Goal: Information Seeking & Learning: Find specific page/section

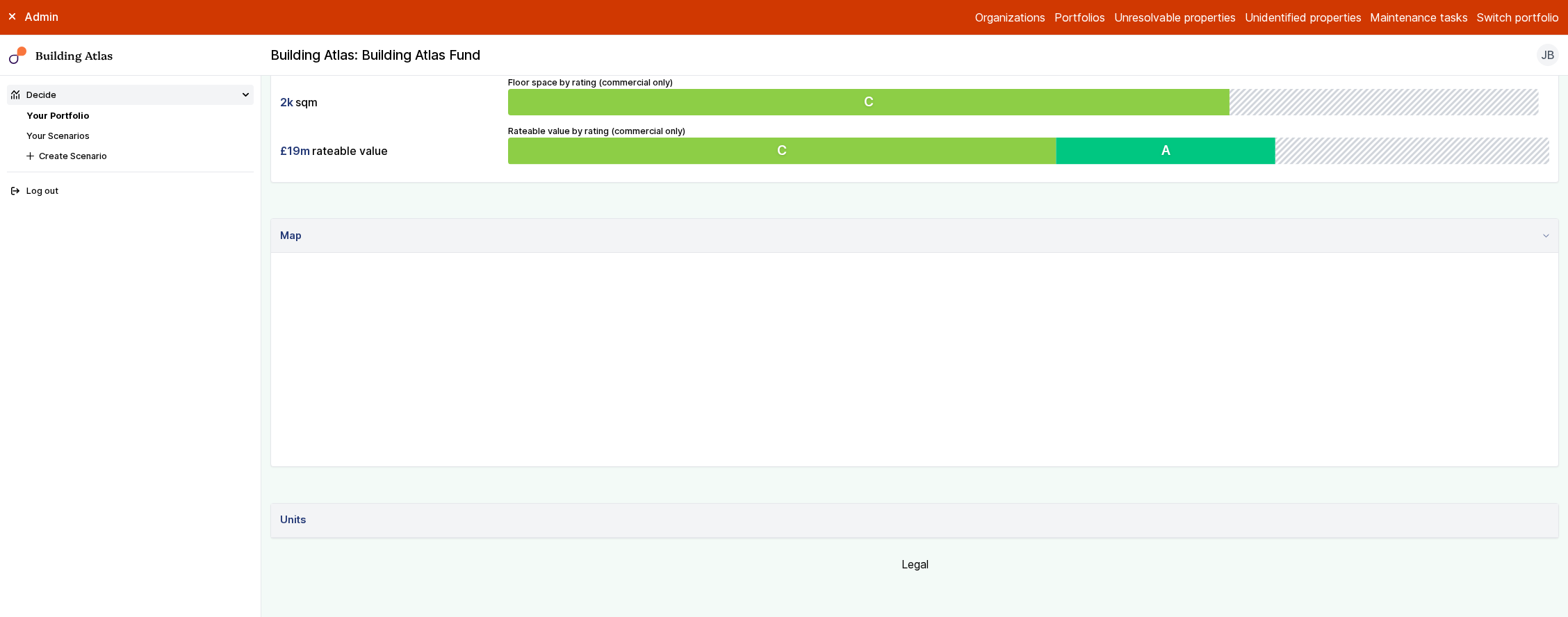
scroll to position [223, 0]
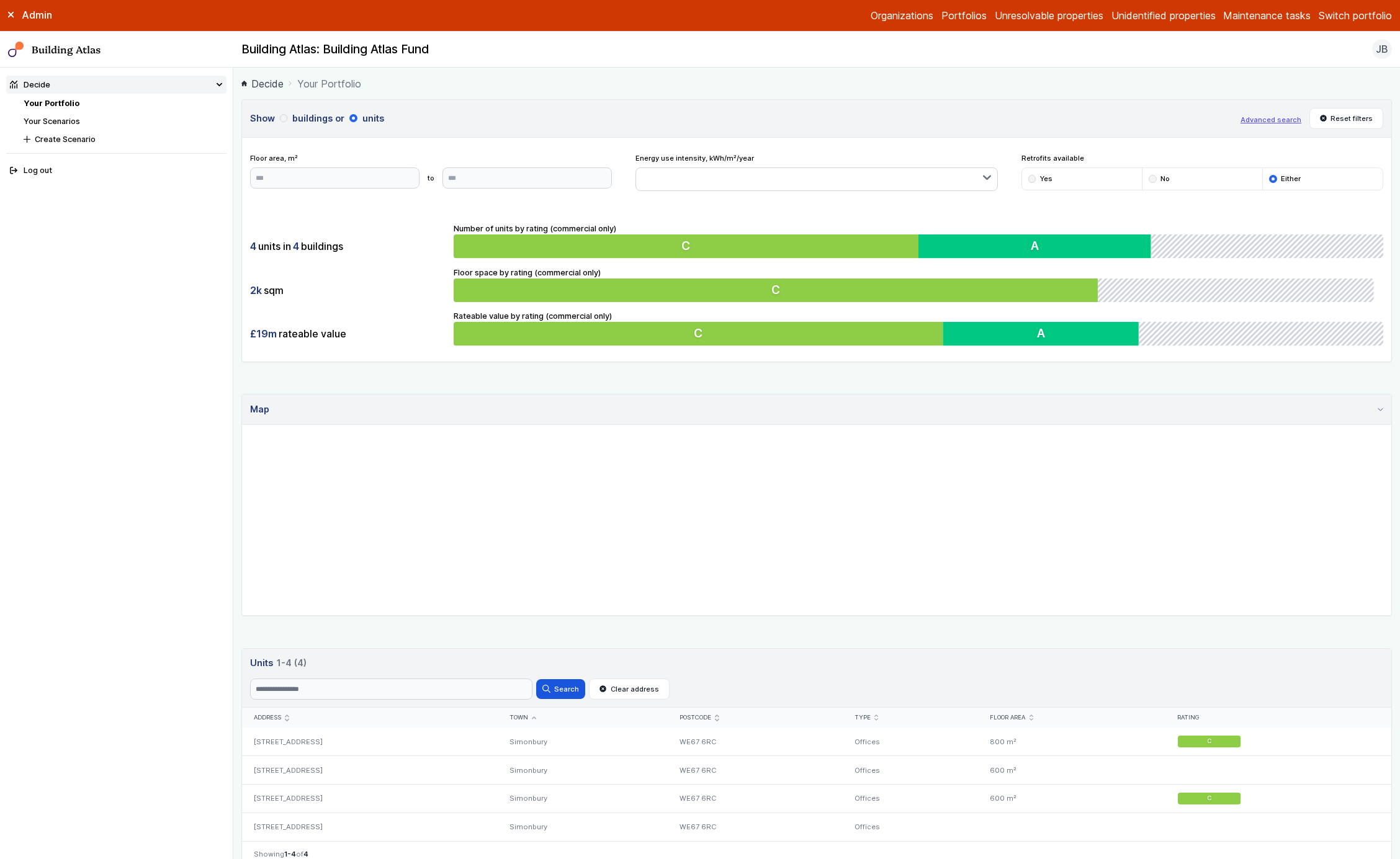
click at [0, 0] on button "buildings" at bounding box center [0, 0] width 0 height 0
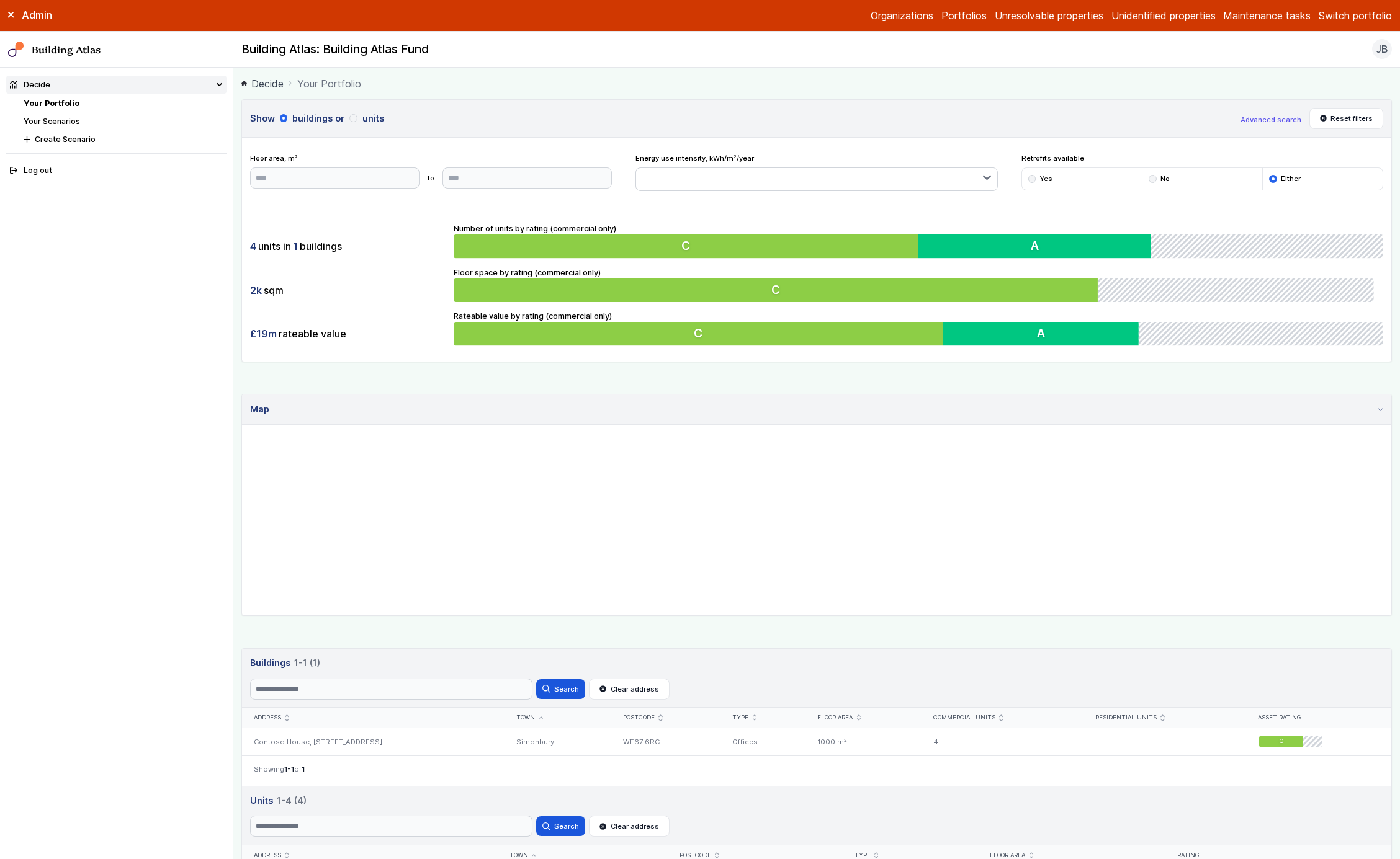
click at [0, 0] on button "units" at bounding box center [0, 0] width 0 height 0
click at [0, 0] on button "buildings" at bounding box center [0, 0] width 0 height 0
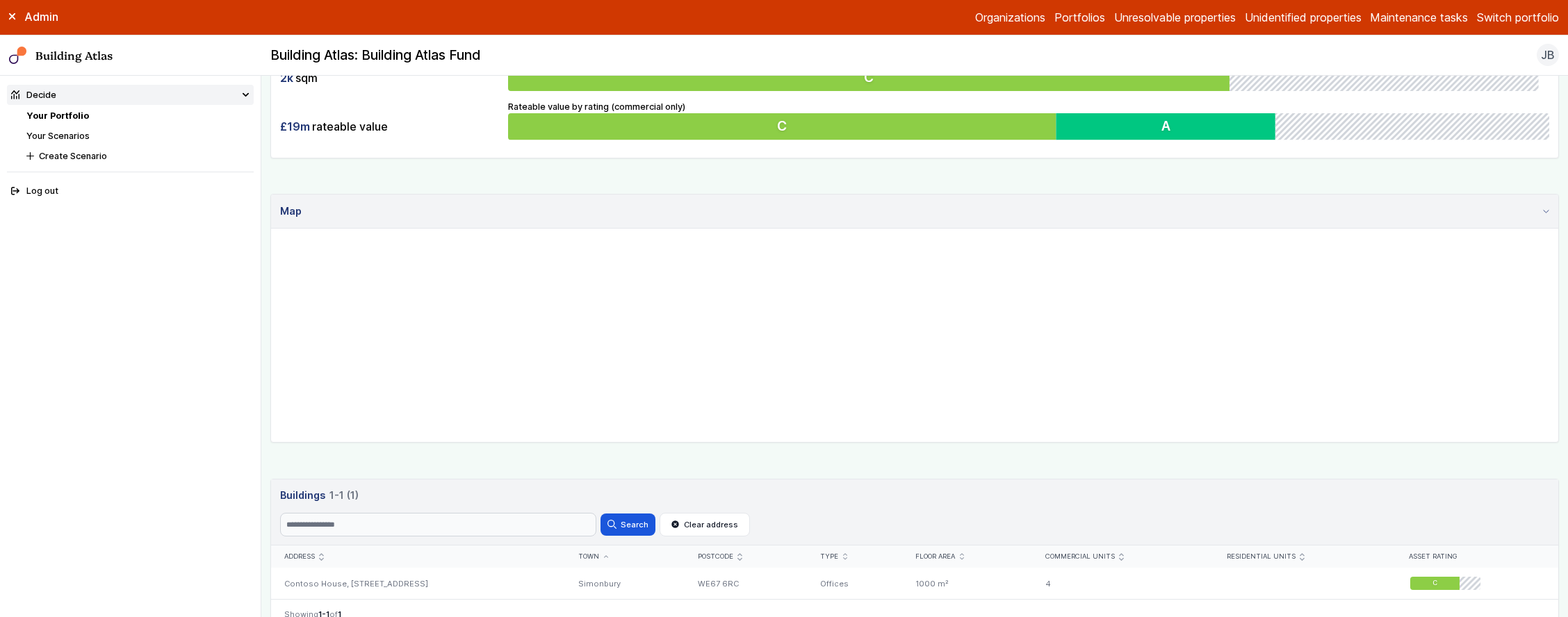
scroll to position [593, 0]
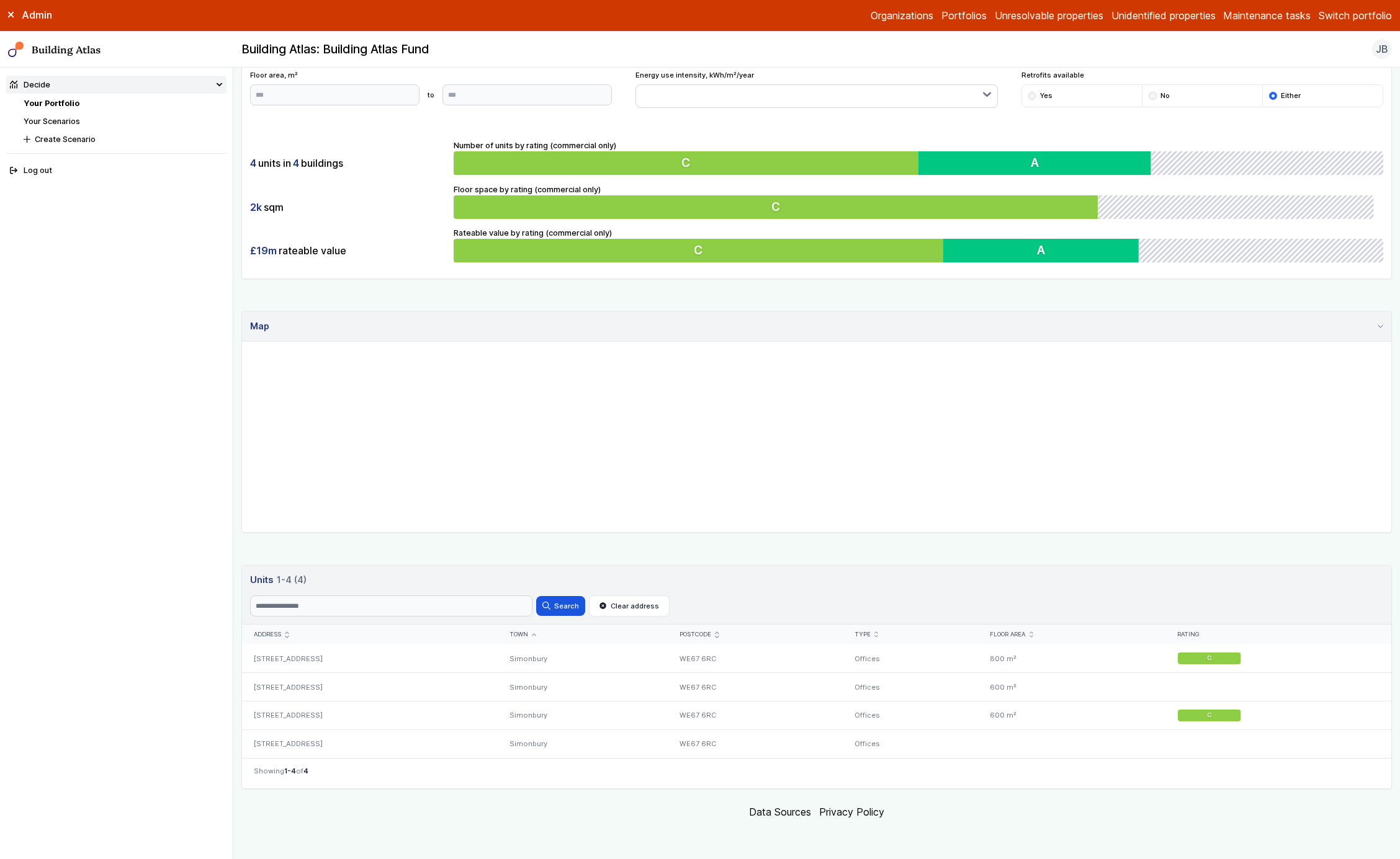
scroll to position [83, 0]
drag, startPoint x: 388, startPoint y: 497, endPoint x: 285, endPoint y: 547, distance: 114.5
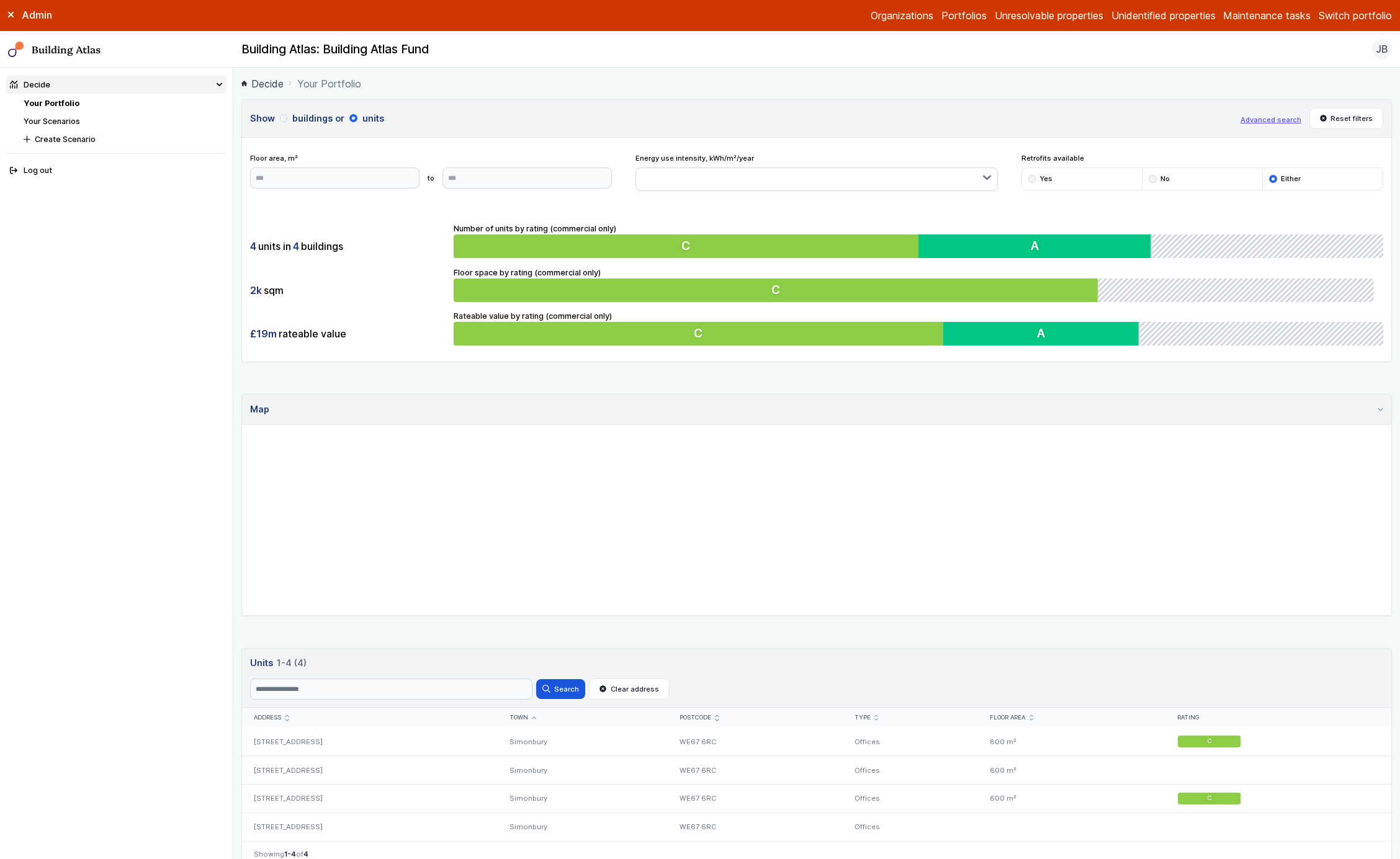
click at [0, 0] on button "buildings" at bounding box center [0, 0] width 0 height 0
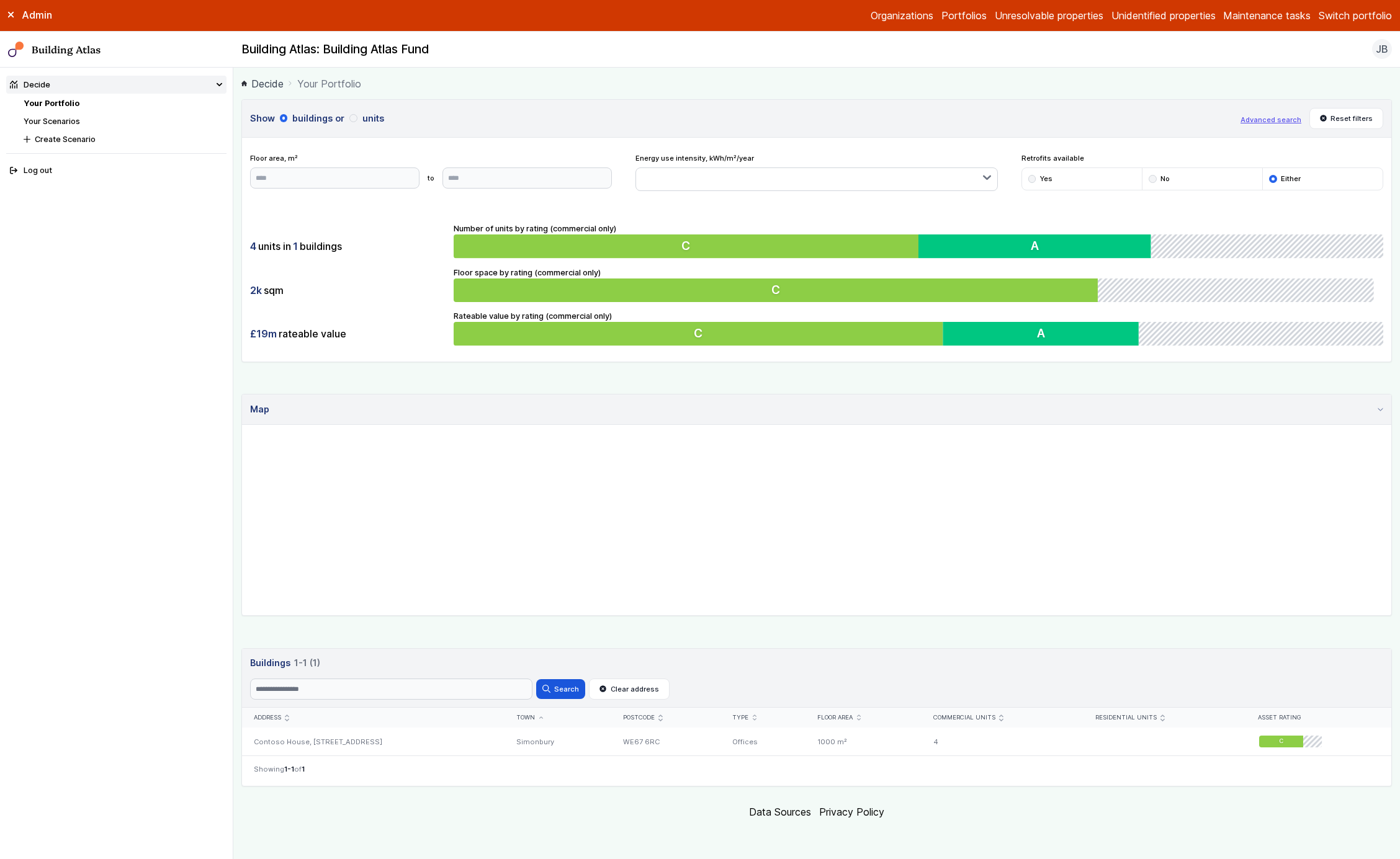
click at [0, 0] on button "units" at bounding box center [0, 0] width 0 height 0
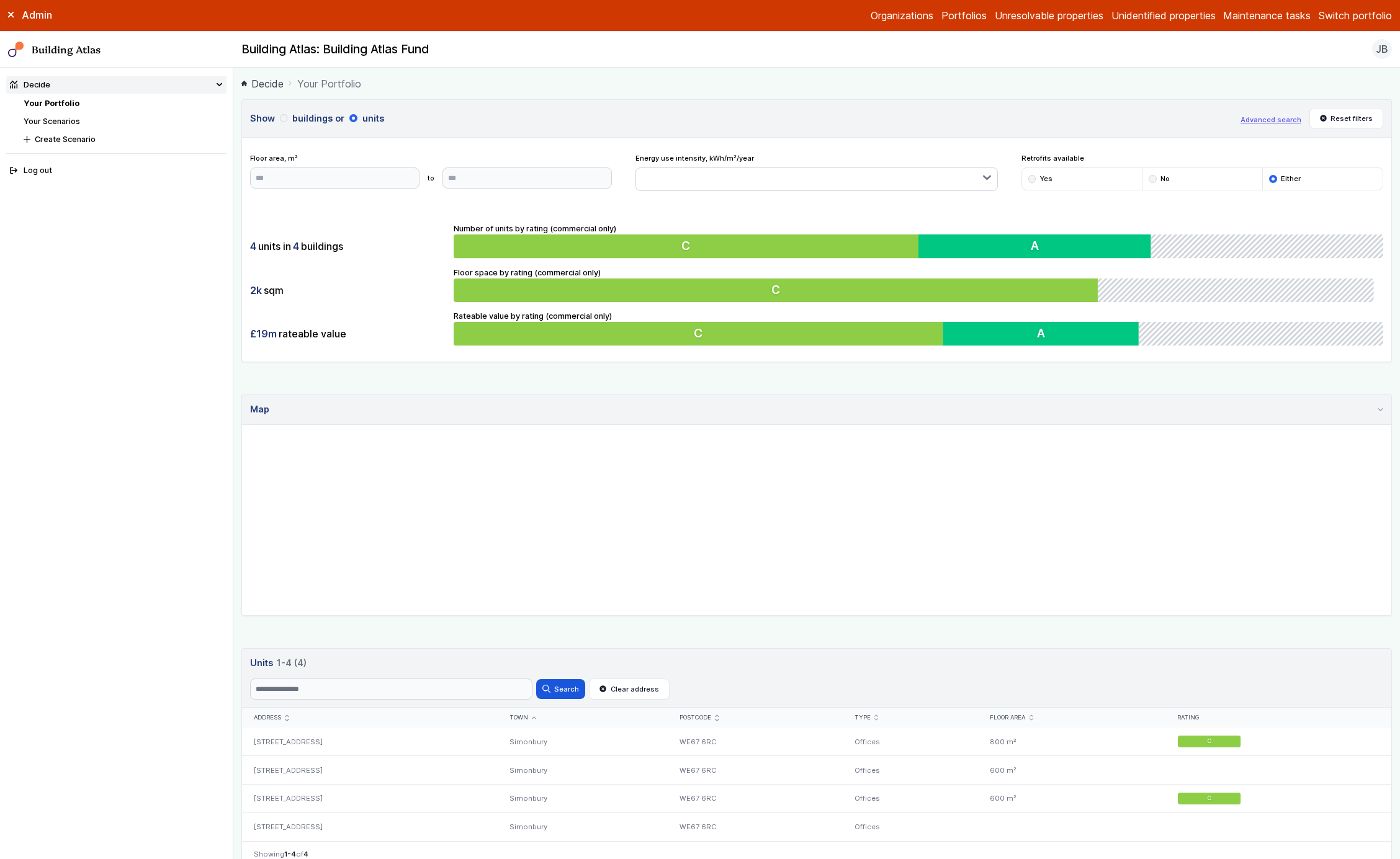
click at [0, 0] on button "buildings" at bounding box center [0, 0] width 0 height 0
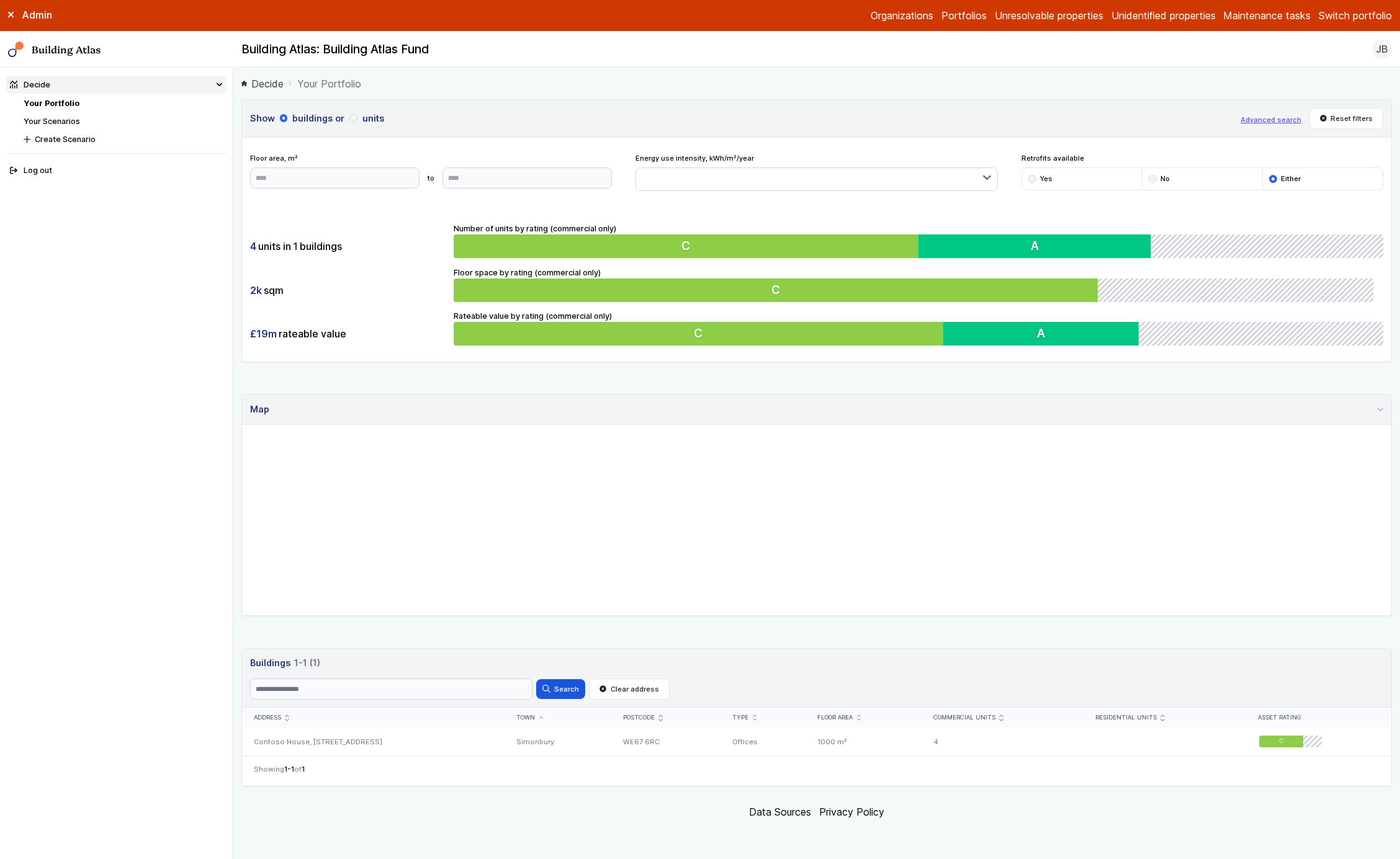
click at [369, 127] on header "Show buildings or units Advanced search Reset filters" at bounding box center [817, 119] width 1149 height 38
click at [0, 0] on button "units" at bounding box center [0, 0] width 0 height 0
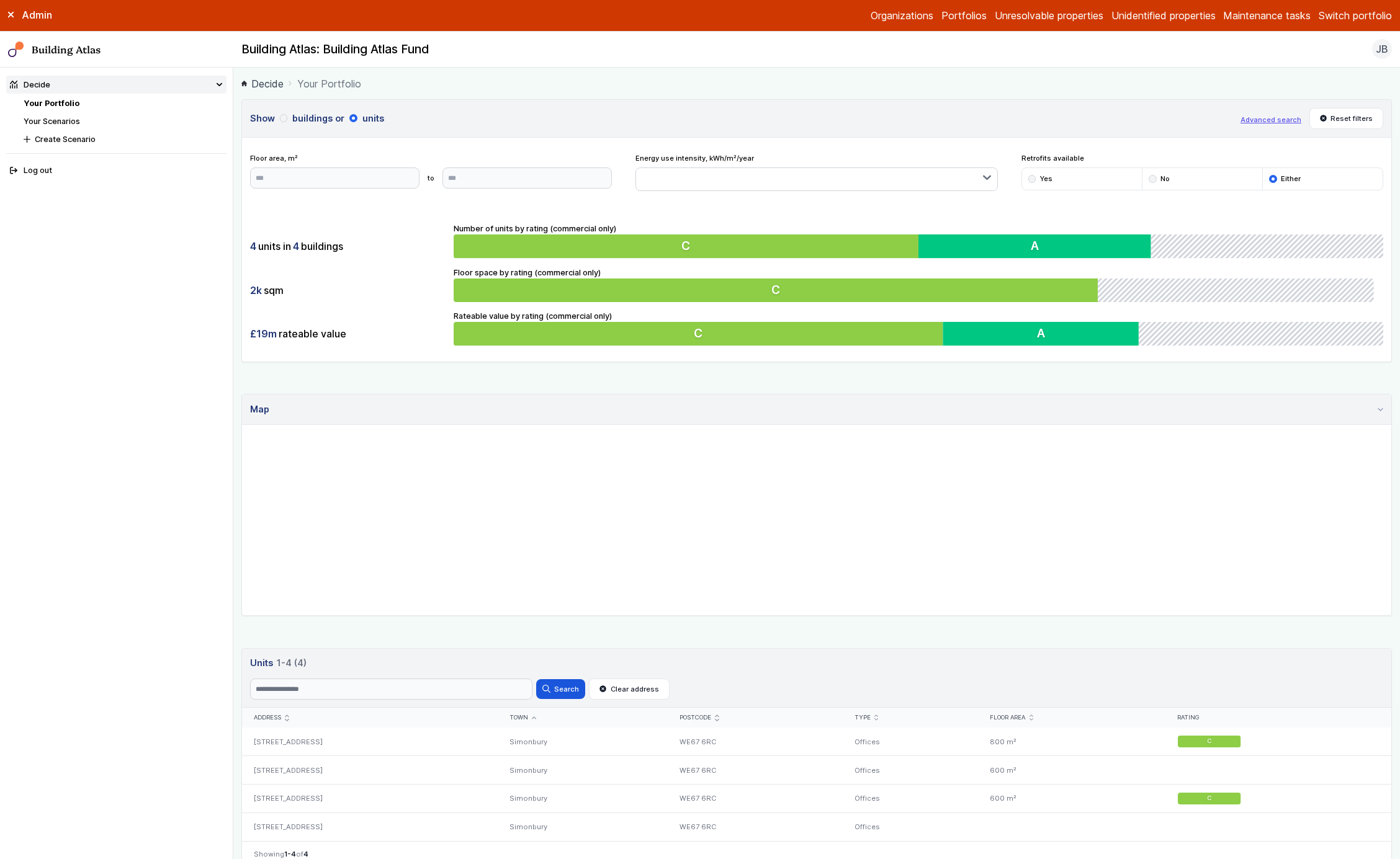
click at [0, 0] on button "buildings" at bounding box center [0, 0] width 0 height 0
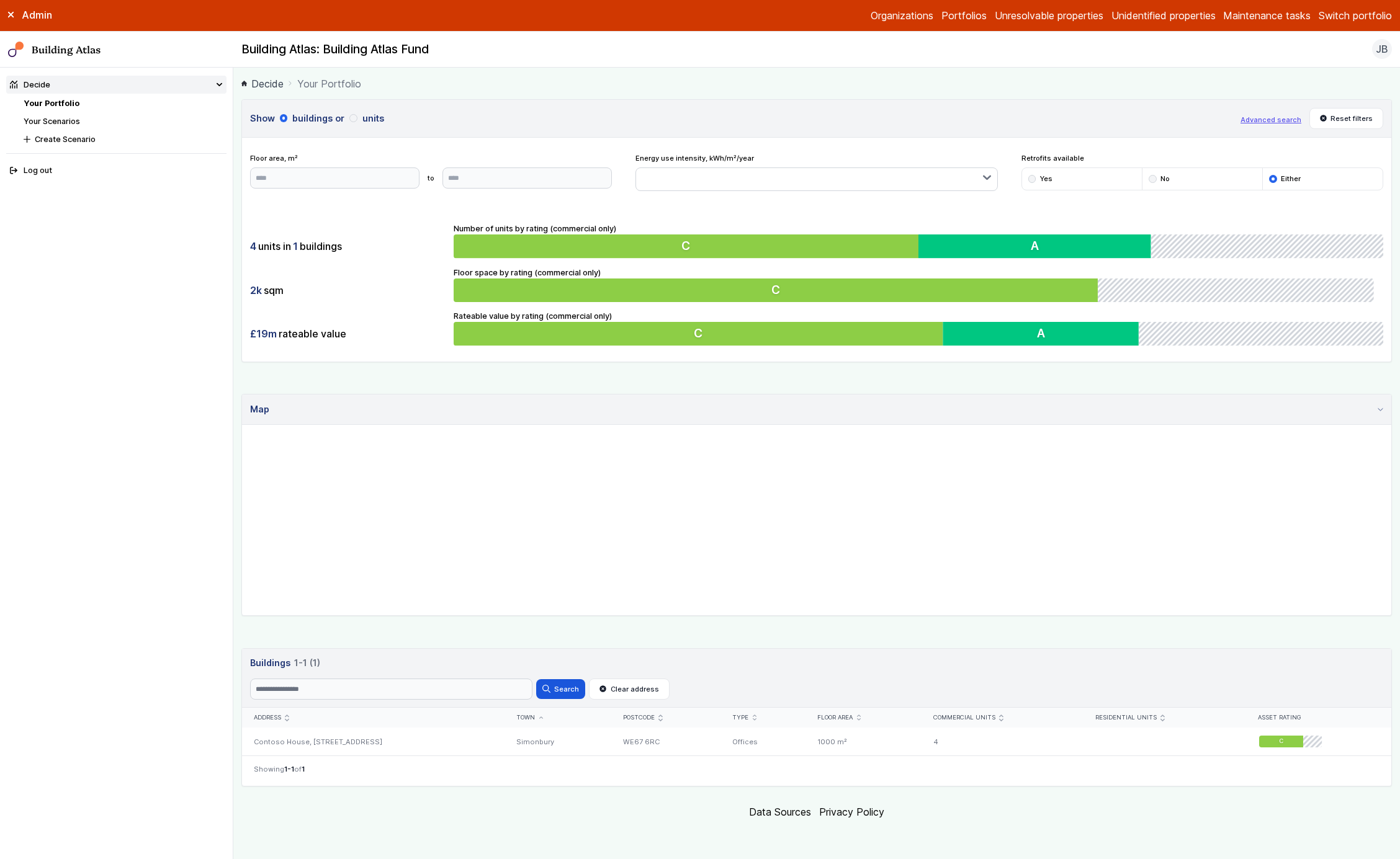
click at [0, 0] on button "units" at bounding box center [0, 0] width 0 height 0
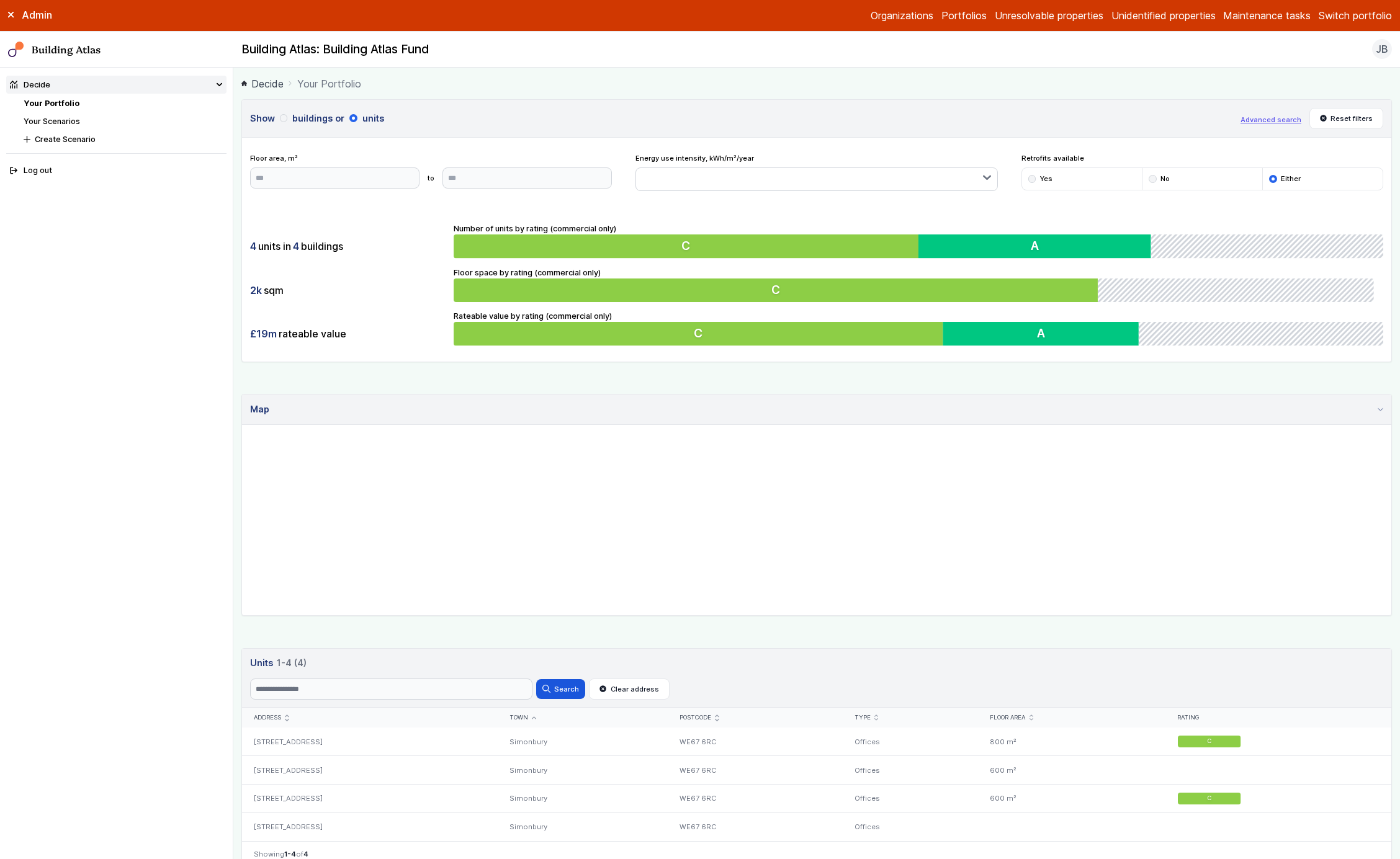
click at [0, 0] on button "buildings" at bounding box center [0, 0] width 0 height 0
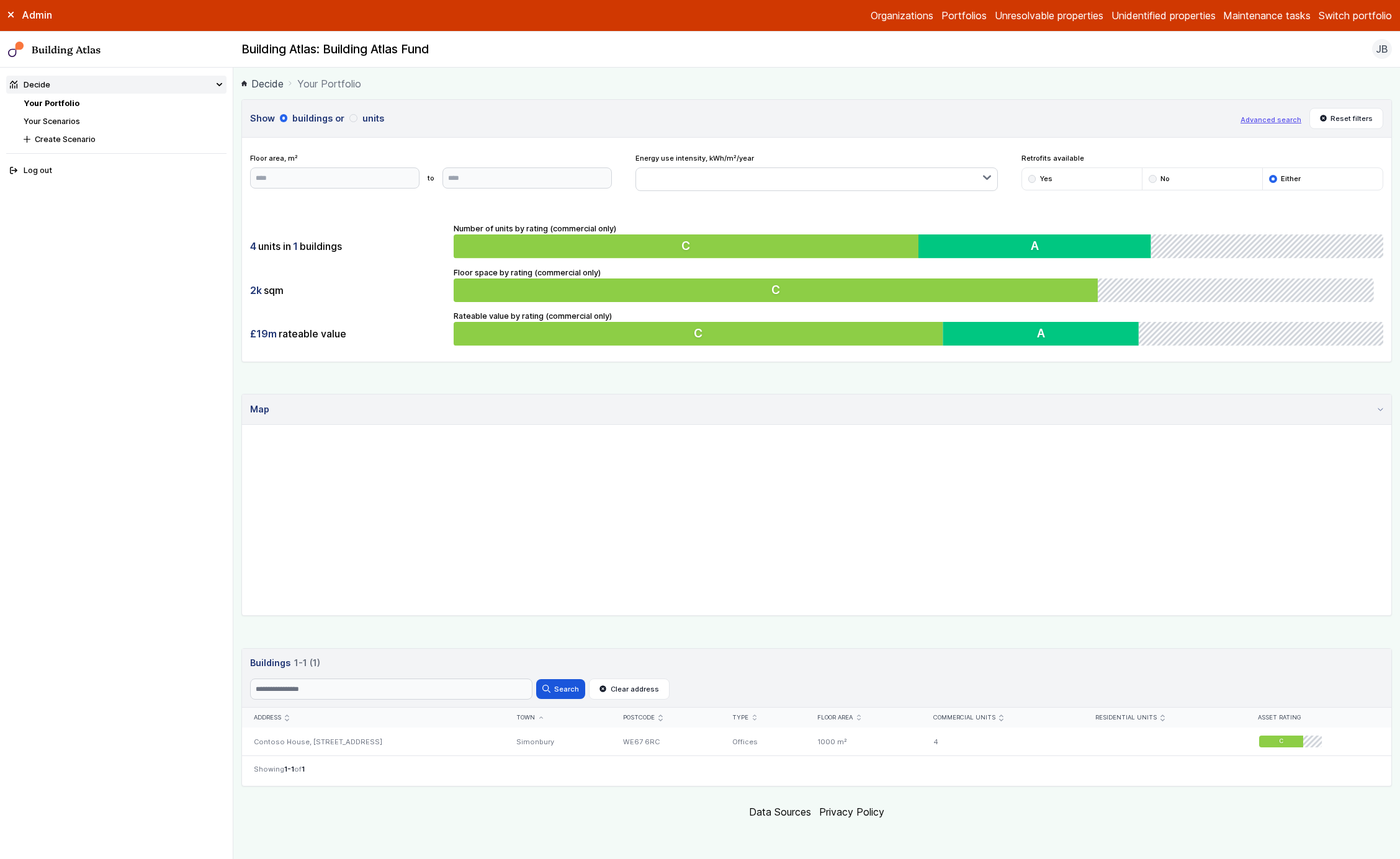
click at [0, 0] on button "units" at bounding box center [0, 0] width 0 height 0
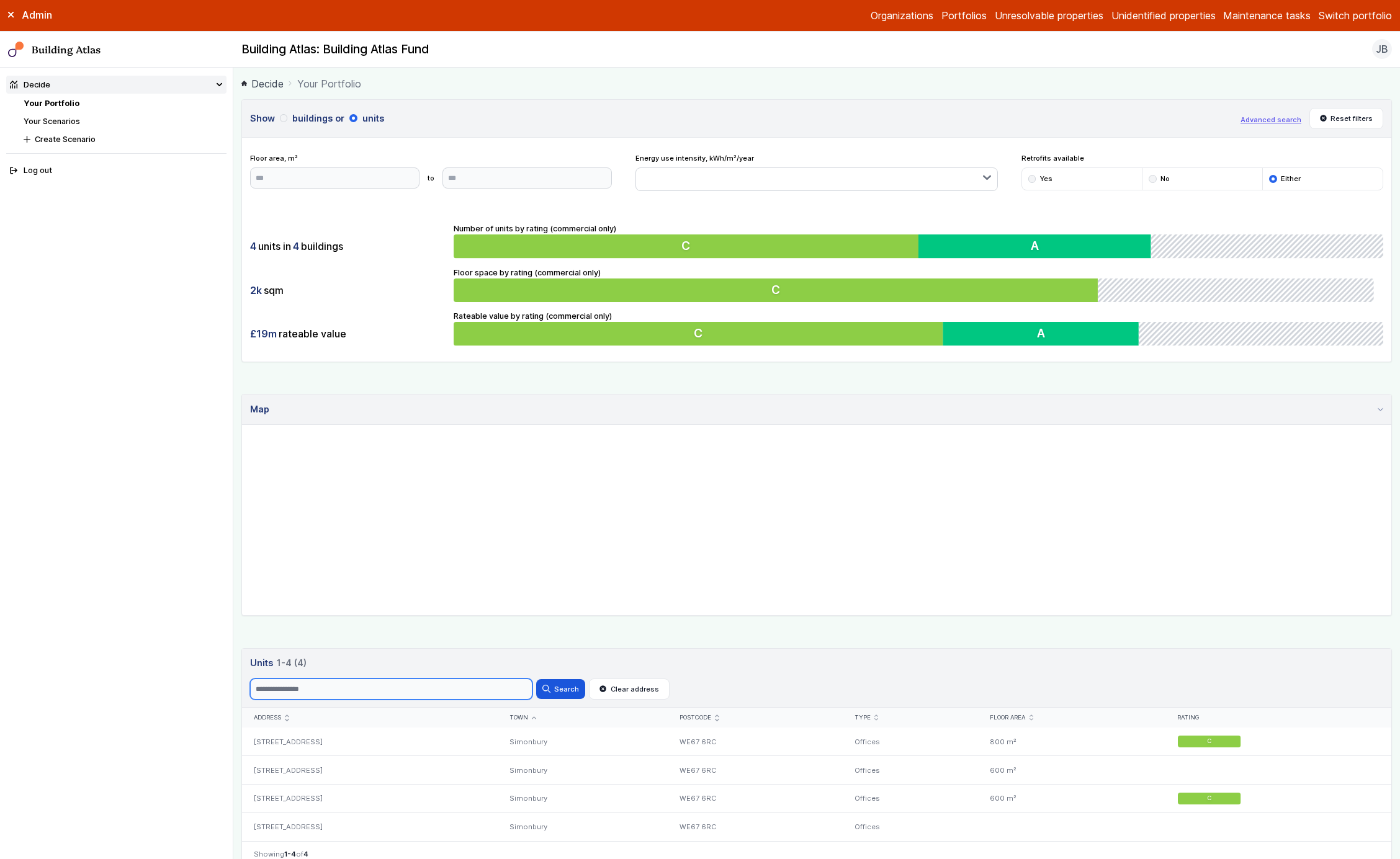
click at [503, 551] on input "Search" at bounding box center [392, 689] width 282 height 21
type input "*"
click at [537, 551] on button "Search" at bounding box center [560, 689] width 48 height 20
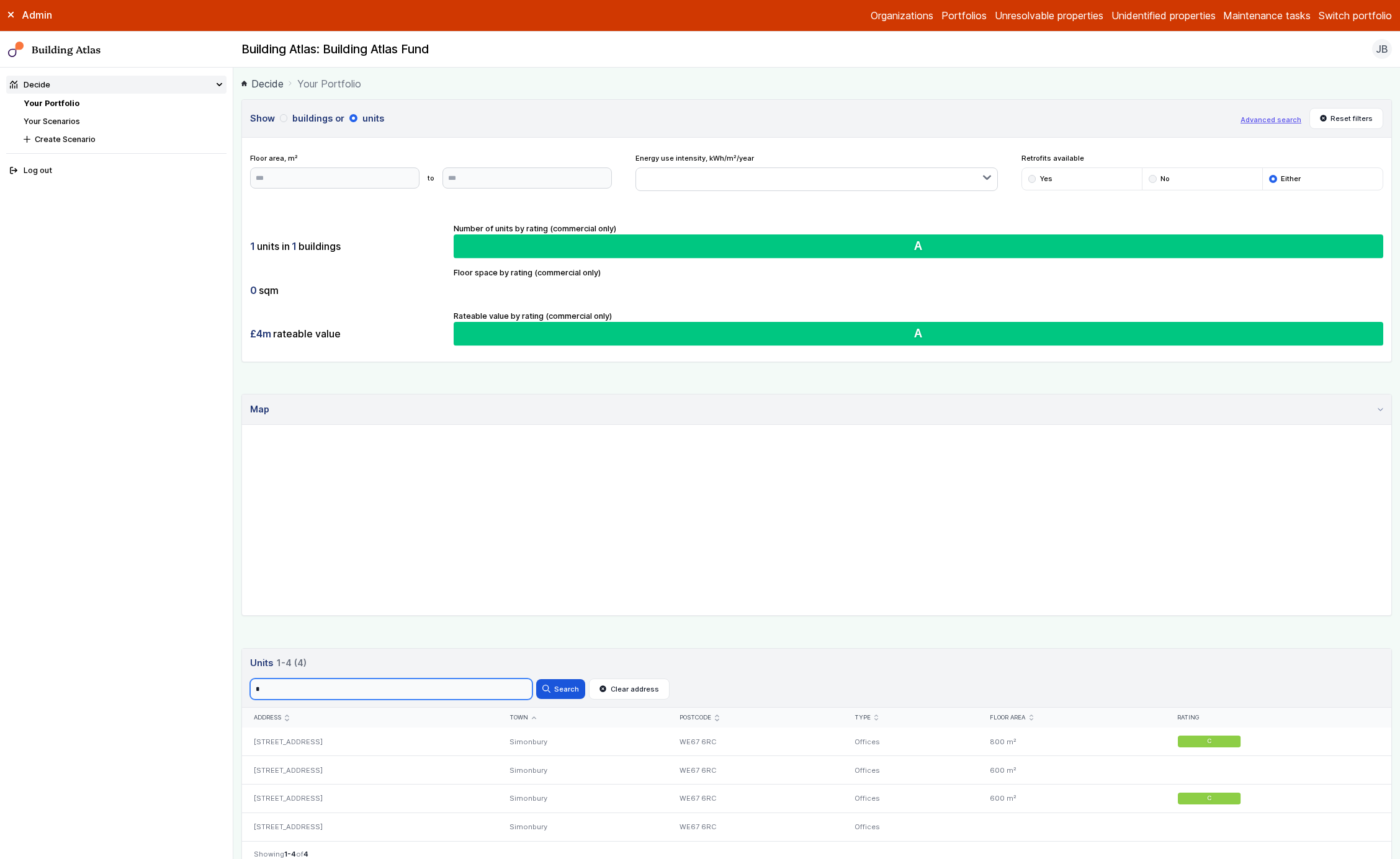
type input "*"
click at [537, 551] on button "Search" at bounding box center [560, 689] width 48 height 20
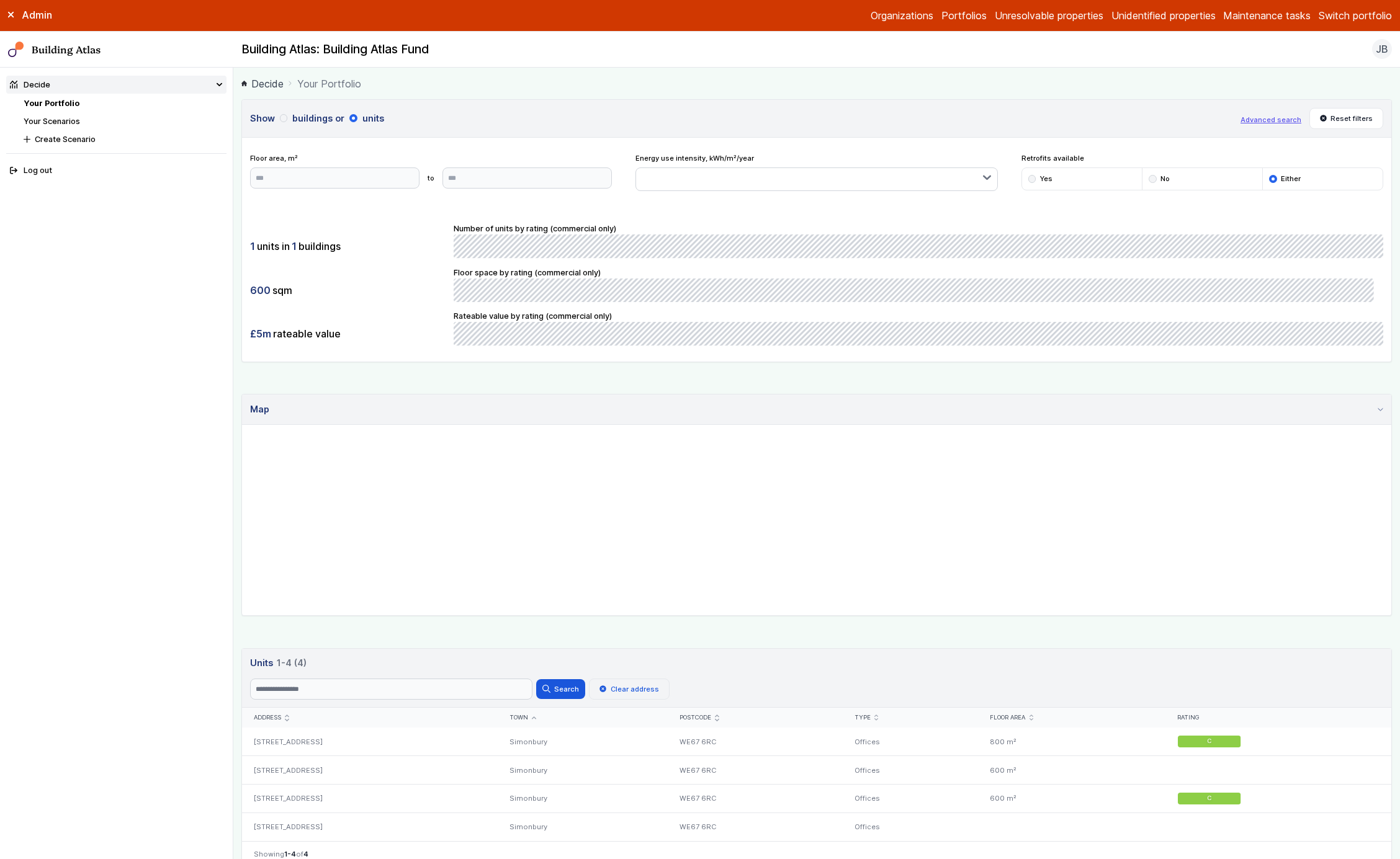
click at [599, 551] on icon "submit" at bounding box center [602, 689] width 7 height 7
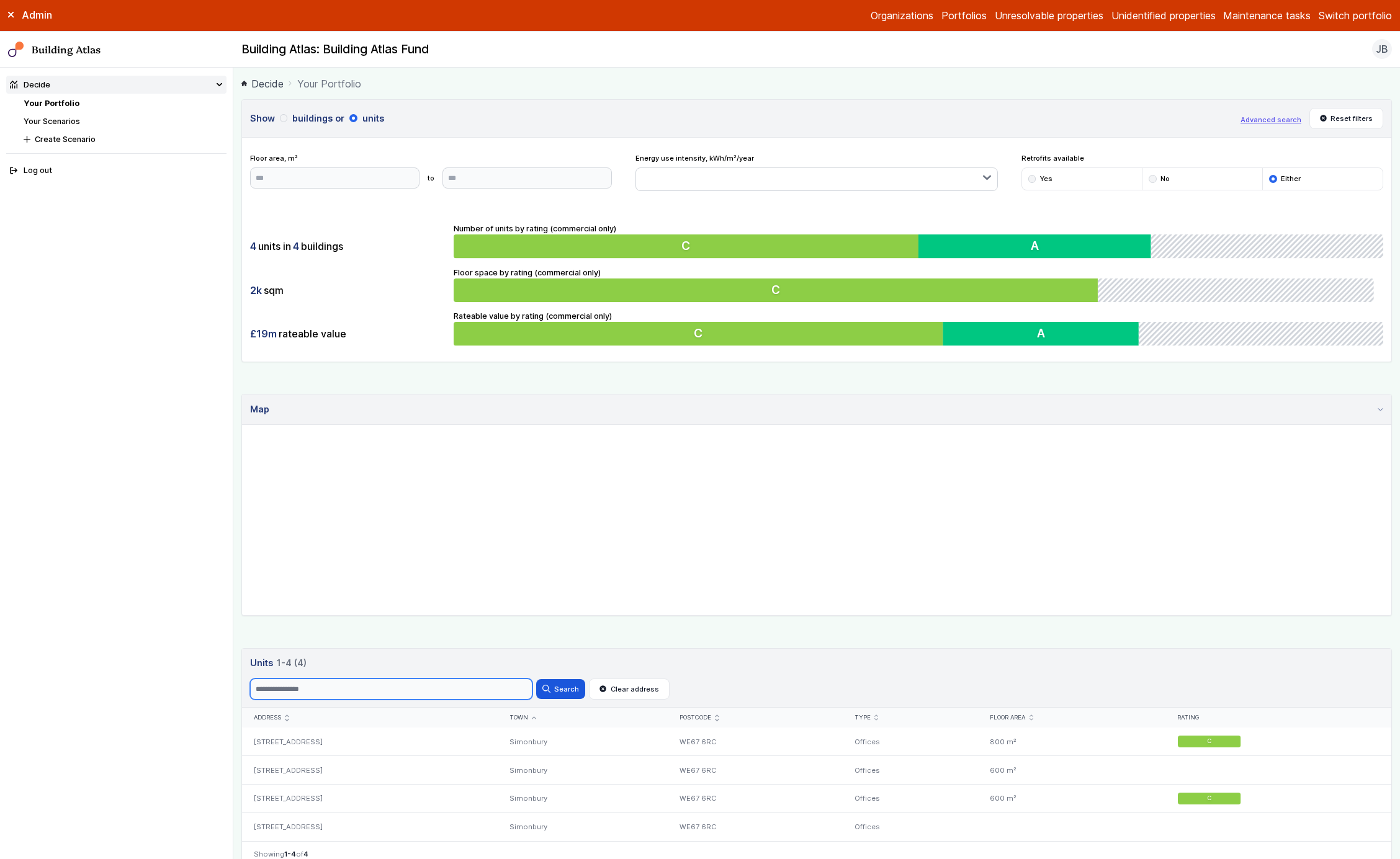
click at [493, 551] on input "Search" at bounding box center [392, 689] width 282 height 21
type input "*"
click at [537, 551] on button "Search" at bounding box center [560, 689] width 48 height 20
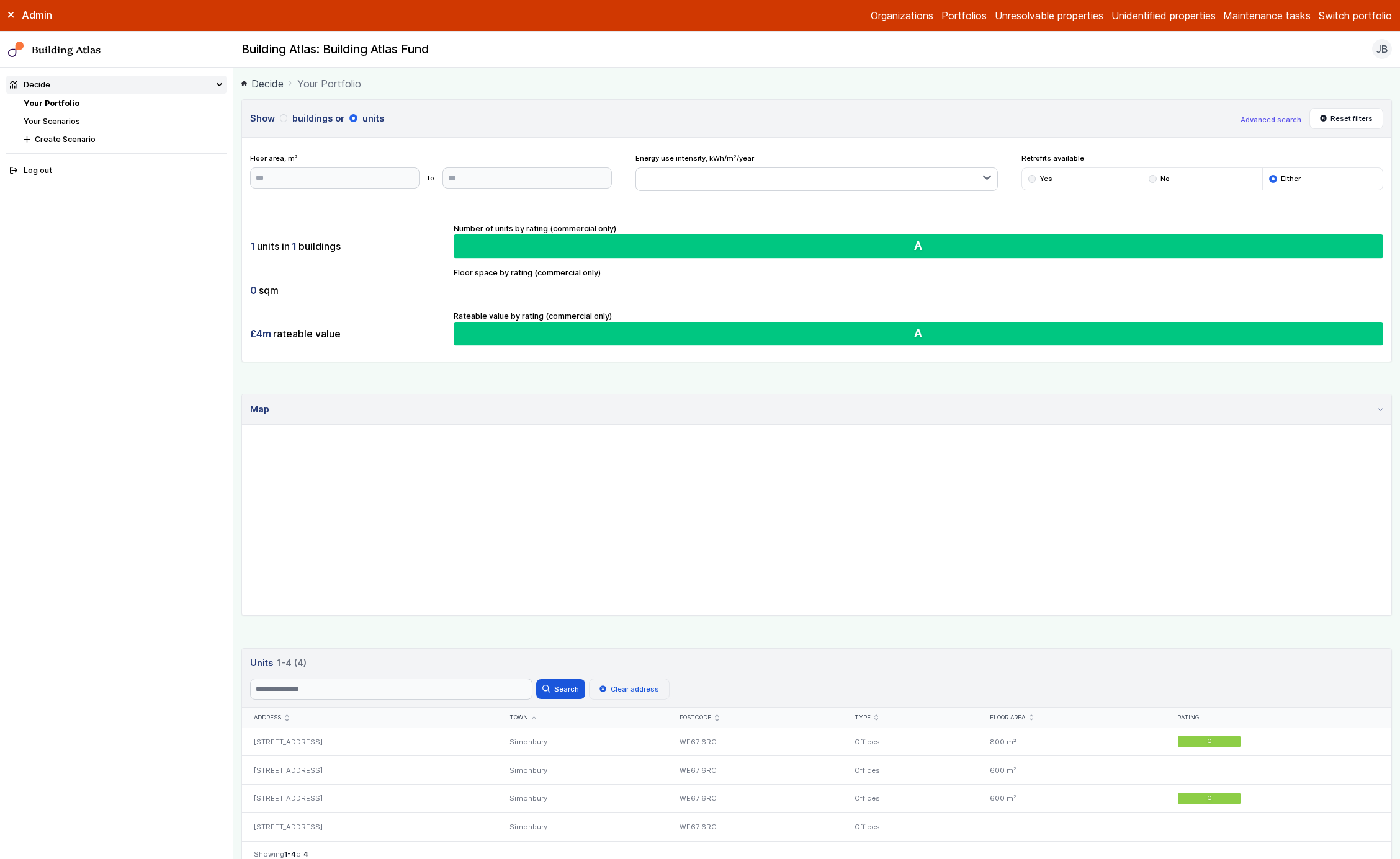
click at [628, 551] on button "Clear address" at bounding box center [629, 689] width 81 height 21
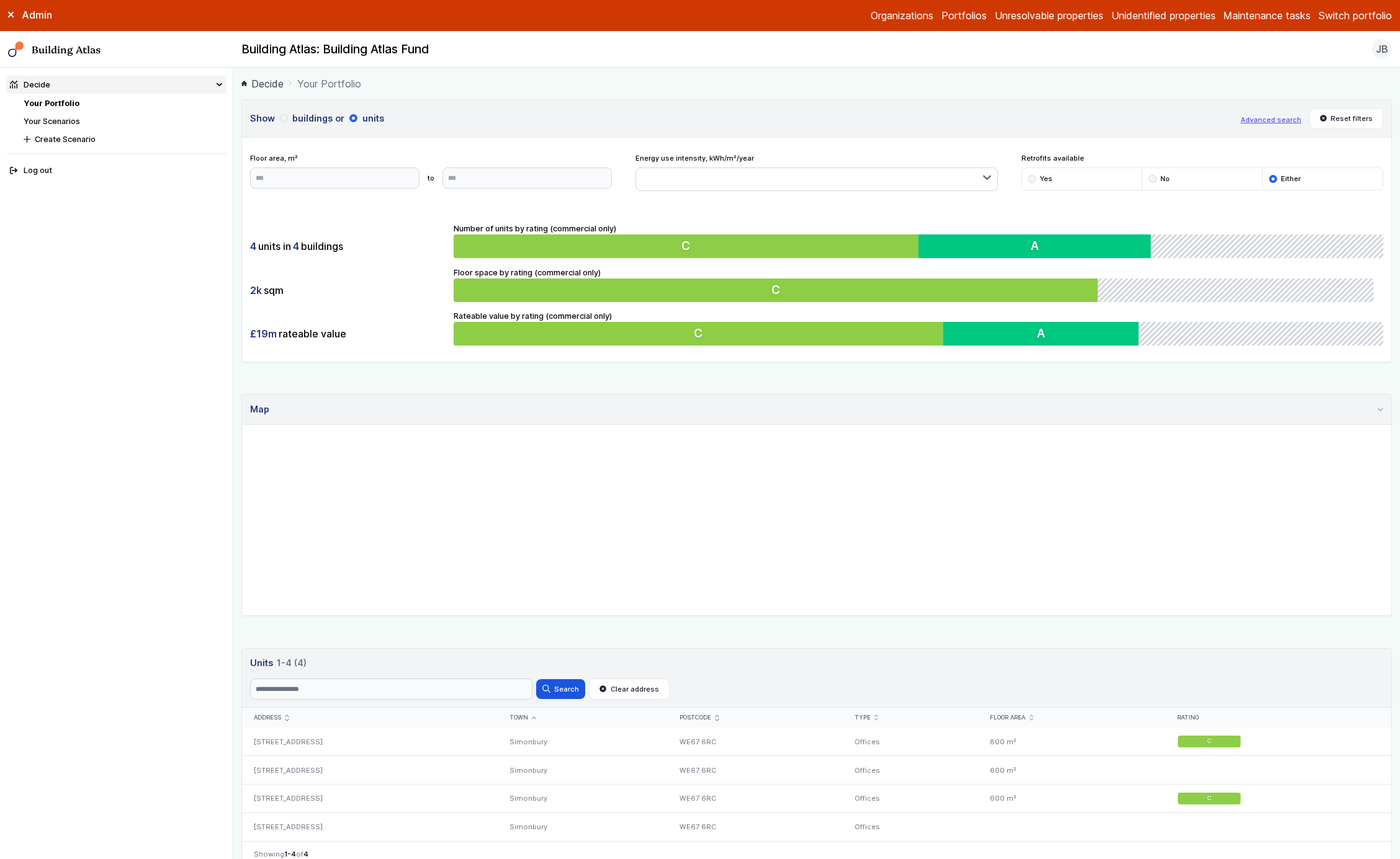
click at [0, 0] on button "buildings" at bounding box center [0, 0] width 0 height 0
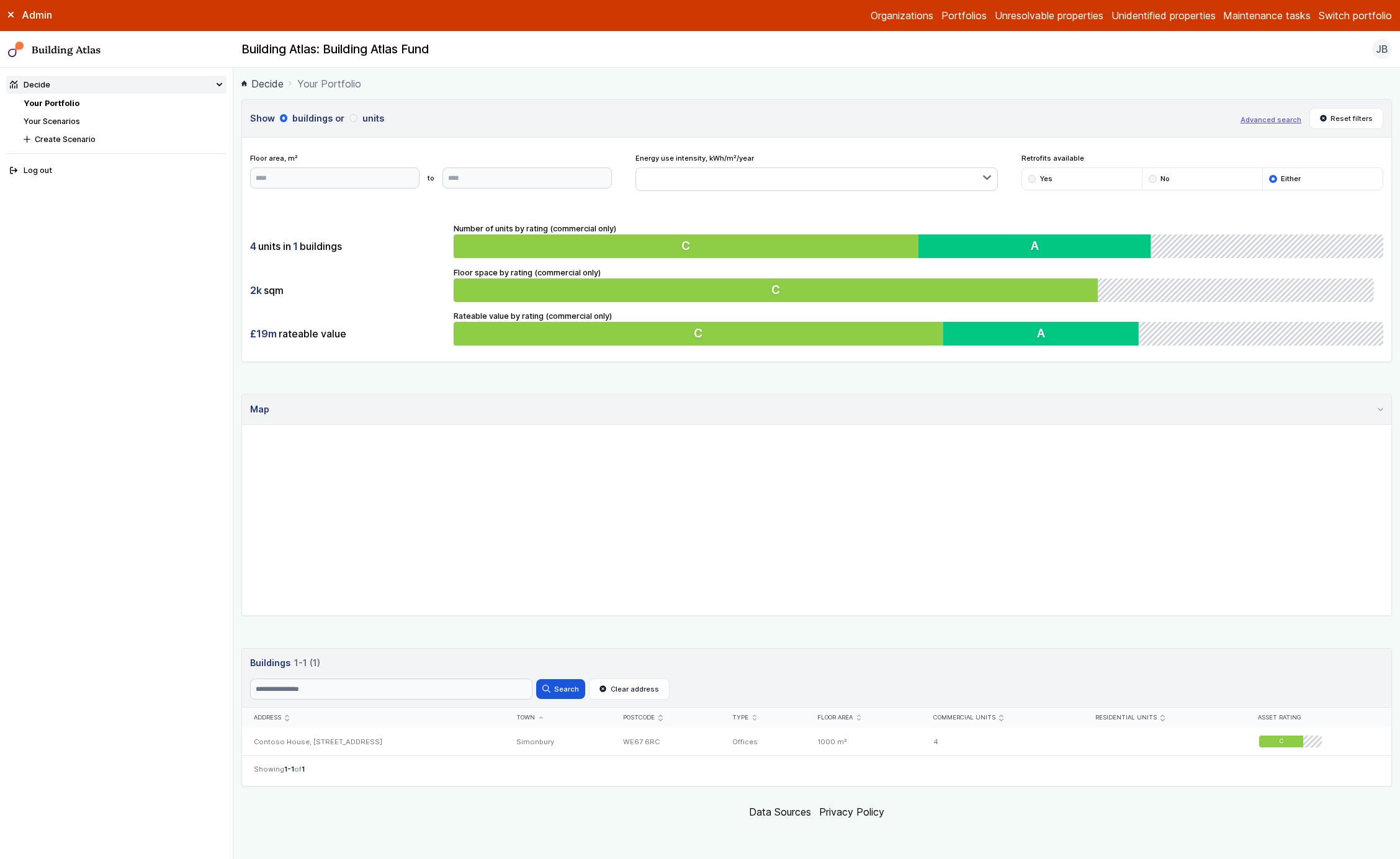
click at [386, 119] on h3 "Show buildings or units" at bounding box center [742, 118] width 983 height 13
click at [0, 0] on button "units" at bounding box center [0, 0] width 0 height 0
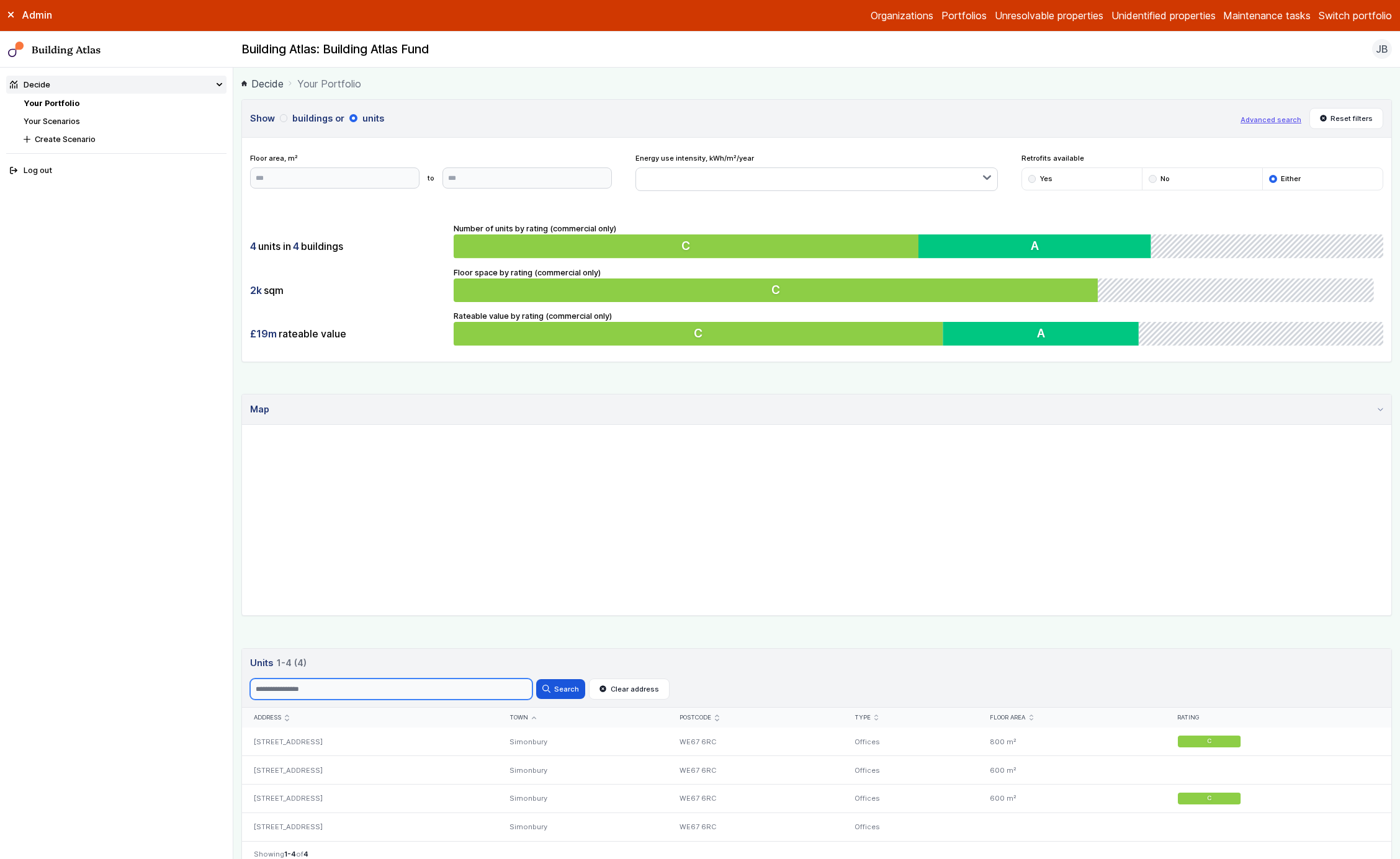
drag, startPoint x: 353, startPoint y: 704, endPoint x: 354, endPoint y: 694, distance: 10.0
click at [354, 551] on header "Units 4 1-4 (4) Search Search Clear address" at bounding box center [817, 678] width 1149 height 59
click at [354, 551] on input "Search" at bounding box center [392, 689] width 282 height 21
type input "*"
click at [537, 551] on button "Search" at bounding box center [560, 689] width 48 height 20
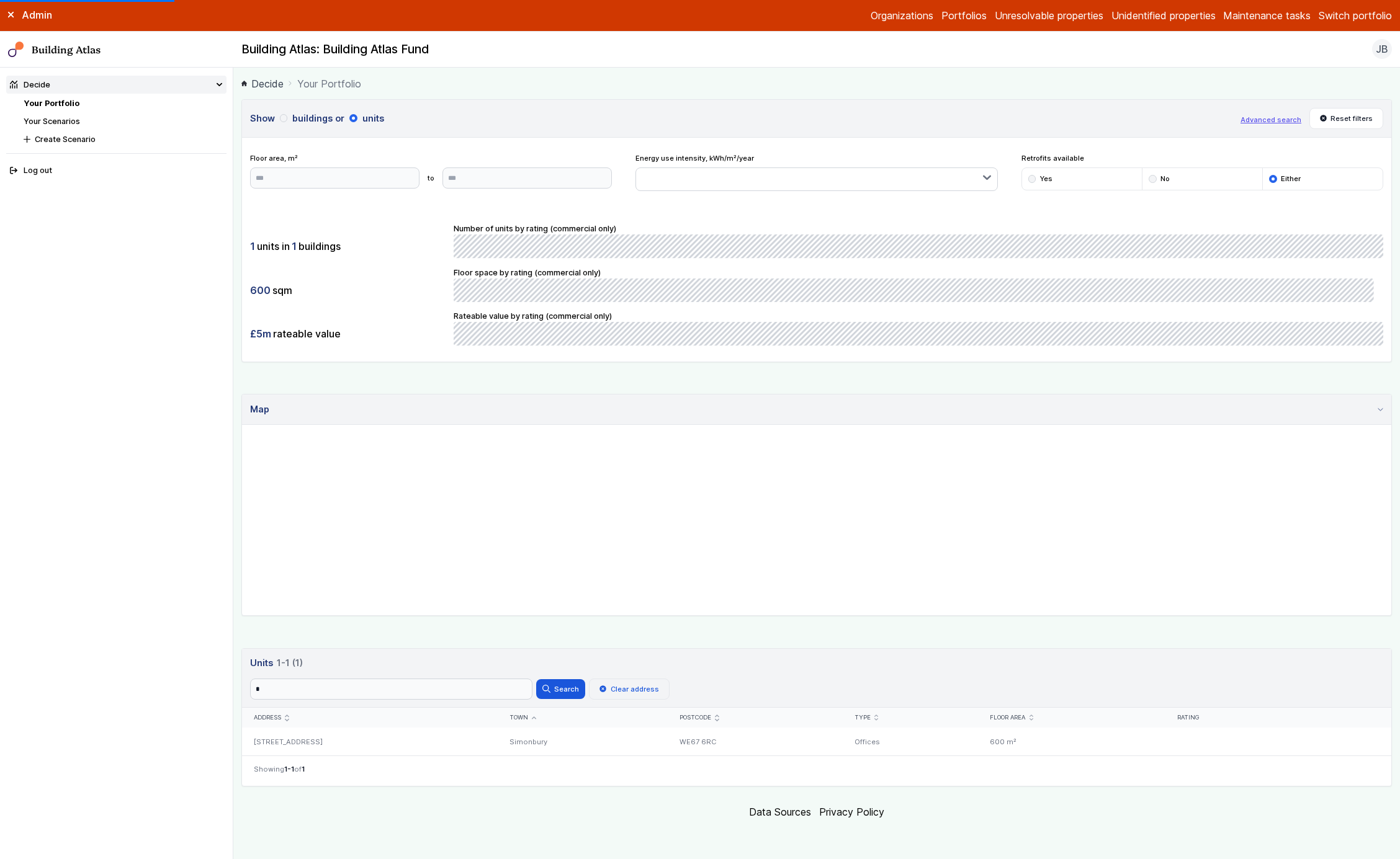
click at [646, 551] on button "Clear address" at bounding box center [629, 689] width 81 height 21
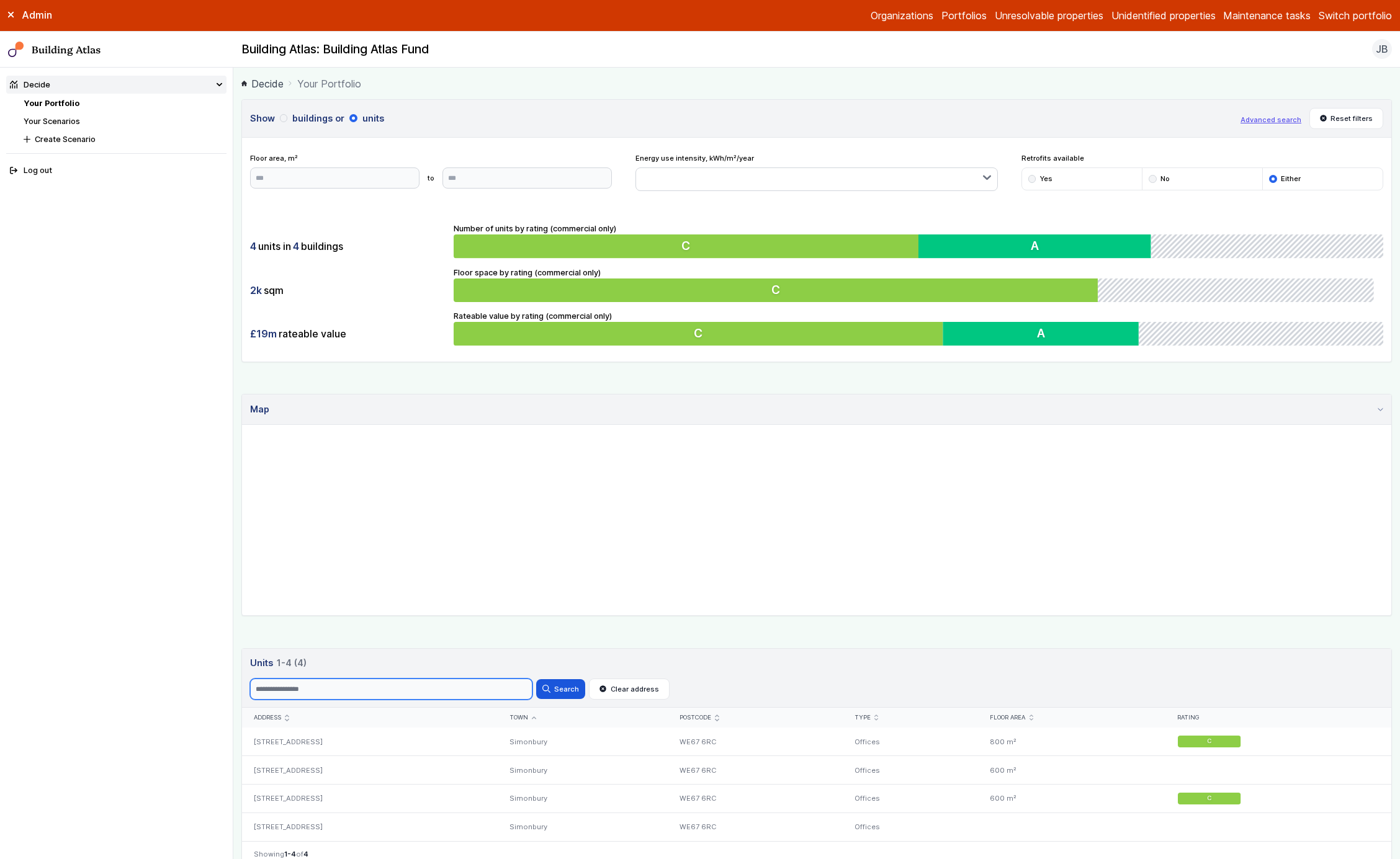
click at [495, 551] on input "Search" at bounding box center [392, 689] width 282 height 21
type input "*"
click at [537, 551] on button "Search" at bounding box center [560, 689] width 48 height 20
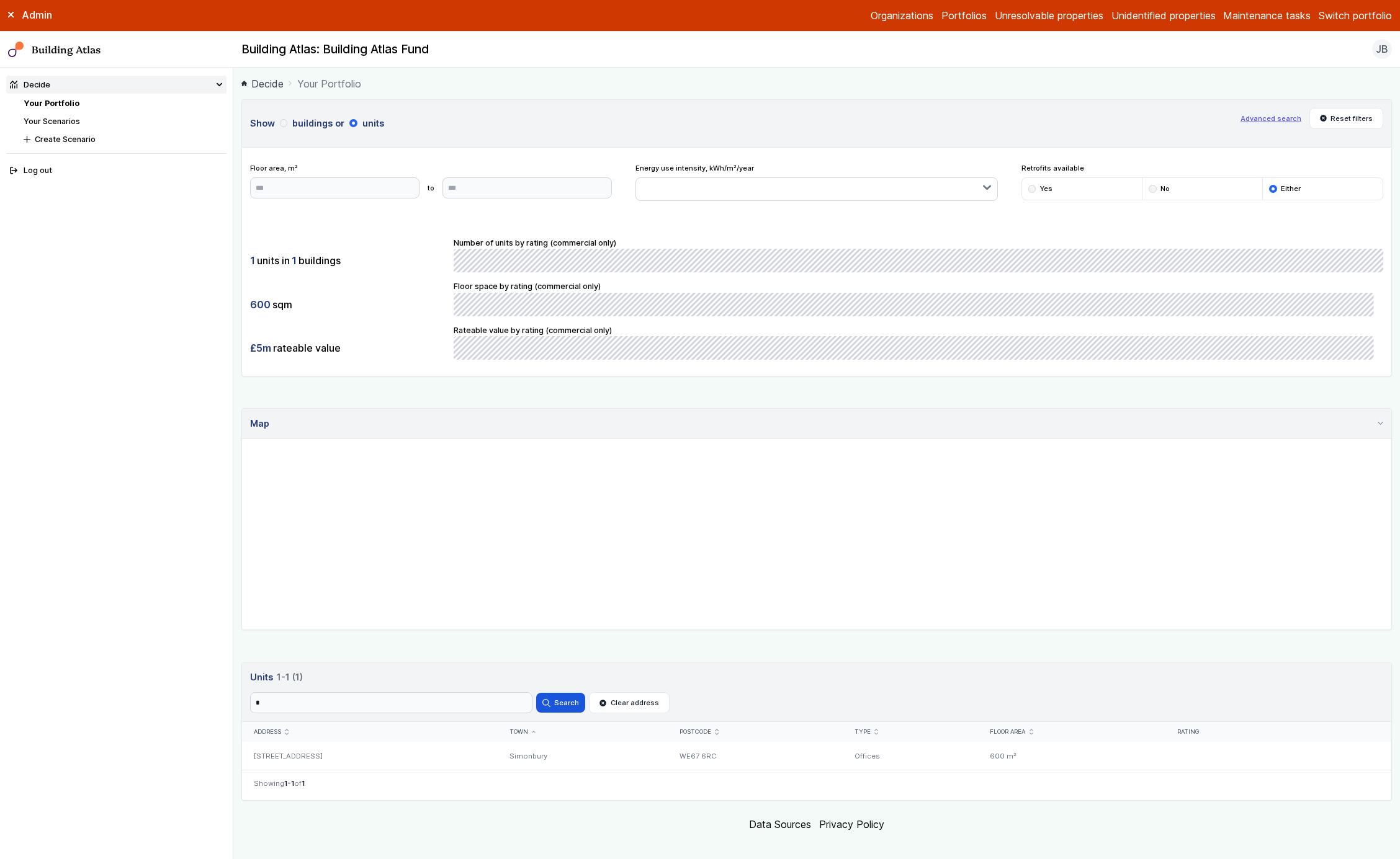
click at [0, 0] on button "buildings" at bounding box center [0, 0] width 0 height 0
click at [353, 125] on div "submit" at bounding box center [354, 123] width 8 height 8
click at [0, 0] on button "buildings" at bounding box center [0, 0] width 0 height 0
click at [0, 0] on button "units" at bounding box center [0, 0] width 0 height 0
click at [0, 0] on button "buildings" at bounding box center [0, 0] width 0 height 0
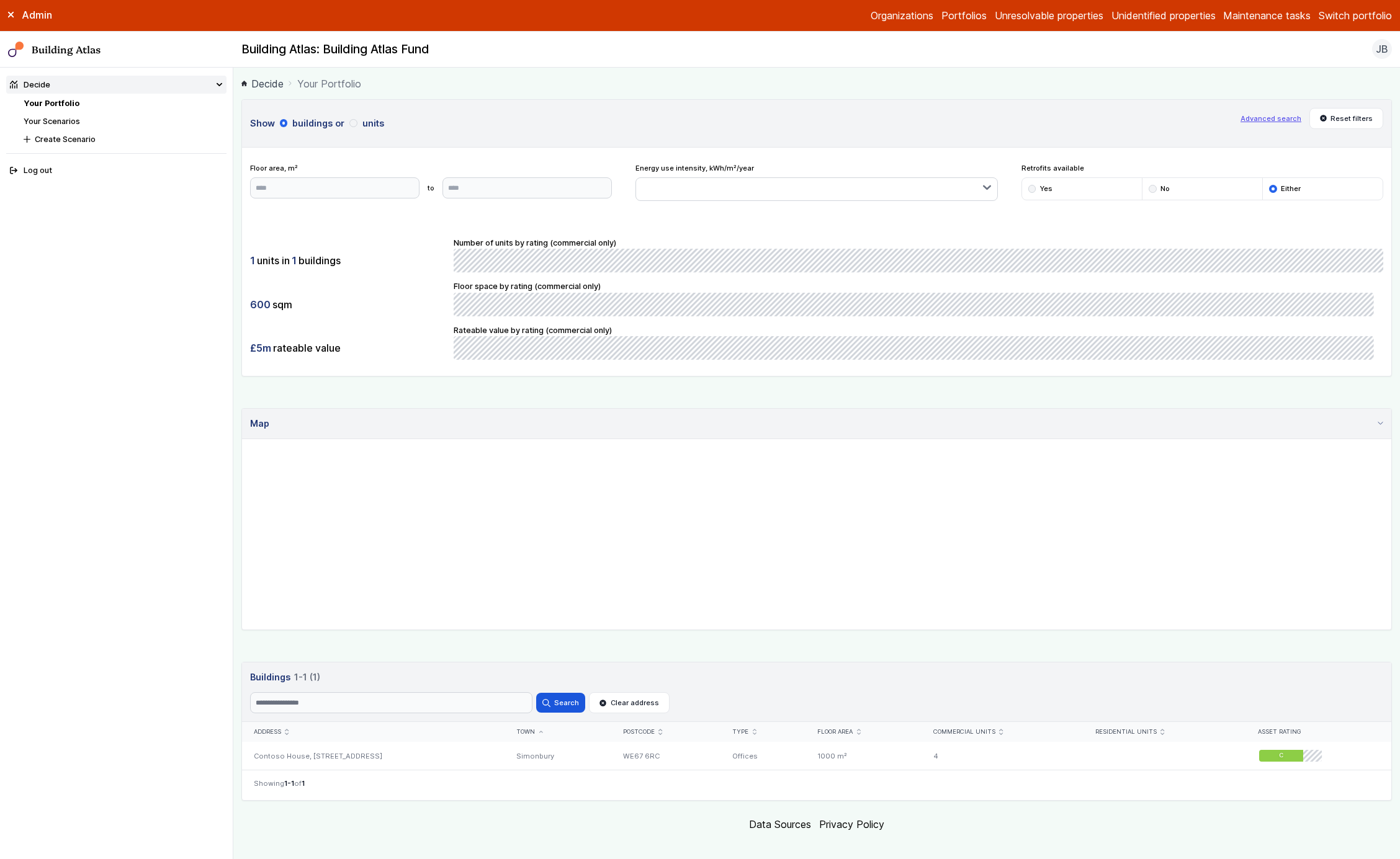
click at [0, 0] on button "units" at bounding box center [0, 0] width 0 height 0
click at [1266, 115] on button "Advanced search" at bounding box center [1271, 118] width 61 height 10
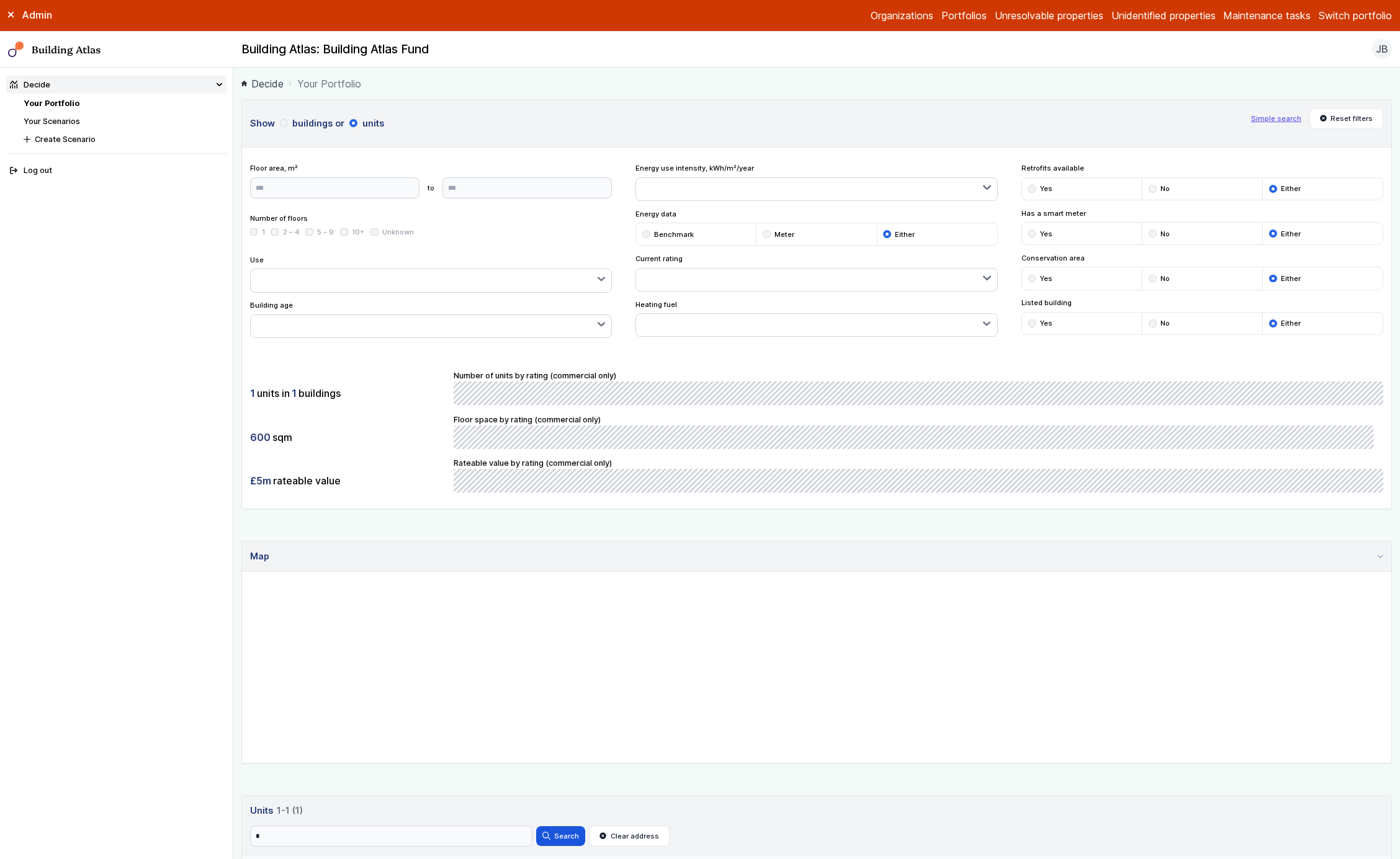
click at [1266, 115] on button "Simple search" at bounding box center [1276, 118] width 50 height 10
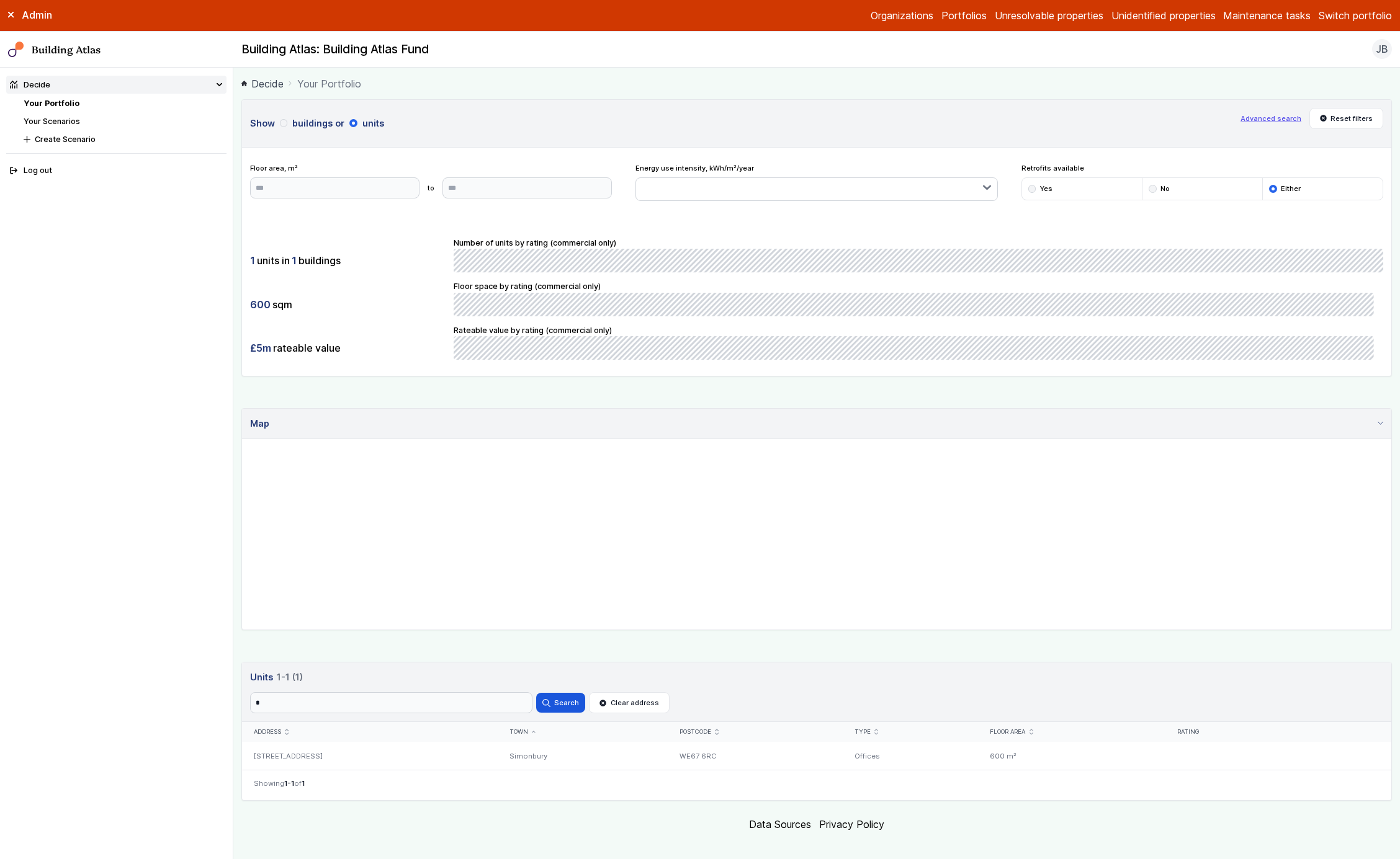
click at [1266, 115] on button "Advanced search" at bounding box center [1271, 118] width 61 height 10
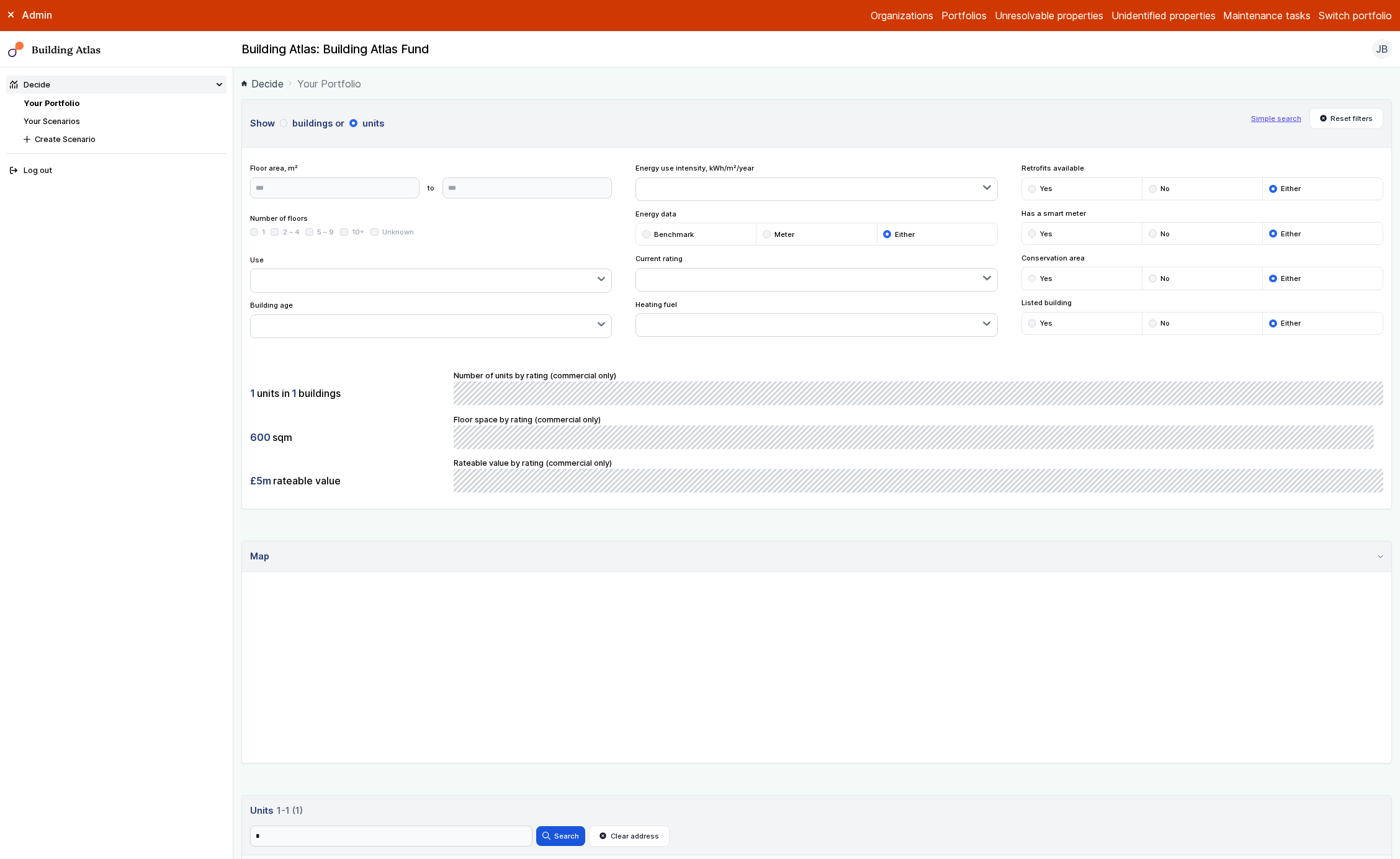
click at [1266, 115] on button "Simple search" at bounding box center [1276, 118] width 50 height 10
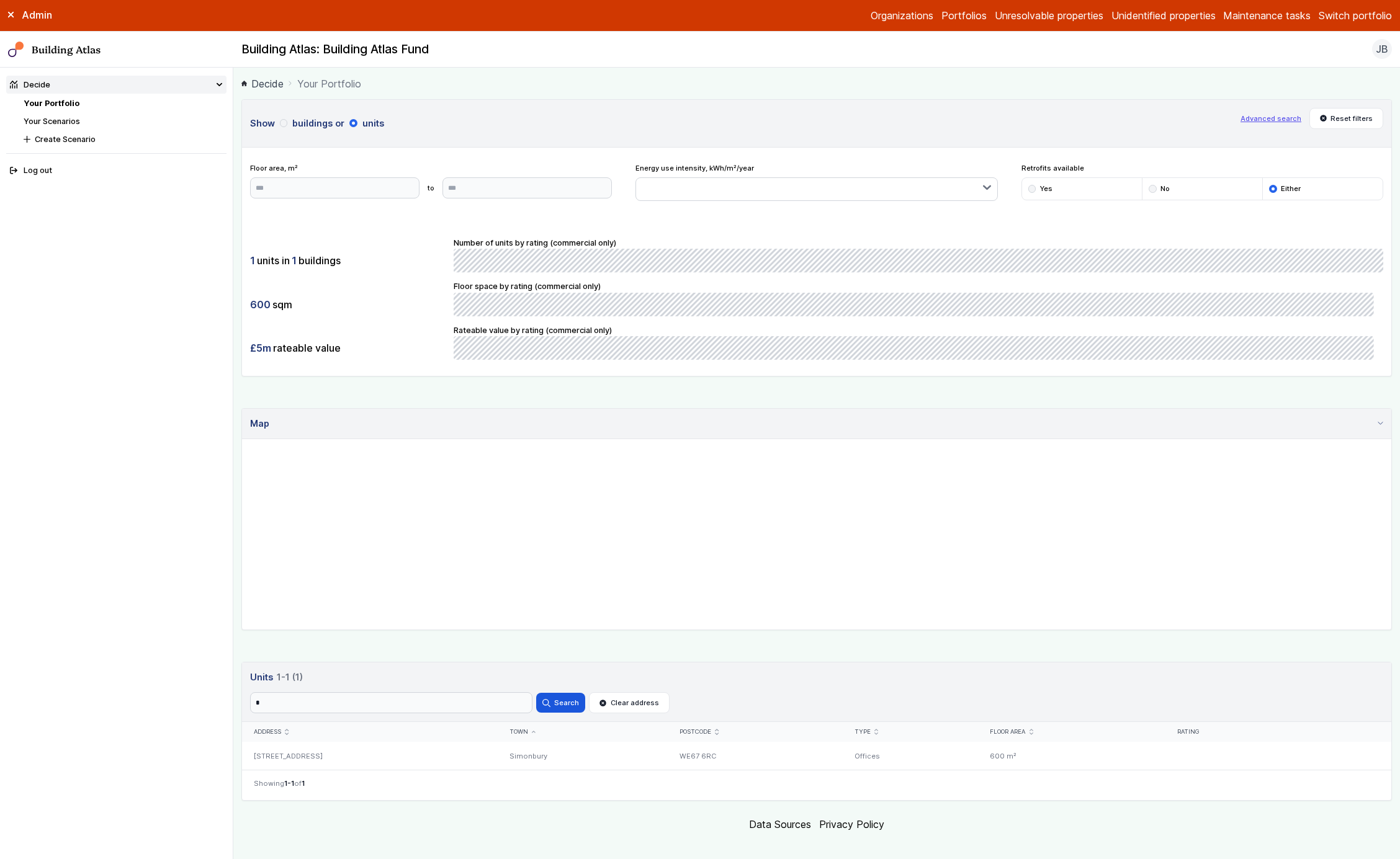
click at [1266, 115] on button "Advanced search" at bounding box center [1271, 118] width 61 height 10
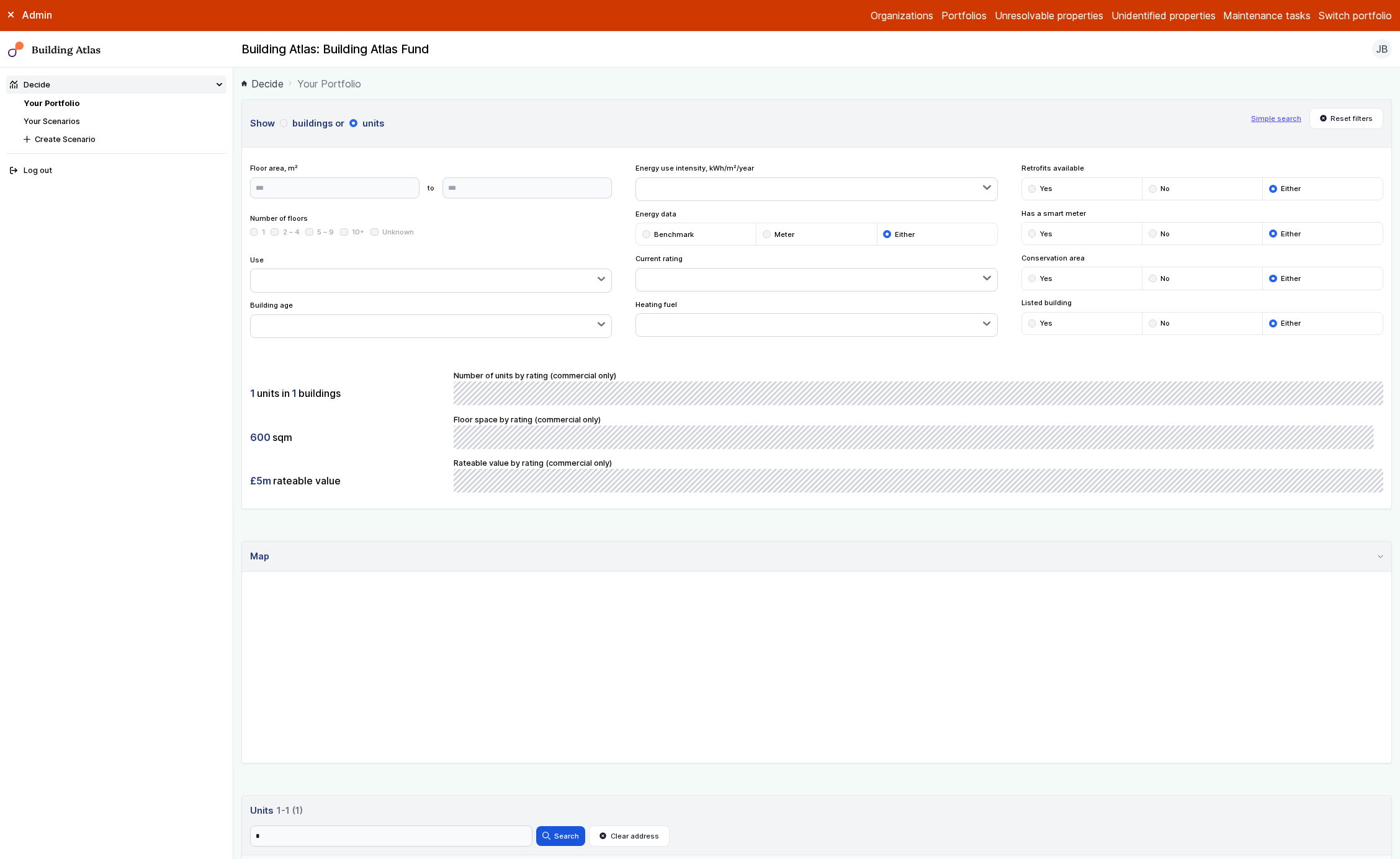
click at [1266, 115] on button "Simple search" at bounding box center [1276, 118] width 50 height 10
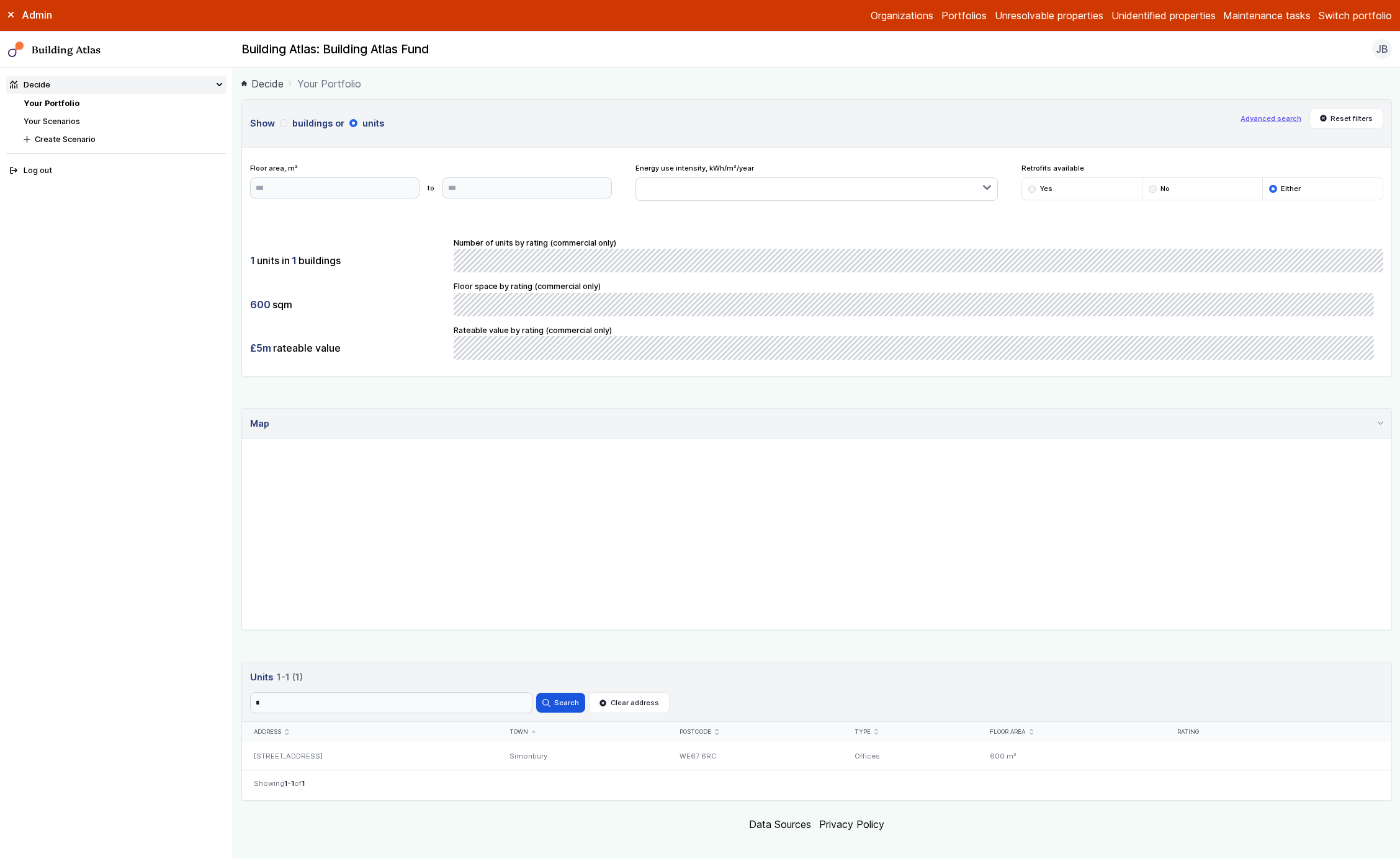
click at [1266, 115] on button "Advanced search" at bounding box center [1271, 118] width 61 height 10
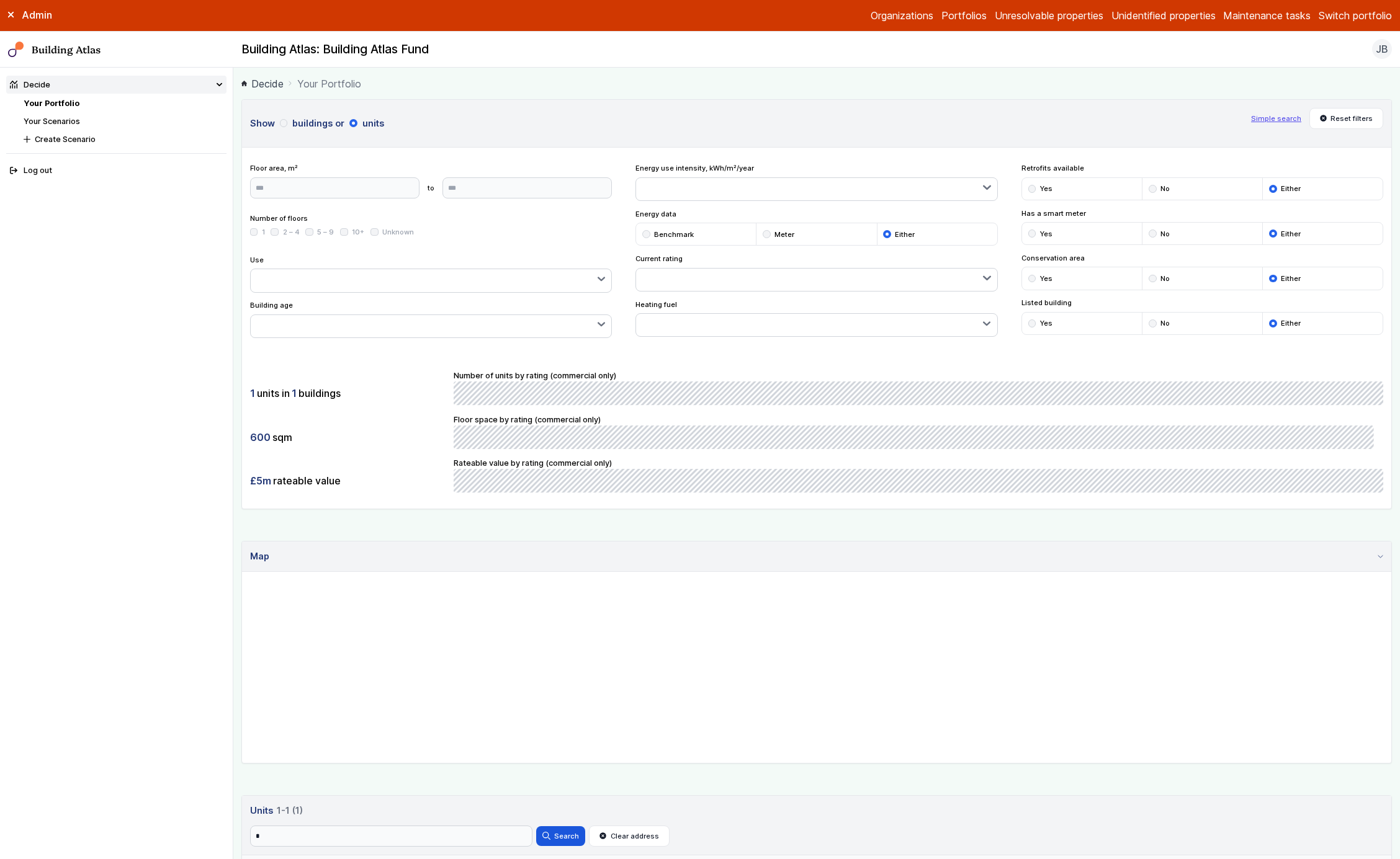
click at [0, 0] on button "buildings" at bounding box center [0, 0] width 0 height 0
click at [1333, 118] on button "Reset filters" at bounding box center [1347, 118] width 75 height 21
click at [0, 0] on button "units" at bounding box center [0, 0] width 0 height 0
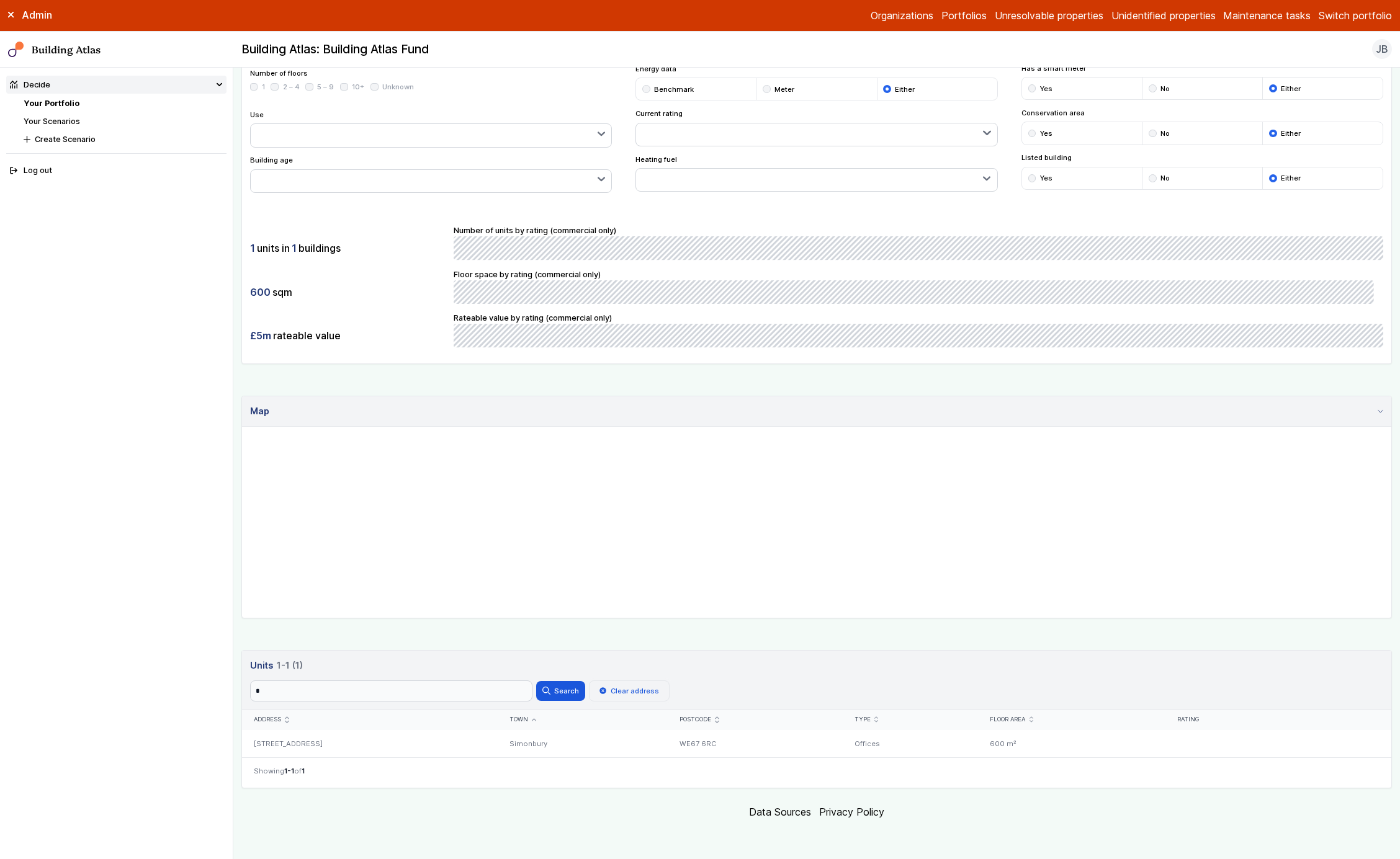
click at [652, 697] on button "Clear address" at bounding box center [629, 691] width 81 height 21
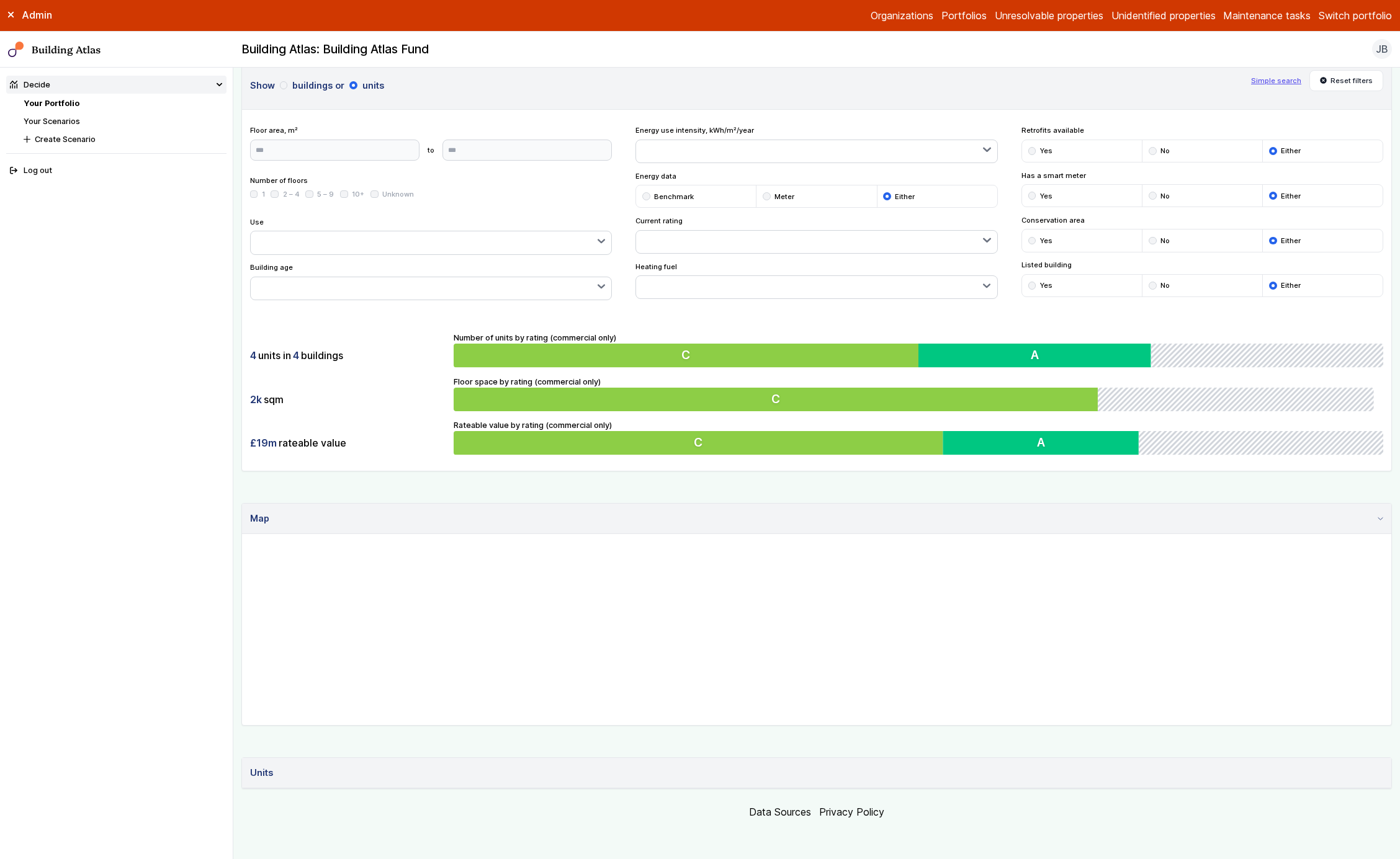
scroll to position [145, 0]
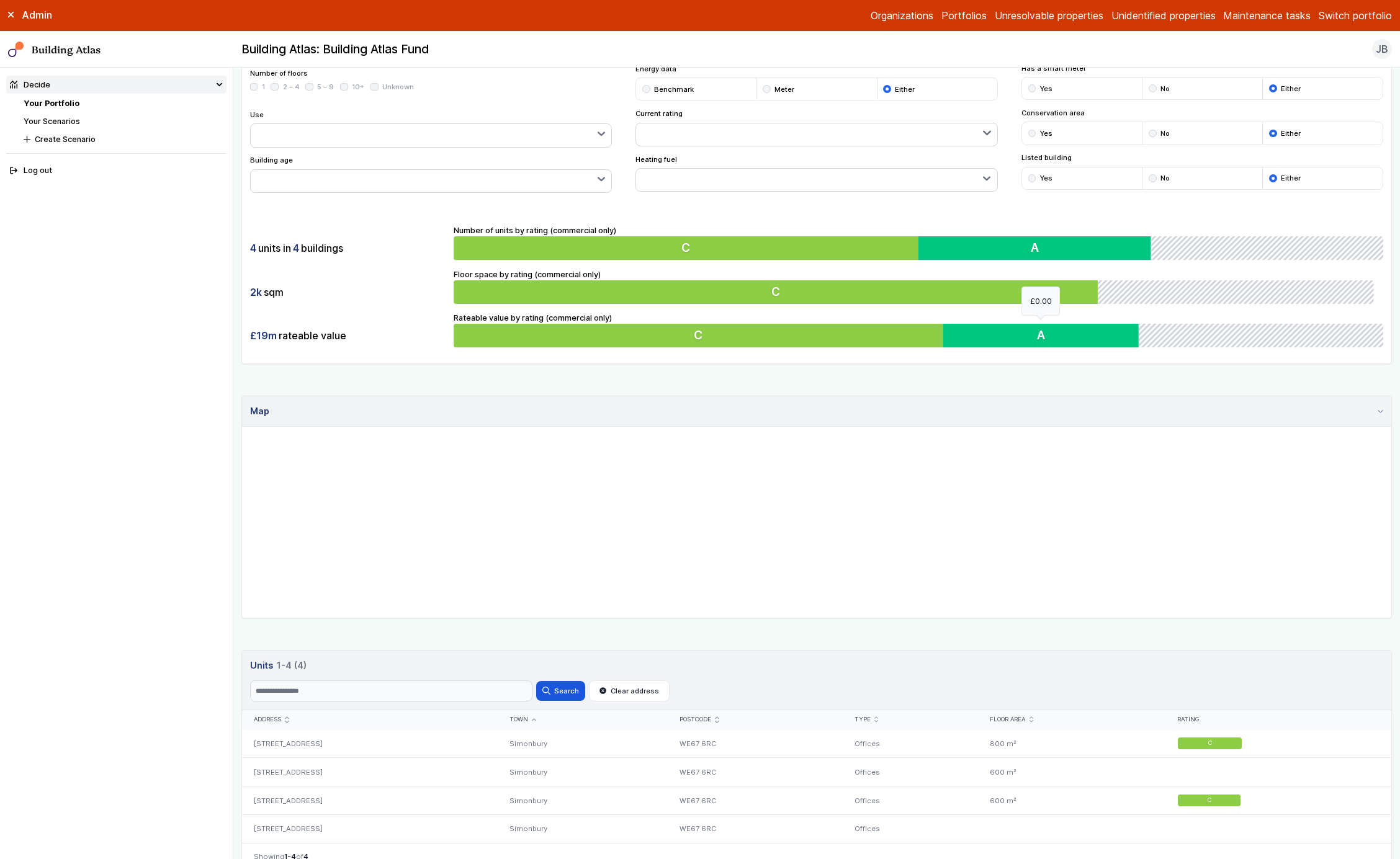
click at [947, 334] on button "A" at bounding box center [1041, 336] width 196 height 24
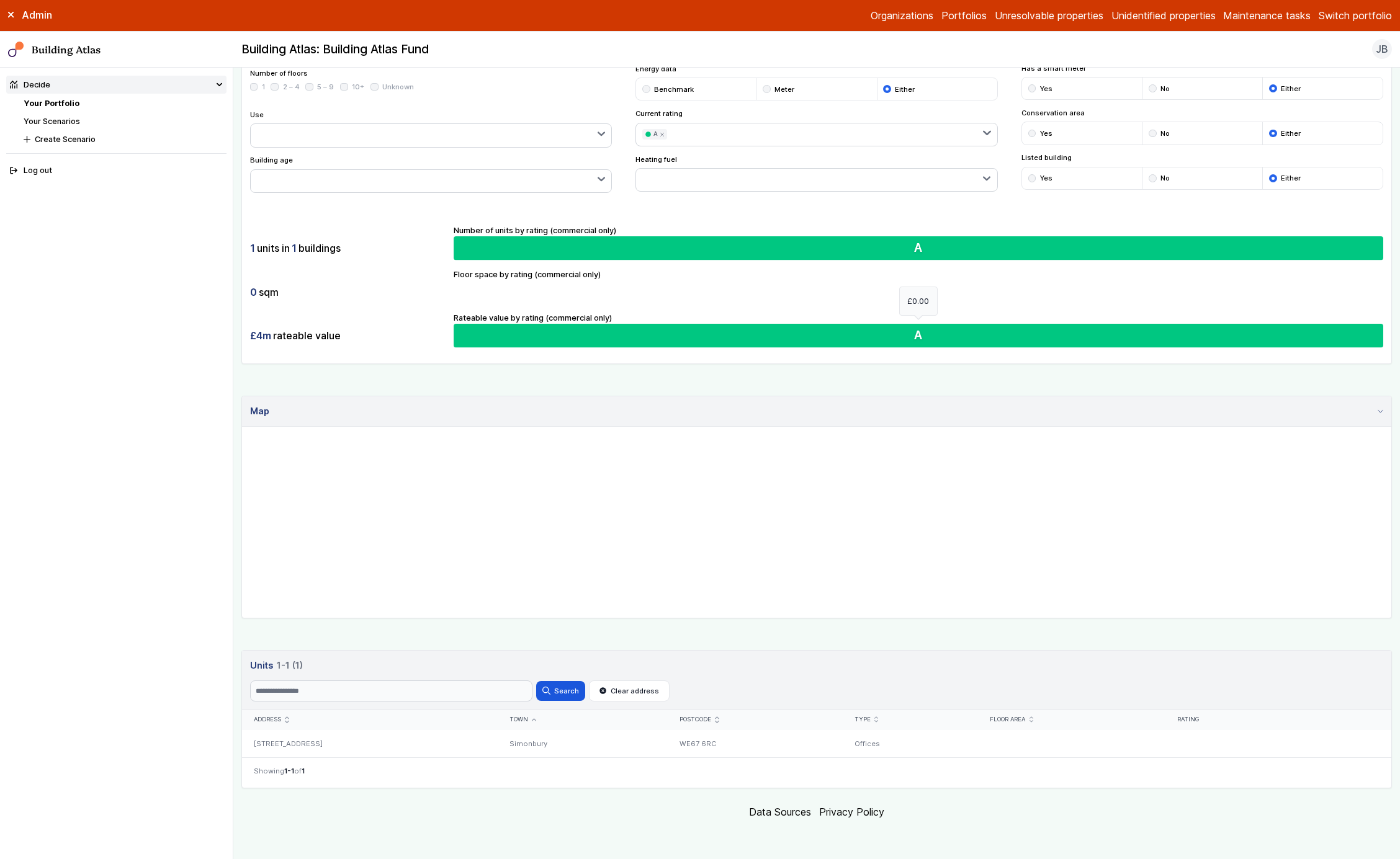
click at [947, 334] on button "A" at bounding box center [918, 336] width 930 height 24
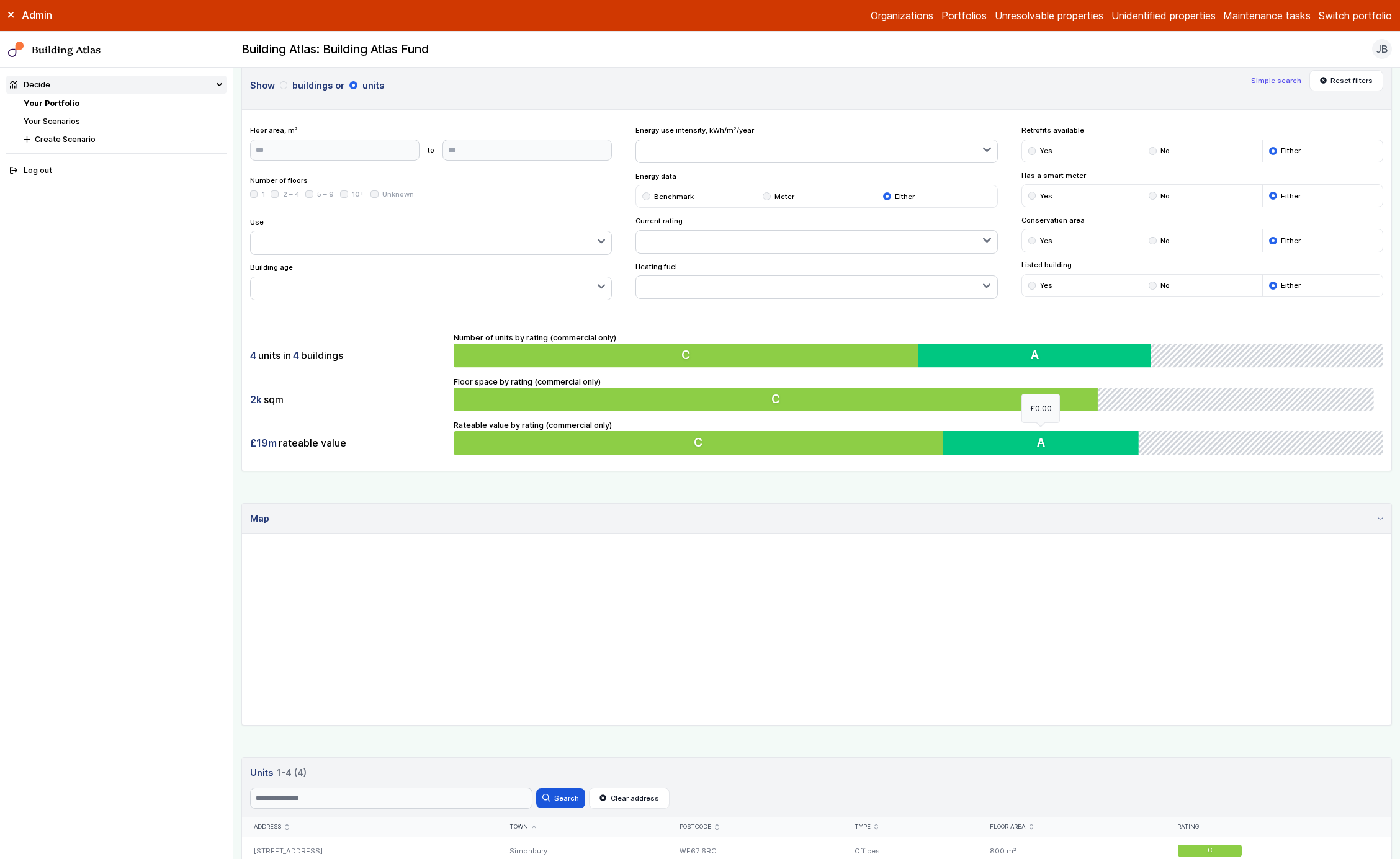
scroll to position [145, 0]
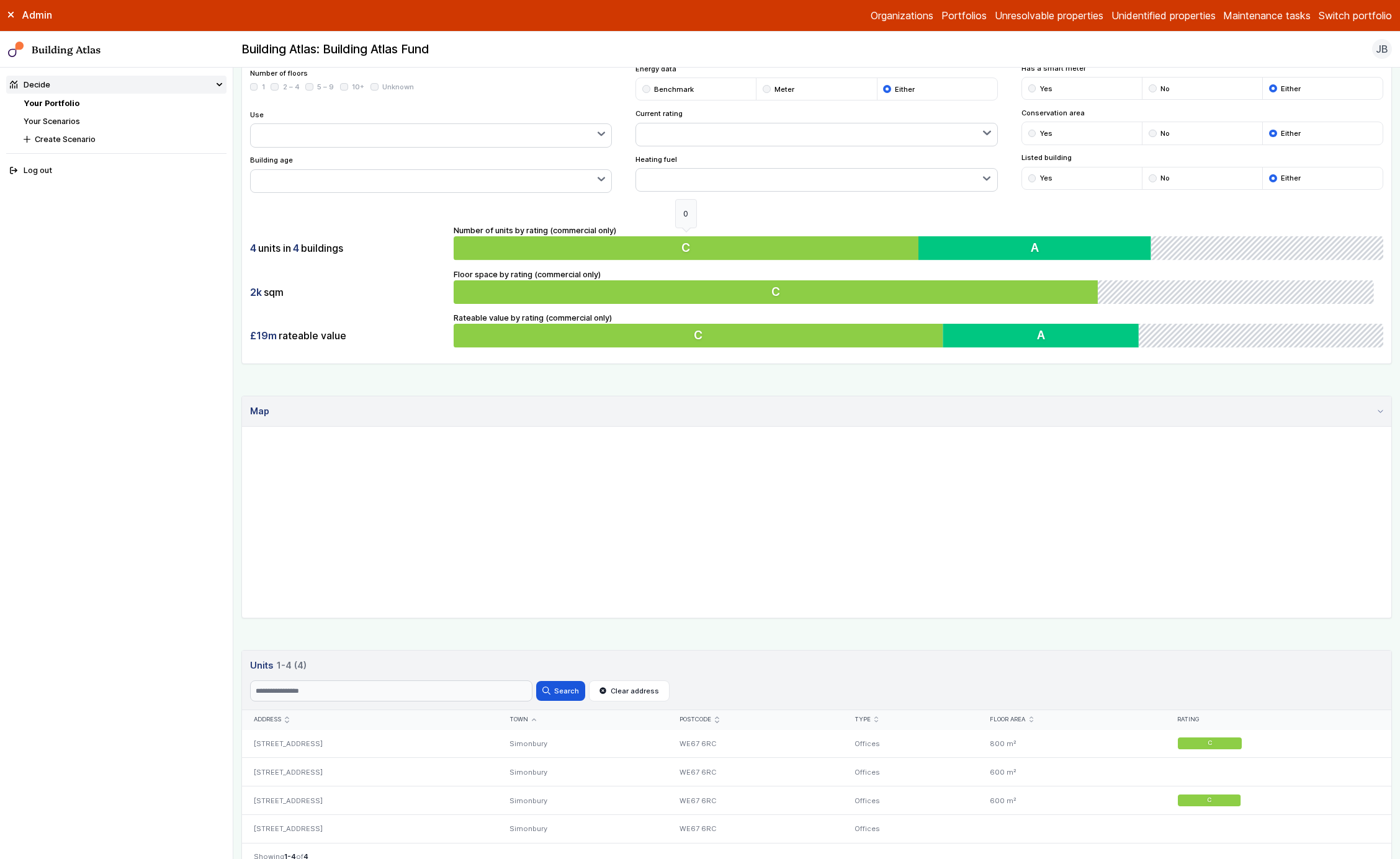
click at [785, 237] on button "C" at bounding box center [686, 248] width 465 height 24
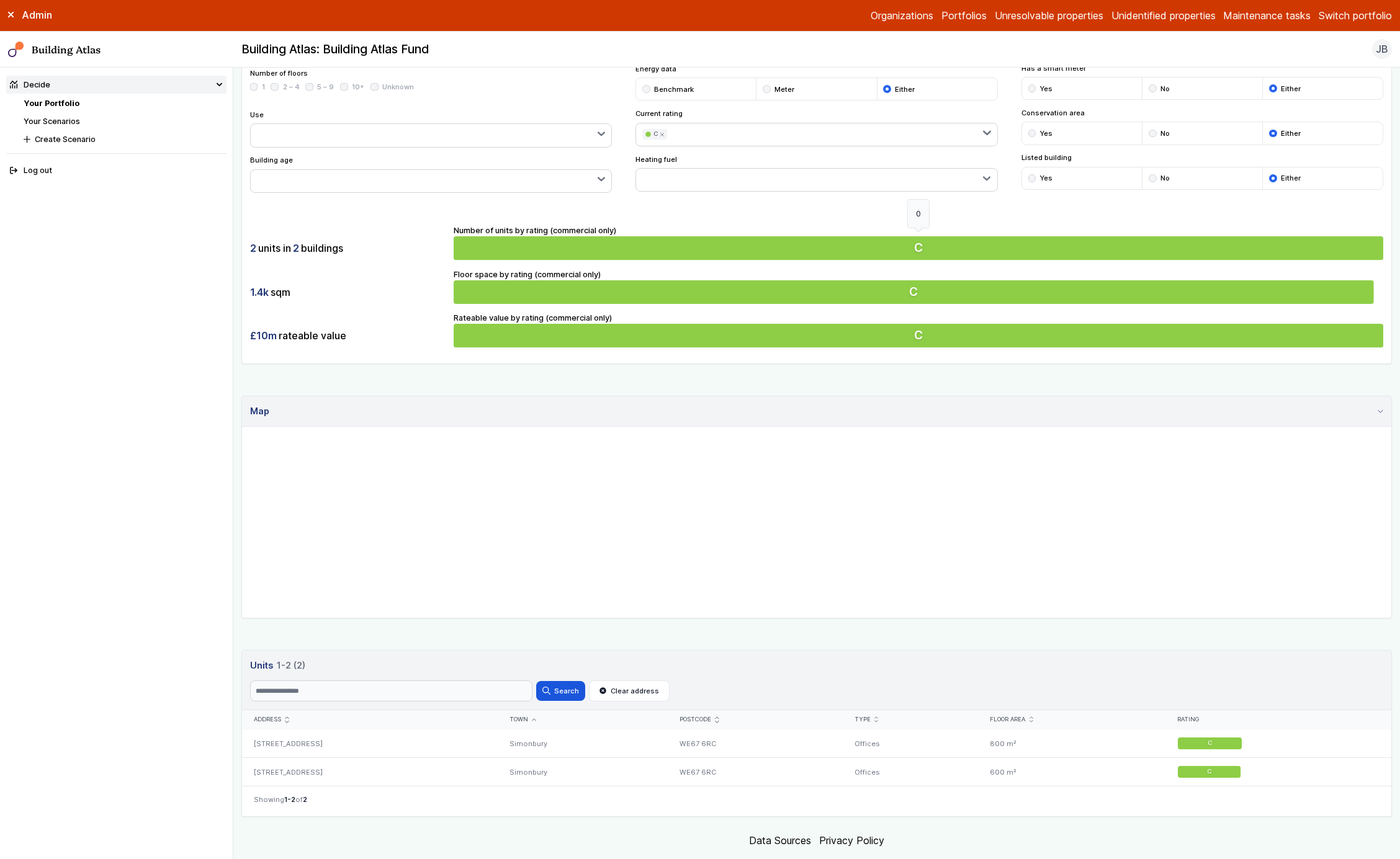
click at [785, 237] on button "C" at bounding box center [918, 248] width 930 height 24
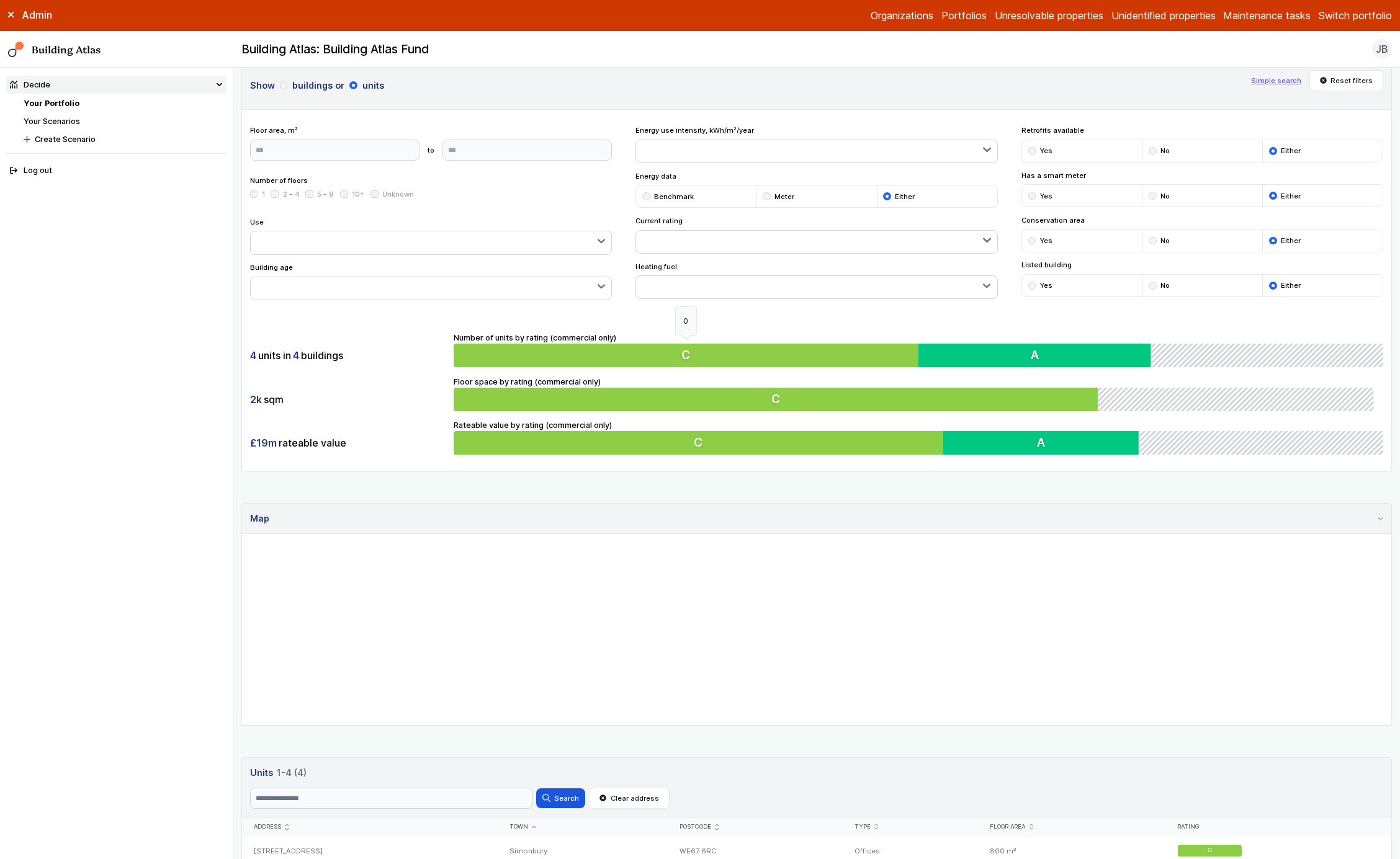
scroll to position [145, 0]
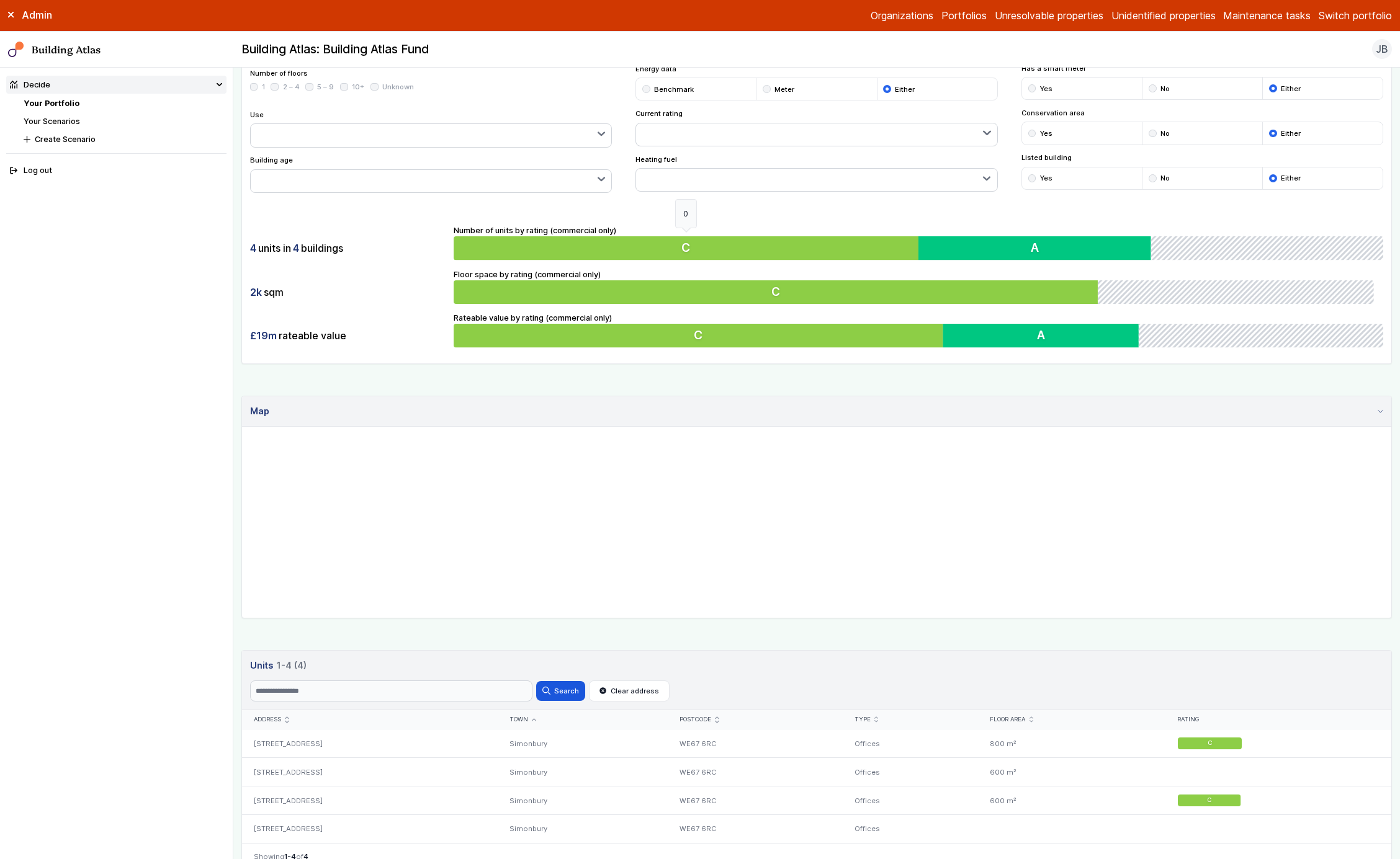
click at [785, 237] on button "C" at bounding box center [686, 248] width 465 height 24
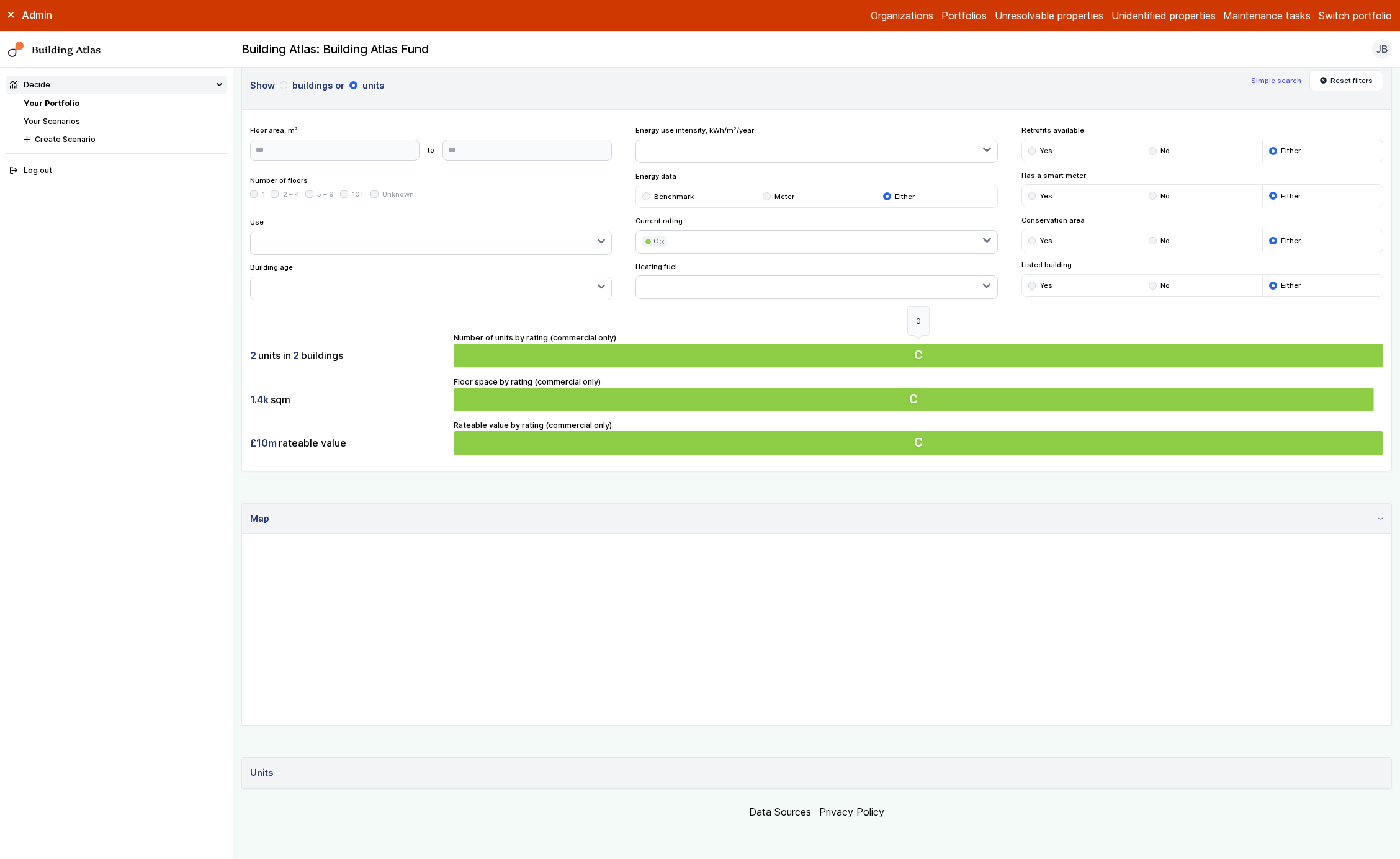
scroll to position [145, 0]
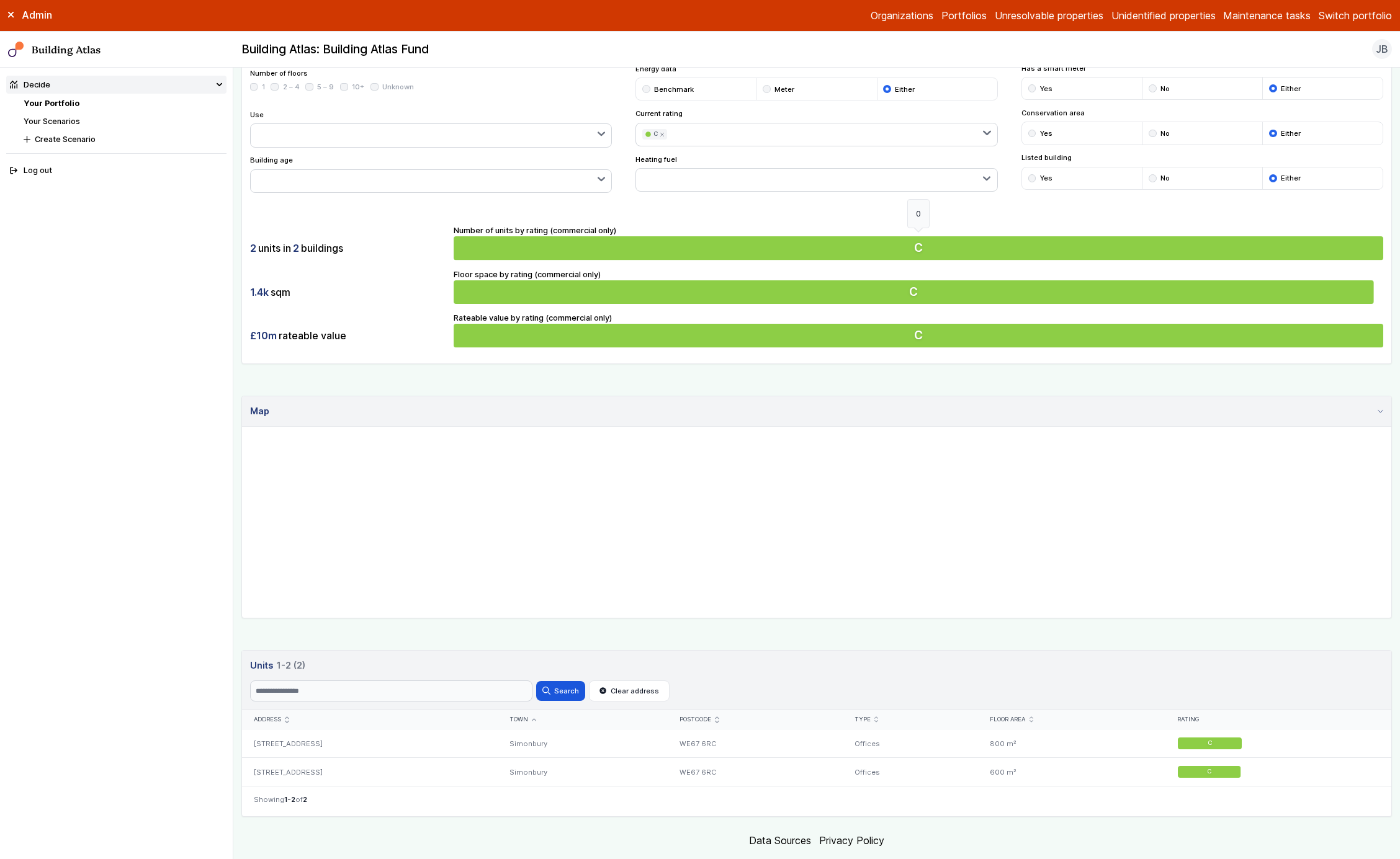
click at [785, 237] on button "C" at bounding box center [918, 248] width 930 height 24
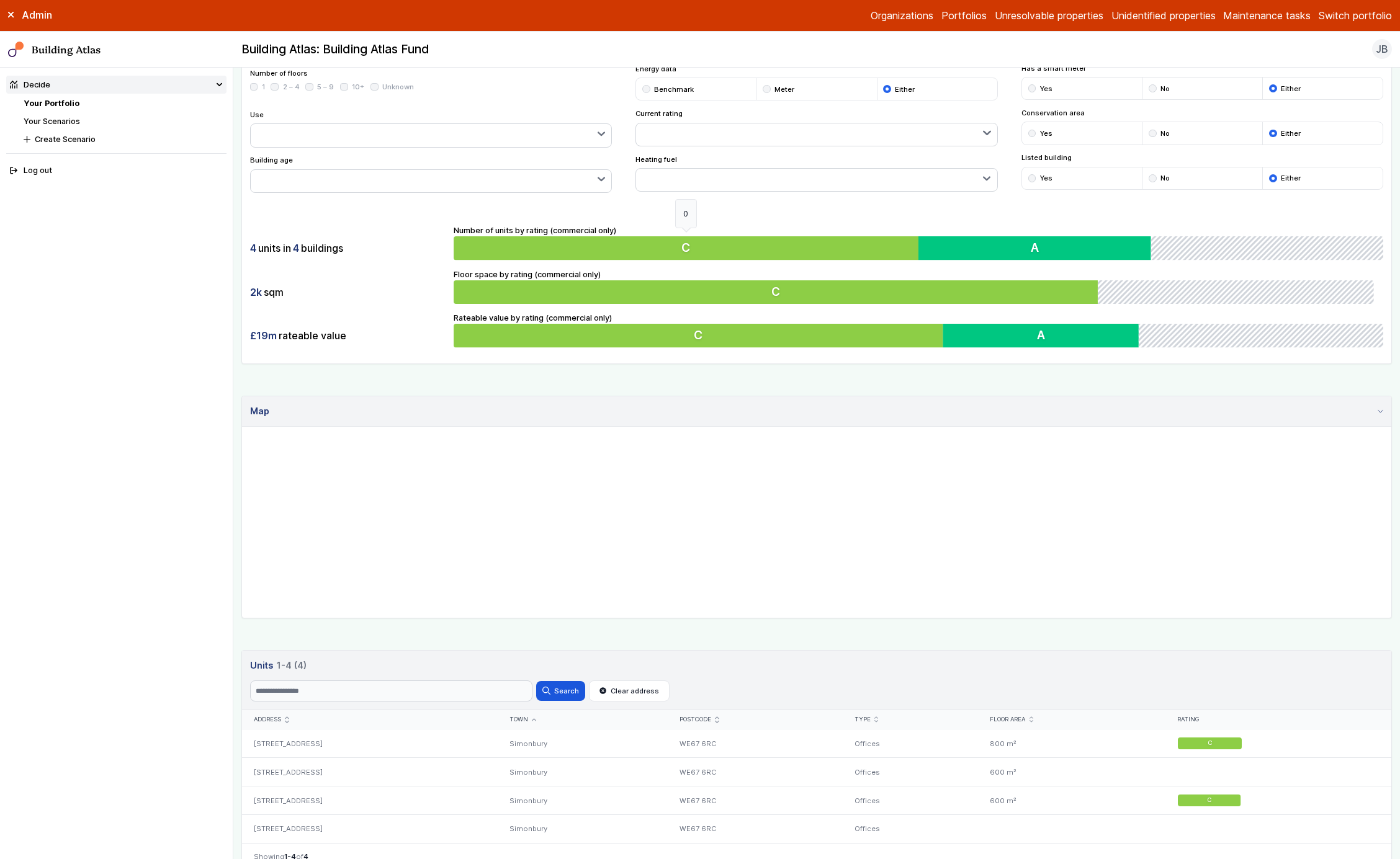
click at [785, 237] on button "C" at bounding box center [686, 248] width 465 height 24
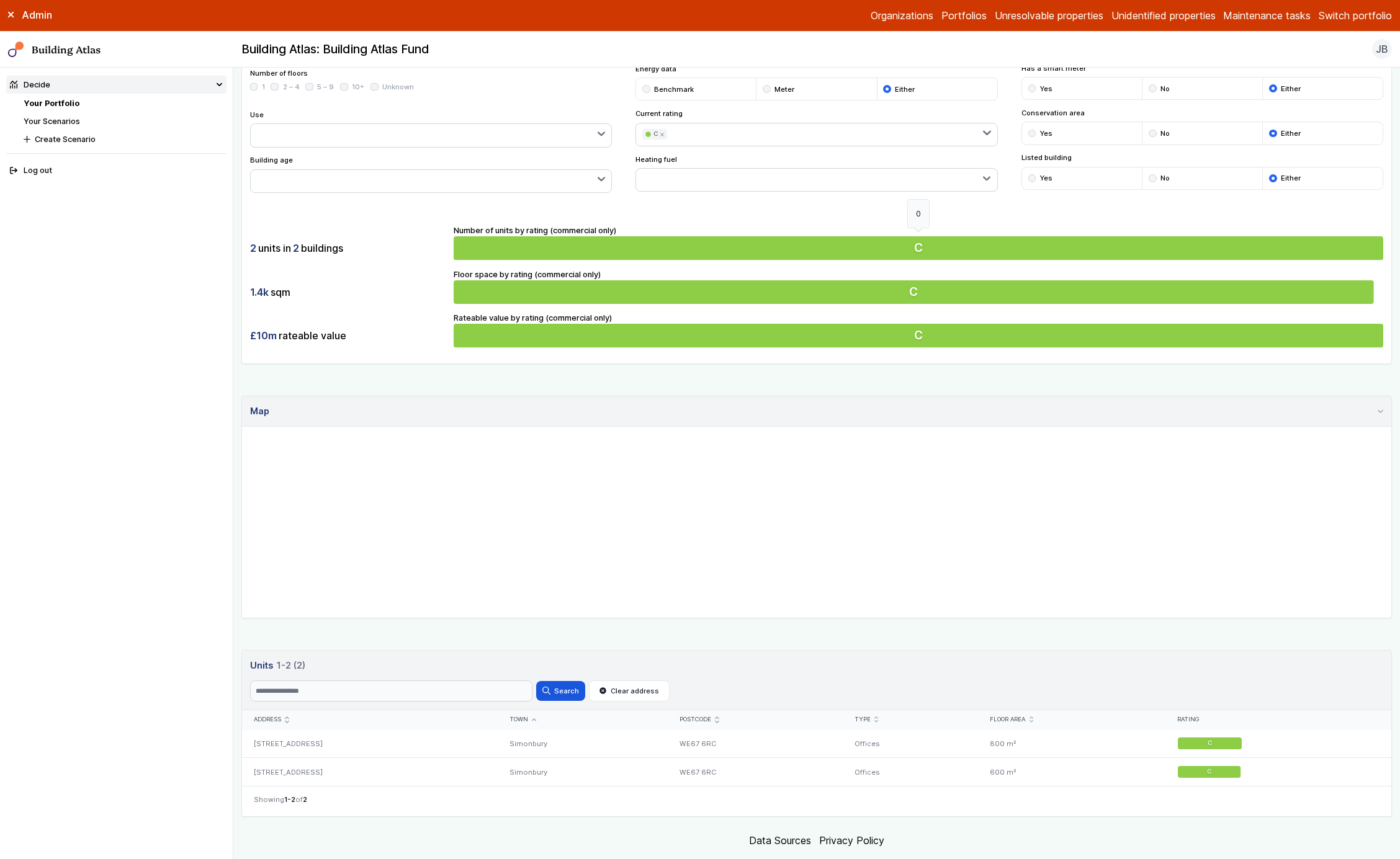
click at [785, 237] on button "C" at bounding box center [918, 248] width 930 height 24
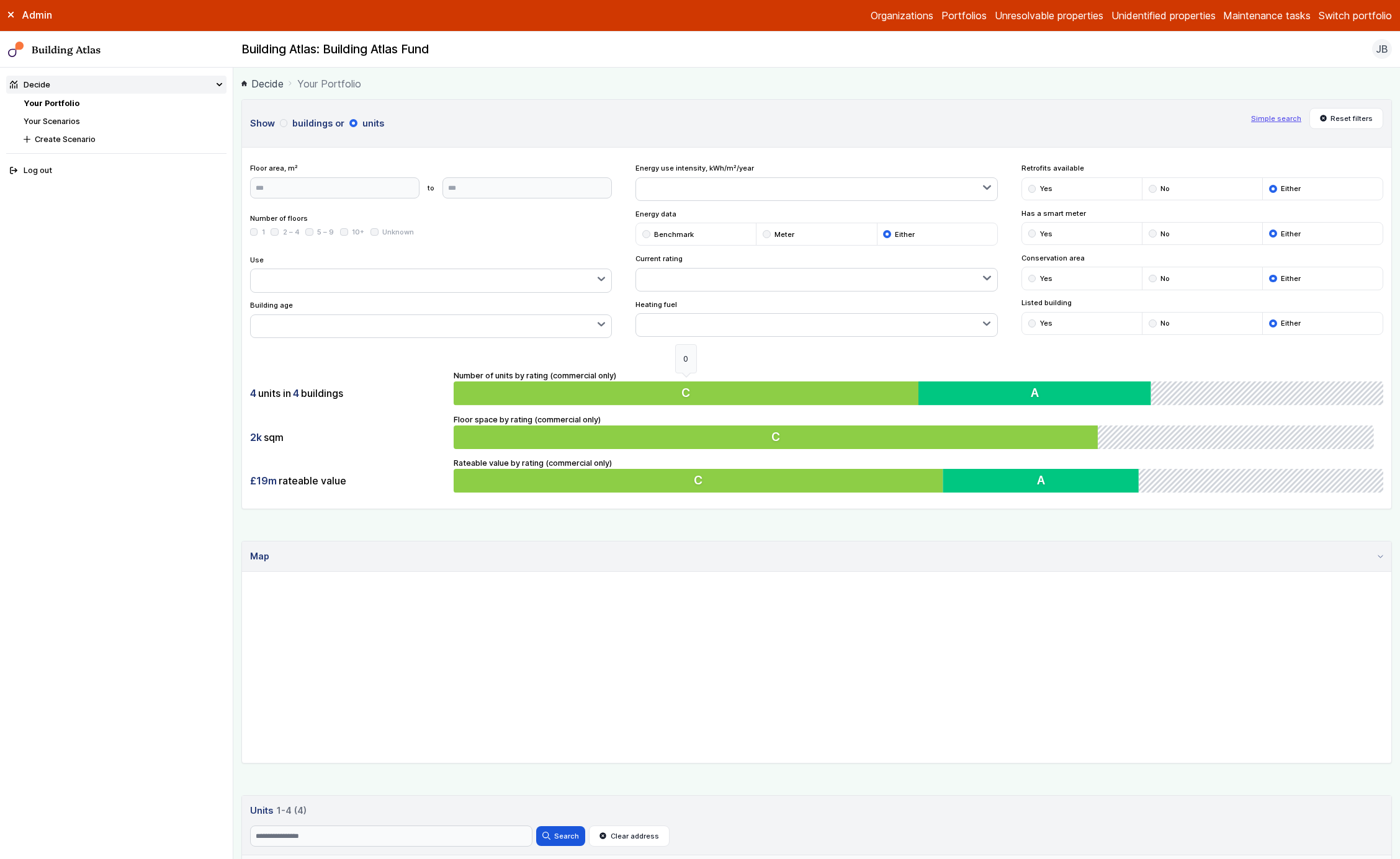
click at [756, 400] on button "C" at bounding box center [686, 394] width 465 height 24
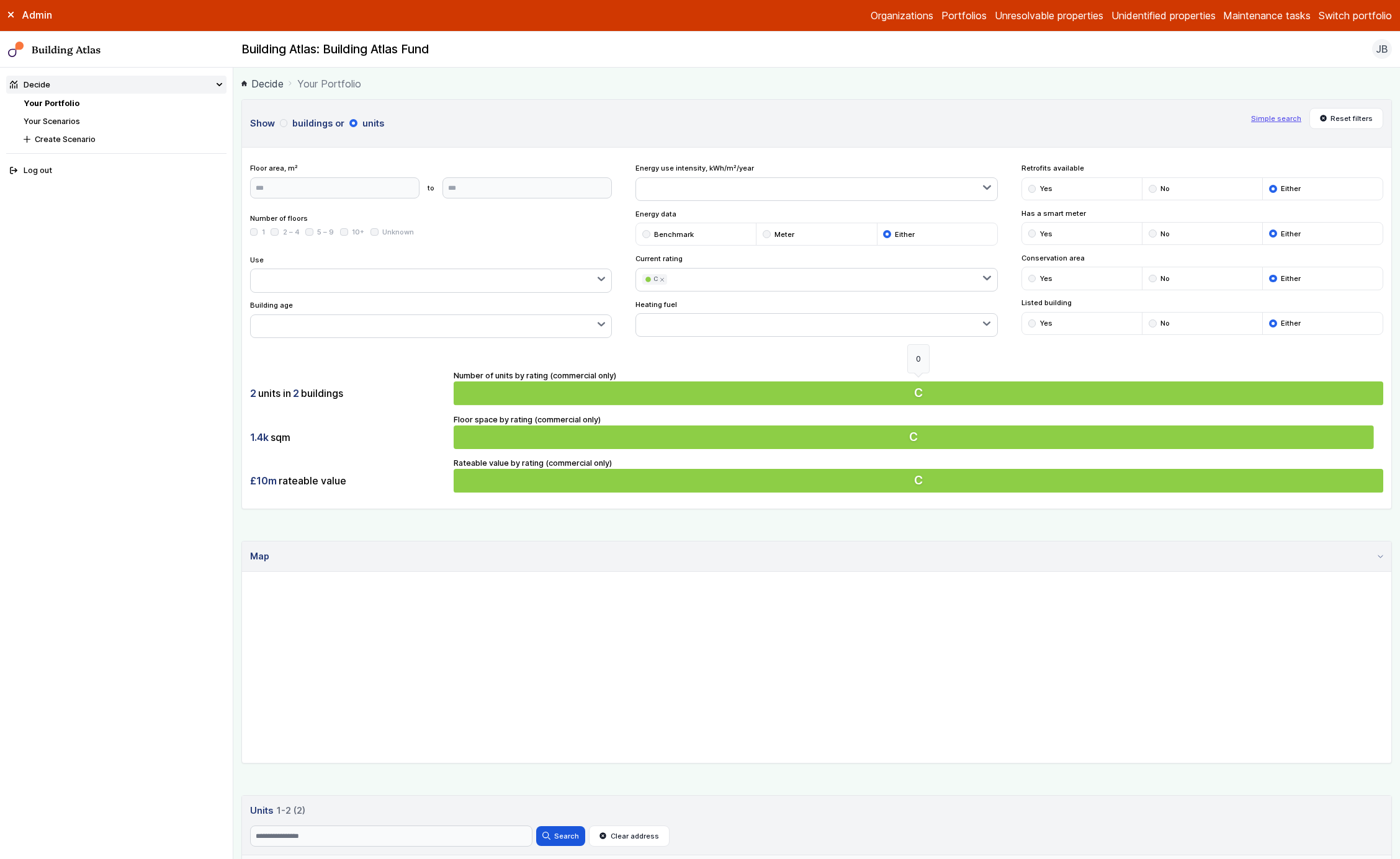
click at [756, 400] on button "C" at bounding box center [918, 394] width 930 height 24
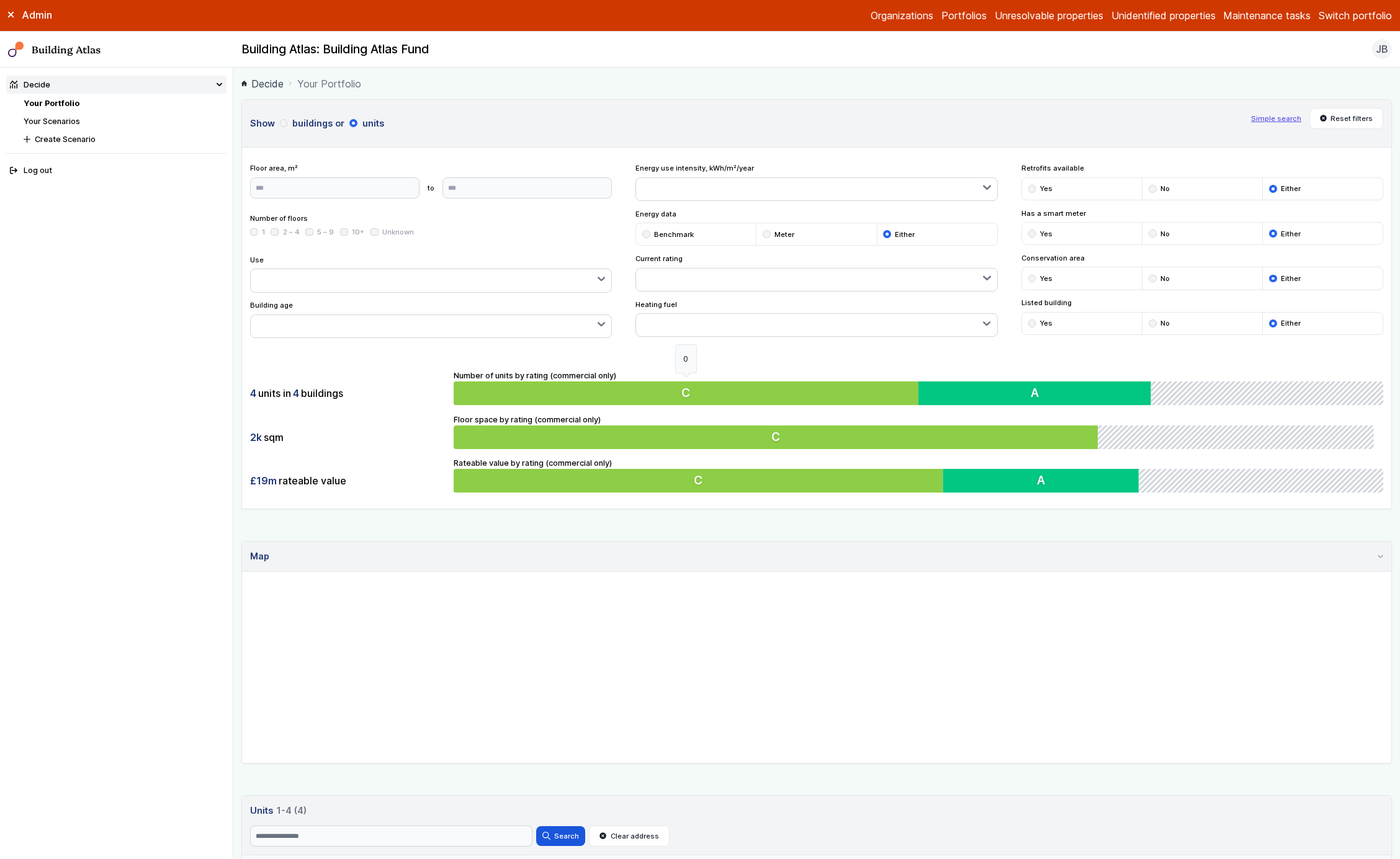
click at [756, 400] on button "C" at bounding box center [686, 394] width 465 height 24
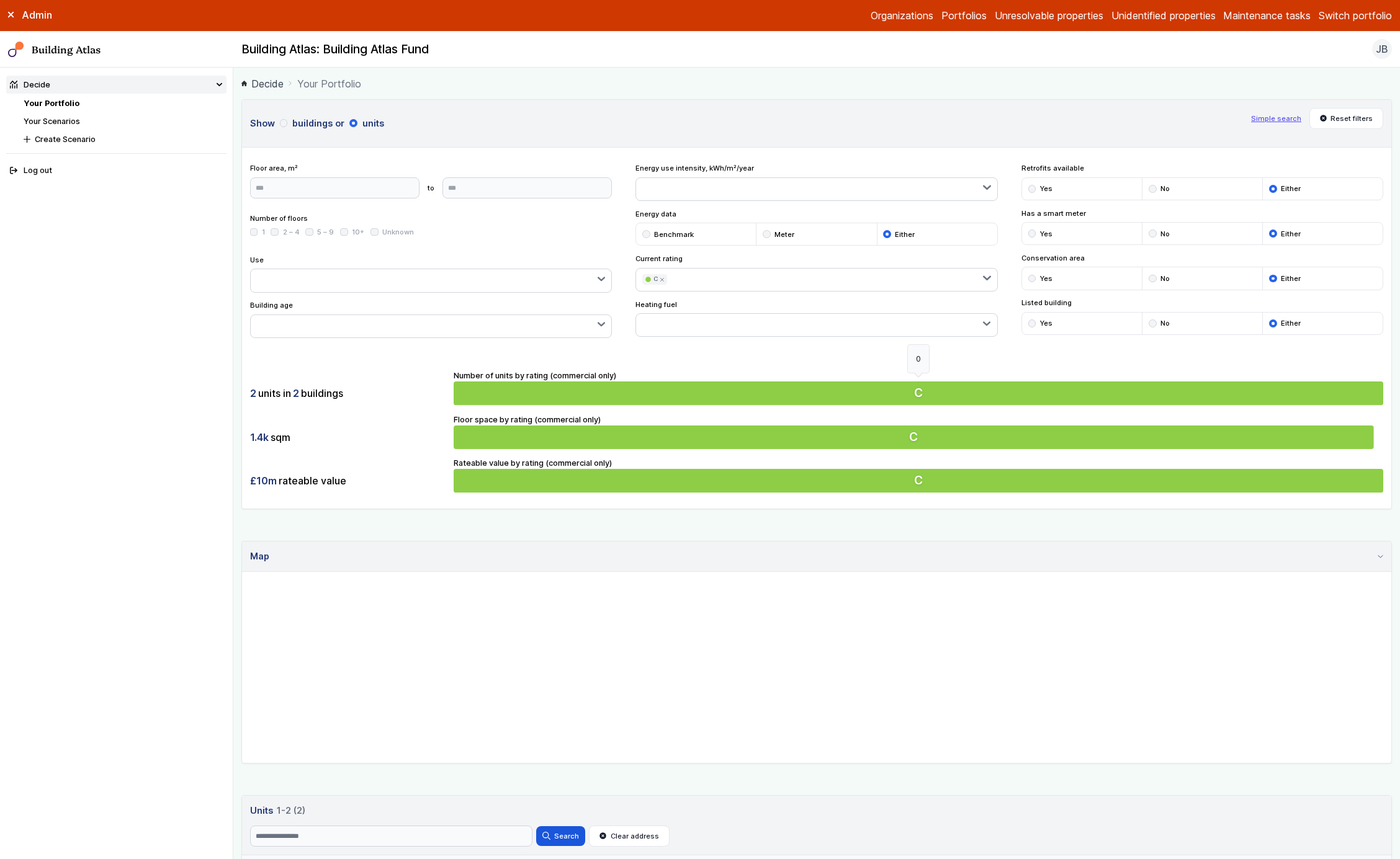
click at [756, 400] on button "C" at bounding box center [918, 394] width 930 height 24
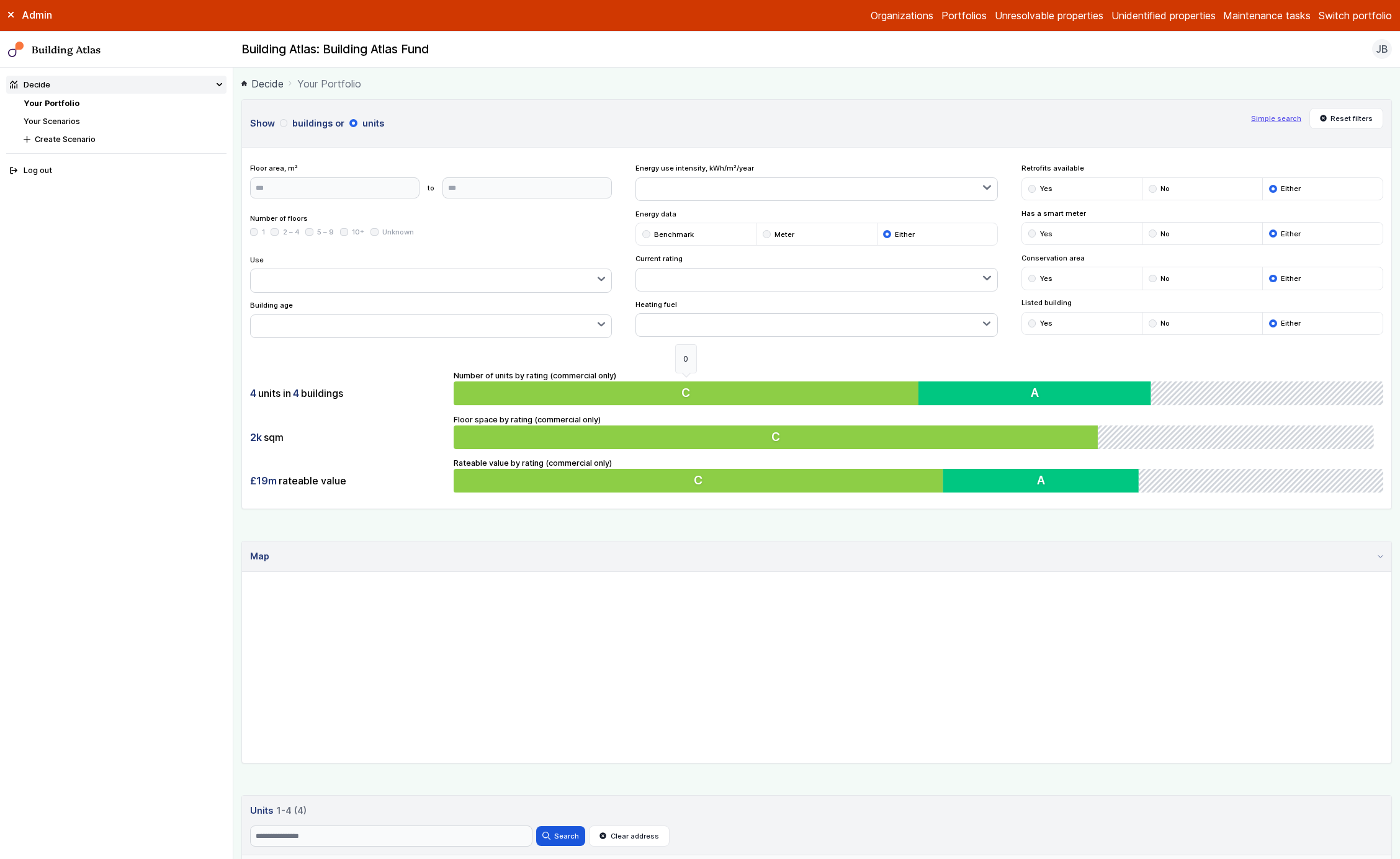
click at [756, 400] on button "C" at bounding box center [686, 394] width 465 height 24
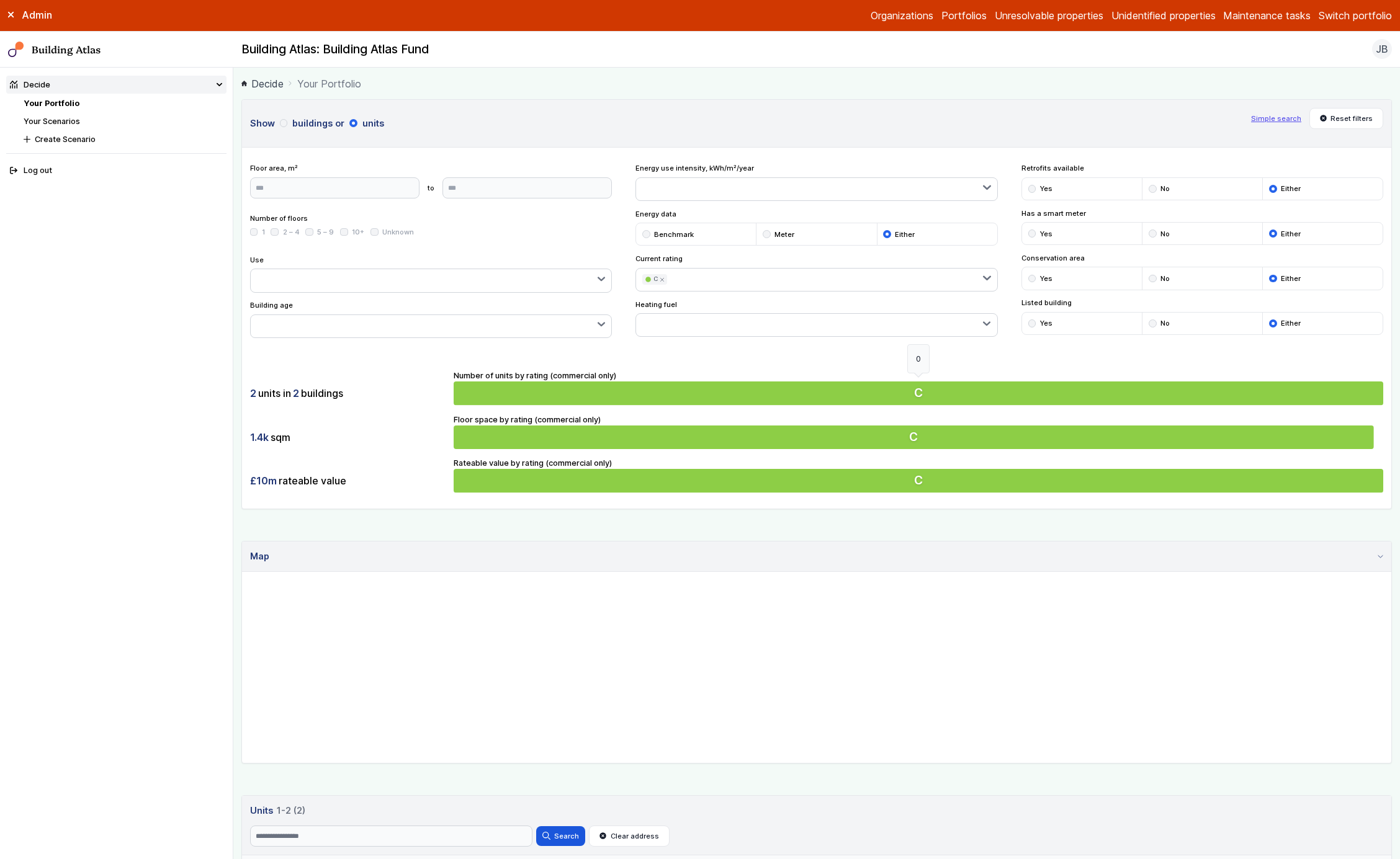
click at [756, 400] on button "C" at bounding box center [918, 394] width 930 height 24
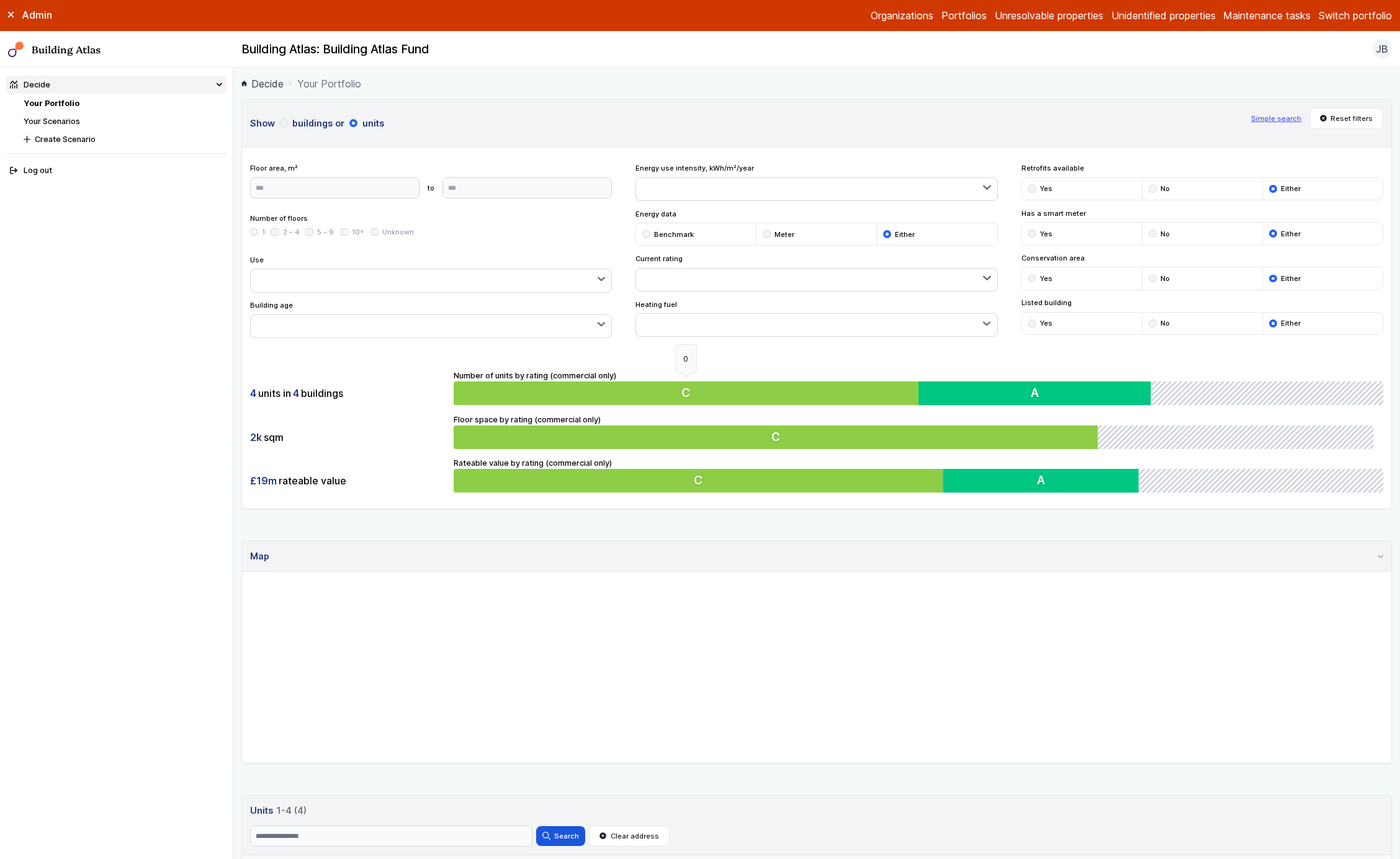
click at [756, 400] on button "C" at bounding box center [686, 394] width 465 height 24
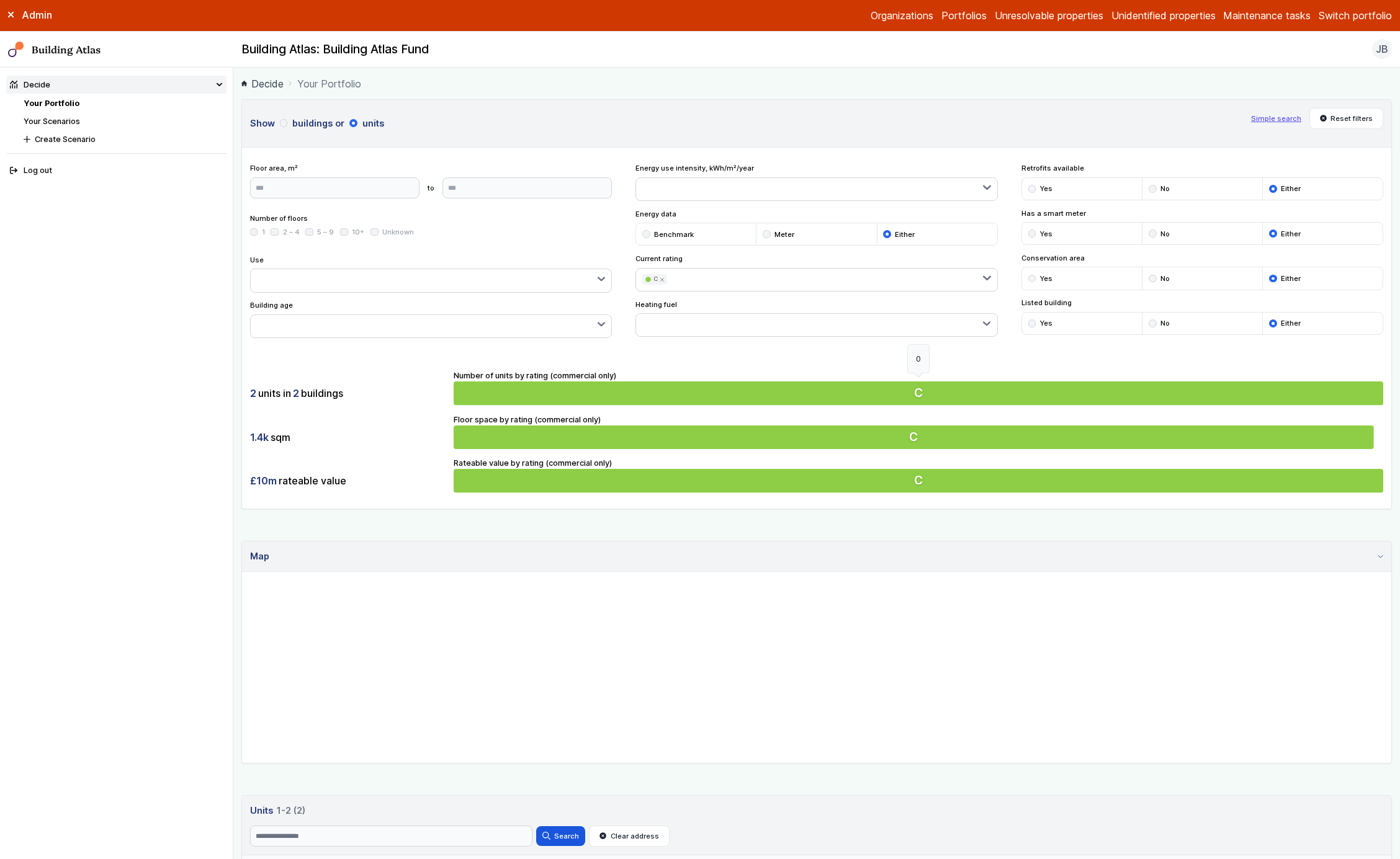
click at [756, 400] on button "C" at bounding box center [918, 394] width 930 height 24
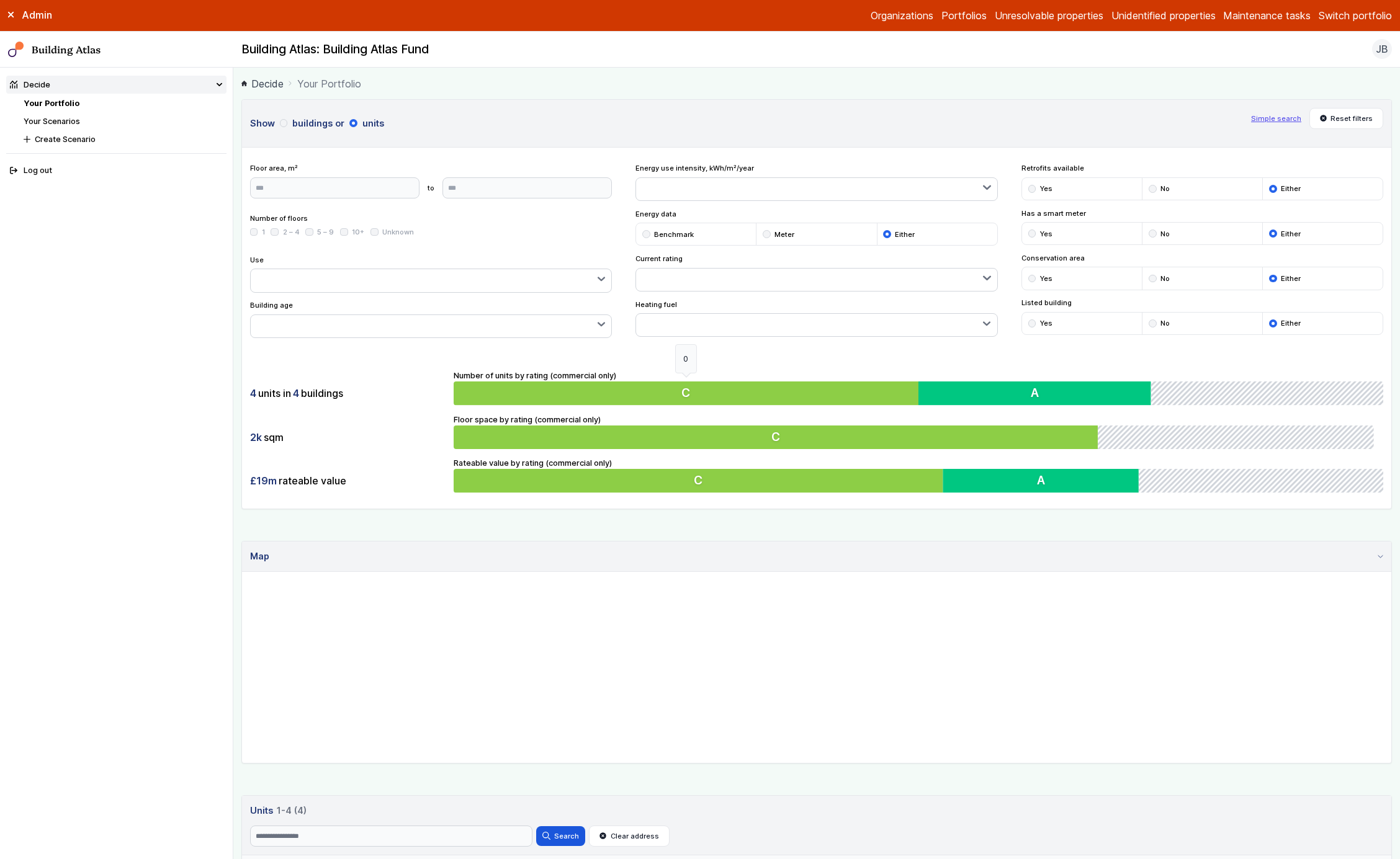
click at [756, 400] on button "C" at bounding box center [686, 394] width 465 height 24
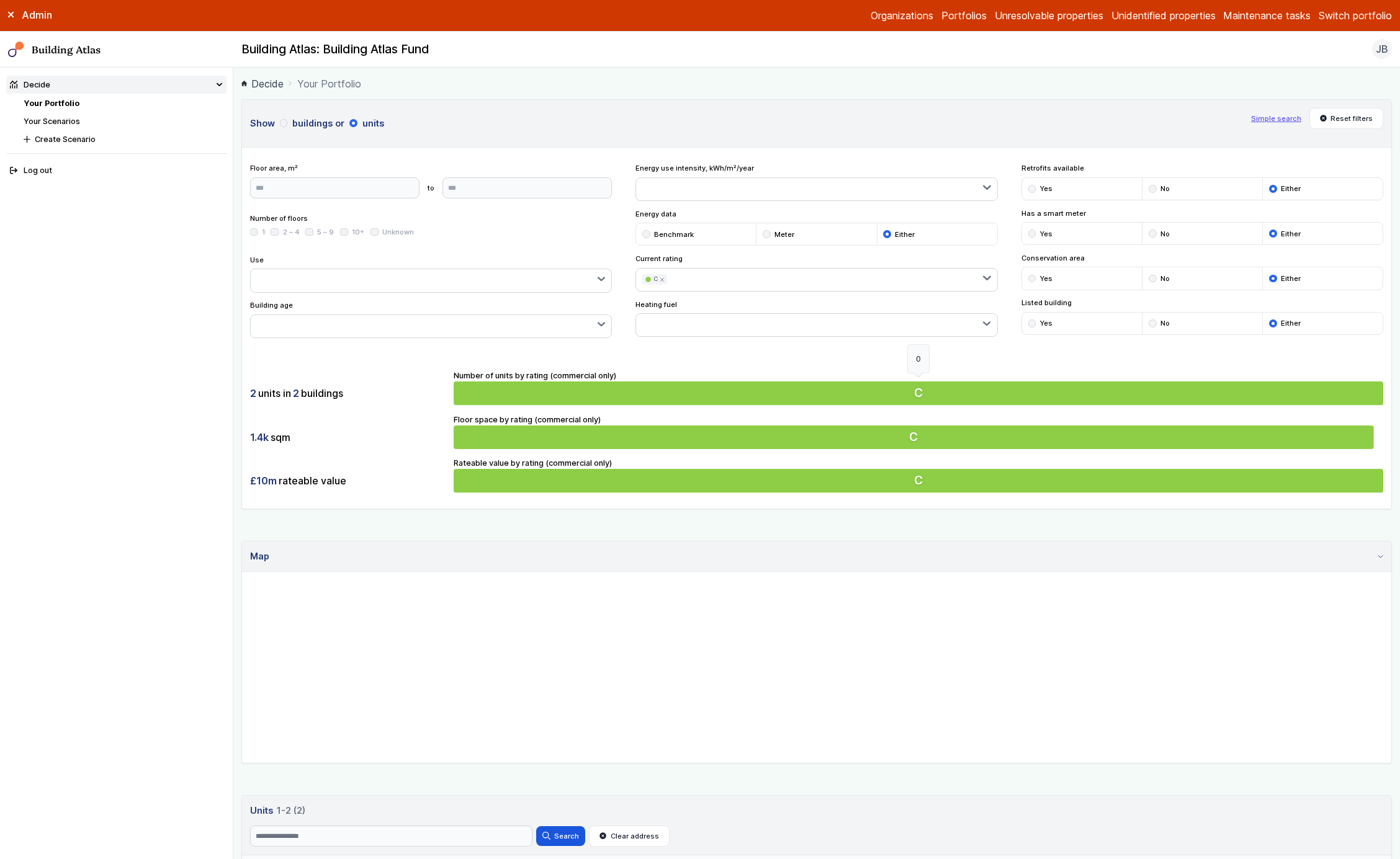
click at [756, 400] on button "C" at bounding box center [918, 394] width 930 height 24
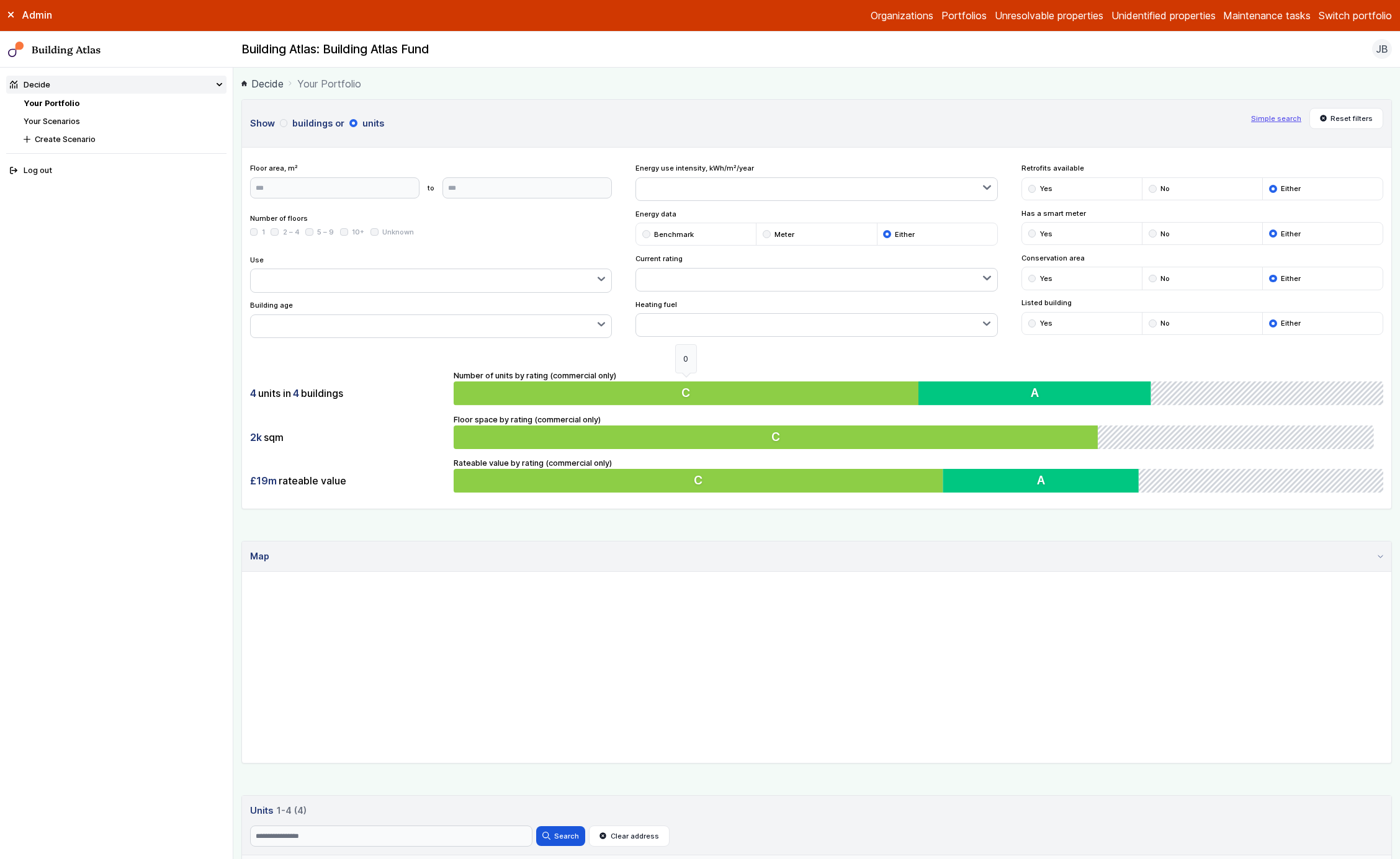
click at [756, 400] on button "C" at bounding box center [686, 394] width 465 height 24
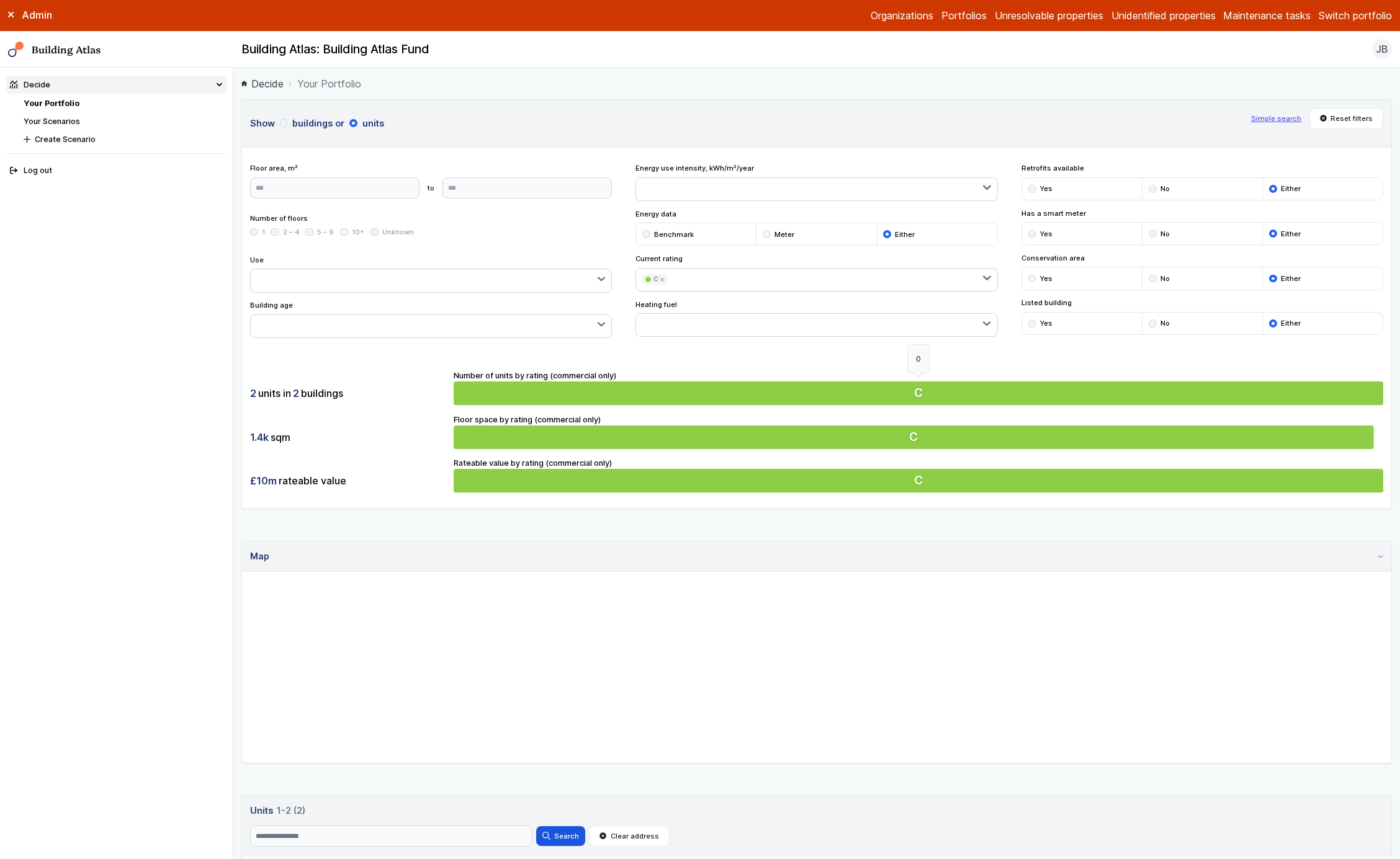
click at [756, 400] on button "C" at bounding box center [918, 394] width 930 height 24
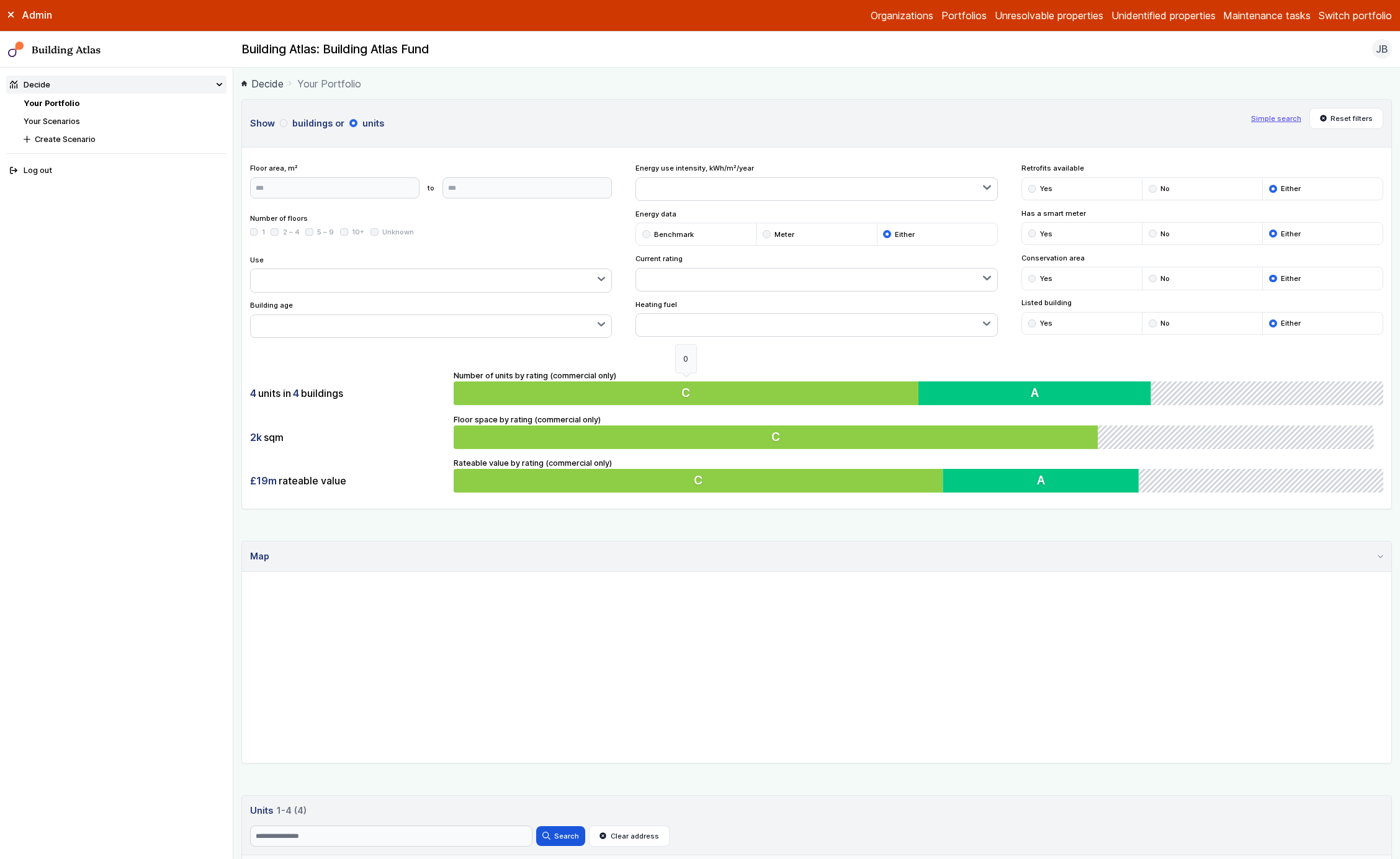
click at [756, 400] on button "C" at bounding box center [686, 394] width 465 height 24
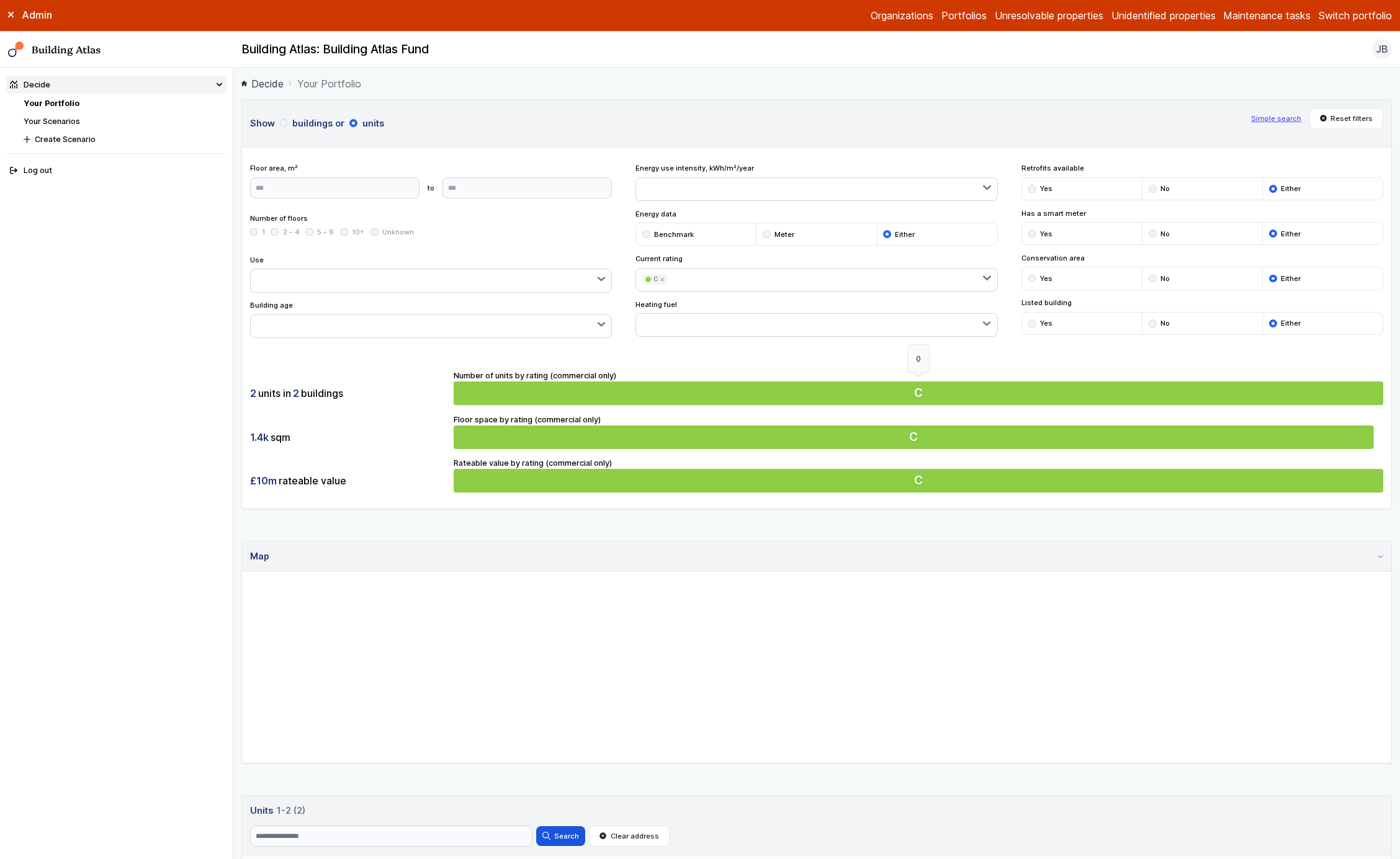
click at [756, 400] on button "C" at bounding box center [918, 394] width 930 height 24
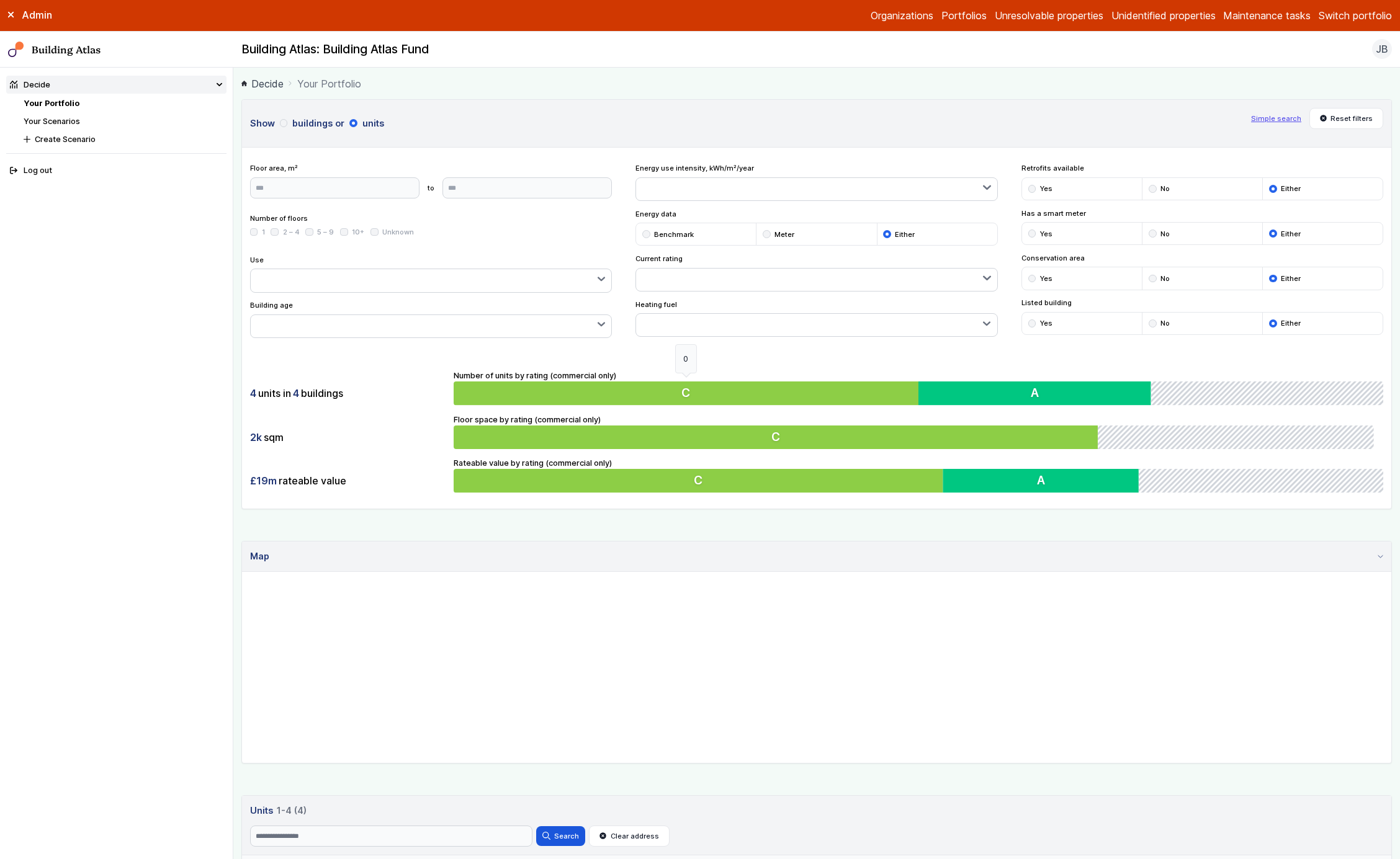
click at [756, 400] on button "C" at bounding box center [686, 394] width 465 height 24
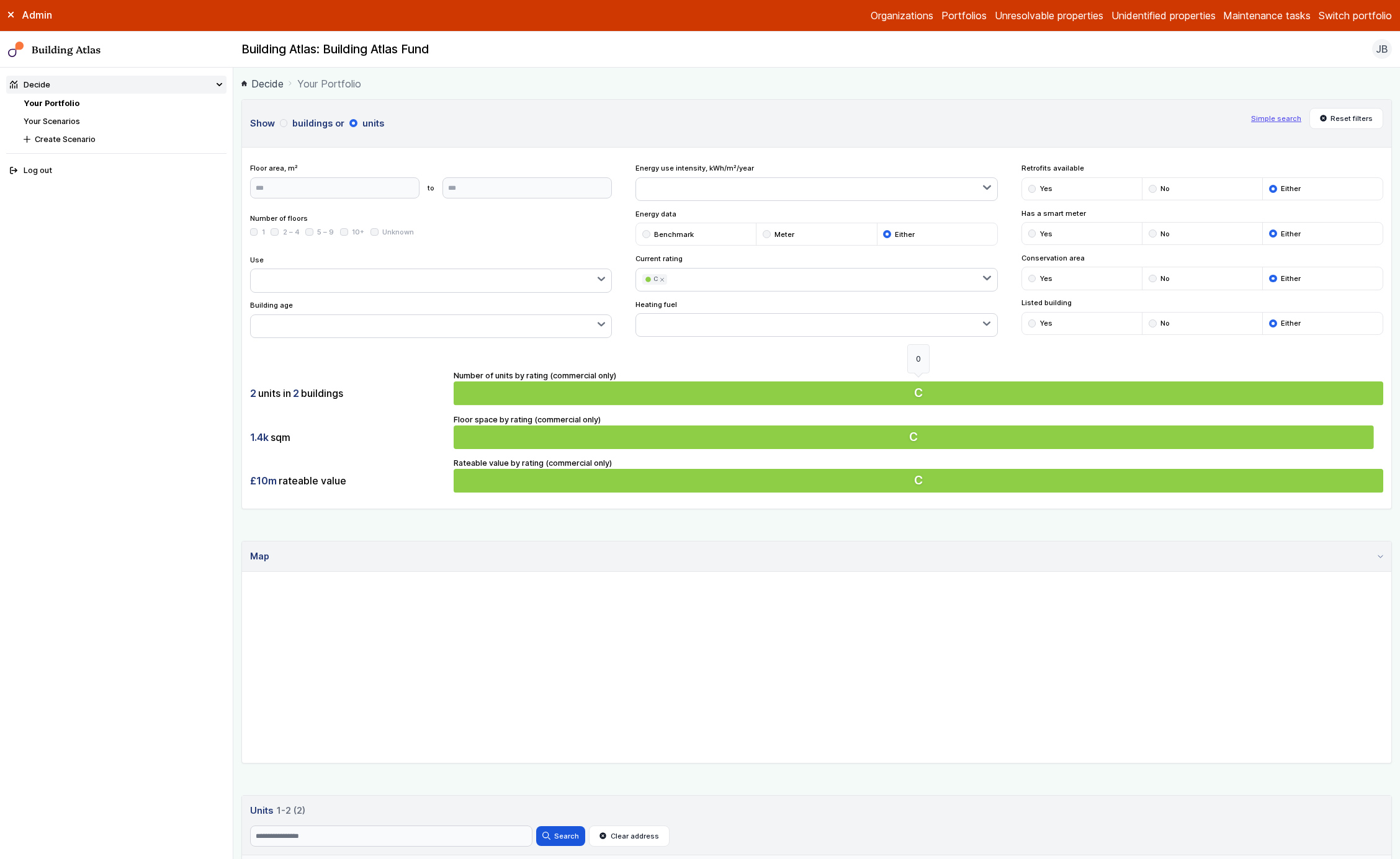
click at [756, 400] on button "C" at bounding box center [918, 394] width 930 height 24
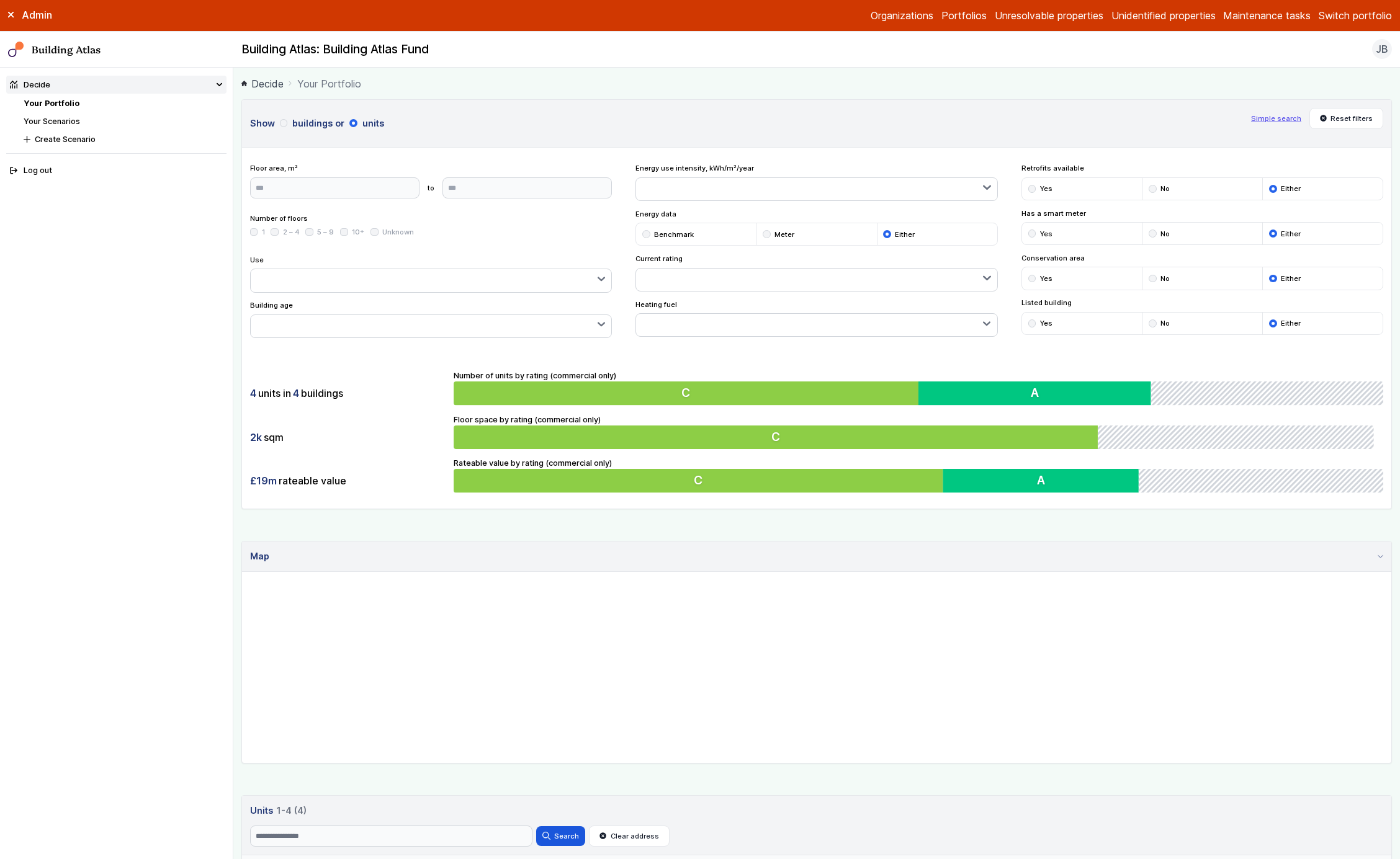
click at [0, 0] on button "buildings" at bounding box center [0, 0] width 0 height 0
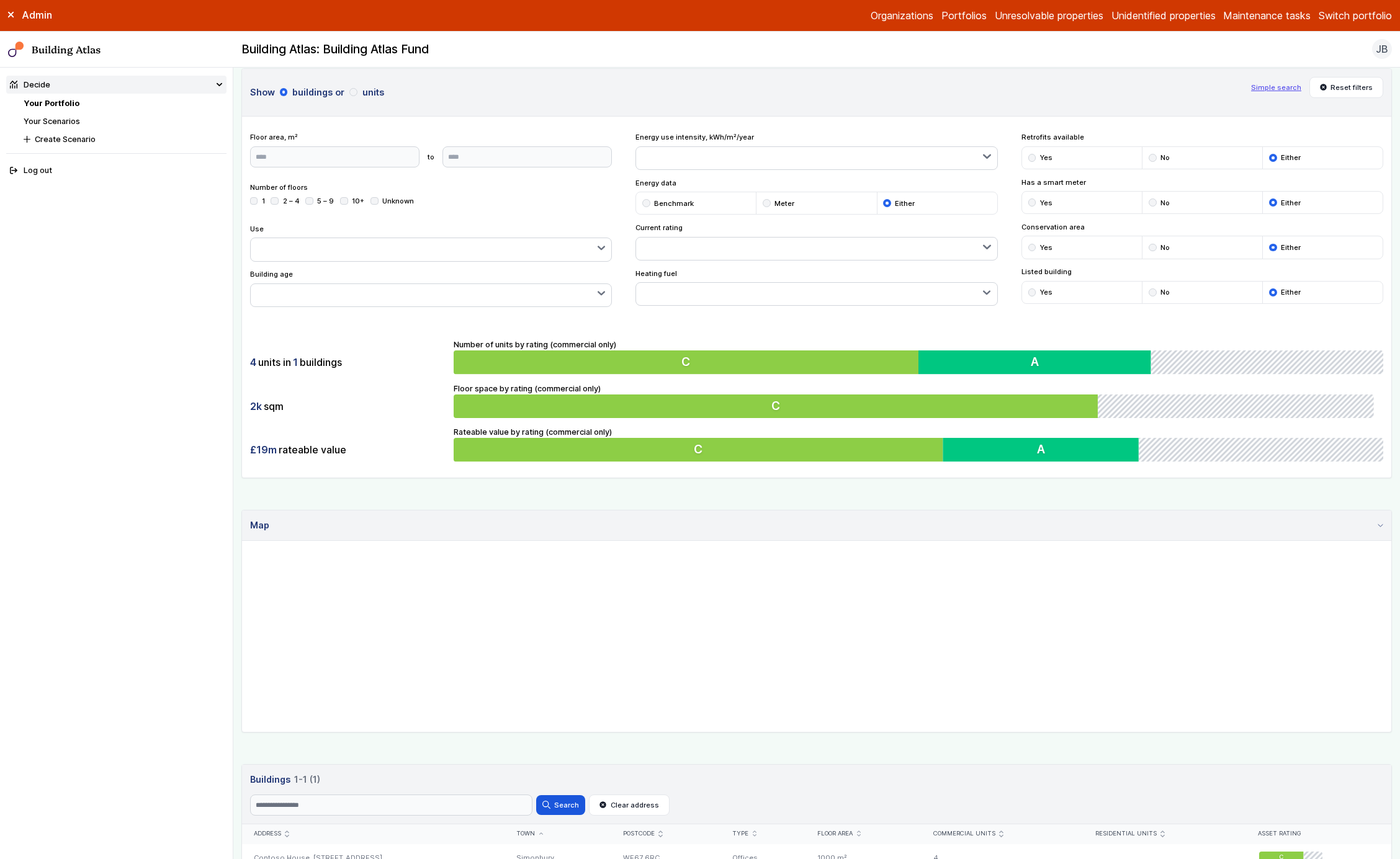
scroll to position [32, 0]
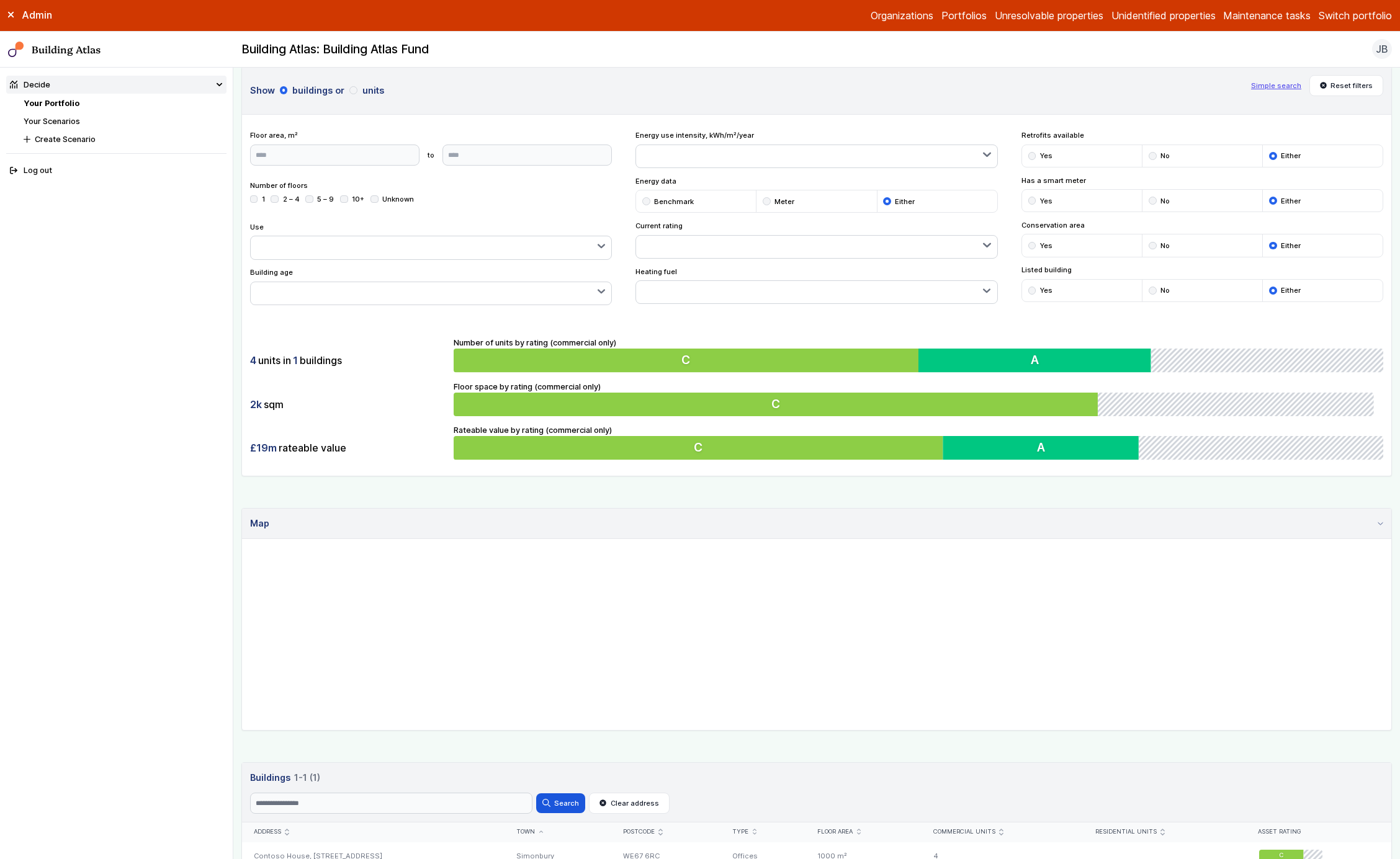
click at [354, 92] on div "submit" at bounding box center [354, 90] width 8 height 8
click at [0, 0] on button "buildings" at bounding box center [0, 0] width 0 height 0
click at [0, 0] on button "units" at bounding box center [0, 0] width 0 height 0
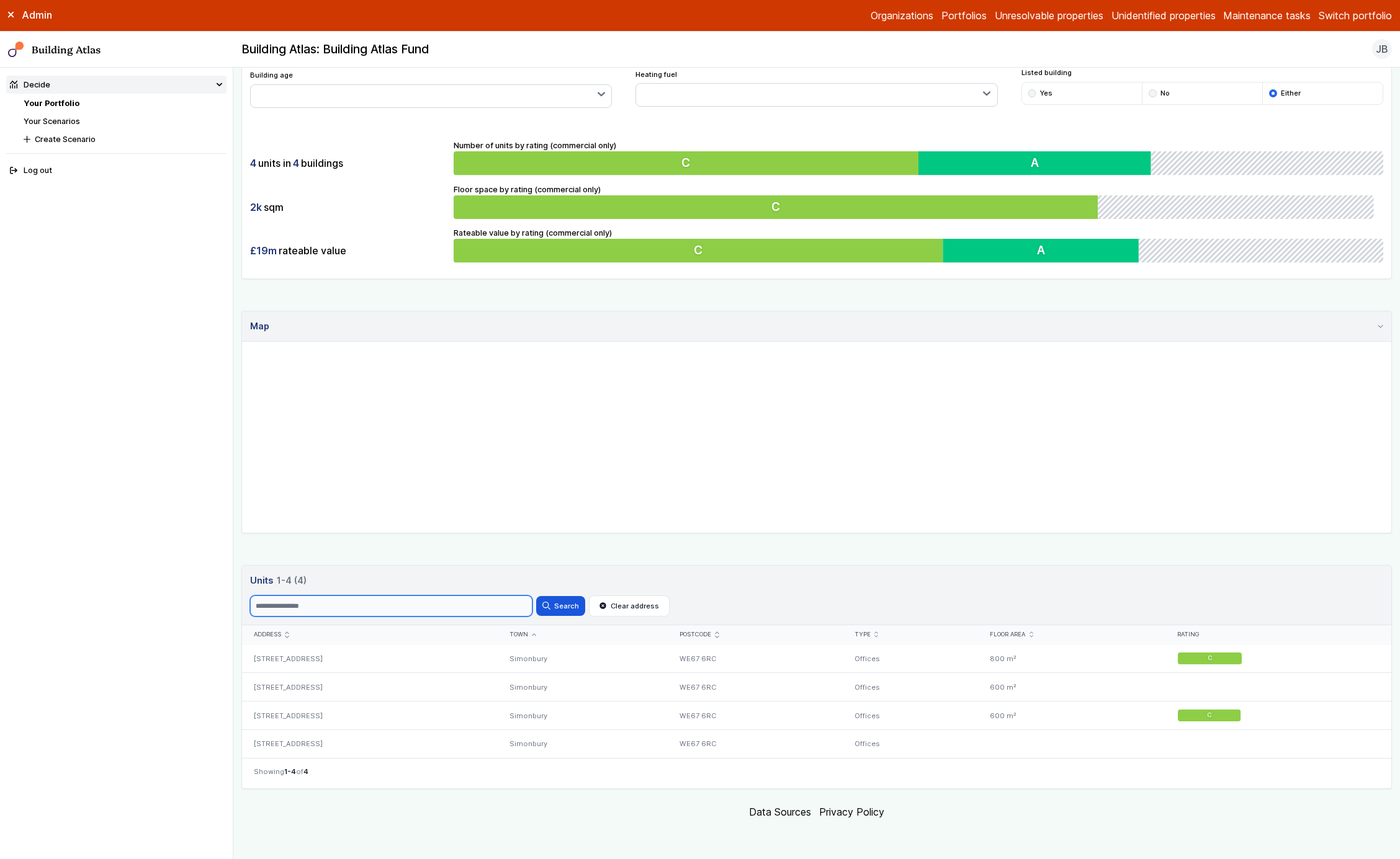
click at [406, 597] on input "Search" at bounding box center [392, 606] width 282 height 21
type input "*"
click at [537, 596] on button "Search" at bounding box center [560, 605] width 48 height 20
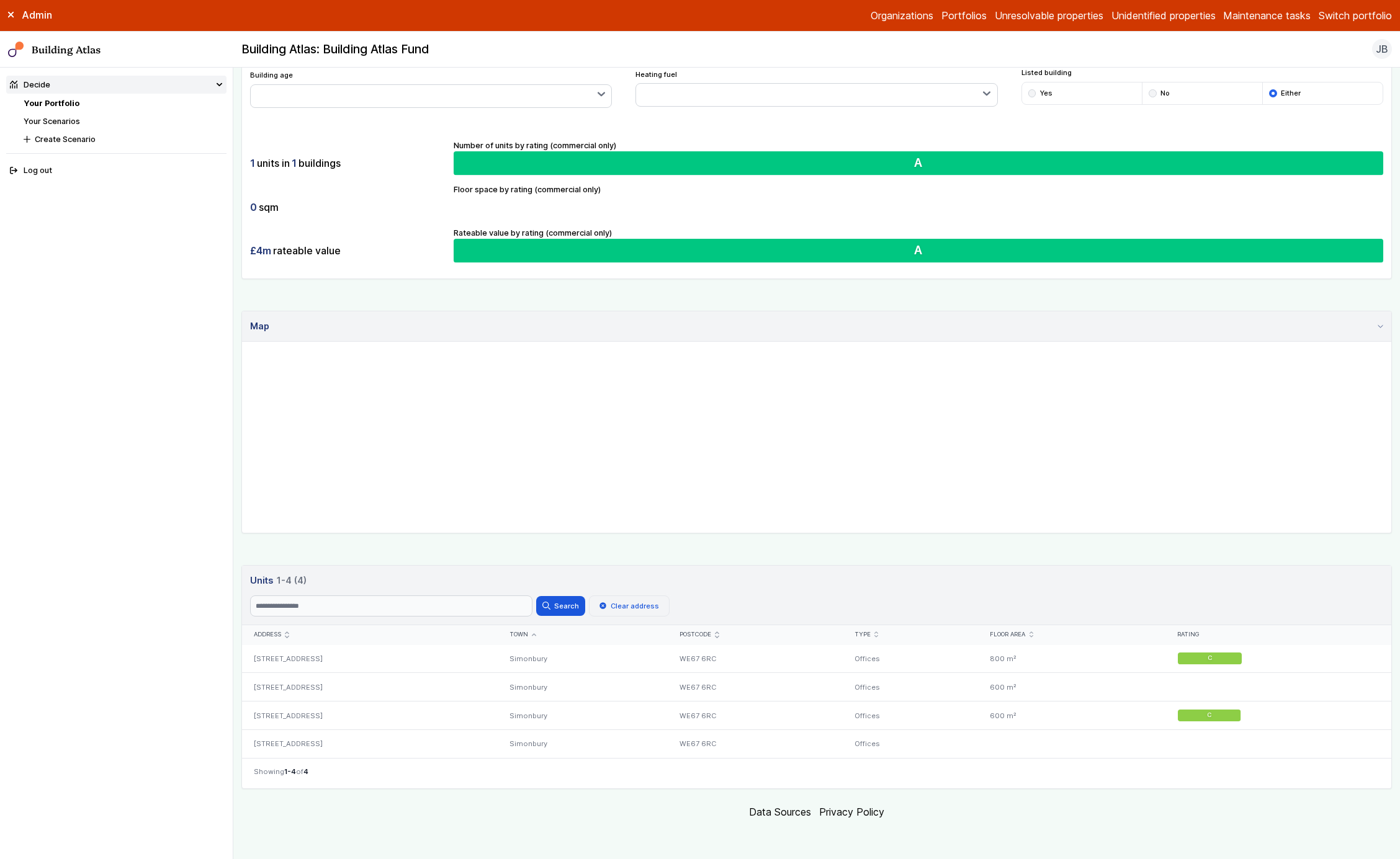
click at [648, 605] on button "Clear address" at bounding box center [629, 606] width 81 height 21
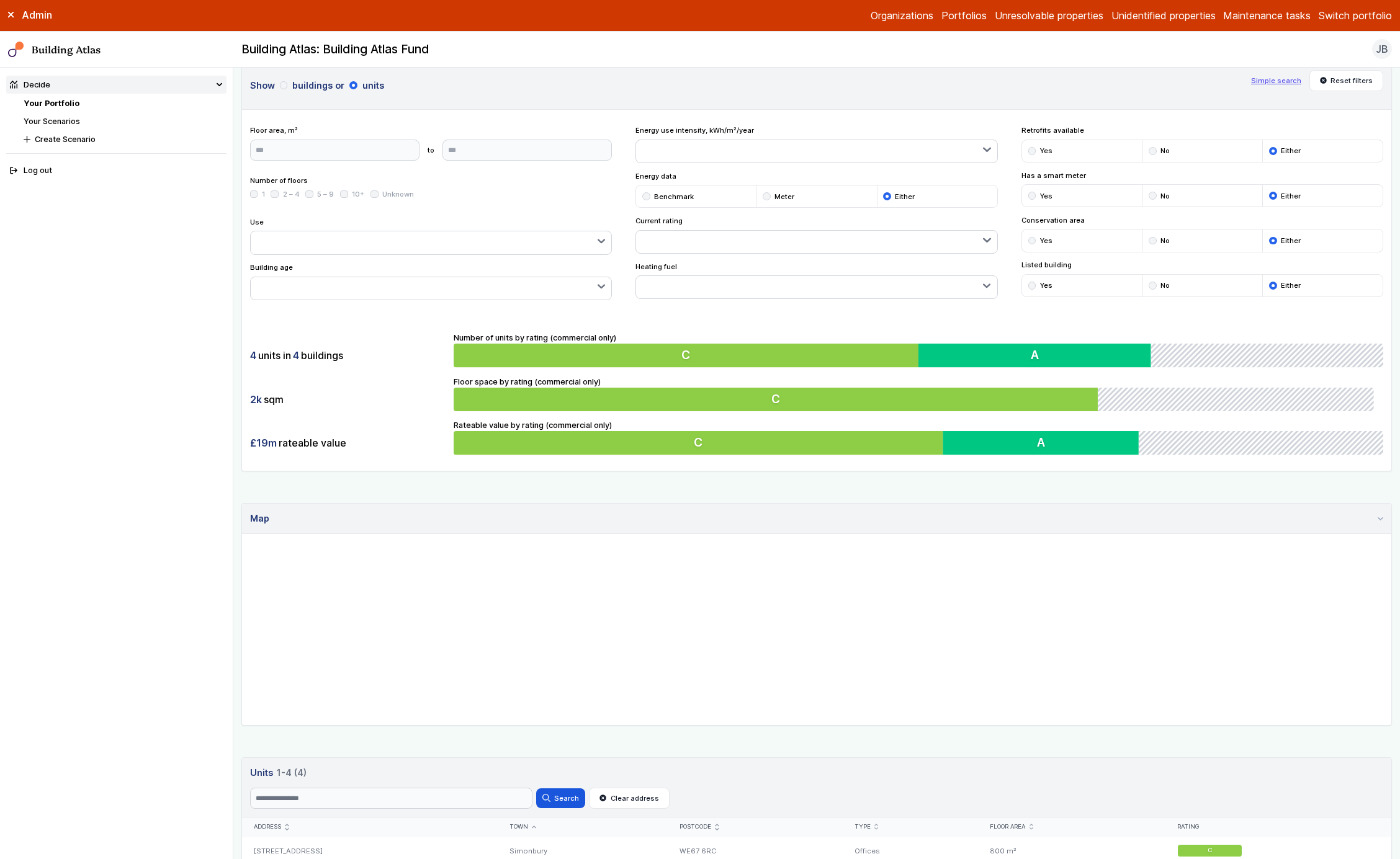
scroll to position [230, 0]
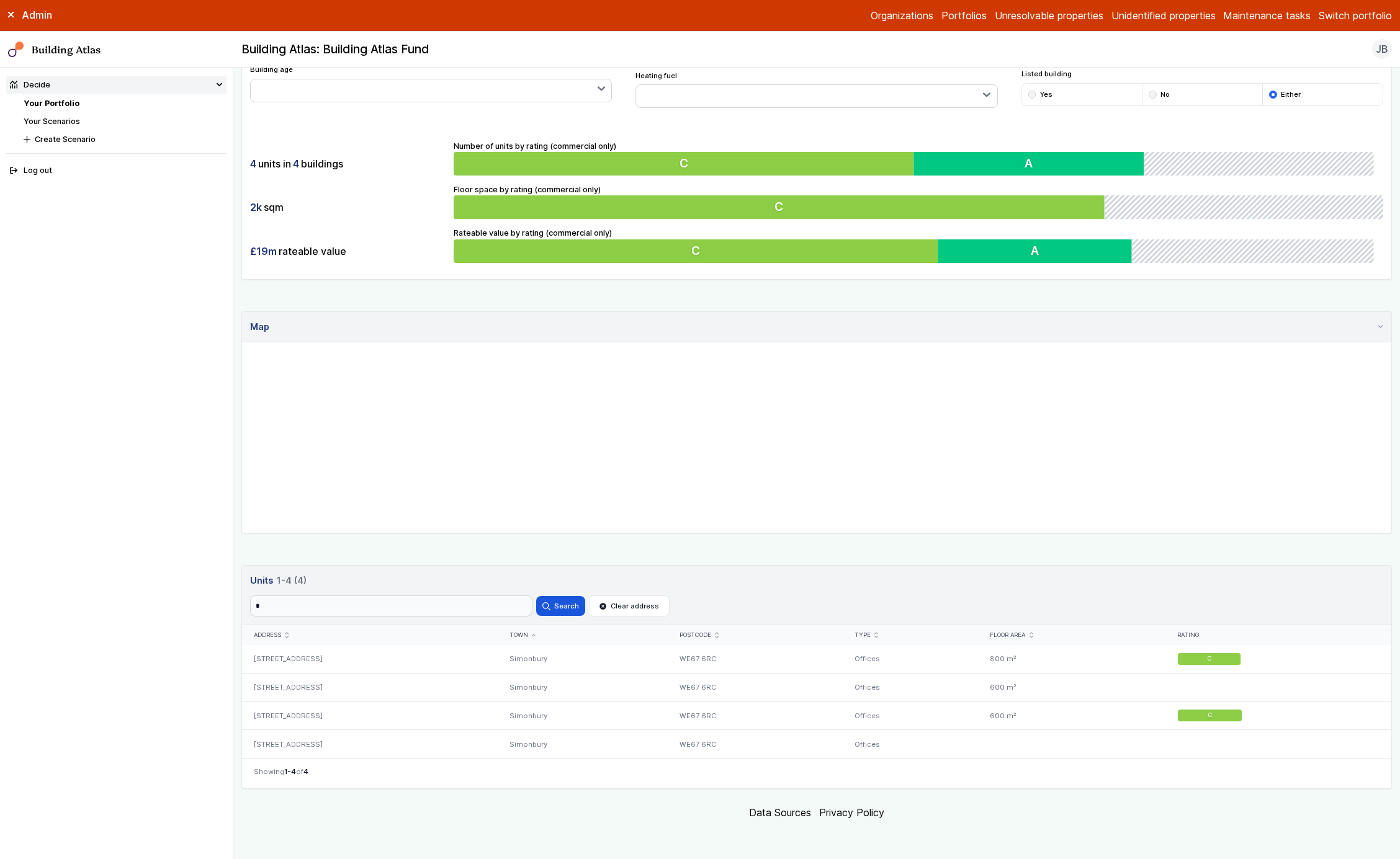
type input "*"
click at [537, 596] on button "Search" at bounding box center [560, 605] width 48 height 20
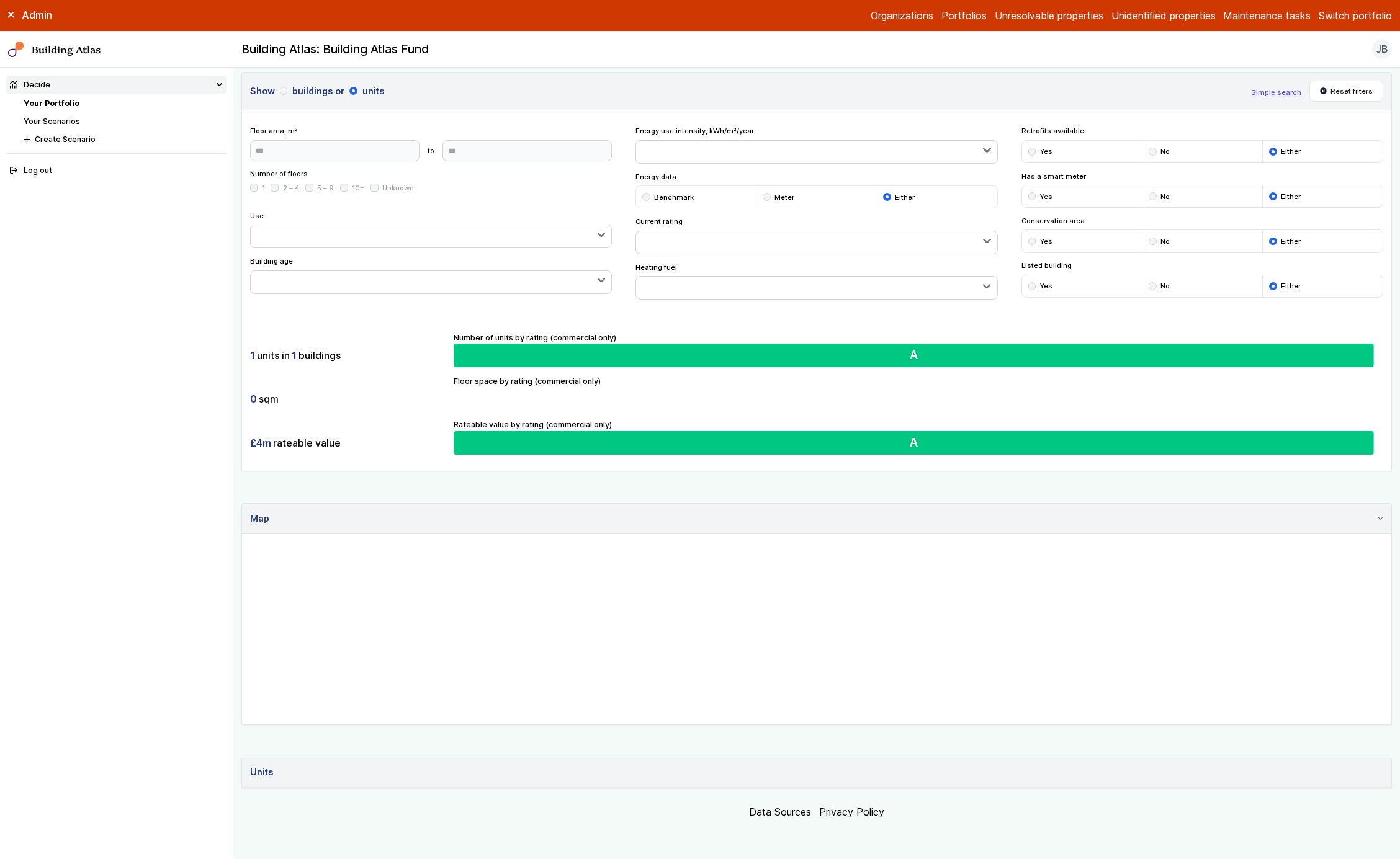
scroll to position [134, 0]
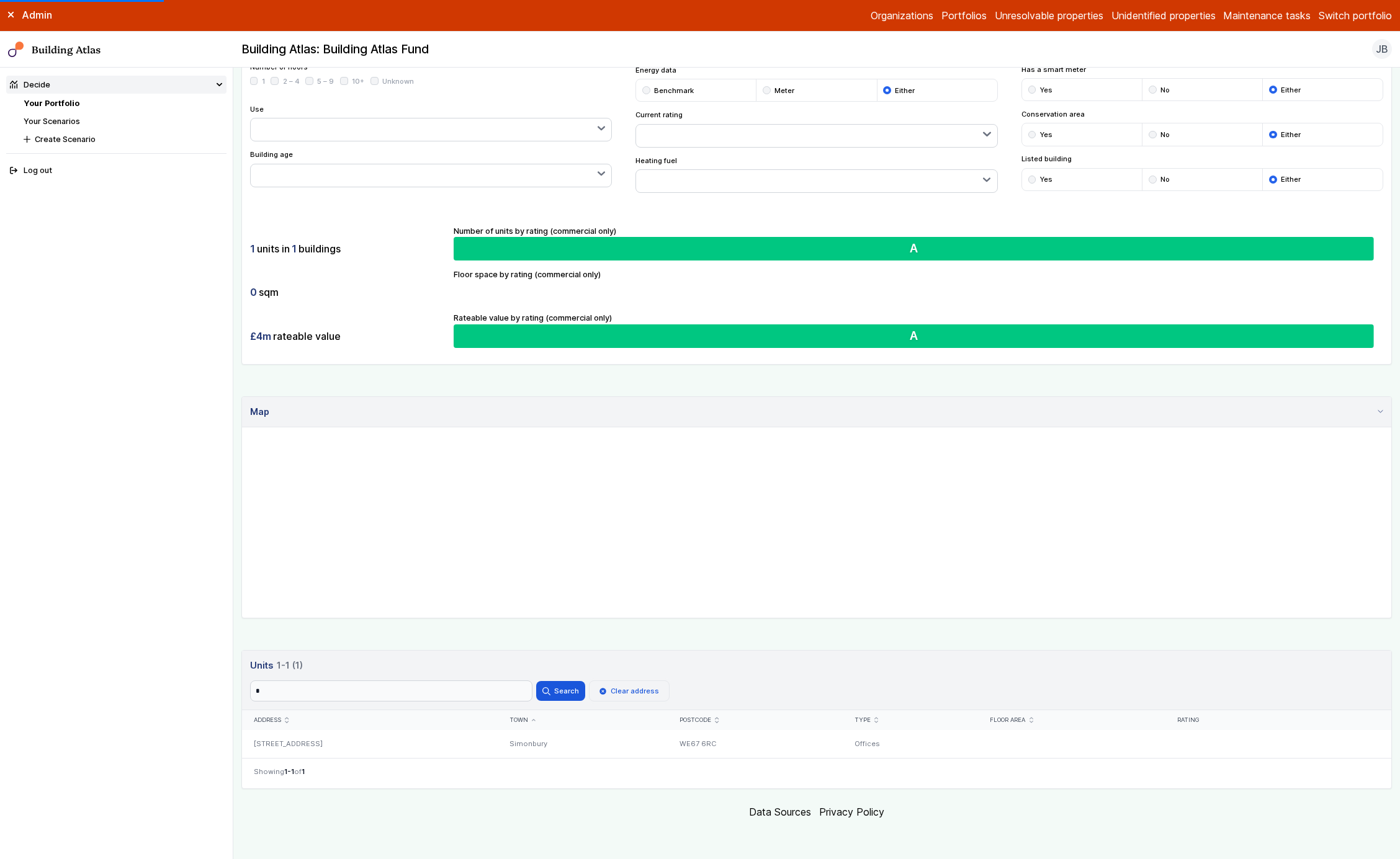
click at [628, 691] on button "Clear address" at bounding box center [629, 691] width 81 height 21
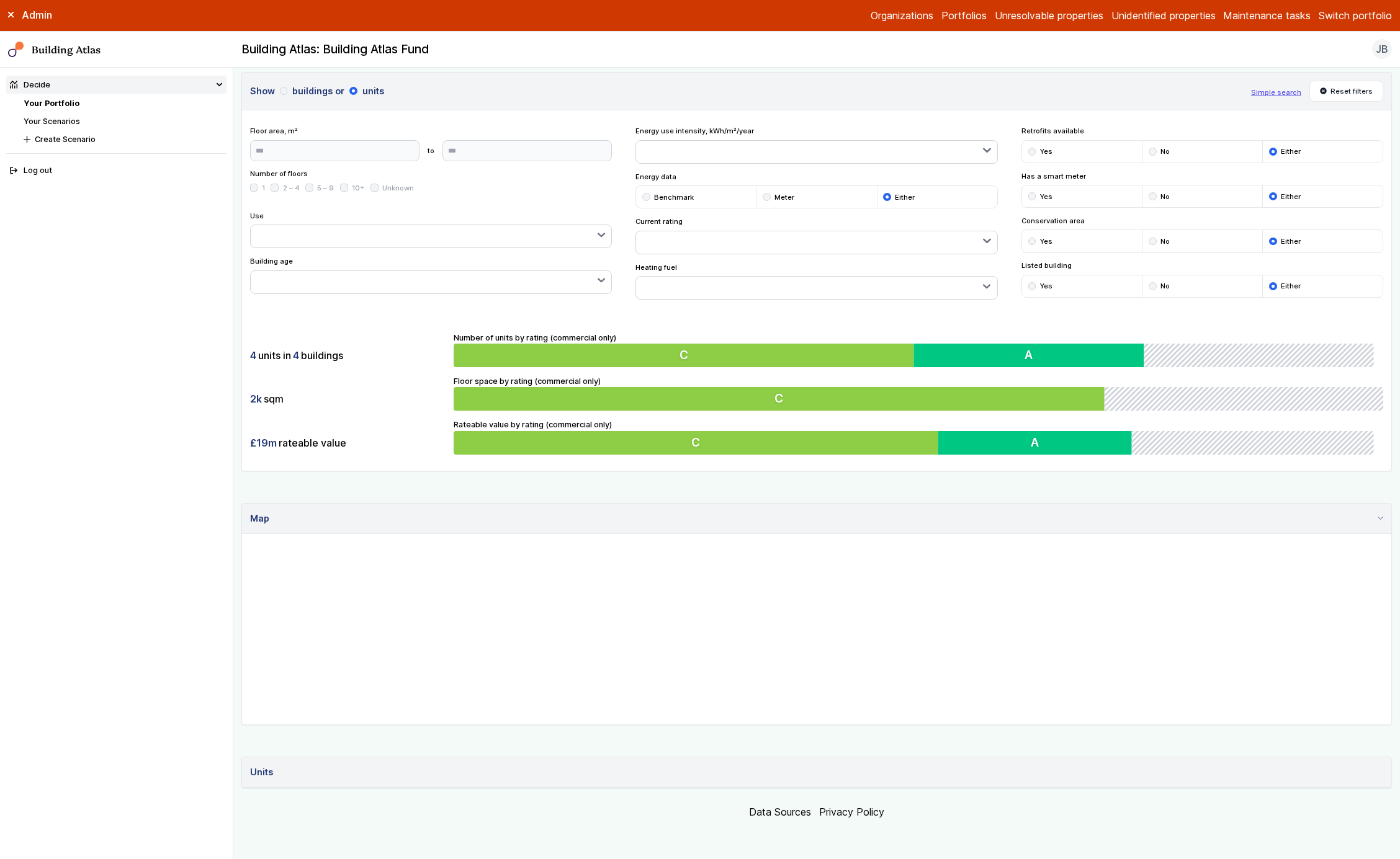
scroll to position [134, 0]
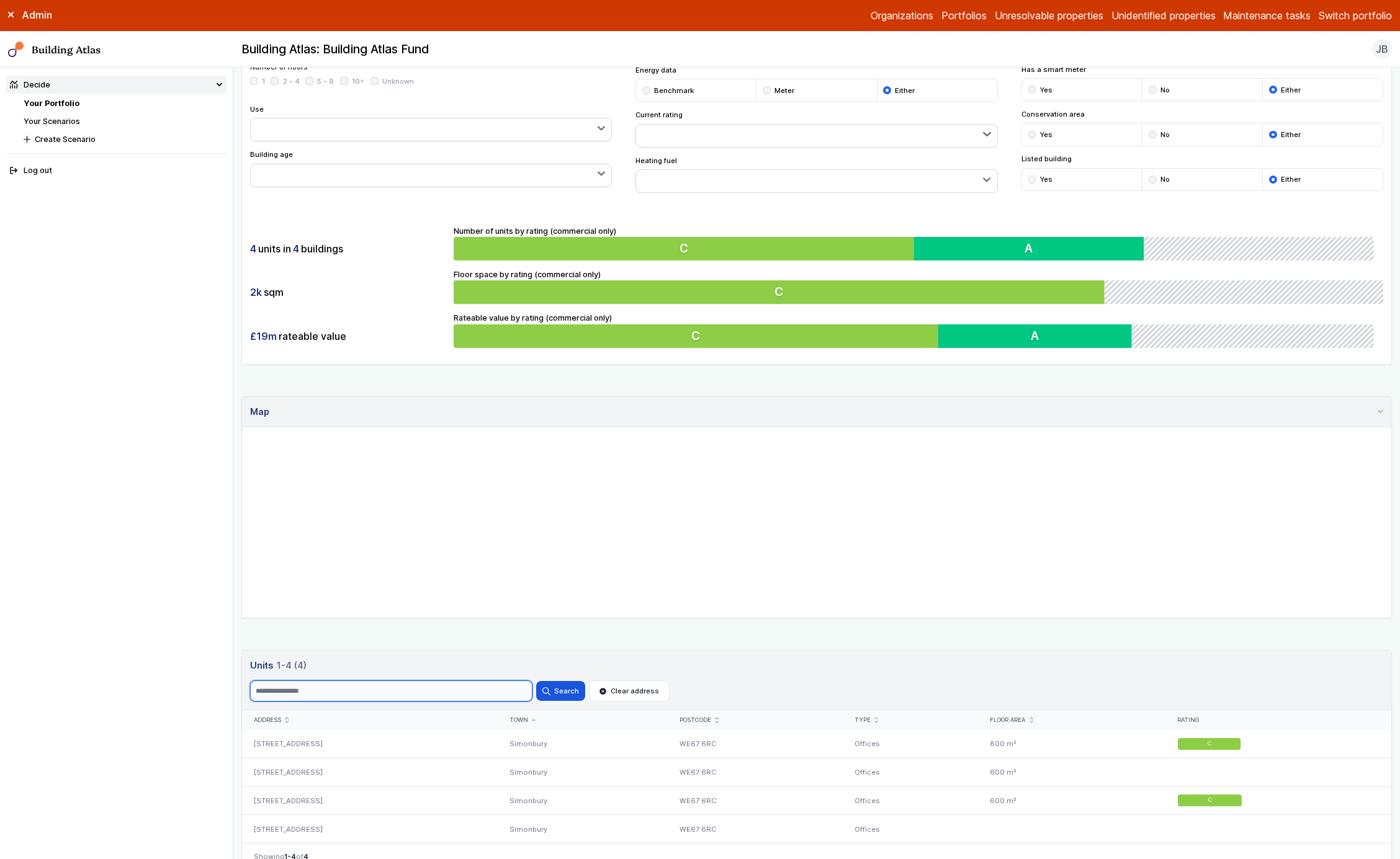
click at [525, 689] on input "Search" at bounding box center [392, 691] width 282 height 21
type input "*"
click at [537, 681] on button "Search" at bounding box center [560, 691] width 48 height 20
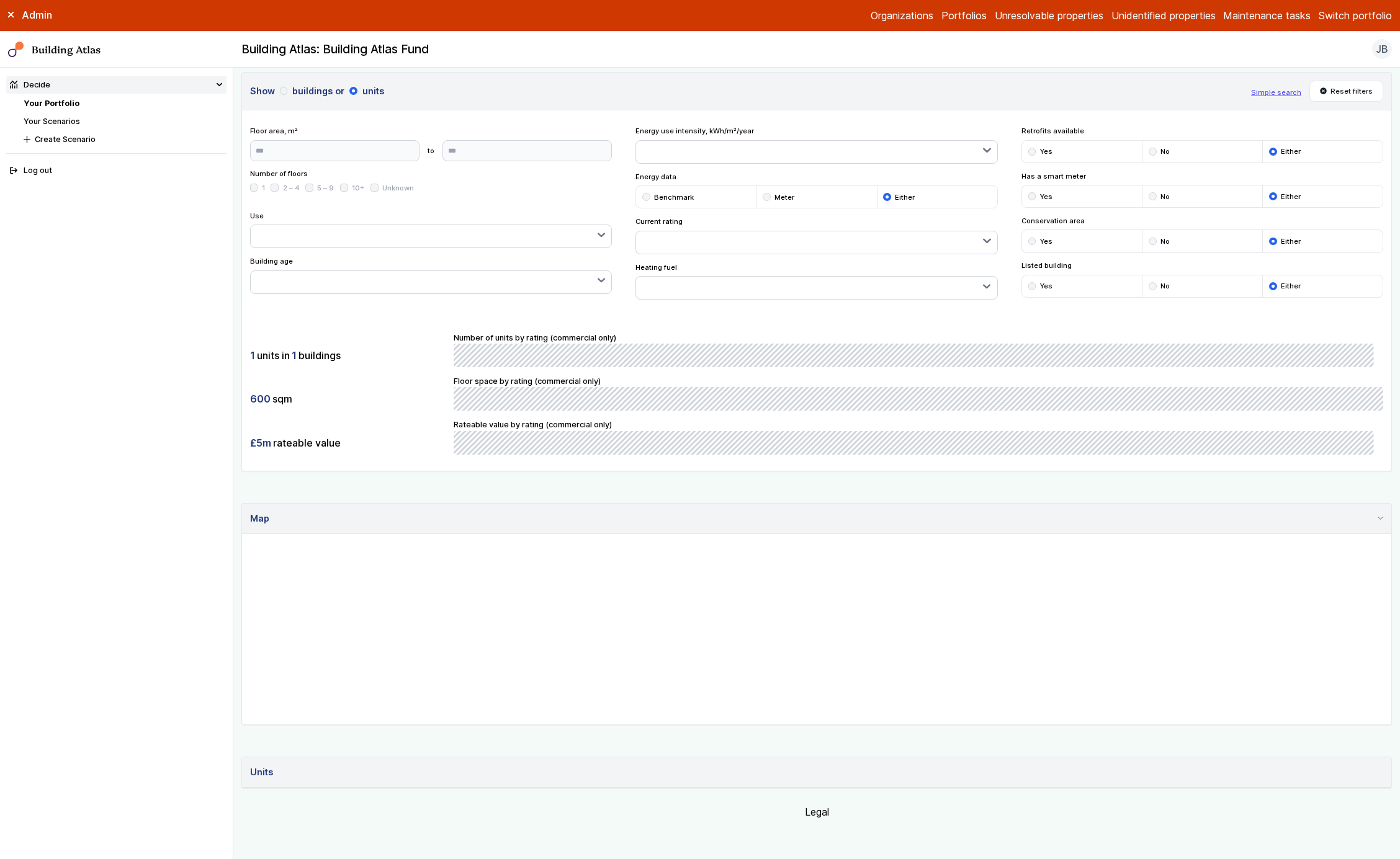
scroll to position [134, 0]
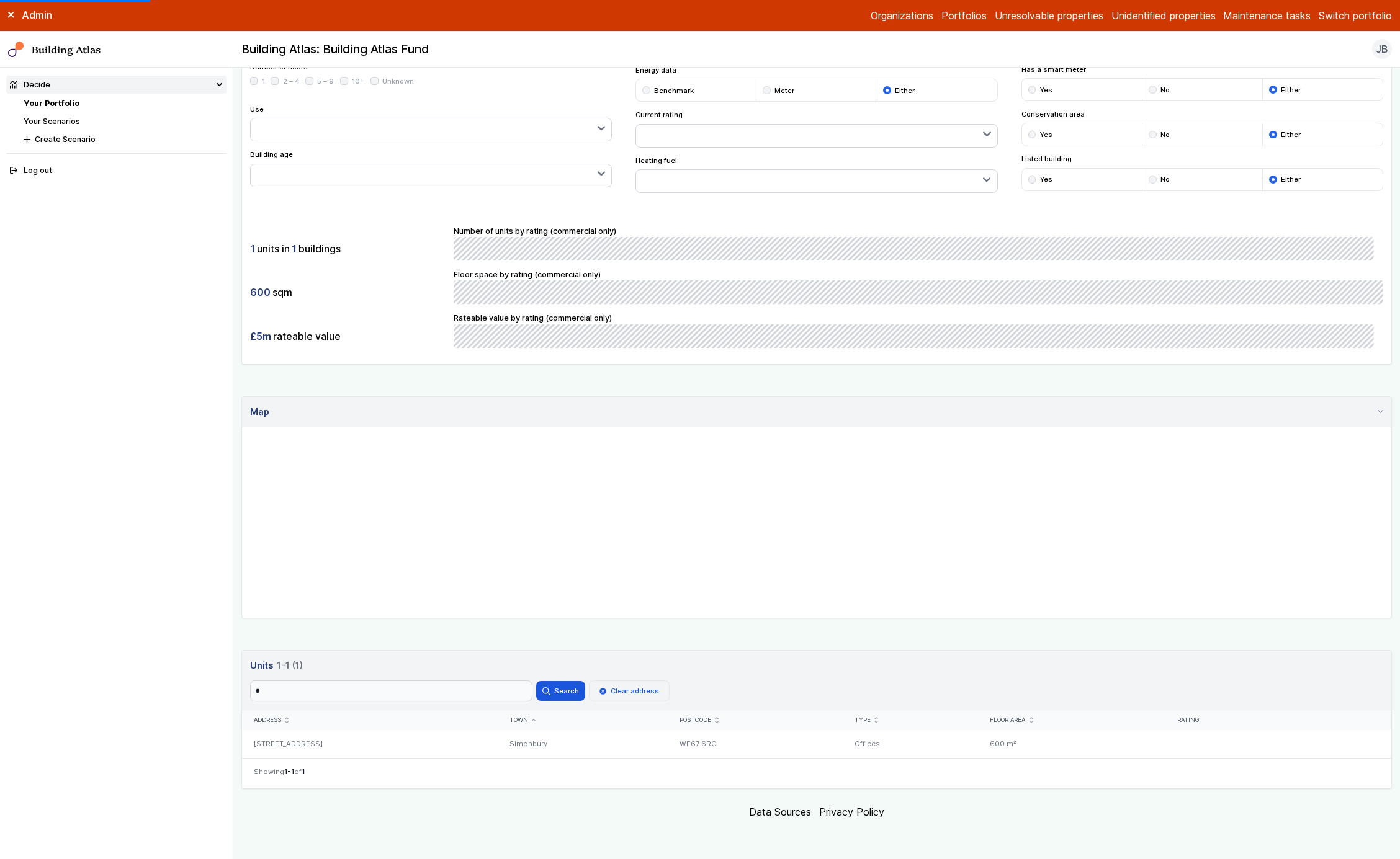
click at [605, 701] on button "Clear address" at bounding box center [629, 691] width 81 height 21
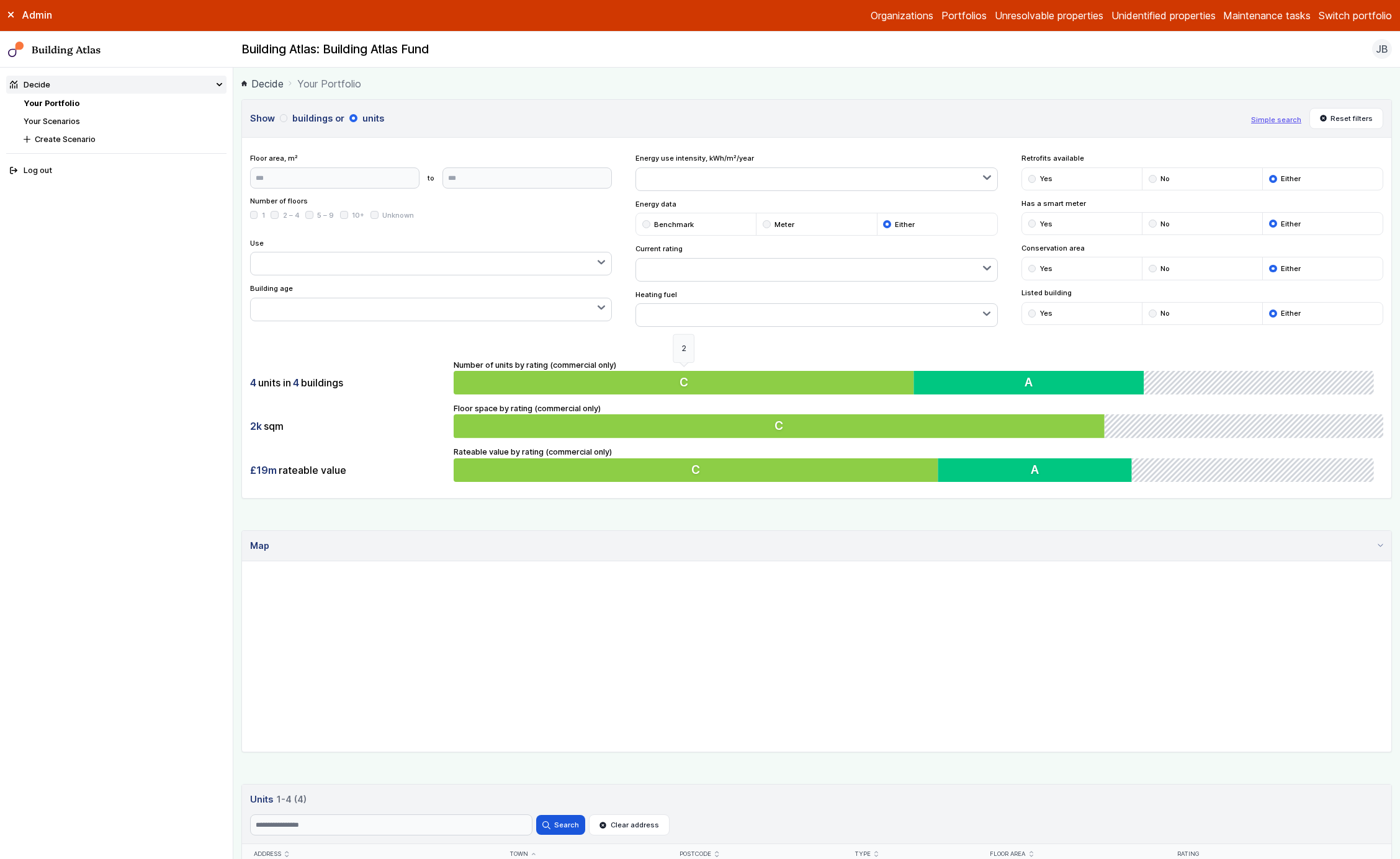
click at [617, 376] on button "C" at bounding box center [686, 383] width 465 height 24
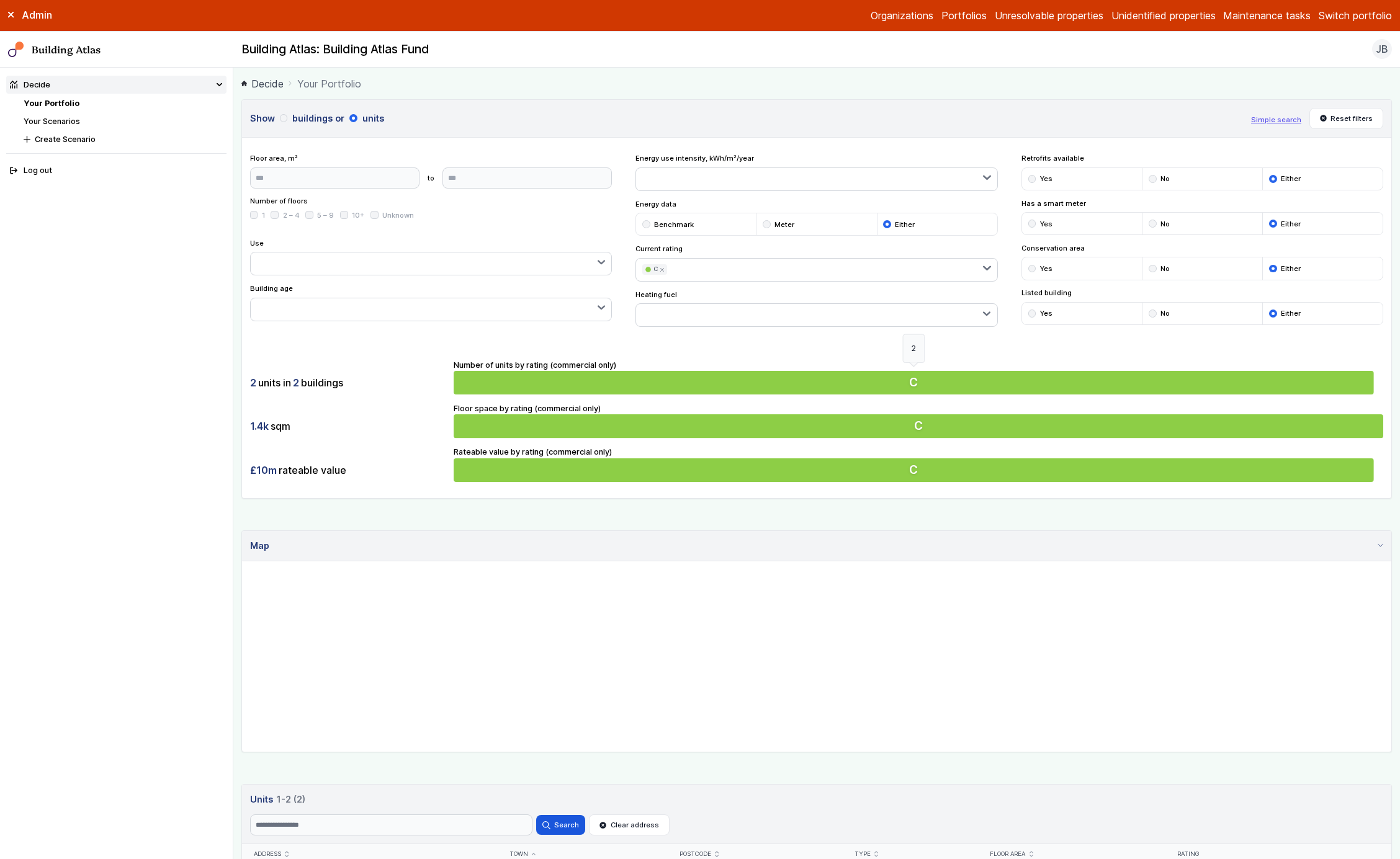
click at [617, 376] on button "C" at bounding box center [918, 383] width 930 height 24
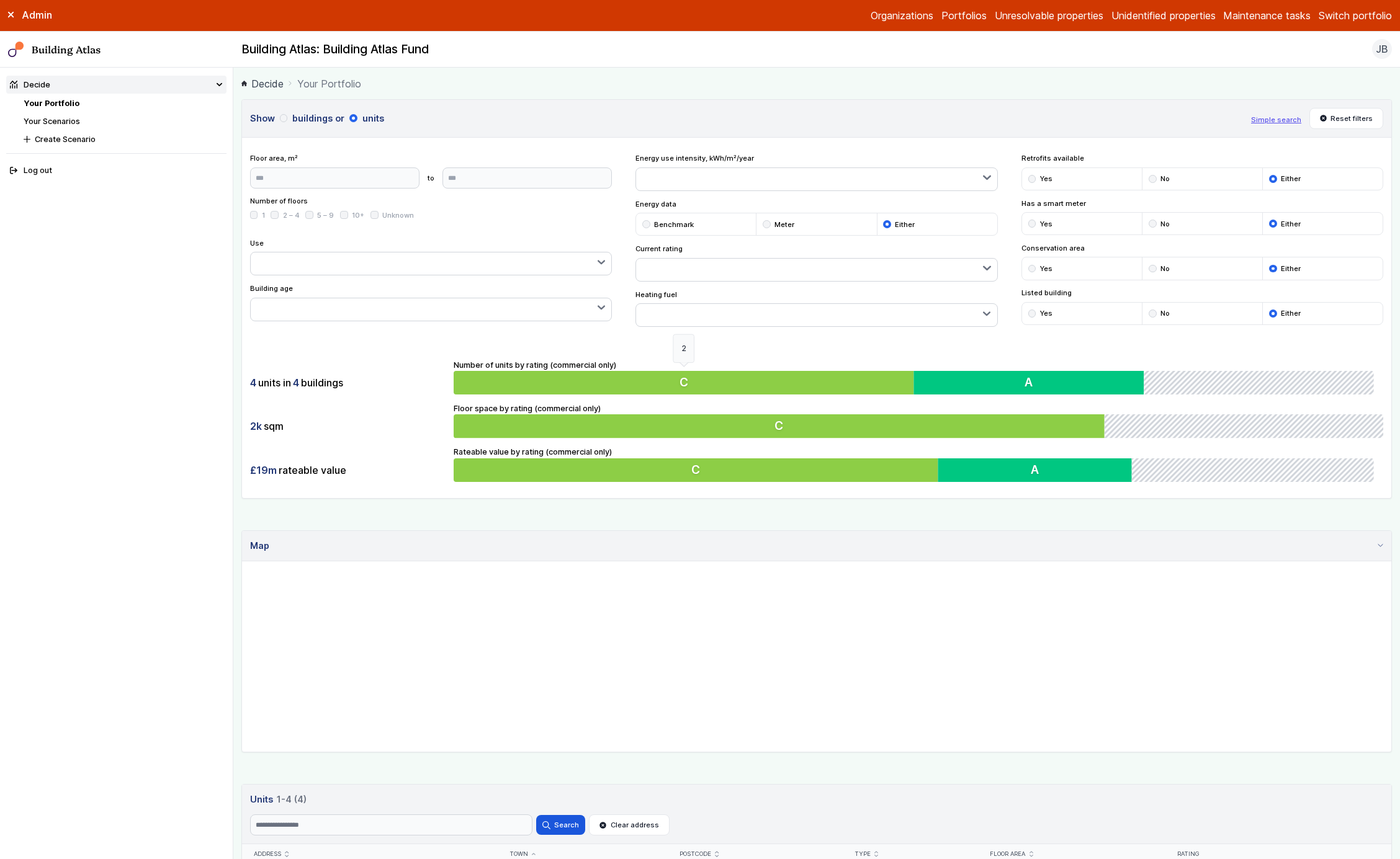
click at [617, 376] on button "C" at bounding box center [686, 383] width 465 height 24
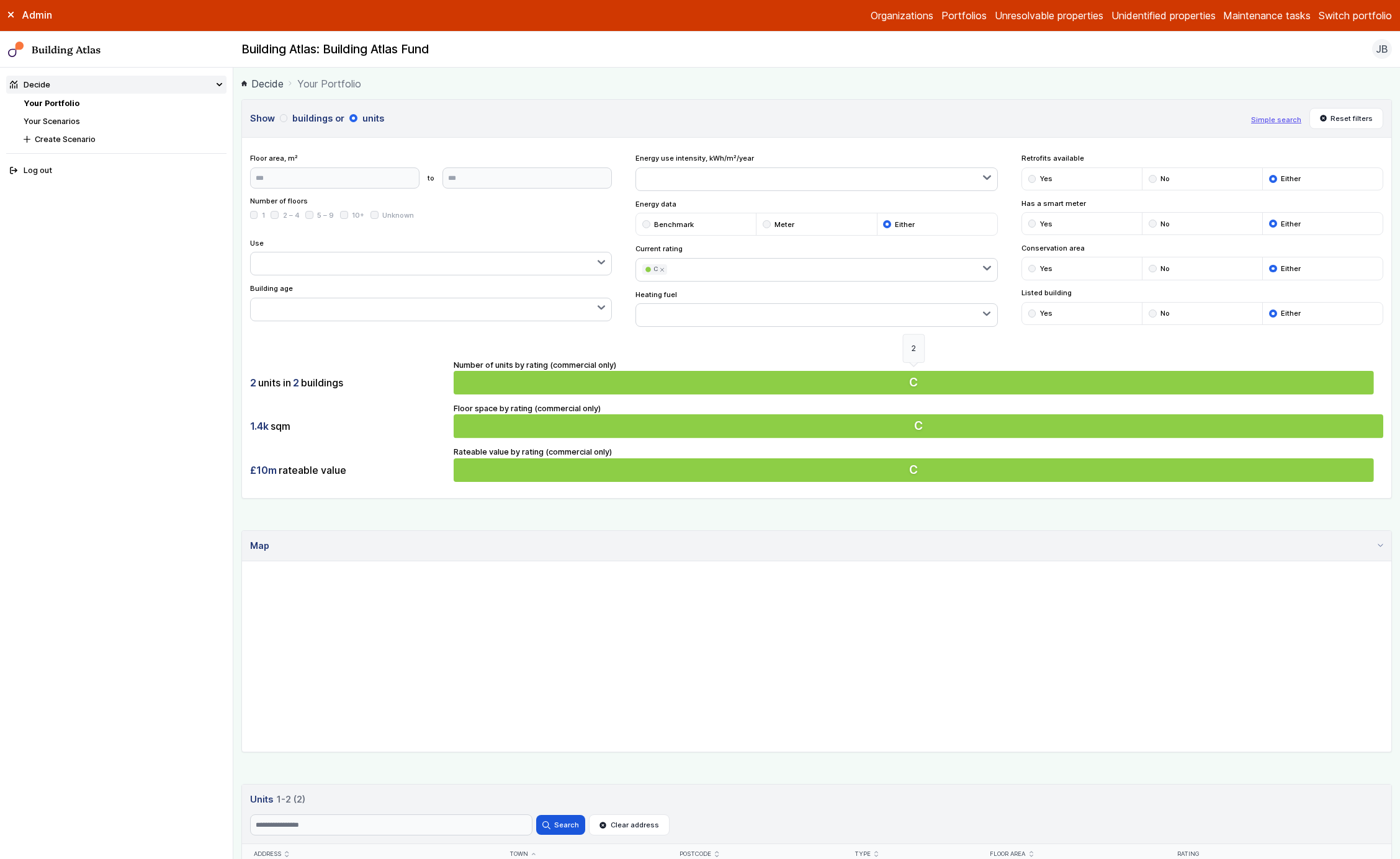
click at [617, 376] on button "C" at bounding box center [918, 383] width 930 height 24
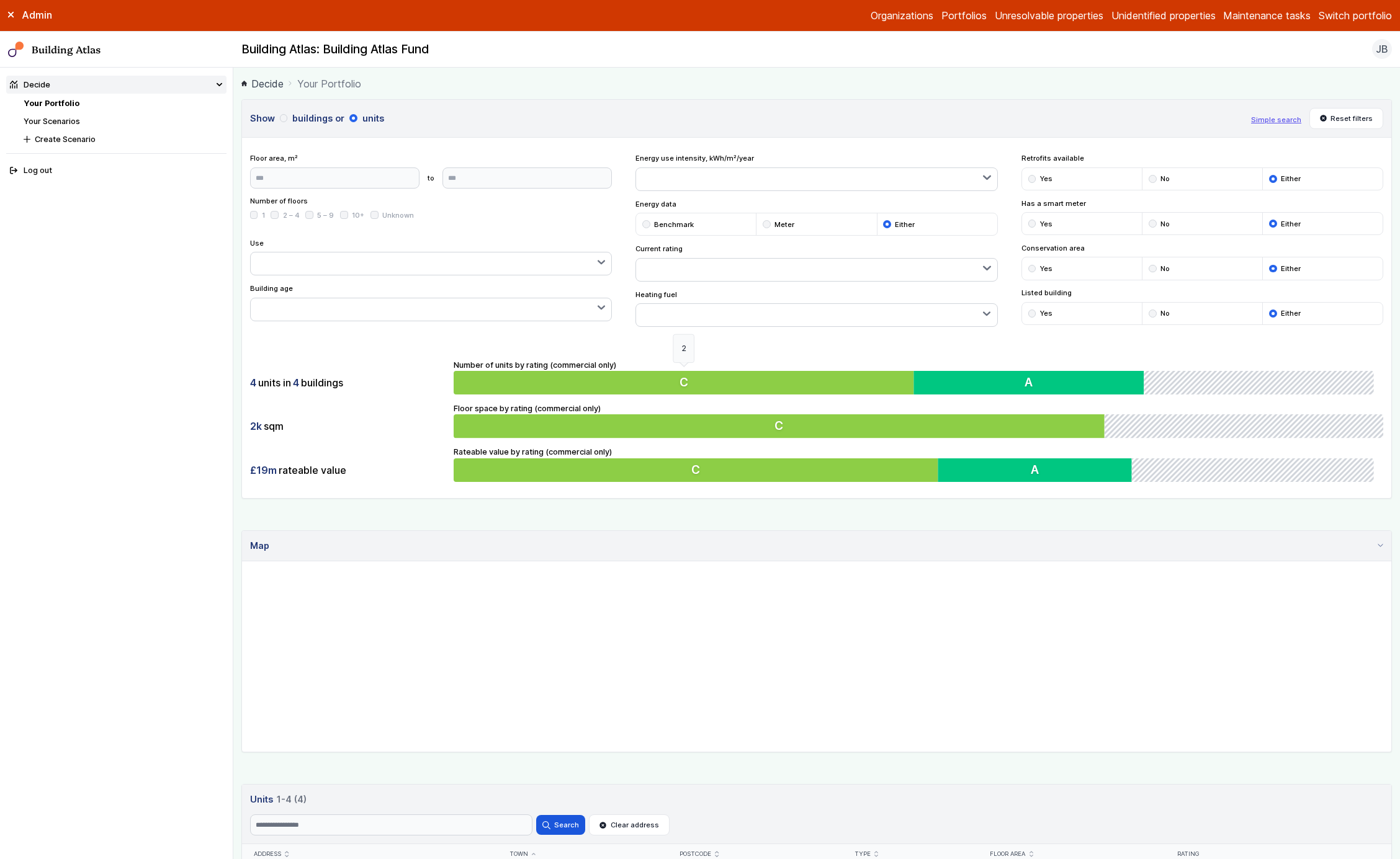
click at [617, 376] on button "C" at bounding box center [686, 383] width 465 height 24
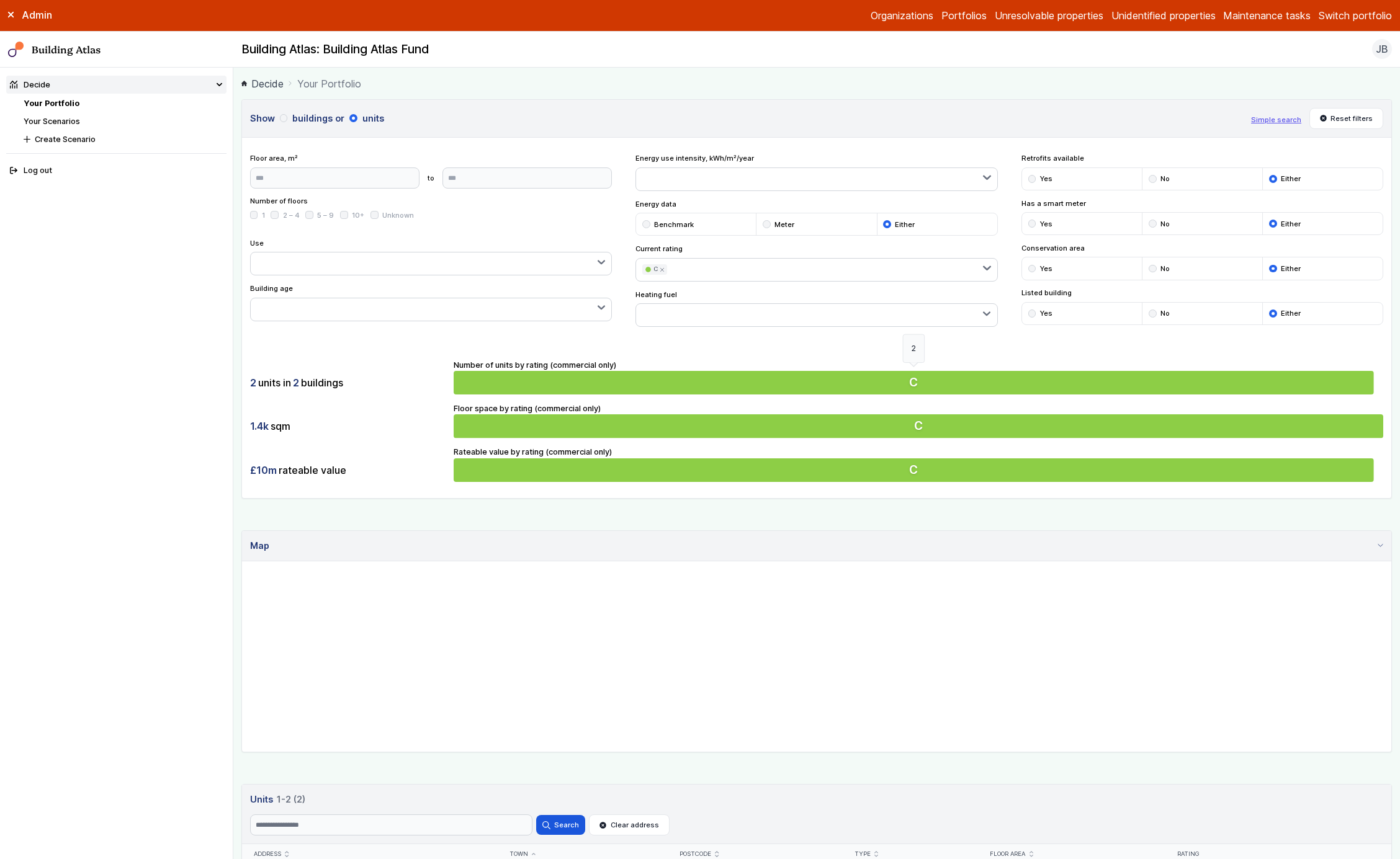
click at [617, 376] on button "C" at bounding box center [918, 383] width 930 height 24
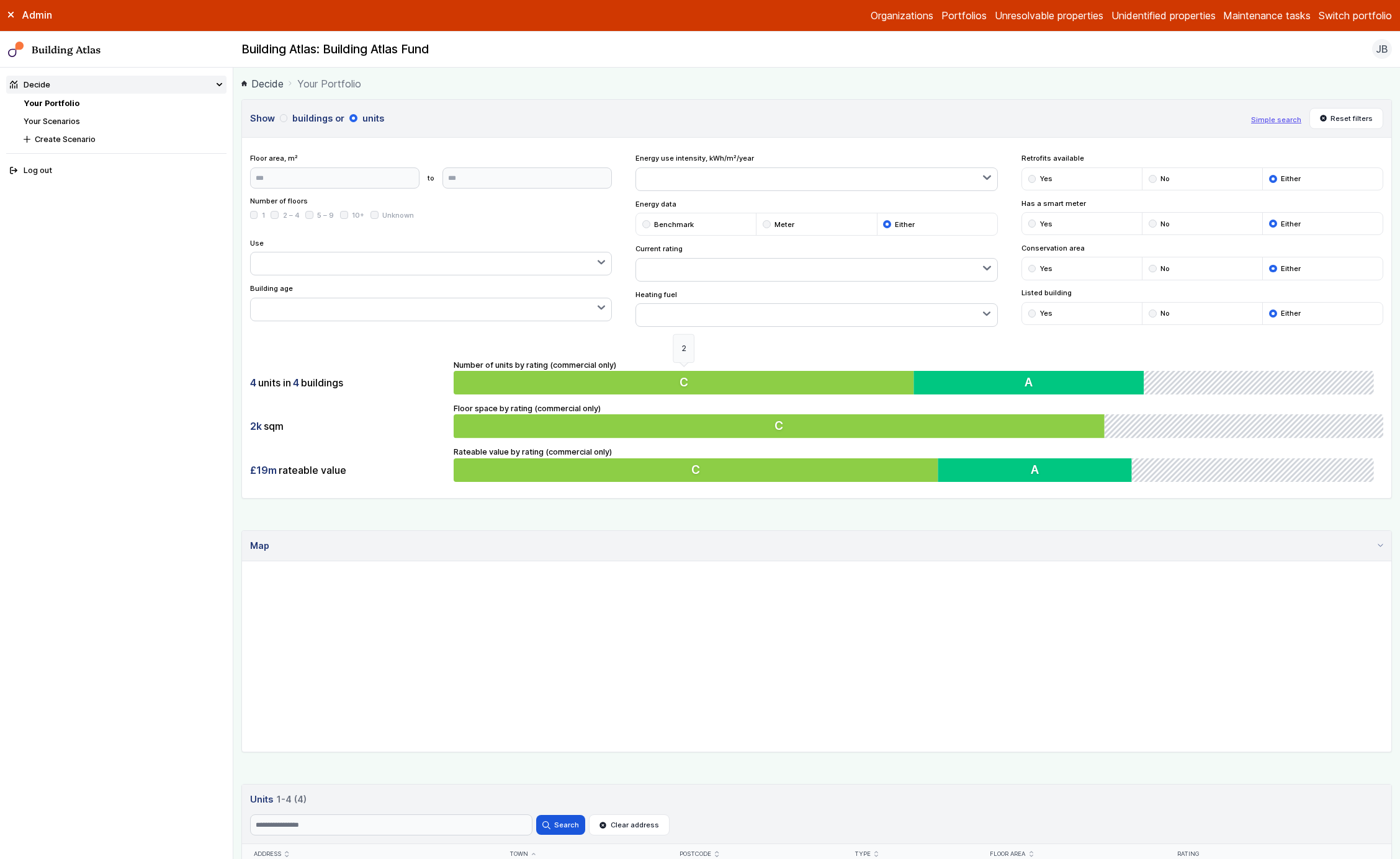
click at [617, 376] on button "C" at bounding box center [686, 383] width 465 height 24
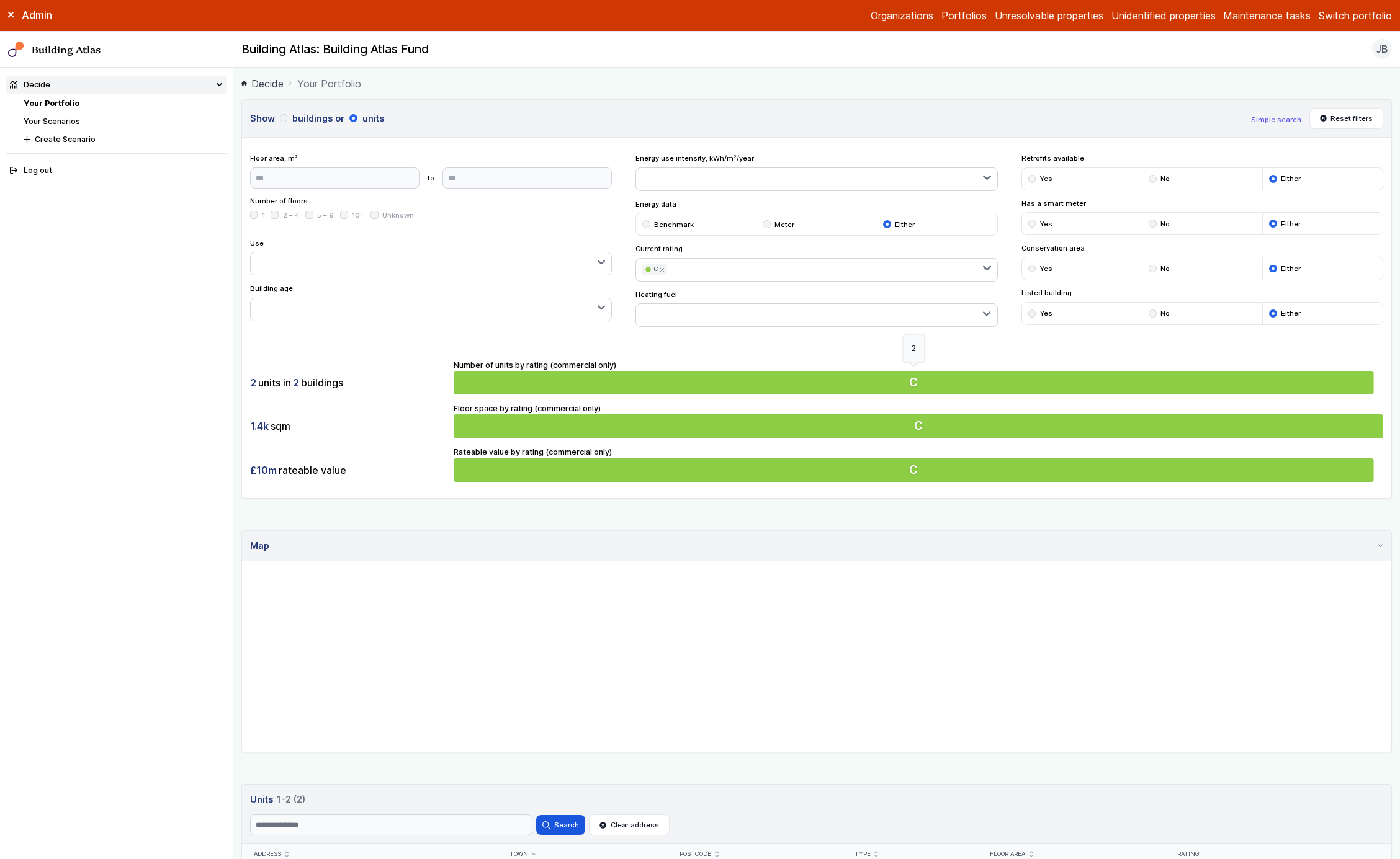
click at [617, 376] on button "C" at bounding box center [918, 383] width 930 height 24
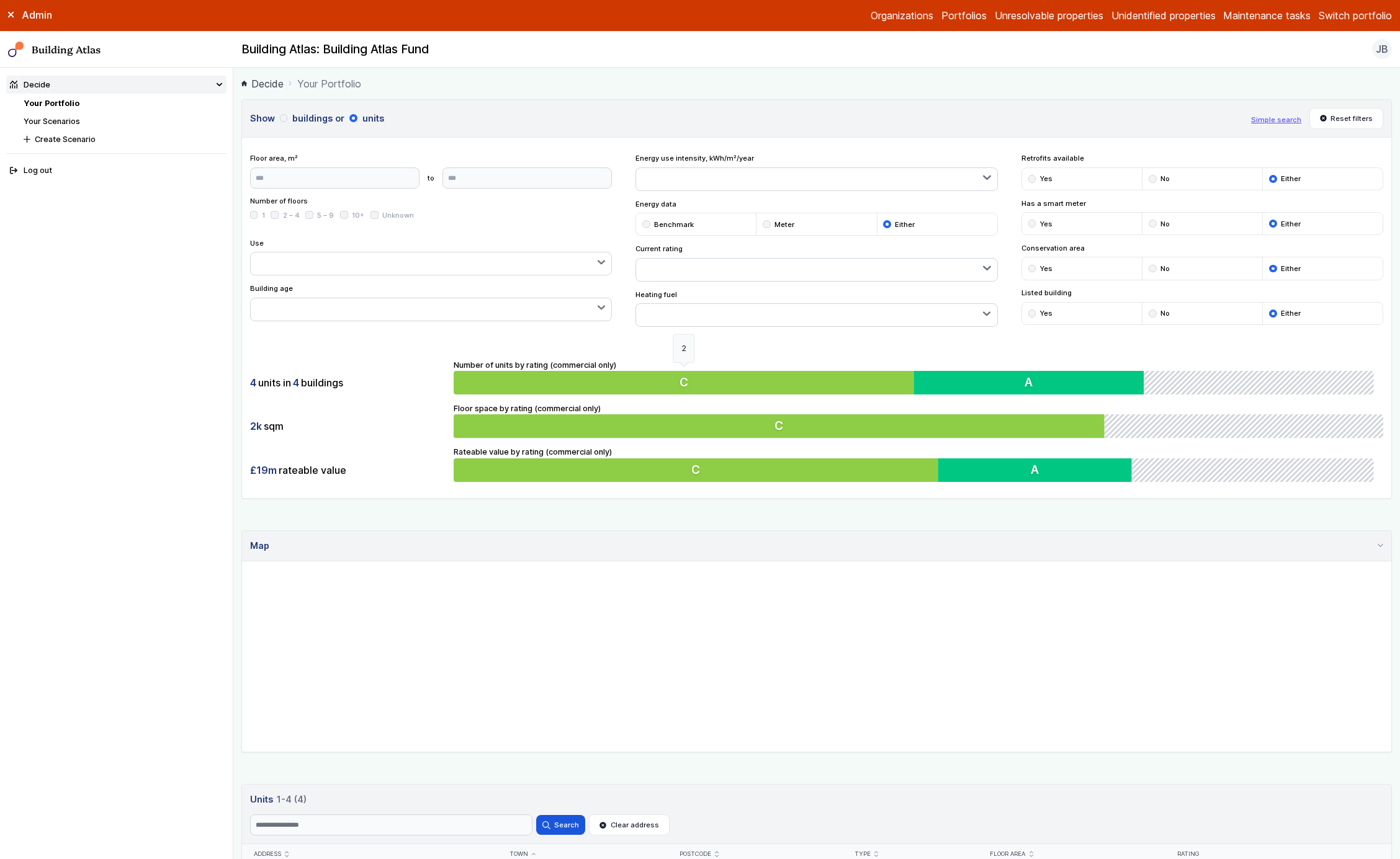
click at [617, 376] on button "C" at bounding box center [686, 383] width 465 height 24
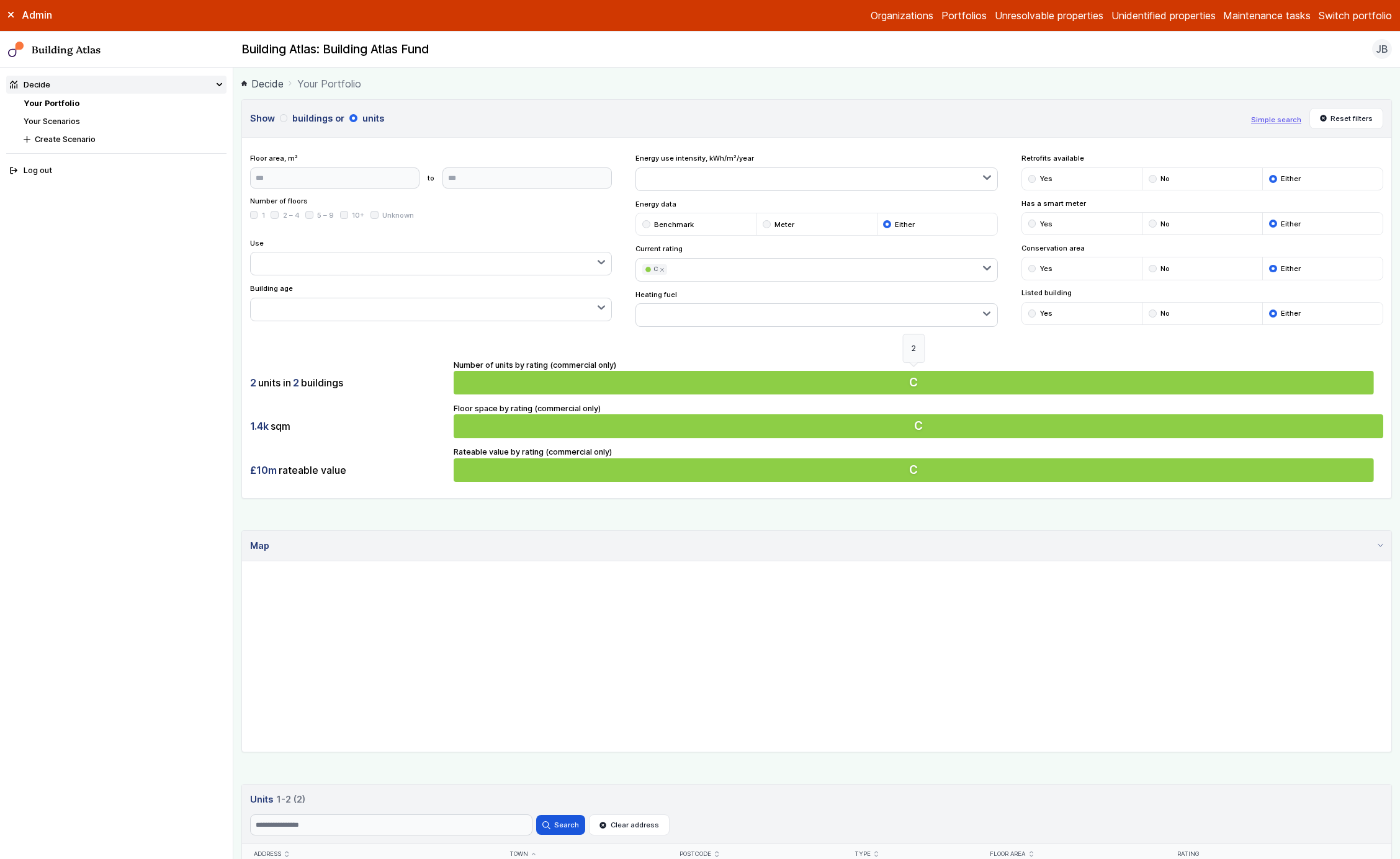
click at [617, 376] on button "C" at bounding box center [918, 383] width 930 height 24
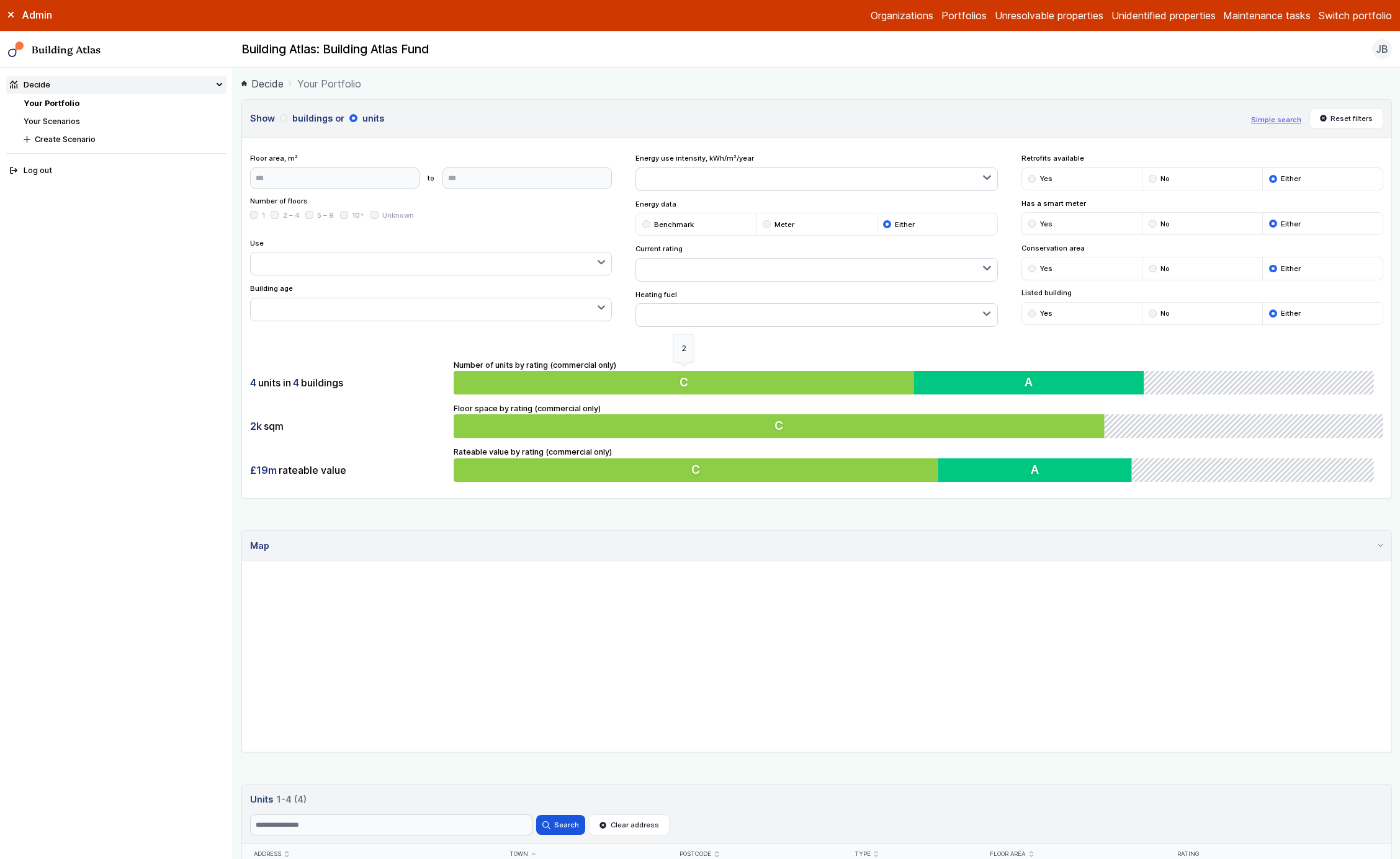
click at [617, 376] on button "C" at bounding box center [686, 383] width 465 height 24
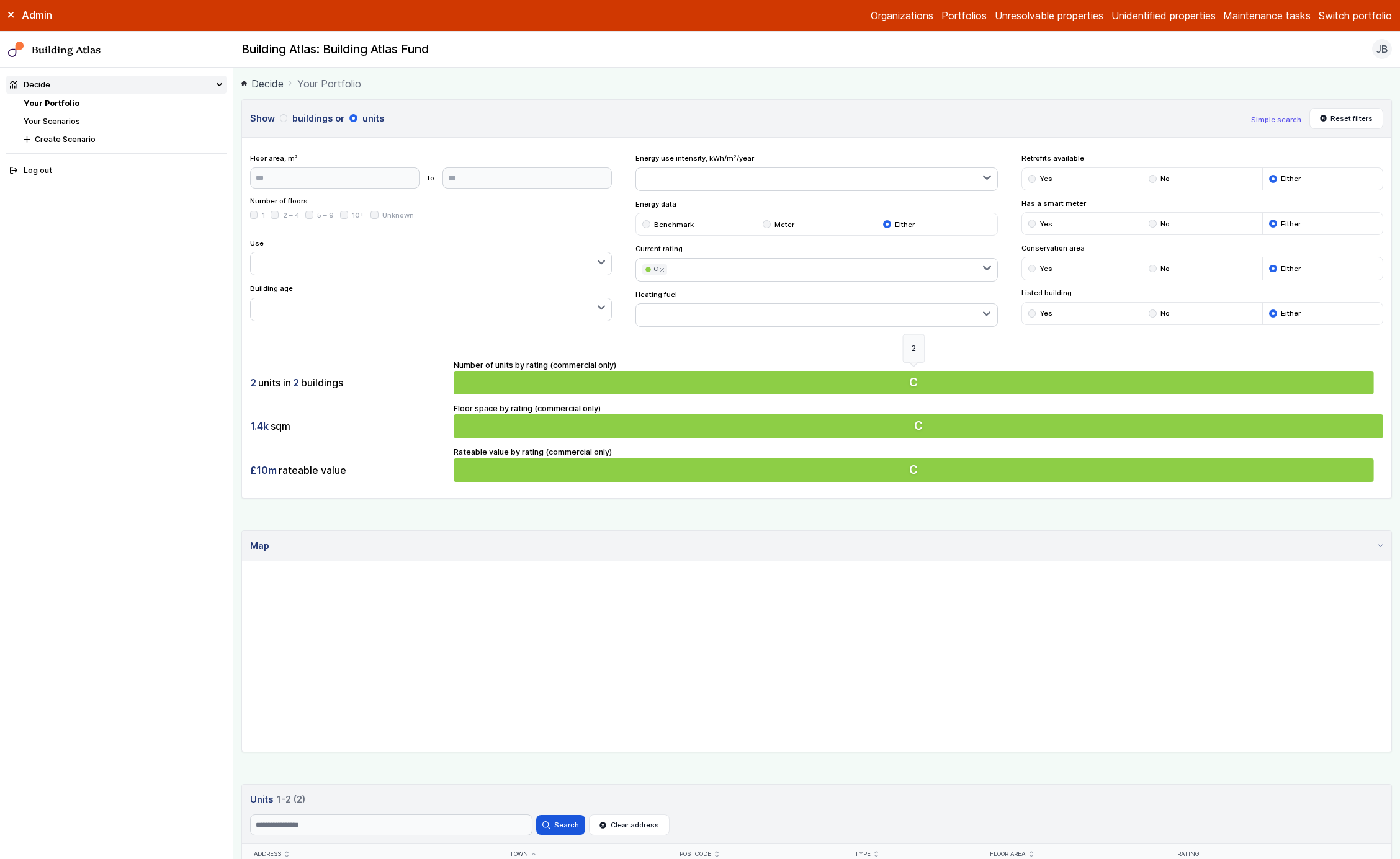
click at [617, 376] on button "C" at bounding box center [918, 383] width 930 height 24
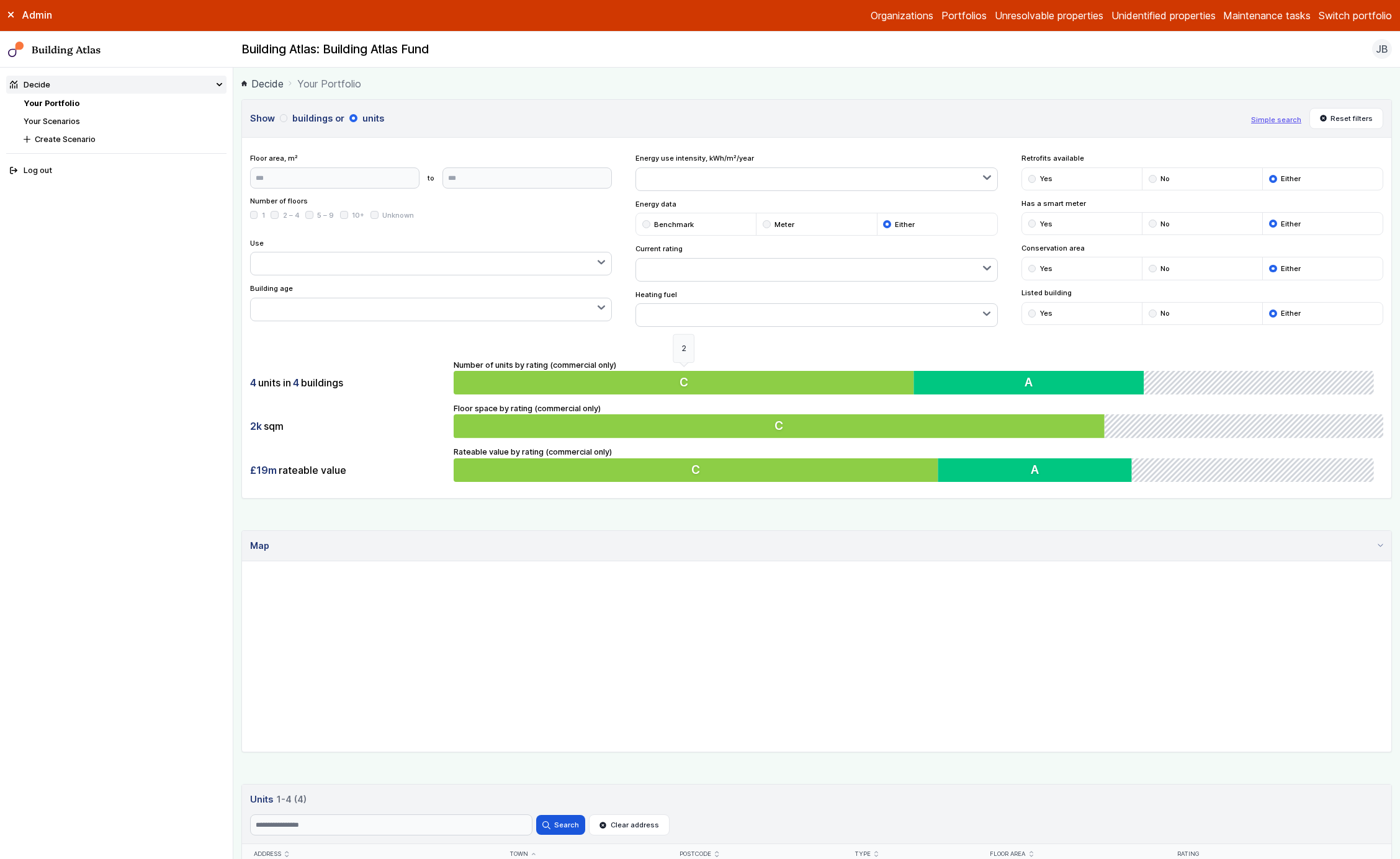
click at [617, 376] on button "C" at bounding box center [686, 383] width 465 height 24
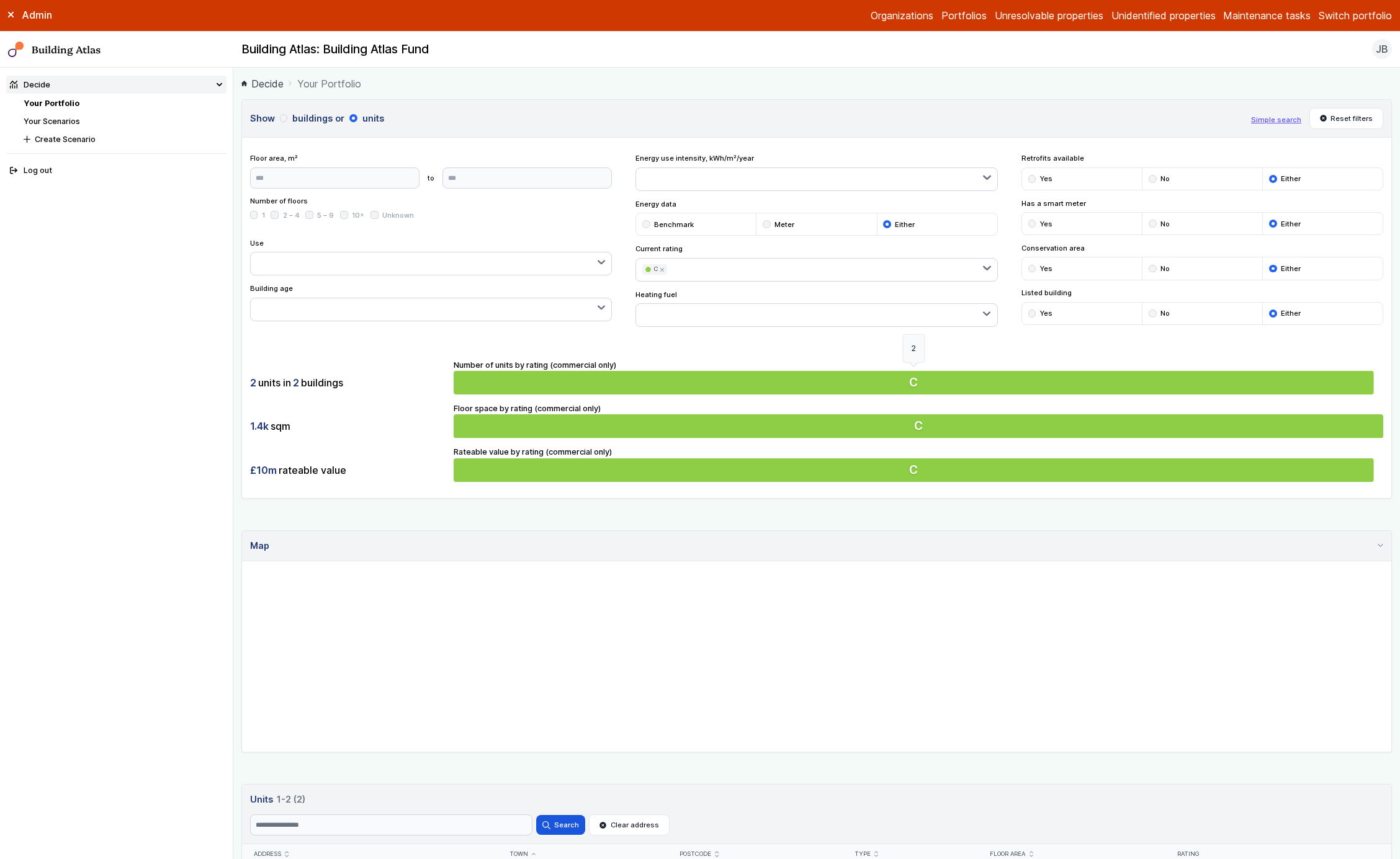
click at [617, 376] on button "C" at bounding box center [918, 383] width 930 height 24
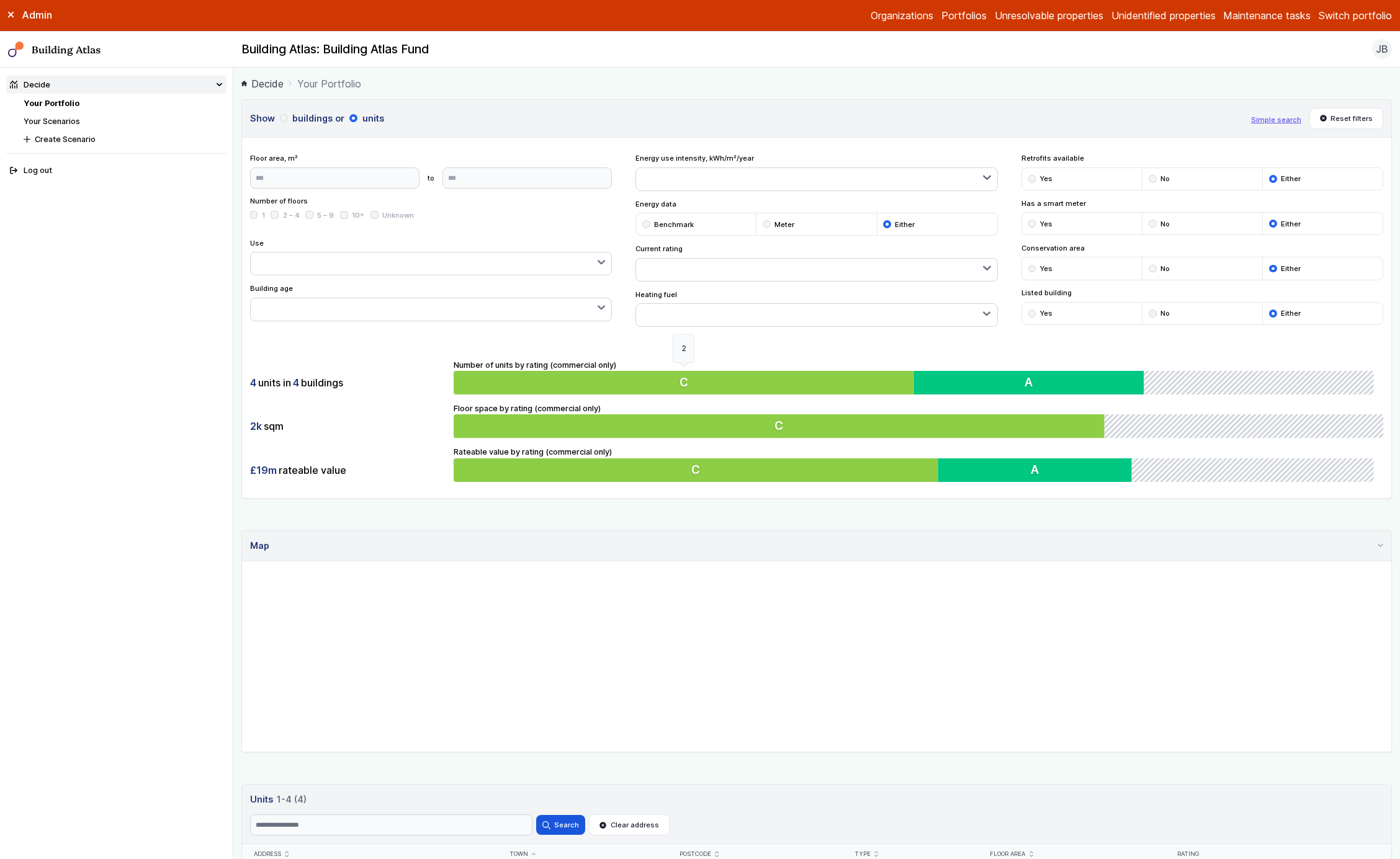
click at [617, 376] on button "C" at bounding box center [686, 383] width 465 height 24
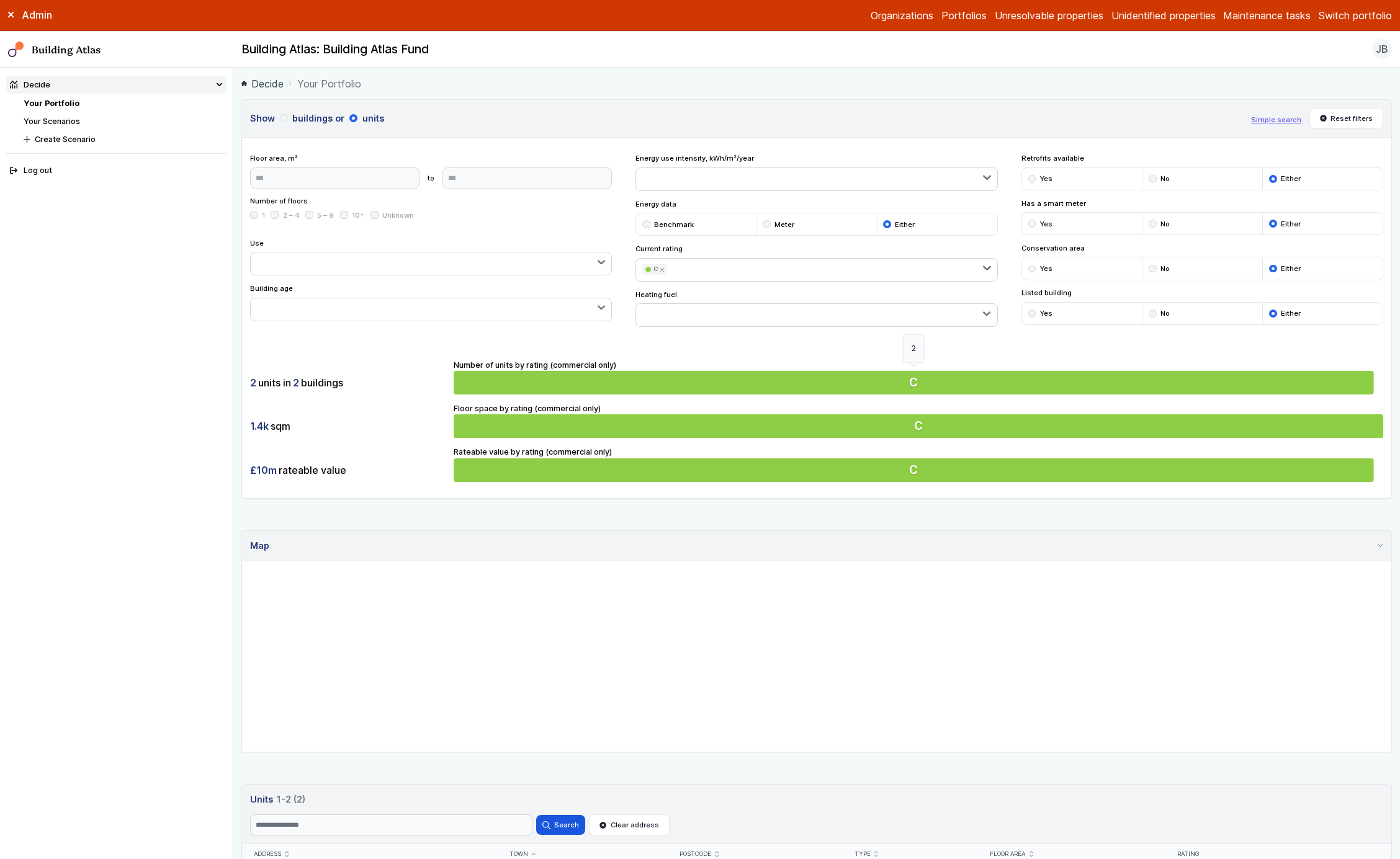
click at [617, 376] on button "C" at bounding box center [918, 383] width 930 height 24
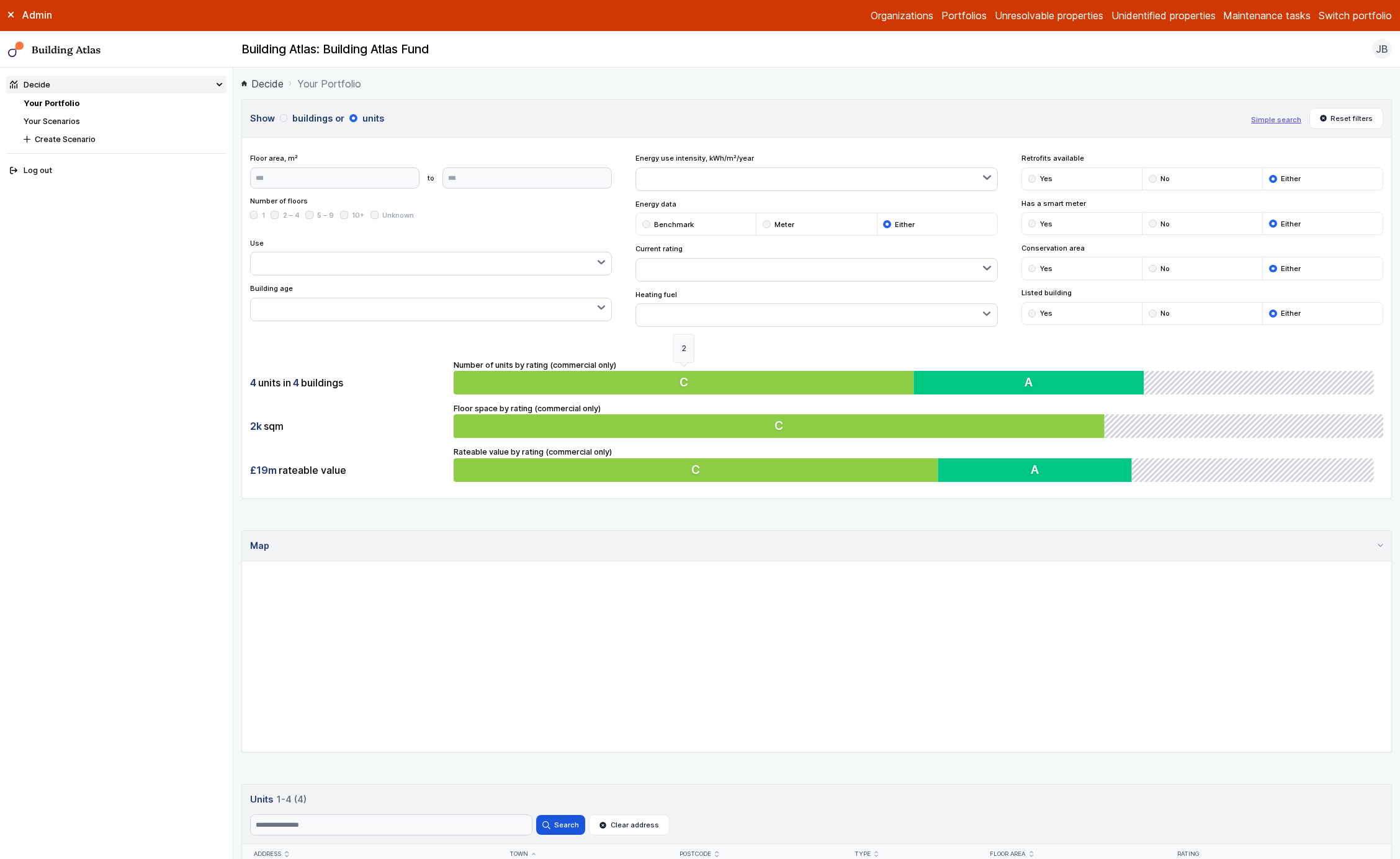
click at [617, 376] on button "C" at bounding box center [686, 383] width 465 height 24
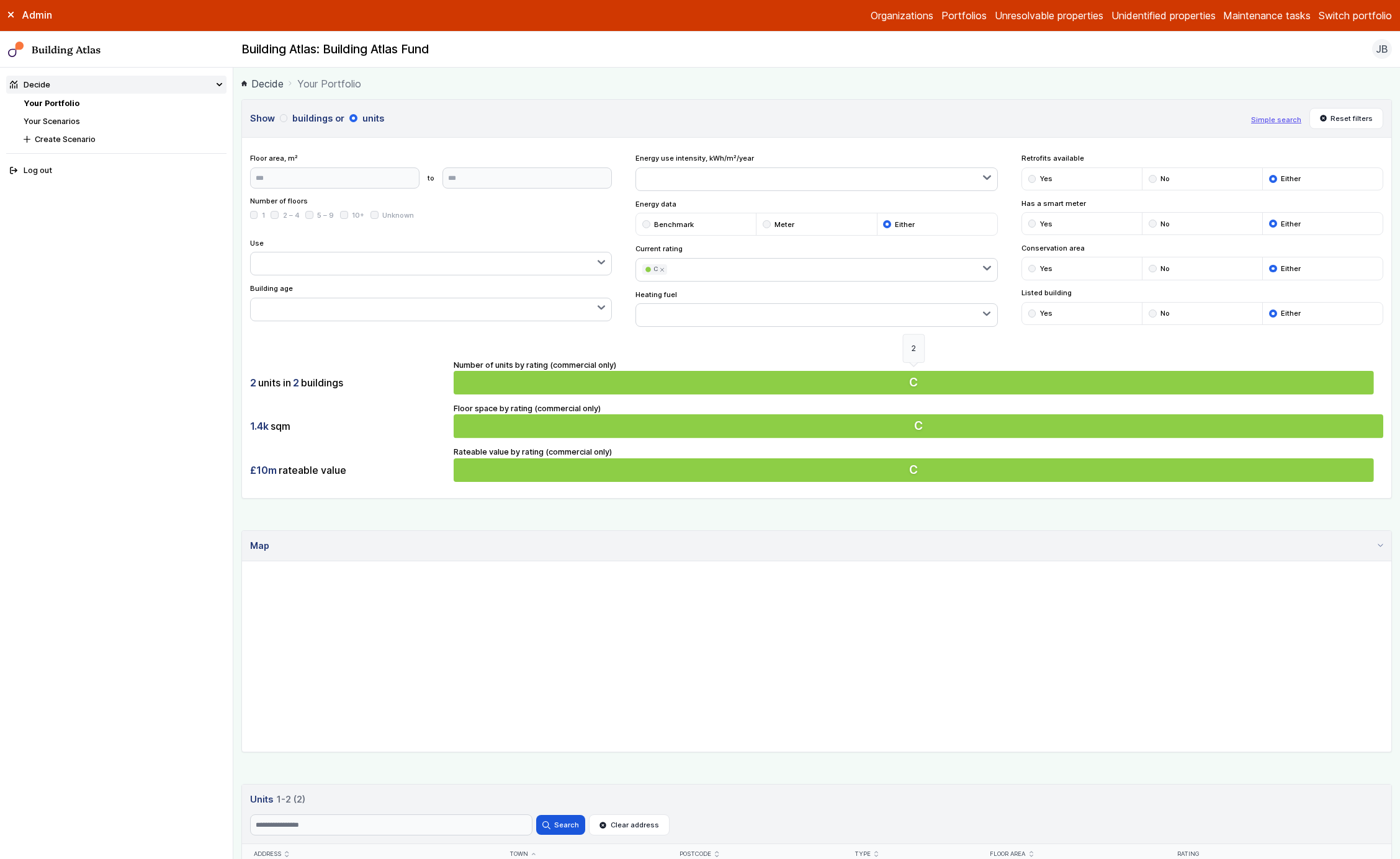
click at [617, 376] on button "C" at bounding box center [918, 383] width 930 height 24
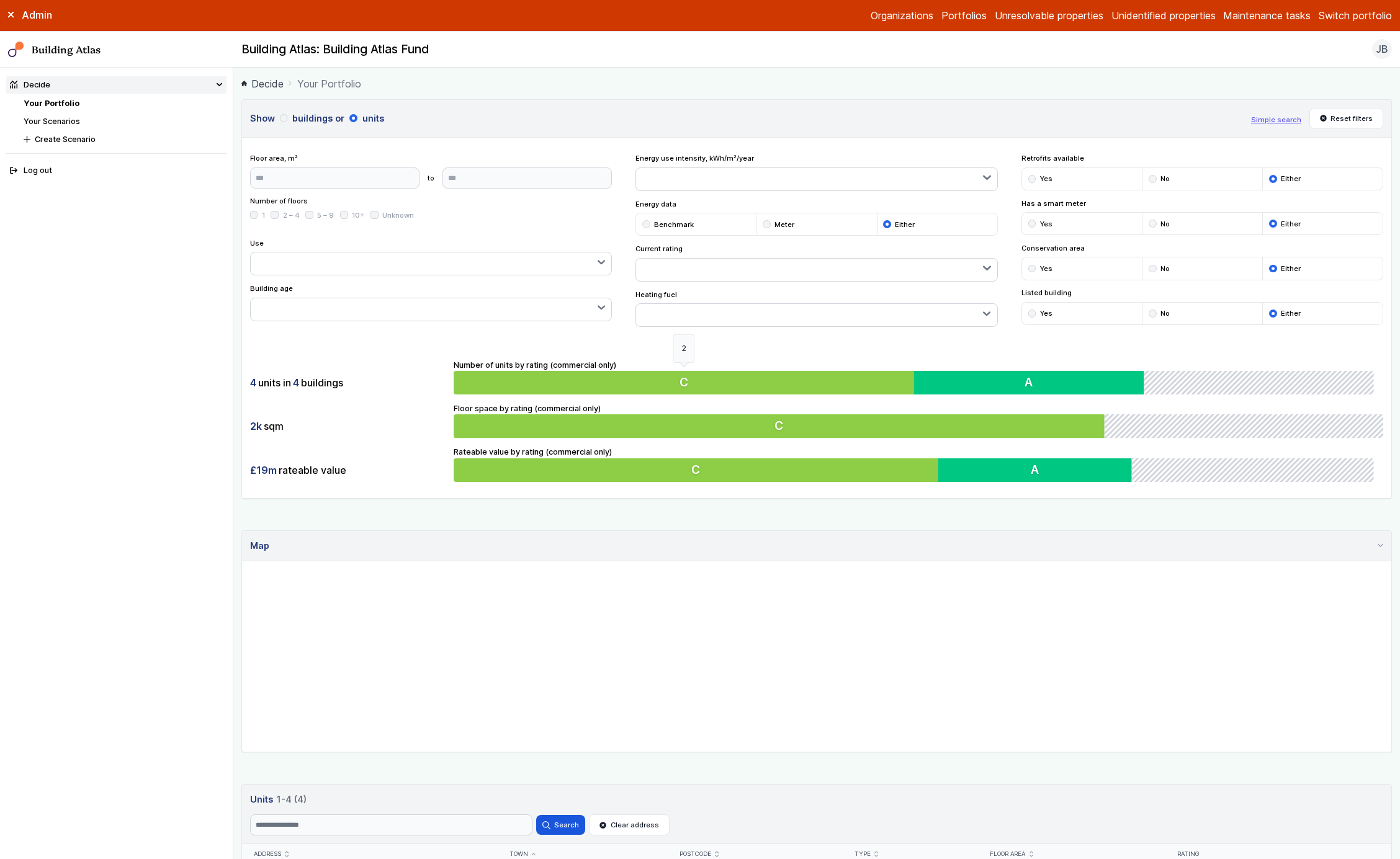
click at [617, 376] on button "C" at bounding box center [686, 383] width 465 height 24
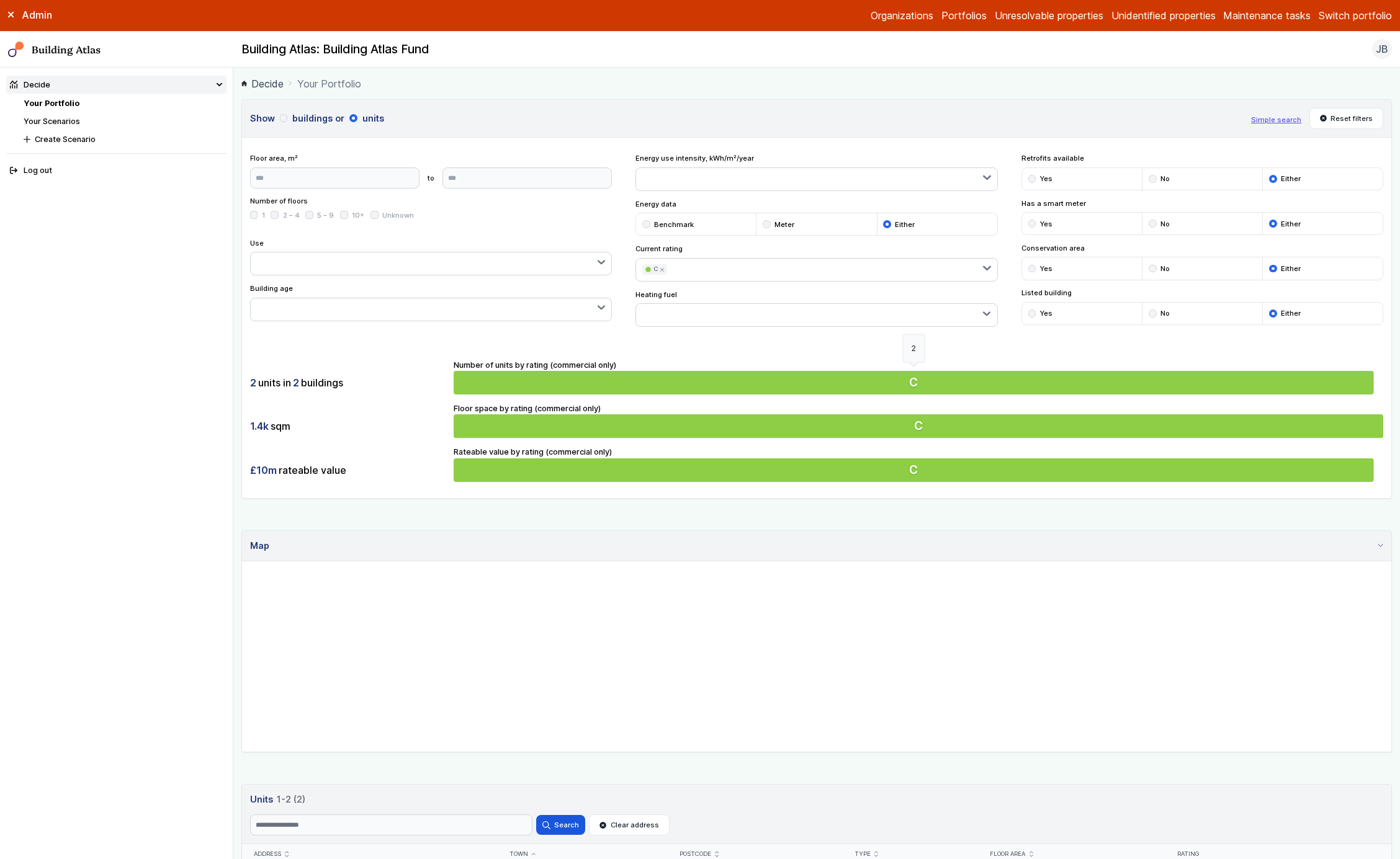
click at [617, 376] on button "C" at bounding box center [918, 383] width 930 height 24
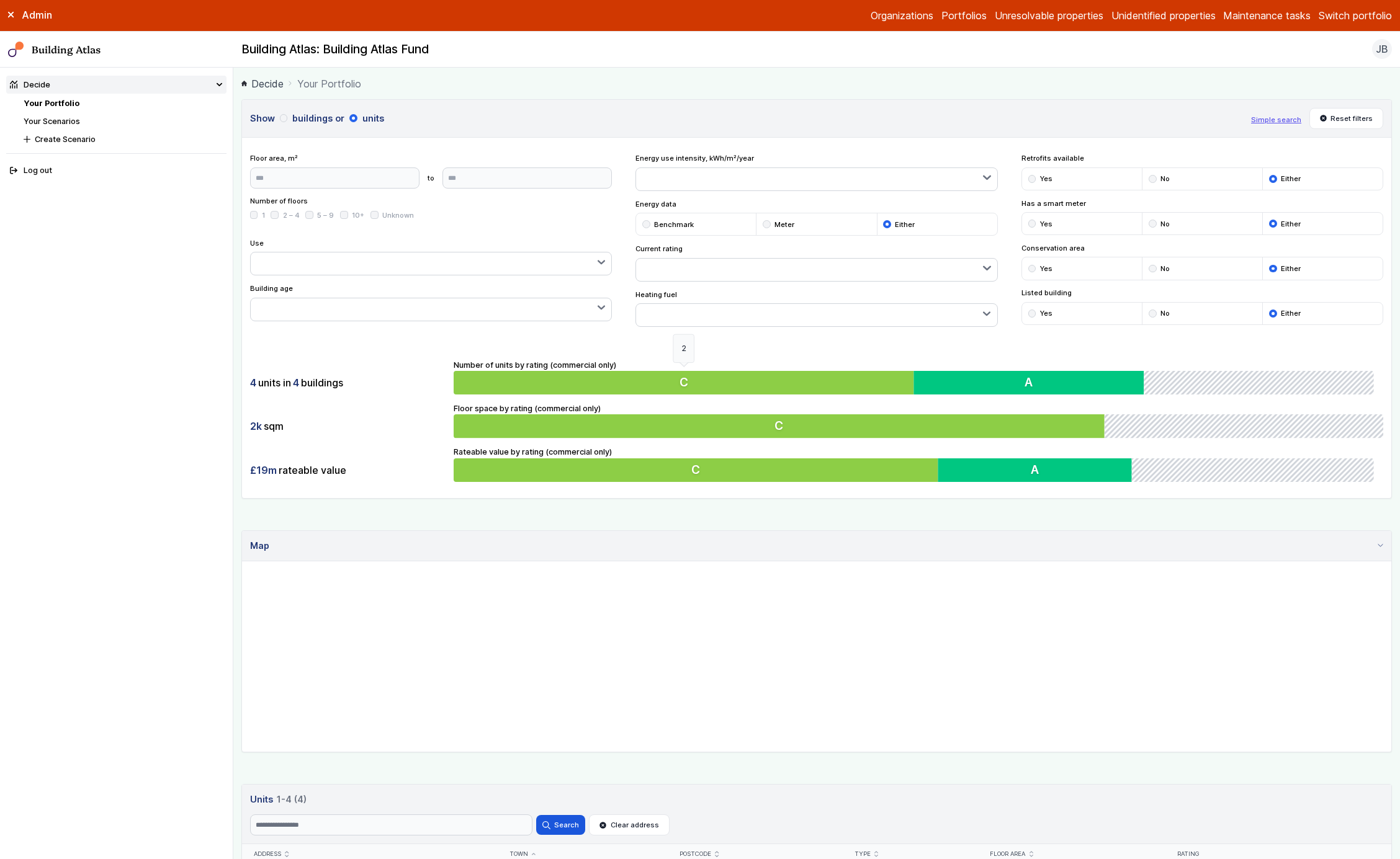
click at [617, 376] on button "C" at bounding box center [686, 383] width 465 height 24
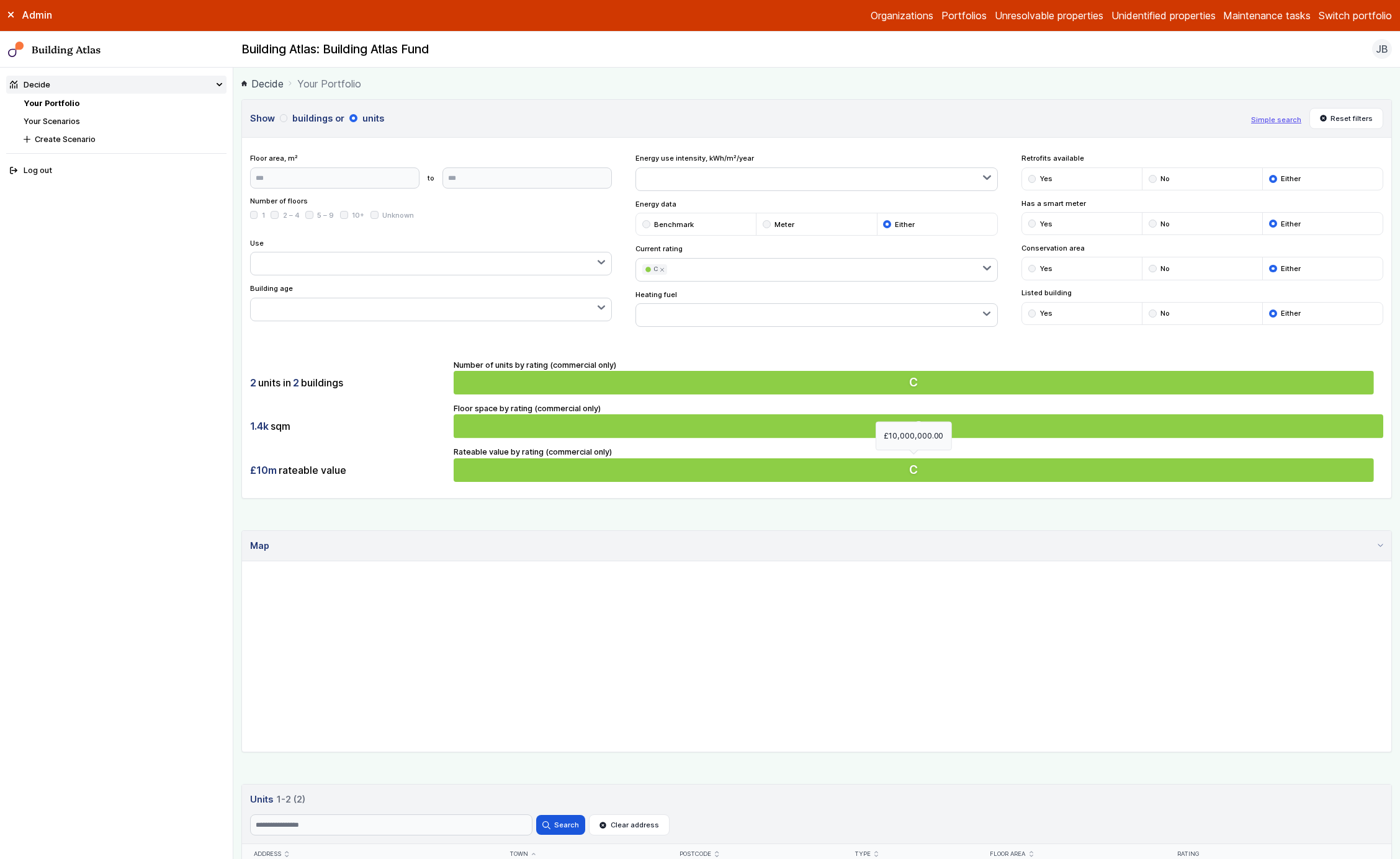
click at [578, 464] on button "C" at bounding box center [918, 471] width 930 height 24
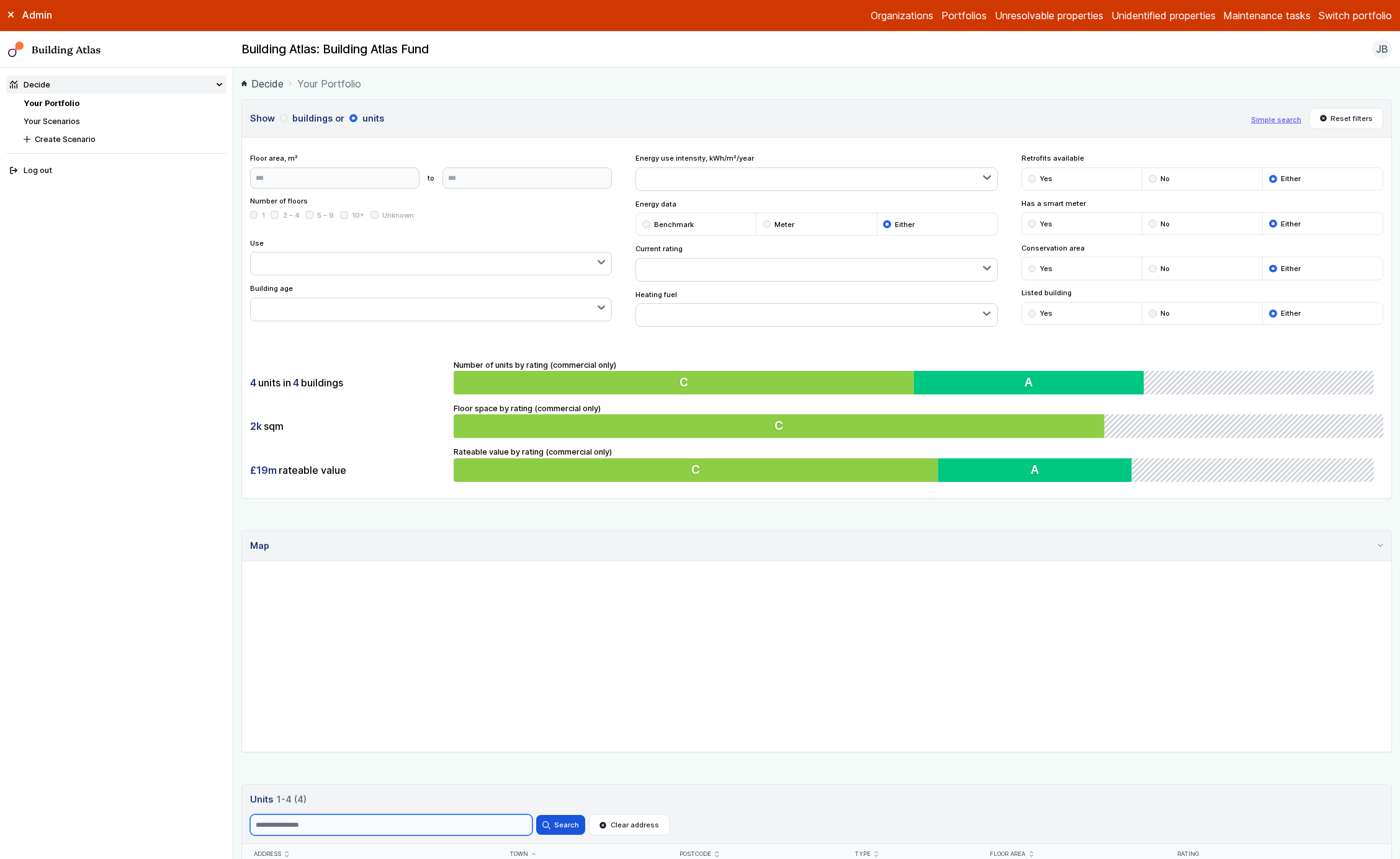
click at [330, 830] on input "Search" at bounding box center [392, 825] width 282 height 21
type input "*"
click at [537, 815] on button "Search" at bounding box center [560, 825] width 48 height 20
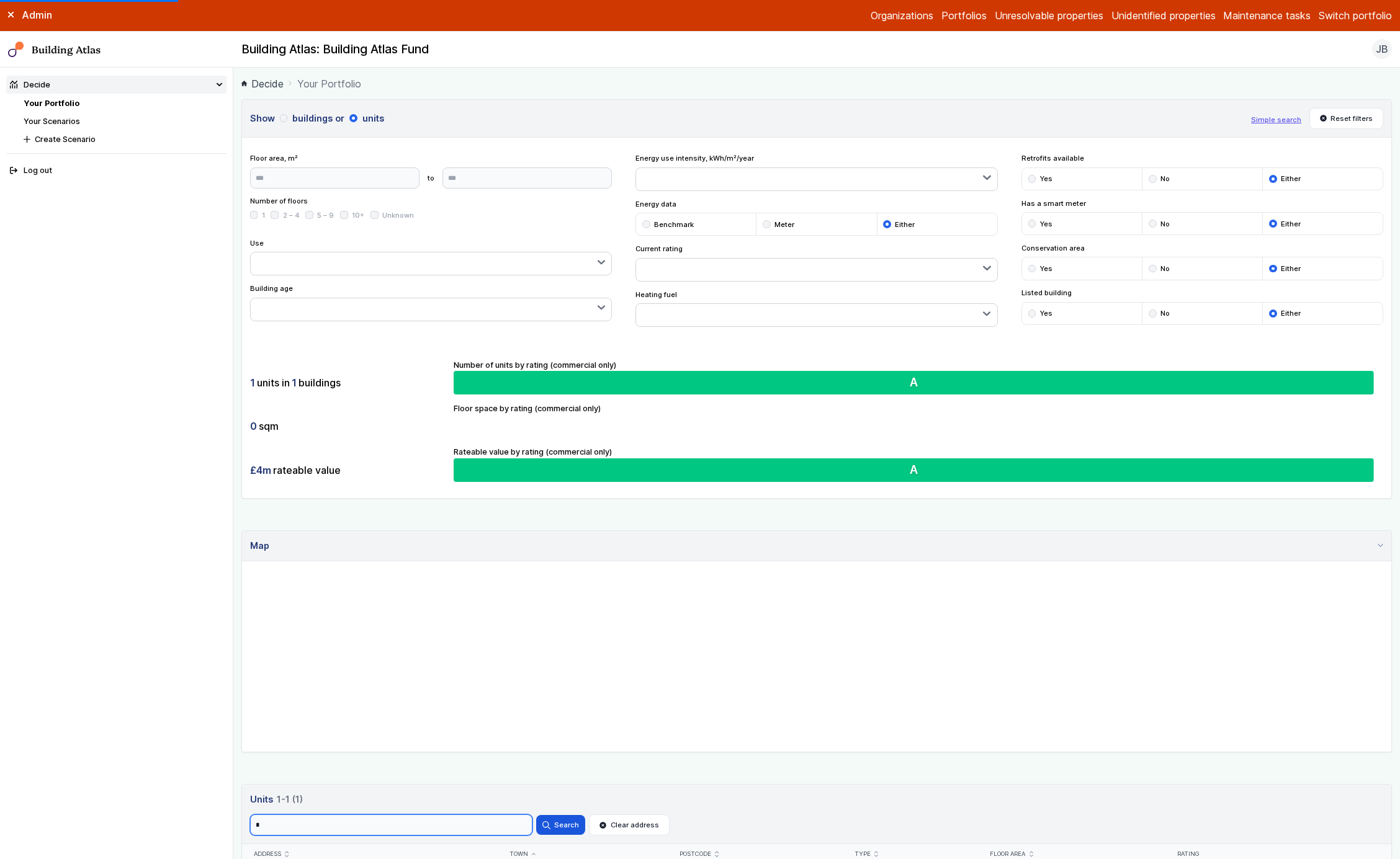
click at [359, 825] on input "*" at bounding box center [392, 825] width 282 height 21
click at [537, 815] on button "Search" at bounding box center [560, 825] width 48 height 20
click at [384, 800] on h3 "Units 1 1-1 (1)" at bounding box center [817, 800] width 1134 height 13
click at [365, 825] on input "*" at bounding box center [392, 825] width 282 height 21
click at [537, 815] on button "Search" at bounding box center [560, 825] width 48 height 20
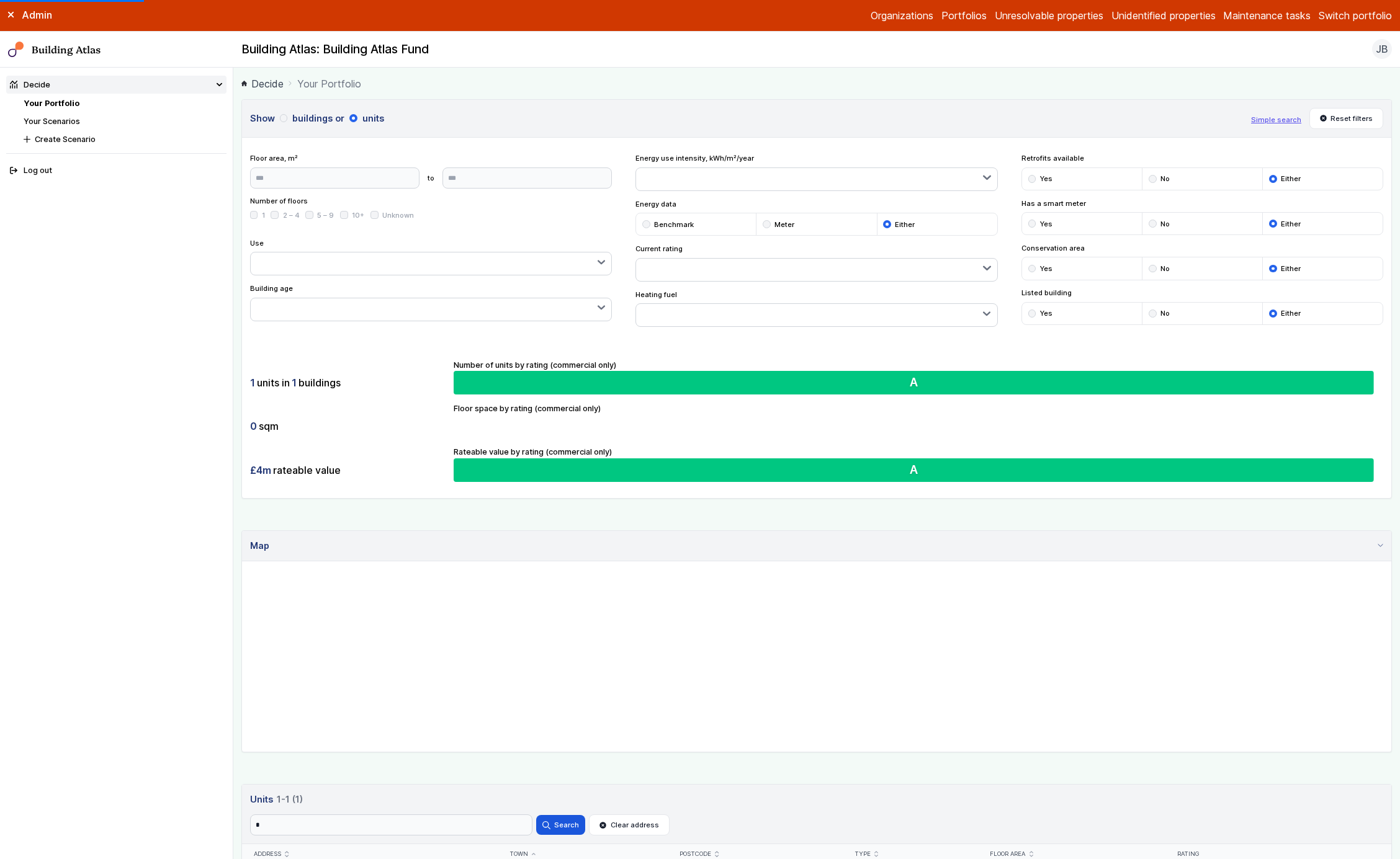
click at [380, 803] on h3 "Units 1 1-1 (1)" at bounding box center [817, 800] width 1134 height 13
click at [632, 821] on button "Clear address" at bounding box center [629, 825] width 81 height 21
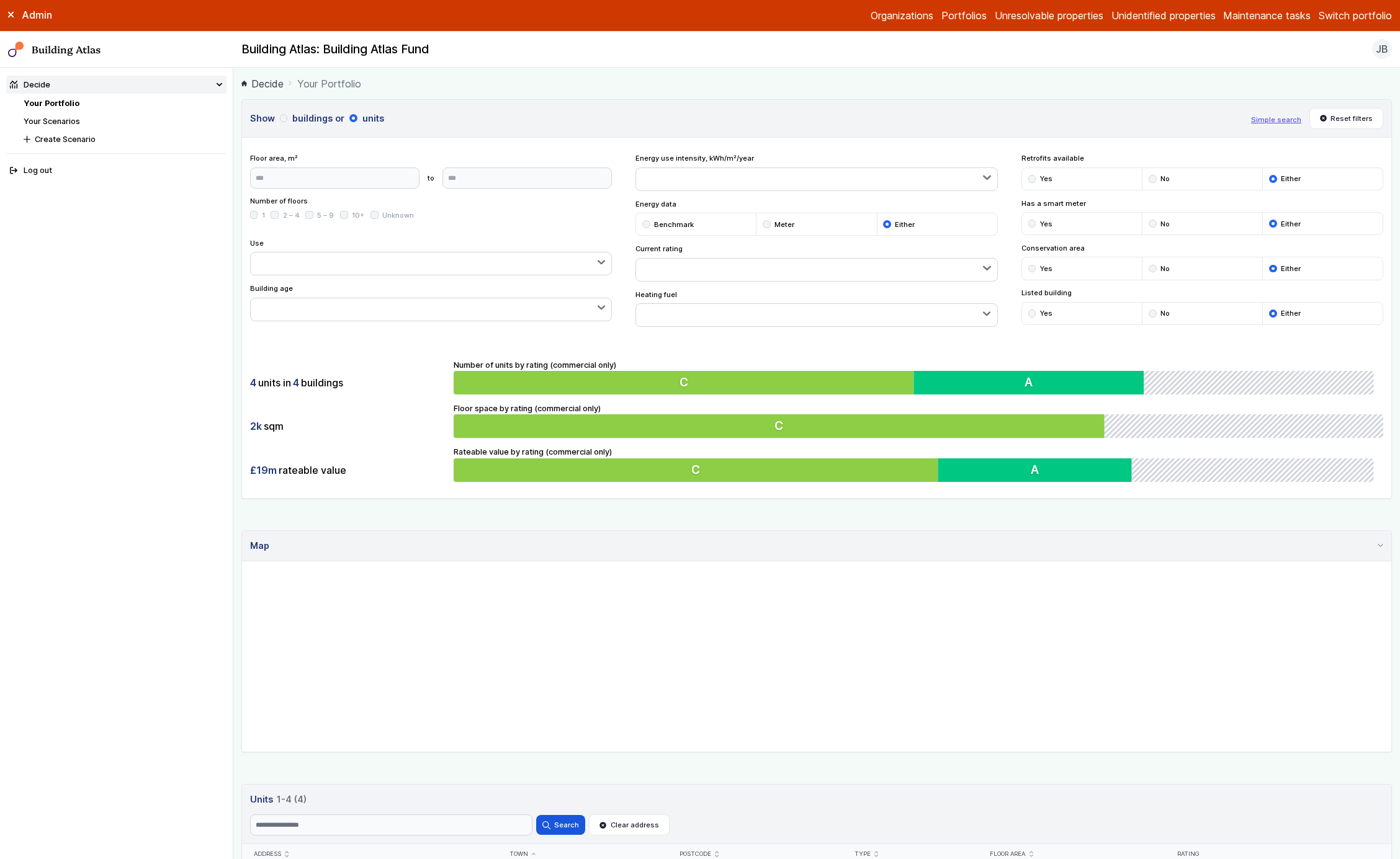
scroll to position [219, 0]
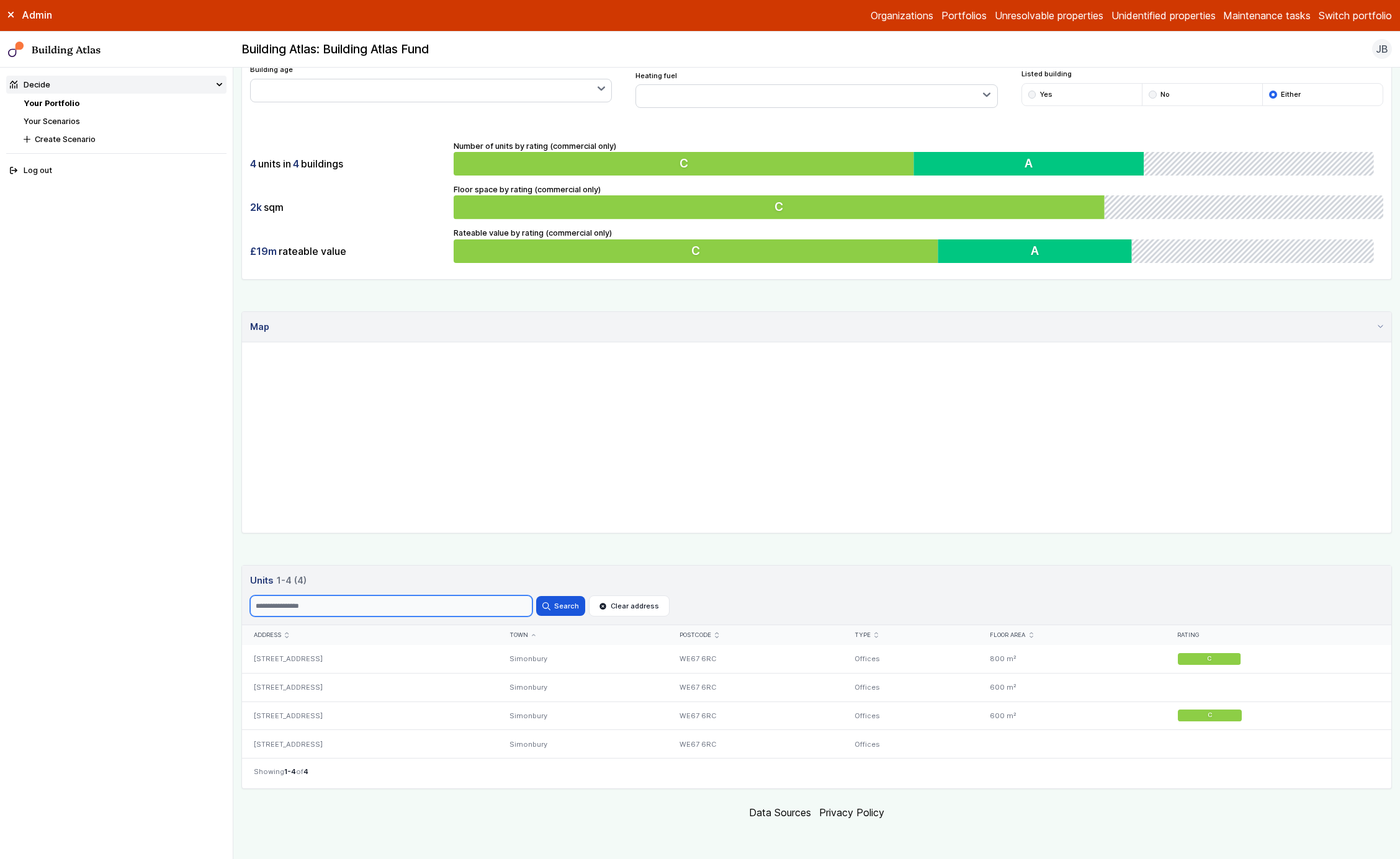
click at [488, 605] on input "Search" at bounding box center [392, 606] width 282 height 21
click at [430, 617] on input "Search" at bounding box center [392, 606] width 282 height 21
type input "*"
click at [537, 596] on button "Search" at bounding box center [560, 605] width 48 height 20
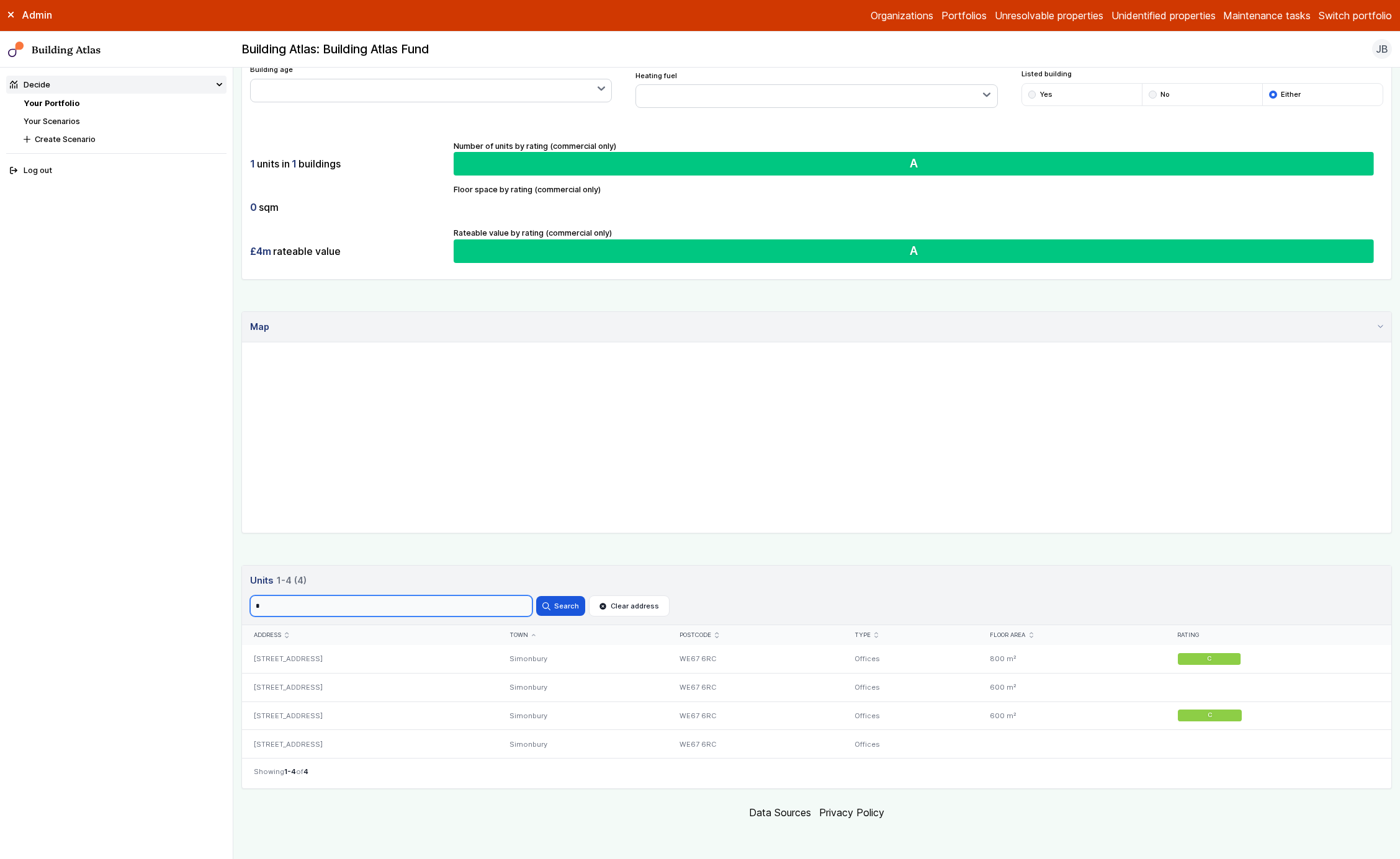
type input "*"
click at [537, 596] on button "Search" at bounding box center [560, 605] width 48 height 20
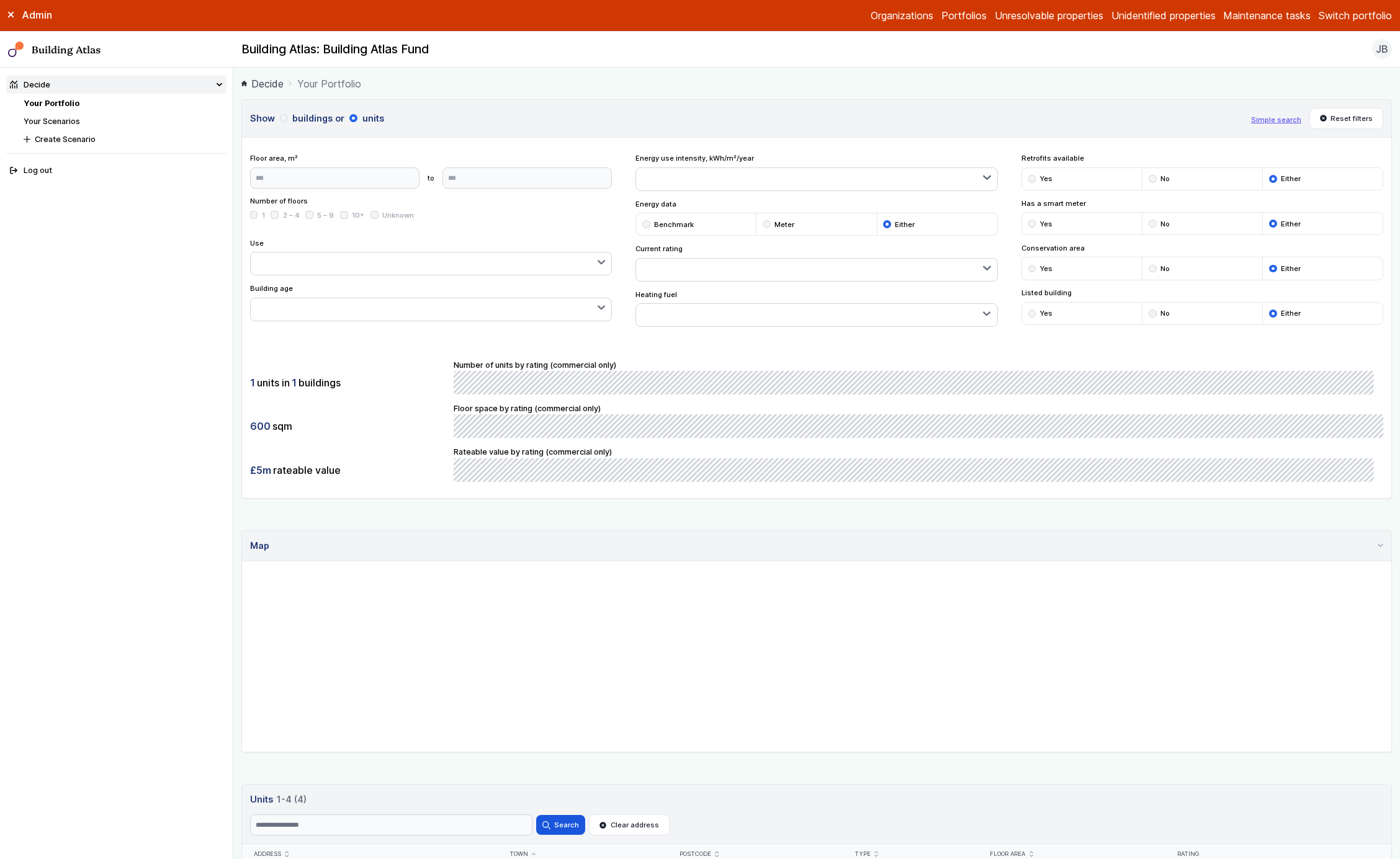
click at [0, 0] on button "buildings" at bounding box center [0, 0] width 0 height 0
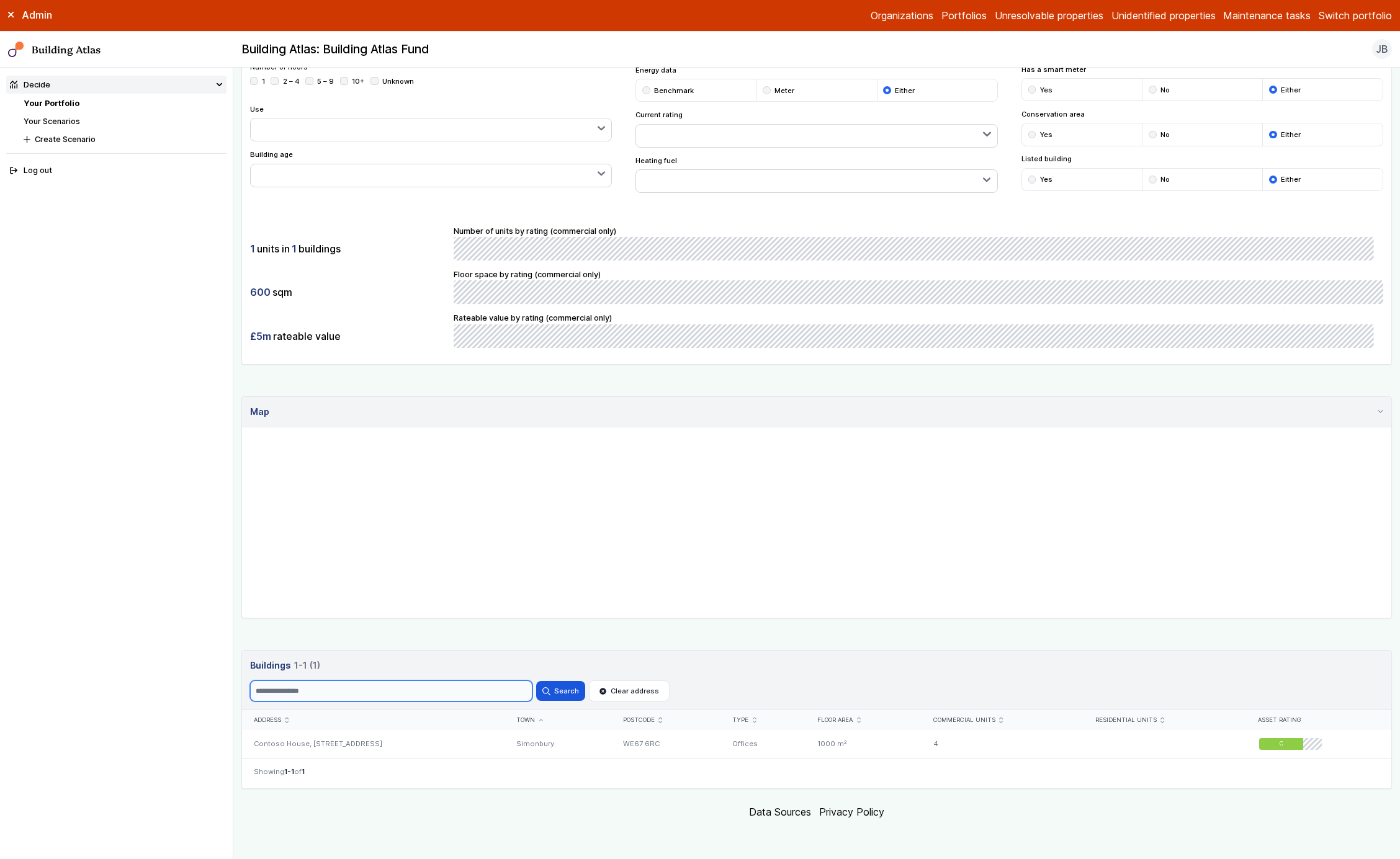
click at [343, 696] on input "Search" at bounding box center [392, 691] width 282 height 21
type input "*"
click at [537, 681] on button "Search" at bounding box center [560, 691] width 48 height 20
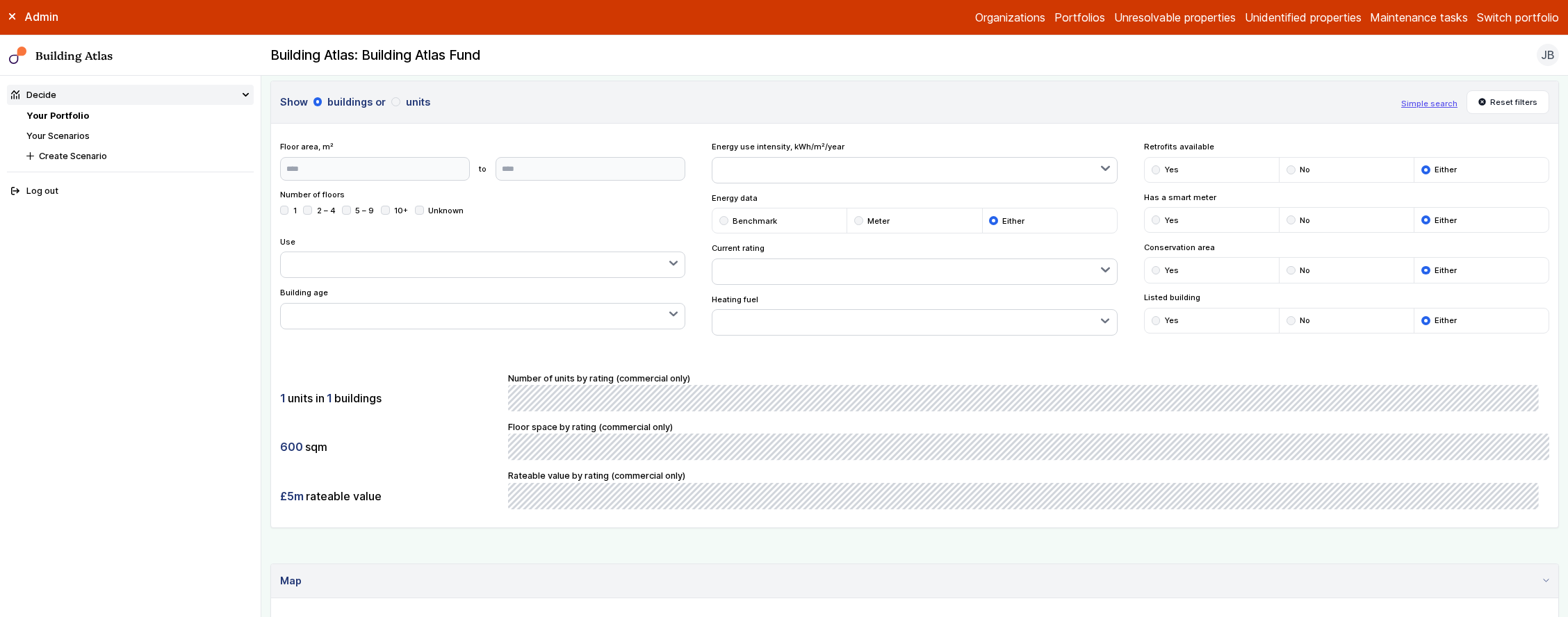
scroll to position [150, 0]
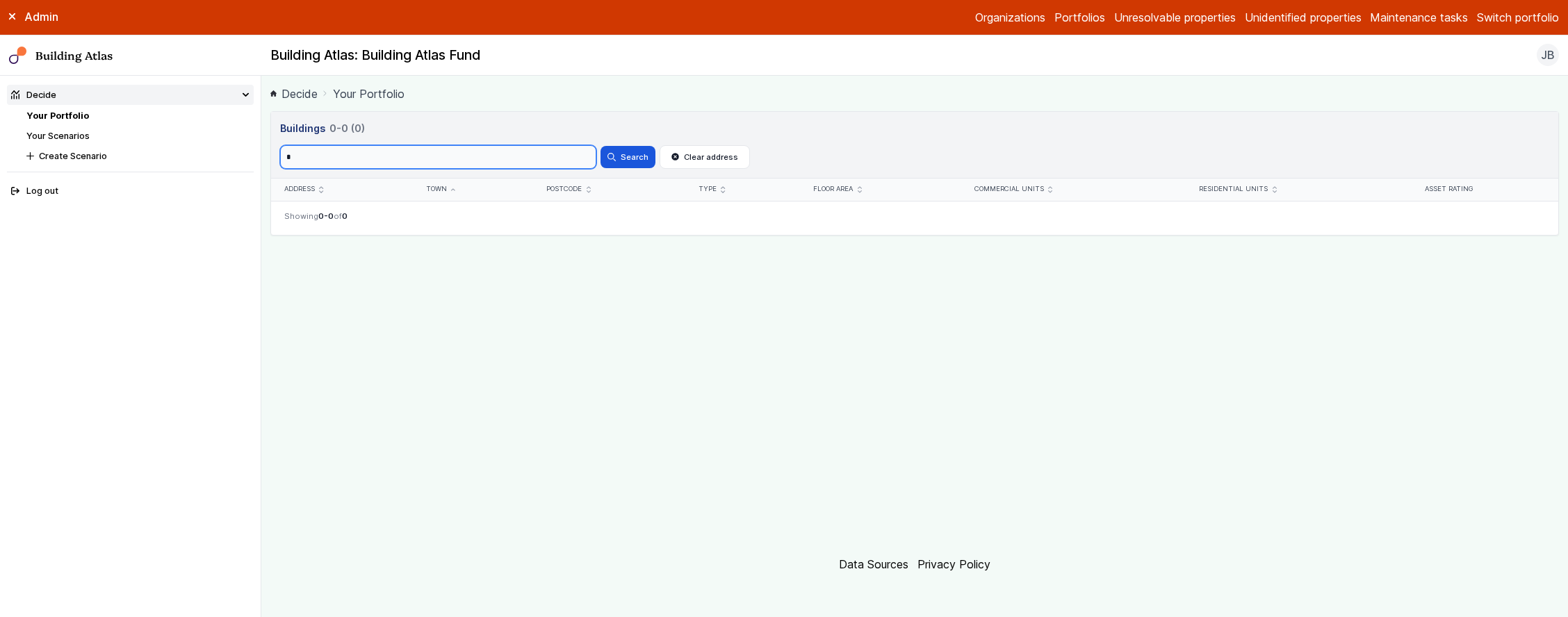
click at [509, 166] on input "*" at bounding box center [439, 157] width 316 height 24
click at [601, 146] on button "Search" at bounding box center [628, 156] width 54 height 22
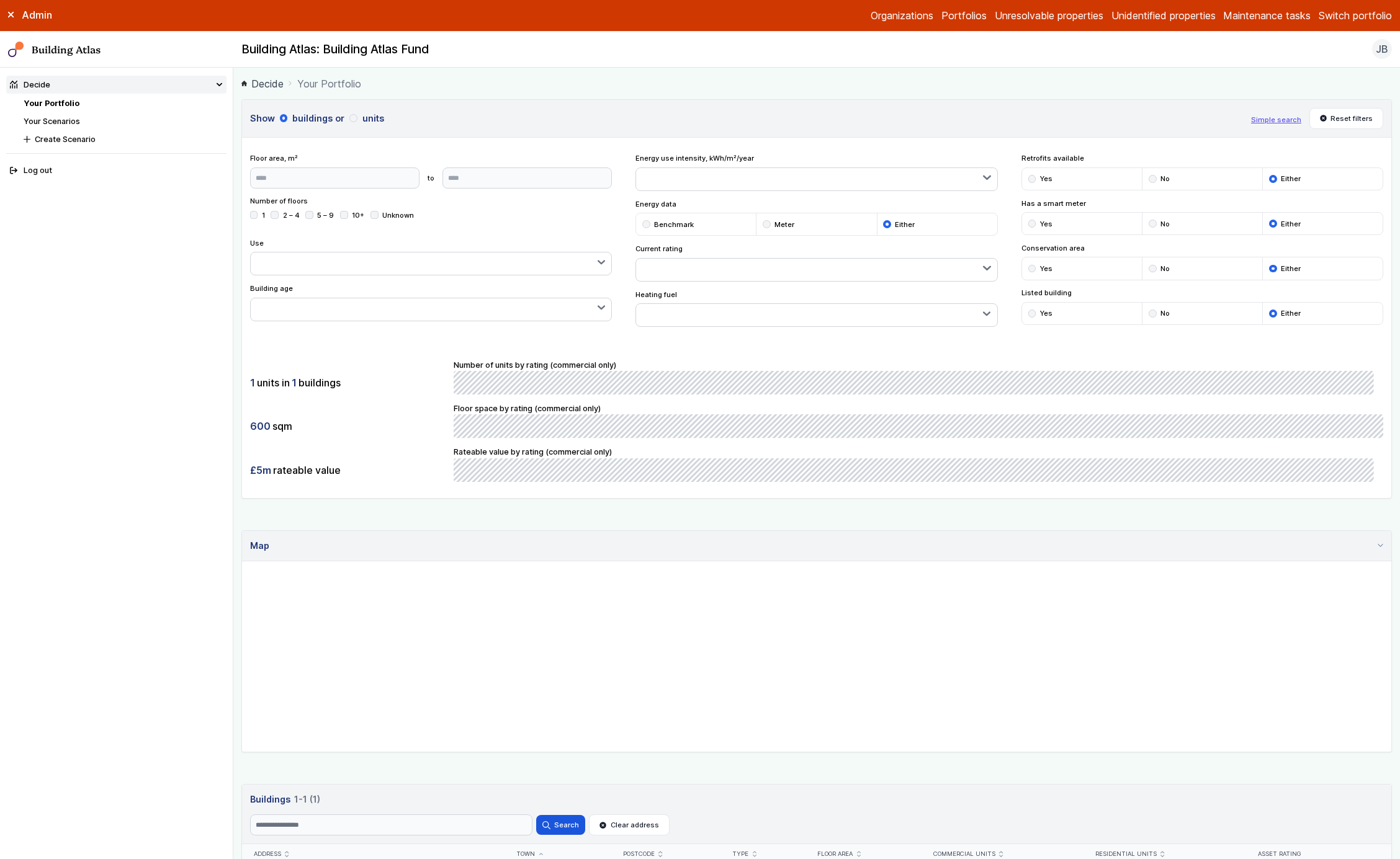
scroll to position [134, 0]
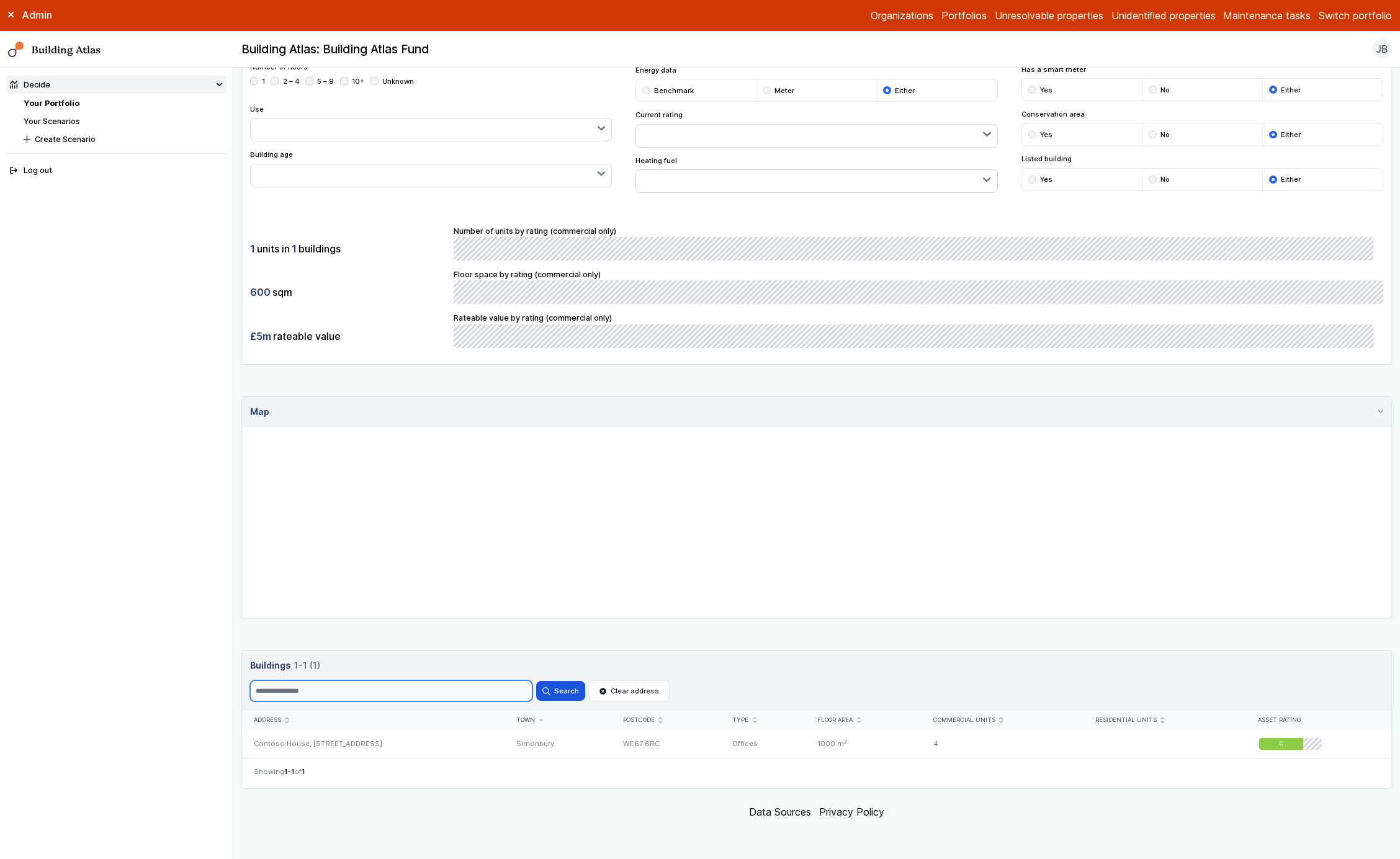
click at [485, 693] on input "Search" at bounding box center [392, 691] width 282 height 21
type input "**"
click at [537, 681] on button "Search" at bounding box center [560, 691] width 48 height 20
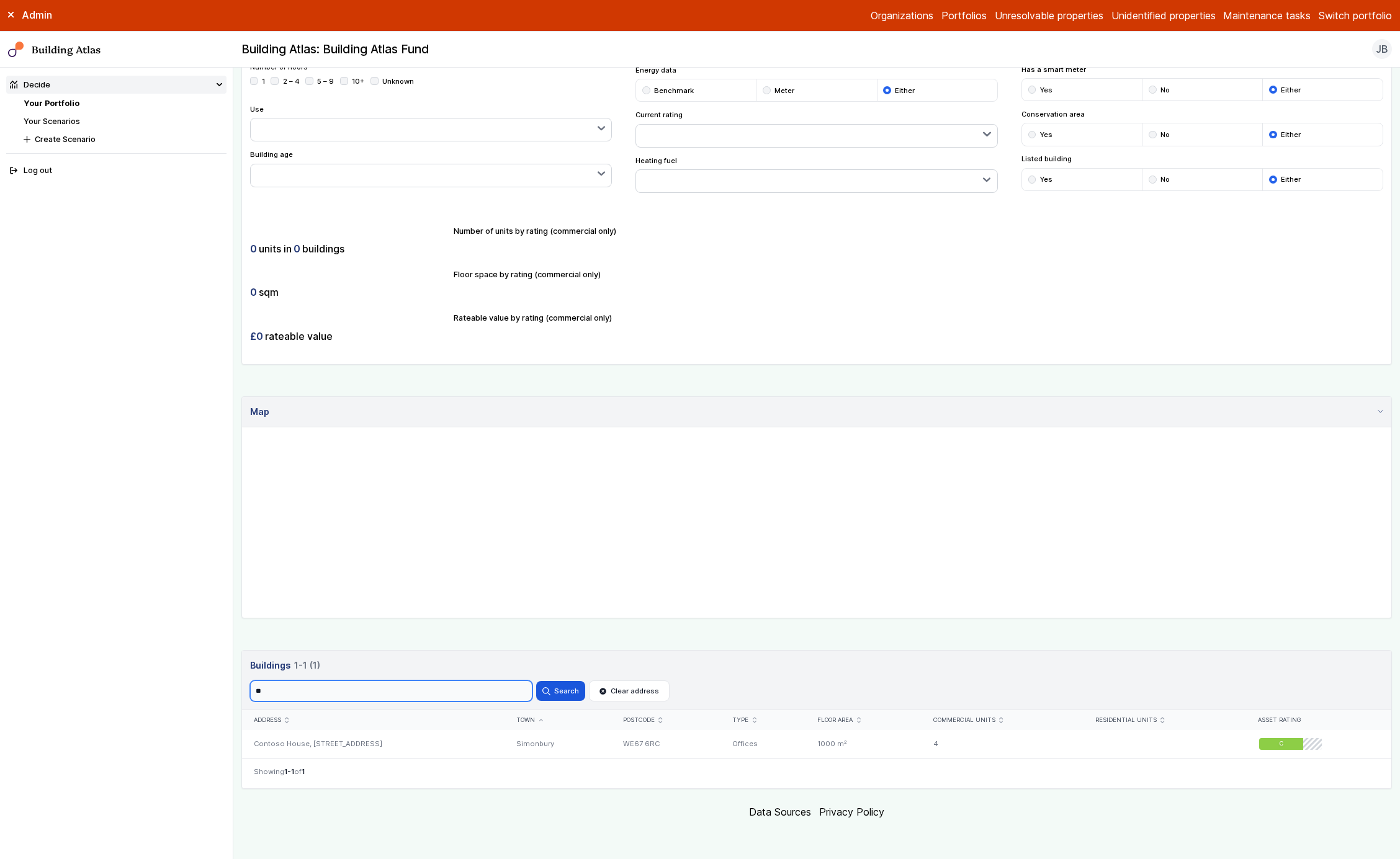
type input "**"
click at [537, 681] on button "Search" at bounding box center [560, 691] width 48 height 20
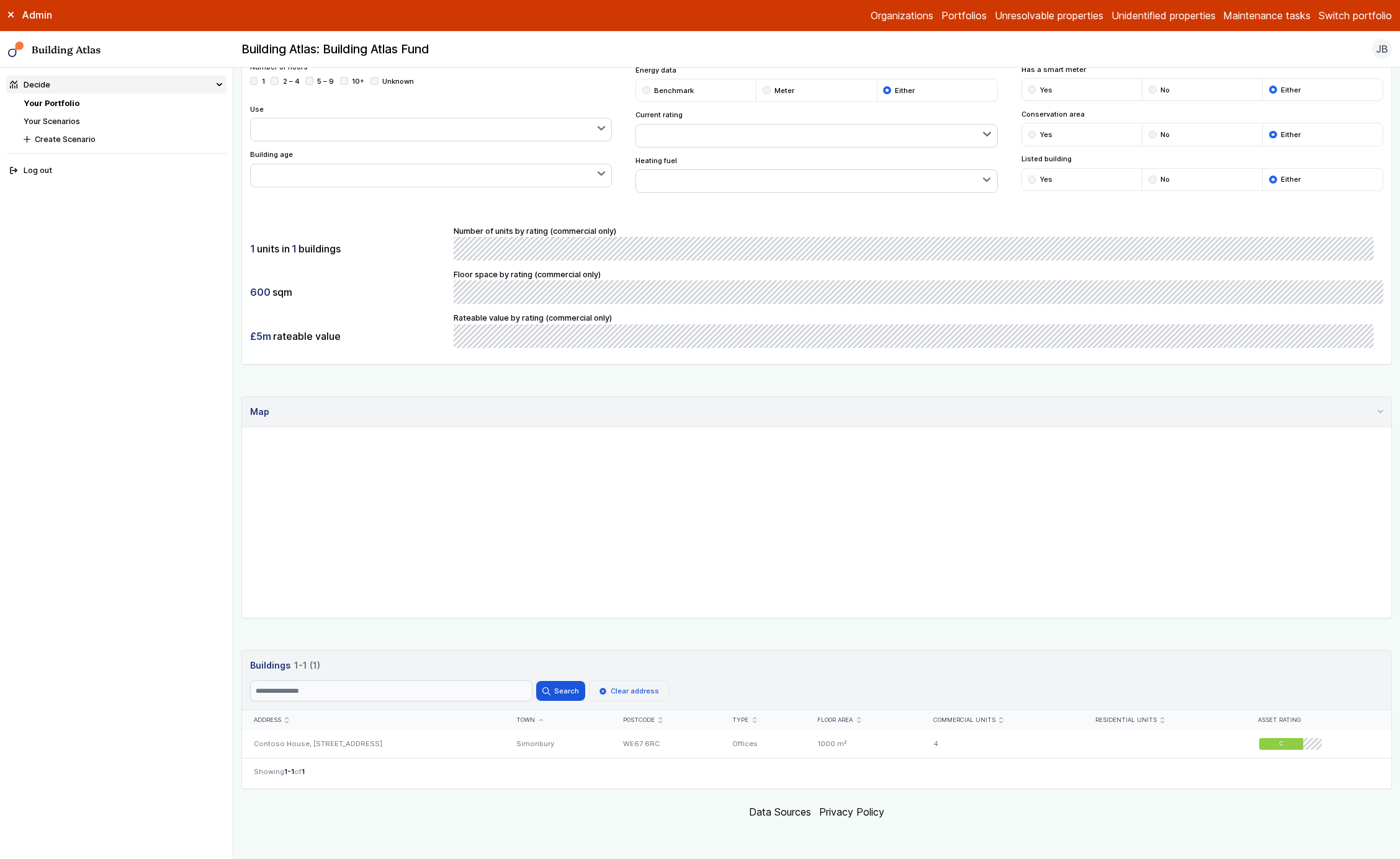
click at [613, 699] on button "Clear address" at bounding box center [629, 691] width 81 height 21
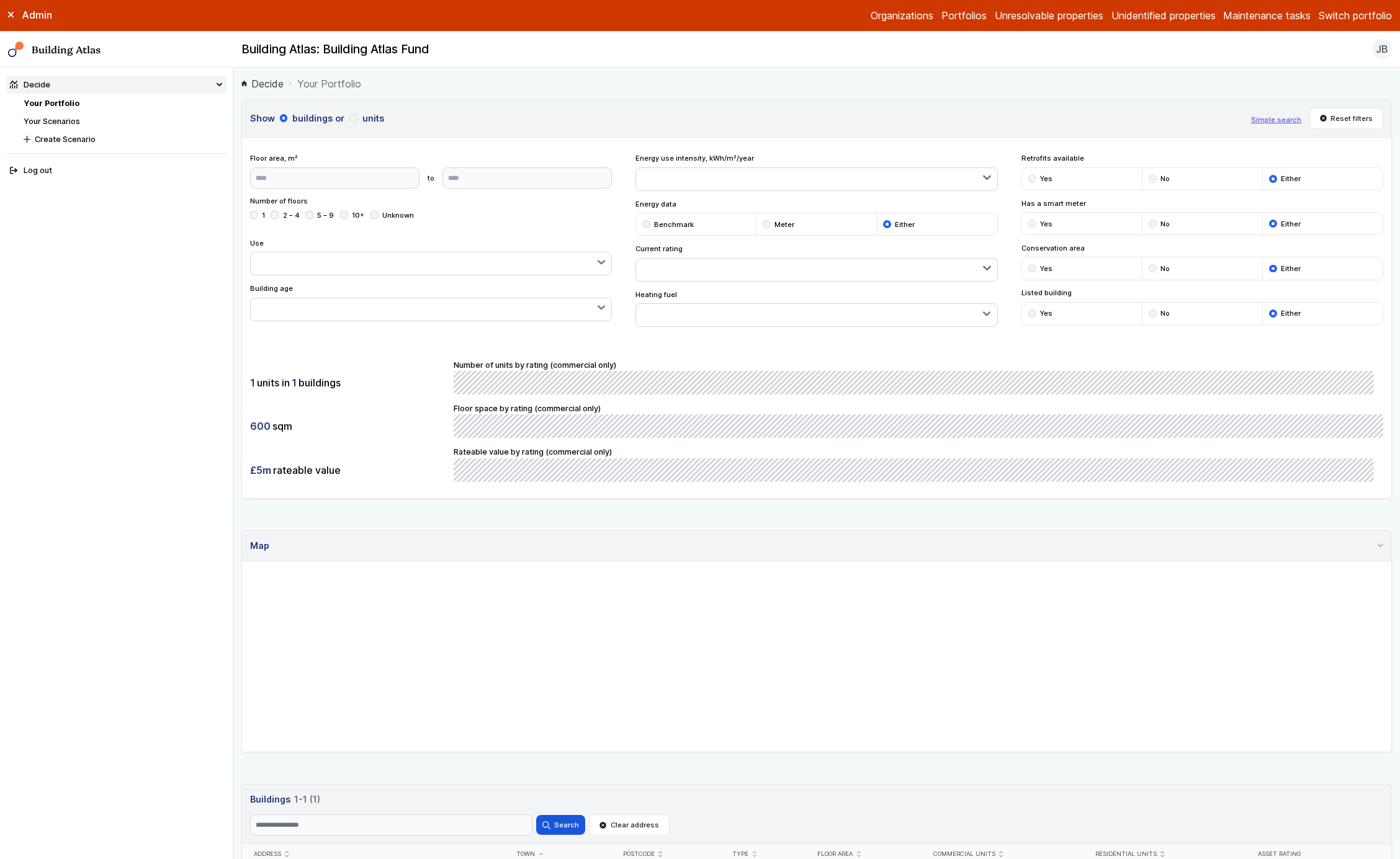
click at [361, 112] on h3 "Show buildings or units" at bounding box center [748, 118] width 994 height 13
click at [0, 0] on button "units" at bounding box center [0, 0] width 0 height 0
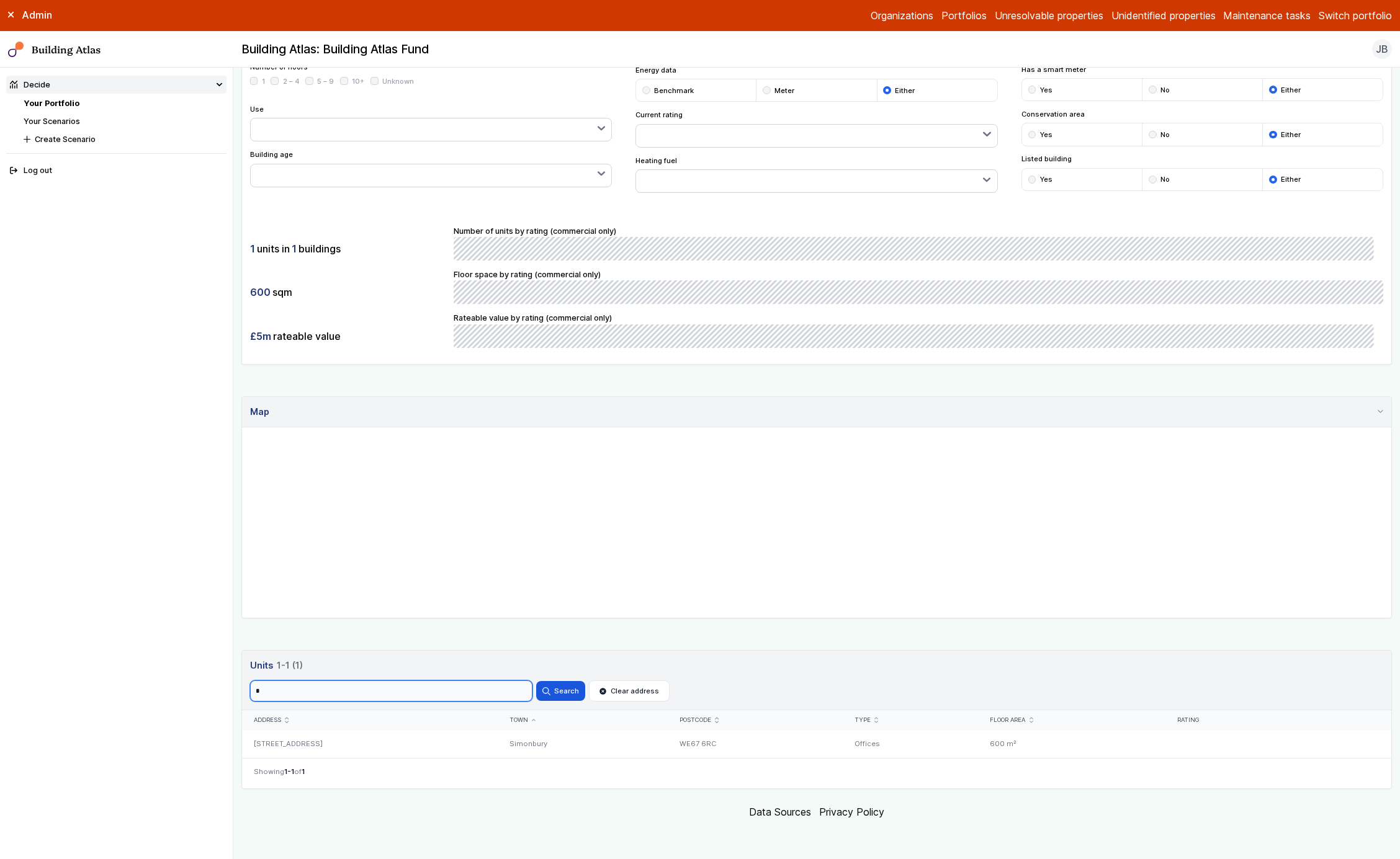
click at [400, 693] on input "*" at bounding box center [392, 691] width 282 height 21
click at [537, 681] on button "Search" at bounding box center [560, 691] width 48 height 20
type input "*"
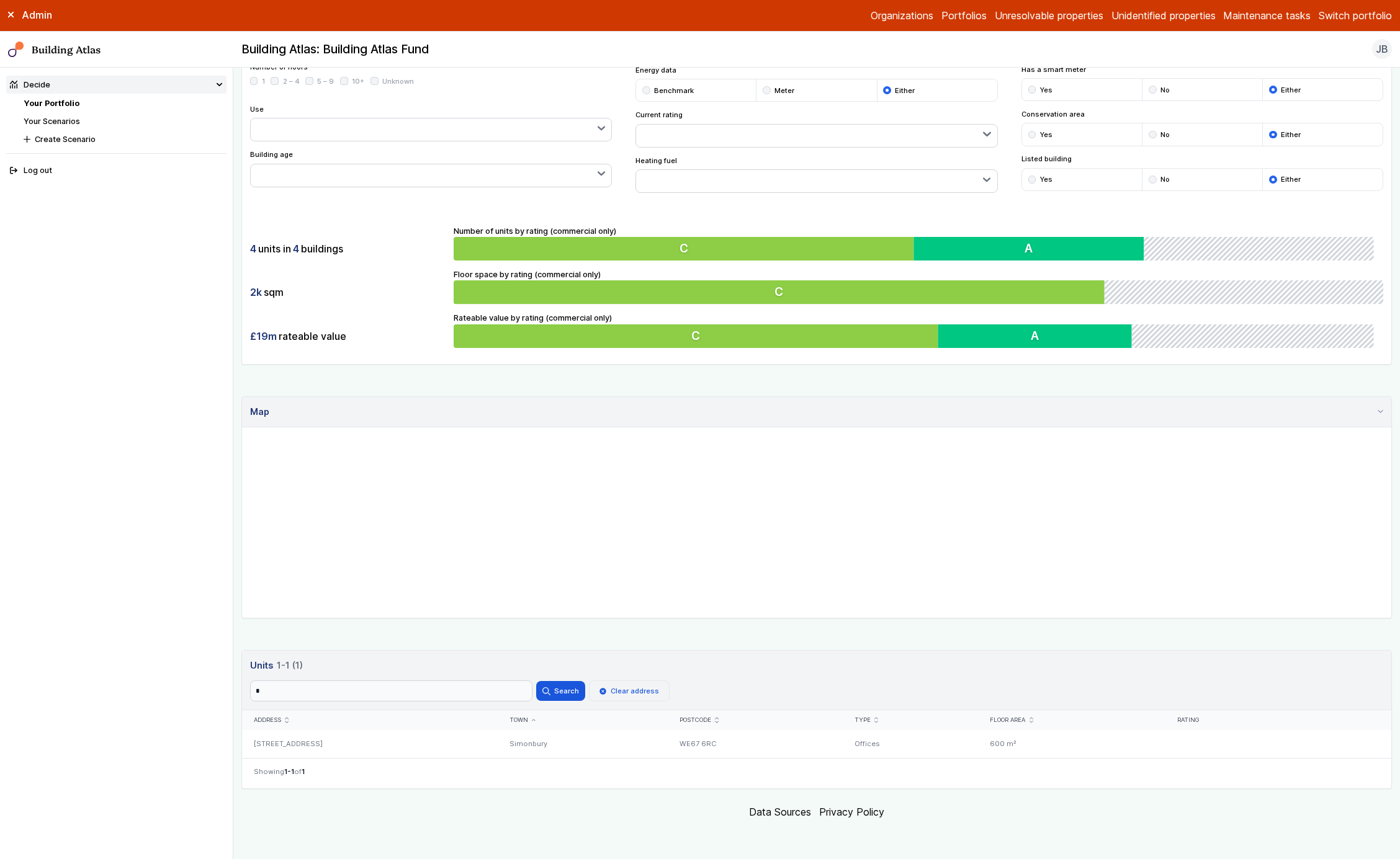
click at [596, 693] on button "Clear address" at bounding box center [629, 691] width 81 height 21
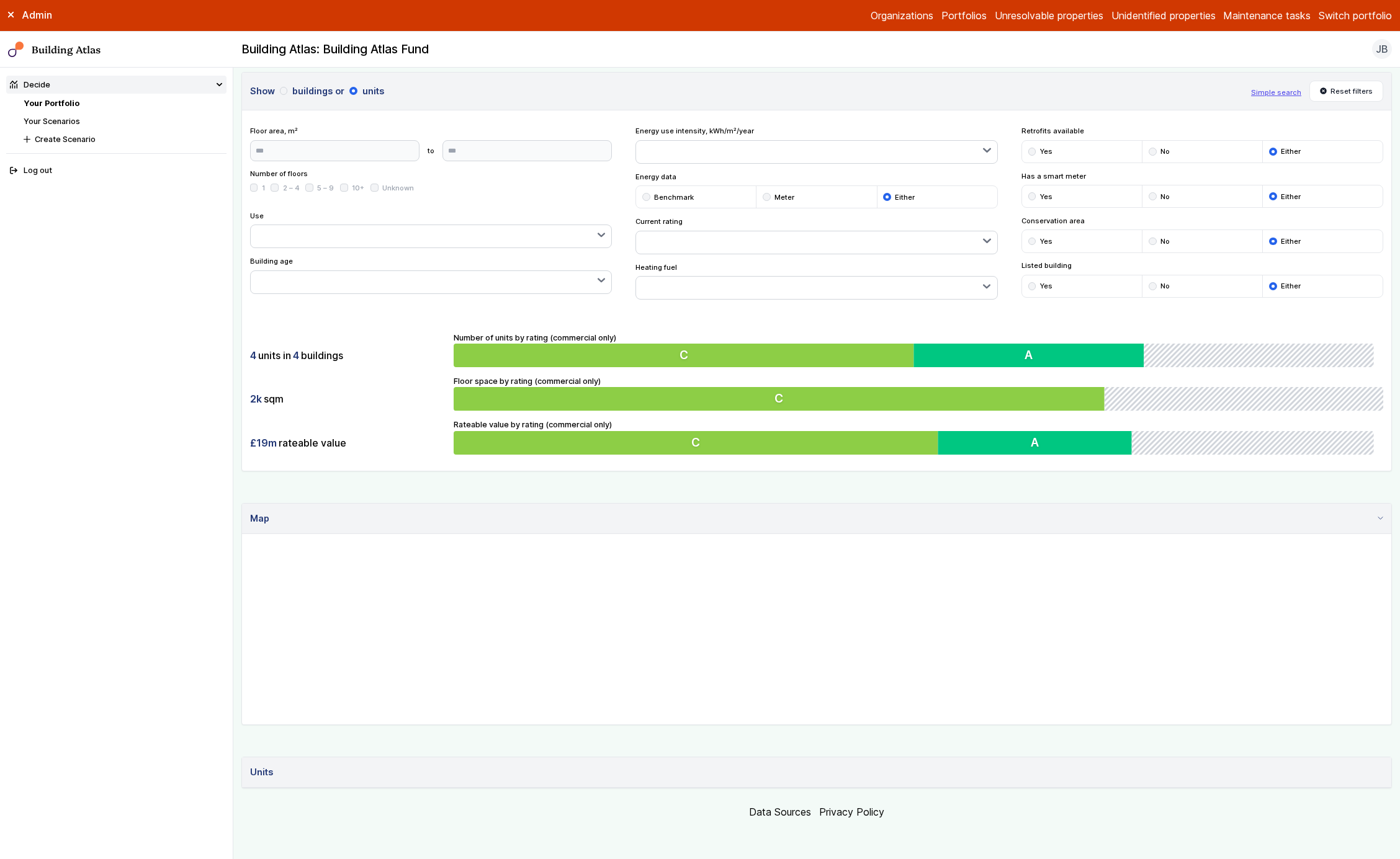
scroll to position [134, 0]
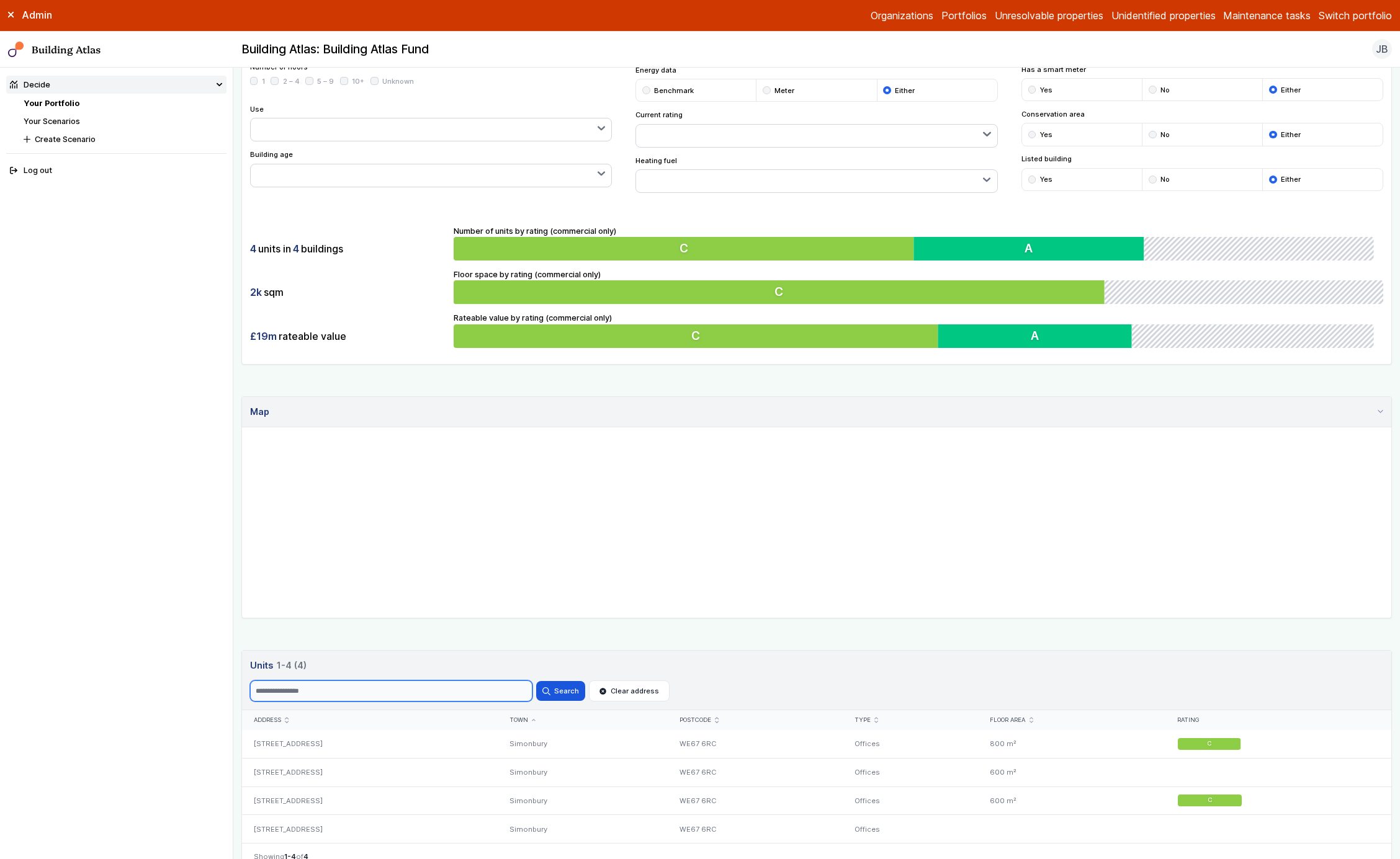
click at [368, 693] on input "Search" at bounding box center [392, 691] width 282 height 21
type input "*"
click at [537, 681] on button "Search" at bounding box center [560, 691] width 48 height 20
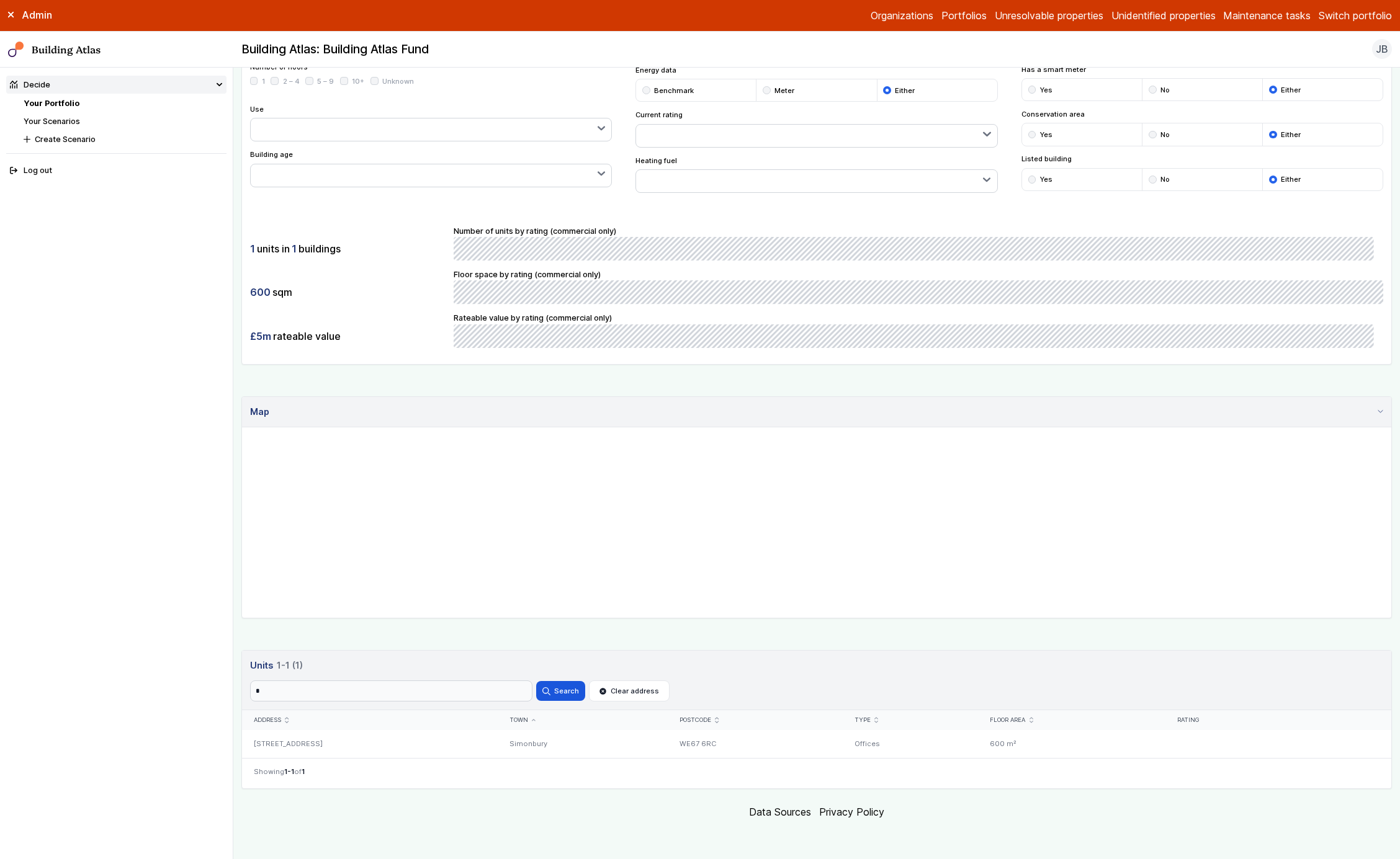
scroll to position [134, 0]
click at [374, 688] on input "*" at bounding box center [392, 691] width 282 height 21
click at [537, 681] on button "Search" at bounding box center [560, 691] width 48 height 20
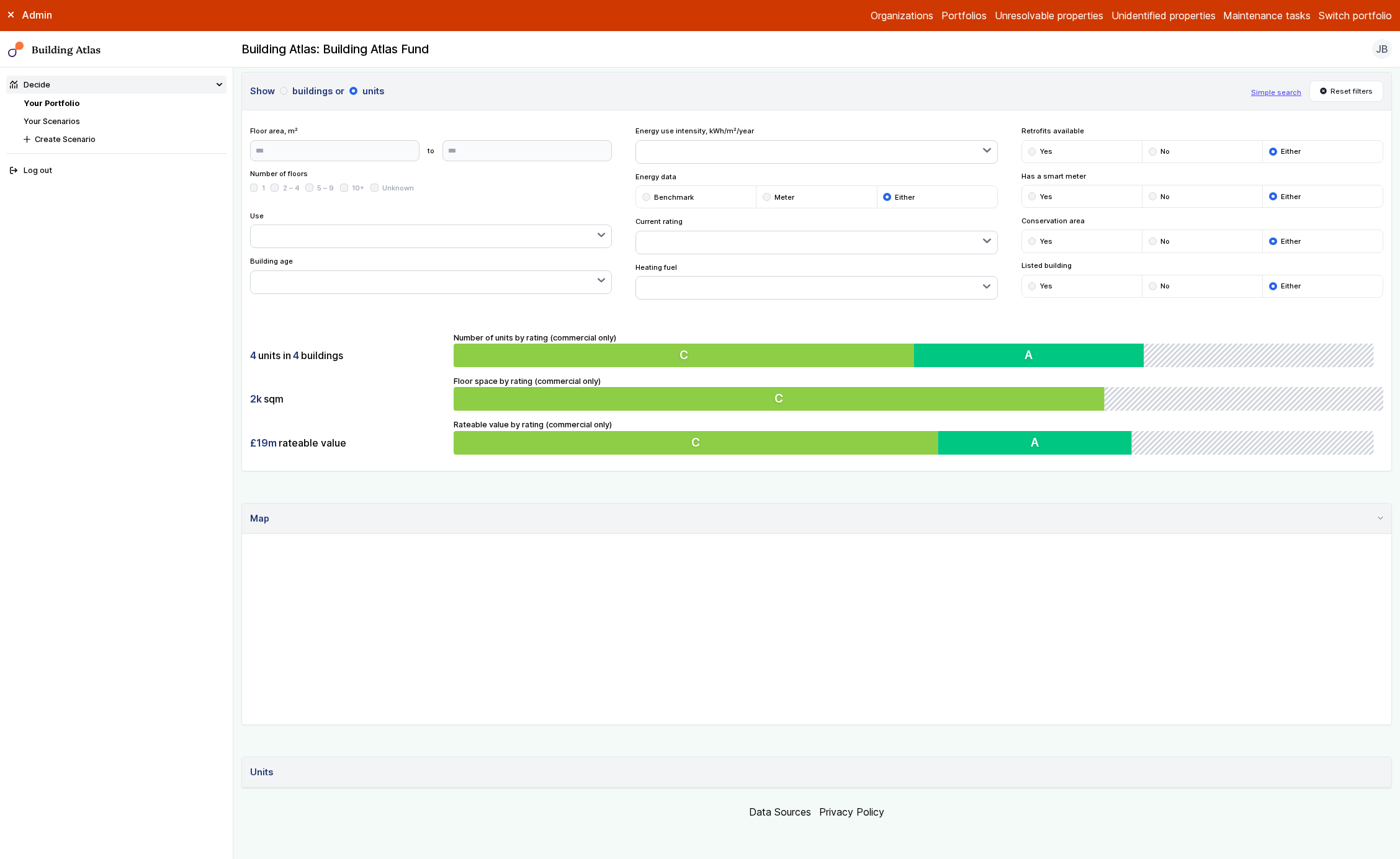
scroll to position [134, 0]
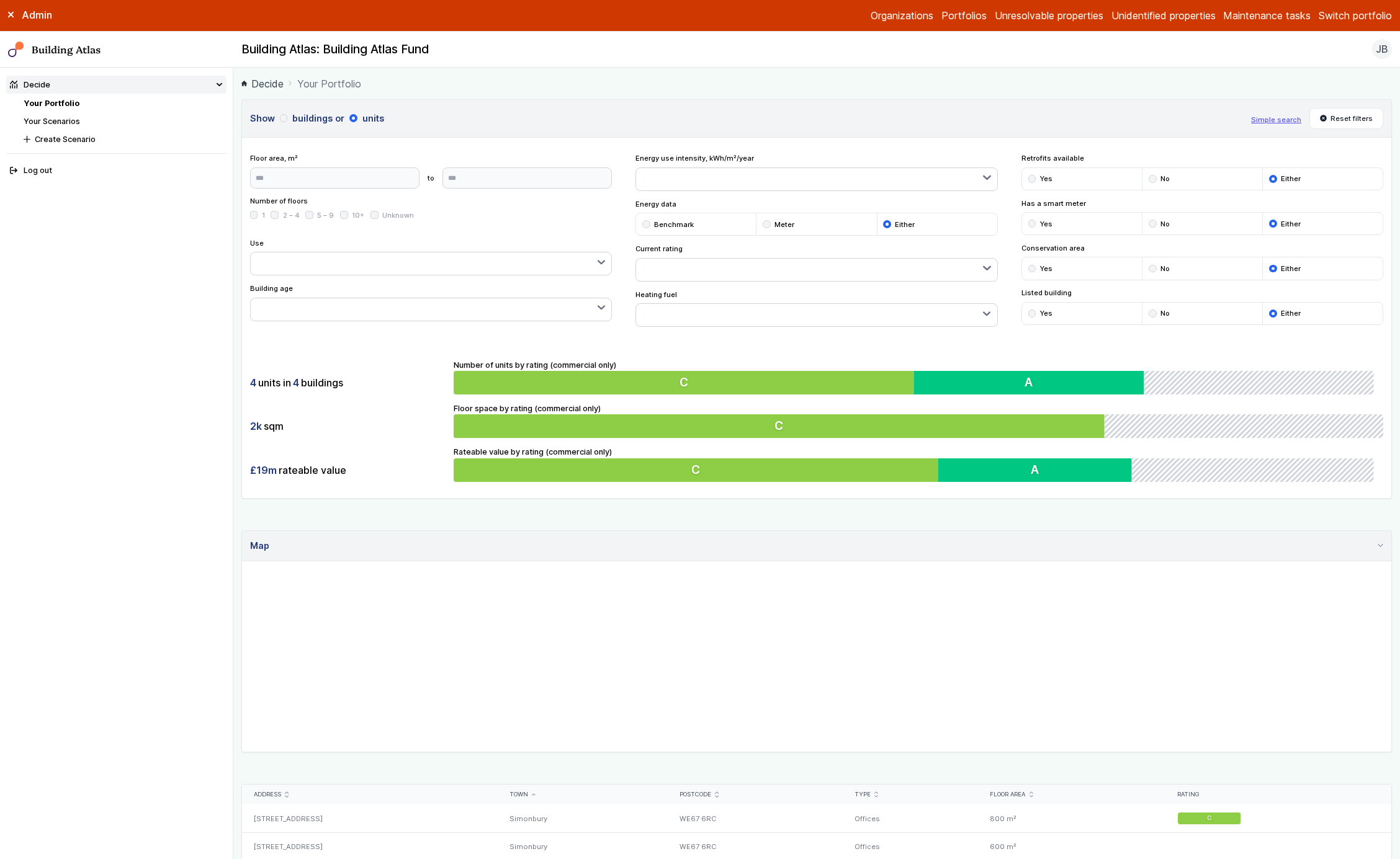
scroll to position [160, 0]
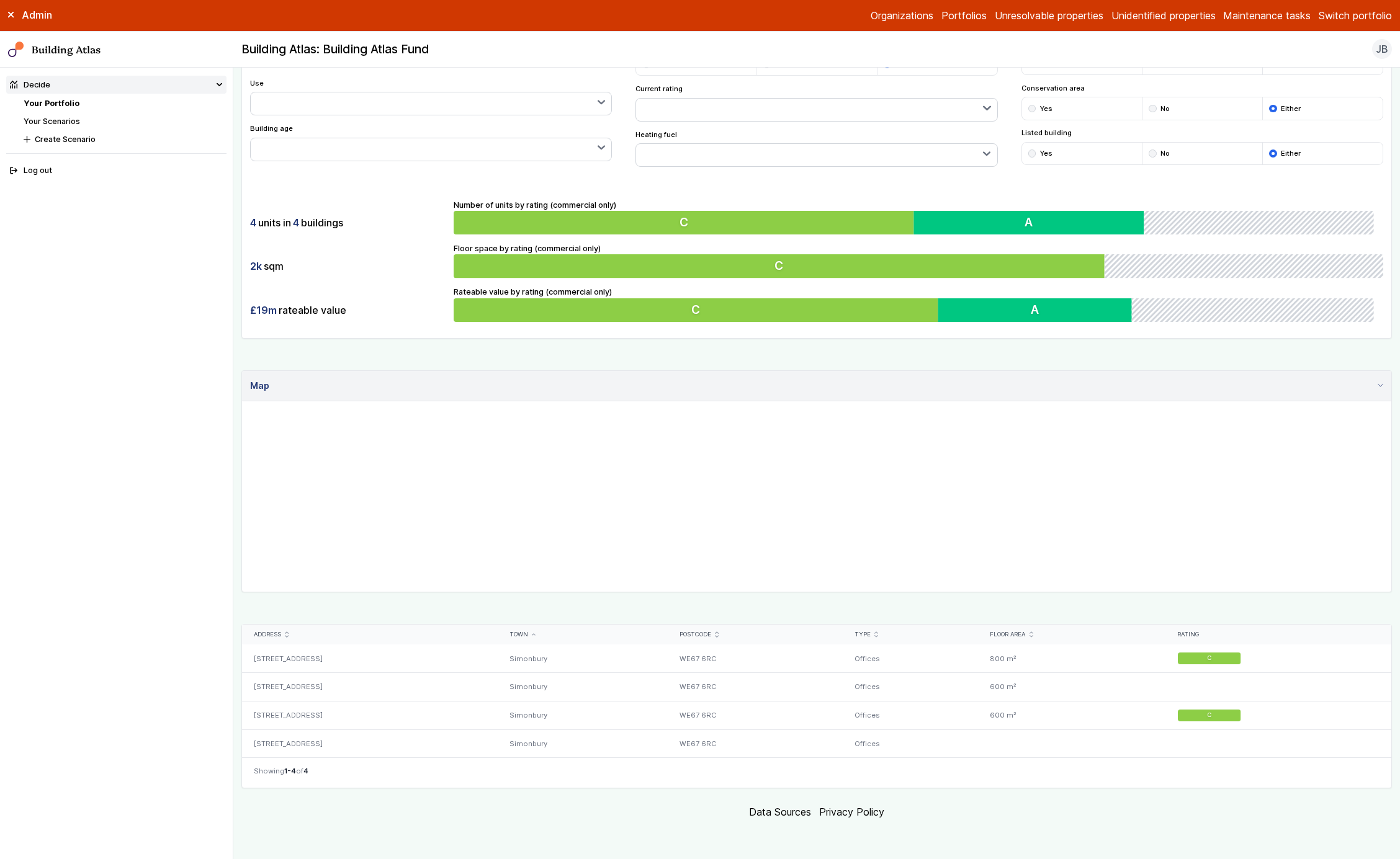
click at [498, 652] on div "[STREET_ADDRESS]" at bounding box center [369, 659] width 256 height 28
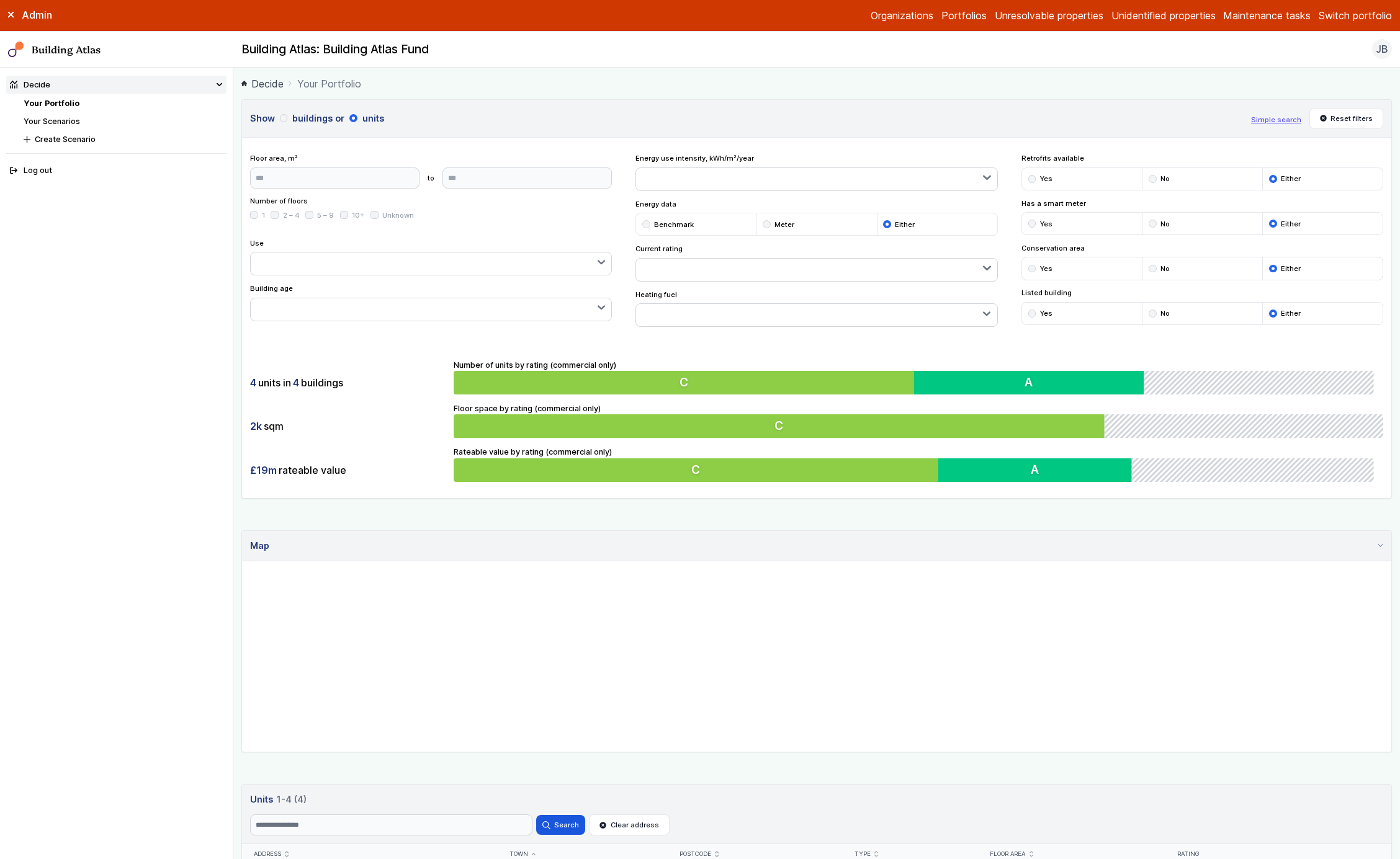
scroll to position [219, 0]
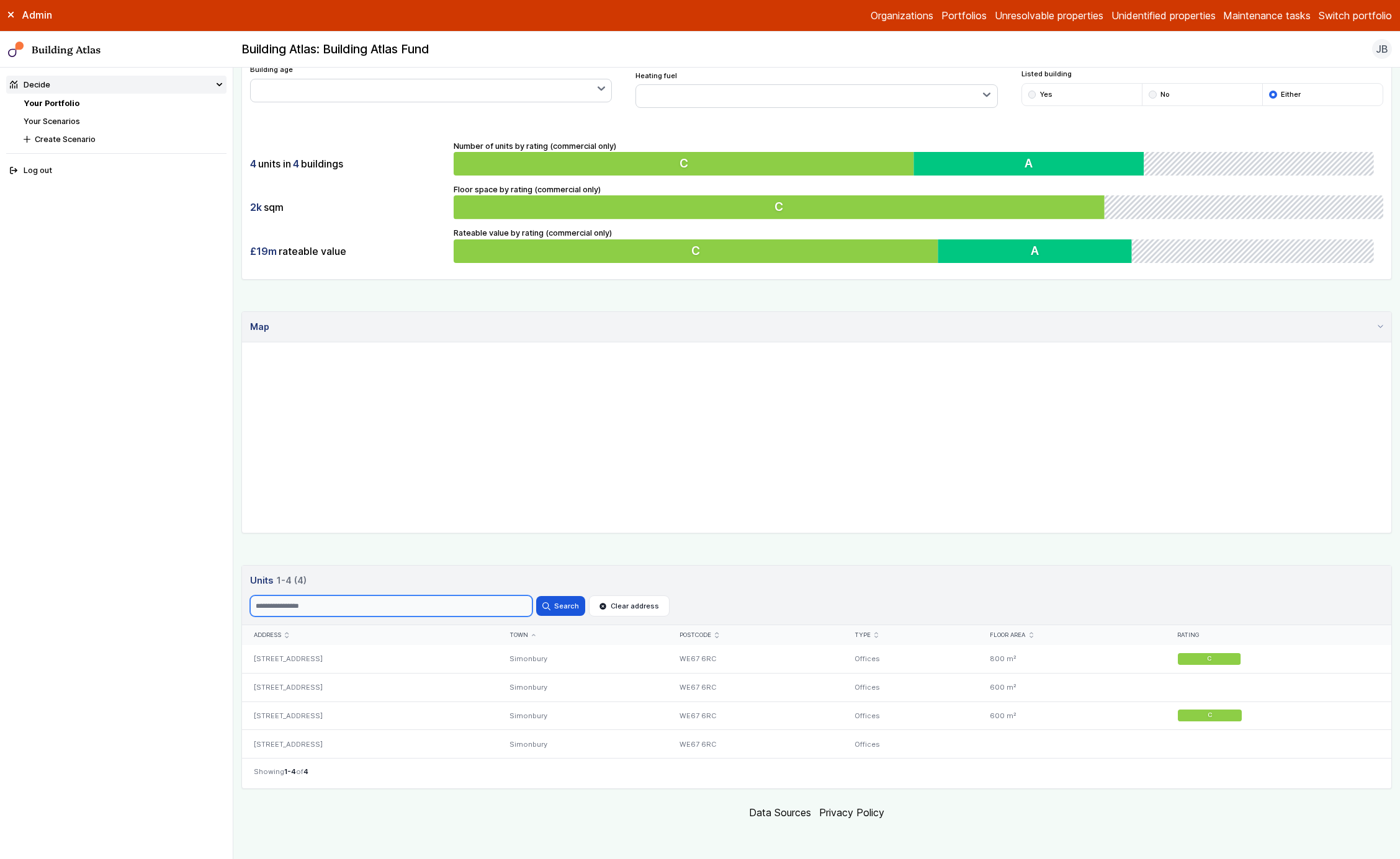
click at [476, 608] on input "Search" at bounding box center [392, 606] width 282 height 21
click at [476, 592] on header "Units 4 1-4 (4) Search Search Clear address" at bounding box center [817, 595] width 1149 height 59
click at [506, 604] on input "Search" at bounding box center [392, 606] width 282 height 21
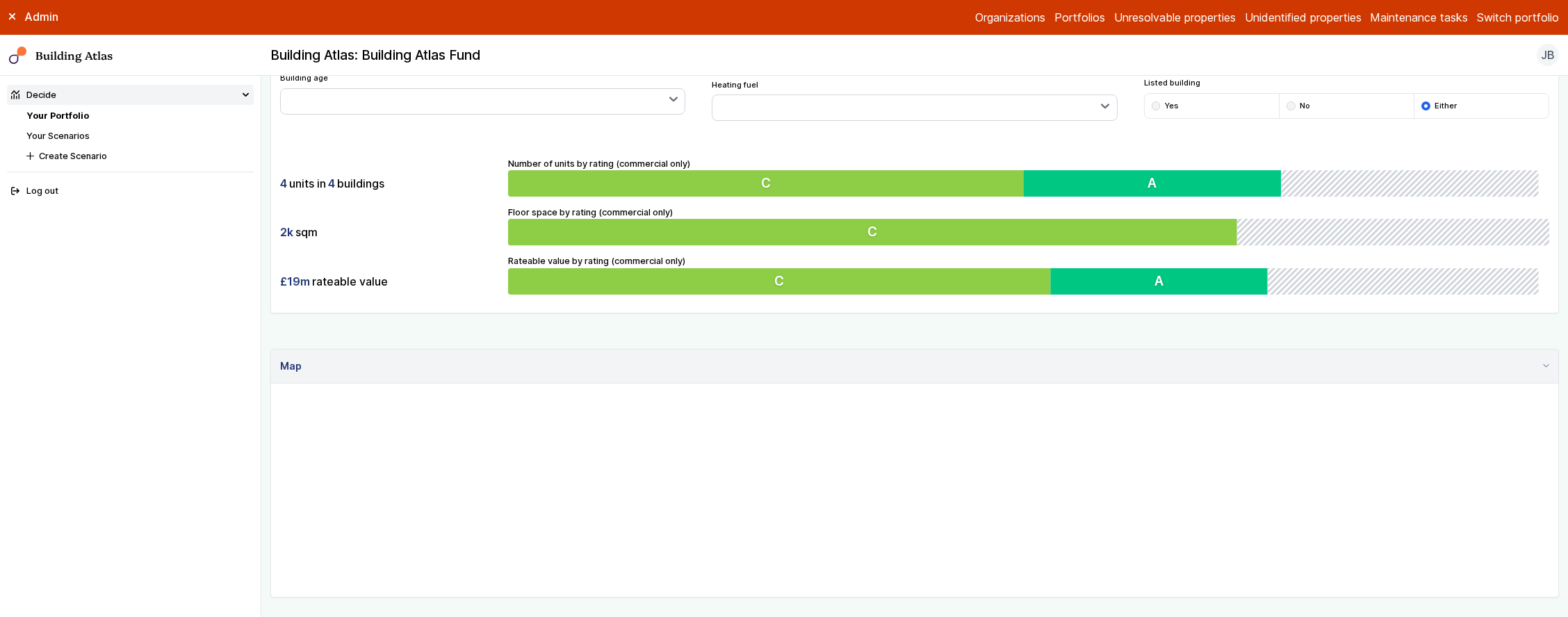
click at [770, 601] on div "Show buildings or units Simple search Reset filters Floor area, m² to Update Nu…" at bounding box center [915, 375] width 1289 height 1018
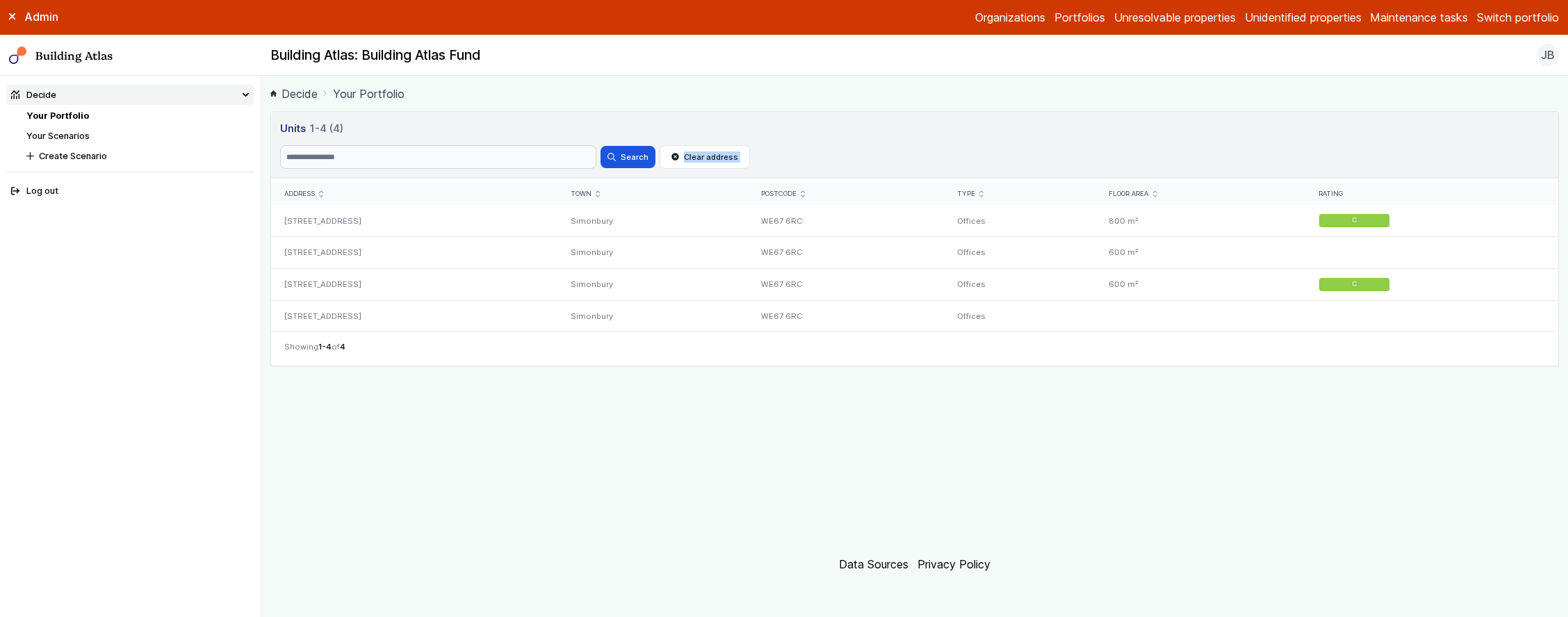
drag, startPoint x: 578, startPoint y: 175, endPoint x: 691, endPoint y: 184, distance: 113.4
click at [691, 184] on div "Units 4 1-4 (4) Search Search Clear address Address Town Postcode Type Floor ar…" at bounding box center [915, 238] width 1289 height 255
click at [600, 188] on icon "submit" at bounding box center [598, 190] width 4 height 5
click at [600, 188] on icon "submit" at bounding box center [598, 189] width 4 height 3
click at [805, 188] on icon "submit" at bounding box center [803, 190] width 4 height 7
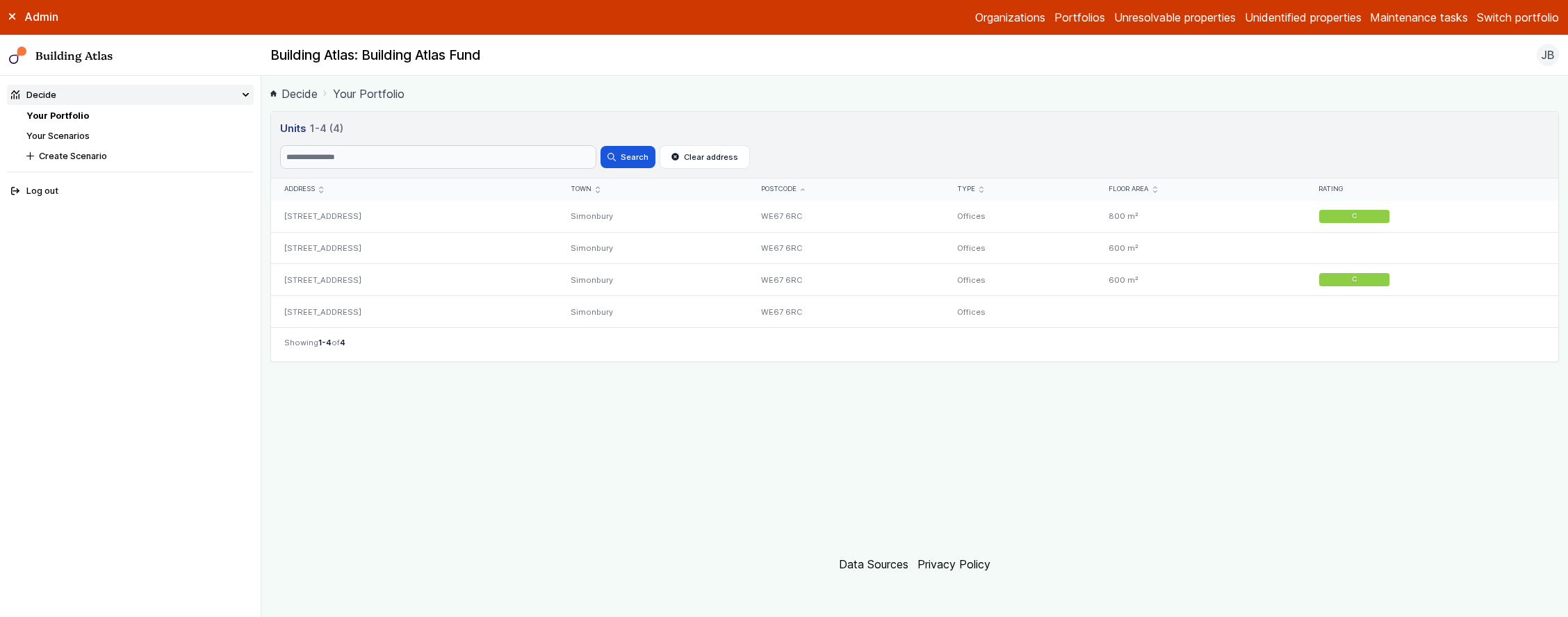
click at [805, 188] on icon "submit" at bounding box center [803, 189] width 4 height 3
click at [1158, 188] on icon "submit" at bounding box center [1155, 190] width 4 height 7
click at [1158, 188] on icon "submit" at bounding box center [1155, 189] width 4 height 3
click at [1157, 188] on icon "submit" at bounding box center [1155, 189] width 4 height 2
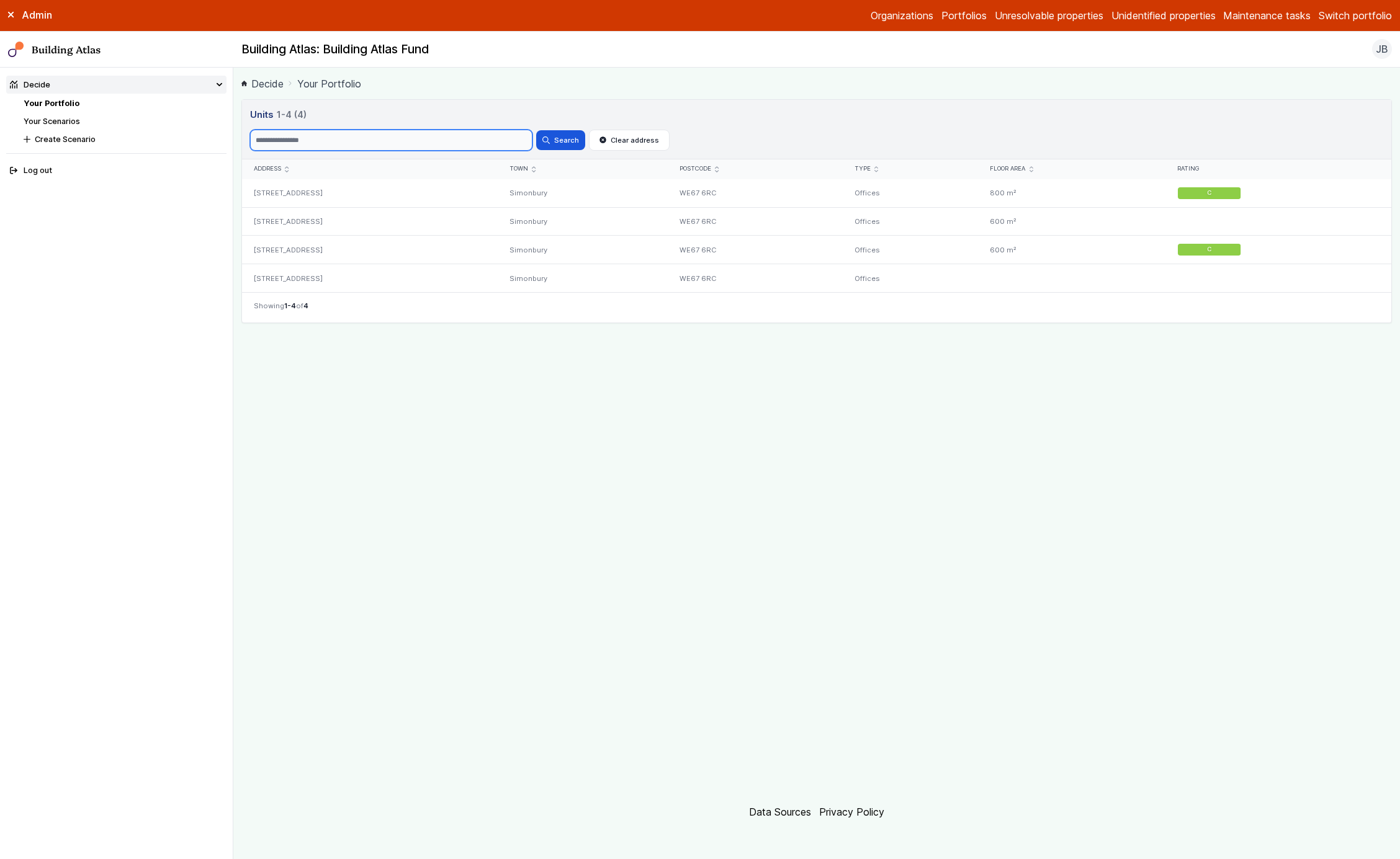
click at [384, 139] on input "Search" at bounding box center [392, 140] width 282 height 21
click at [381, 109] on h3 "Units 4 1-4 (4)" at bounding box center [817, 114] width 1134 height 13
click at [255, 87] on link "Decide" at bounding box center [262, 83] width 42 height 15
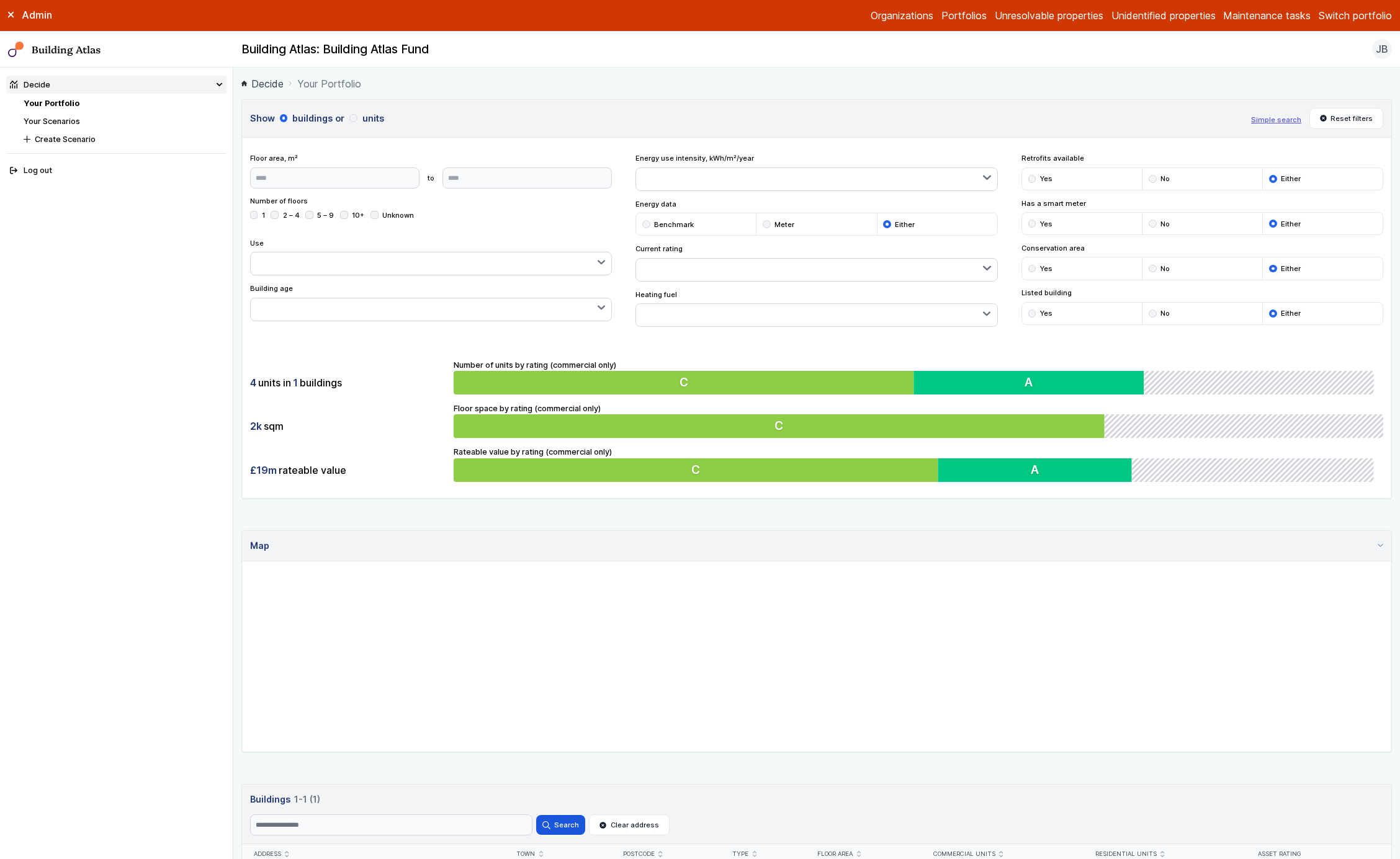
click at [352, 87] on span "Your Portfolio" at bounding box center [329, 83] width 64 height 15
click at [0, 0] on button "units" at bounding box center [0, 0] width 0 height 0
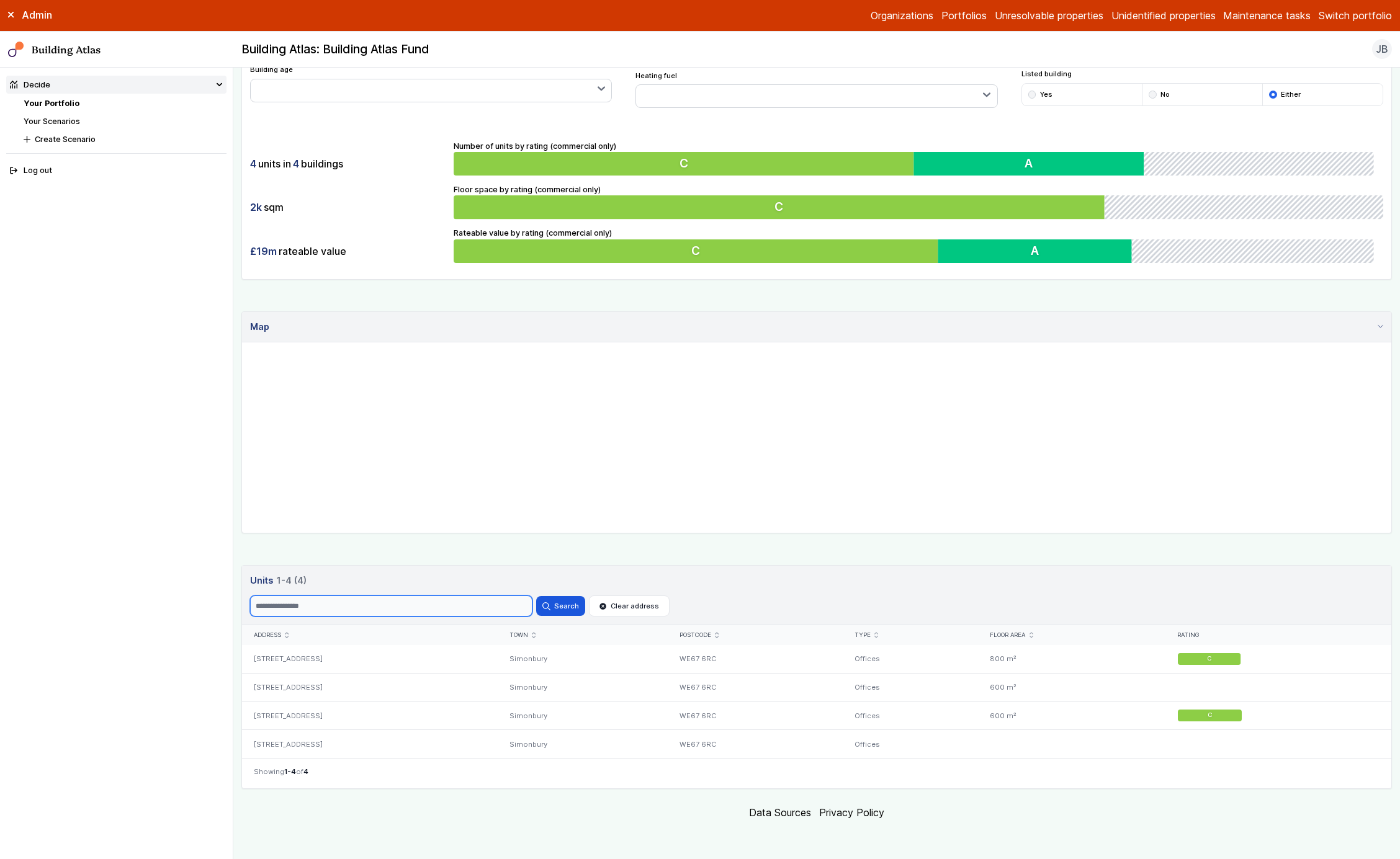
click at [484, 617] on input "Search" at bounding box center [392, 606] width 282 height 21
type input "*"
click at [537, 596] on button "Search" at bounding box center [560, 605] width 48 height 20
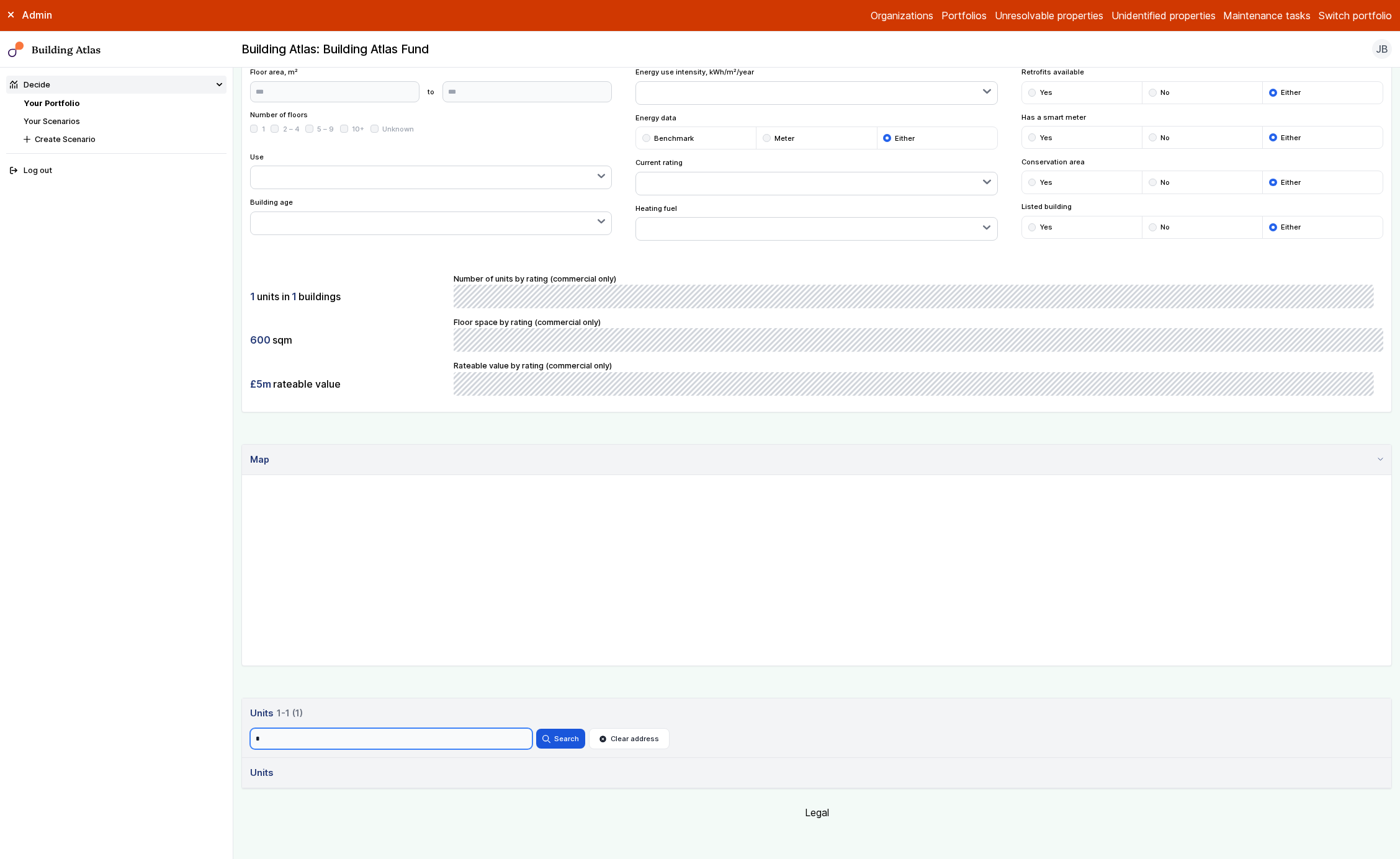
scroll to position [134, 0]
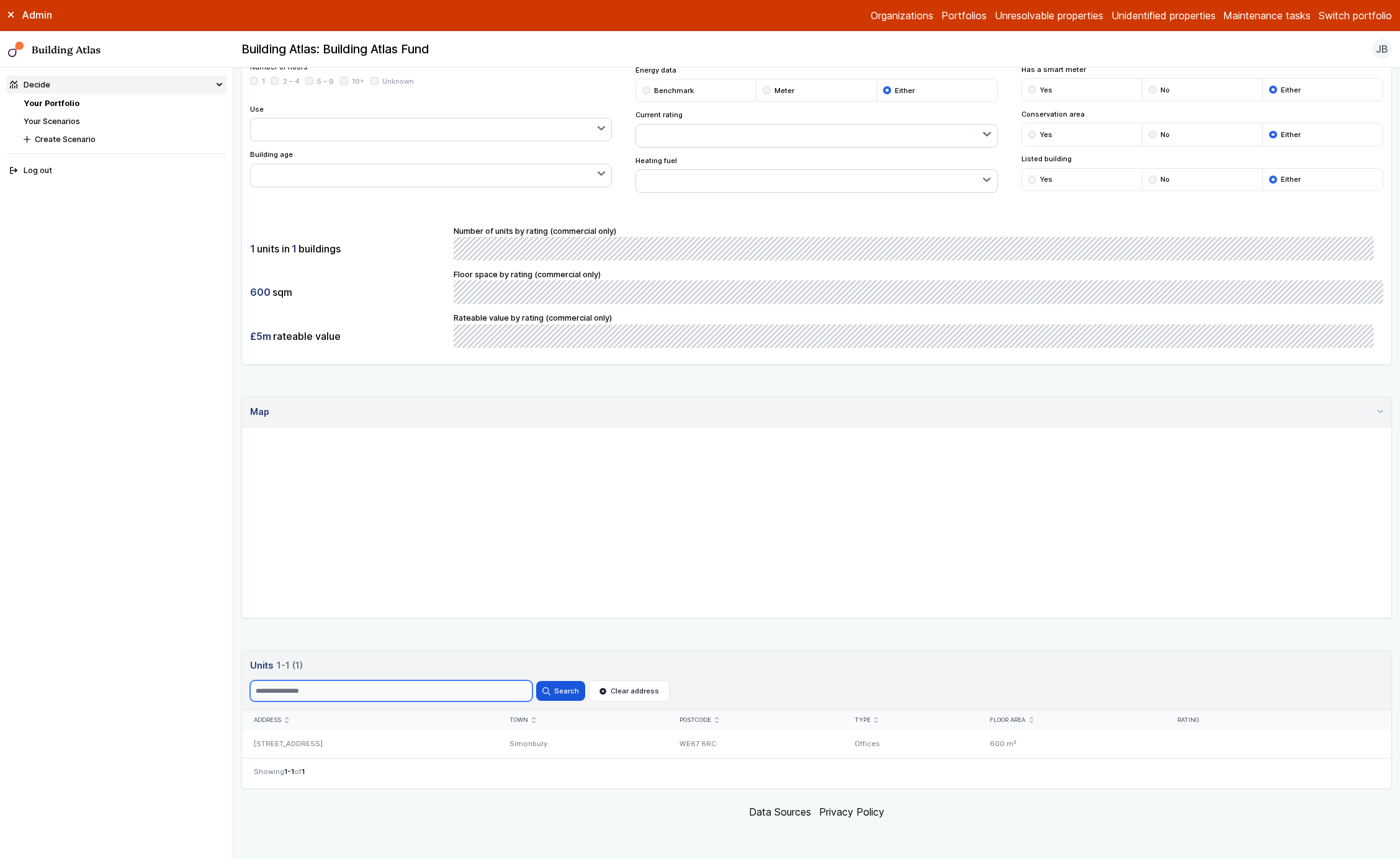
click at [537, 681] on button "Search" at bounding box center [560, 691] width 48 height 20
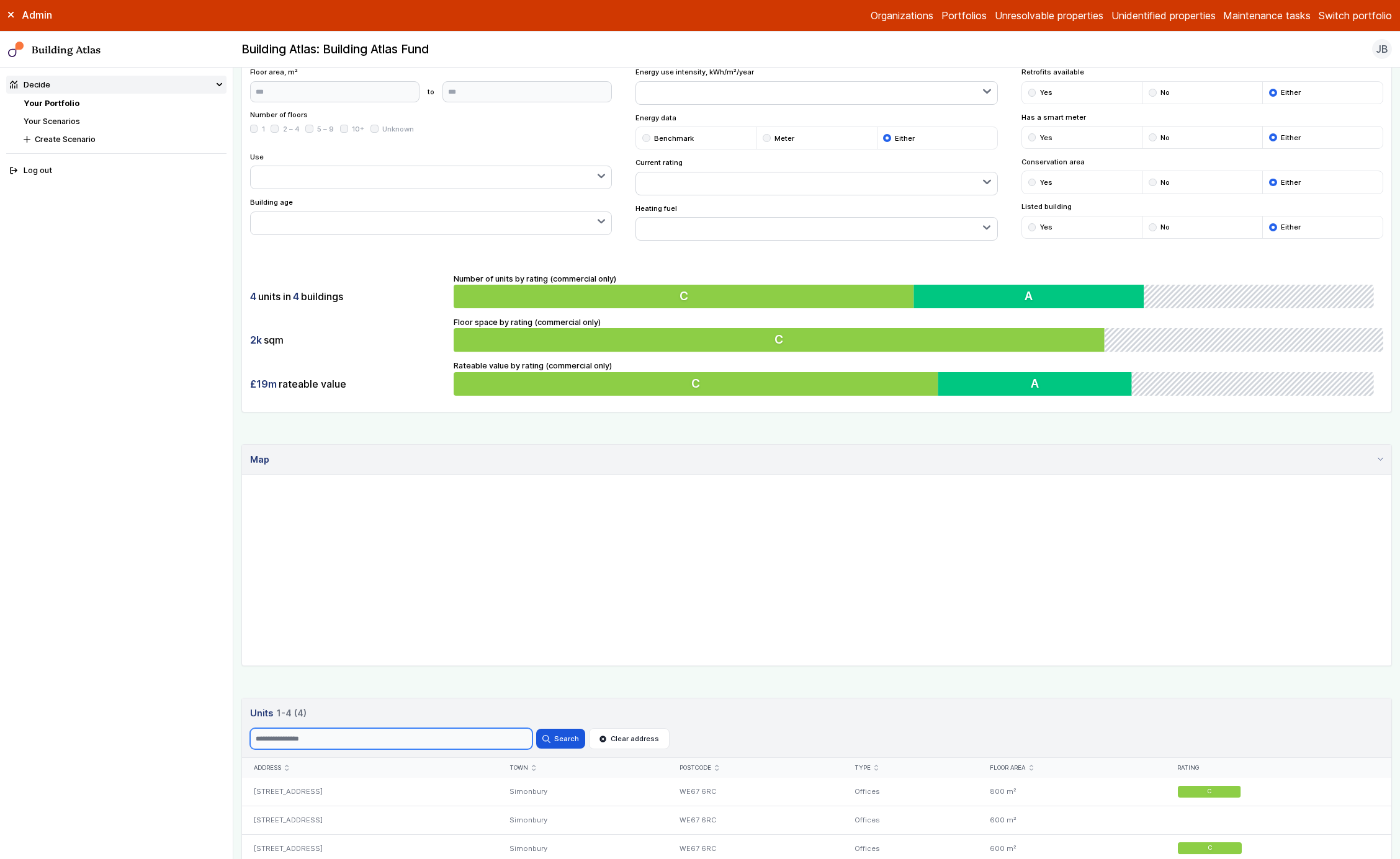
scroll to position [219, 0]
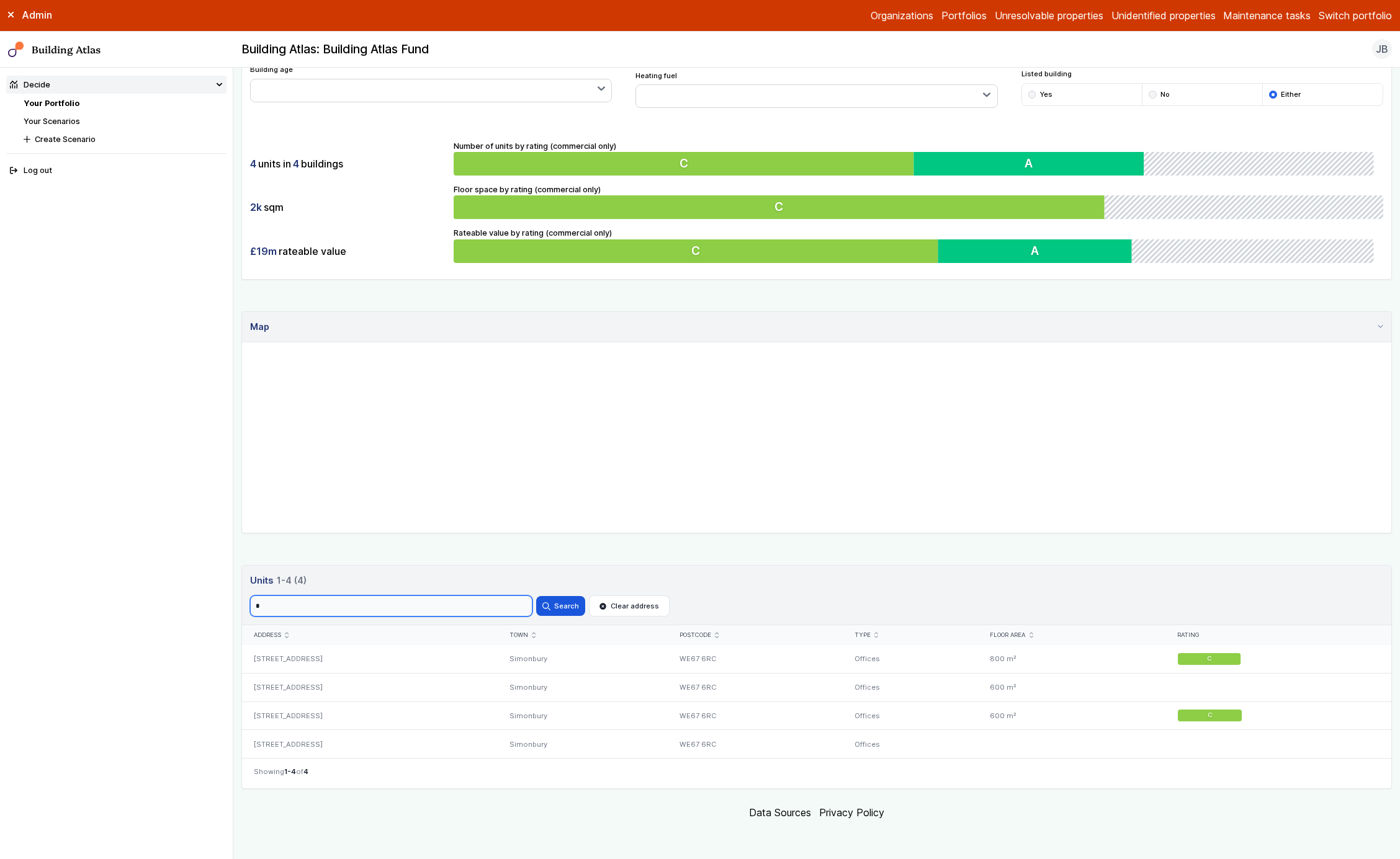
type input "*"
click at [537, 596] on button "Search" at bounding box center [560, 605] width 48 height 20
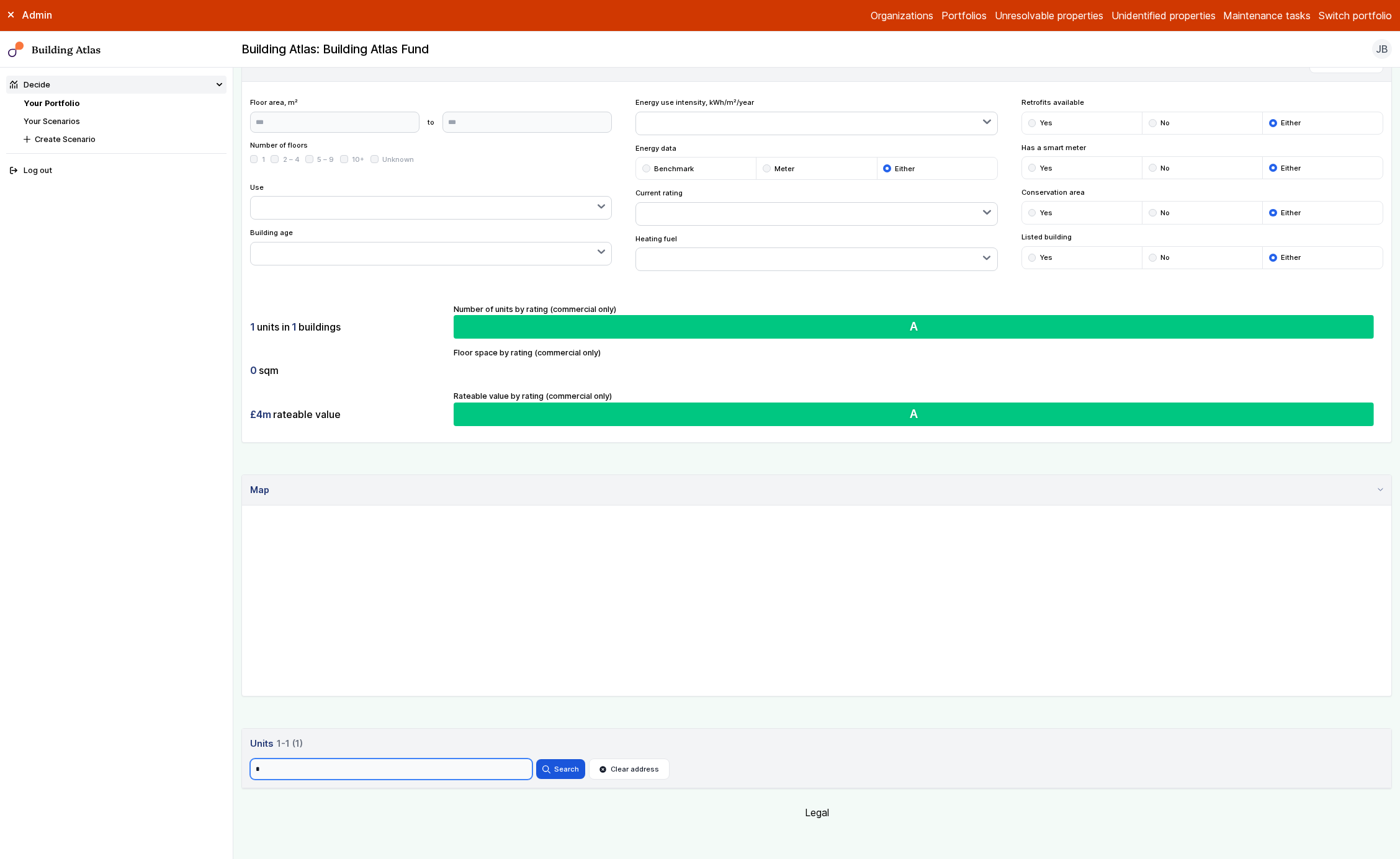
scroll to position [134, 0]
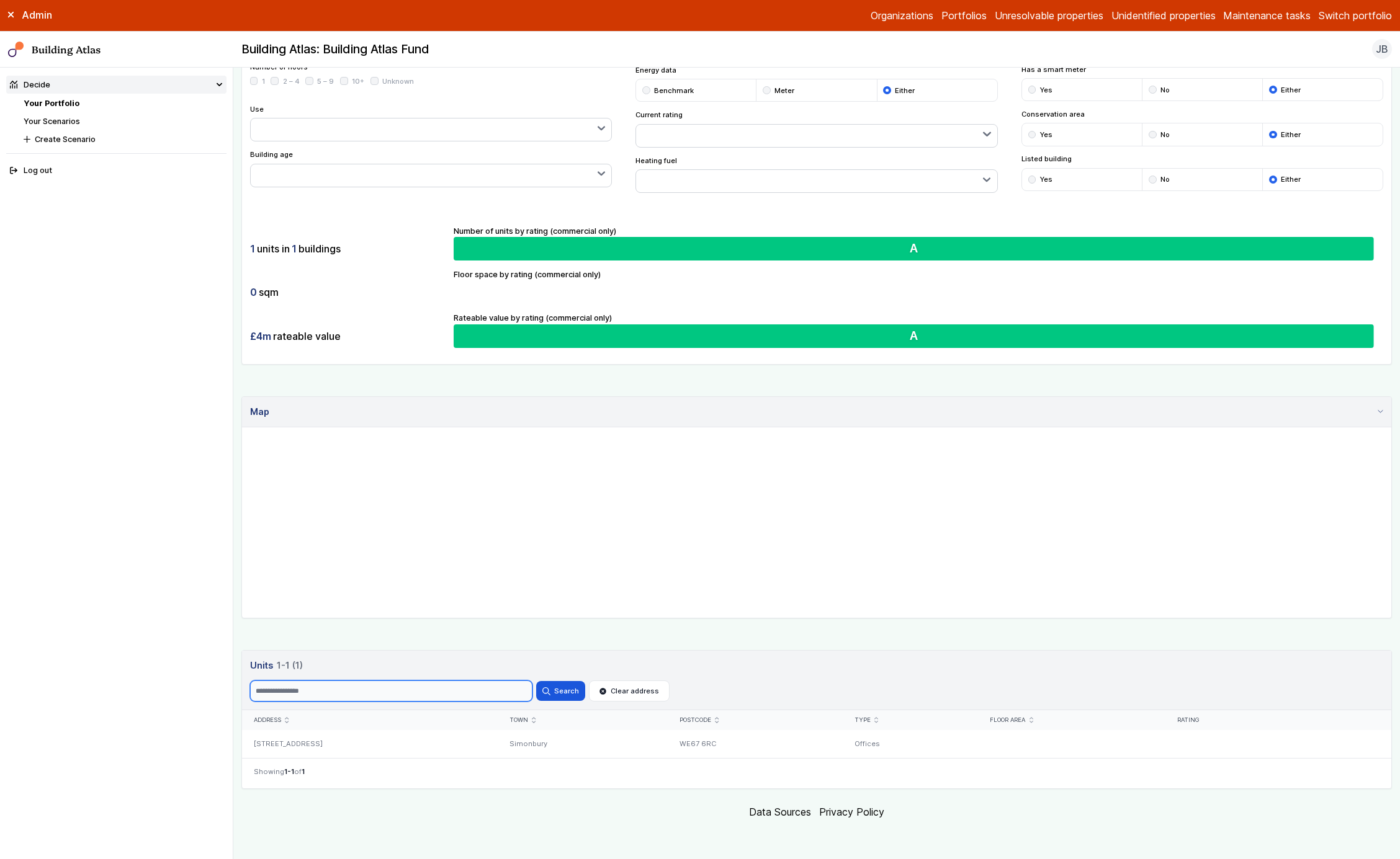
click at [537, 681] on button "Search" at bounding box center [560, 691] width 48 height 20
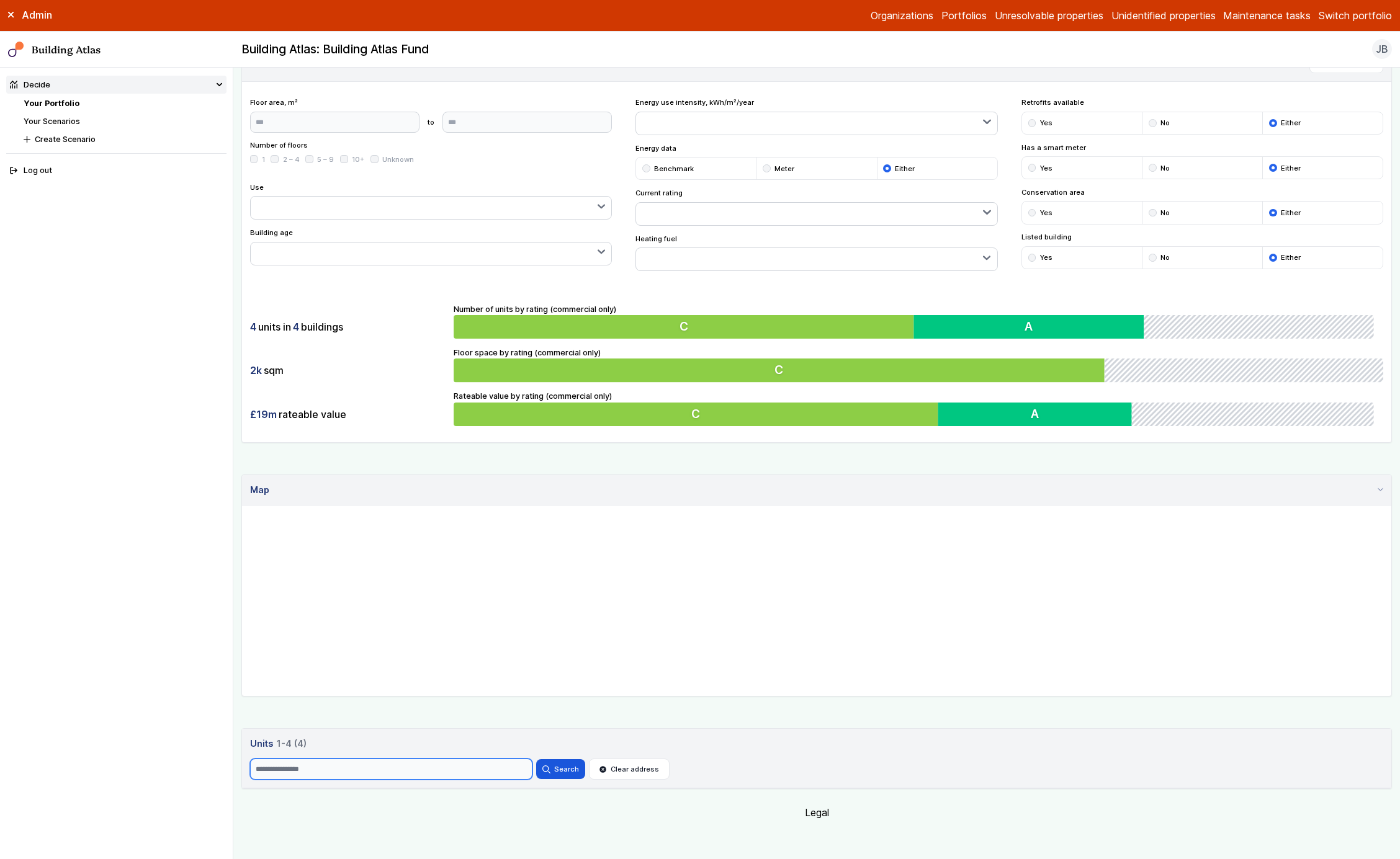
scroll to position [219, 0]
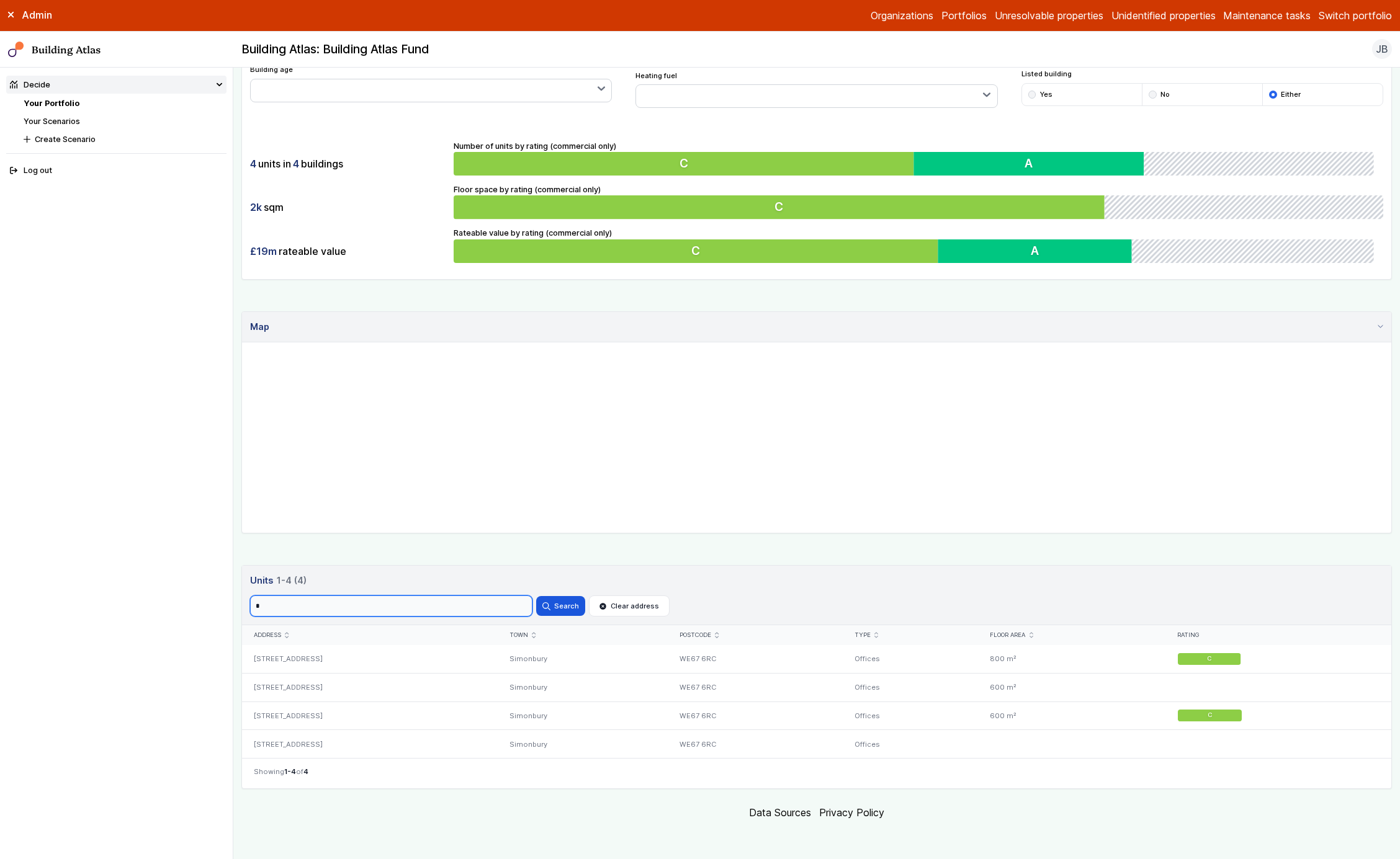
type input "*"
click at [537, 596] on button "Search" at bounding box center [560, 605] width 48 height 20
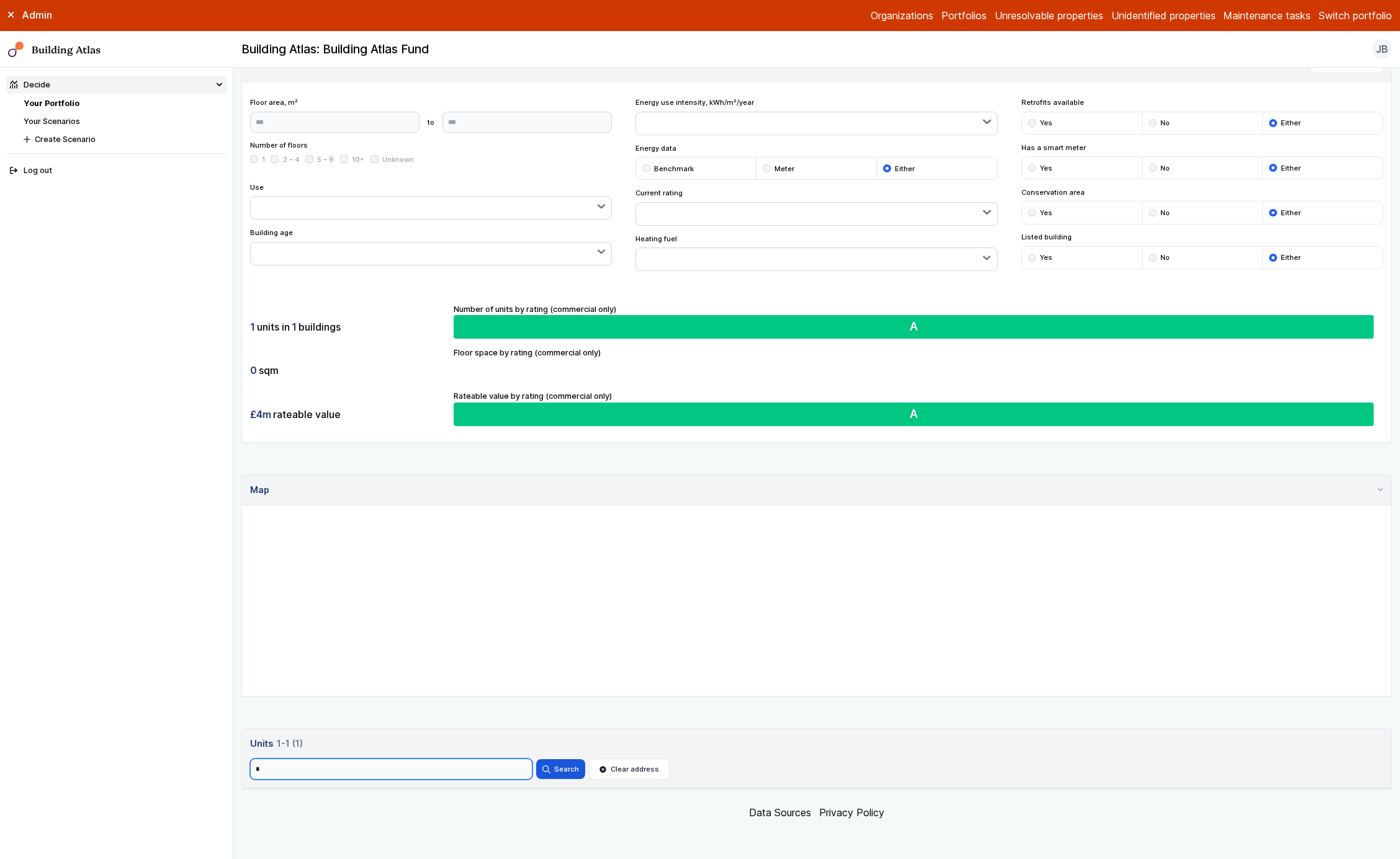
scroll to position [134, 0]
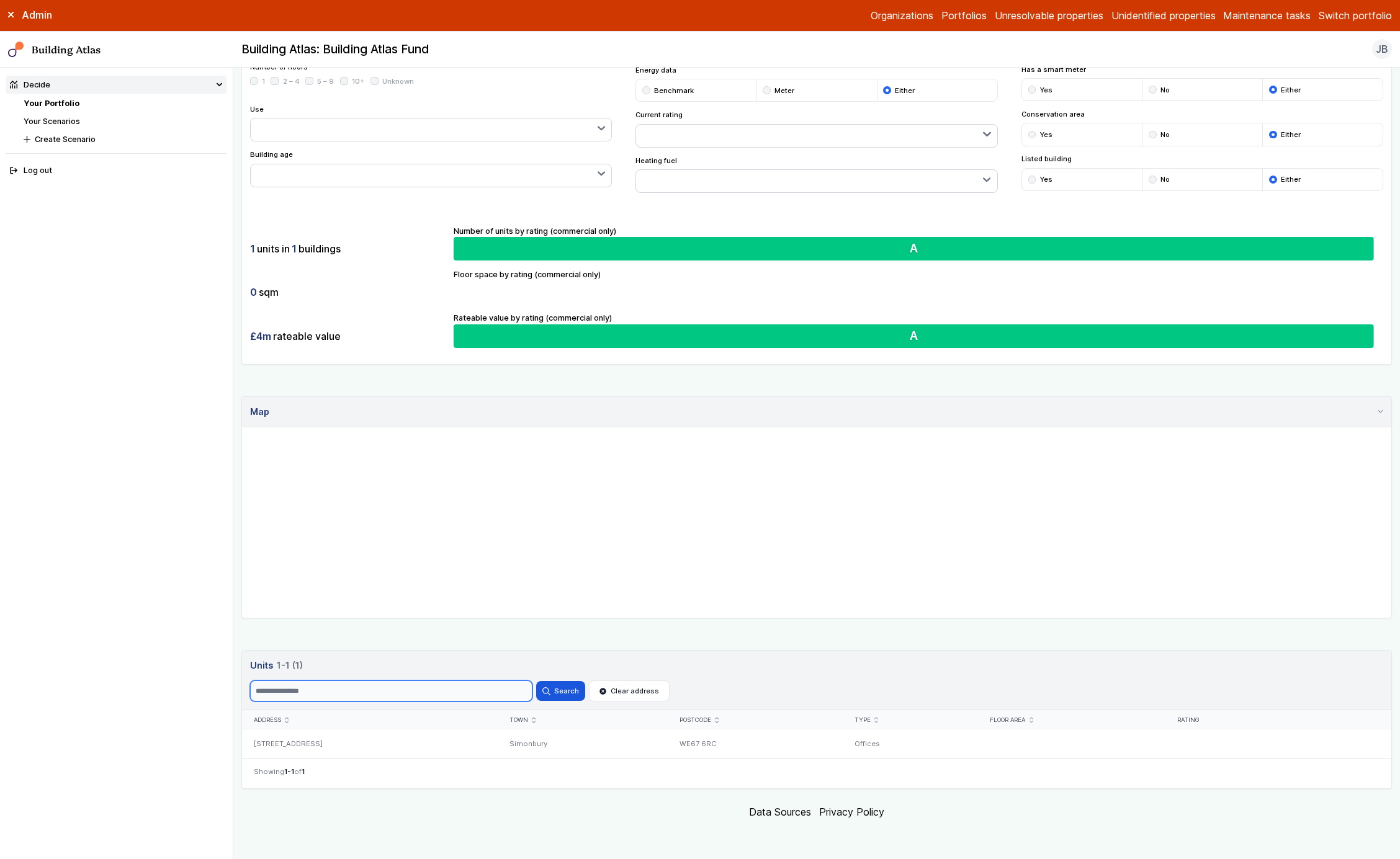
click at [537, 681] on button "Search" at bounding box center [560, 691] width 48 height 20
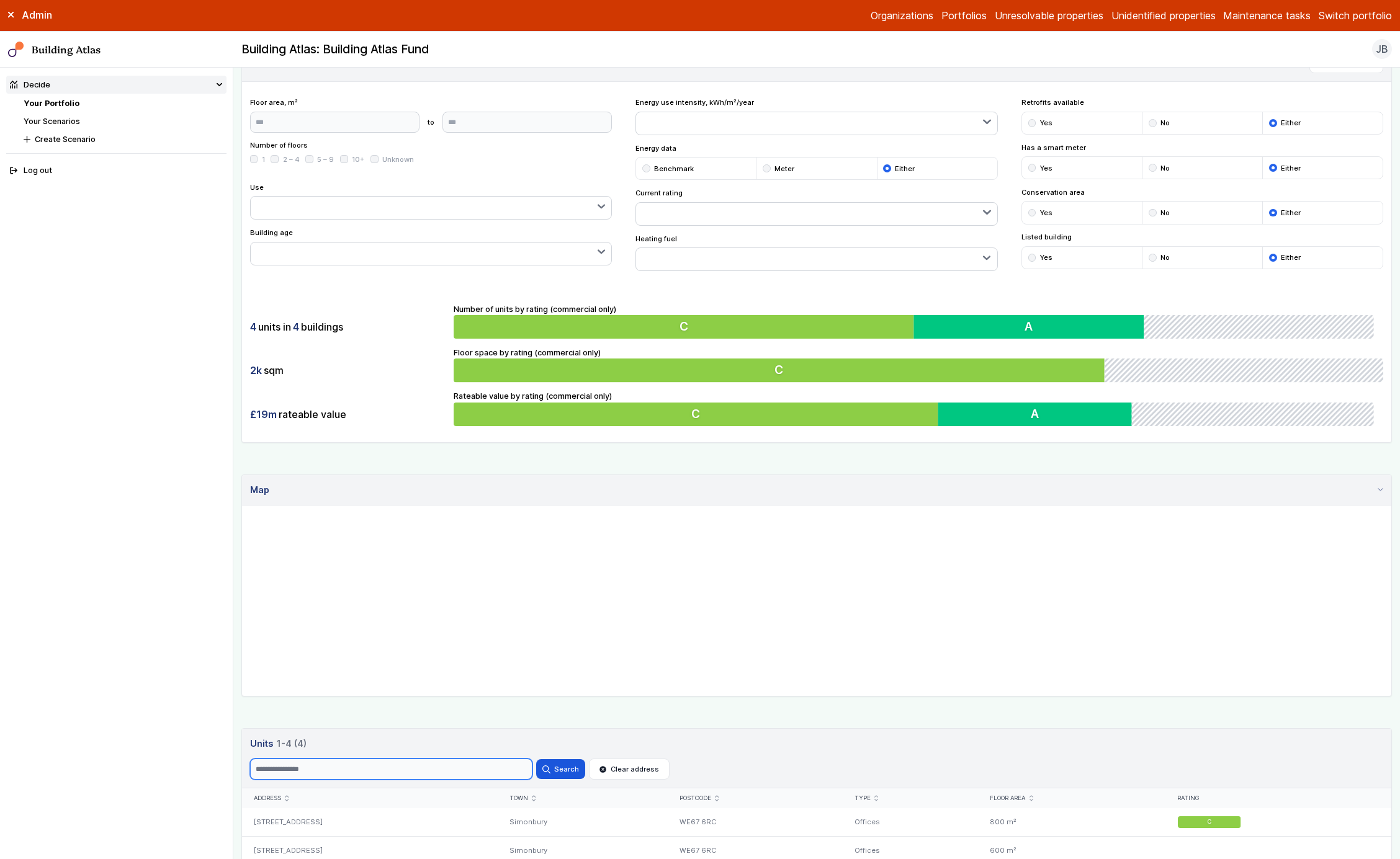
scroll to position [219, 0]
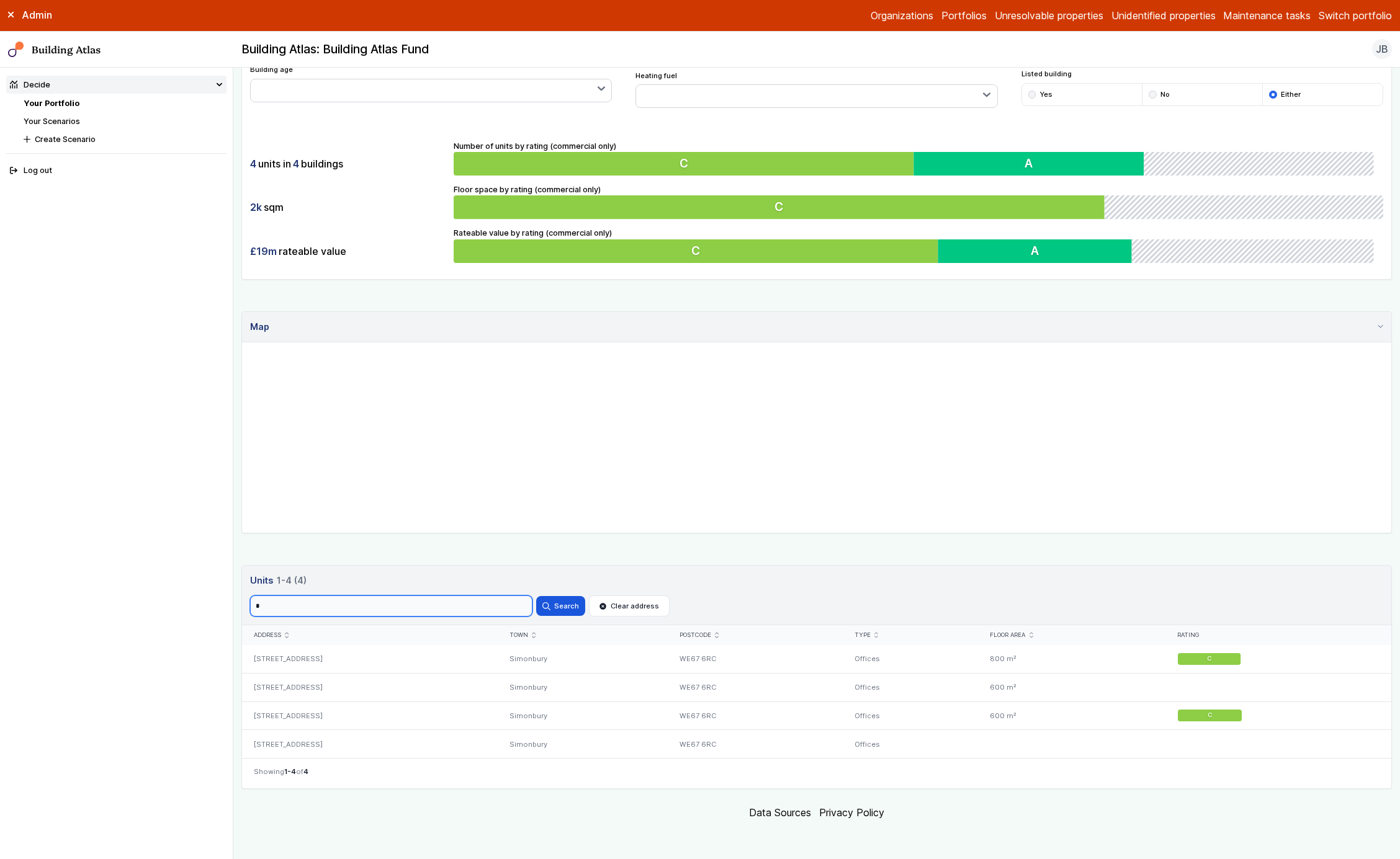
type input "*"
click at [537, 596] on button "Search" at bounding box center [560, 605] width 48 height 20
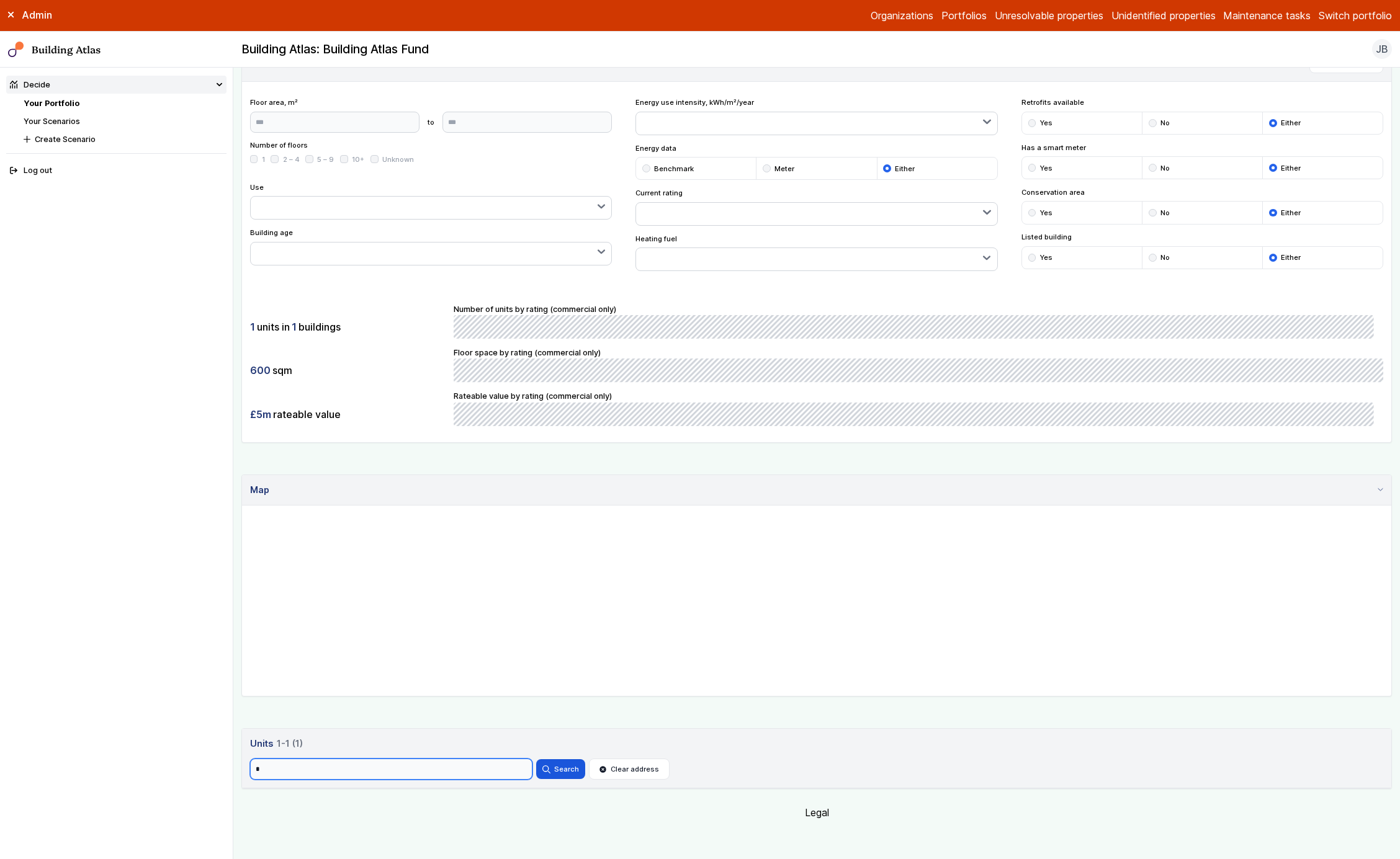
scroll to position [134, 0]
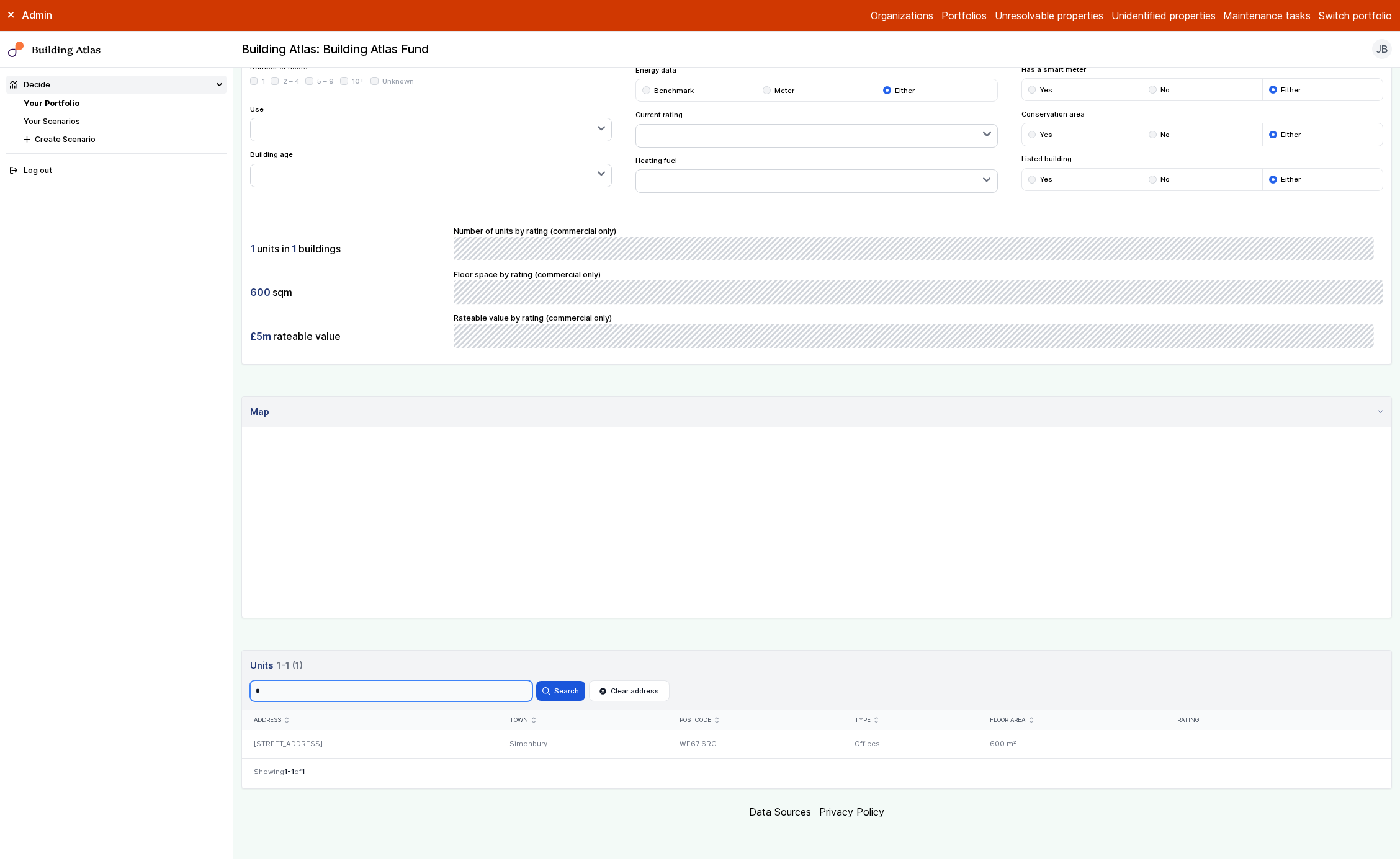
type input "*"
click at [537, 681] on button "Search" at bounding box center [560, 691] width 48 height 20
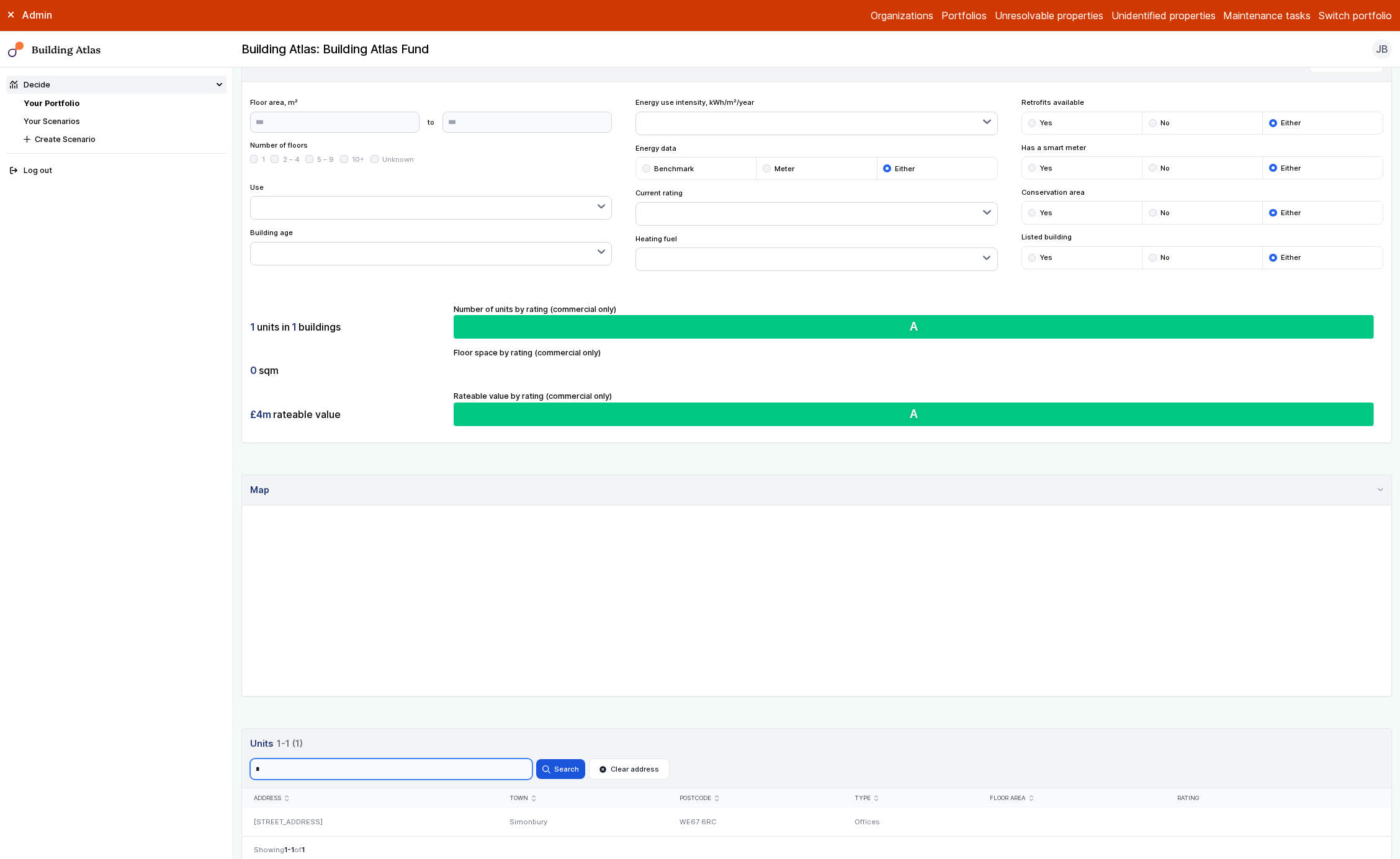
scroll to position [134, 0]
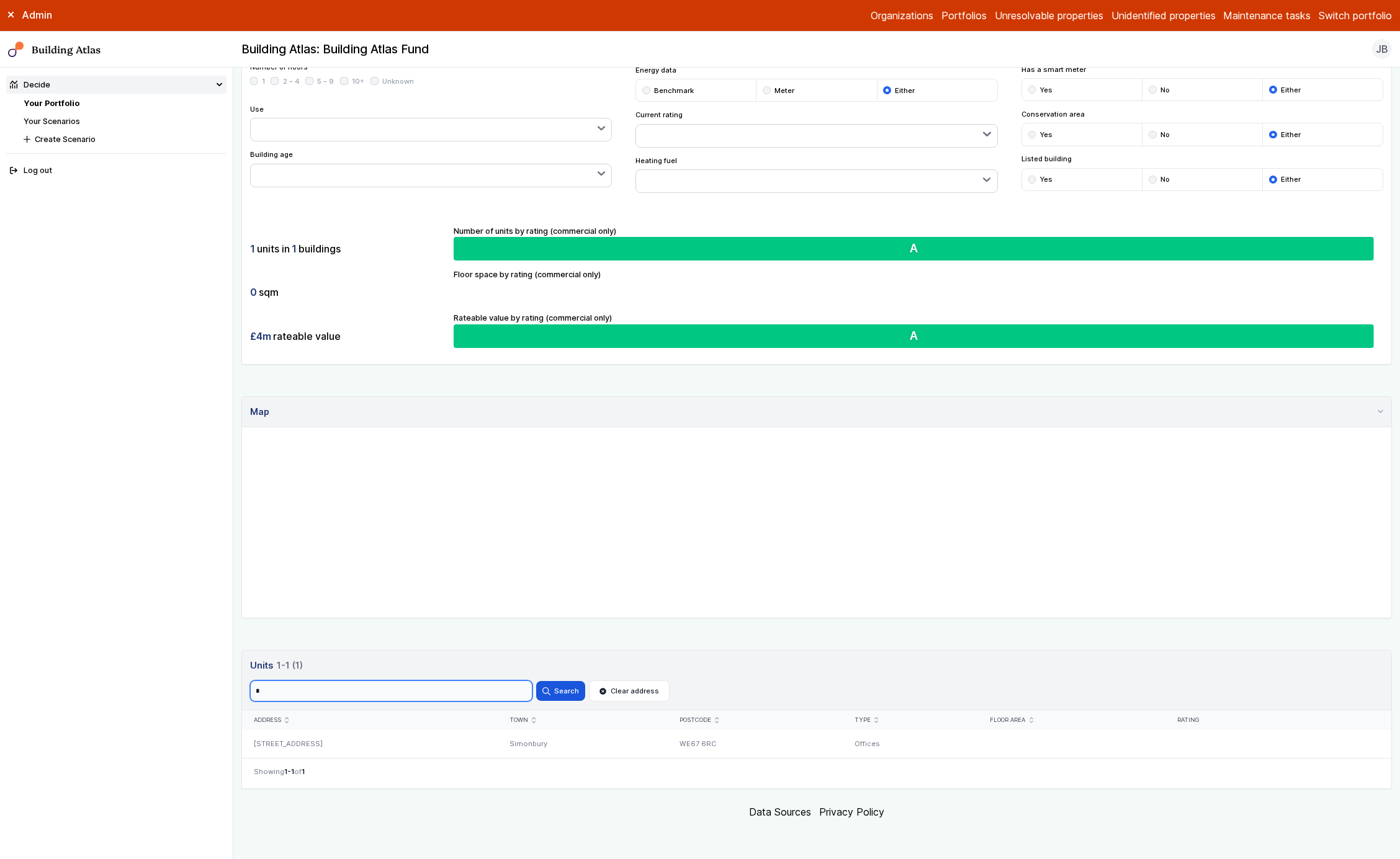
type input "*"
click at [537, 681] on button "Search" at bounding box center [560, 691] width 48 height 20
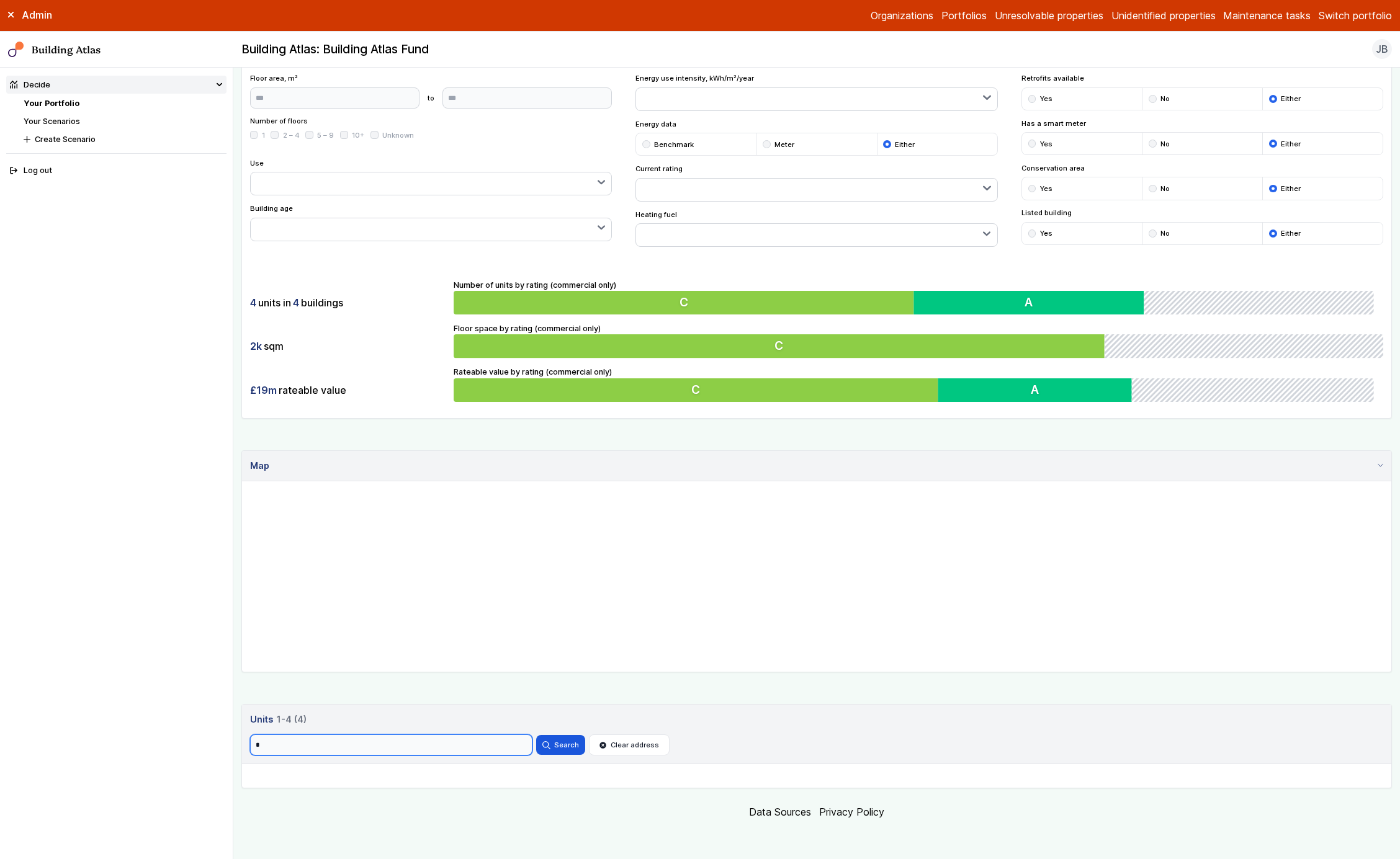
scroll to position [219, 0]
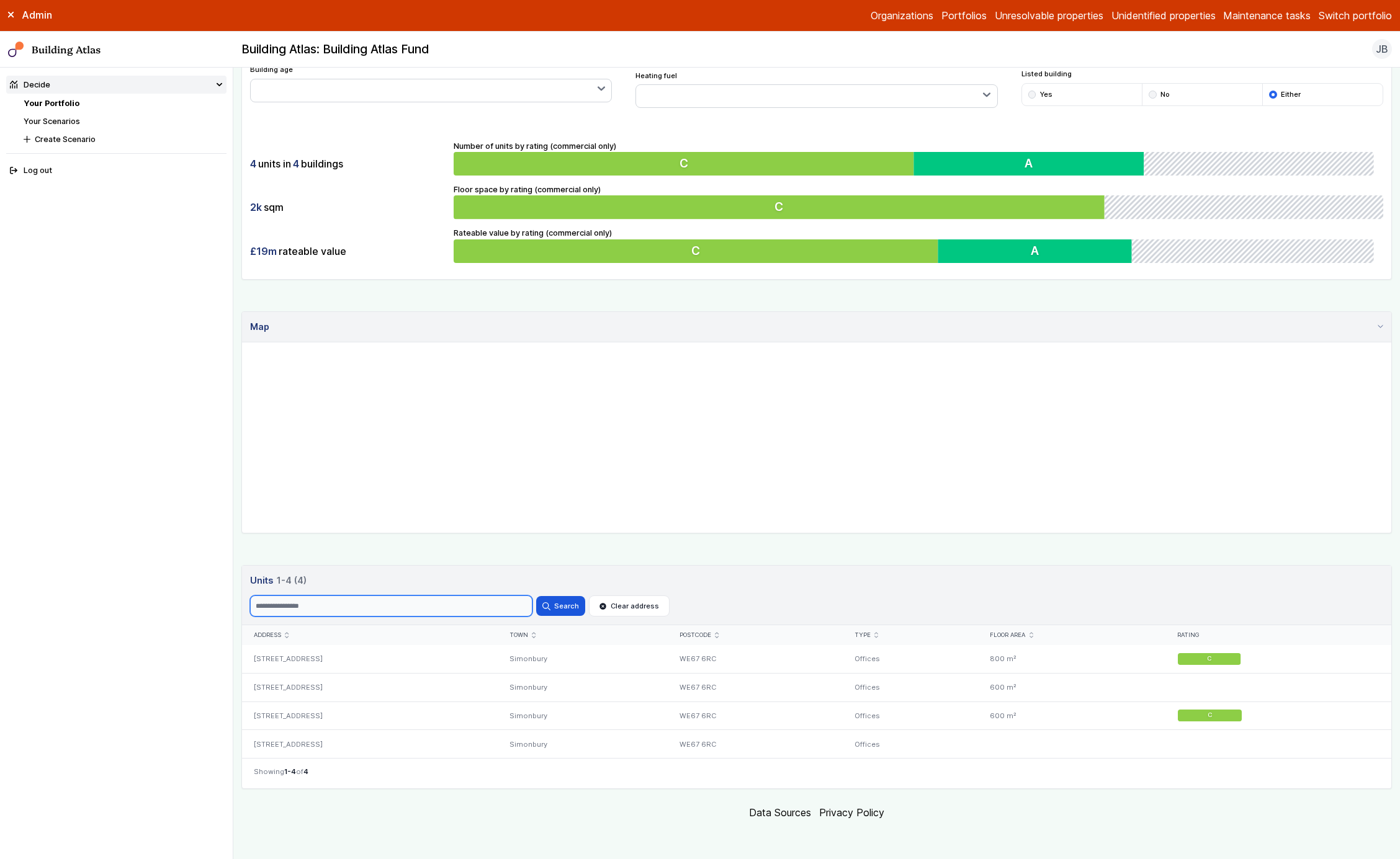
click at [537, 596] on button "Search" at bounding box center [560, 605] width 48 height 20
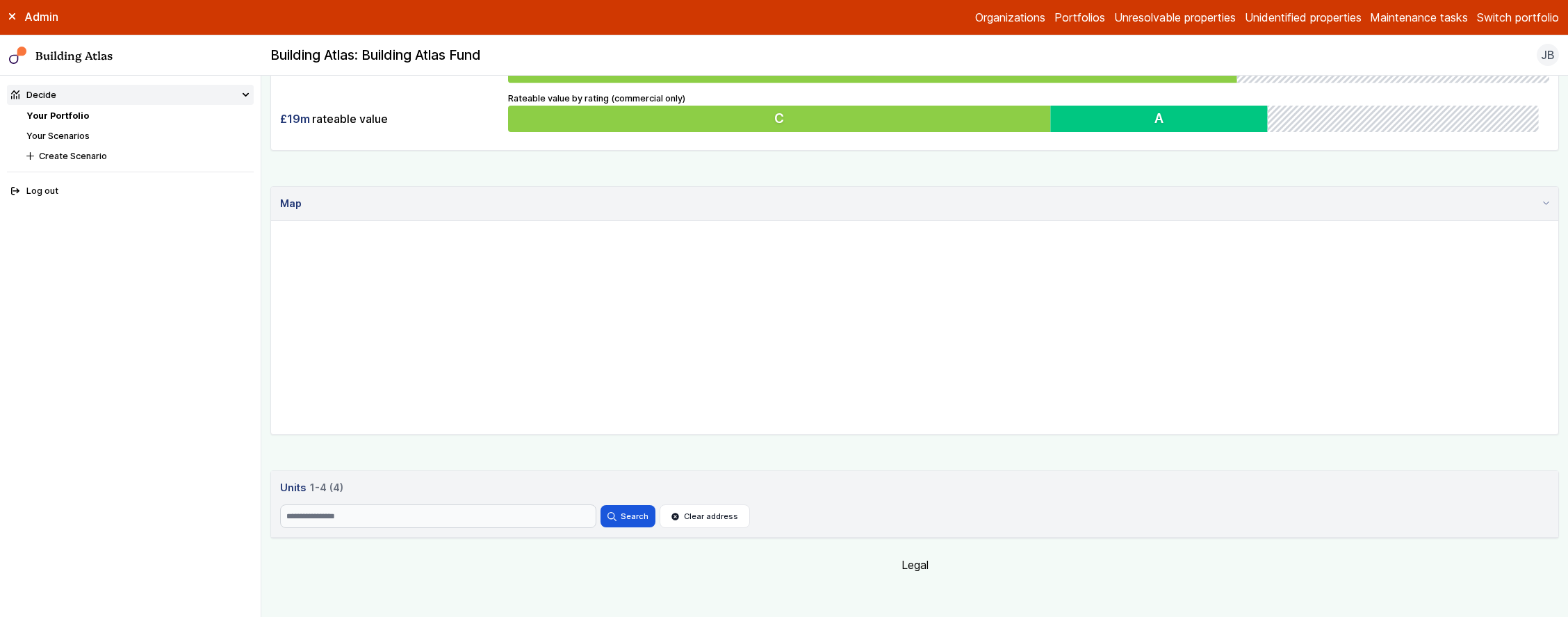
scroll to position [408, 0]
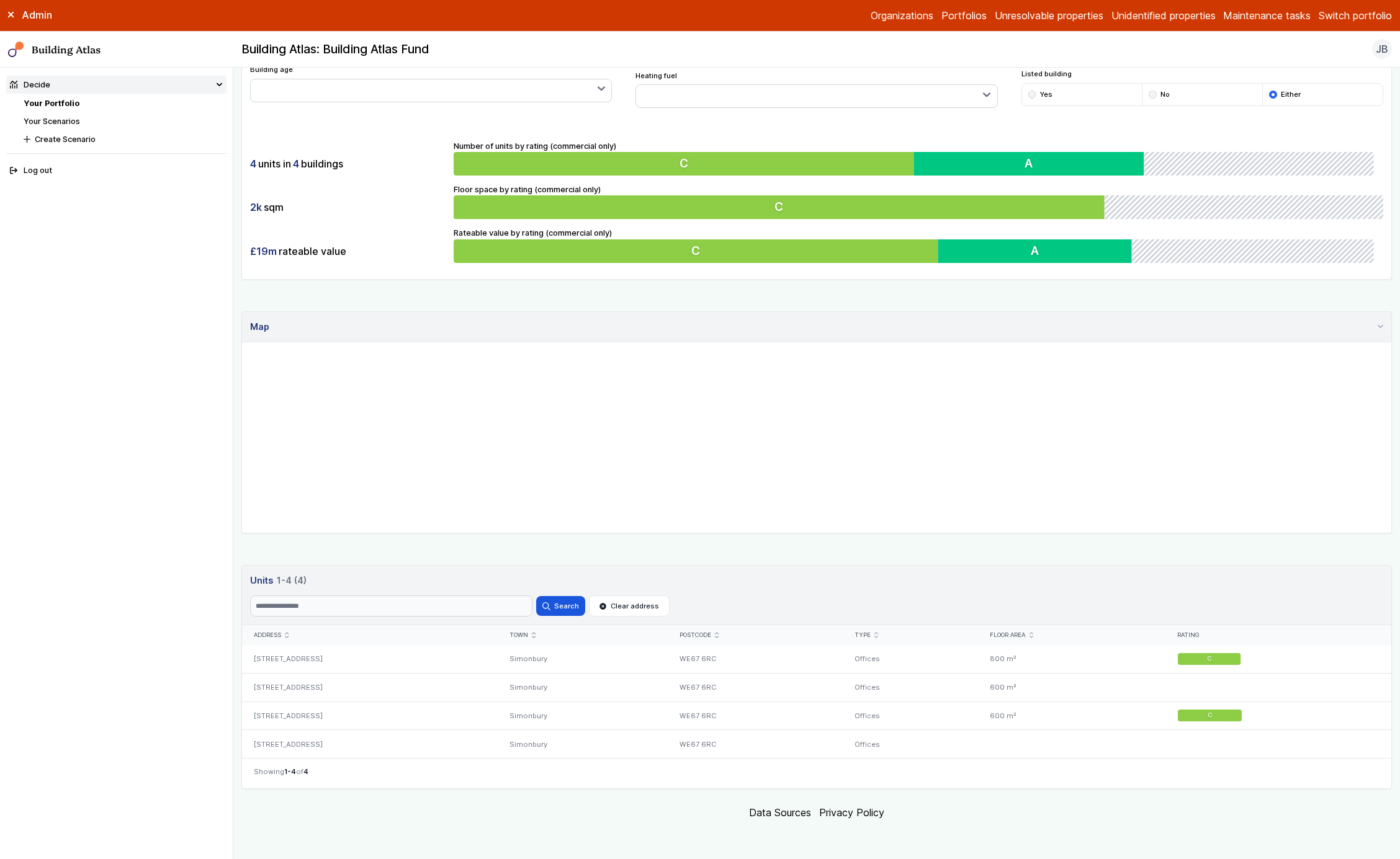
scroll to position [219, 0]
type input "*"
click at [537, 596] on button "Search" at bounding box center [560, 605] width 48 height 20
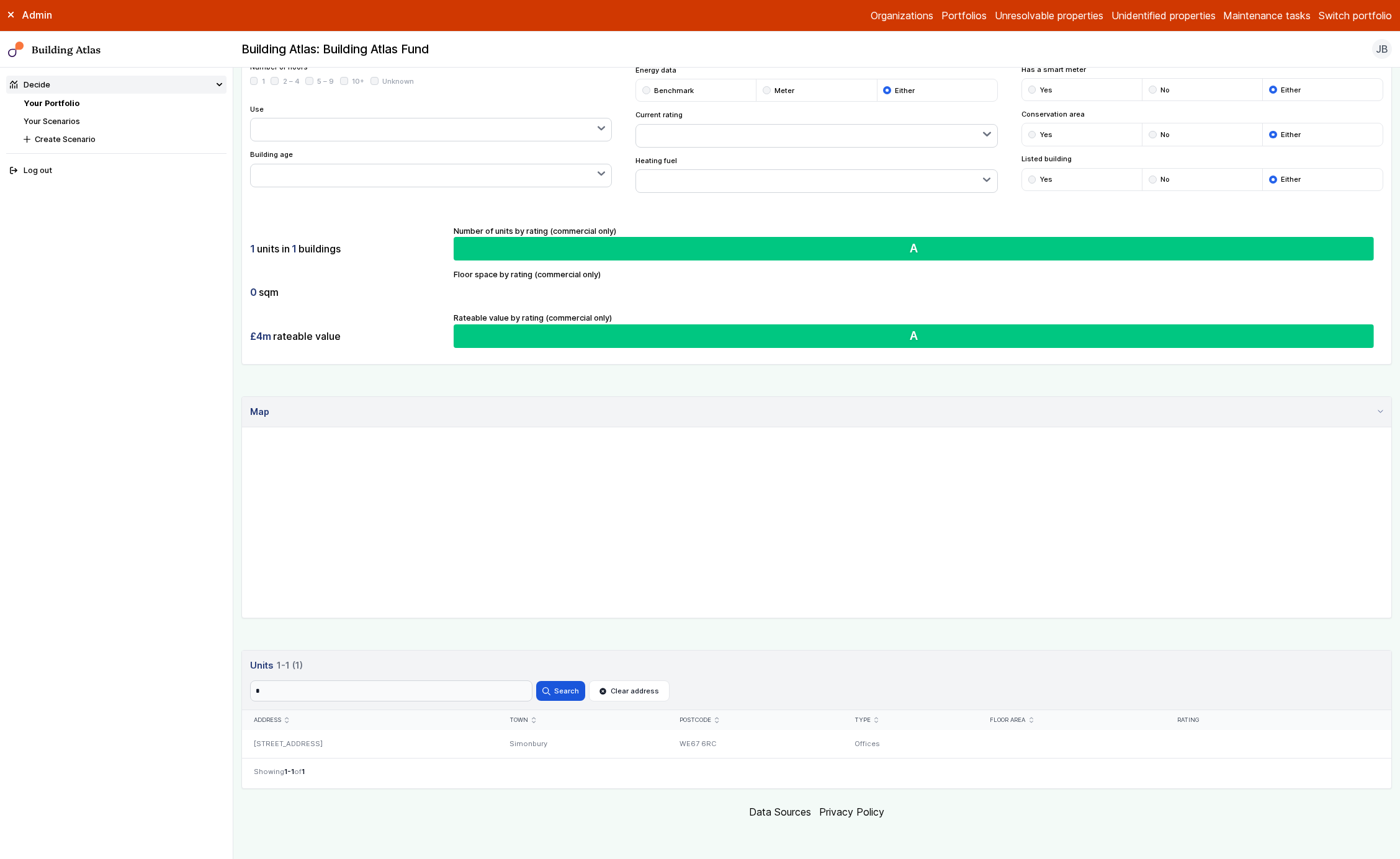
scroll to position [134, 0]
type input "*"
click at [537, 681] on button "Search" at bounding box center [560, 691] width 48 height 20
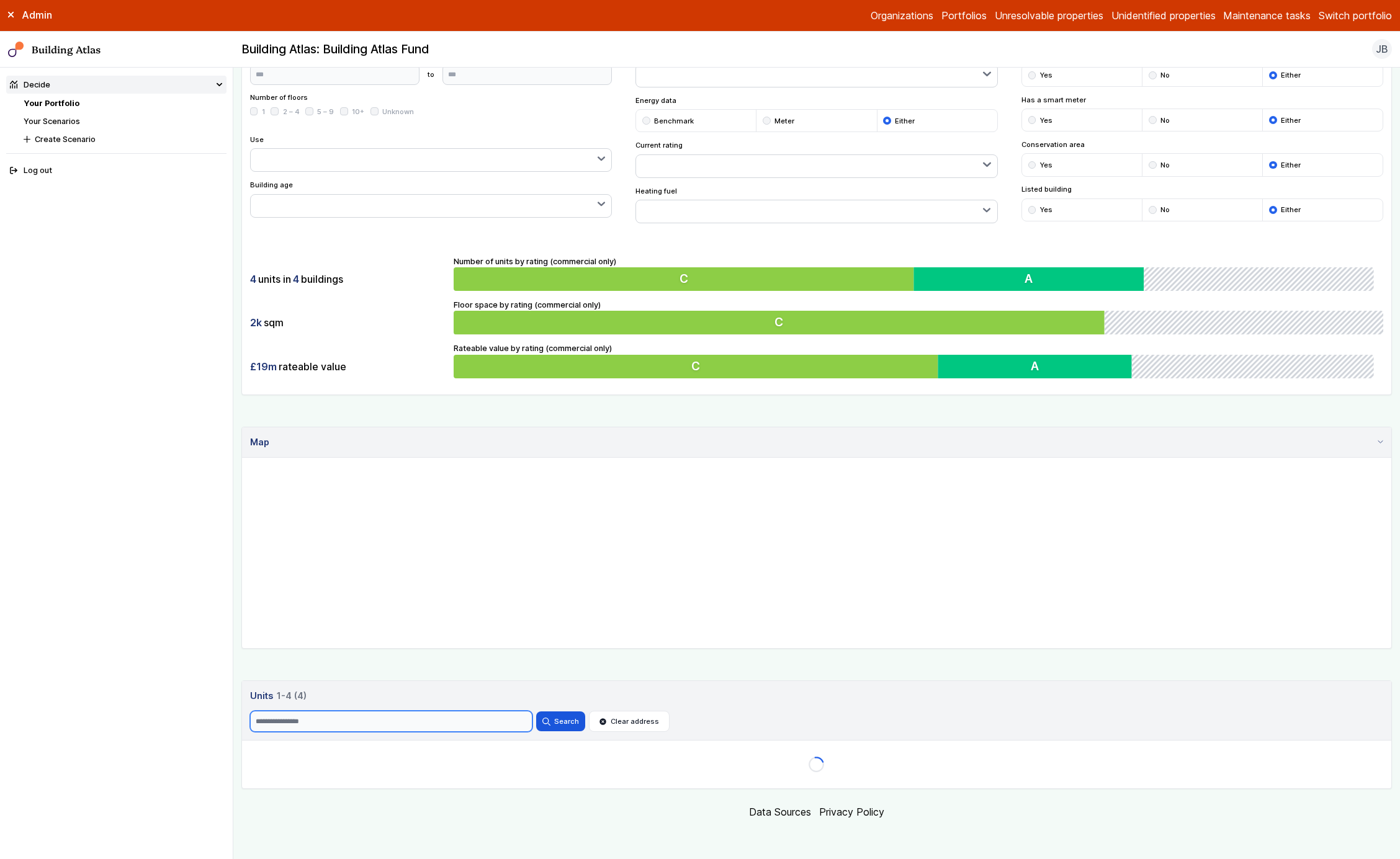
scroll to position [219, 0]
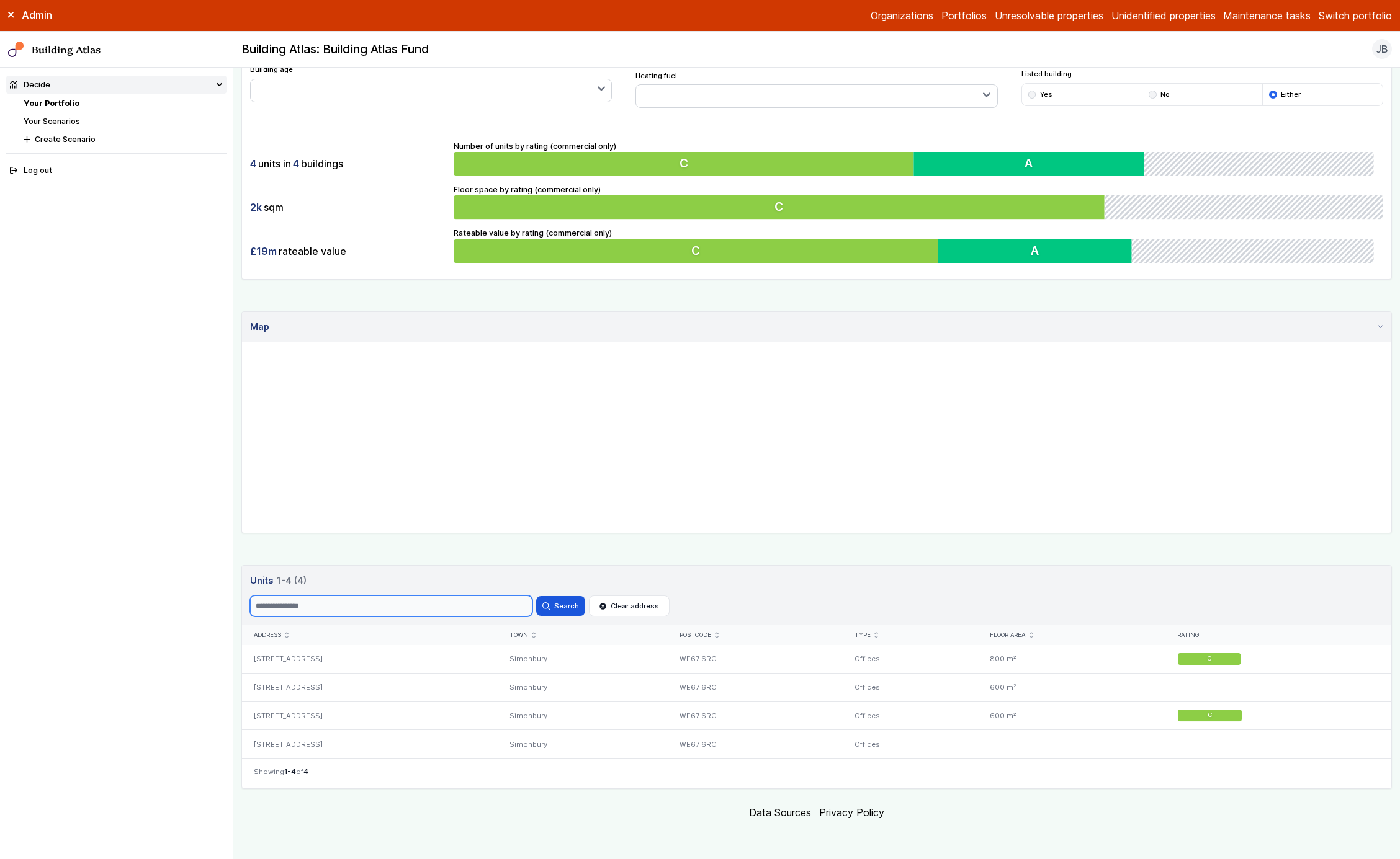
click at [537, 596] on button "Search" at bounding box center [560, 605] width 48 height 20
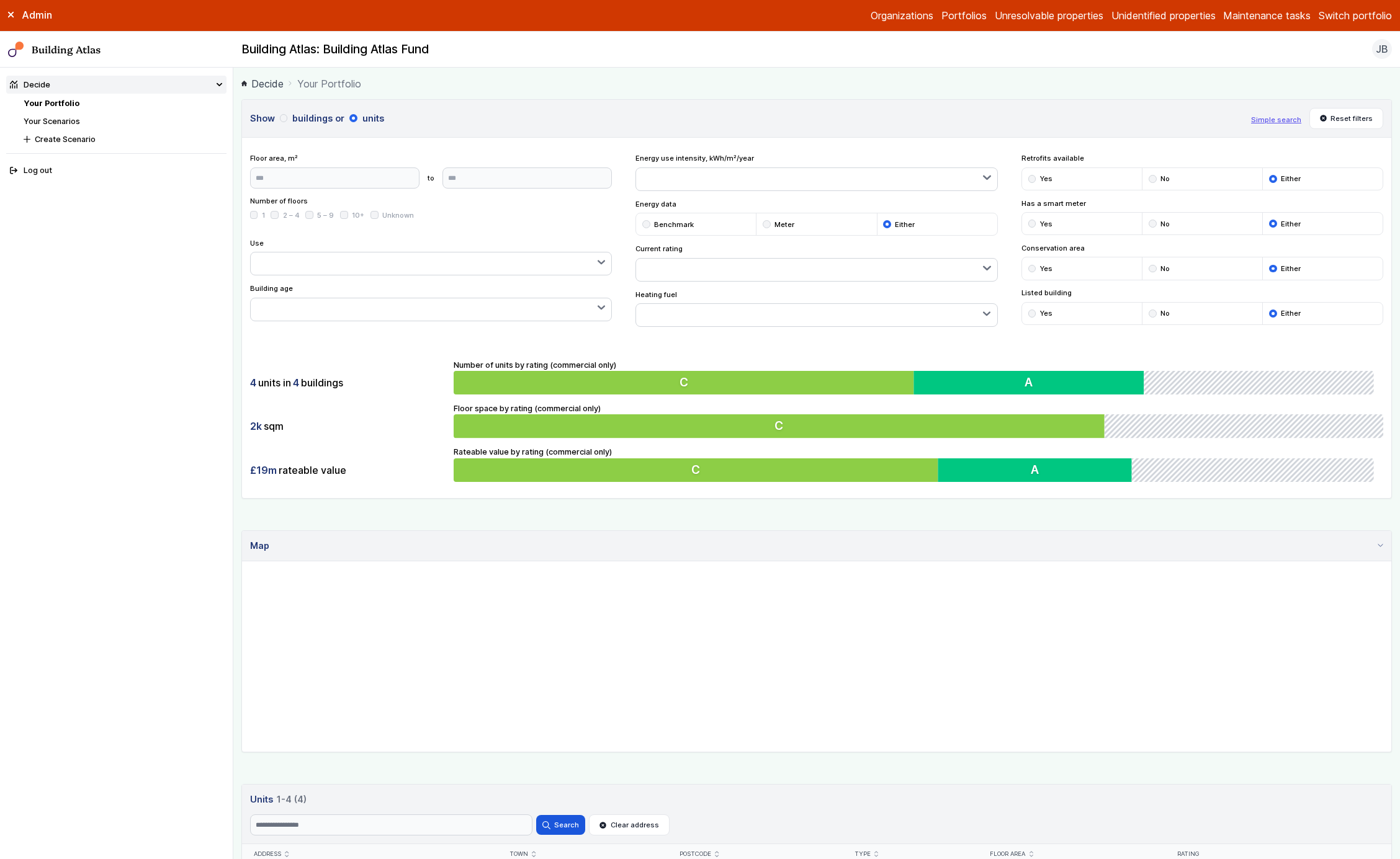
scroll to position [219, 0]
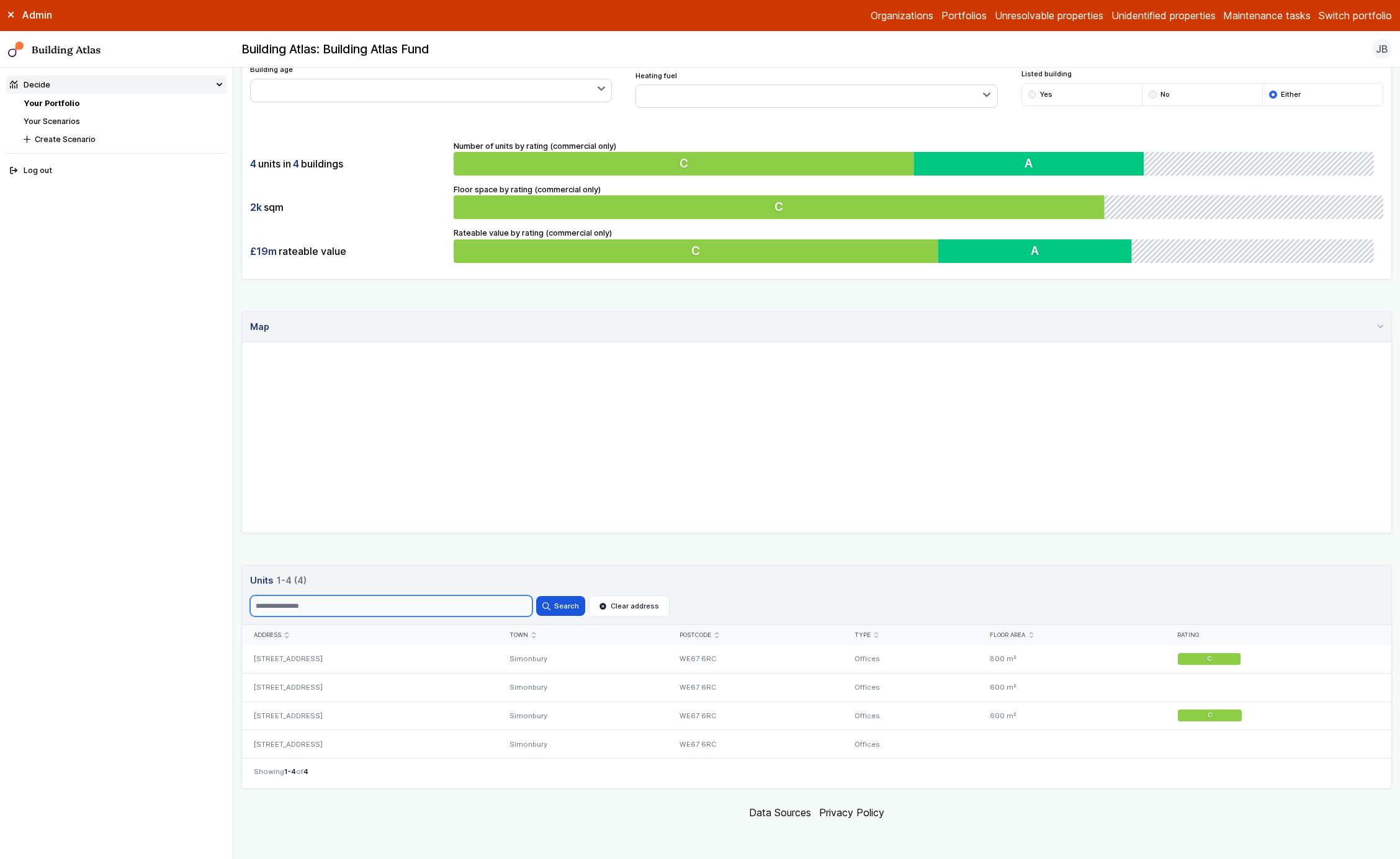
click at [449, 605] on input "Search" at bounding box center [392, 606] width 282 height 21
type input "*"
click at [537, 596] on button "Search" at bounding box center [560, 605] width 48 height 20
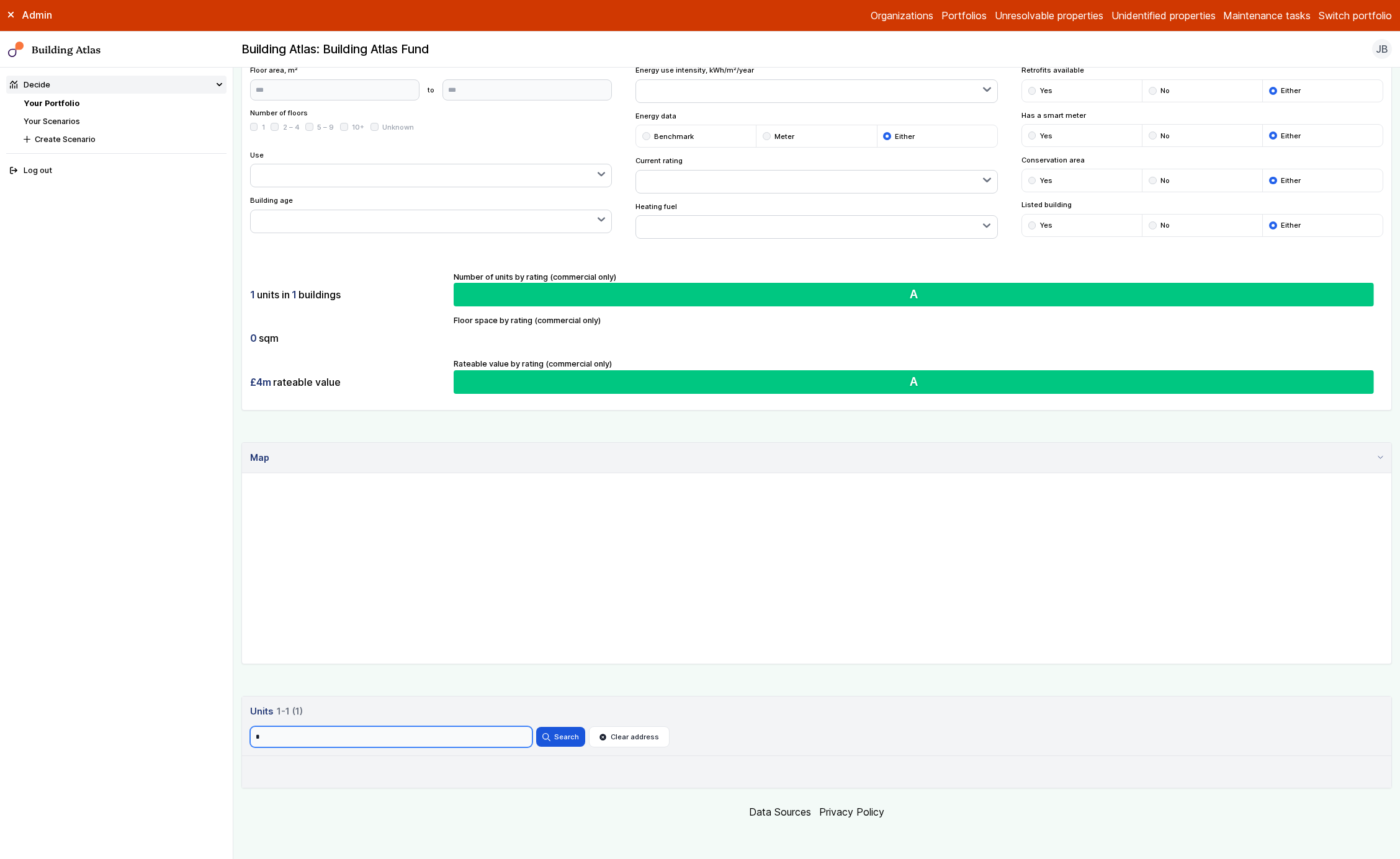
scroll to position [134, 0]
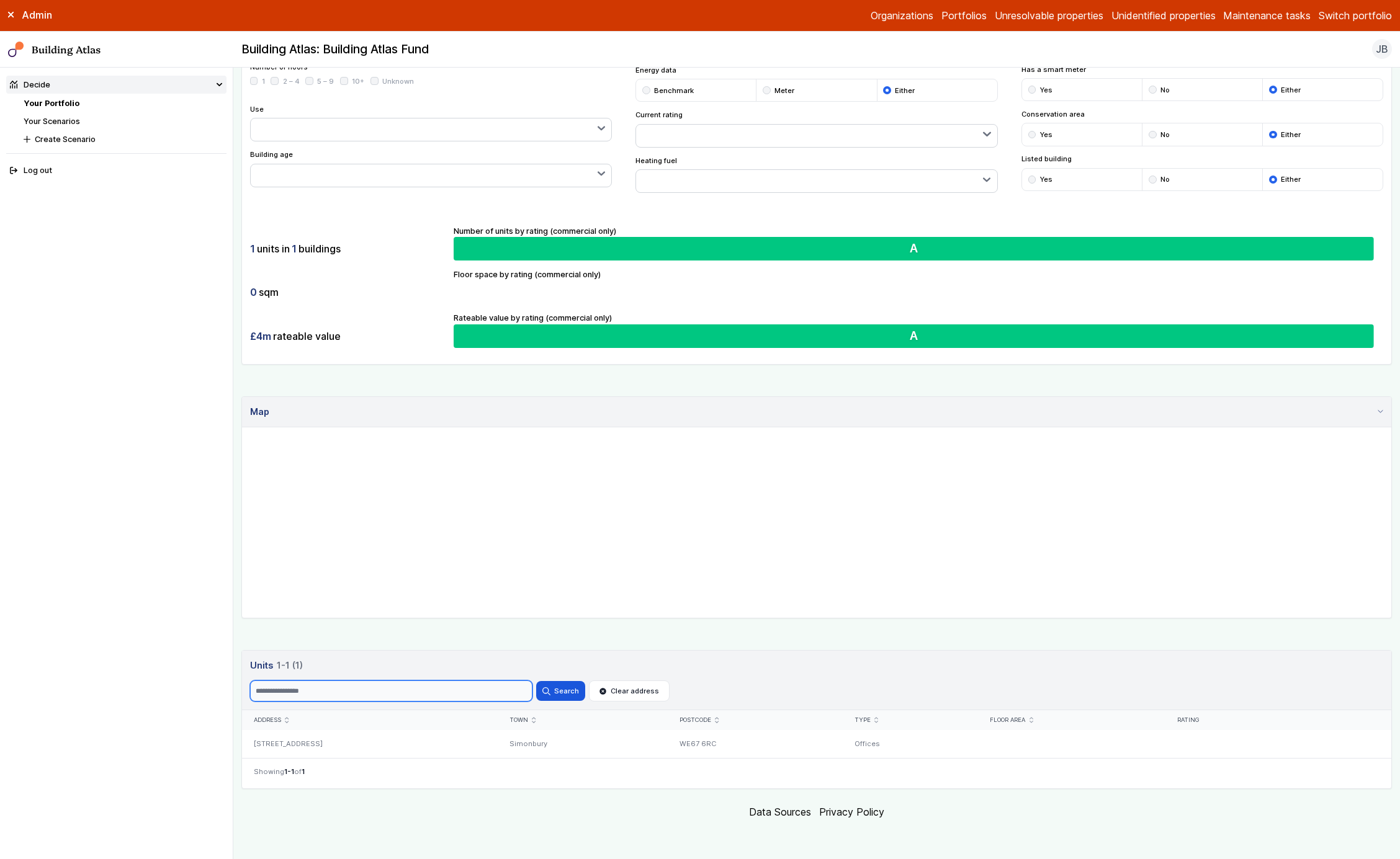
click at [537, 681] on button "Search" at bounding box center [560, 691] width 48 height 20
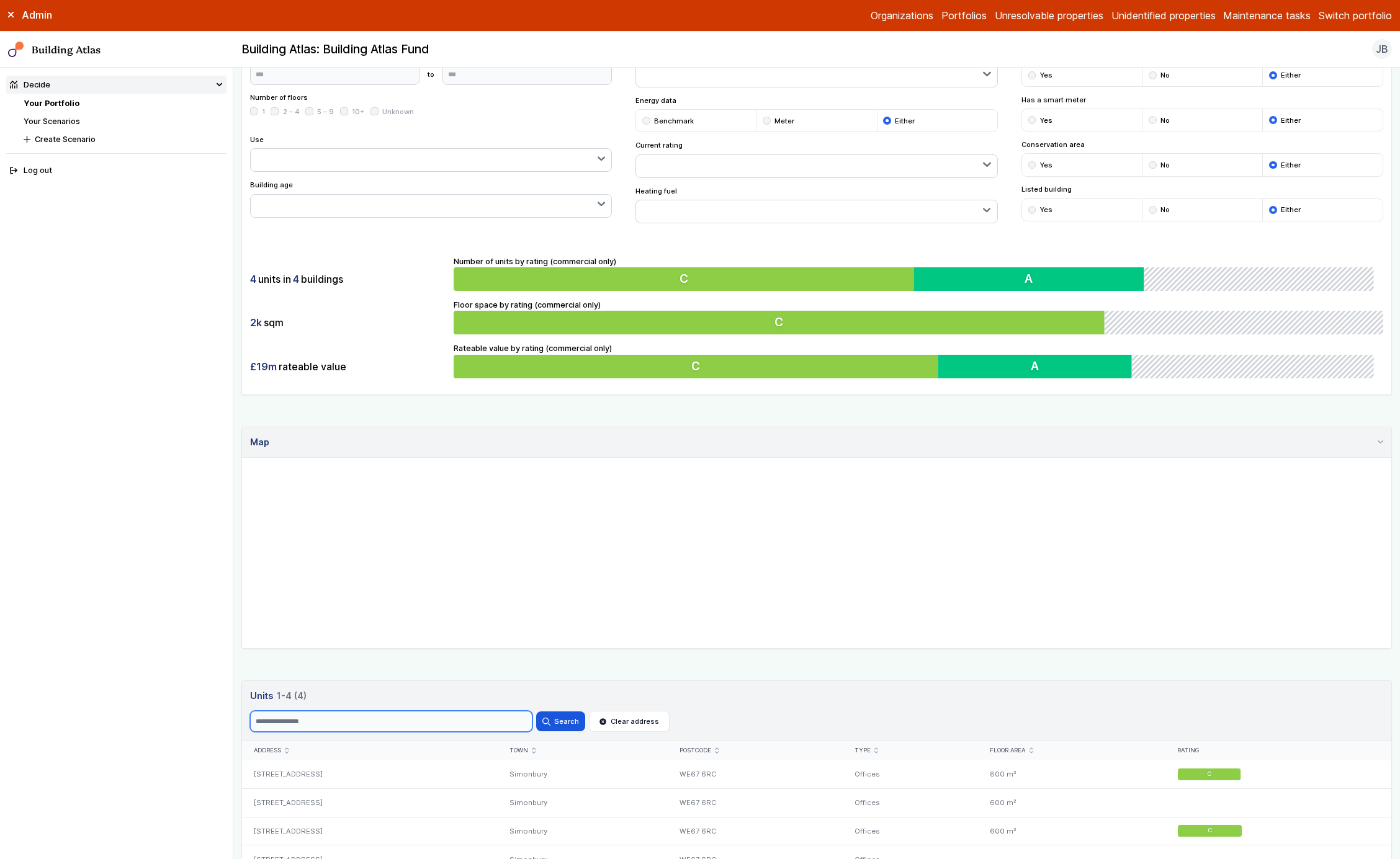
scroll to position [219, 0]
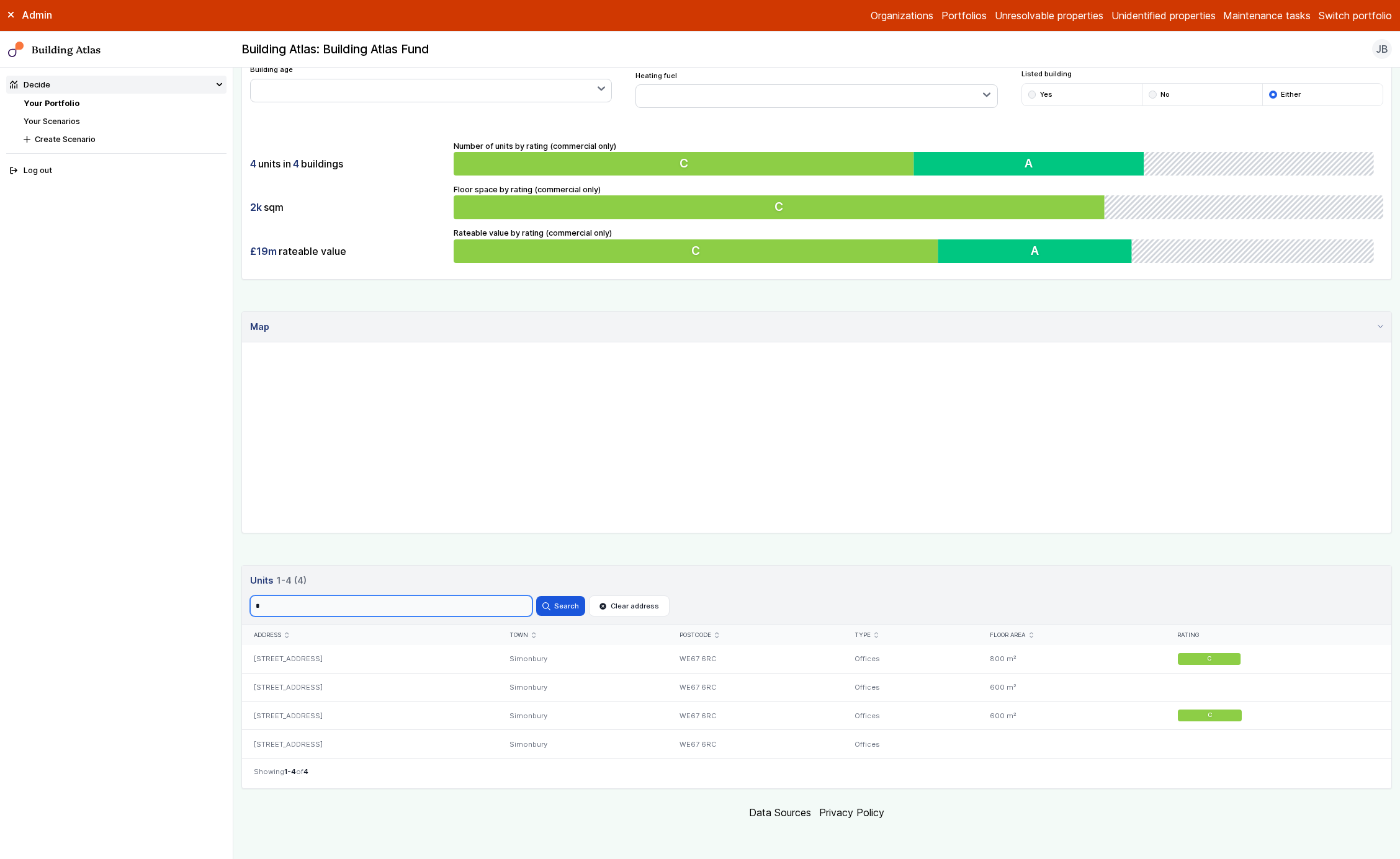
type input "*"
click at [537, 596] on button "Search" at bounding box center [560, 605] width 48 height 20
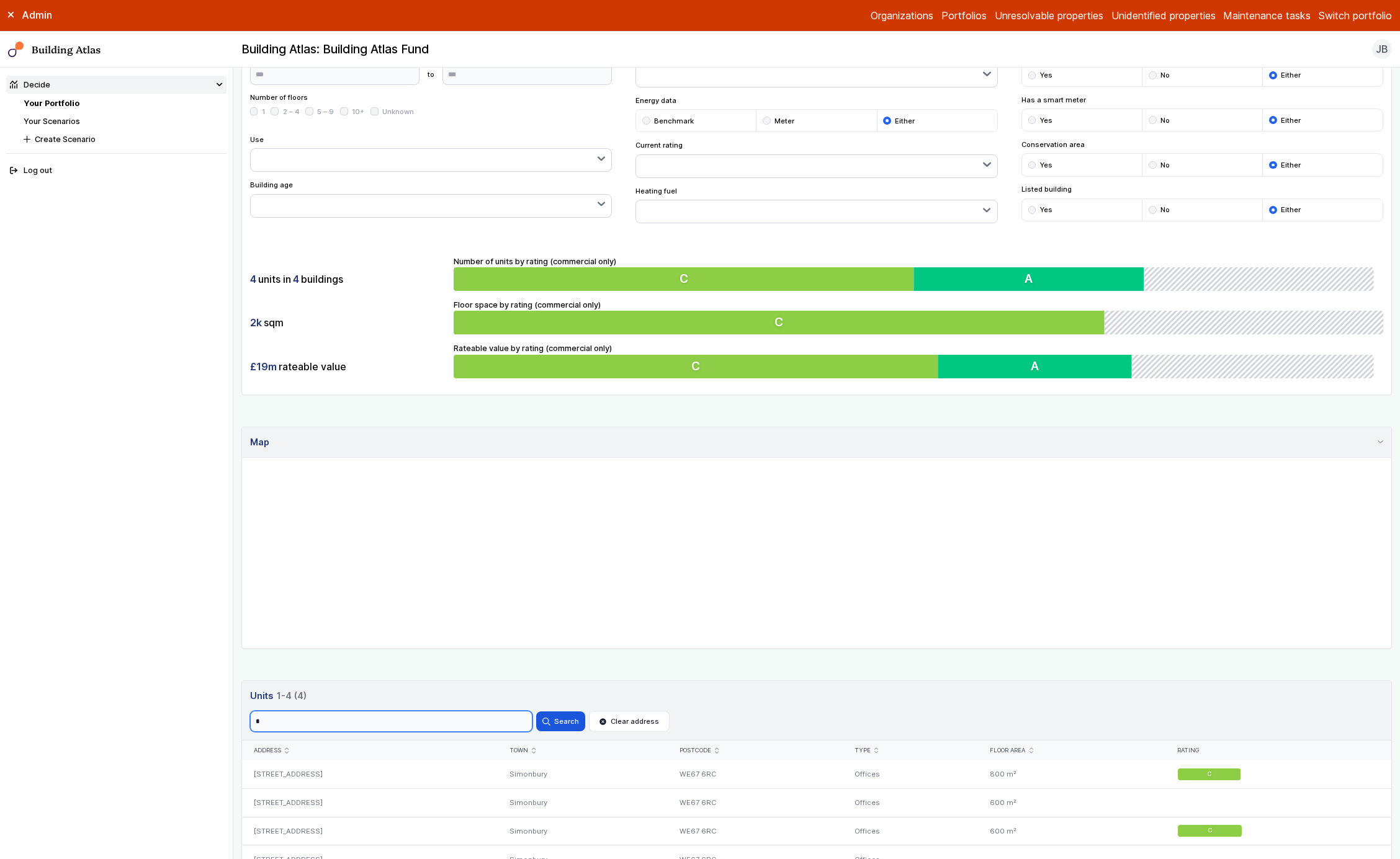
scroll to position [219, 0]
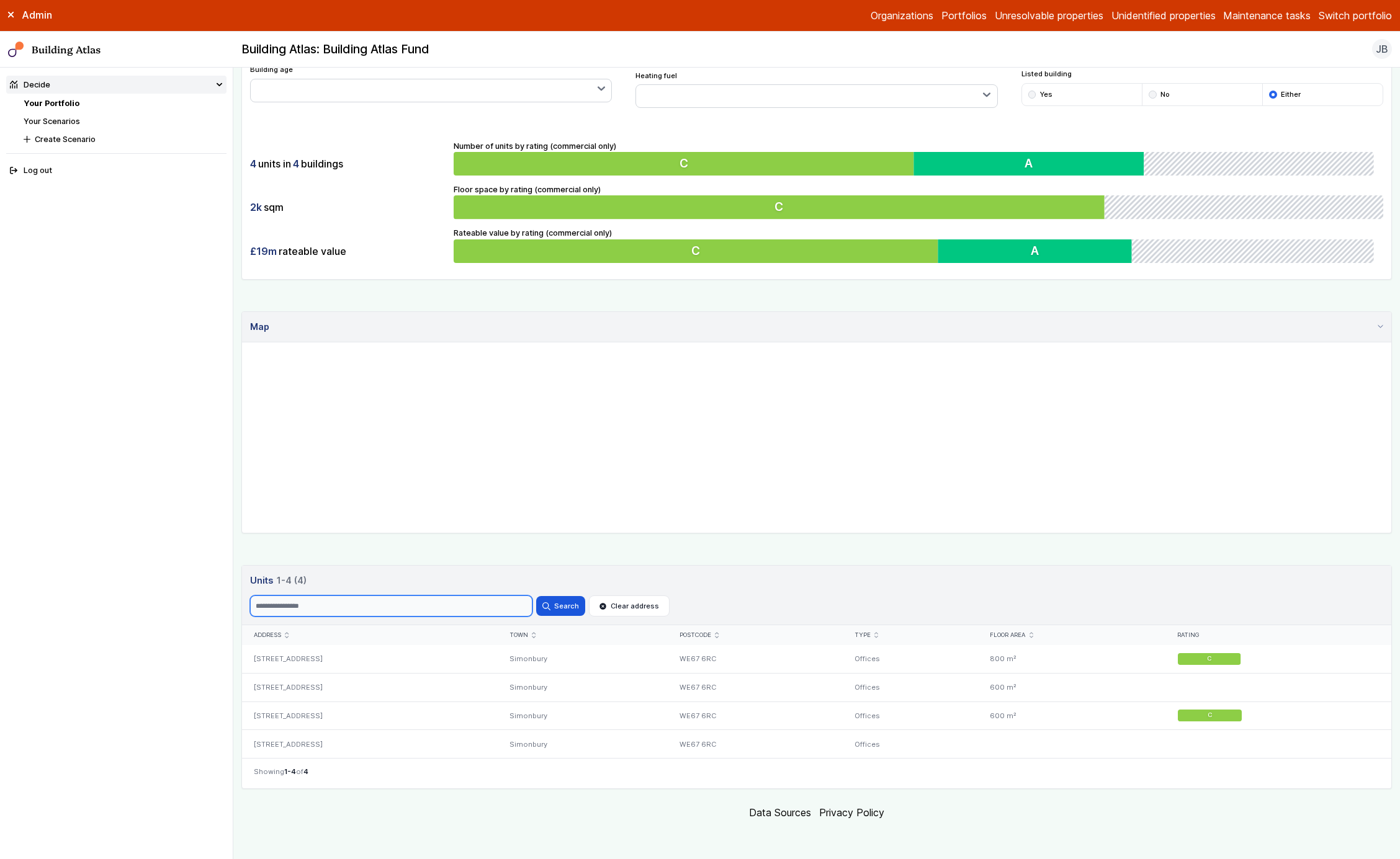
click at [537, 596] on button "Search" at bounding box center [560, 605] width 48 height 20
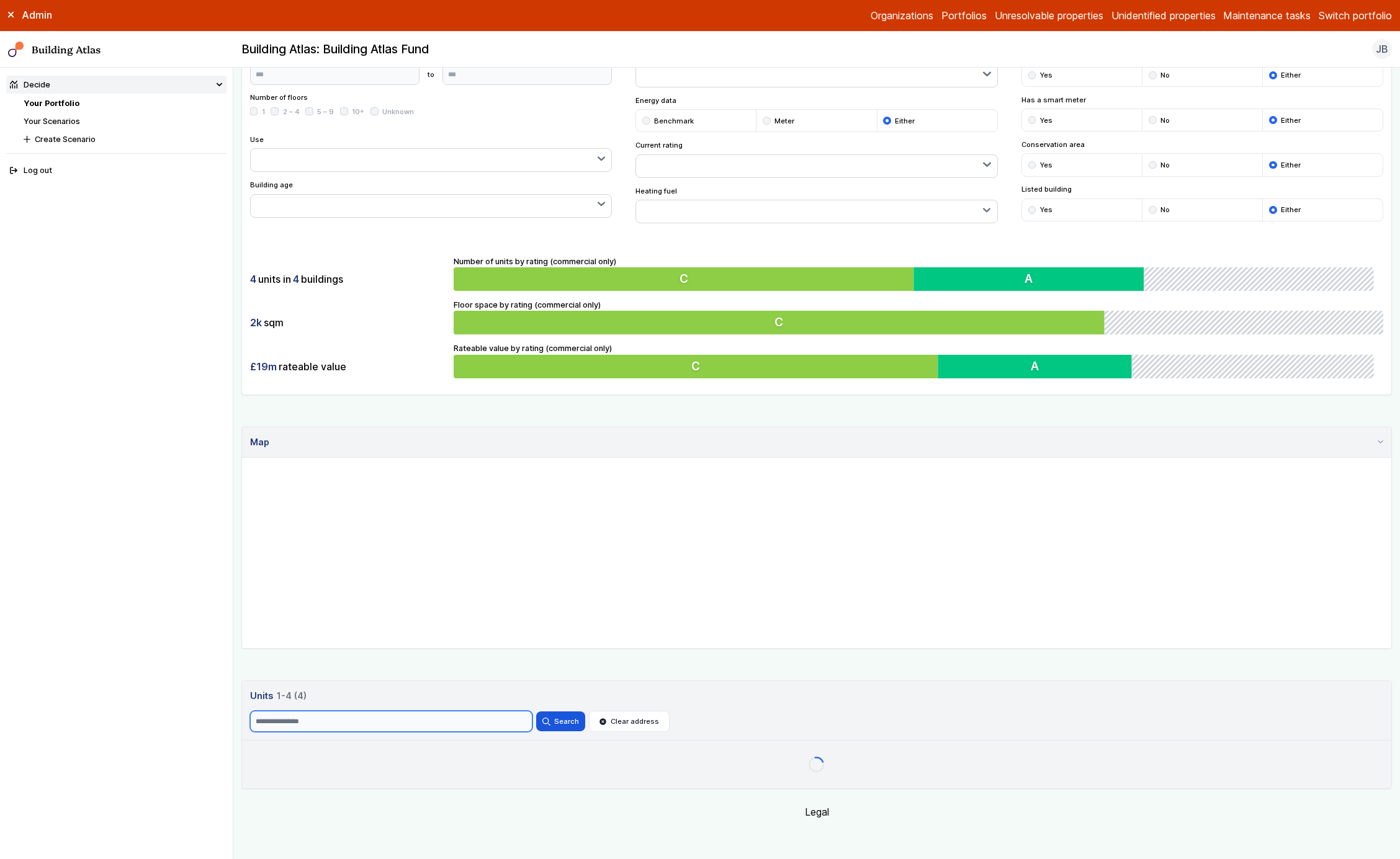
scroll to position [219, 0]
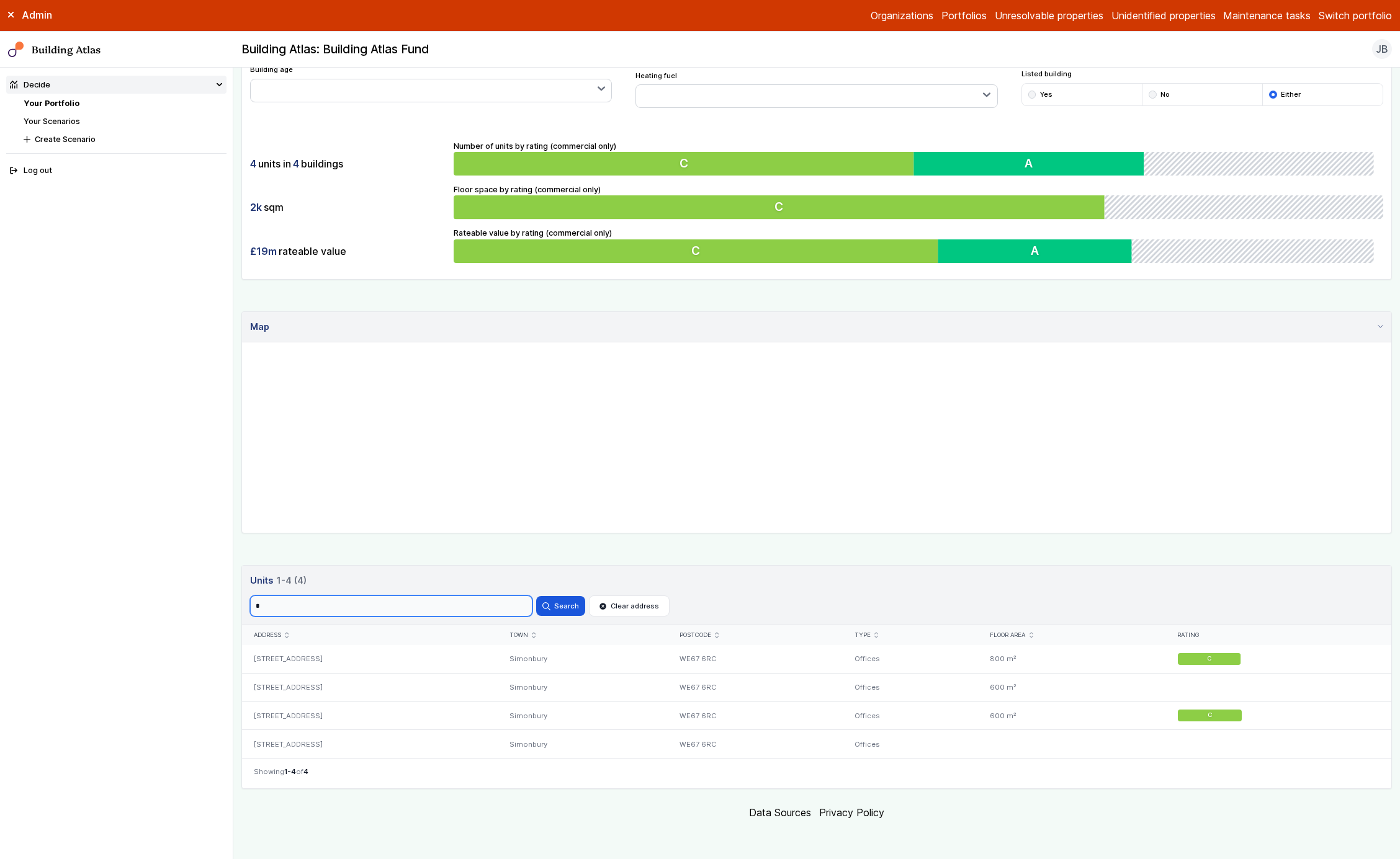
type input "*"
click at [537, 596] on button "Search" at bounding box center [560, 605] width 48 height 20
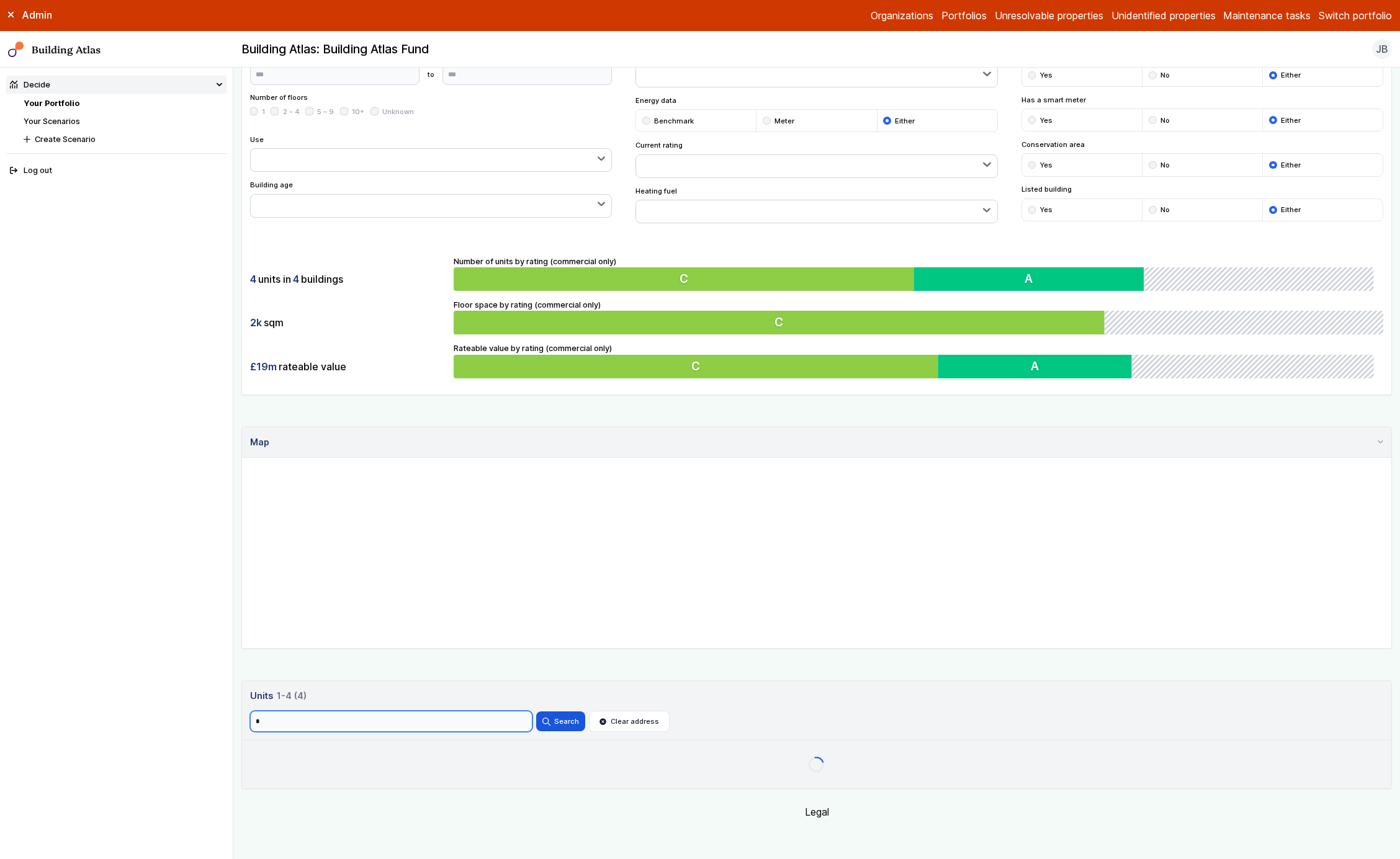
scroll to position [219, 0]
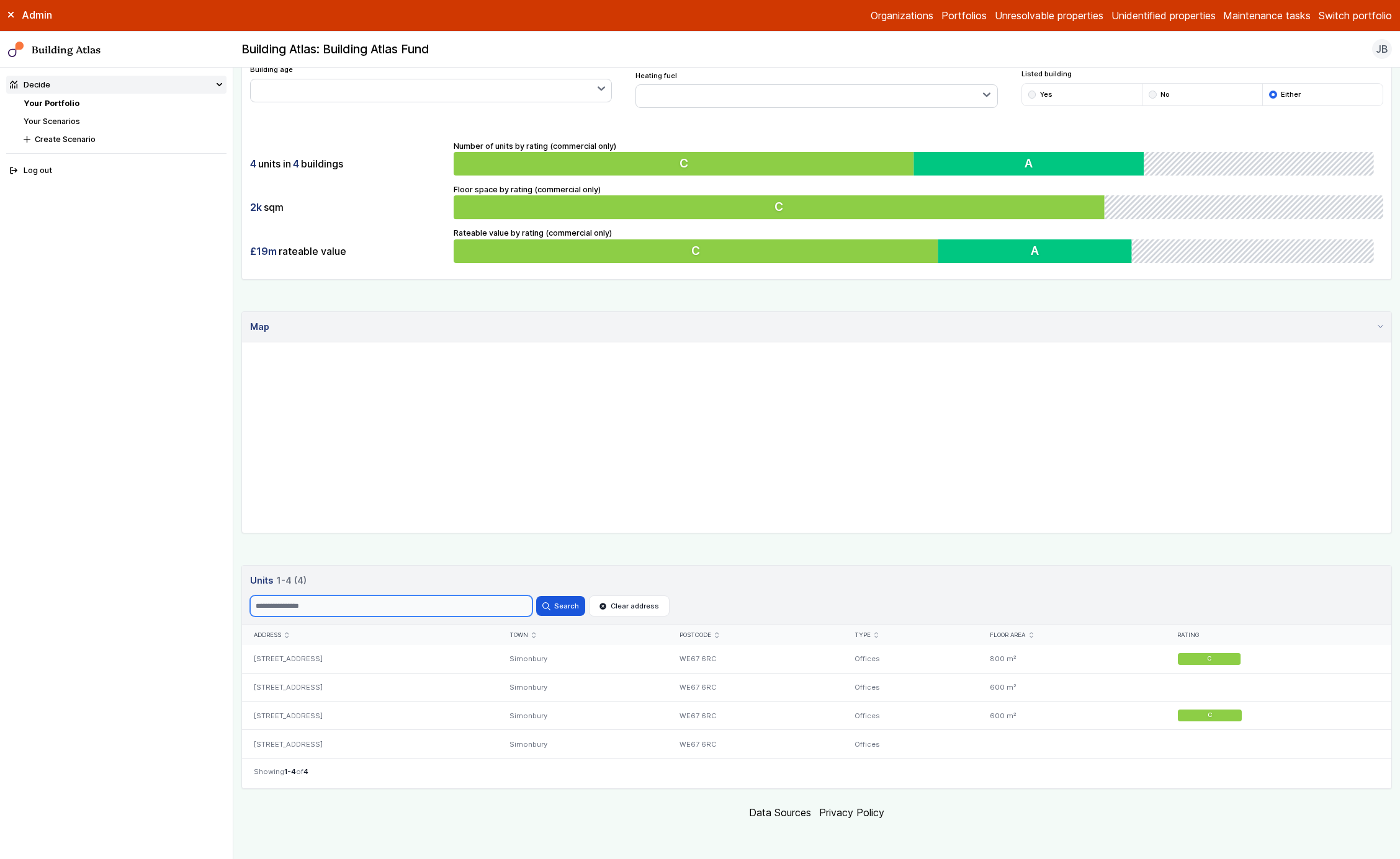
click at [537, 596] on button "Search" at bounding box center [560, 605] width 48 height 20
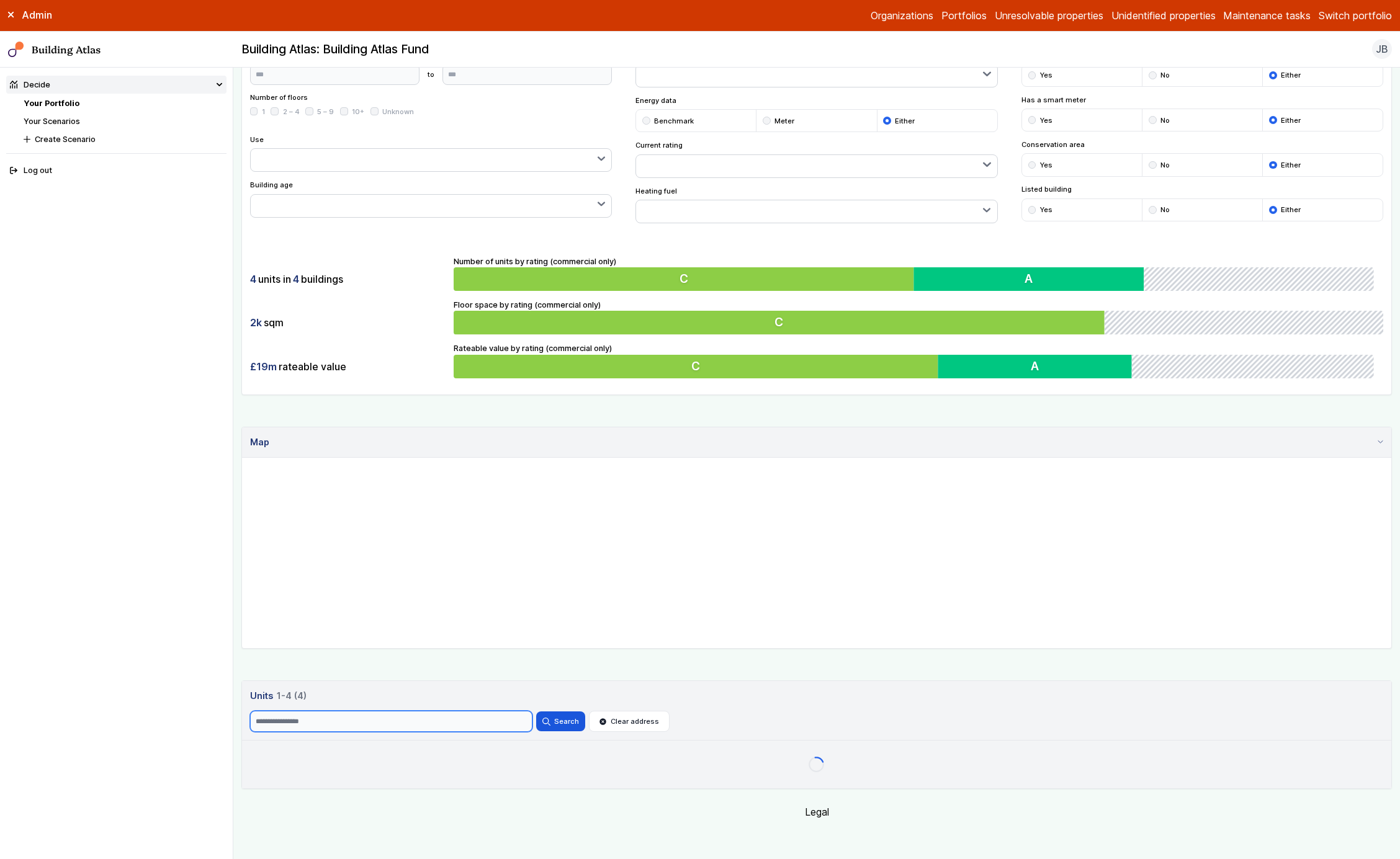
scroll to position [219, 0]
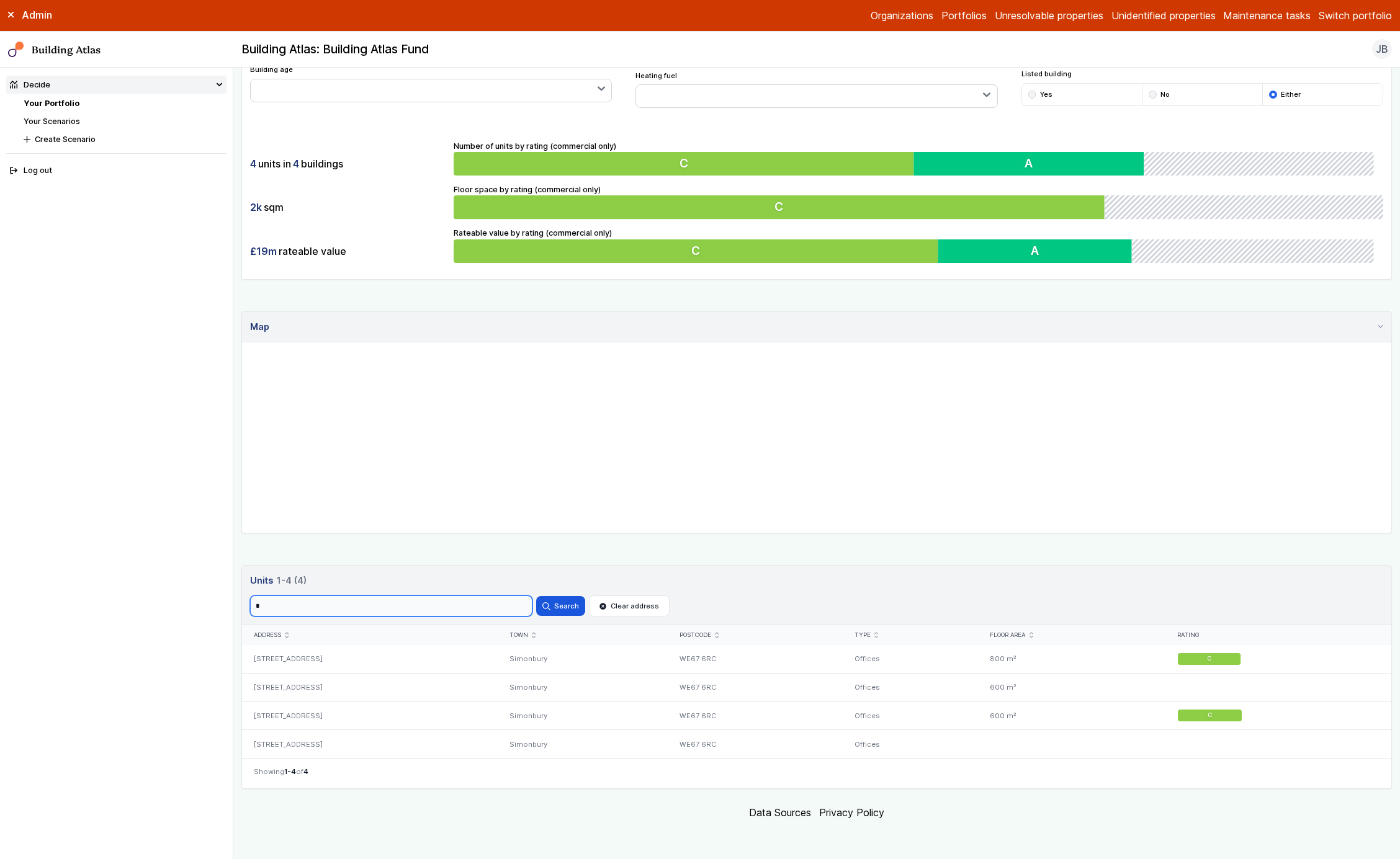
type input "*"
click at [537, 596] on button "Search" at bounding box center [560, 605] width 48 height 20
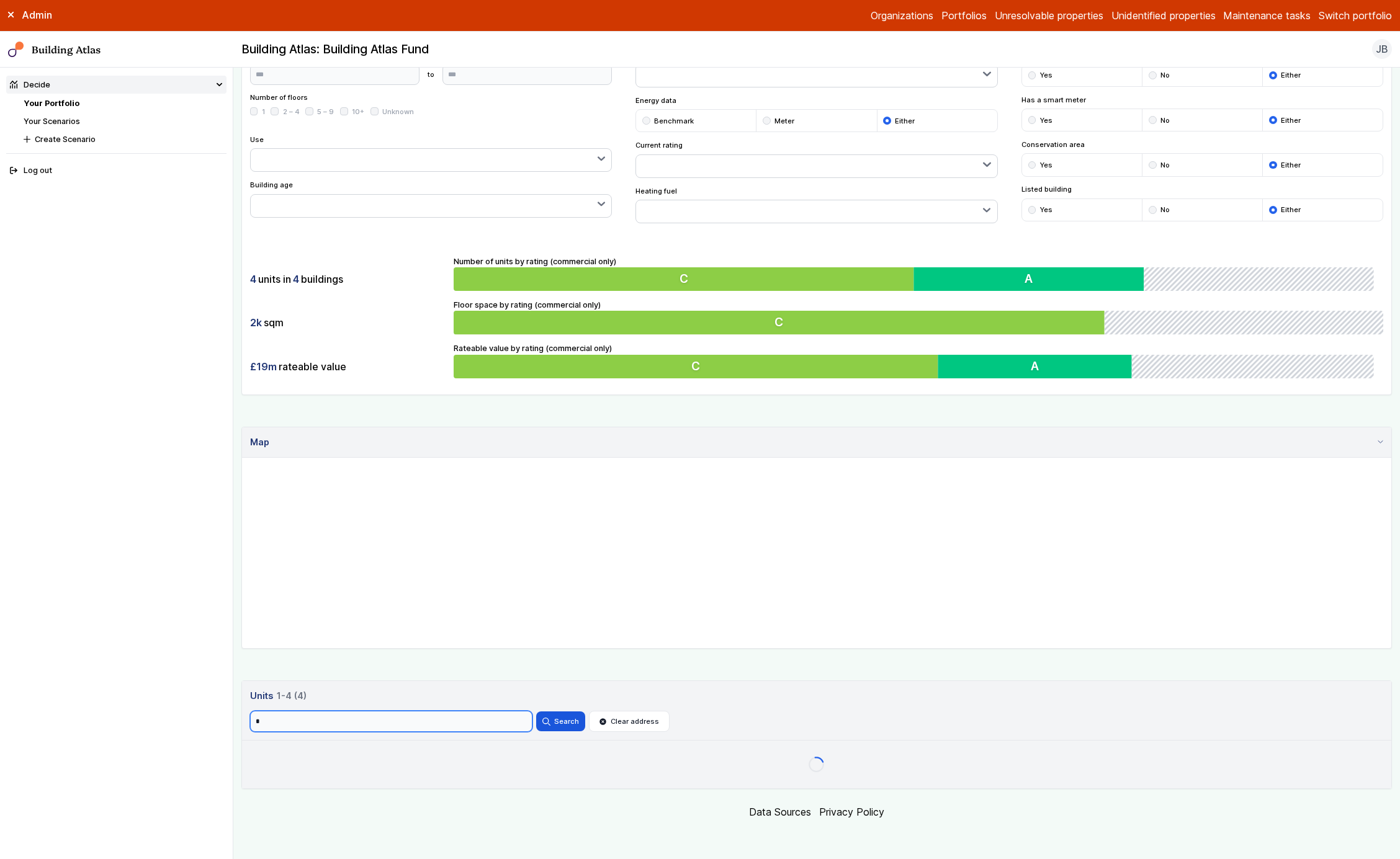
scroll to position [219, 0]
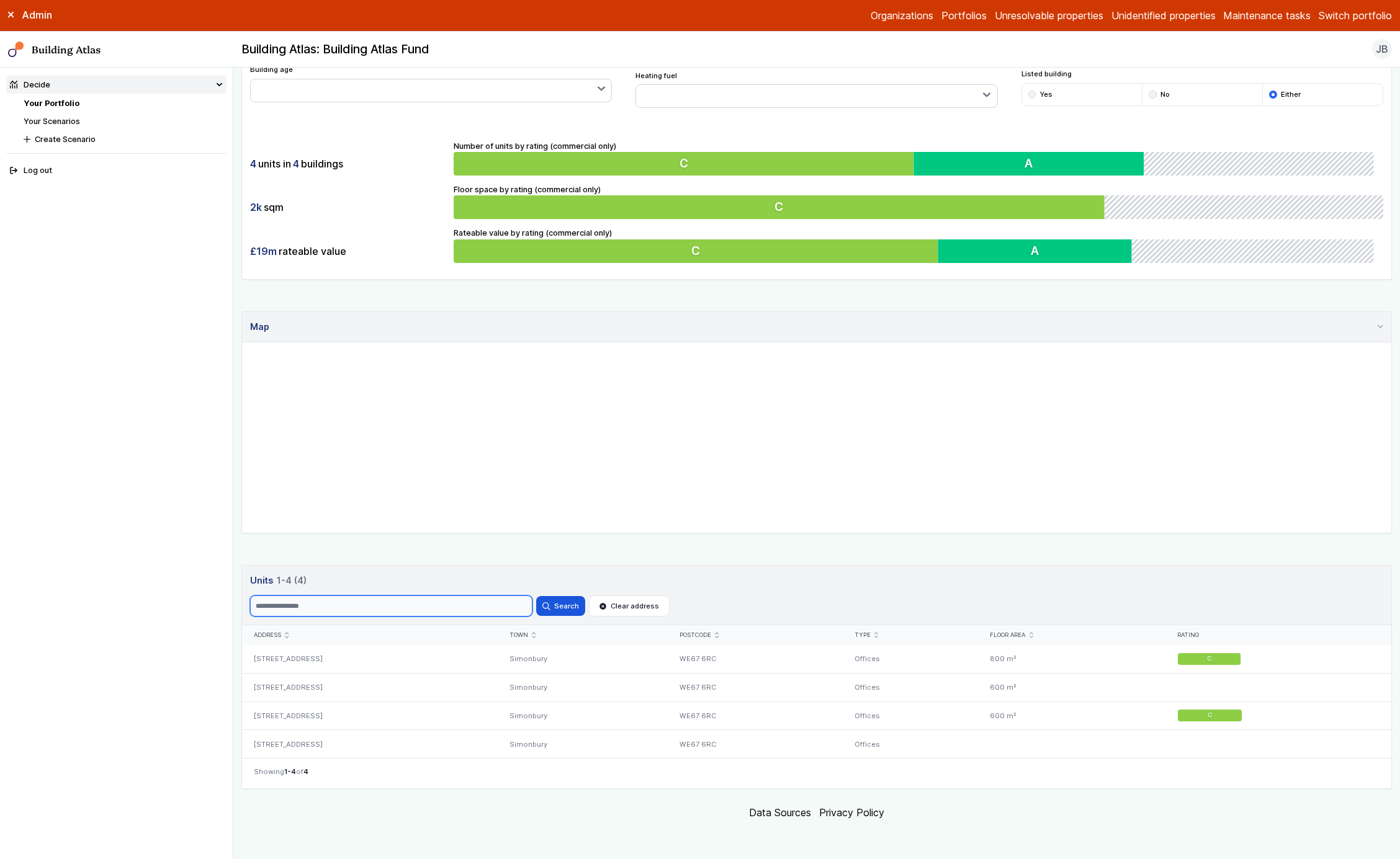
click at [537, 596] on button "Search" at bounding box center [560, 605] width 48 height 20
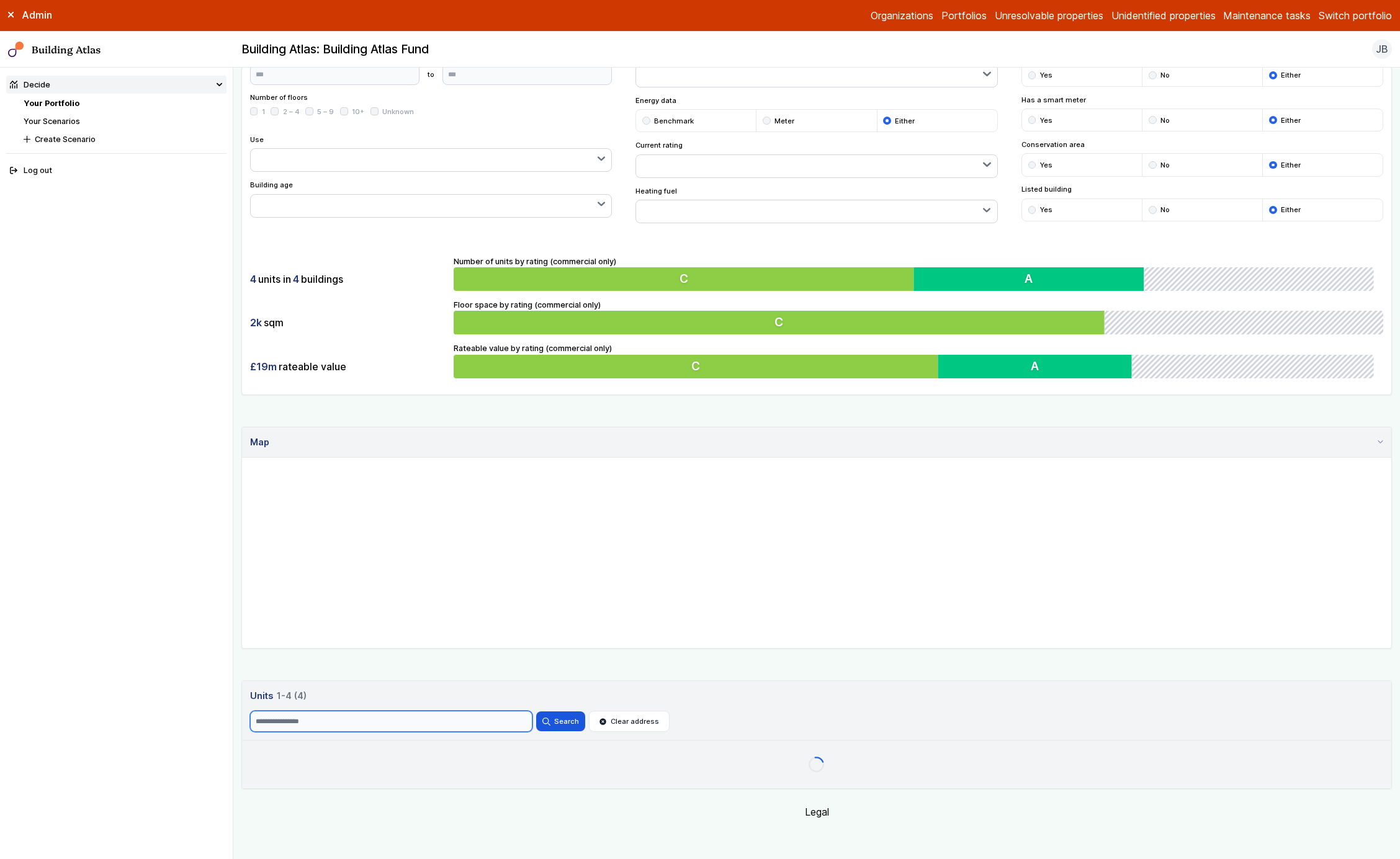
scroll to position [219, 0]
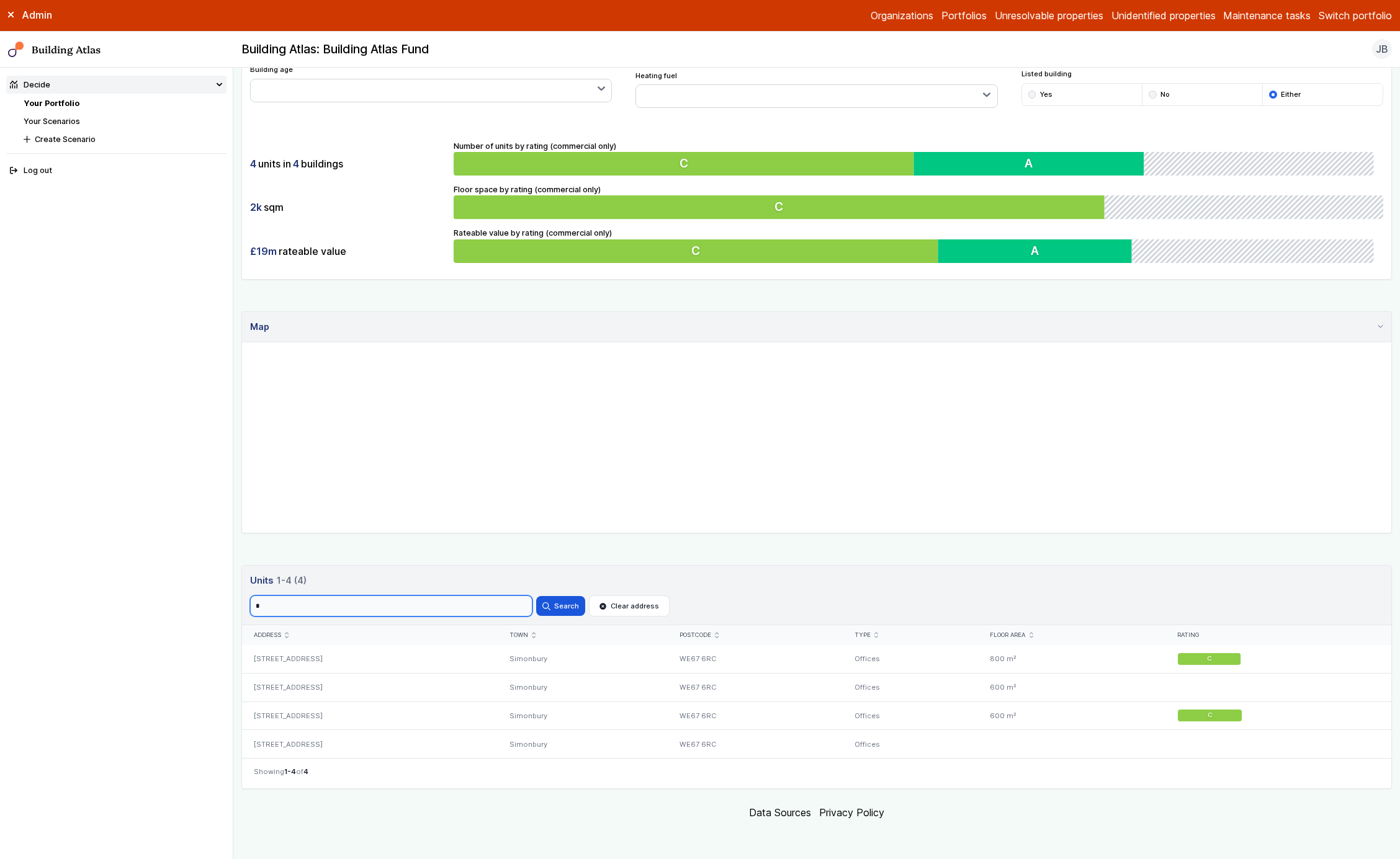
type input "*"
click at [537, 596] on button "Search" at bounding box center [560, 605] width 48 height 20
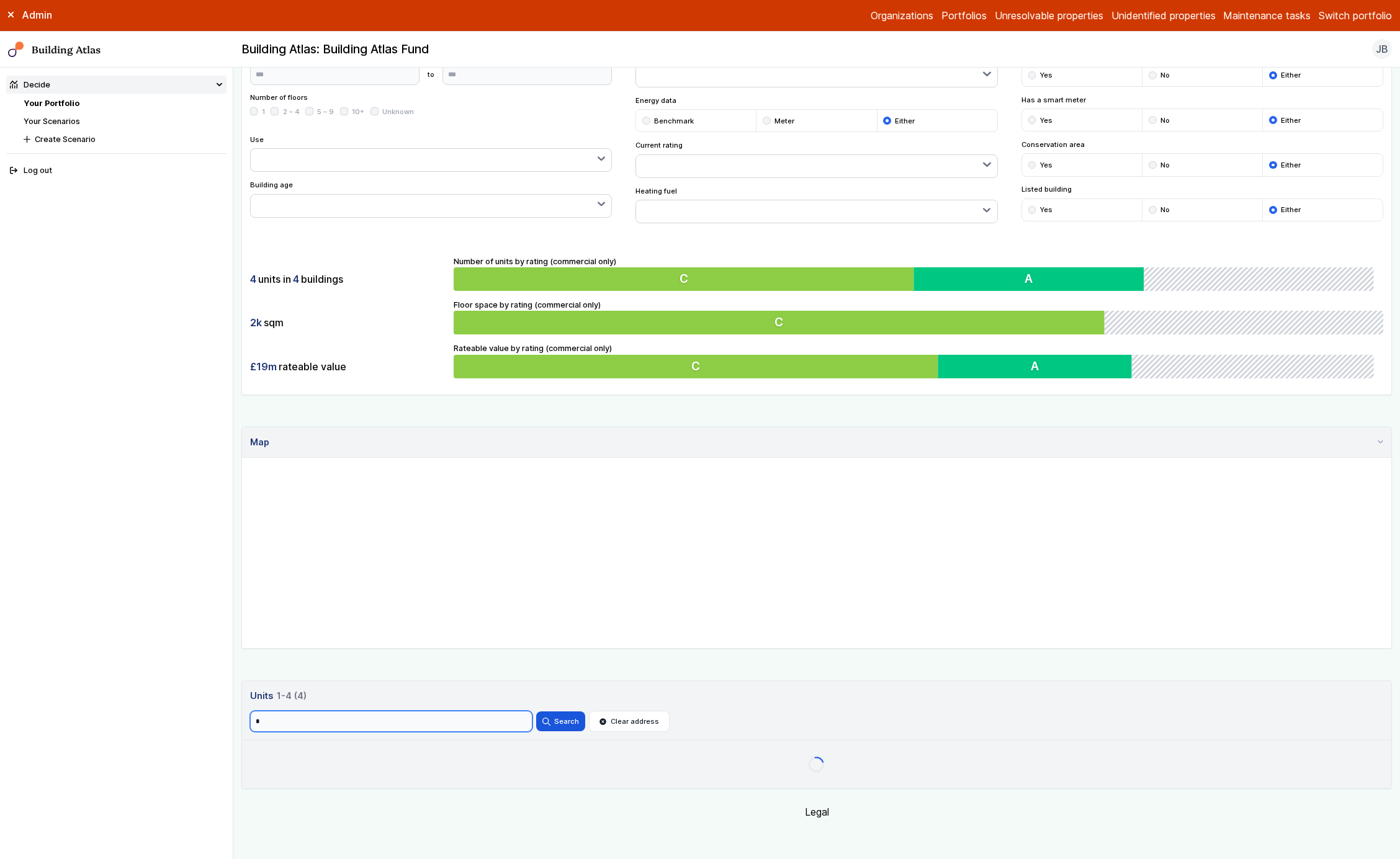
scroll to position [219, 0]
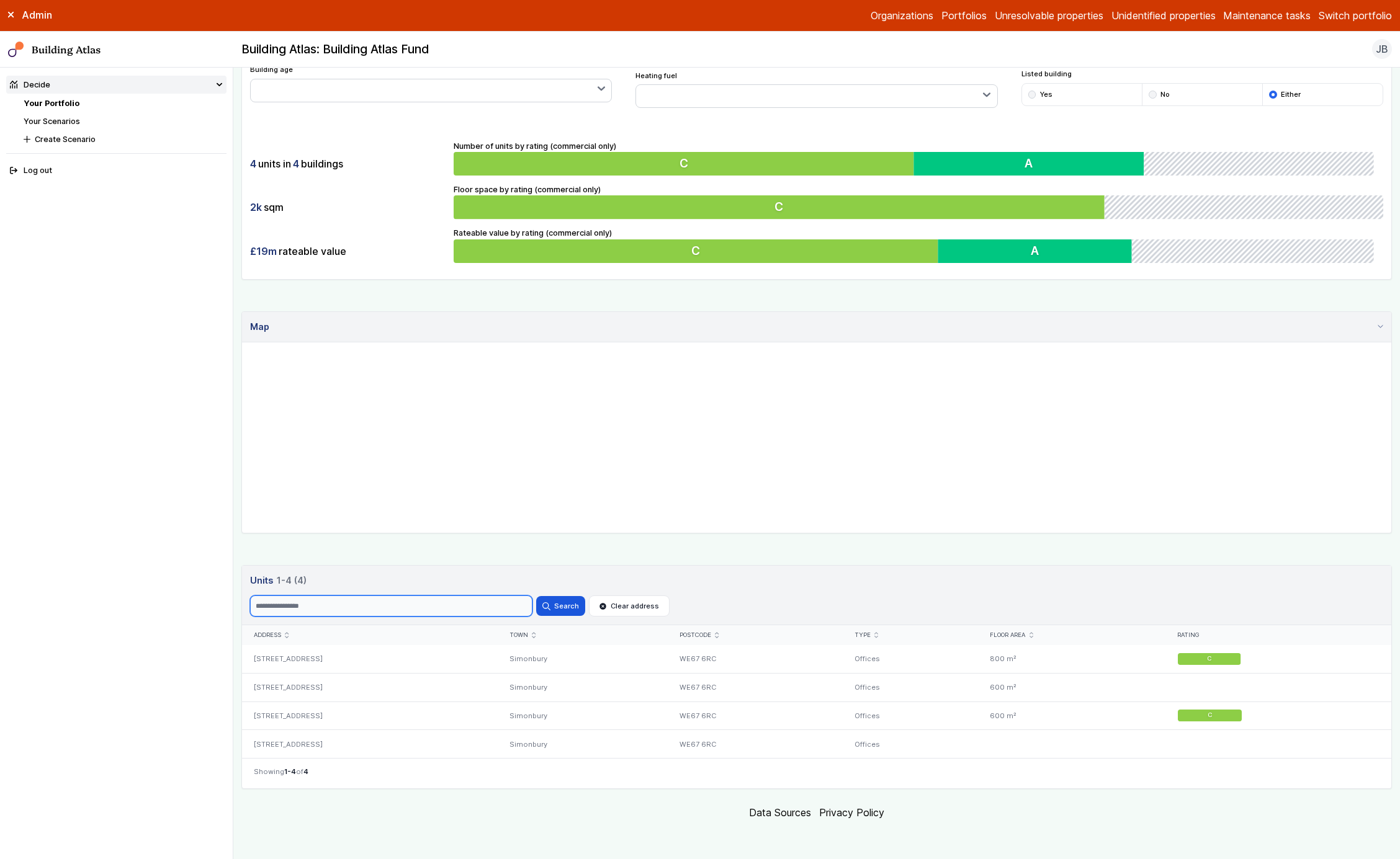
click at [537, 596] on button "Search" at bounding box center [560, 605] width 48 height 20
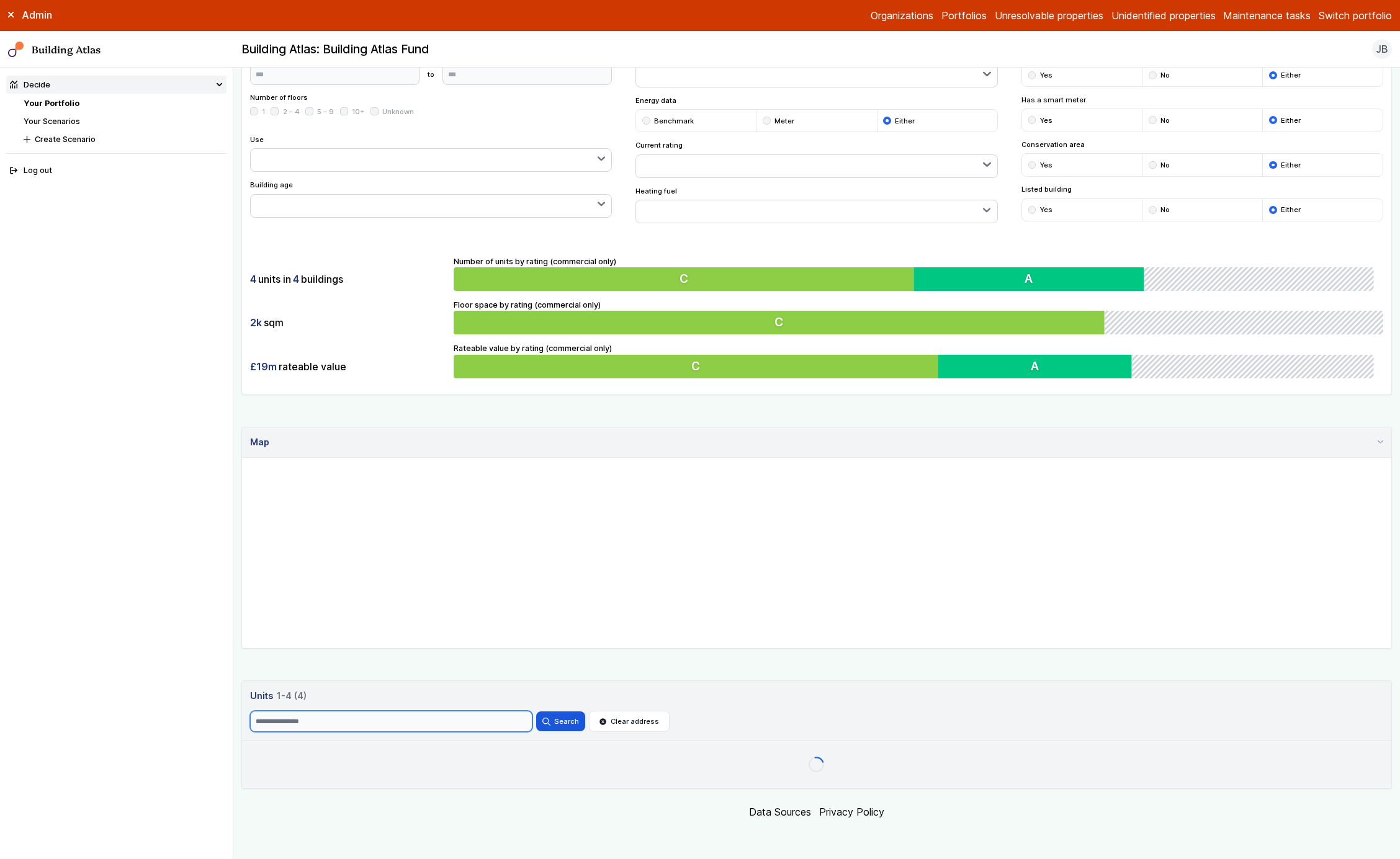
scroll to position [219, 0]
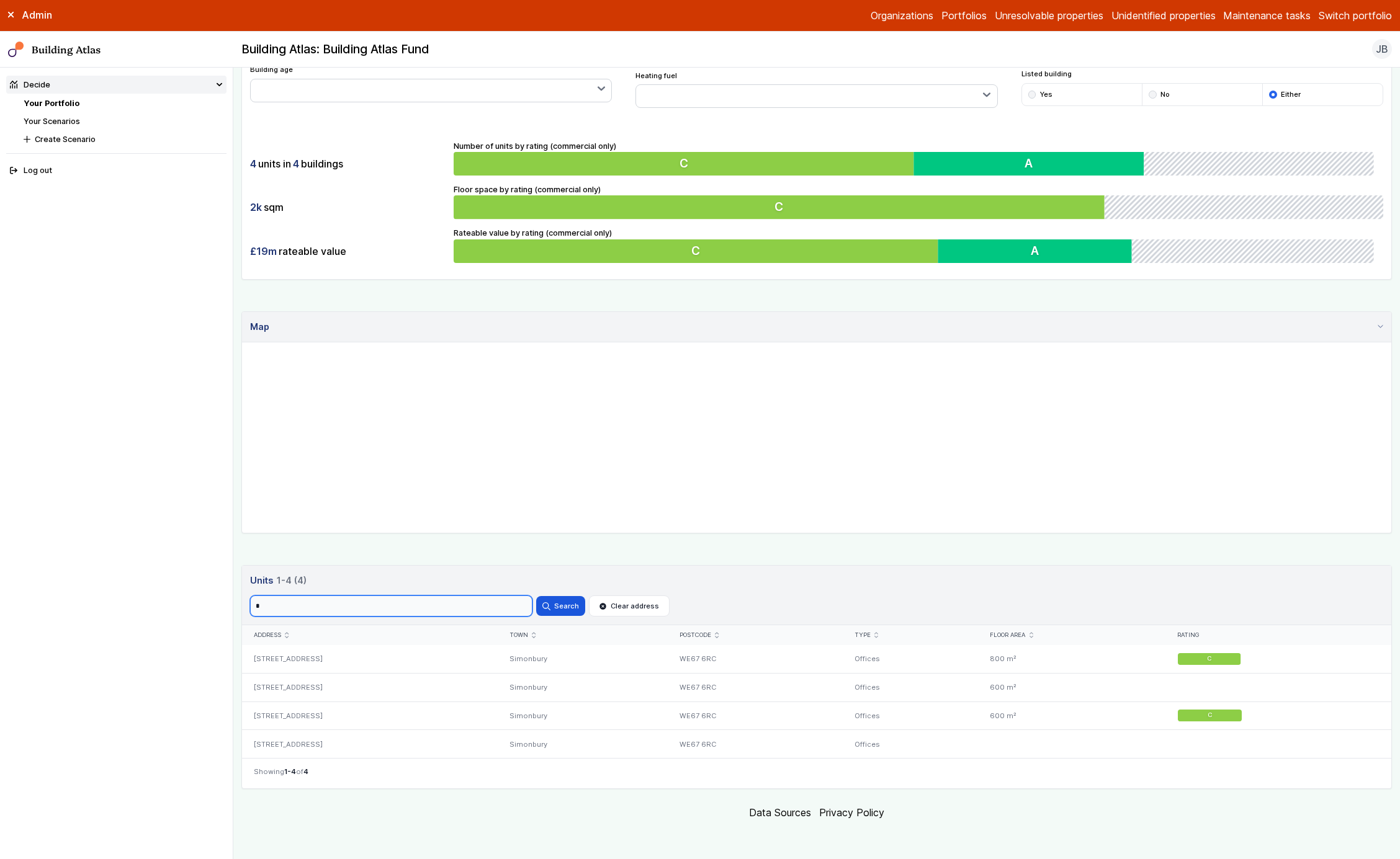
type input "*"
click at [537, 596] on button "Search" at bounding box center [560, 605] width 48 height 20
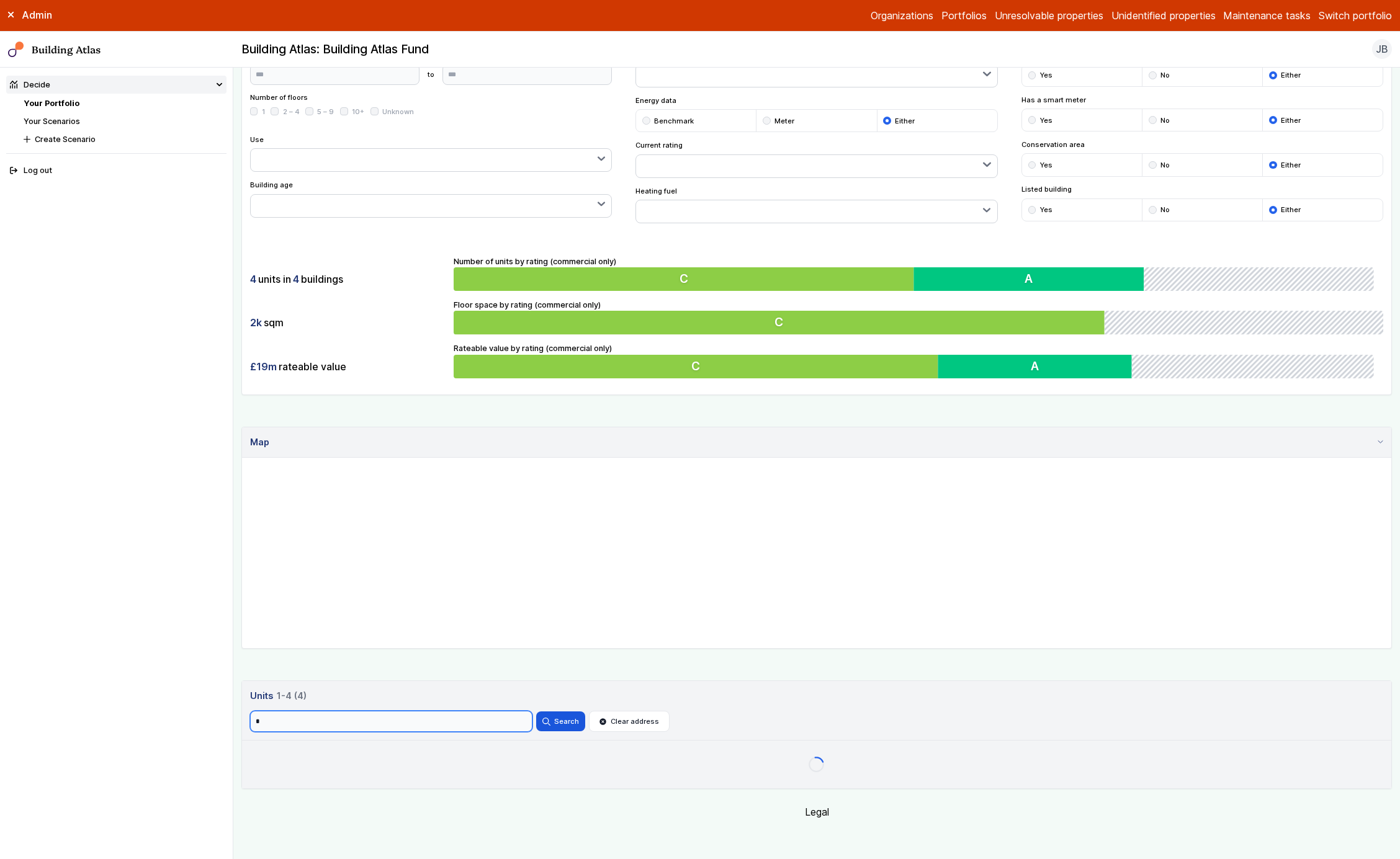
scroll to position [219, 0]
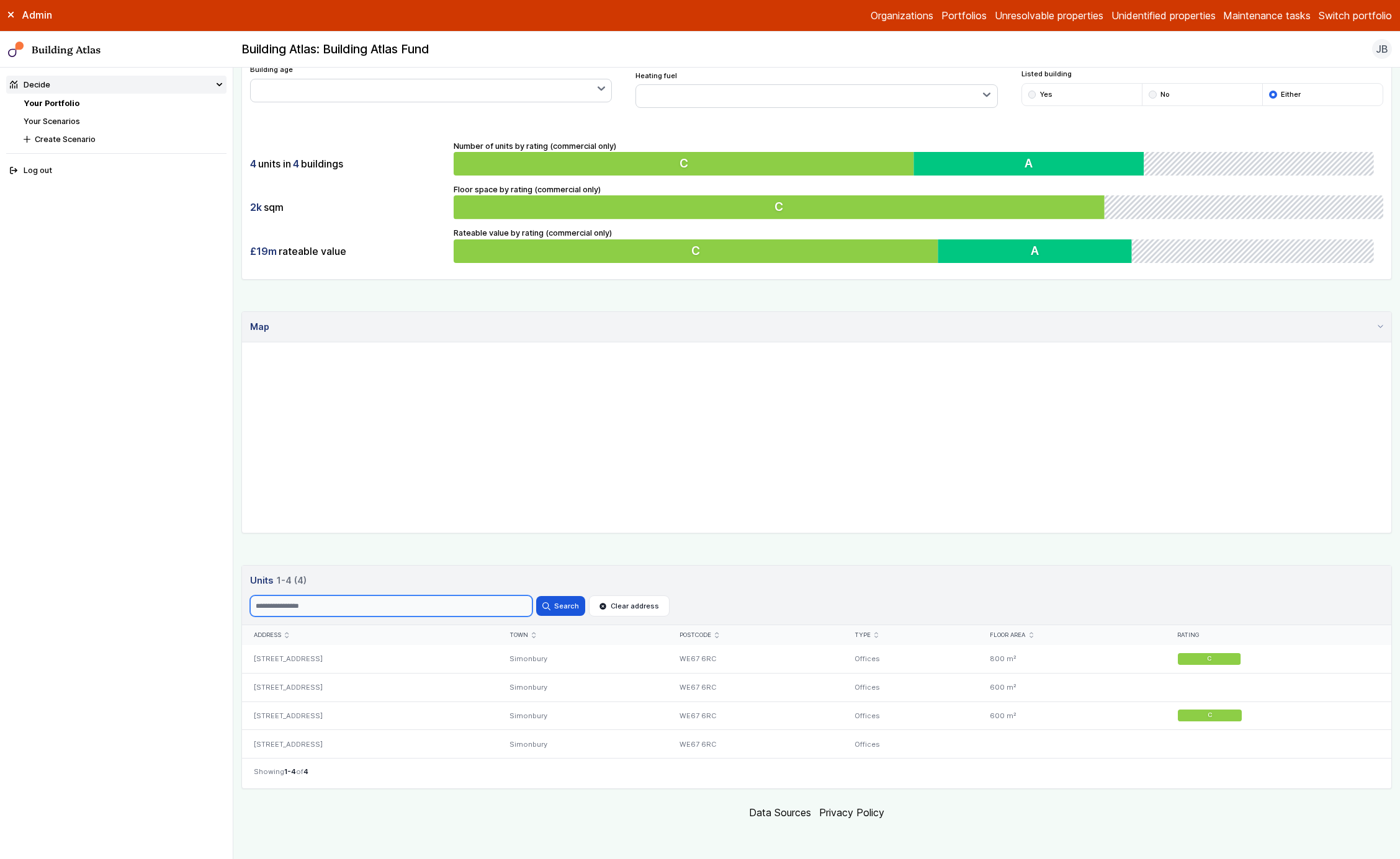
click at [537, 596] on button "Search" at bounding box center [560, 605] width 48 height 20
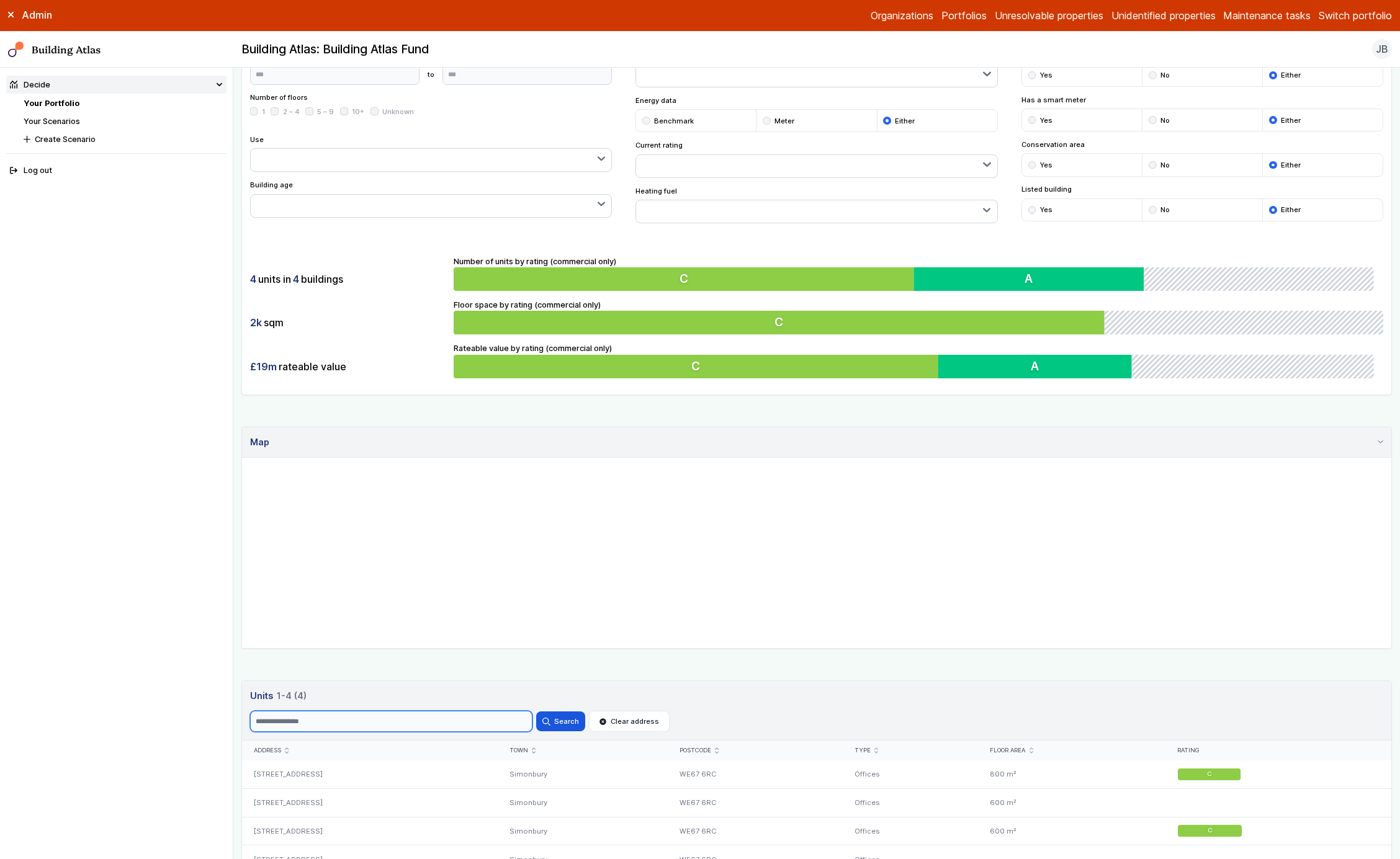
scroll to position [219, 0]
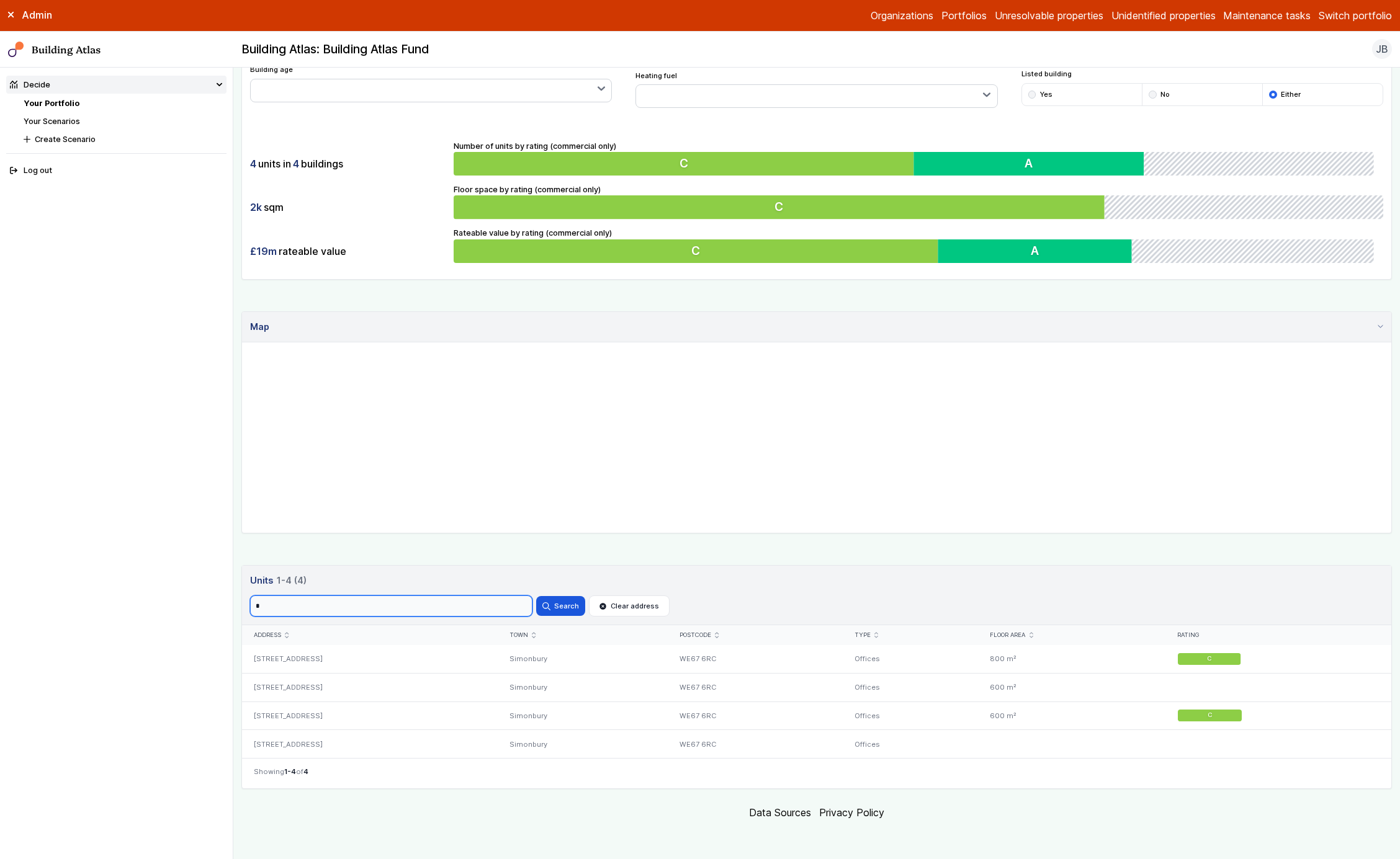
type input "*"
click at [537, 596] on button "Search" at bounding box center [560, 605] width 48 height 20
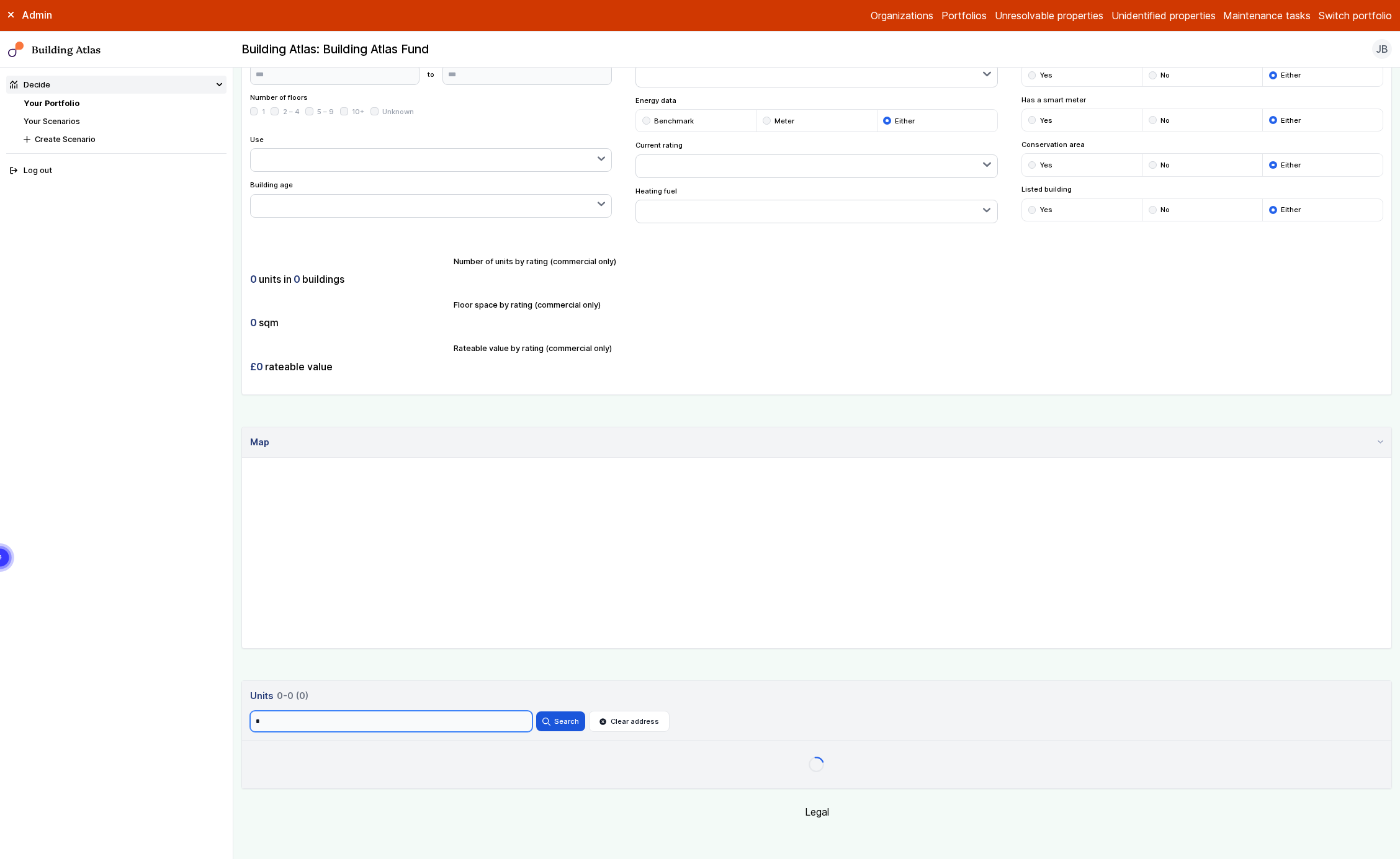
scroll to position [104, 0]
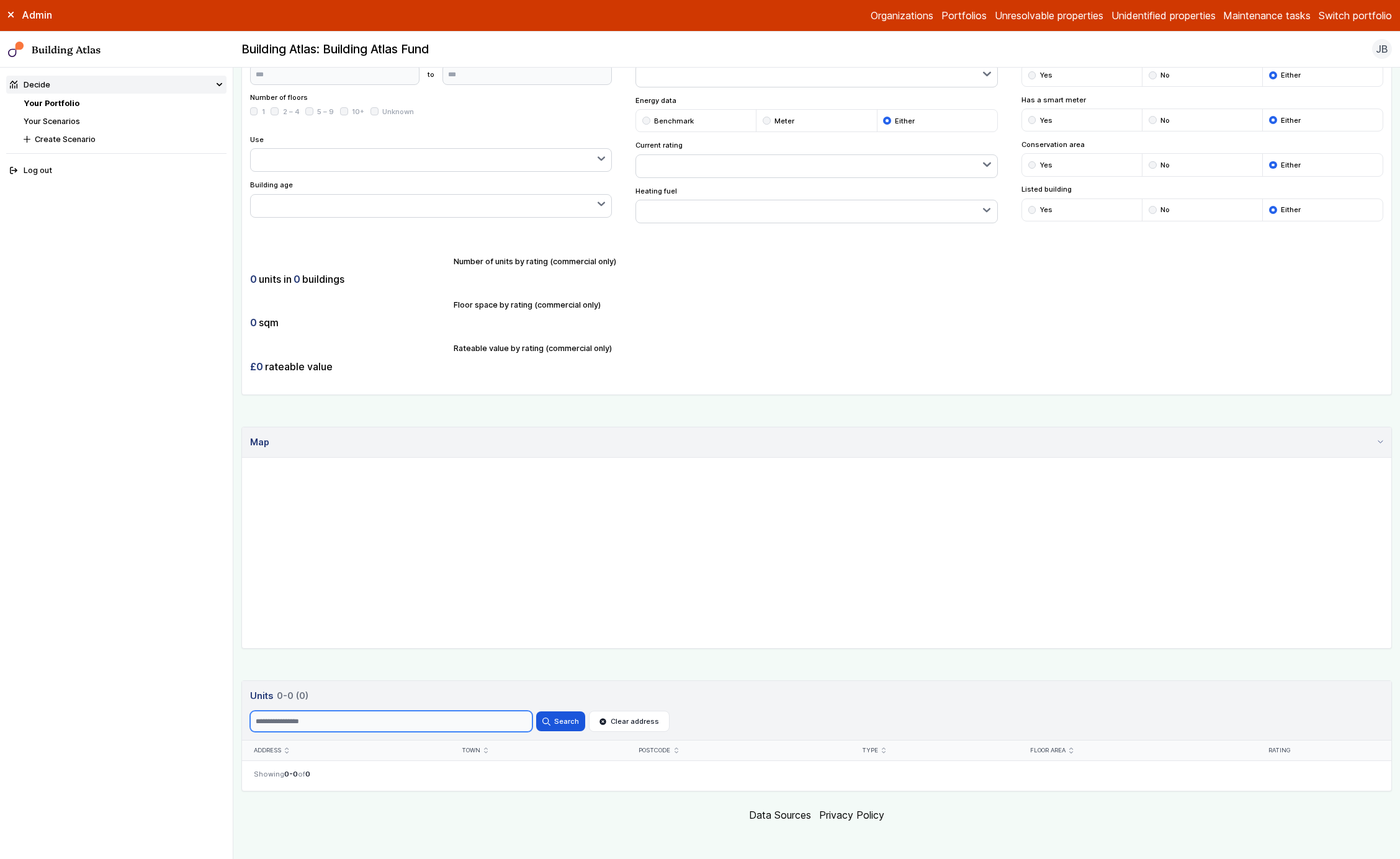
click at [537, 712] on button "Search" at bounding box center [560, 721] width 48 height 20
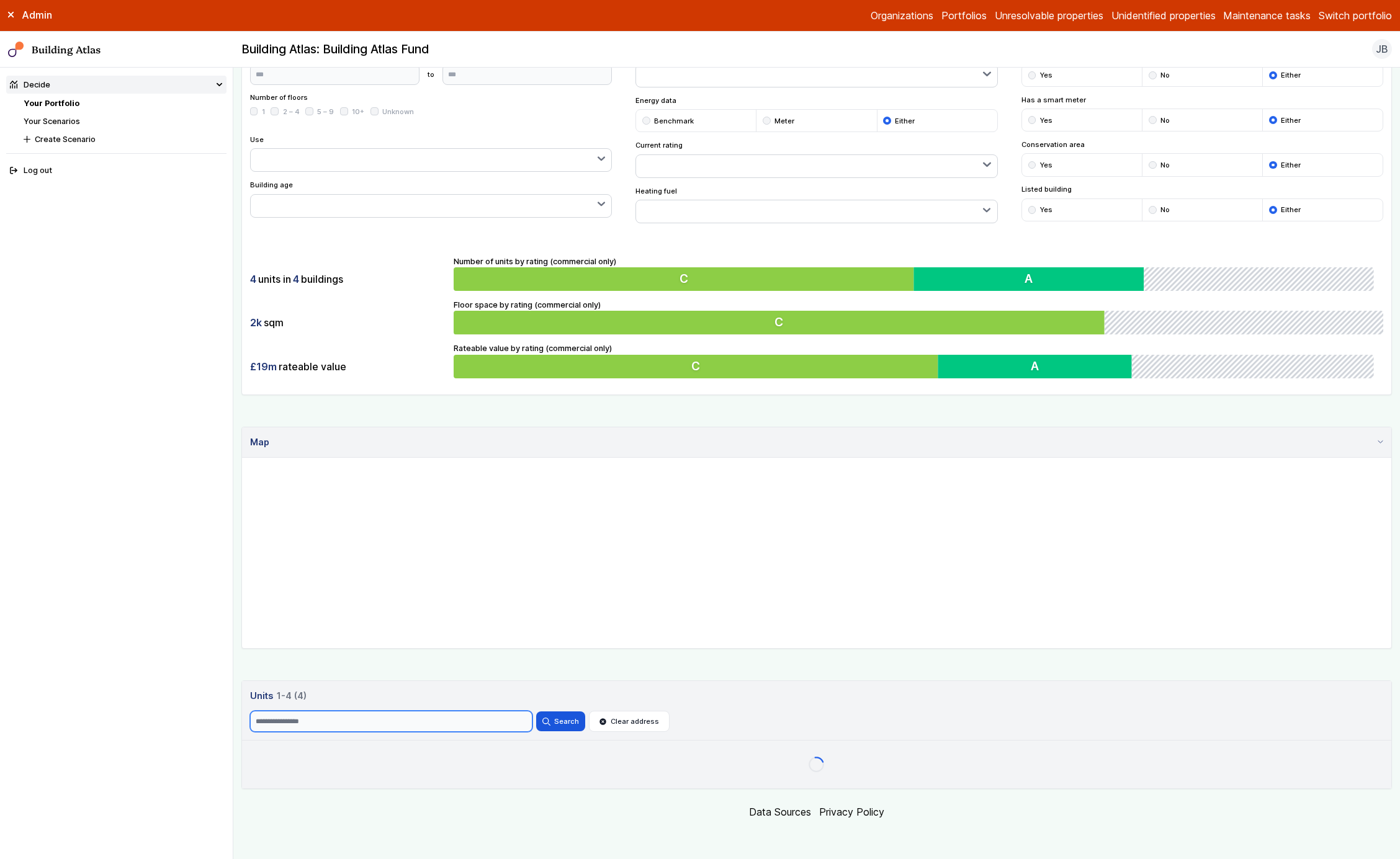
scroll to position [104, 0]
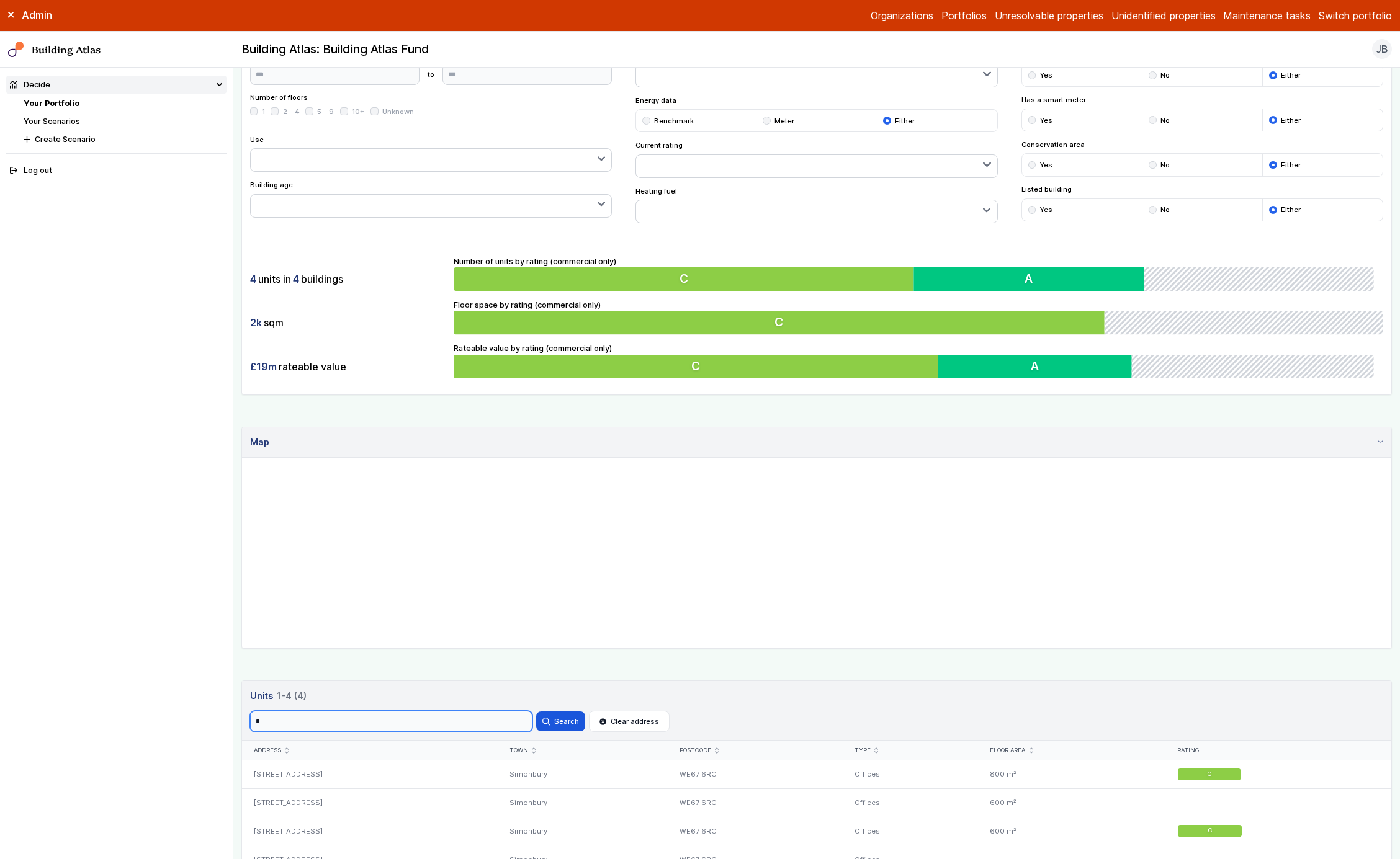
type input "*"
click at [537, 712] on button "Search" at bounding box center [560, 721] width 48 height 20
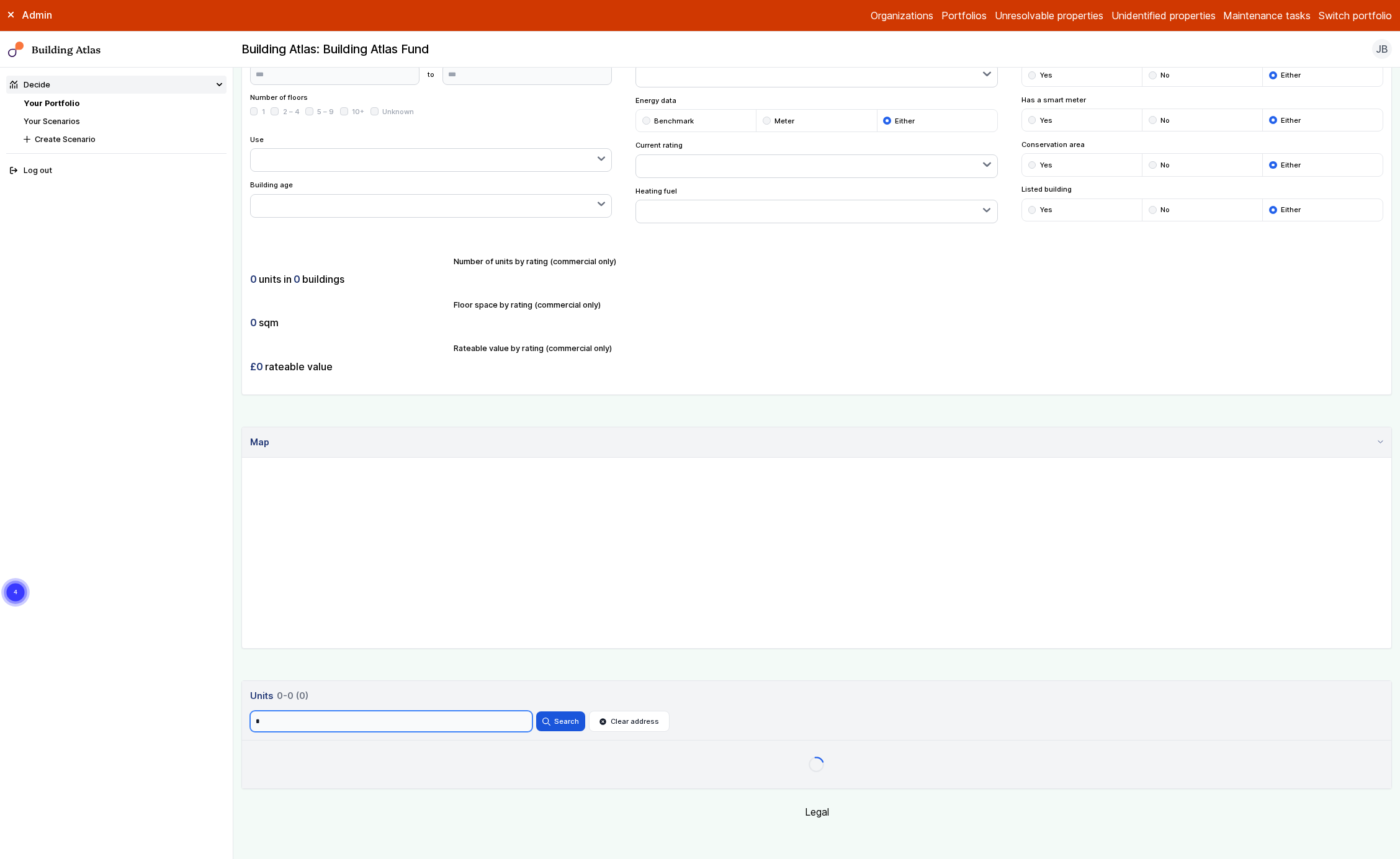
scroll to position [104, 0]
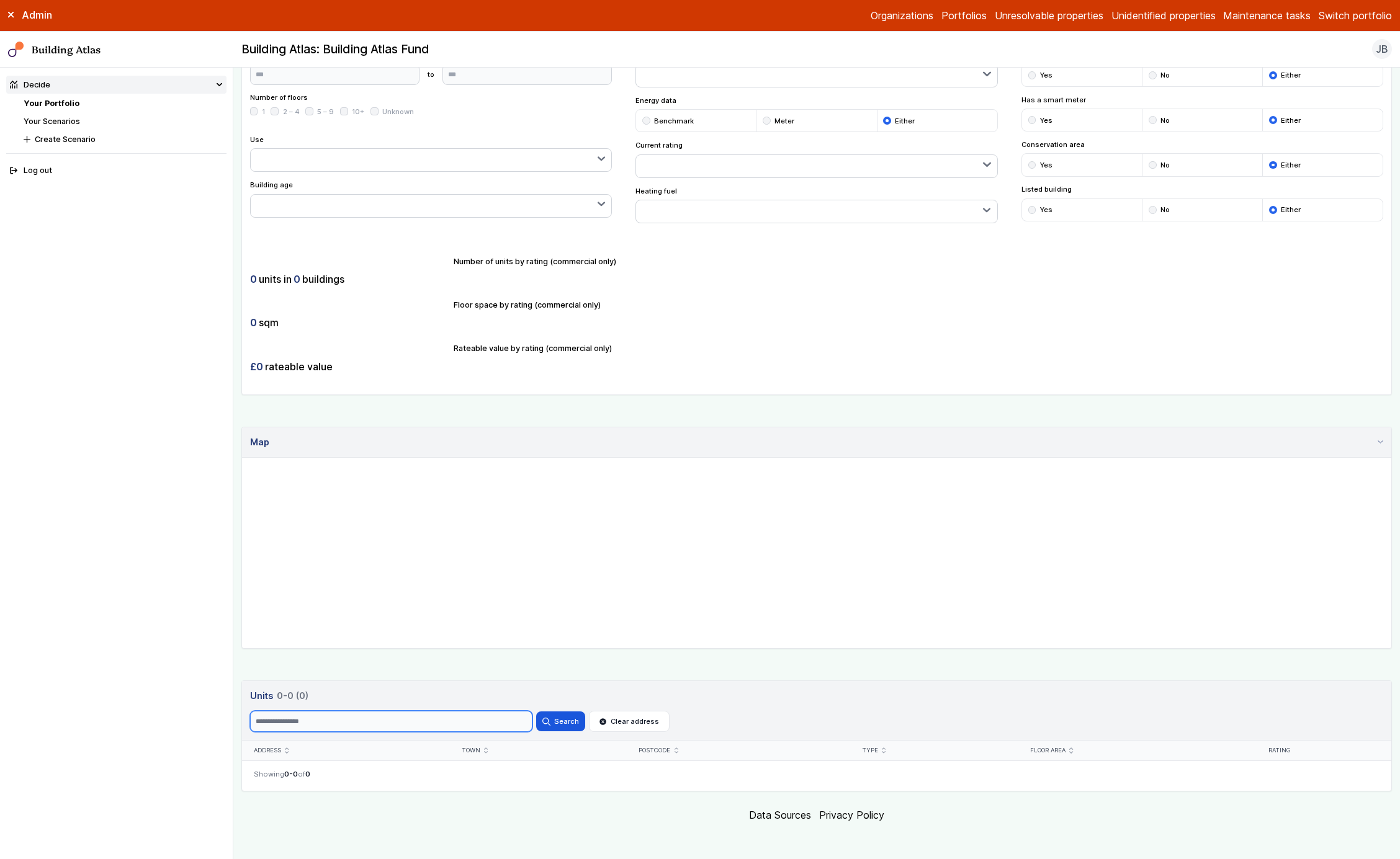
type input "*"
click at [537, 712] on button "Search" at bounding box center [560, 721] width 48 height 20
type input "*"
click at [537, 712] on button "Search" at bounding box center [560, 721] width 48 height 20
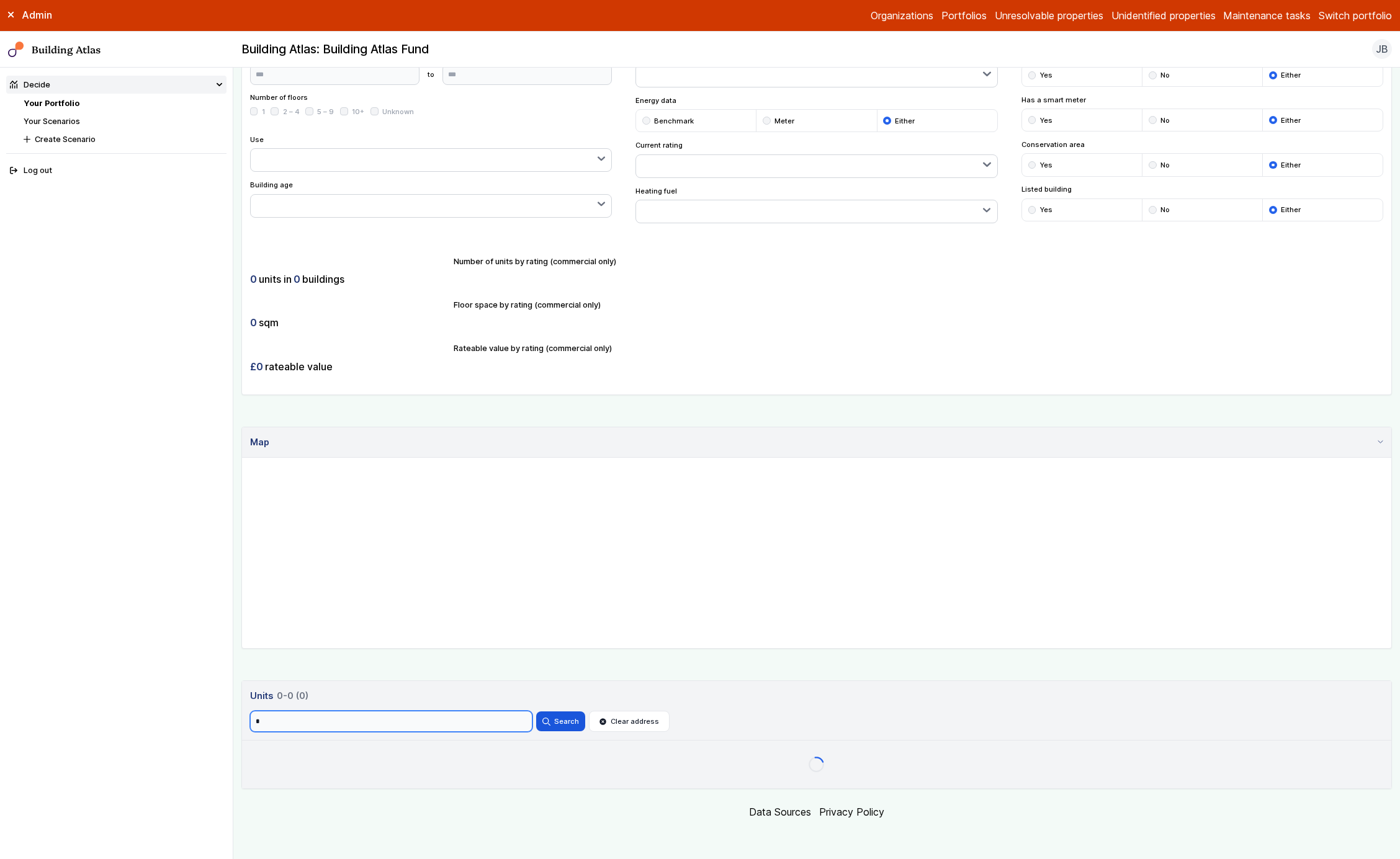
scroll to position [104, 0]
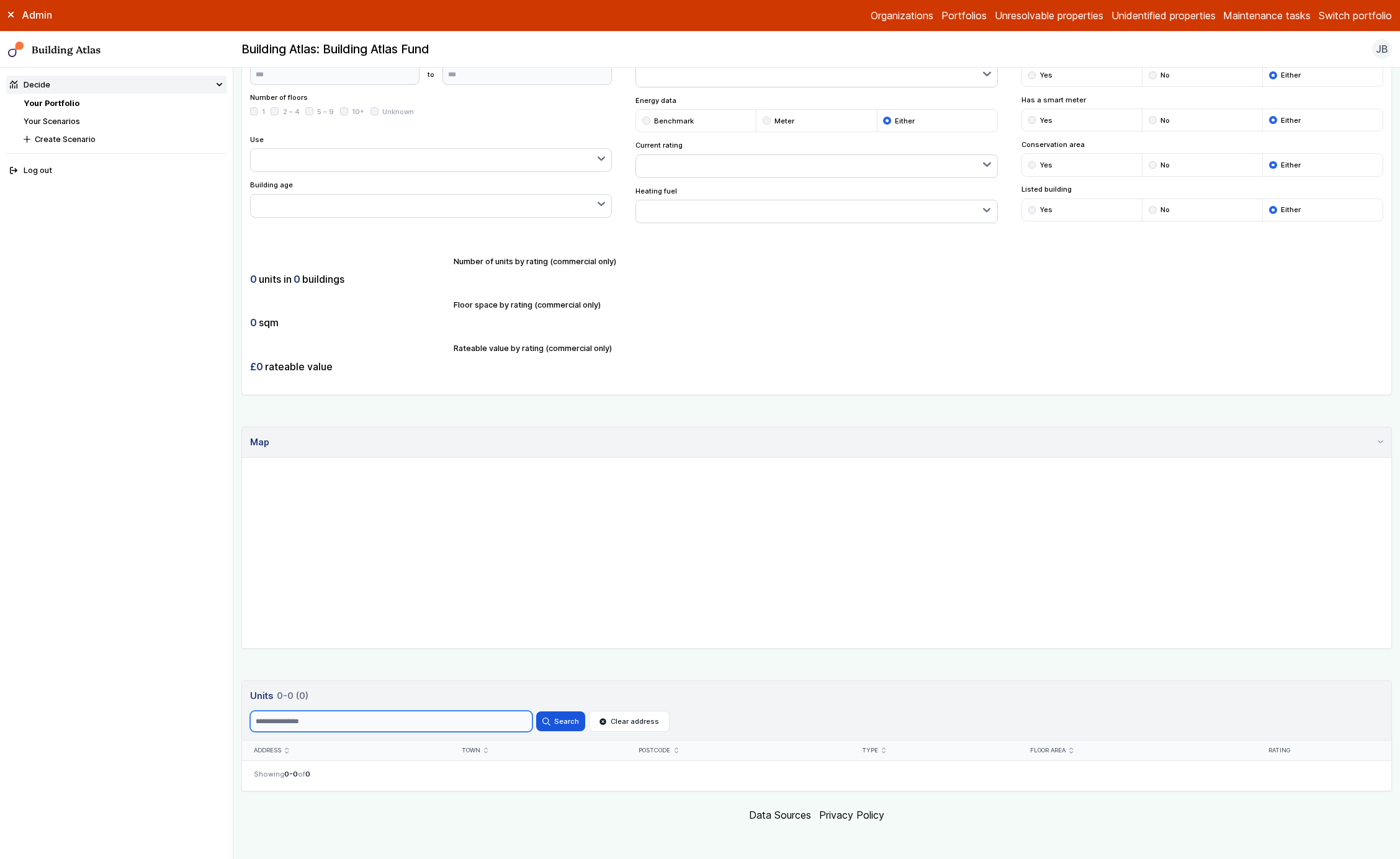
type input "*"
click at [537, 712] on button "Search" at bounding box center [560, 721] width 48 height 20
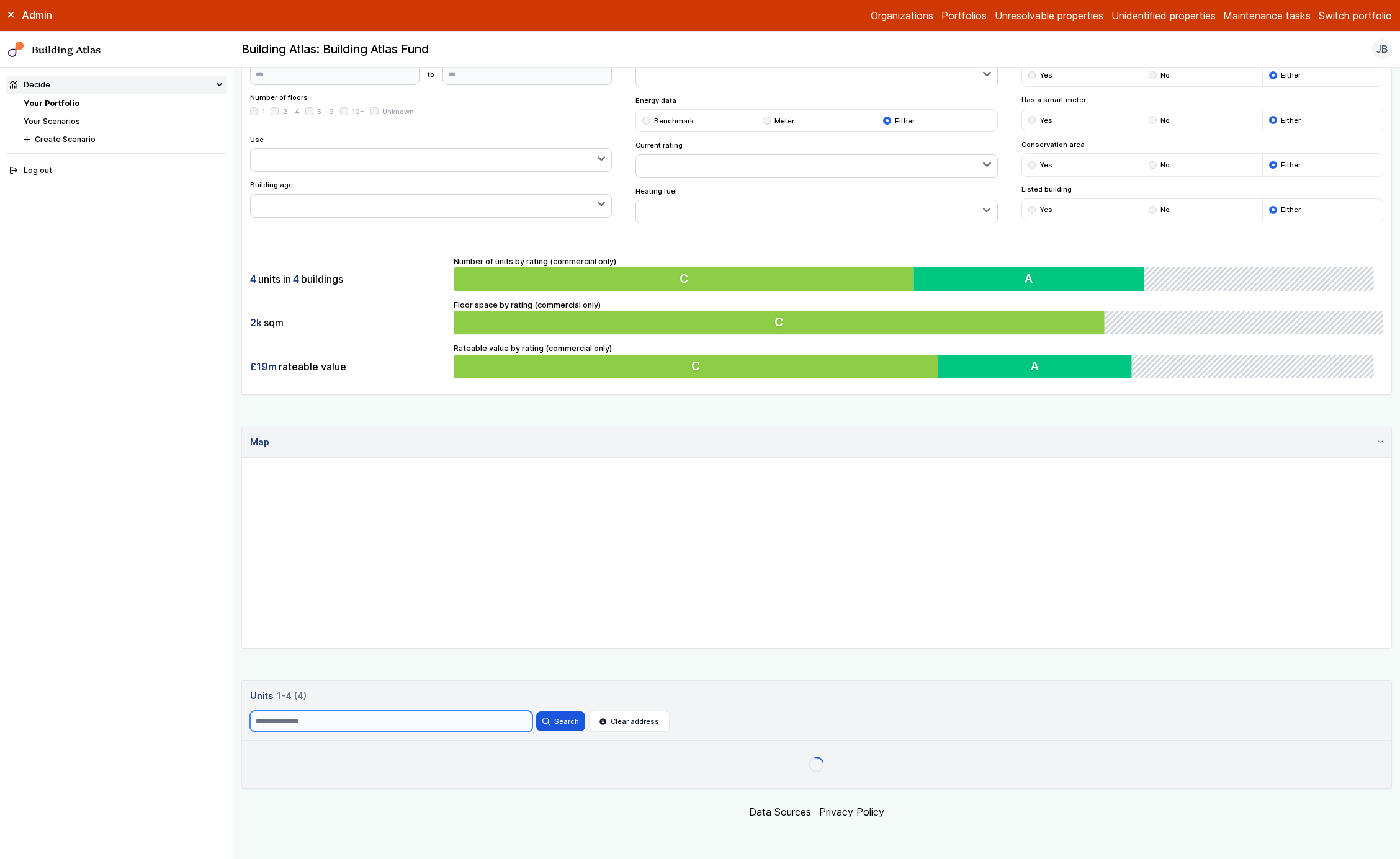
scroll to position [104, 0]
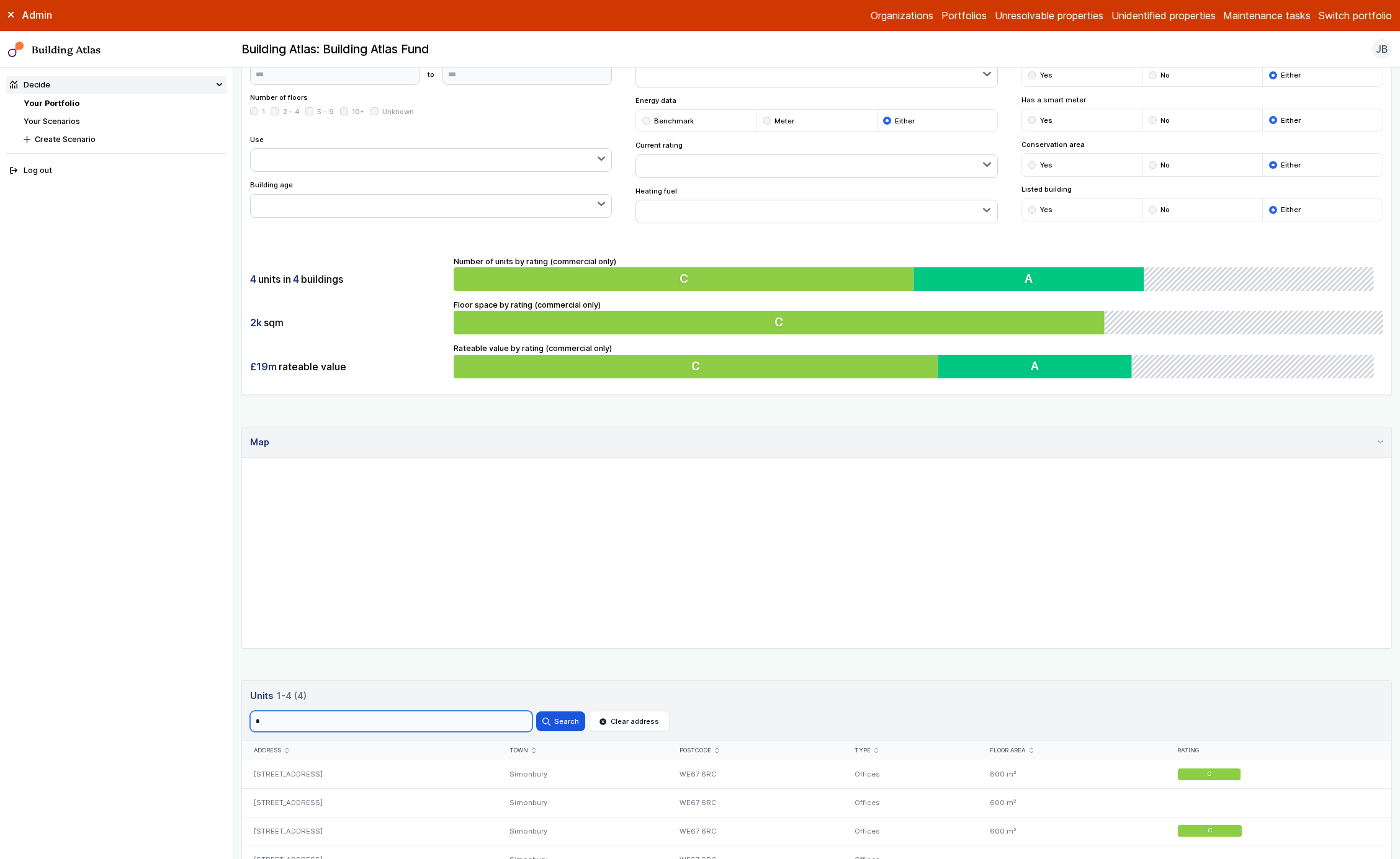
type input "*"
click at [537, 712] on button "Search" at bounding box center [560, 721] width 48 height 20
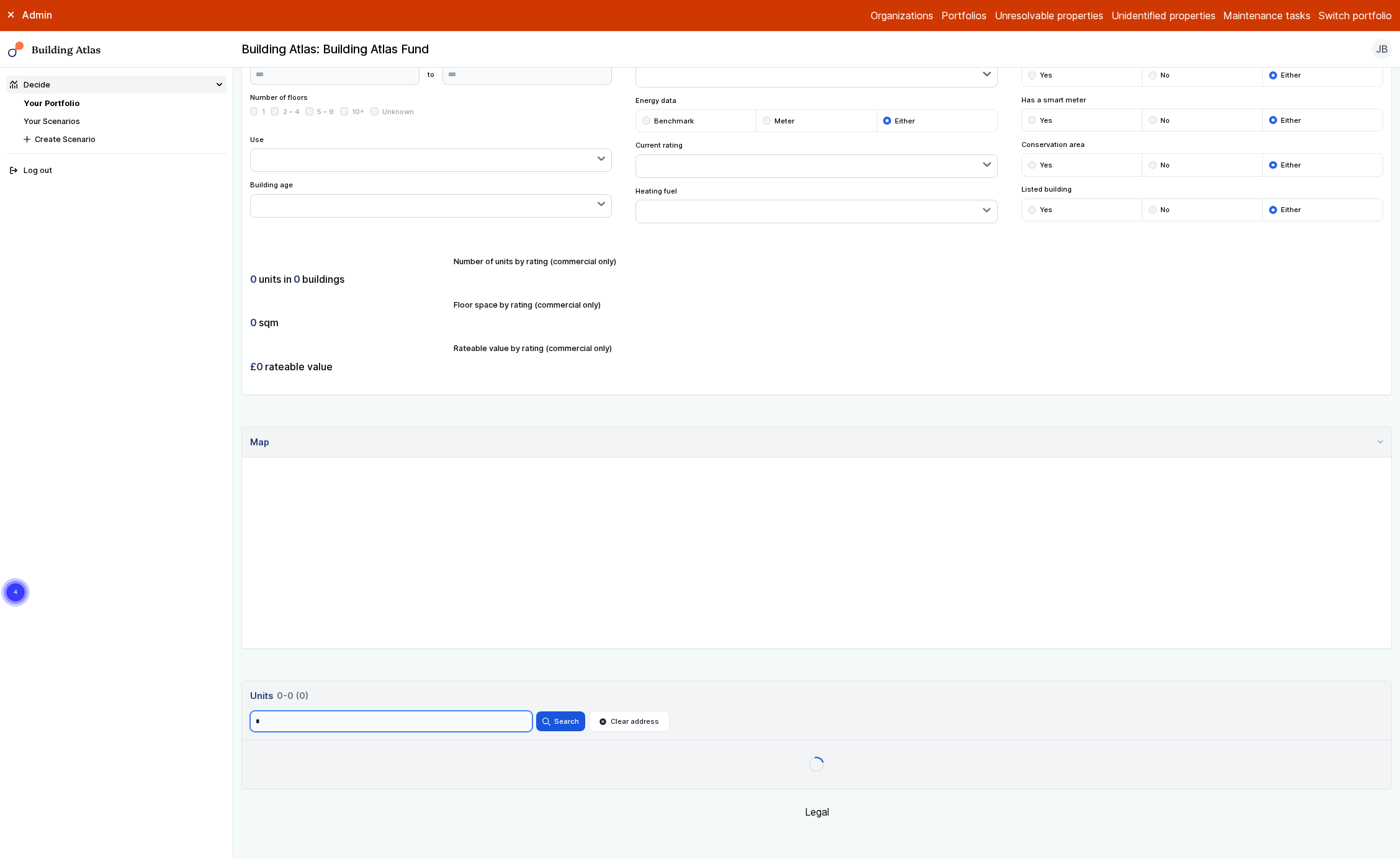
scroll to position [104, 0]
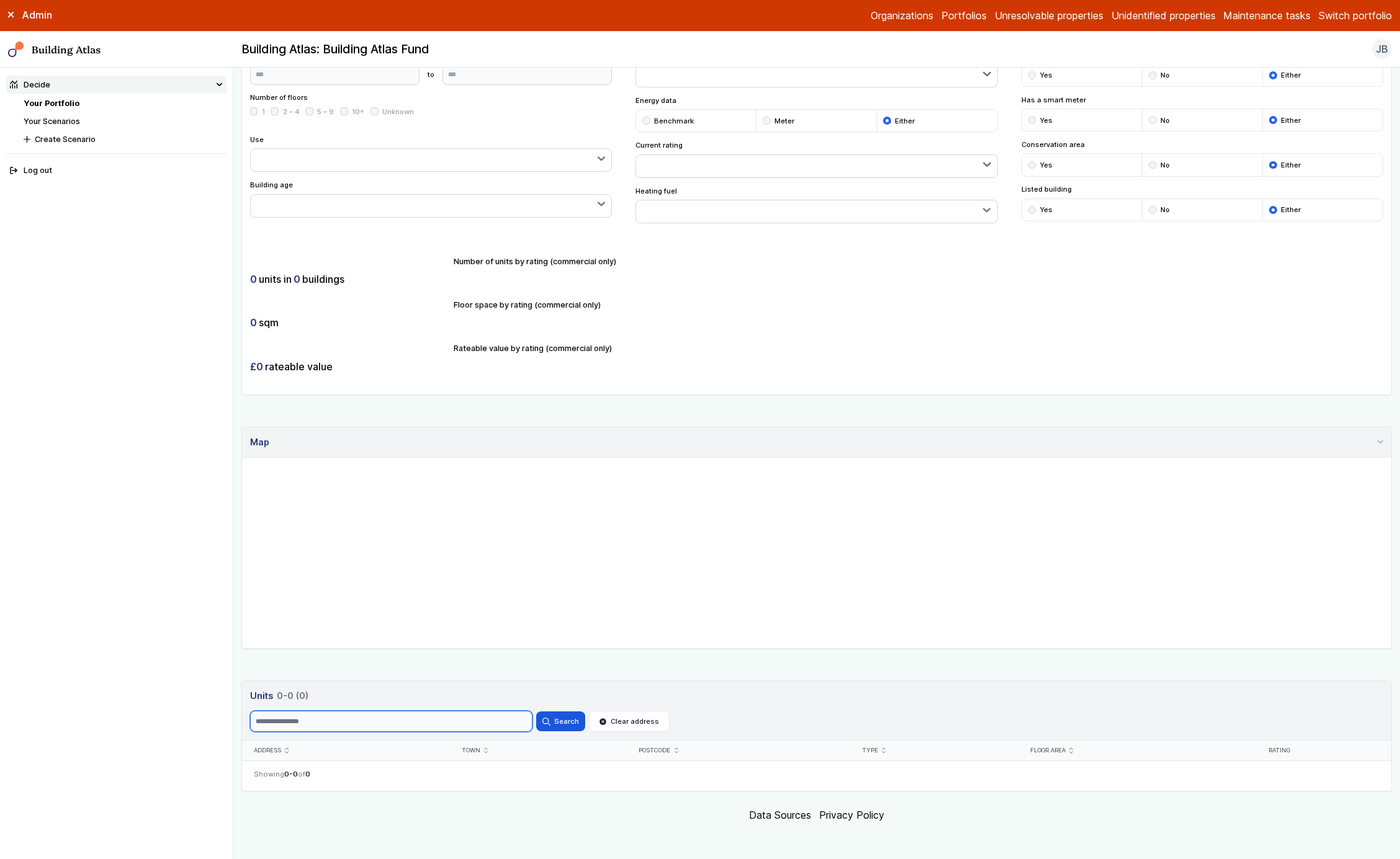
click at [537, 712] on button "Search" at bounding box center [560, 721] width 48 height 20
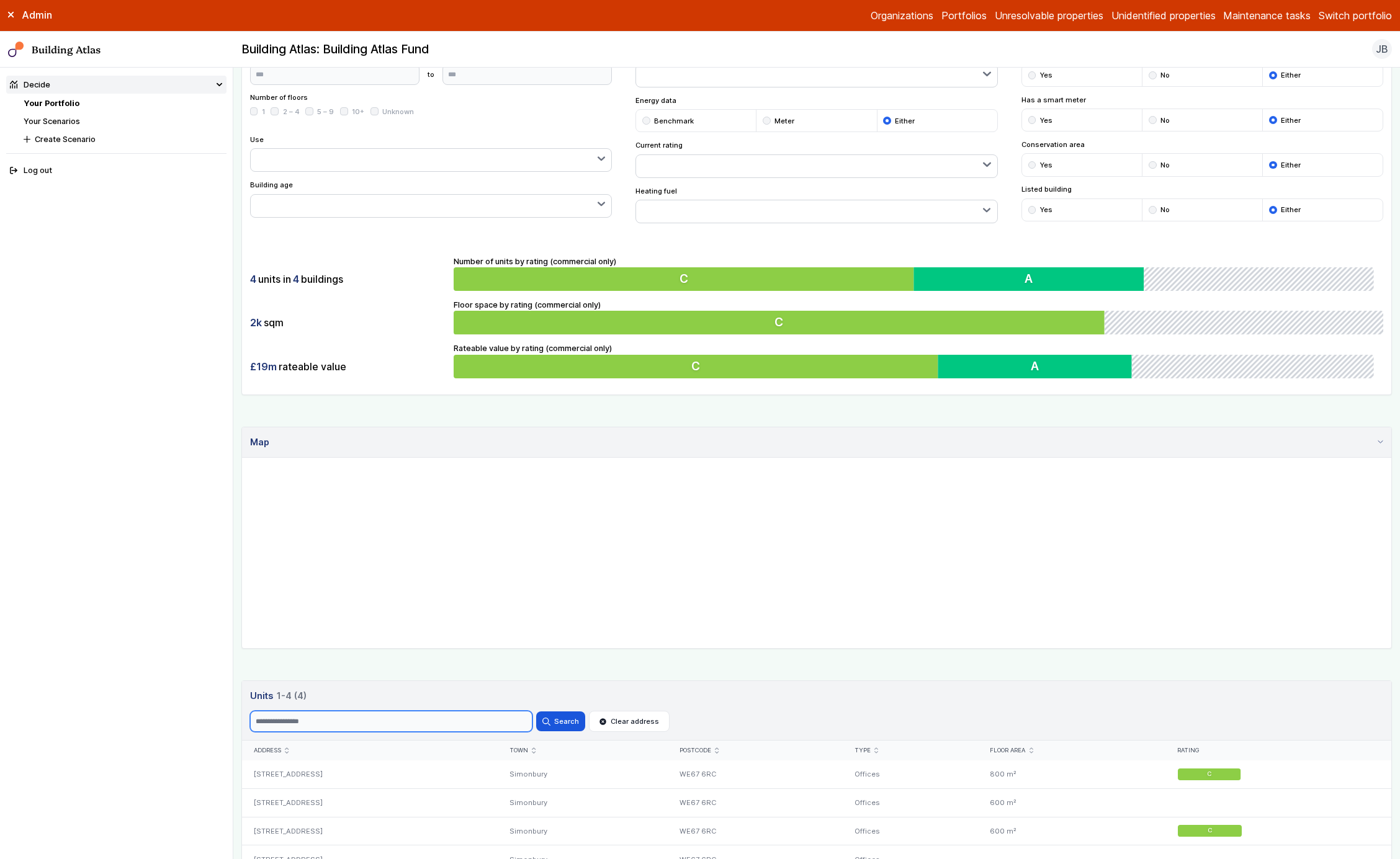
scroll to position [104, 0]
type input "*"
click at [537, 712] on button "Search" at bounding box center [560, 721] width 48 height 20
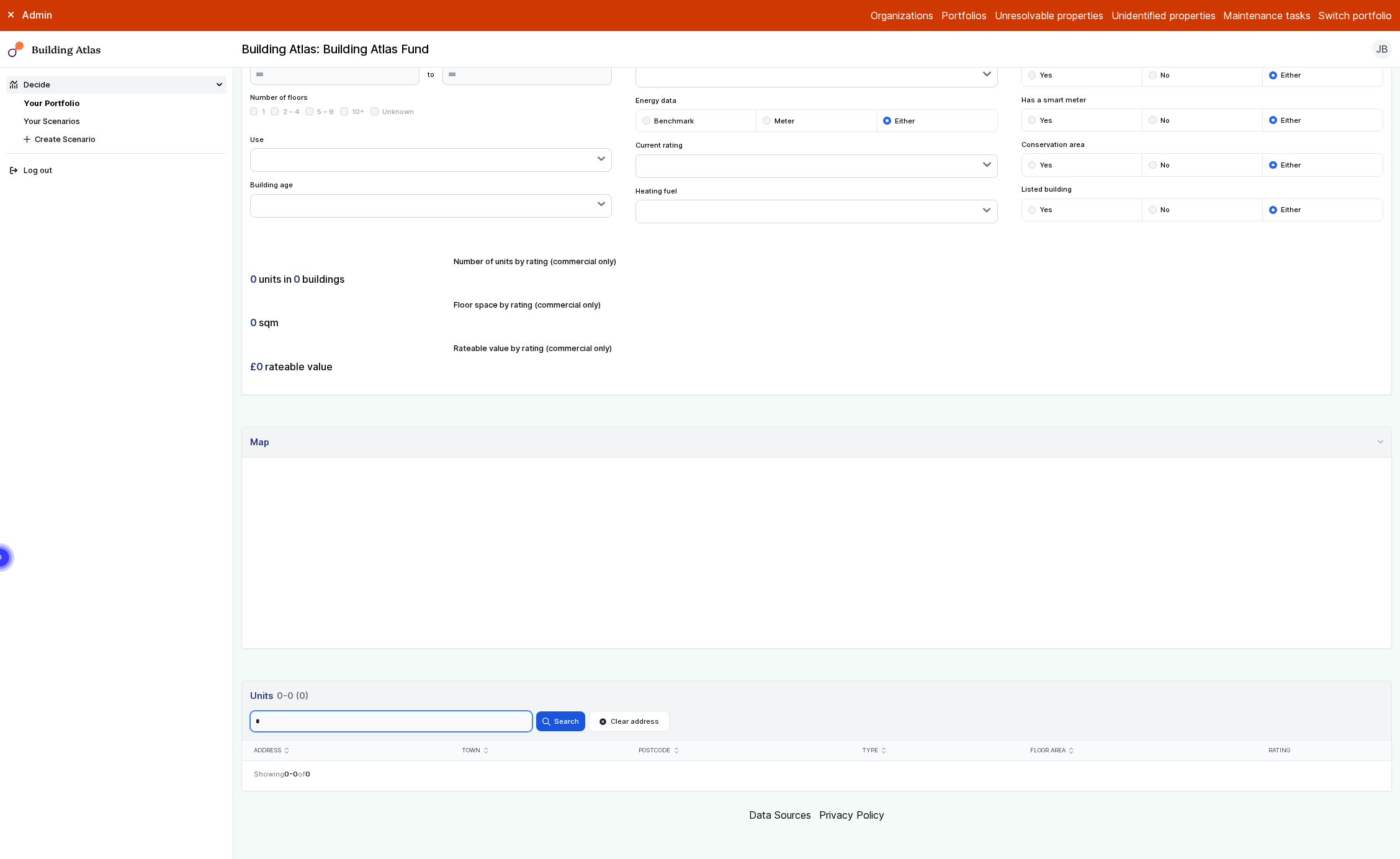
scroll to position [104, 0]
type input "*"
click at [537, 712] on button "Search" at bounding box center [560, 721] width 48 height 20
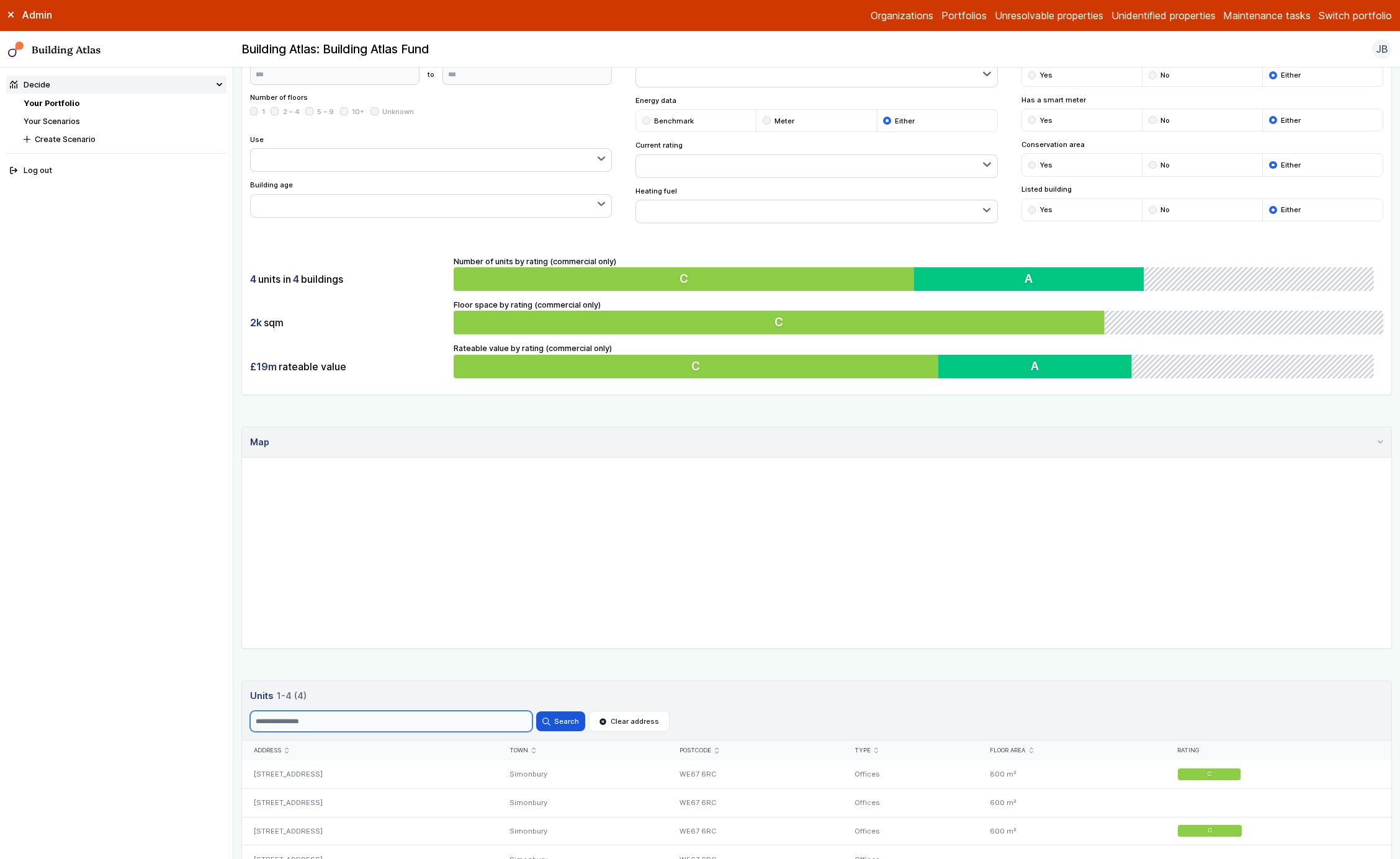
scroll to position [104, 0]
click at [333, 693] on h3 "Units 4 1-4 (4)" at bounding box center [817, 696] width 1134 height 13
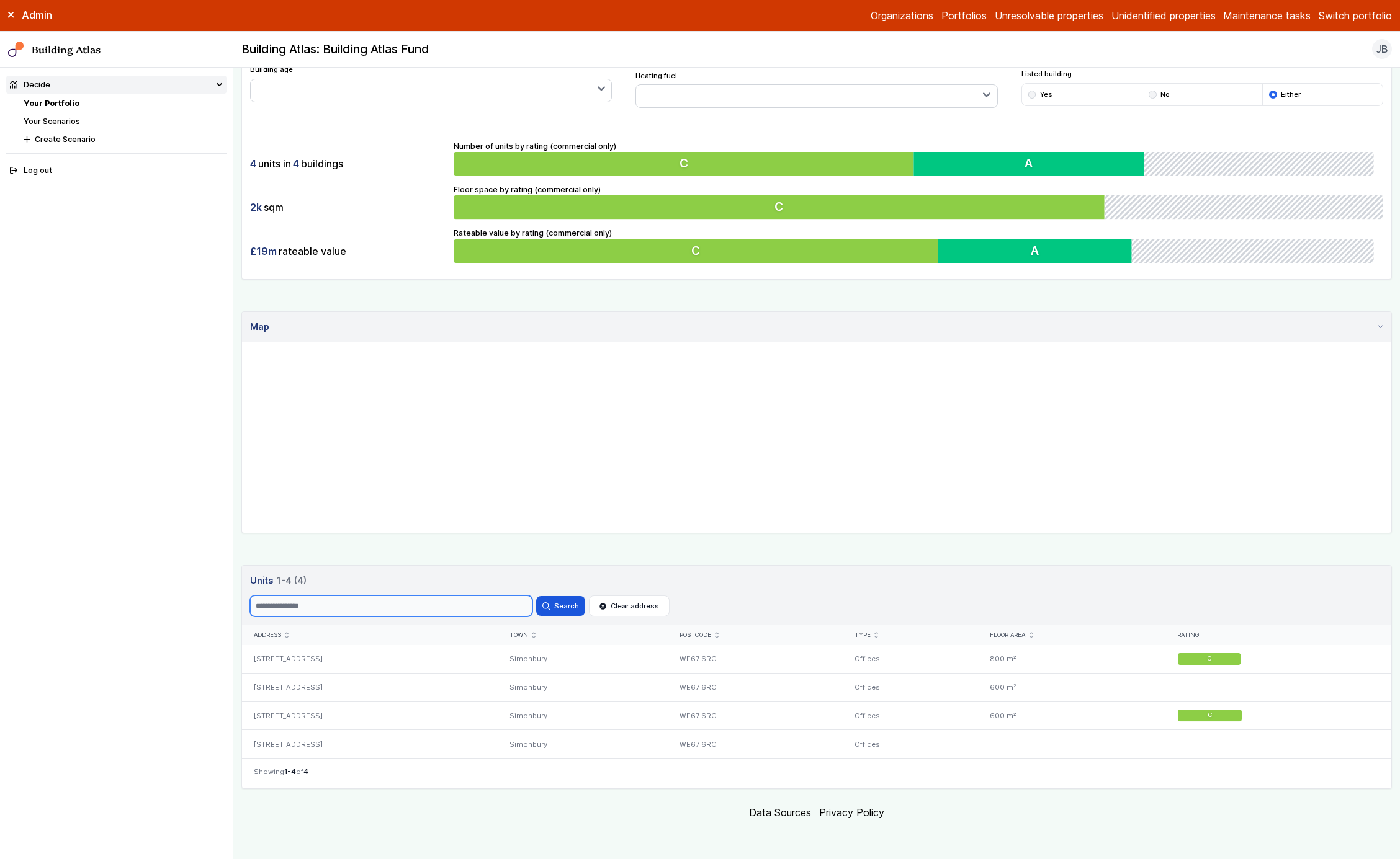
click at [484, 614] on input "Search" at bounding box center [392, 606] width 282 height 21
type input "*"
click at [537, 596] on button "Search" at bounding box center [560, 605] width 48 height 20
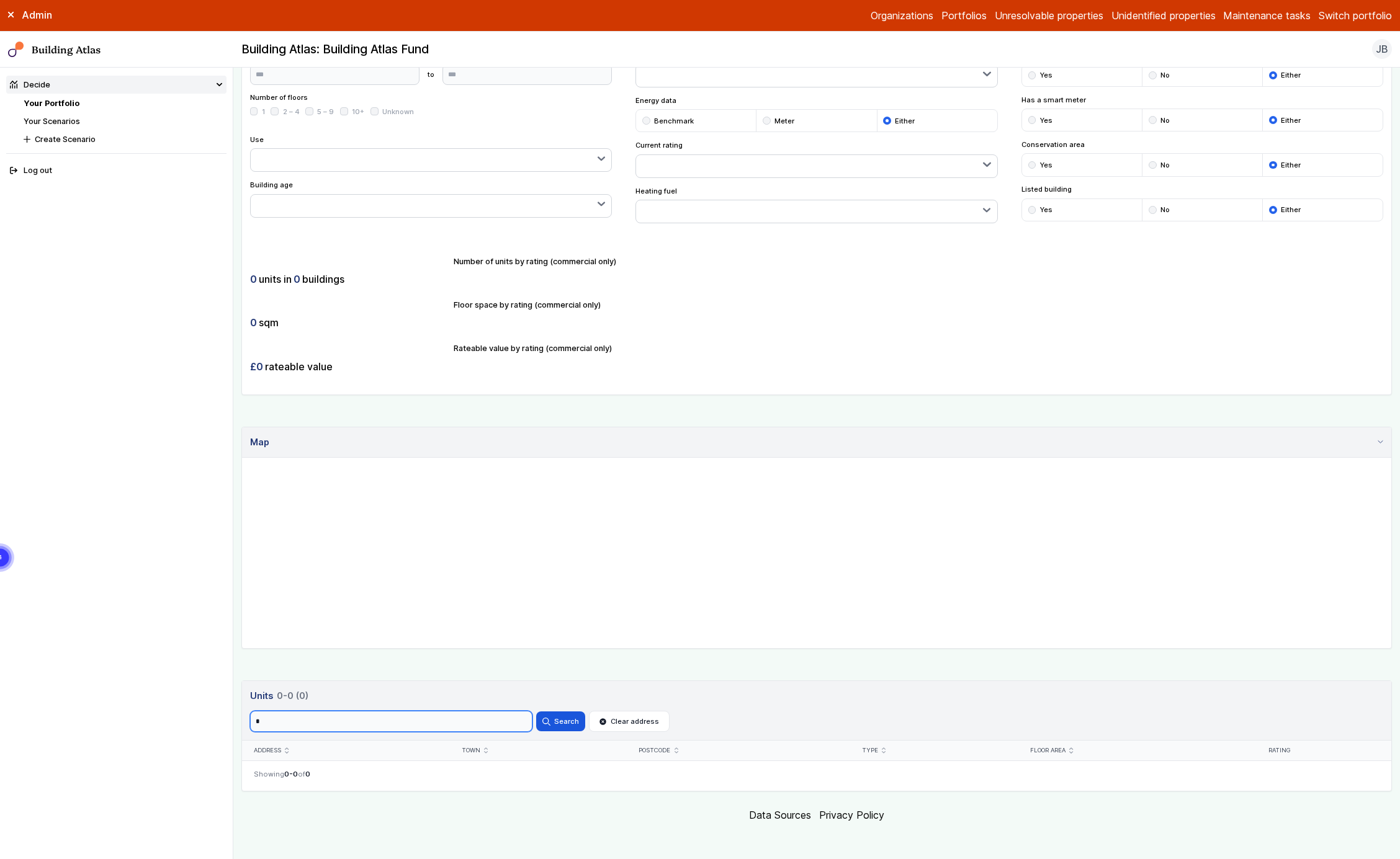
scroll to position [104, 0]
type input "*"
click at [537, 712] on button "Search" at bounding box center [560, 721] width 48 height 20
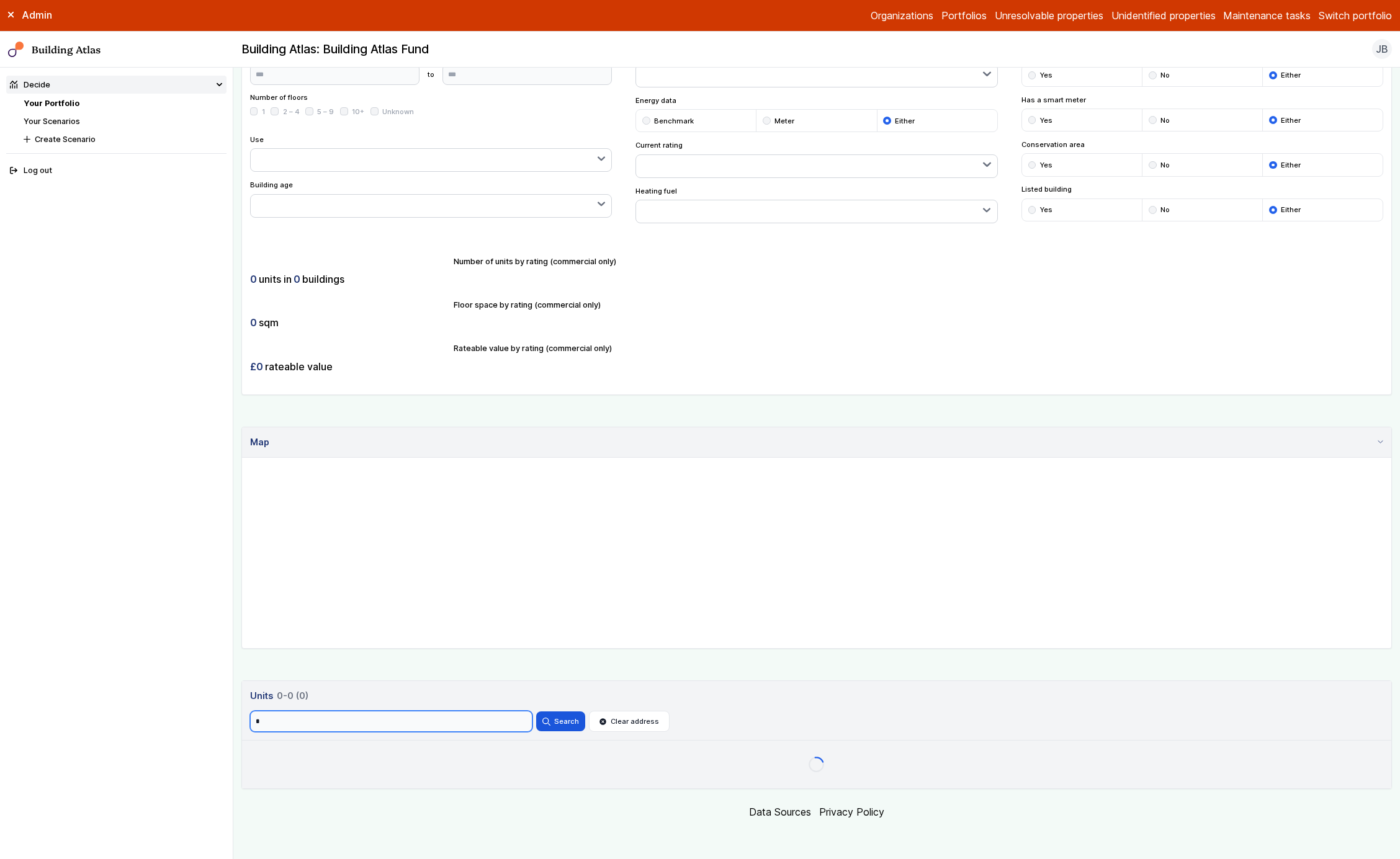
scroll to position [104, 0]
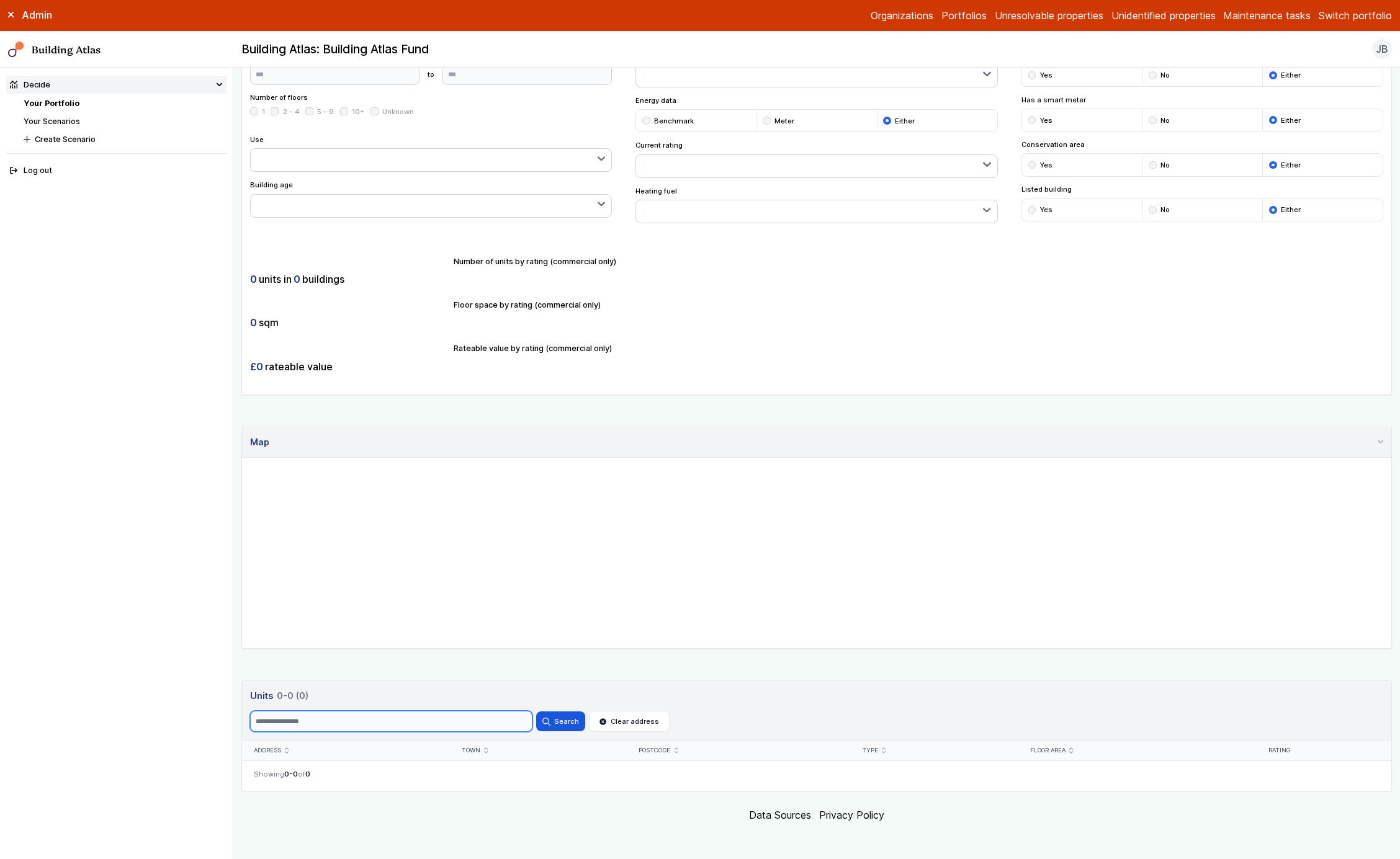
click at [537, 712] on button "Search" at bounding box center [560, 721] width 48 height 20
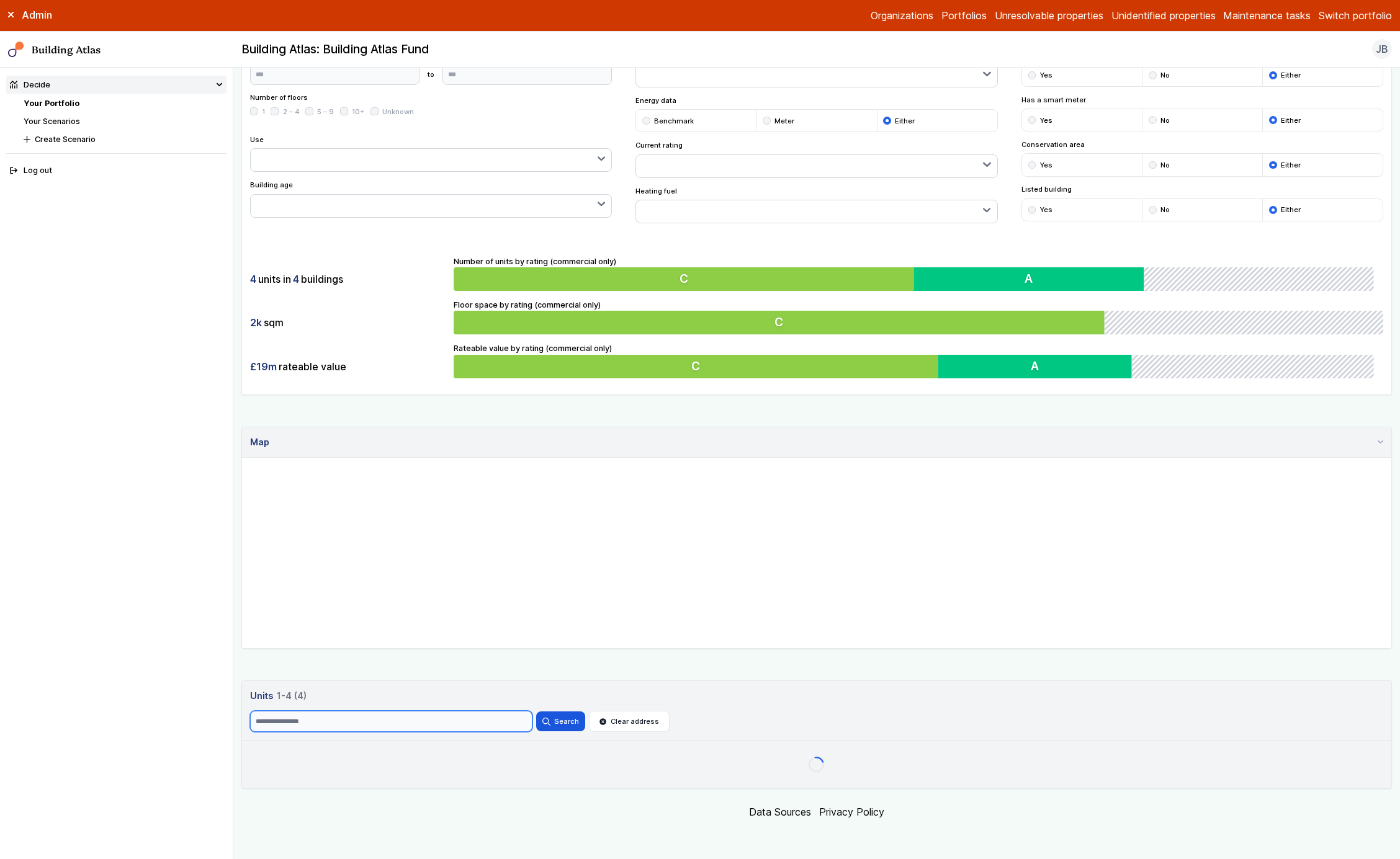
scroll to position [104, 0]
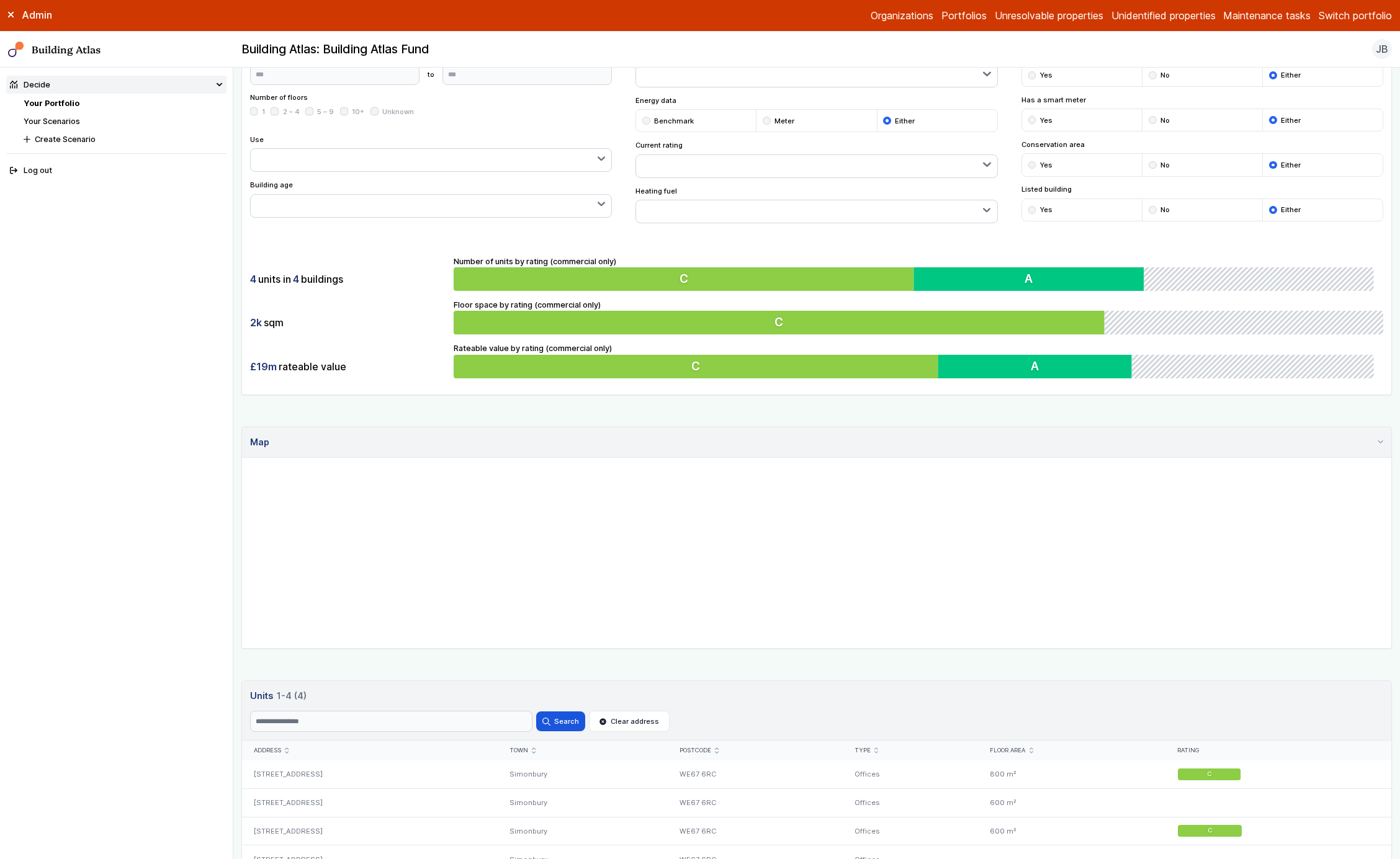
click at [316, 701] on h3 "Units 4 1-4 (4)" at bounding box center [817, 696] width 1134 height 13
click at [256, 698] on h3 "Units 4 1-4 (4)" at bounding box center [817, 696] width 1134 height 13
click at [315, 682] on header "Units 4 1-4 (4) Search Search Clear address" at bounding box center [817, 711] width 1149 height 59
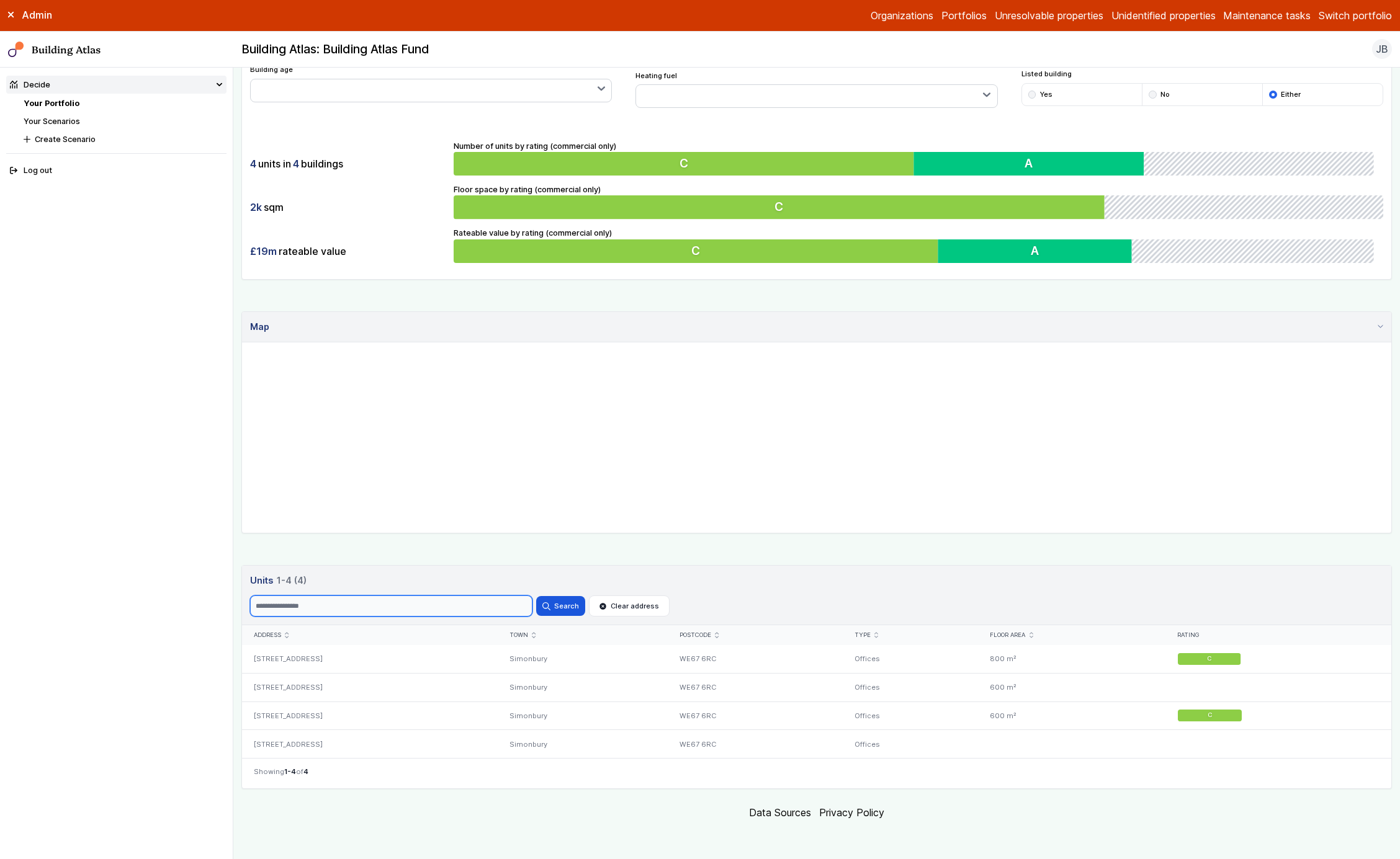
click at [522, 600] on input "Search" at bounding box center [392, 606] width 282 height 21
click at [534, 586] on h3 "Units 4 1-4 (4)" at bounding box center [817, 580] width 1134 height 13
click at [520, 592] on header "Units 4 1-4 (4) Search Search Clear address" at bounding box center [817, 595] width 1149 height 59
click at [494, 604] on input "Search" at bounding box center [392, 606] width 282 height 21
click at [502, 591] on header "Units 4 1-4 (4) Search Search Clear address" at bounding box center [817, 595] width 1149 height 59
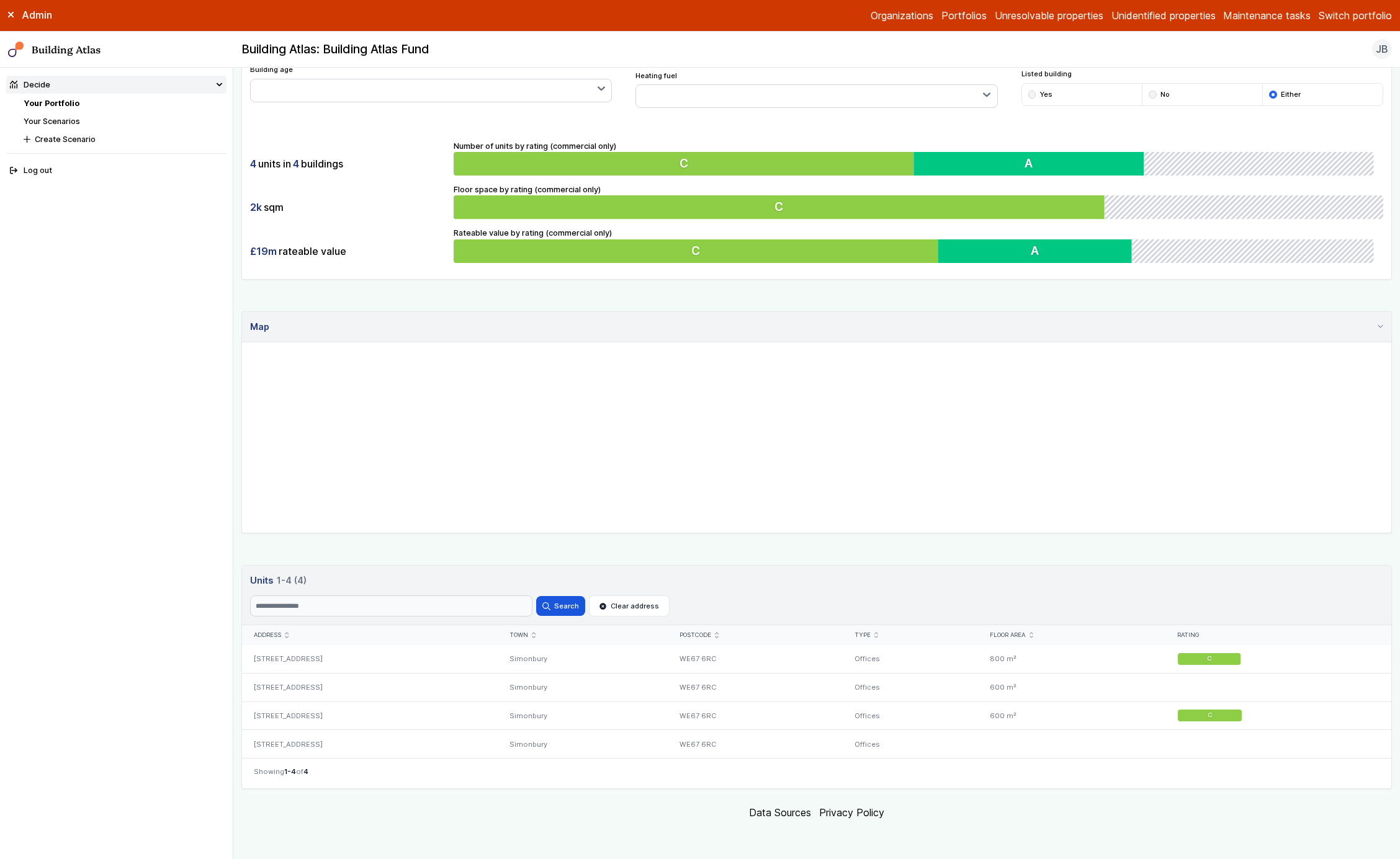
click at [265, 580] on h3 "Units 4 1-4 (4)" at bounding box center [817, 580] width 1134 height 13
click at [380, 571] on header "Units 4 1-4 (4) Search Search Clear address" at bounding box center [817, 595] width 1149 height 59
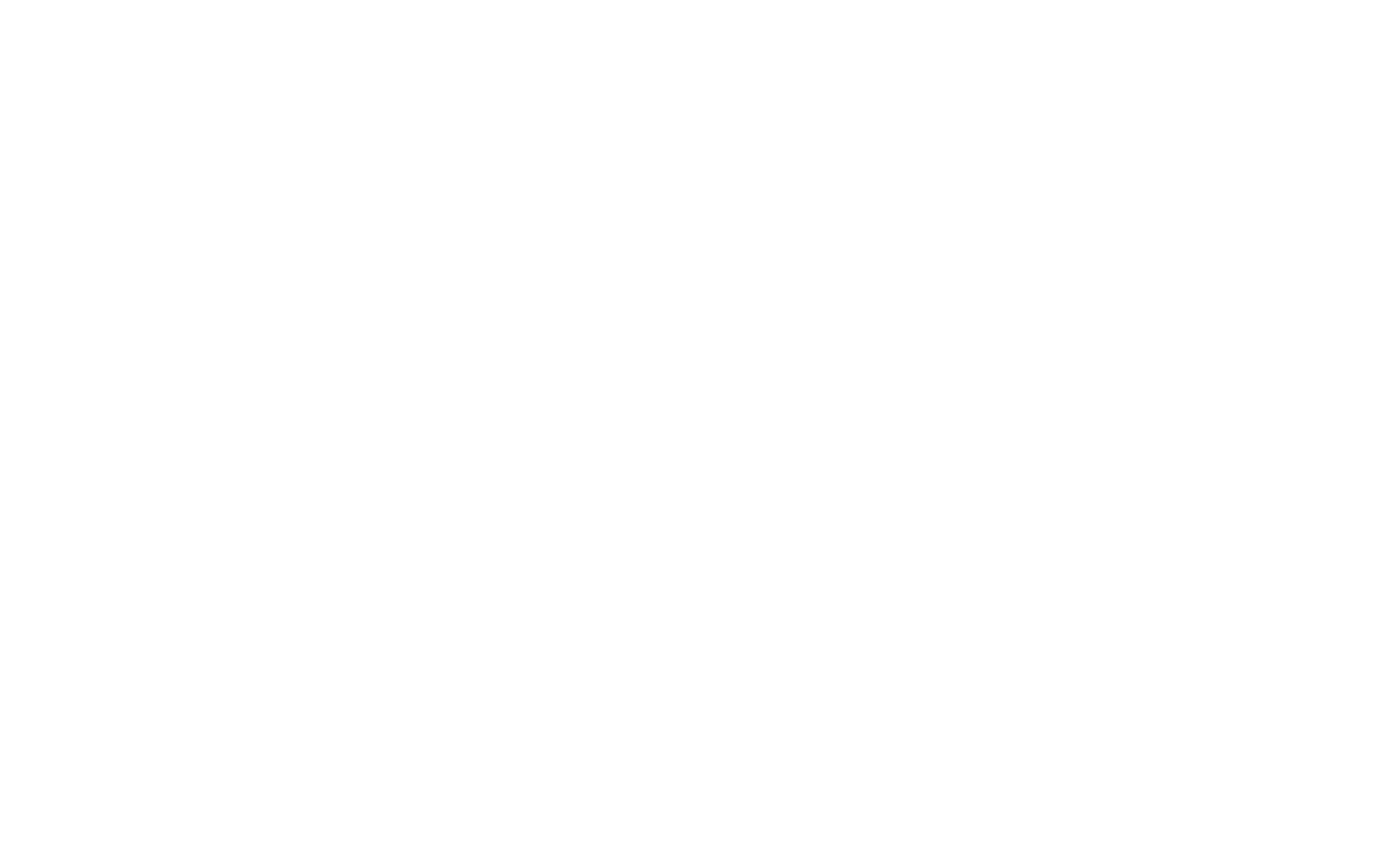
scroll to position [219, 0]
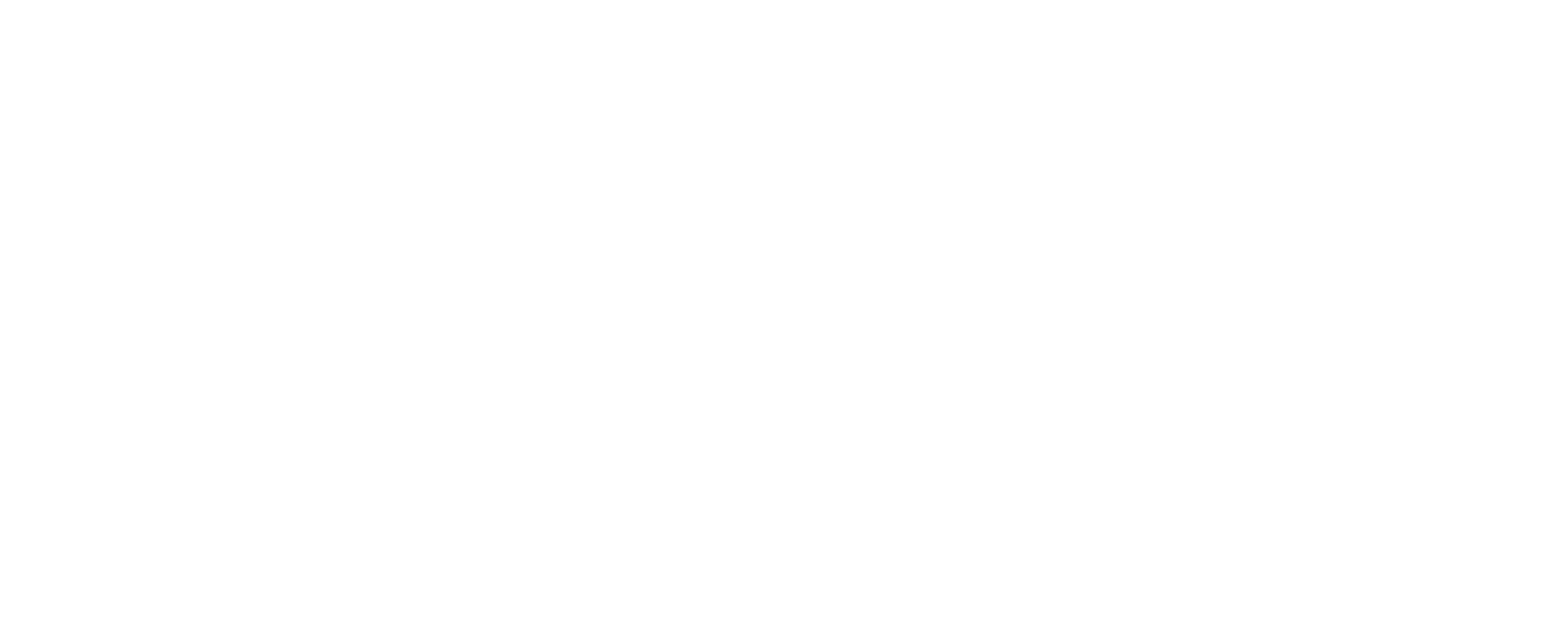
scroll to position [376, 0]
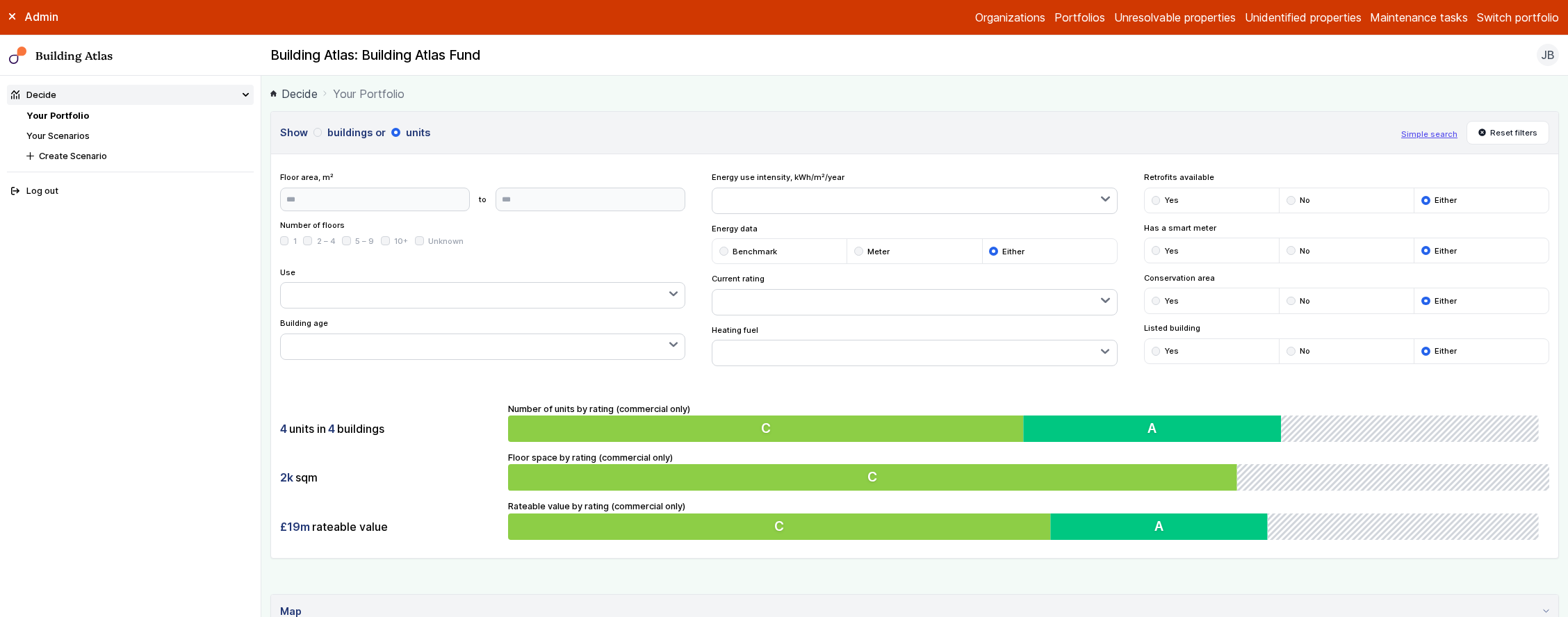
scroll to position [591, 0]
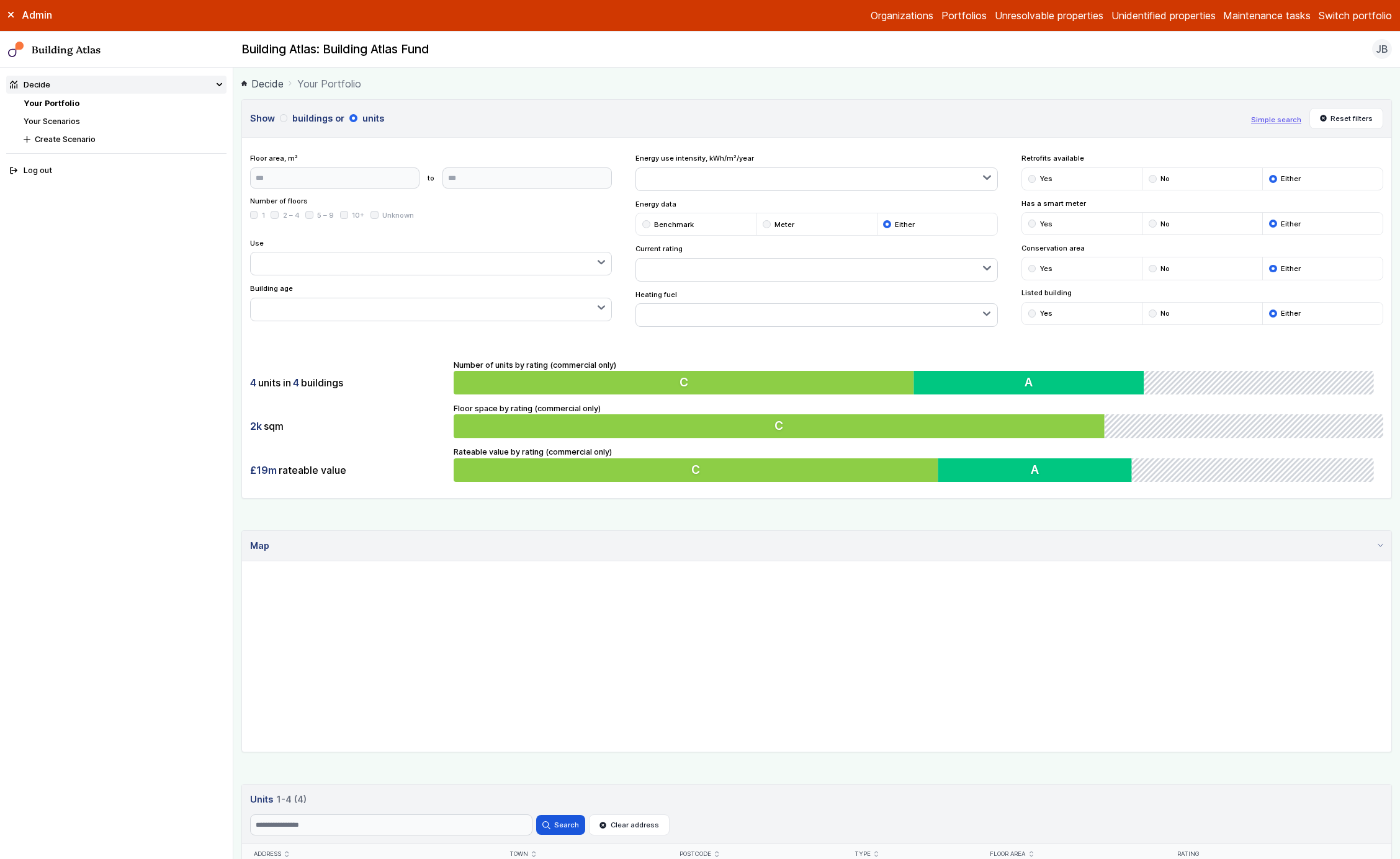
scroll to position [219, 0]
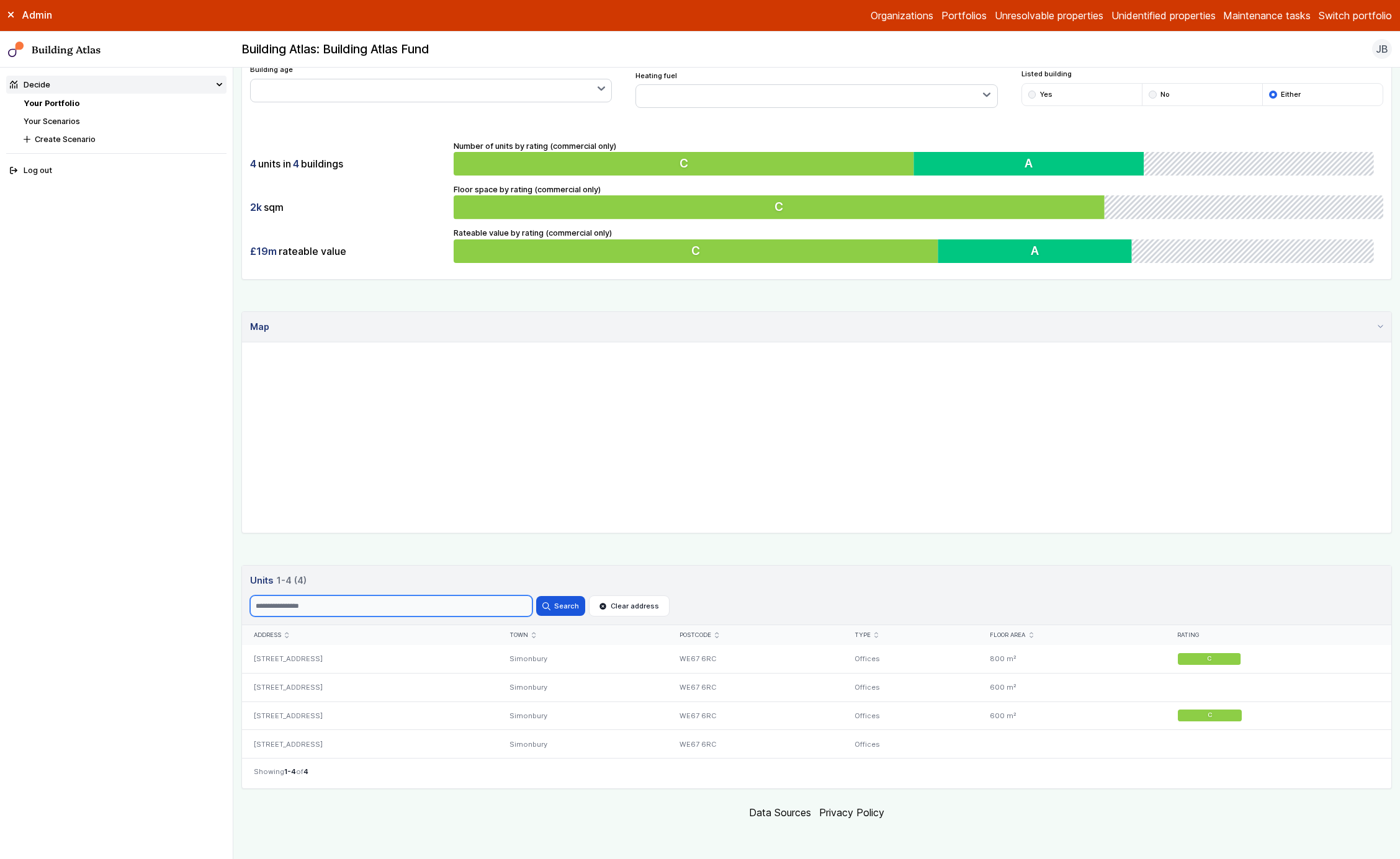
click at [457, 605] on input "Search" at bounding box center [392, 606] width 282 height 21
type input "*"
click at [537, 596] on button "Search" at bounding box center [560, 605] width 48 height 20
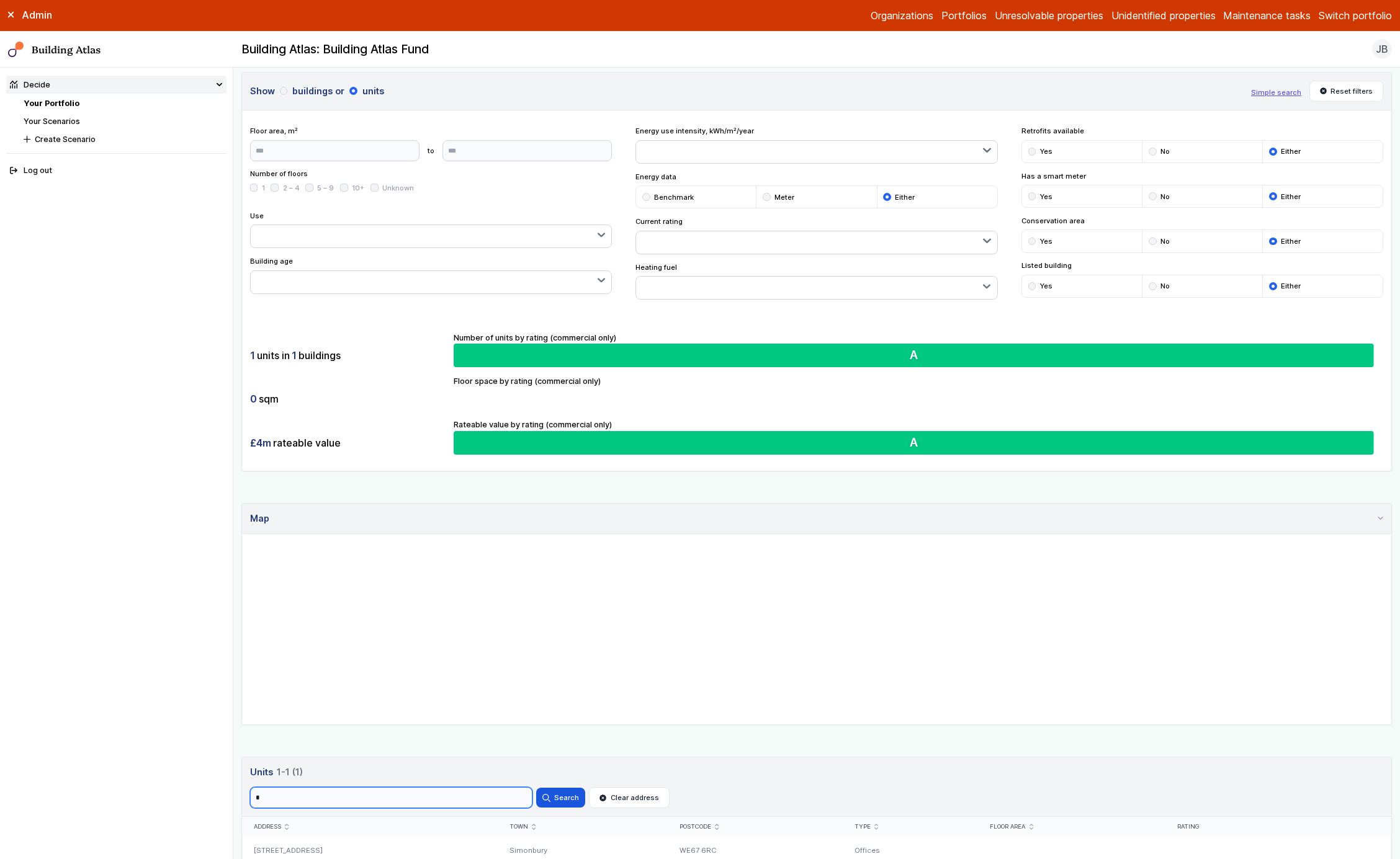
click at [410, 788] on input "*" at bounding box center [392, 798] width 282 height 21
type input "*"
click at [537, 788] on button "Search" at bounding box center [560, 797] width 48 height 20
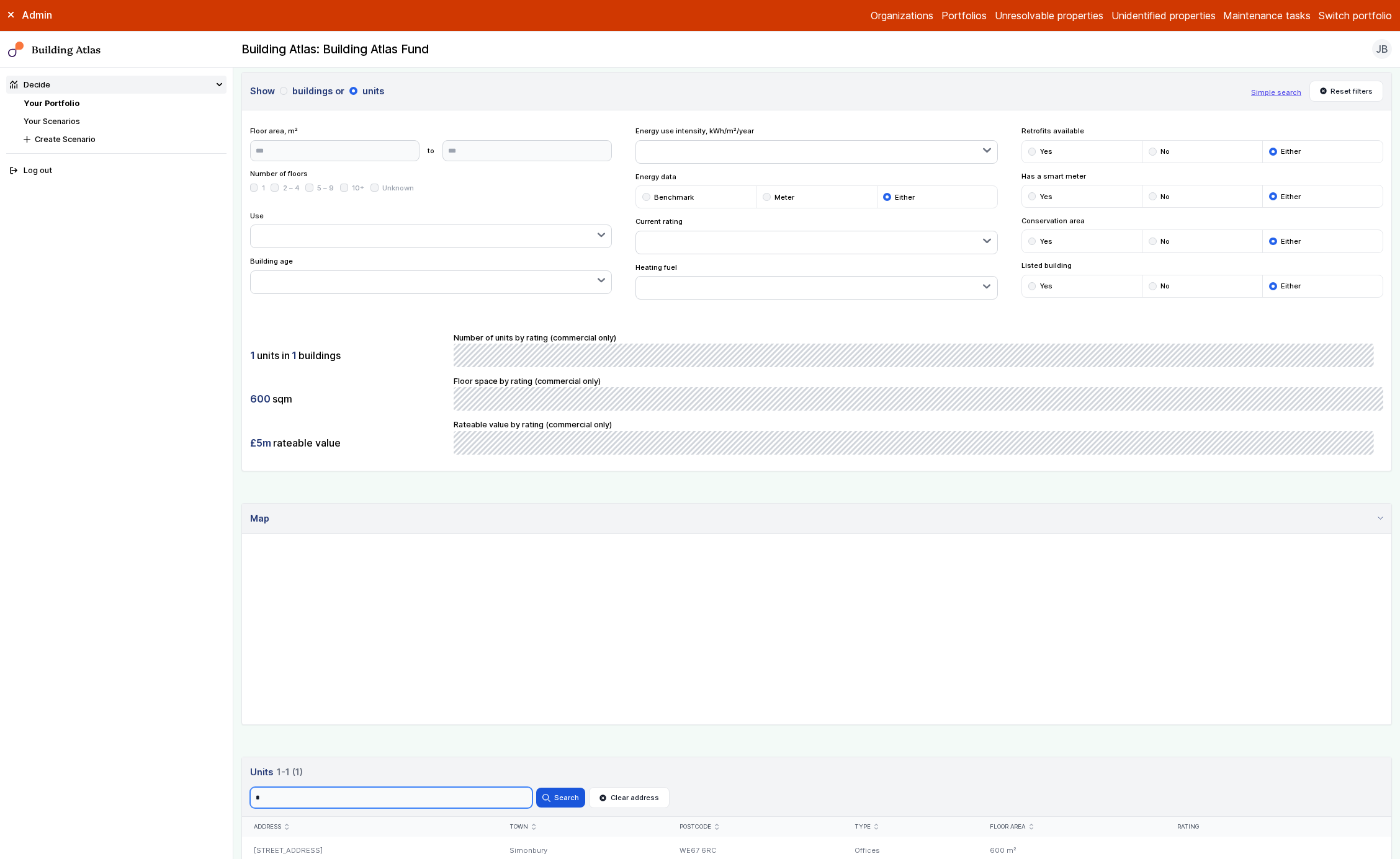
click at [410, 788] on input "*" at bounding box center [392, 798] width 282 height 21
type input "*"
click at [537, 788] on button "Search" at bounding box center [560, 797] width 48 height 20
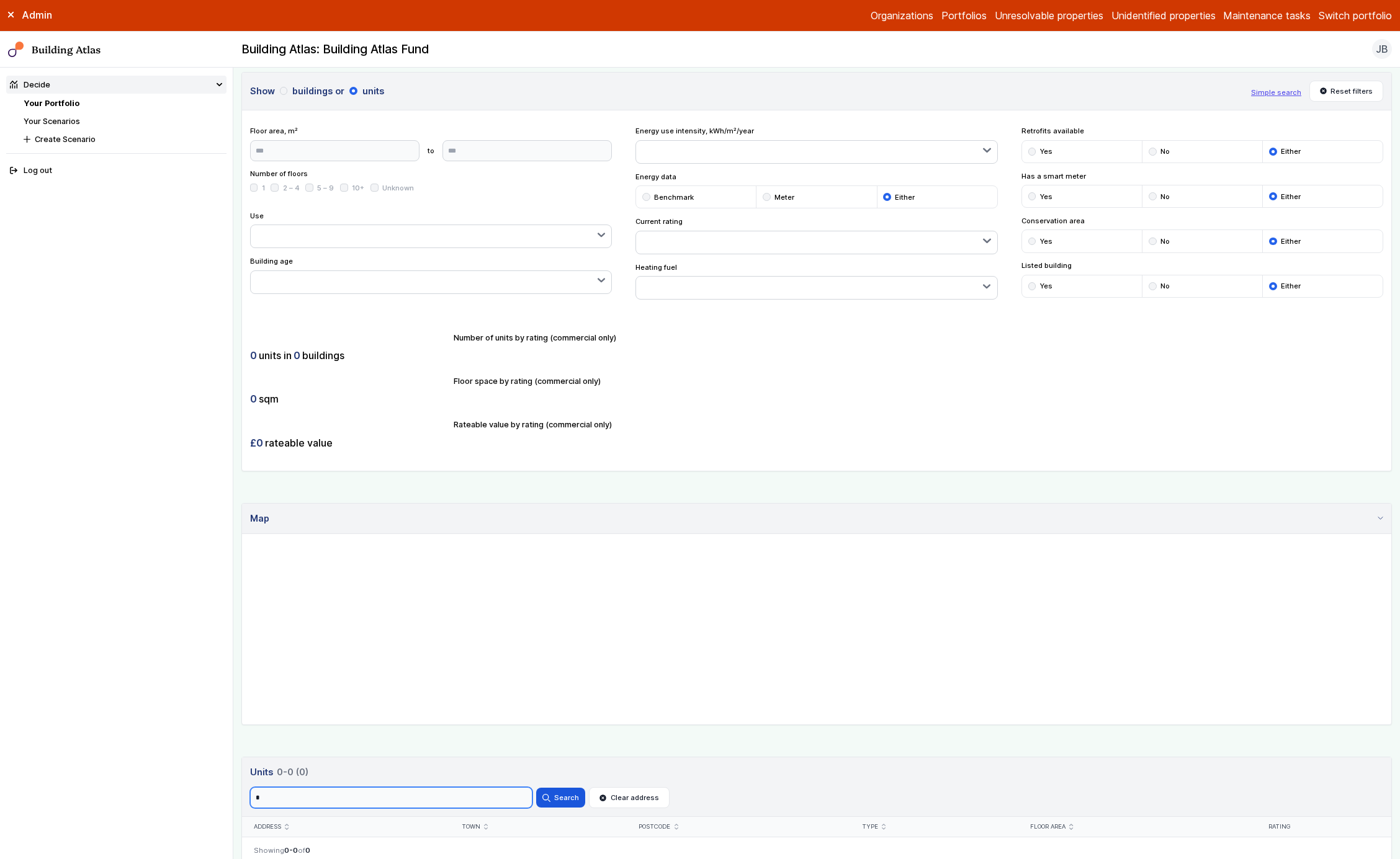
click at [410, 788] on input "*" at bounding box center [392, 798] width 282 height 21
type input "*"
click at [537, 788] on button "Search" at bounding box center [560, 797] width 48 height 20
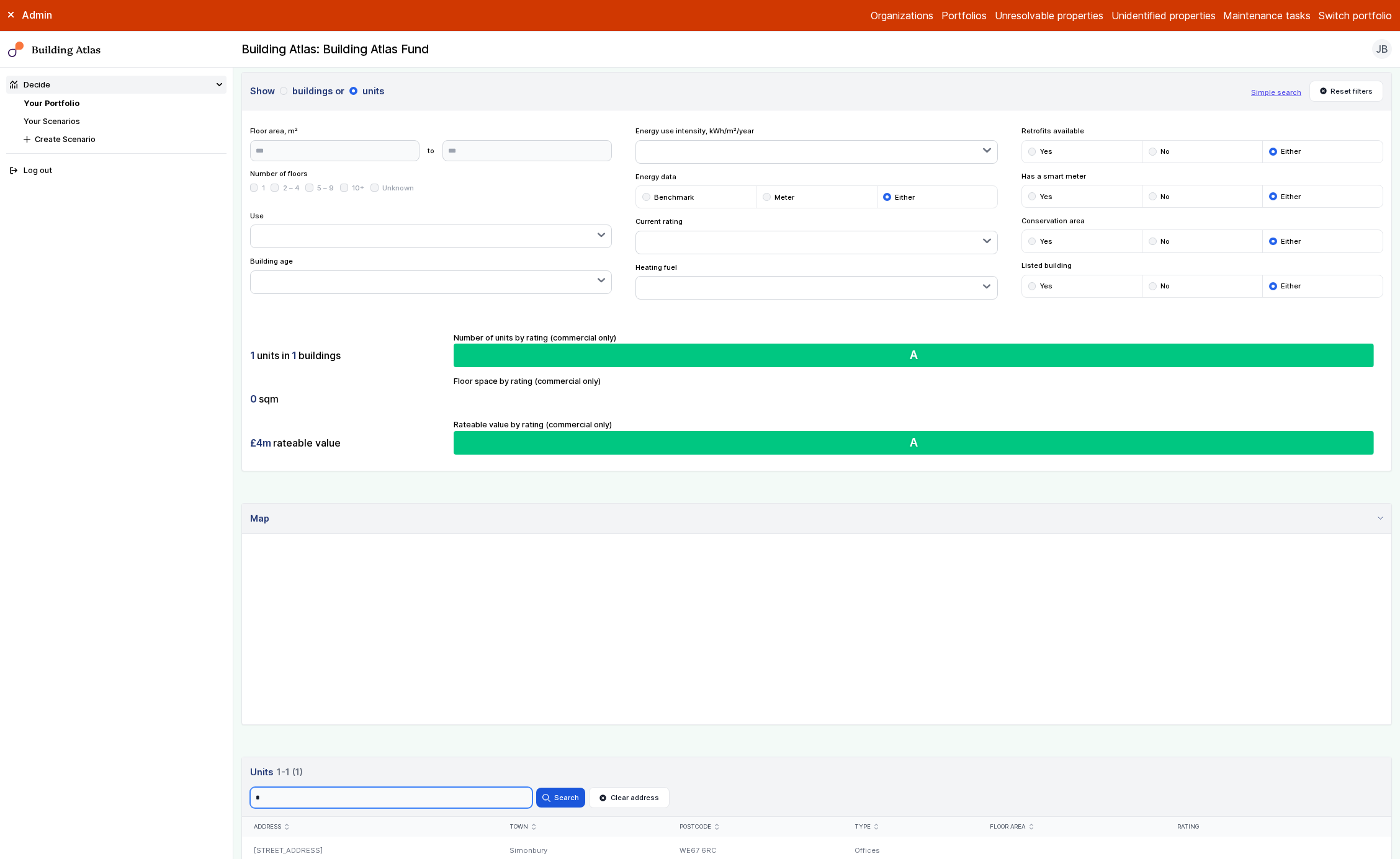
click at [354, 805] on input "*" at bounding box center [392, 798] width 282 height 21
type input "*"
click at [537, 788] on button "Search" at bounding box center [560, 797] width 48 height 20
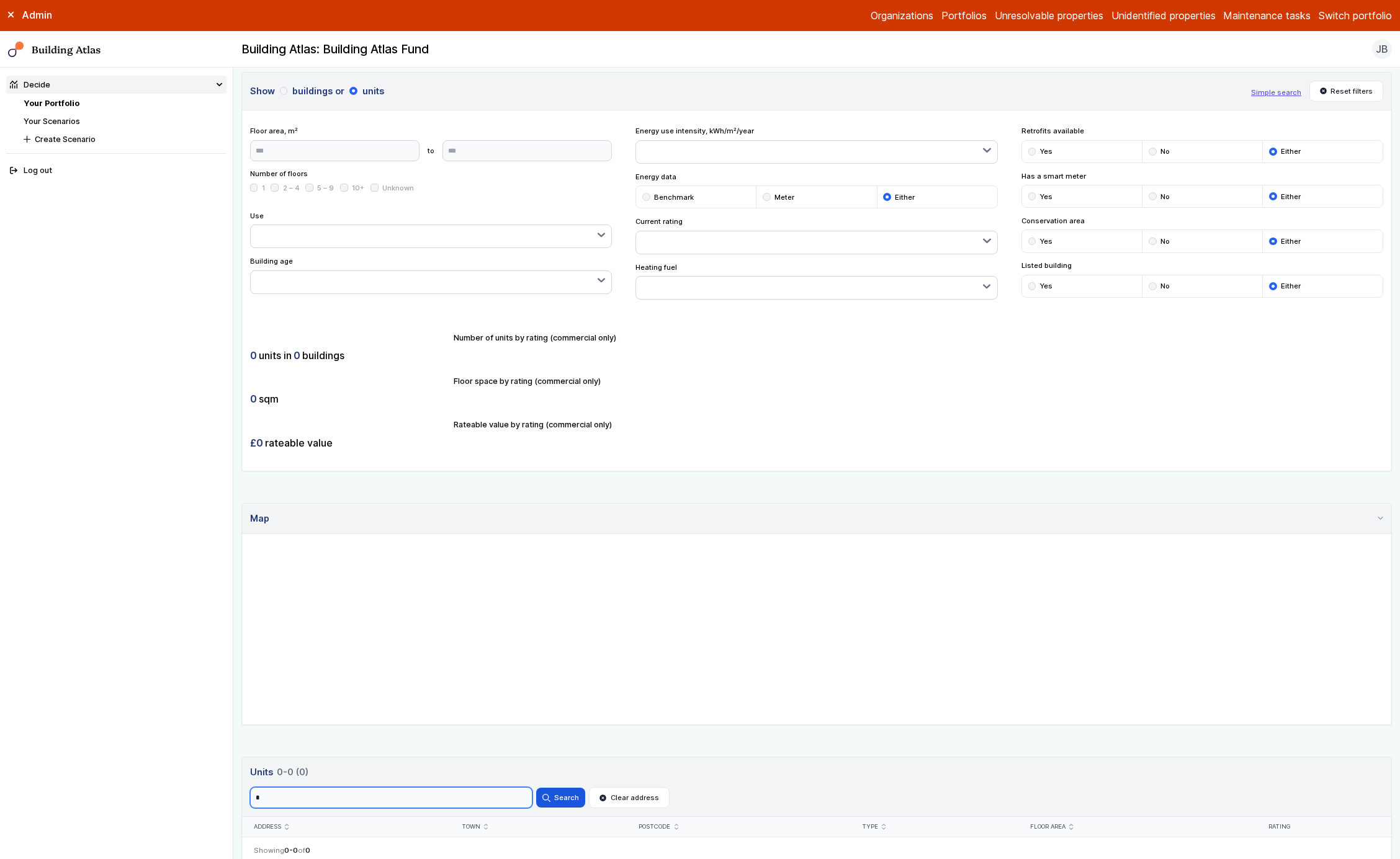
click at [354, 805] on input "*" at bounding box center [392, 798] width 282 height 21
type input "*"
click at [537, 788] on button "Search" at bounding box center [560, 797] width 48 height 20
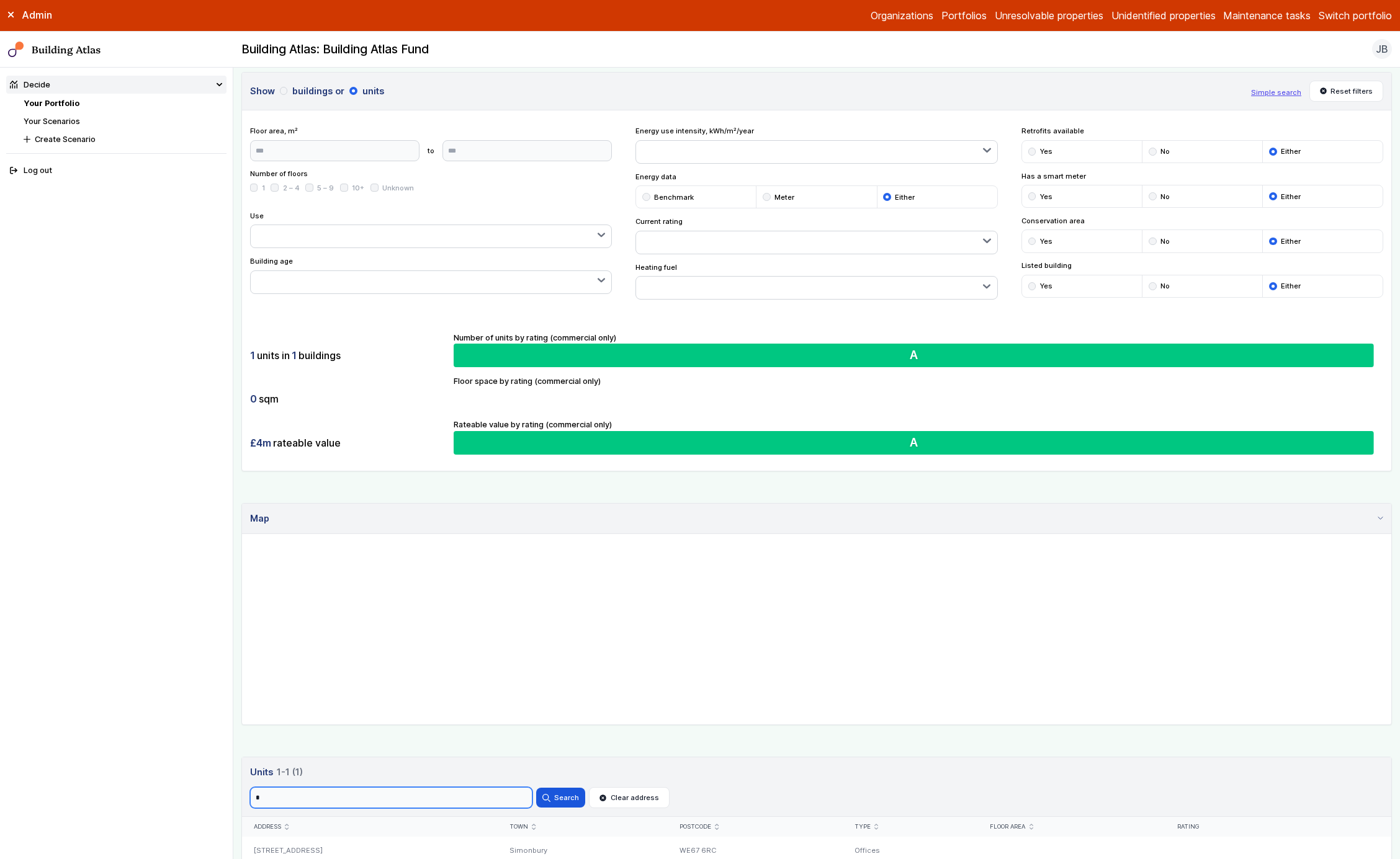
click at [354, 805] on input "*" at bounding box center [392, 798] width 282 height 21
type input "*"
click at [537, 788] on button "Search" at bounding box center [560, 797] width 48 height 20
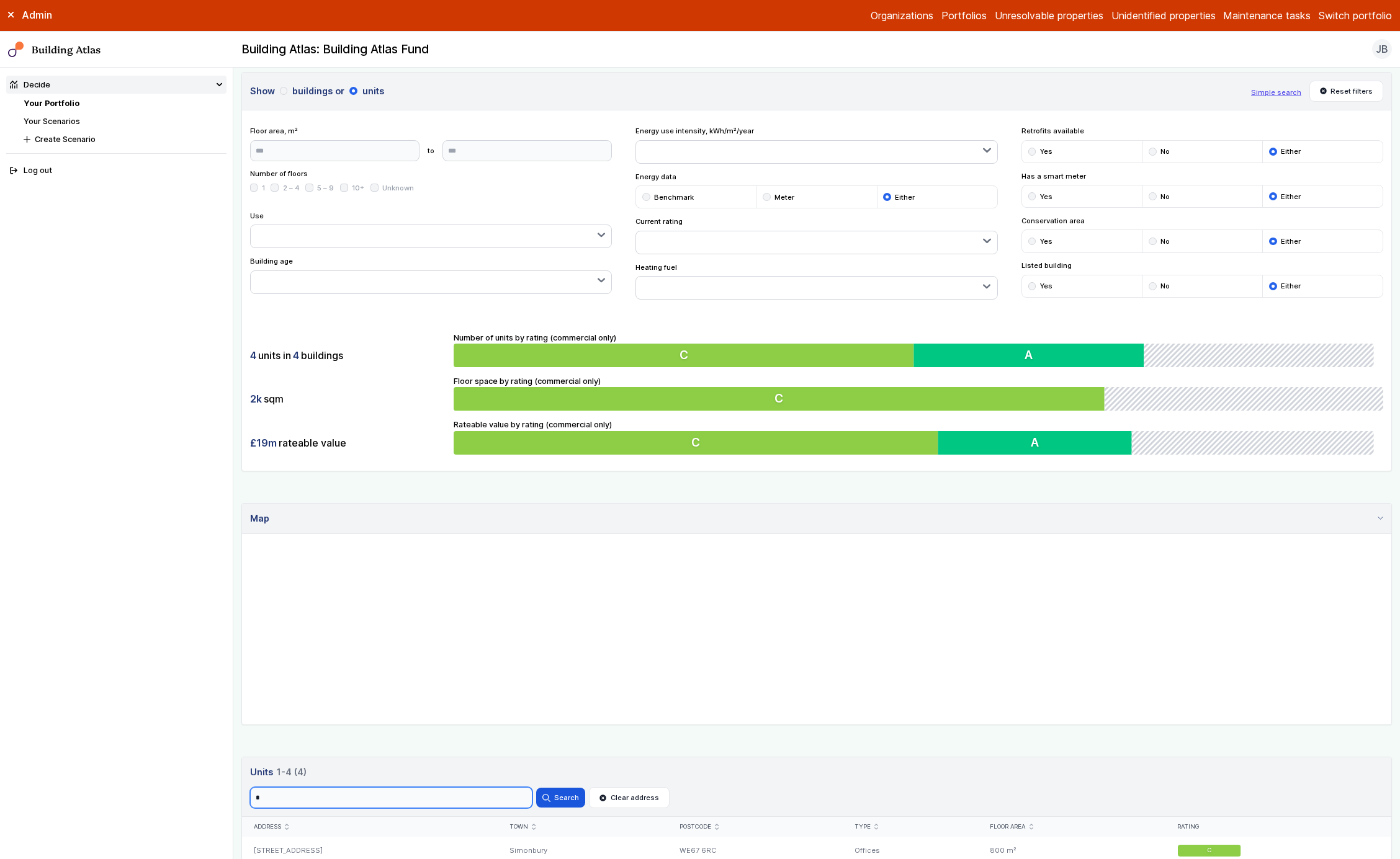
click at [354, 805] on input "*" at bounding box center [392, 798] width 282 height 21
type input "*"
click at [537, 788] on button "Search" at bounding box center [560, 797] width 48 height 20
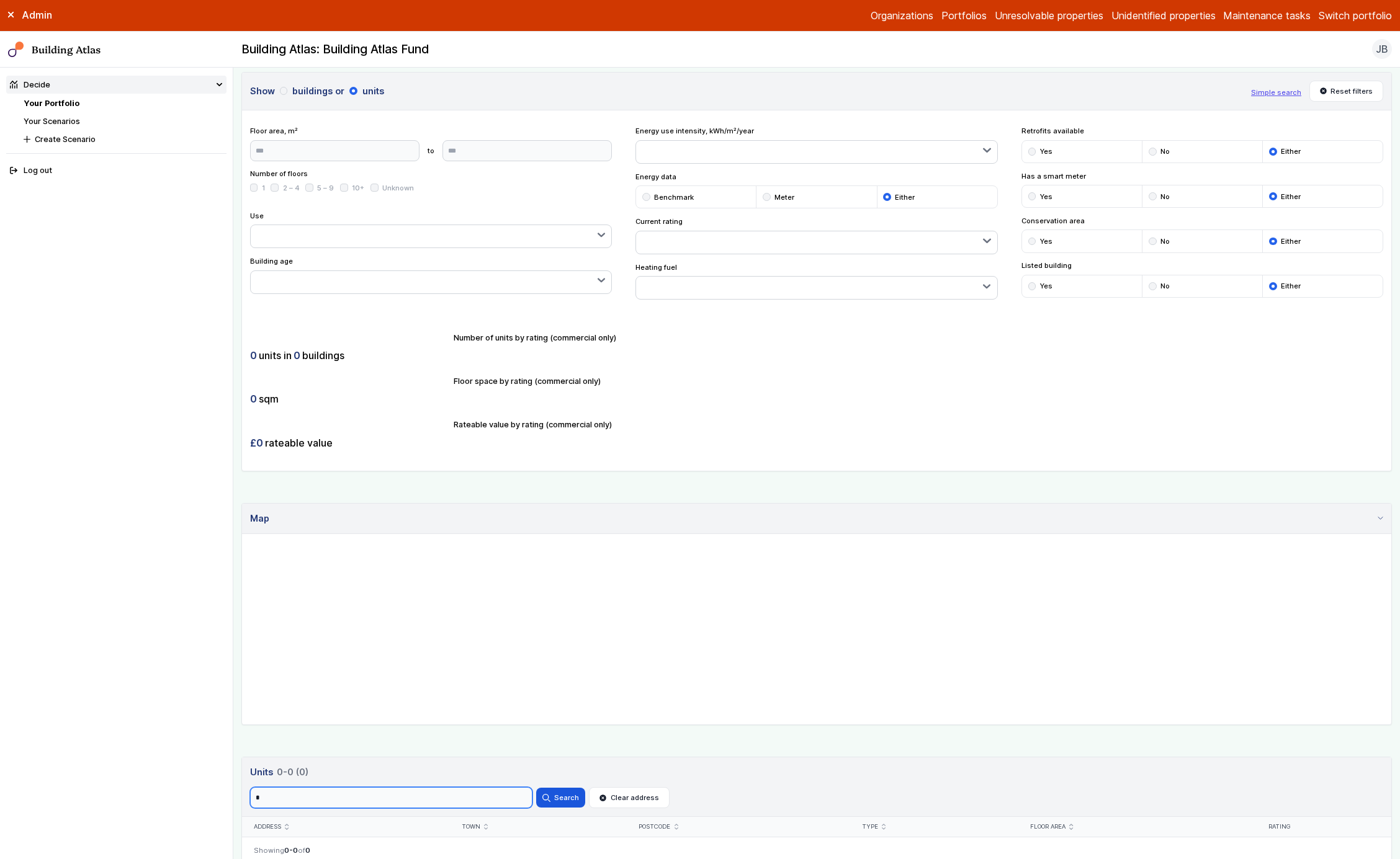
click at [354, 805] on input "*" at bounding box center [392, 798] width 282 height 21
type input "*"
click at [537, 788] on button "Search" at bounding box center [560, 797] width 48 height 20
click at [354, 805] on input "*" at bounding box center [392, 798] width 282 height 21
click at [537, 788] on button "Search" at bounding box center [560, 797] width 48 height 20
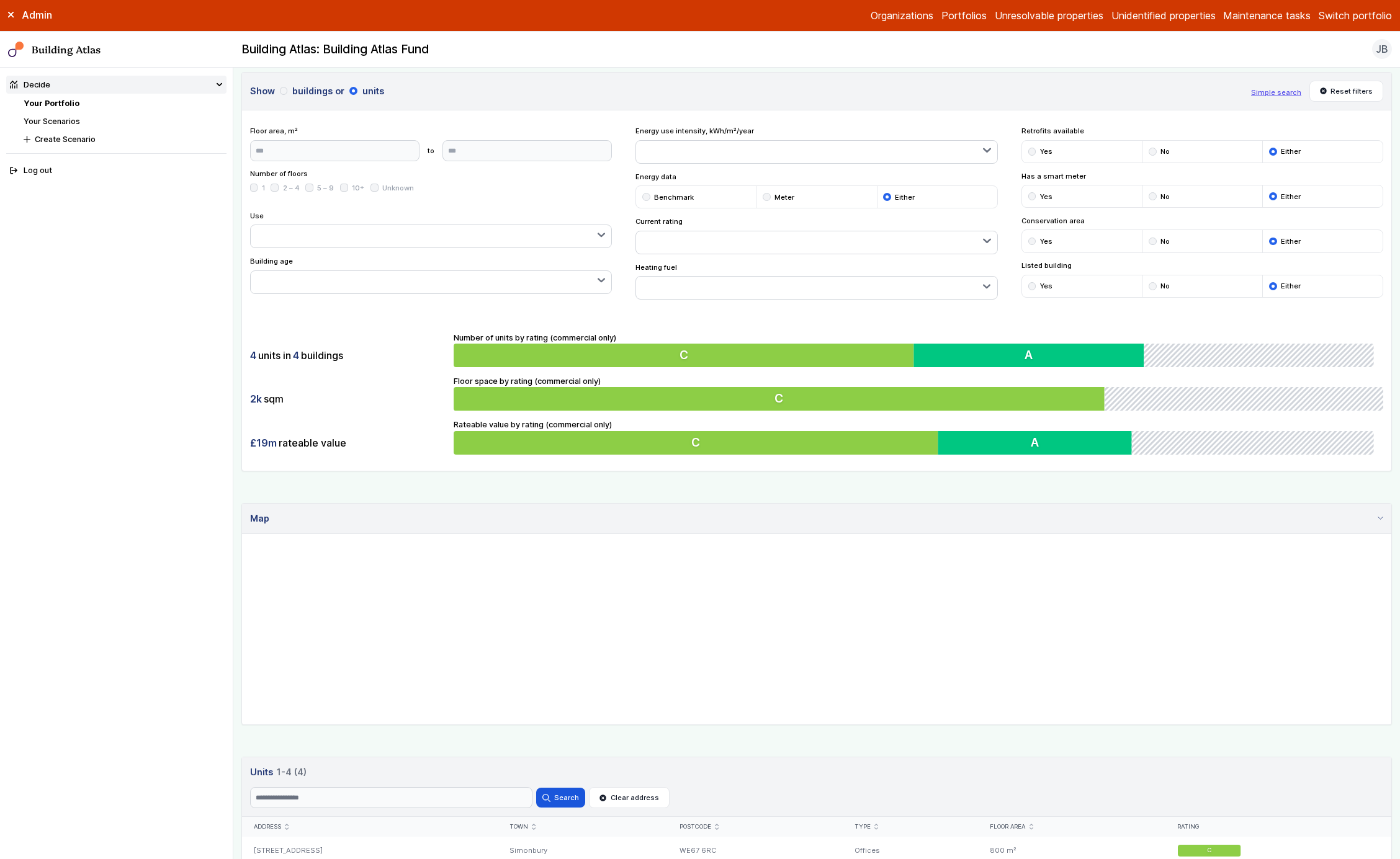
click at [767, 339] on div "Number of units by rating (commercial only) 0 0 0 0 2 C 0 1 A 0 1" at bounding box center [918, 349] width 930 height 36
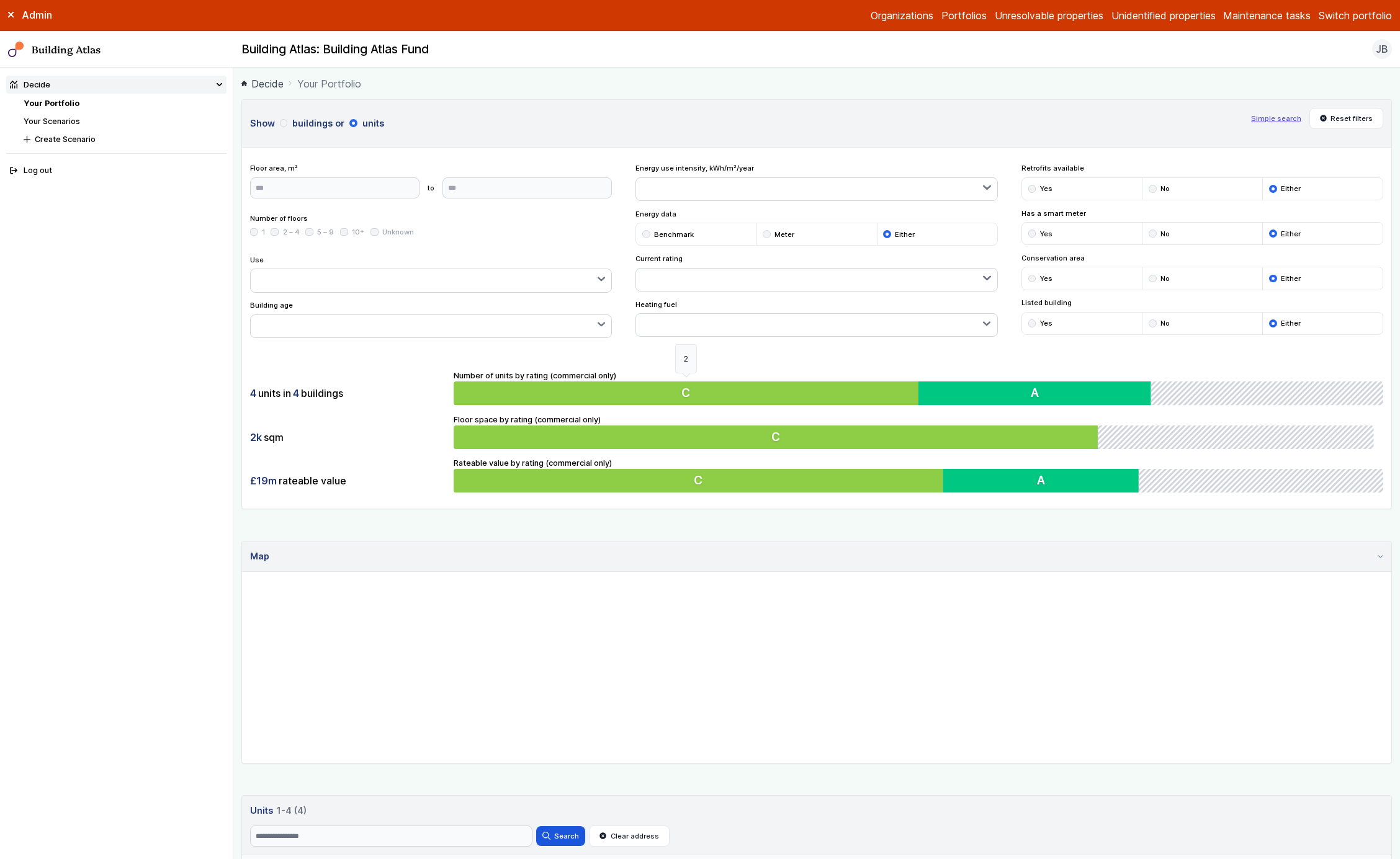
click at [742, 391] on button "C" at bounding box center [686, 394] width 465 height 24
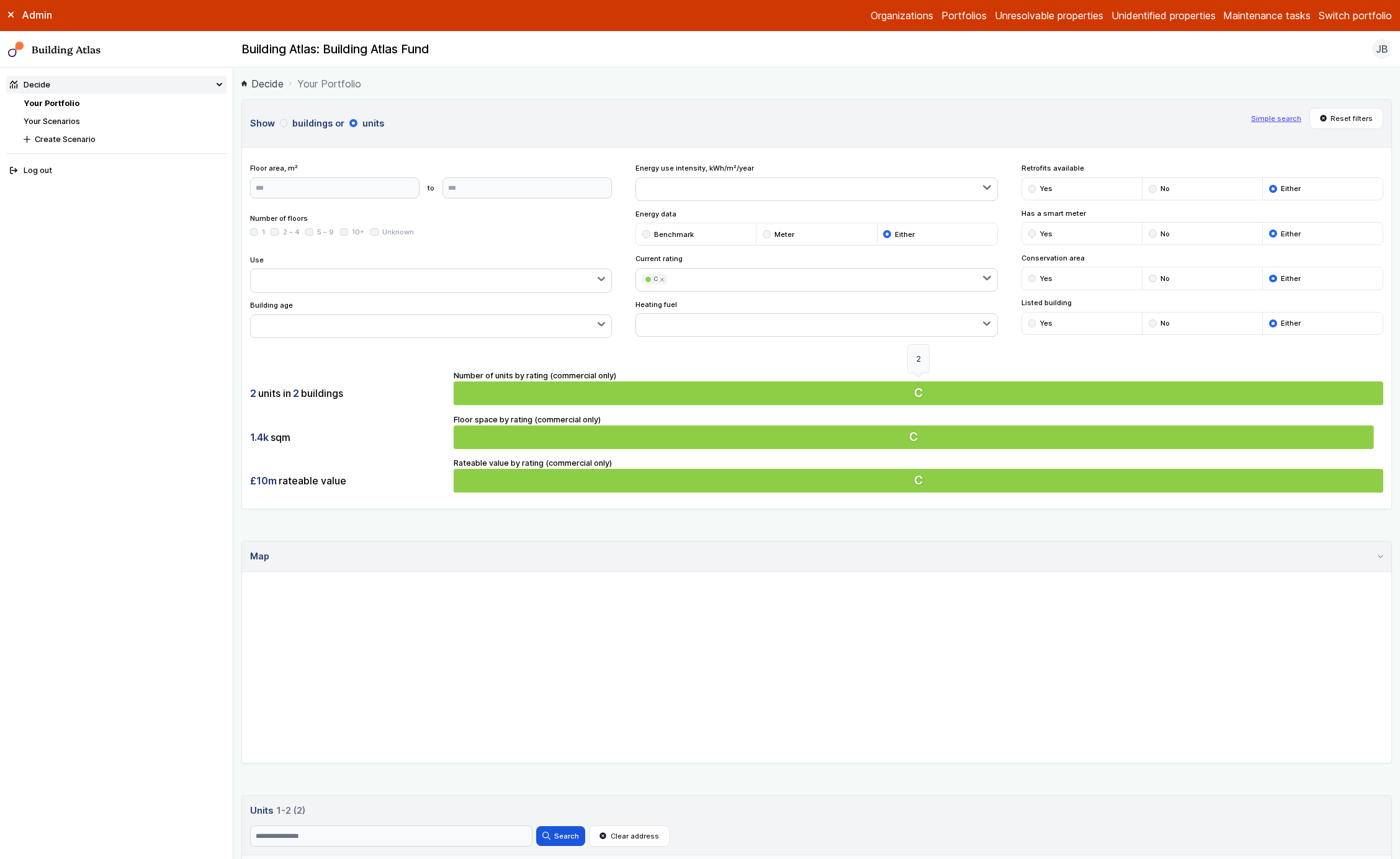
click at [742, 391] on button "C" at bounding box center [918, 394] width 930 height 24
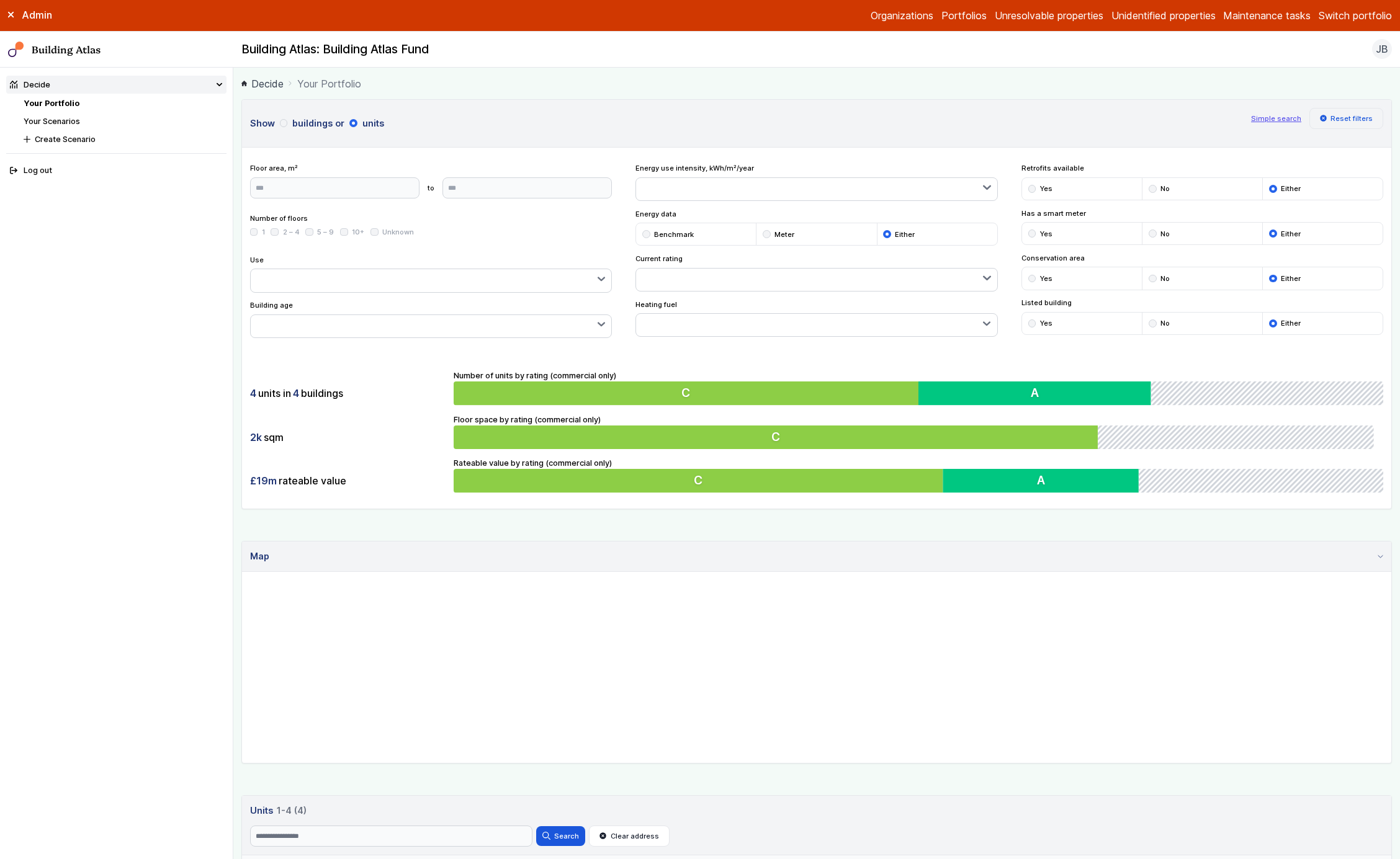
click at [1348, 113] on button "Reset filters" at bounding box center [1347, 118] width 75 height 21
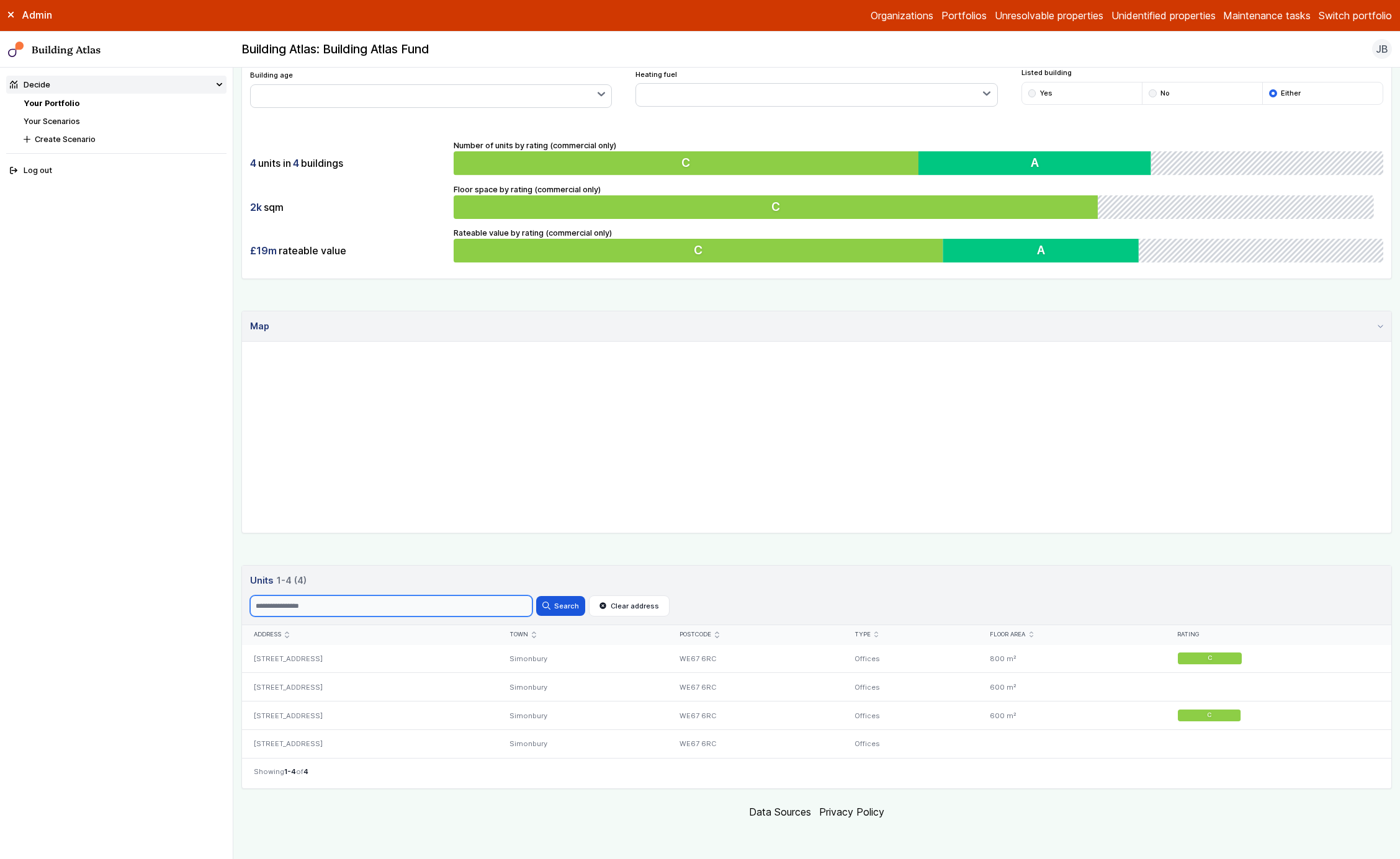
click at [455, 610] on input "Search" at bounding box center [392, 606] width 282 height 21
type input "*"
click at [537, 596] on button "Search" at bounding box center [560, 605] width 48 height 20
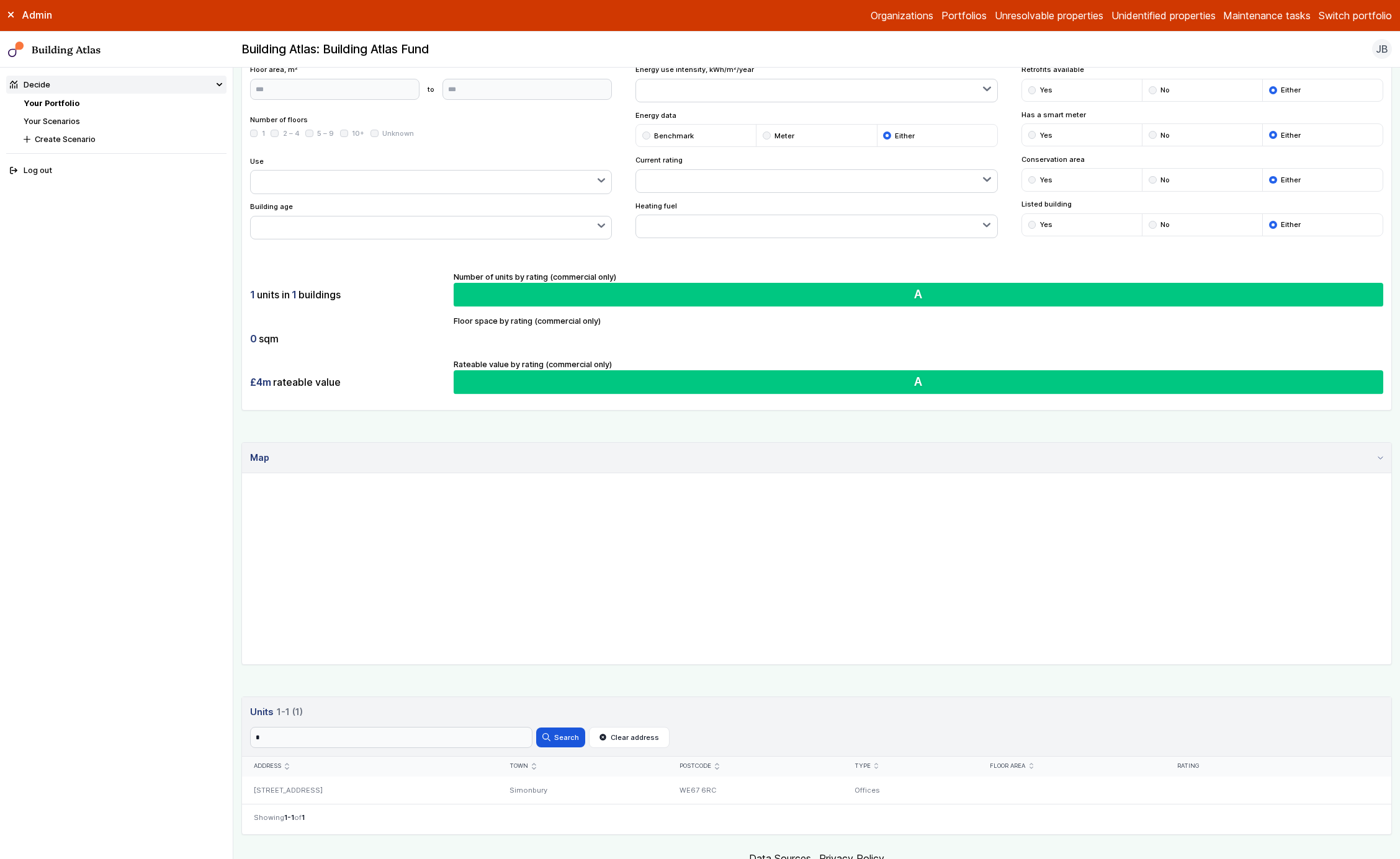
scroll to position [38, 0]
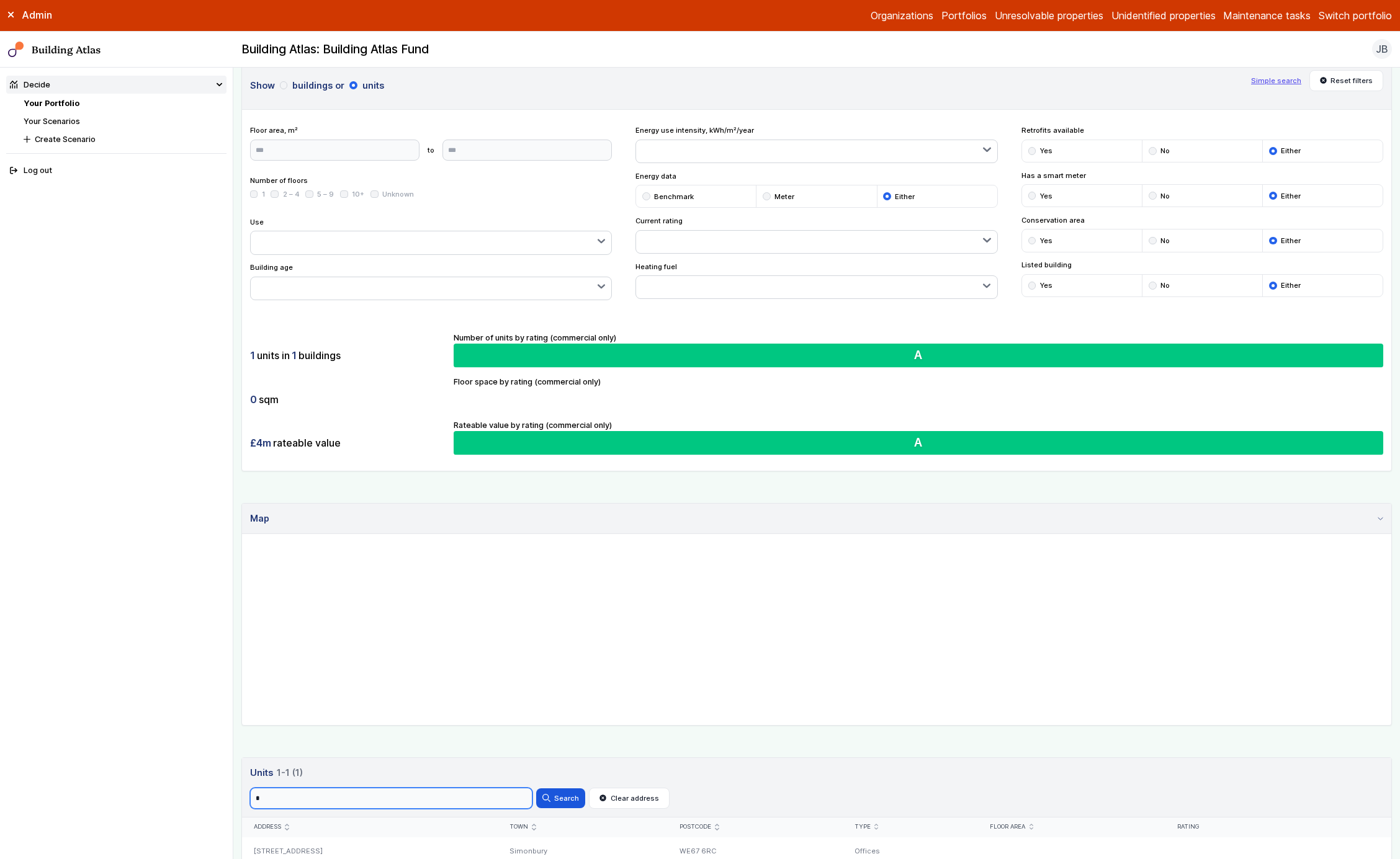
click at [400, 796] on input "*" at bounding box center [392, 798] width 282 height 21
click at [537, 788] on button "Search" at bounding box center [560, 798] width 48 height 20
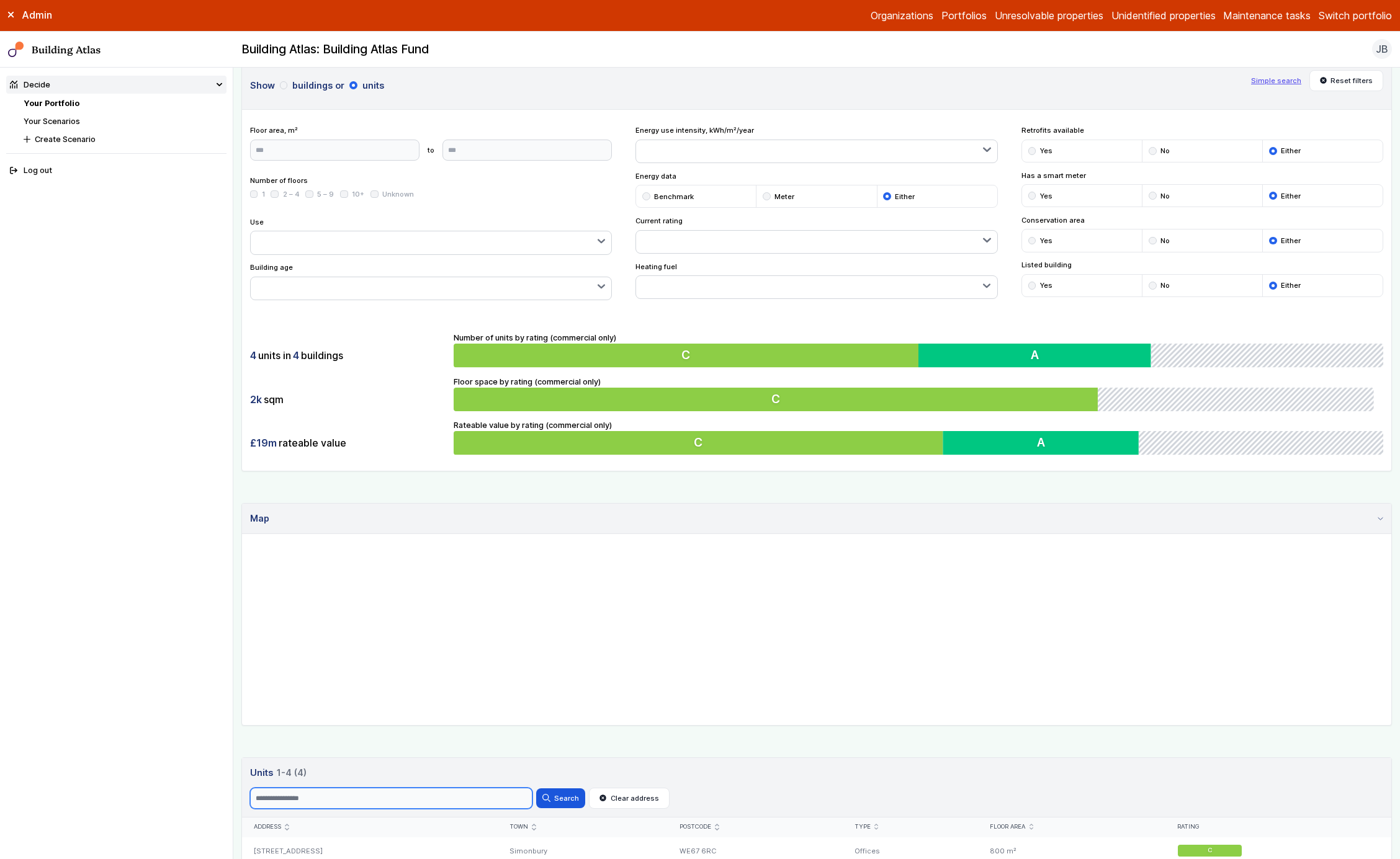
click at [400, 796] on input "Search" at bounding box center [392, 798] width 282 height 21
type input "*"
click at [537, 788] on button "Search" at bounding box center [560, 798] width 48 height 20
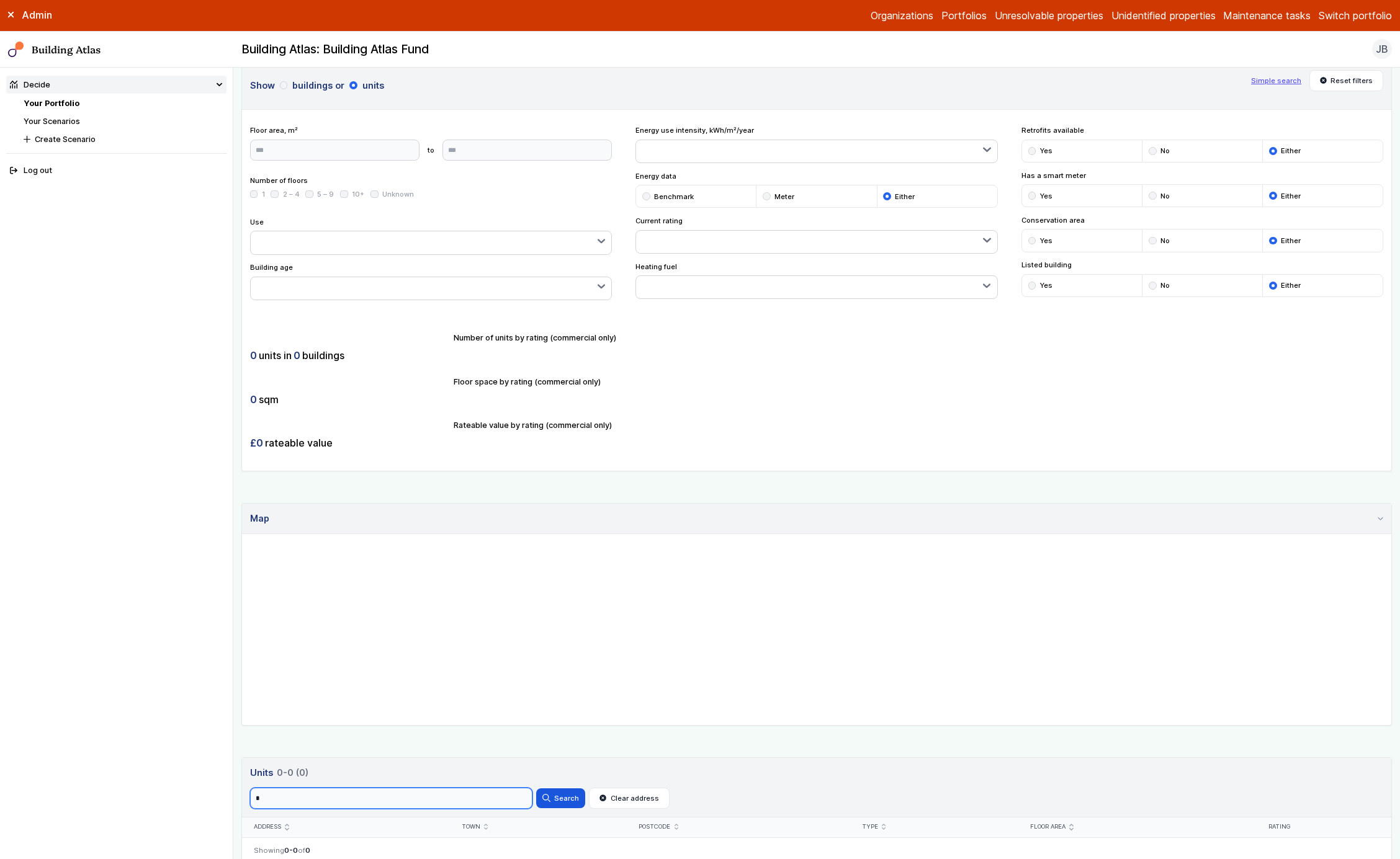
click at [400, 796] on input "*" at bounding box center [392, 798] width 282 height 21
click at [537, 788] on button "Search" at bounding box center [560, 798] width 48 height 20
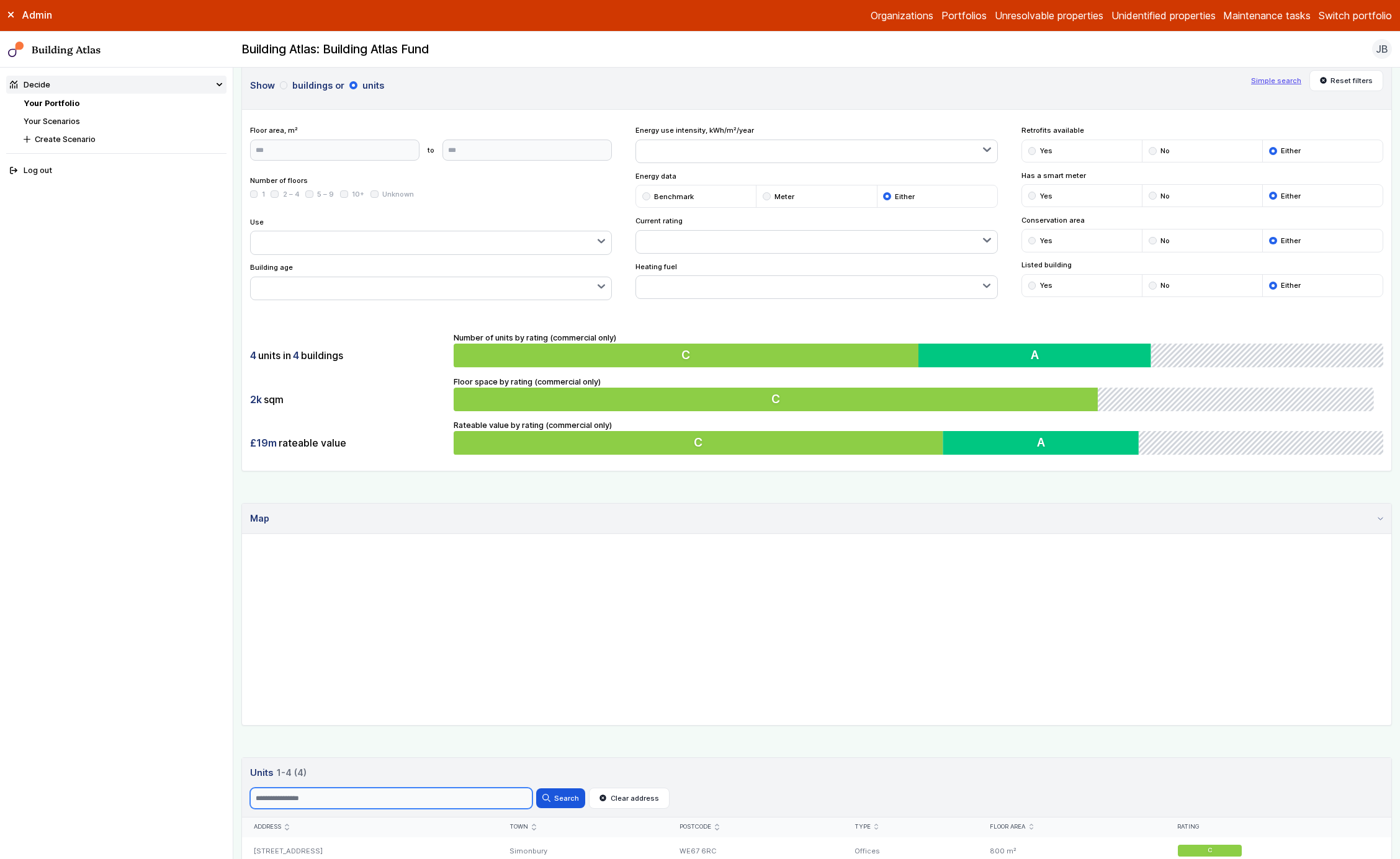
click at [400, 796] on input "Search" at bounding box center [392, 798] width 282 height 21
type input "*"
click at [537, 788] on button "Search" at bounding box center [560, 798] width 48 height 20
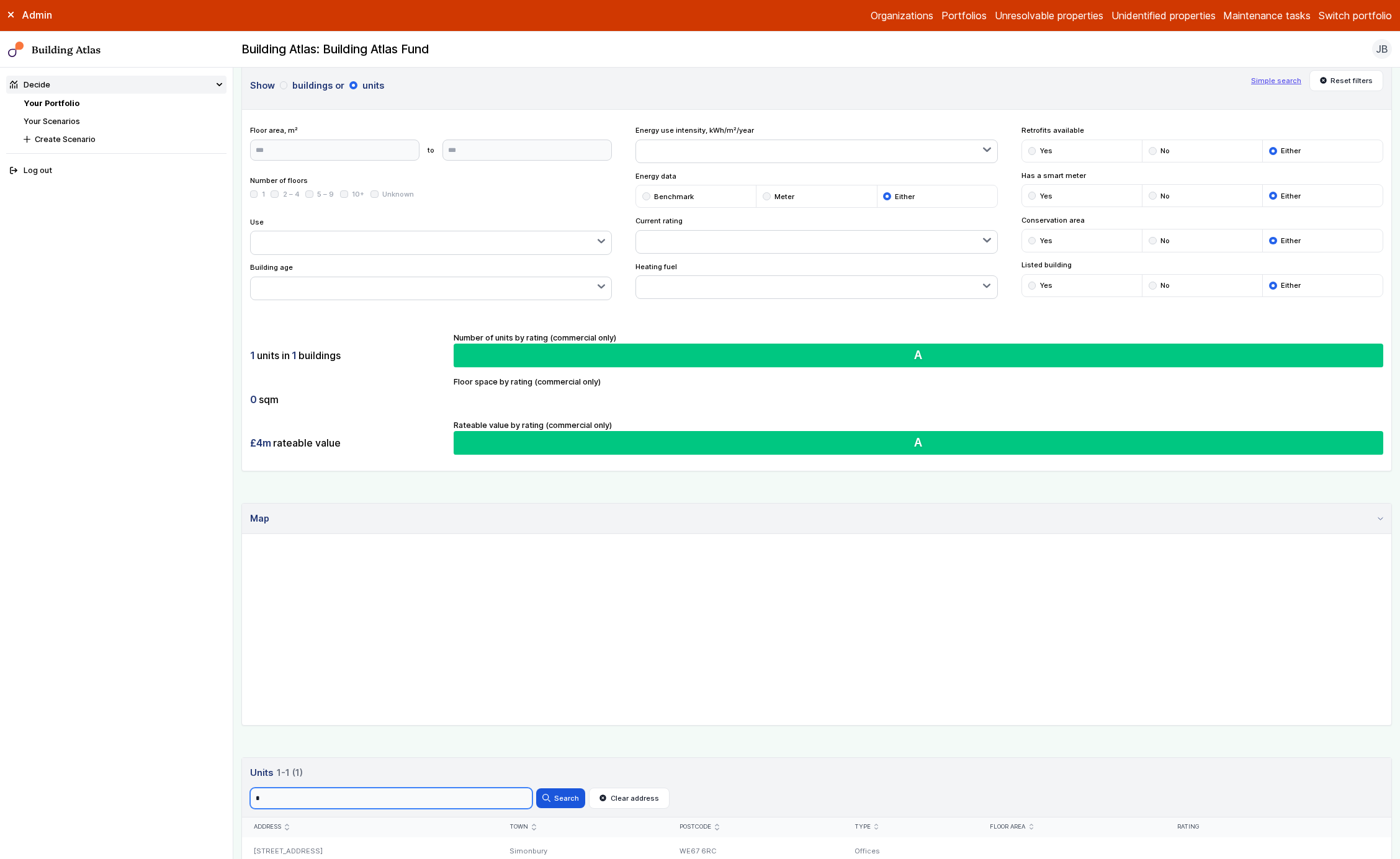
click at [400, 796] on input "*" at bounding box center [392, 798] width 282 height 21
click at [537, 788] on button "Search" at bounding box center [560, 798] width 48 height 20
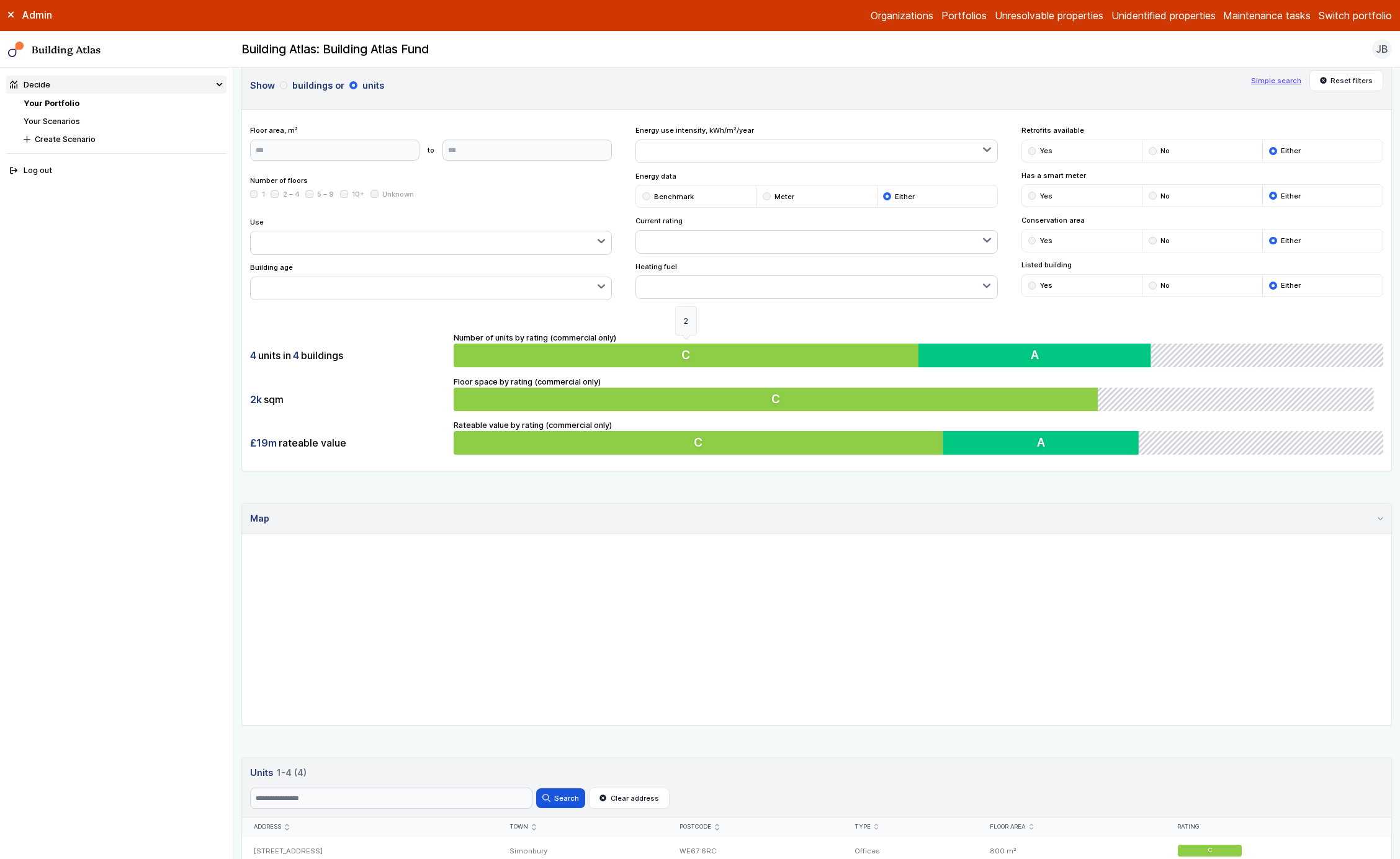
click at [852, 358] on button "C" at bounding box center [686, 356] width 465 height 24
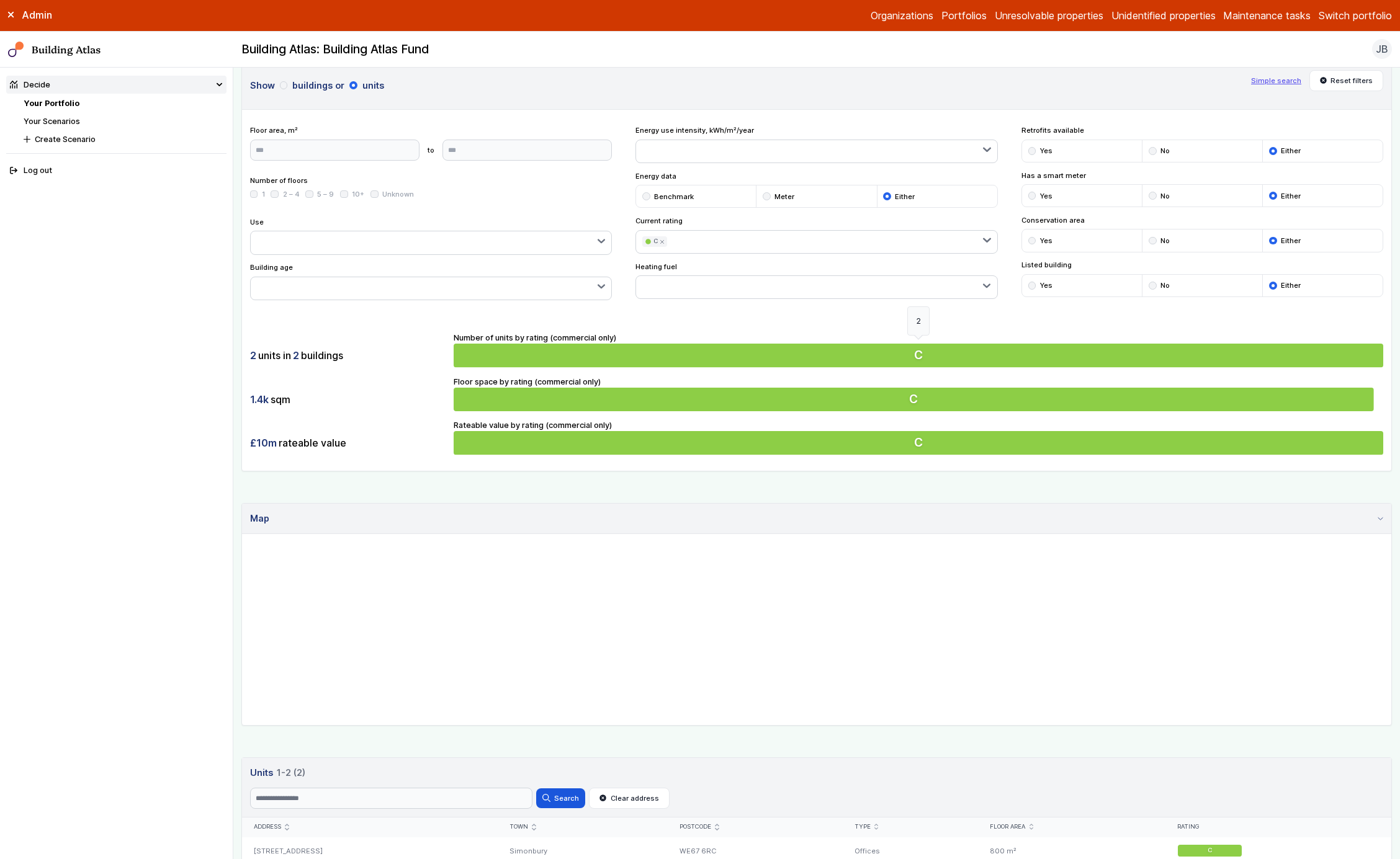
click at [852, 358] on button "C" at bounding box center [918, 356] width 930 height 24
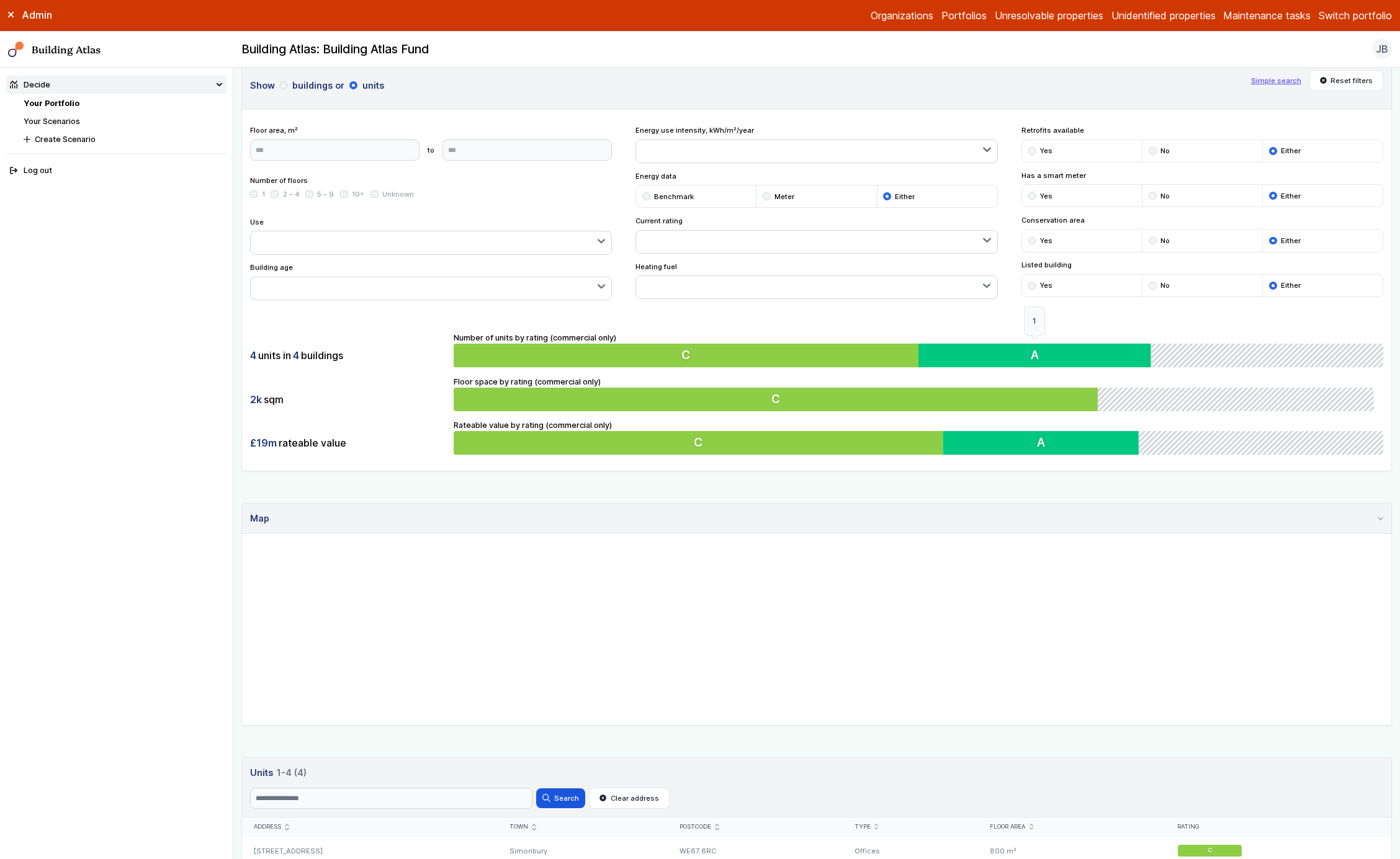
click at [930, 363] on button "A" at bounding box center [1035, 356] width 233 height 24
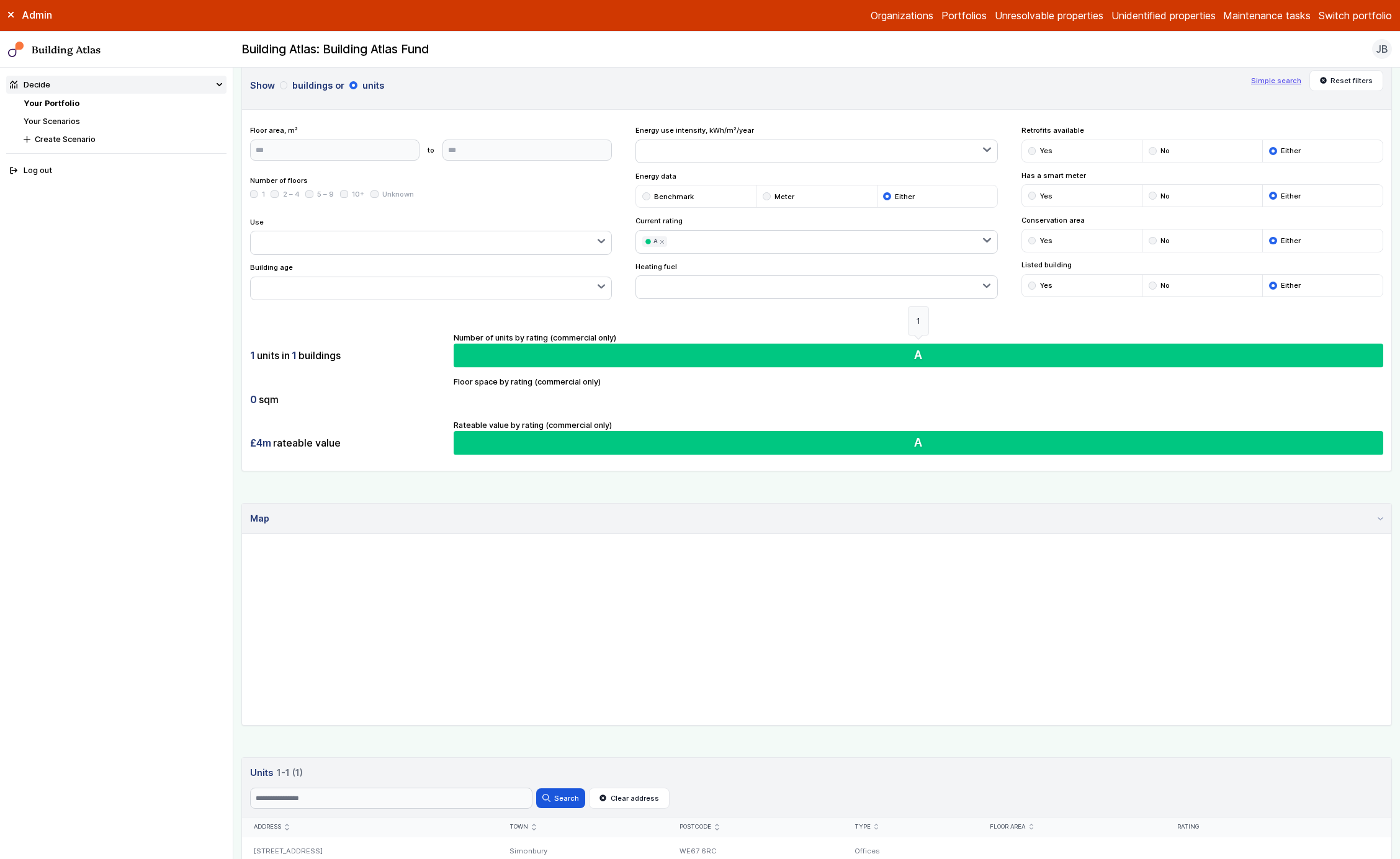
click at [930, 363] on button "A" at bounding box center [918, 356] width 930 height 24
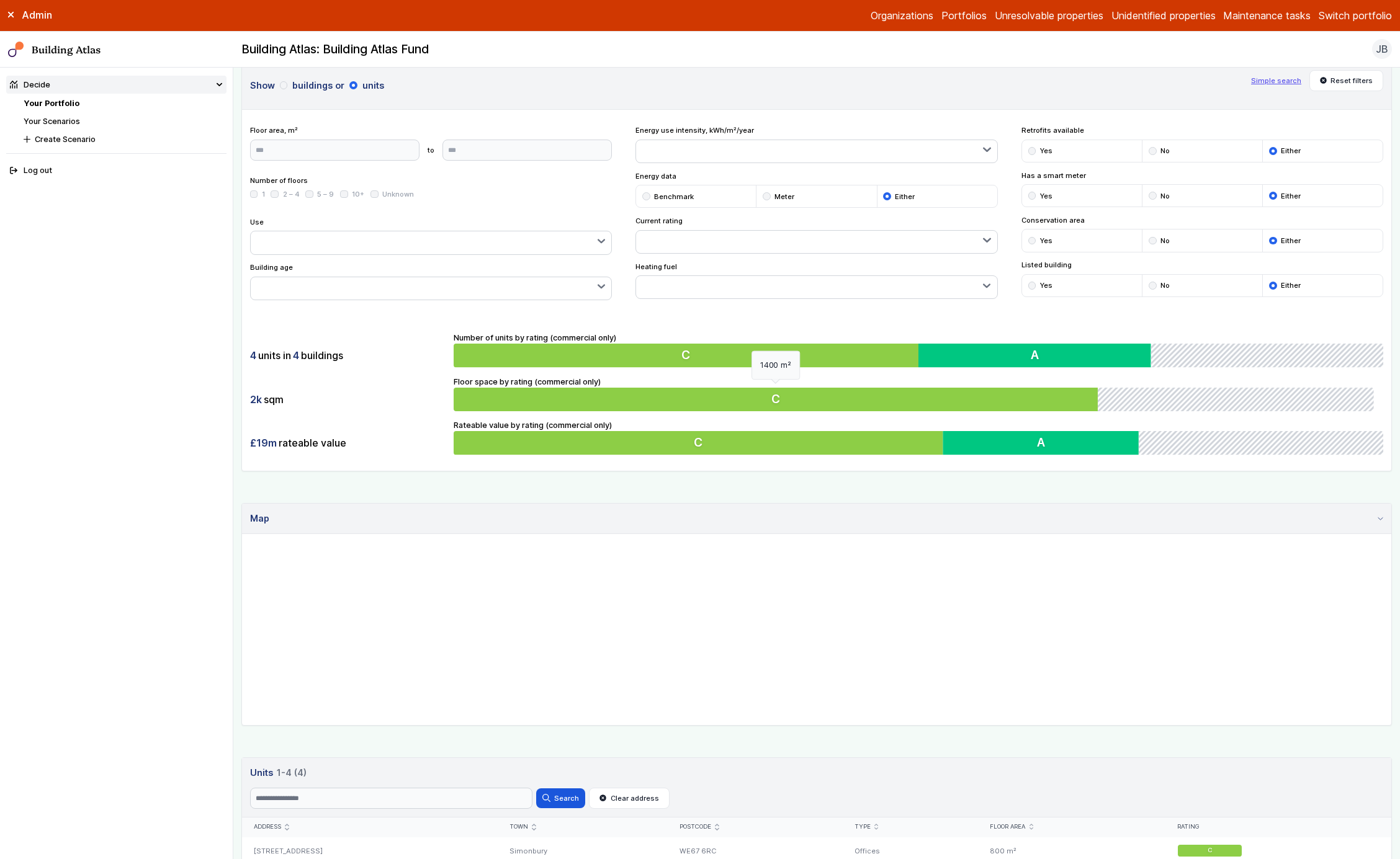
click at [882, 406] on button "C" at bounding box center [778, 399] width 651 height 24
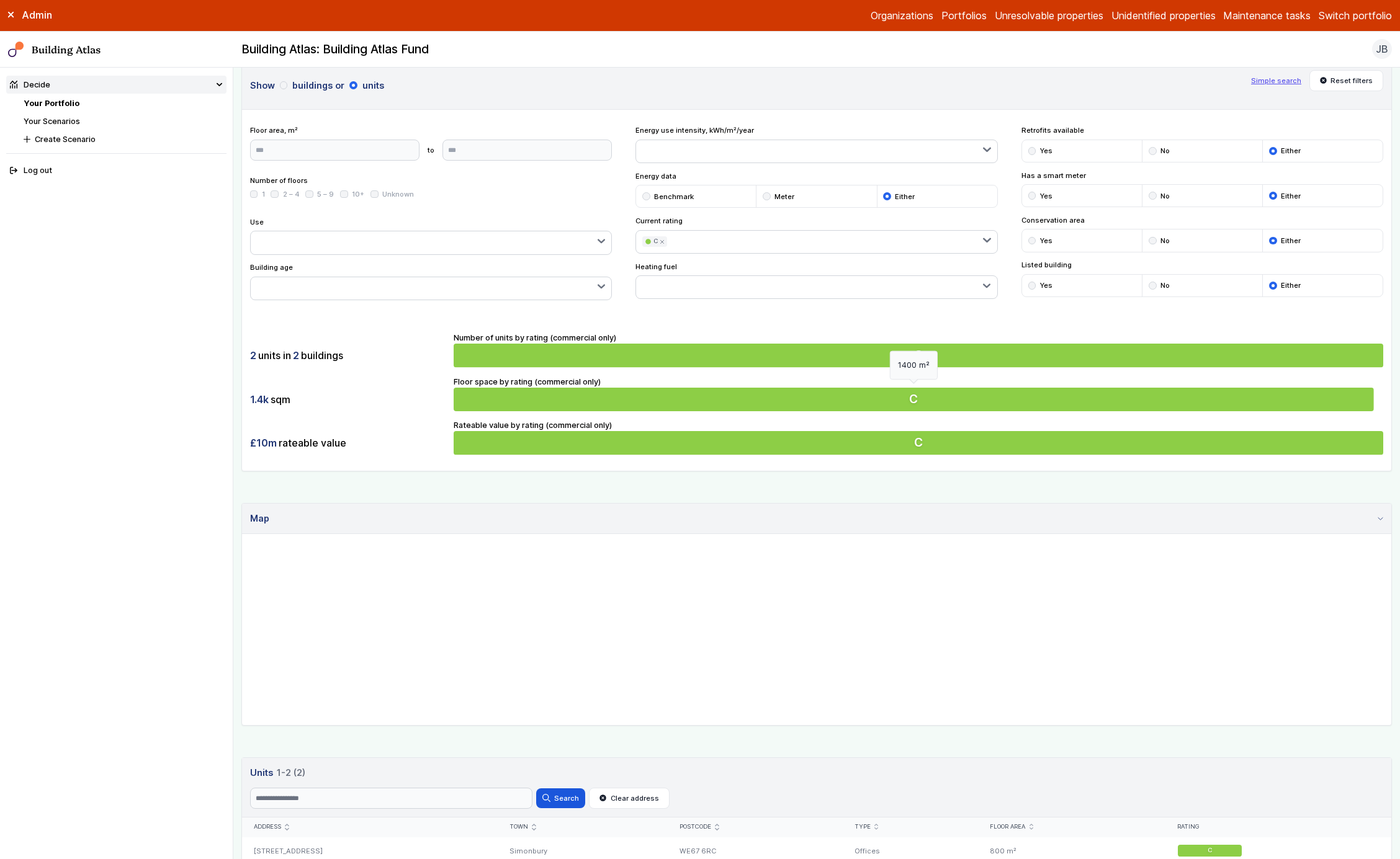
click at [882, 406] on button "C" at bounding box center [918, 399] width 930 height 24
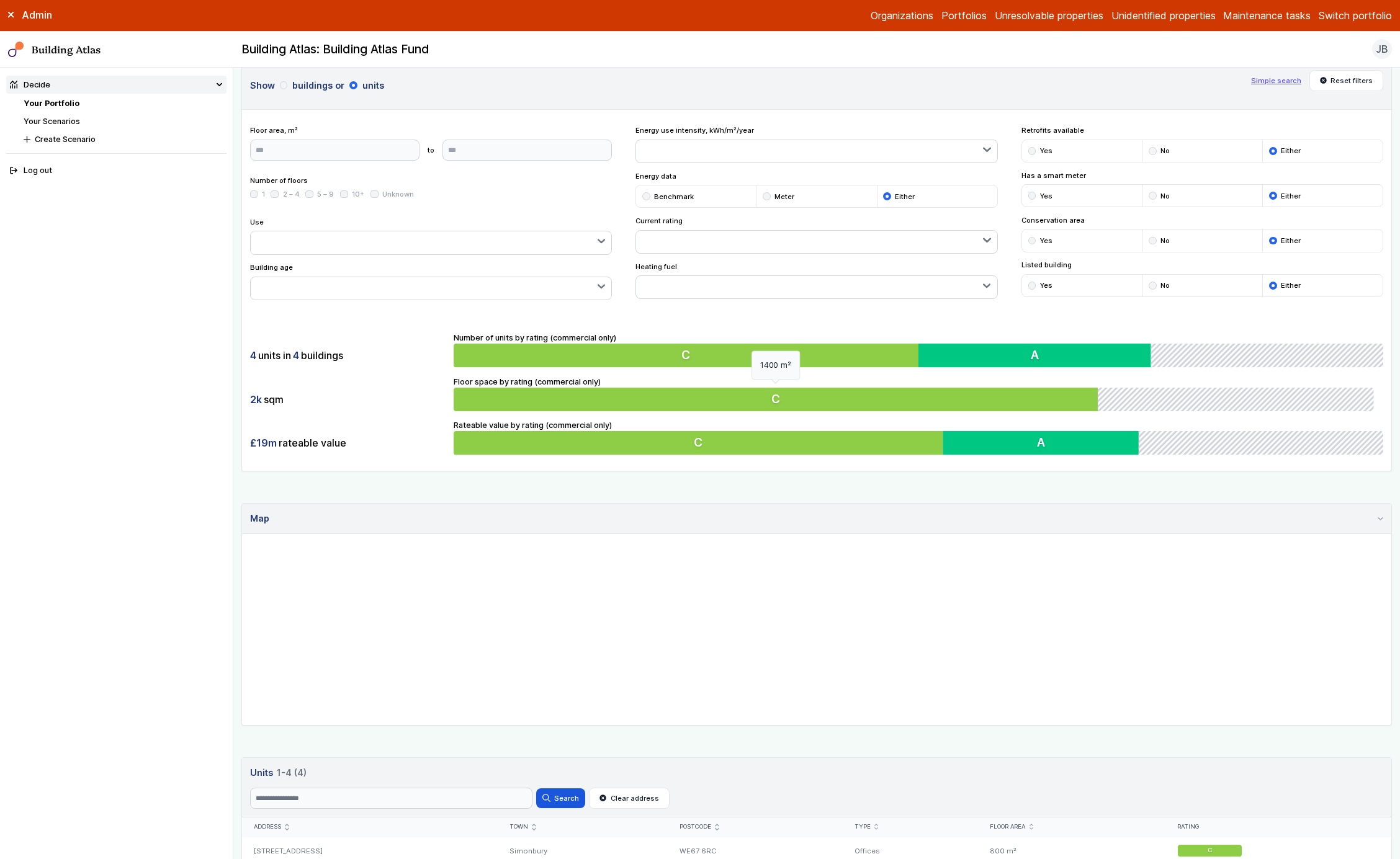
click at [882, 406] on button "C" at bounding box center [778, 399] width 651 height 24
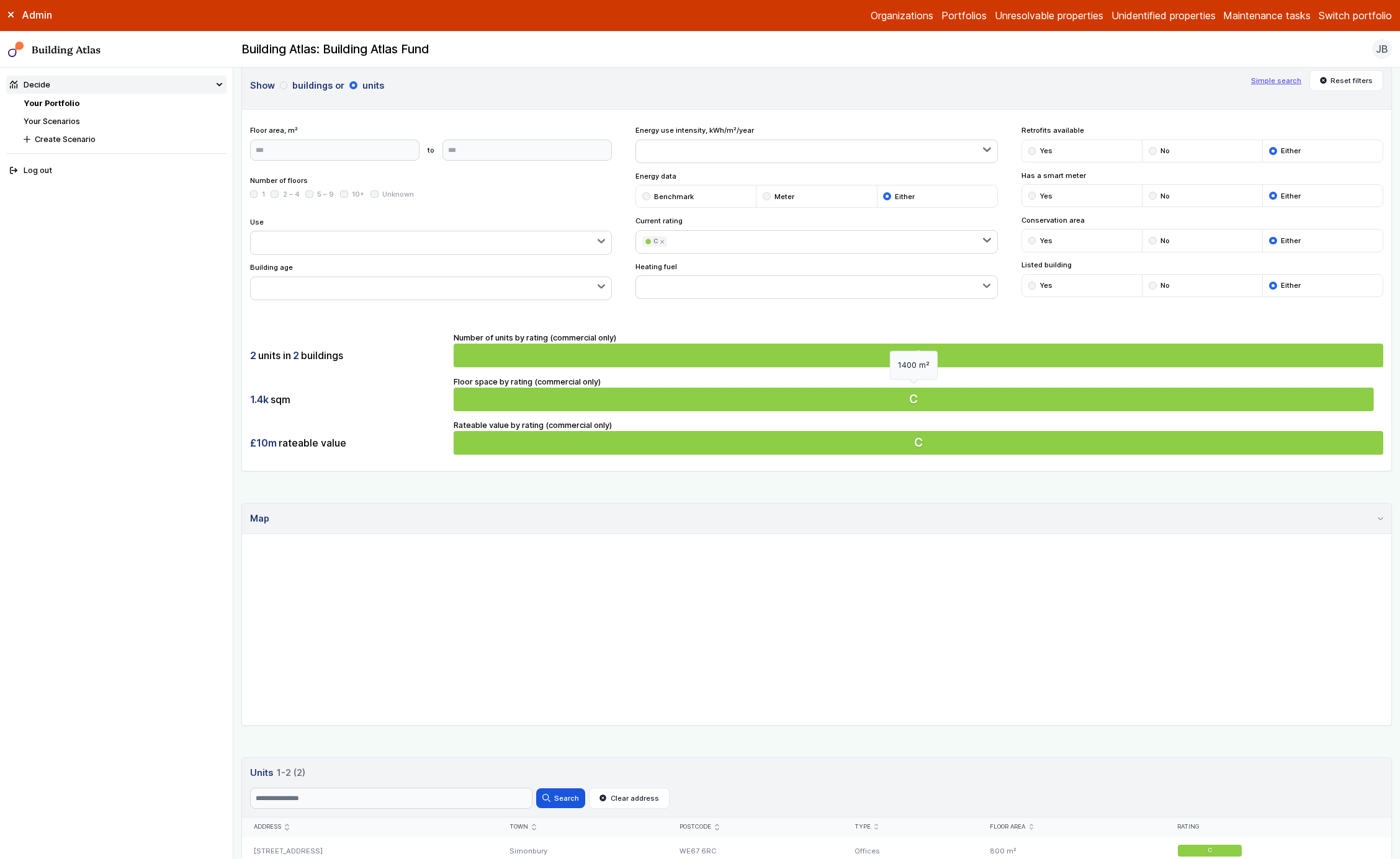
click at [882, 406] on button "C" at bounding box center [918, 399] width 930 height 24
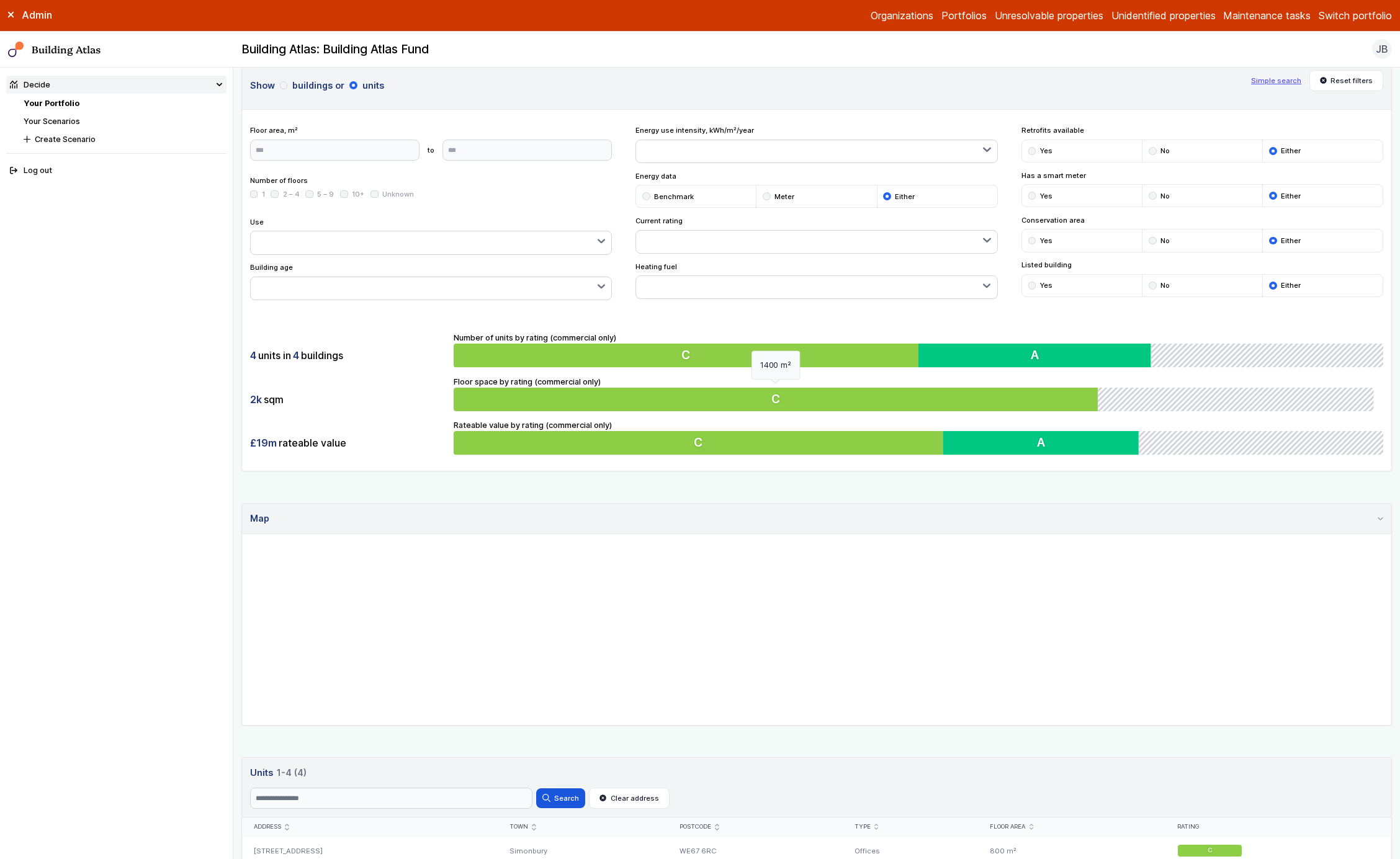
click at [882, 406] on button "C" at bounding box center [778, 399] width 651 height 24
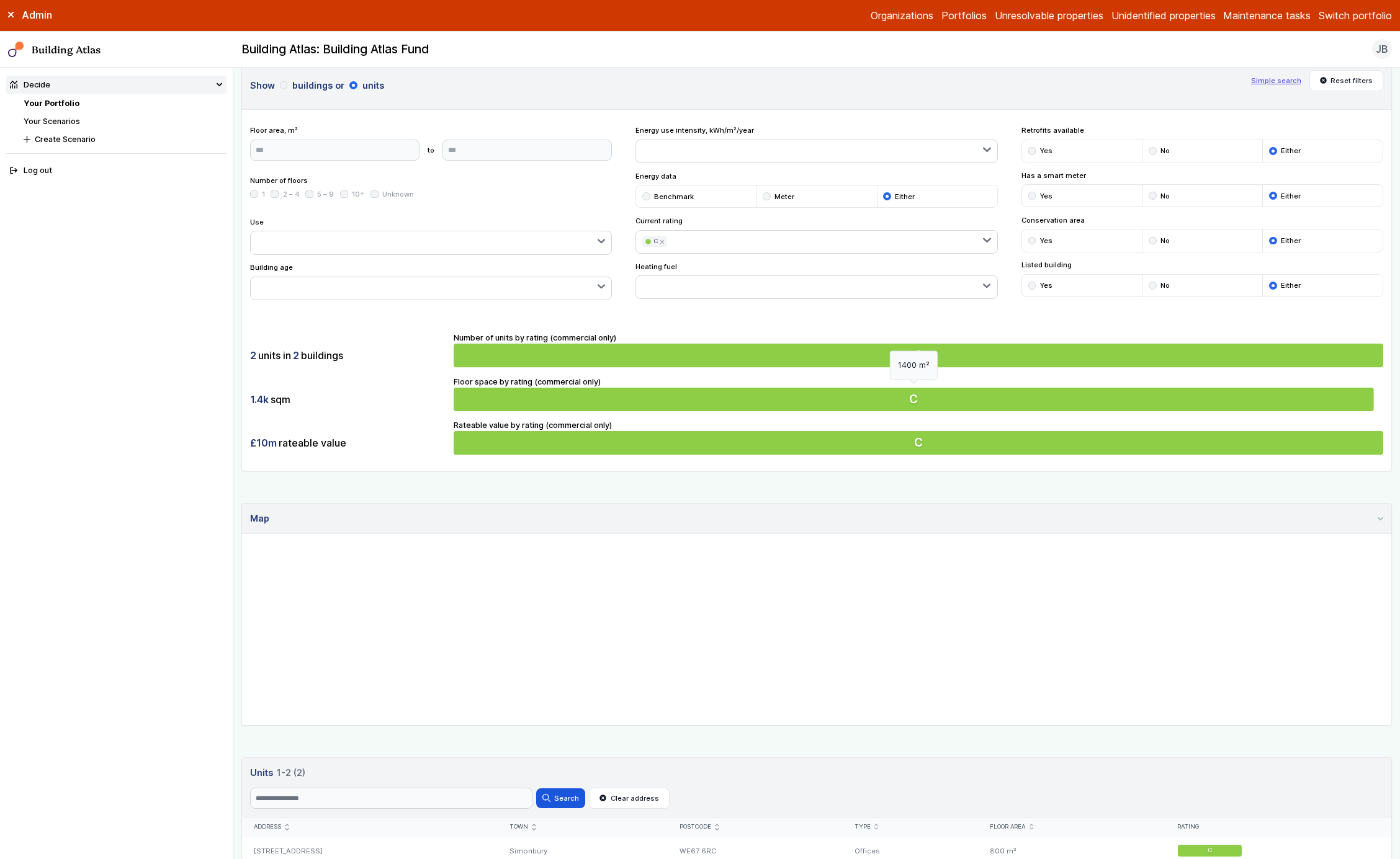
click at [882, 406] on button "C" at bounding box center [918, 399] width 930 height 24
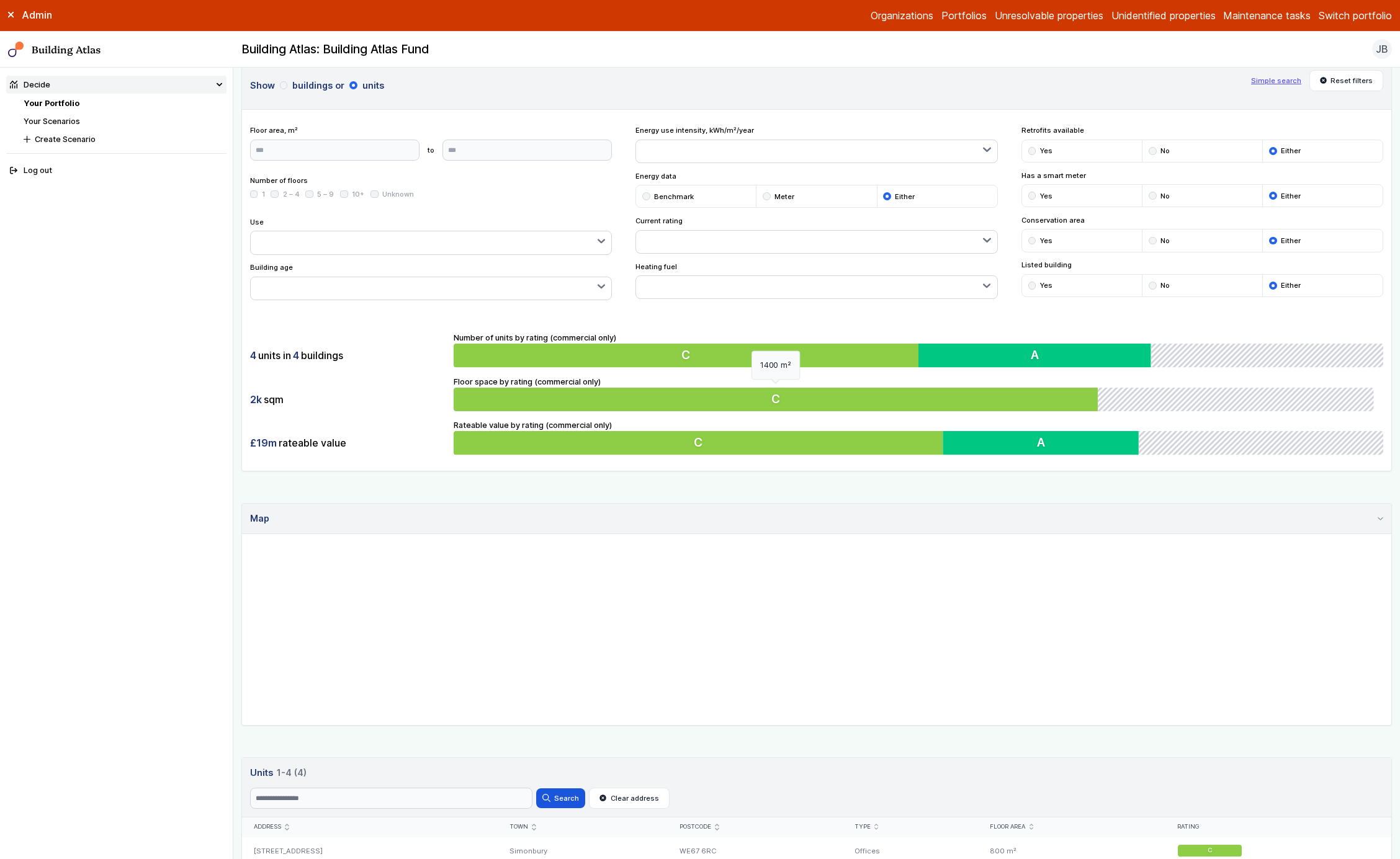
click at [882, 406] on button "C" at bounding box center [778, 399] width 651 height 24
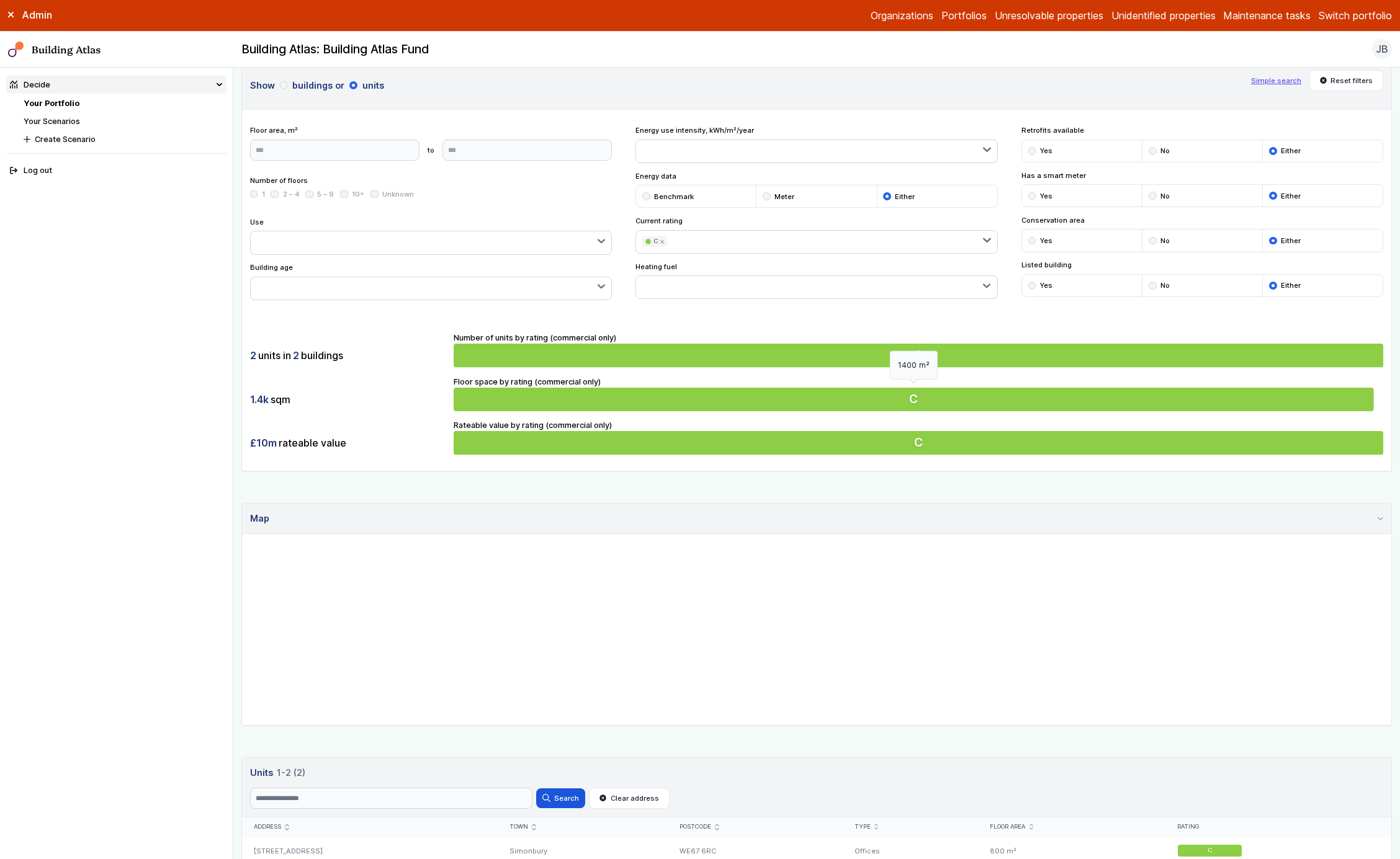
click at [882, 406] on button "C" at bounding box center [918, 399] width 930 height 24
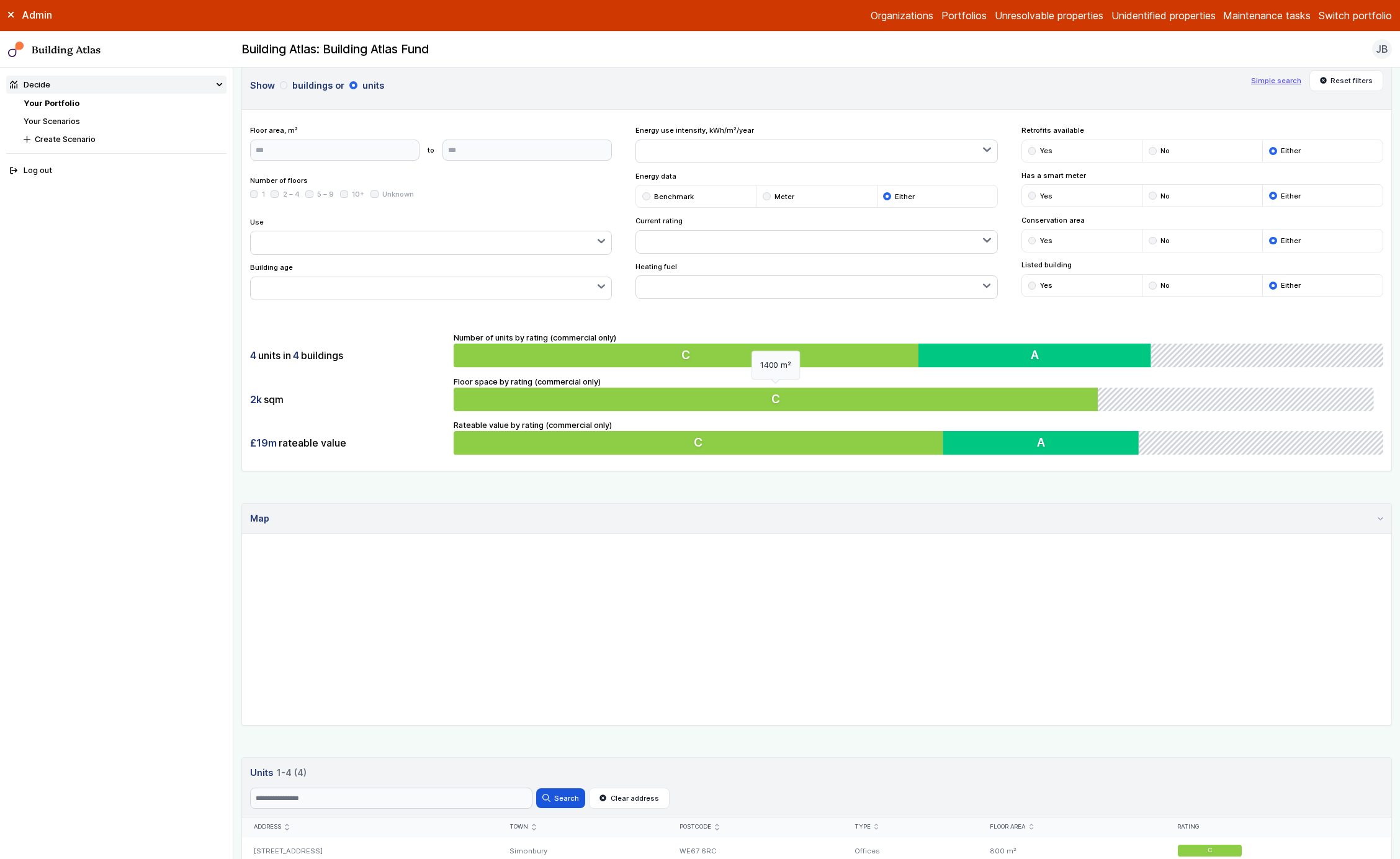
click at [882, 406] on button "C" at bounding box center [778, 399] width 651 height 24
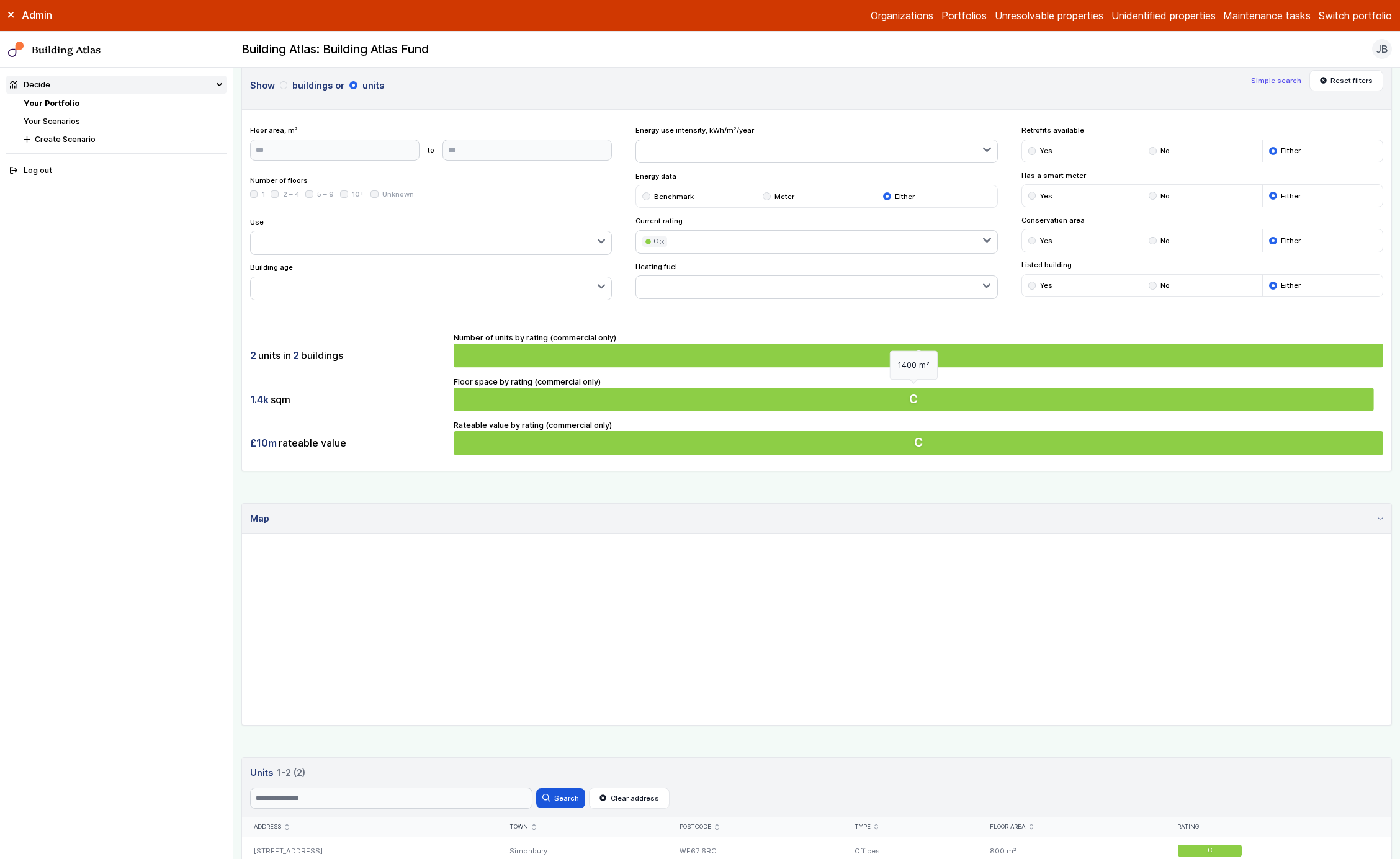
click at [882, 406] on button "C" at bounding box center [918, 399] width 930 height 24
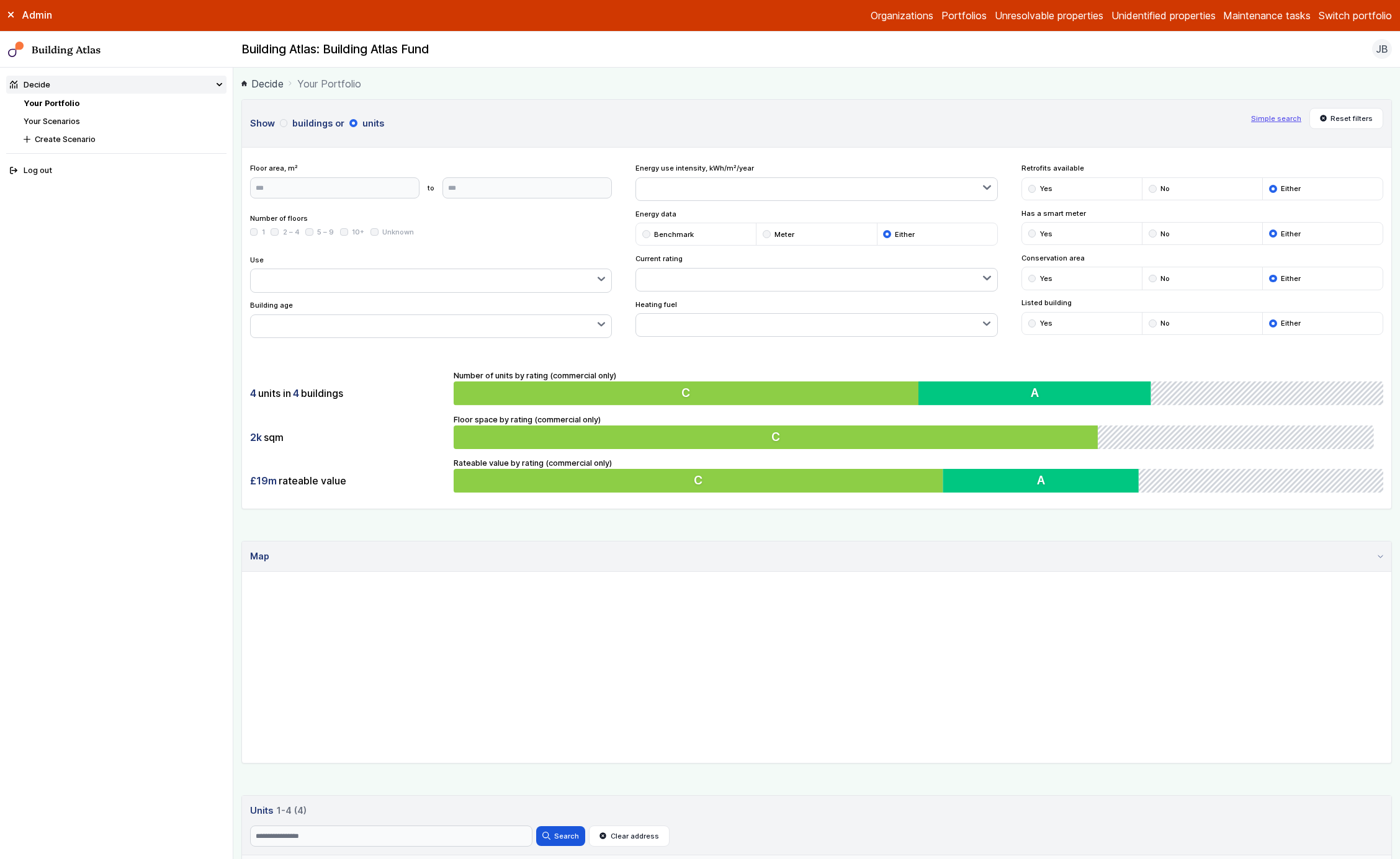
scroll to position [230, 0]
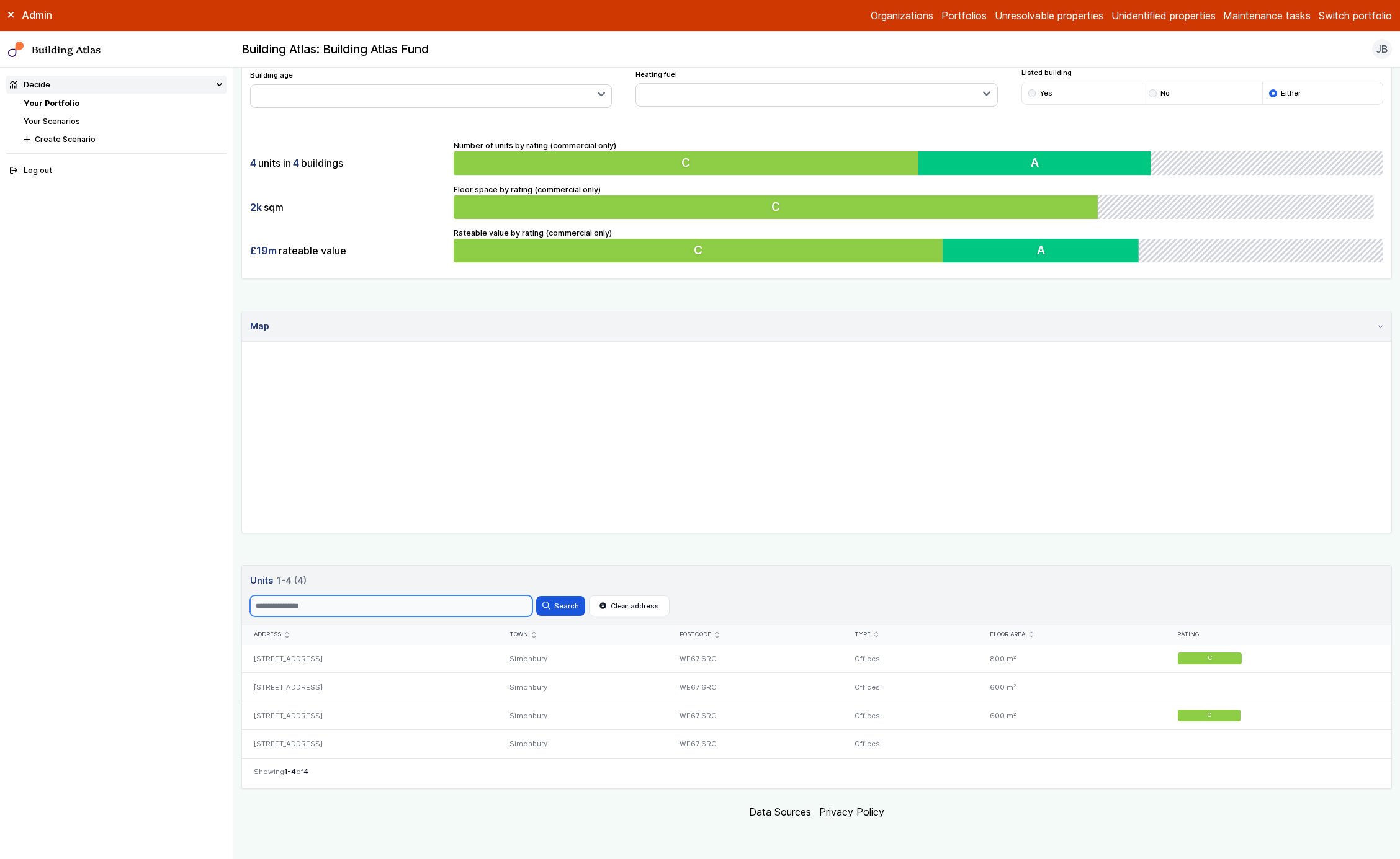
click at [507, 611] on input "Search" at bounding box center [392, 606] width 282 height 21
type input "*"
click at [537, 596] on button "Search" at bounding box center [560, 605] width 48 height 20
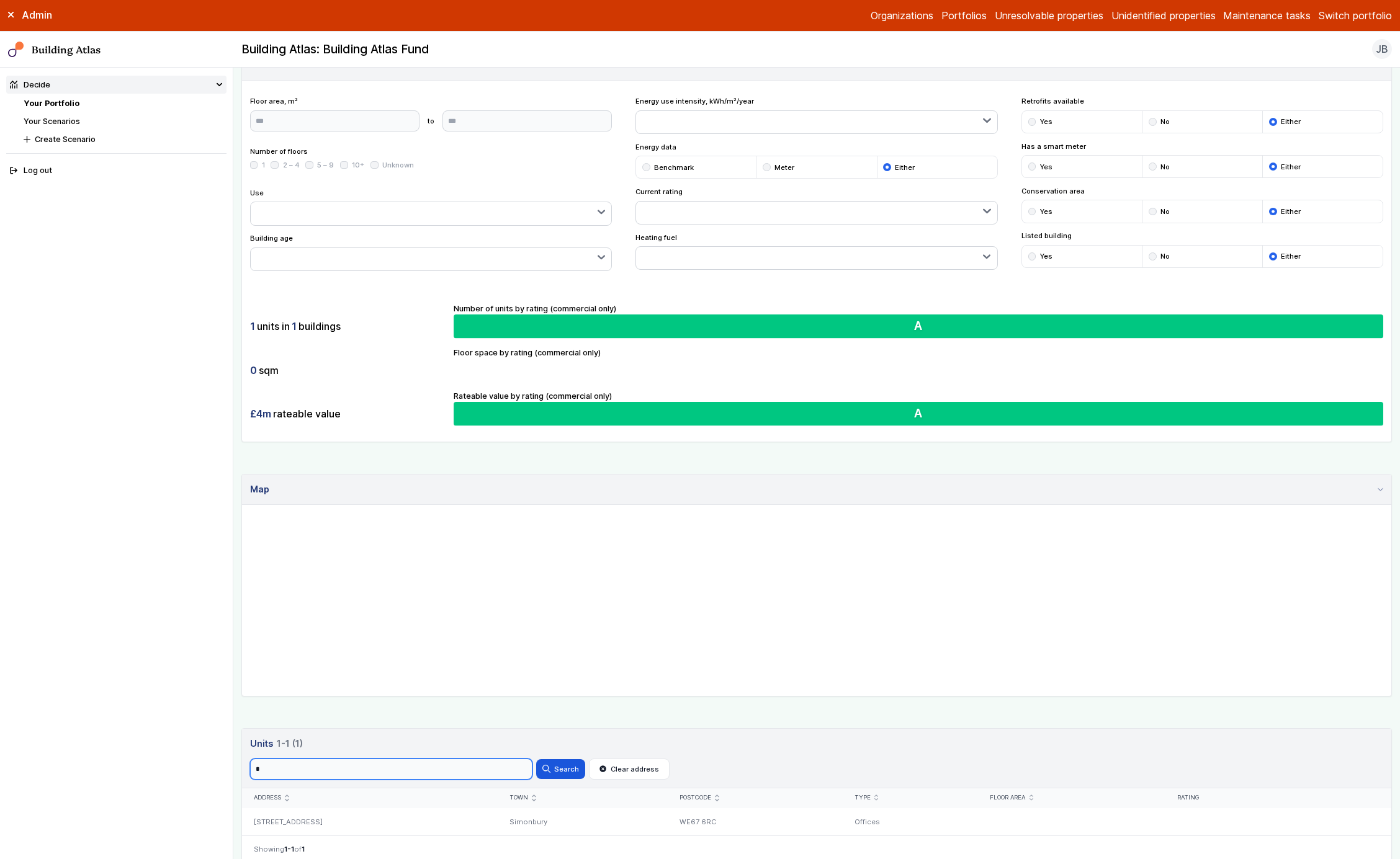
click at [491, 773] on input "*" at bounding box center [392, 769] width 282 height 21
click at [537, 759] on button "Search" at bounding box center [560, 769] width 48 height 20
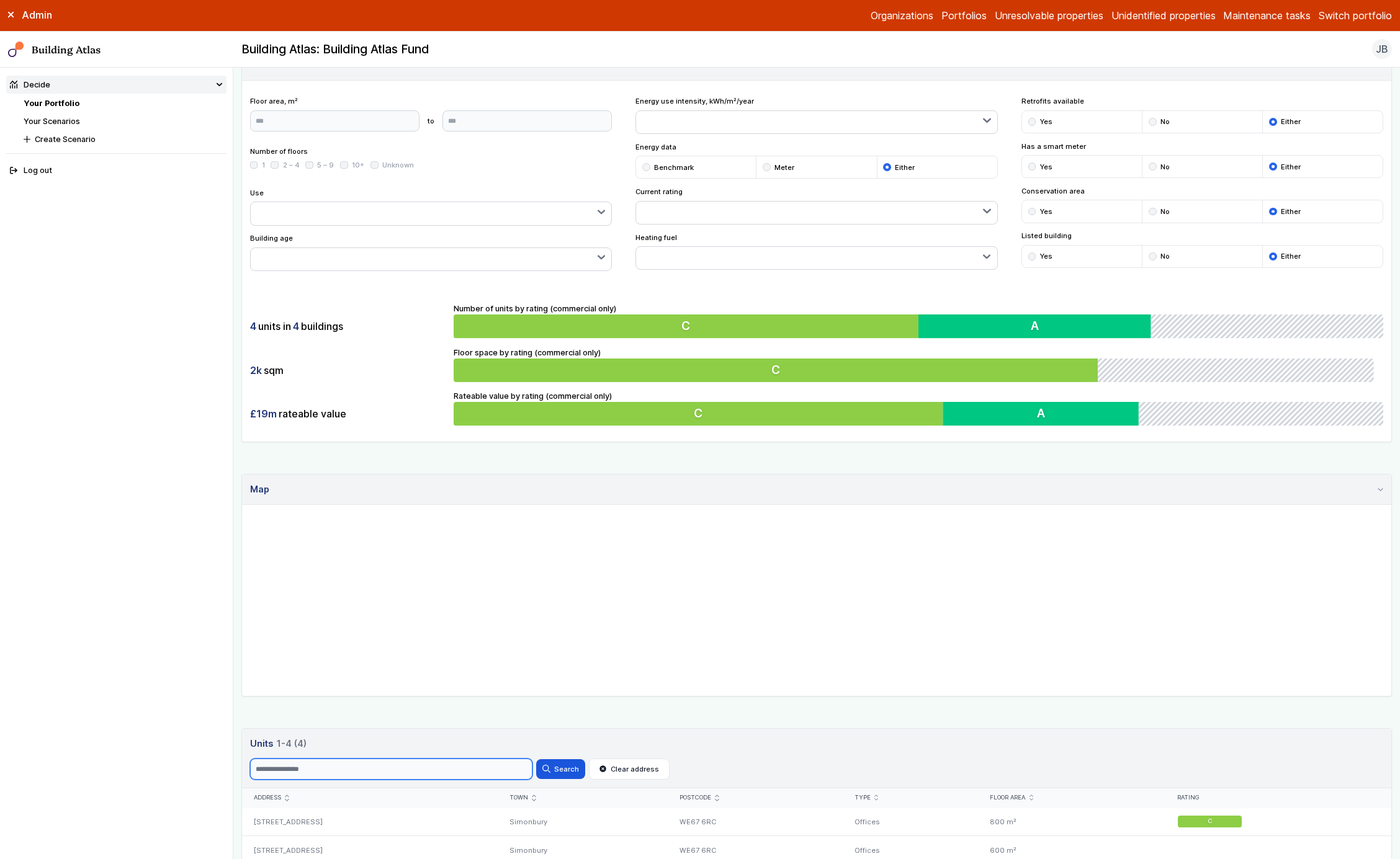
click at [491, 773] on input "Search" at bounding box center [392, 769] width 282 height 21
click at [537, 759] on button "Search" at bounding box center [560, 769] width 48 height 20
click at [491, 773] on input "*" at bounding box center [392, 769] width 282 height 21
click at [537, 759] on button "Search" at bounding box center [560, 769] width 48 height 20
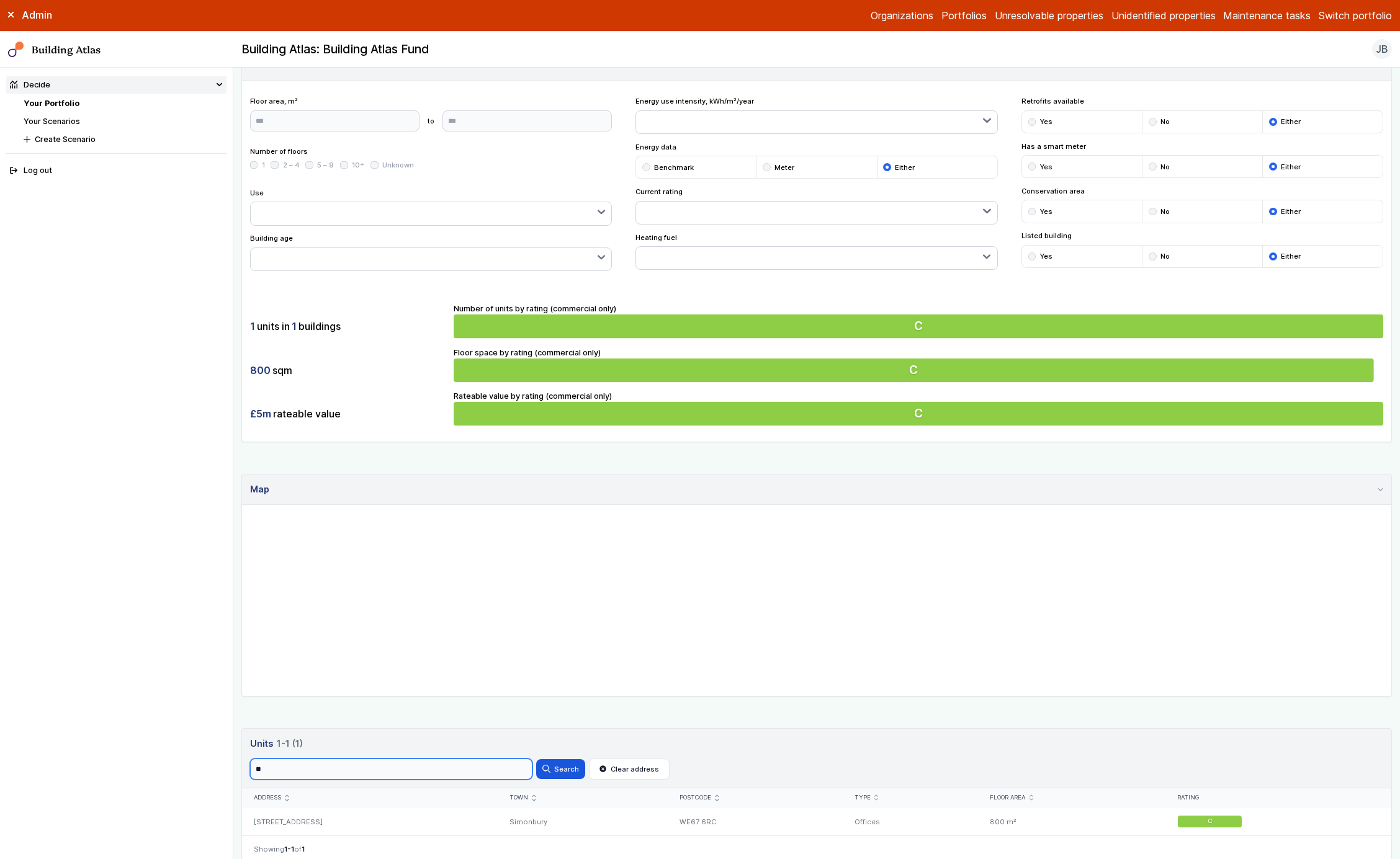
click at [491, 773] on input "**" at bounding box center [392, 769] width 282 height 21
type input "*"
click at [537, 759] on button "Search" at bounding box center [560, 769] width 48 height 20
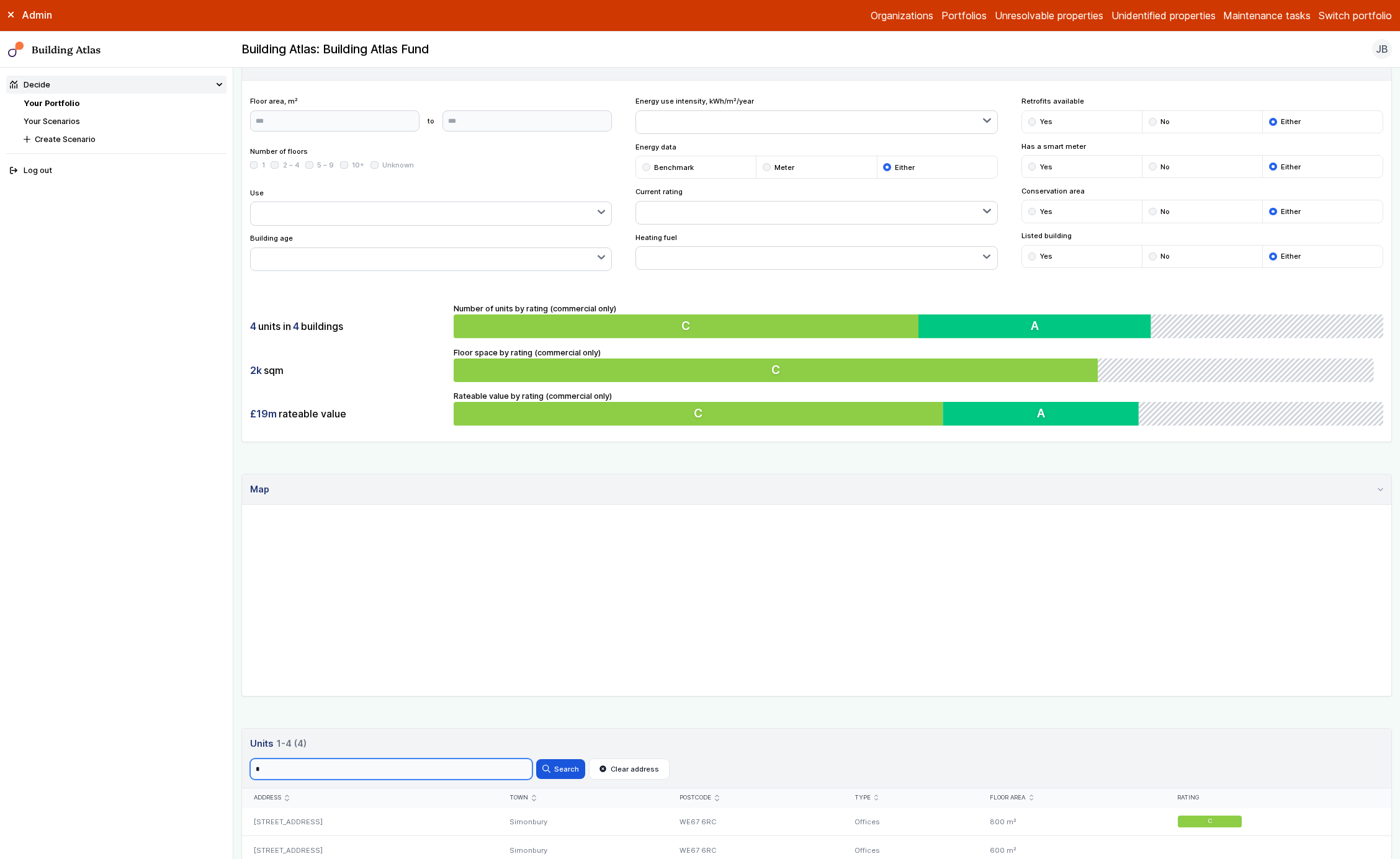
click at [491, 773] on input "*" at bounding box center [392, 769] width 282 height 21
type input "*"
click at [537, 759] on button "Search" at bounding box center [560, 769] width 48 height 20
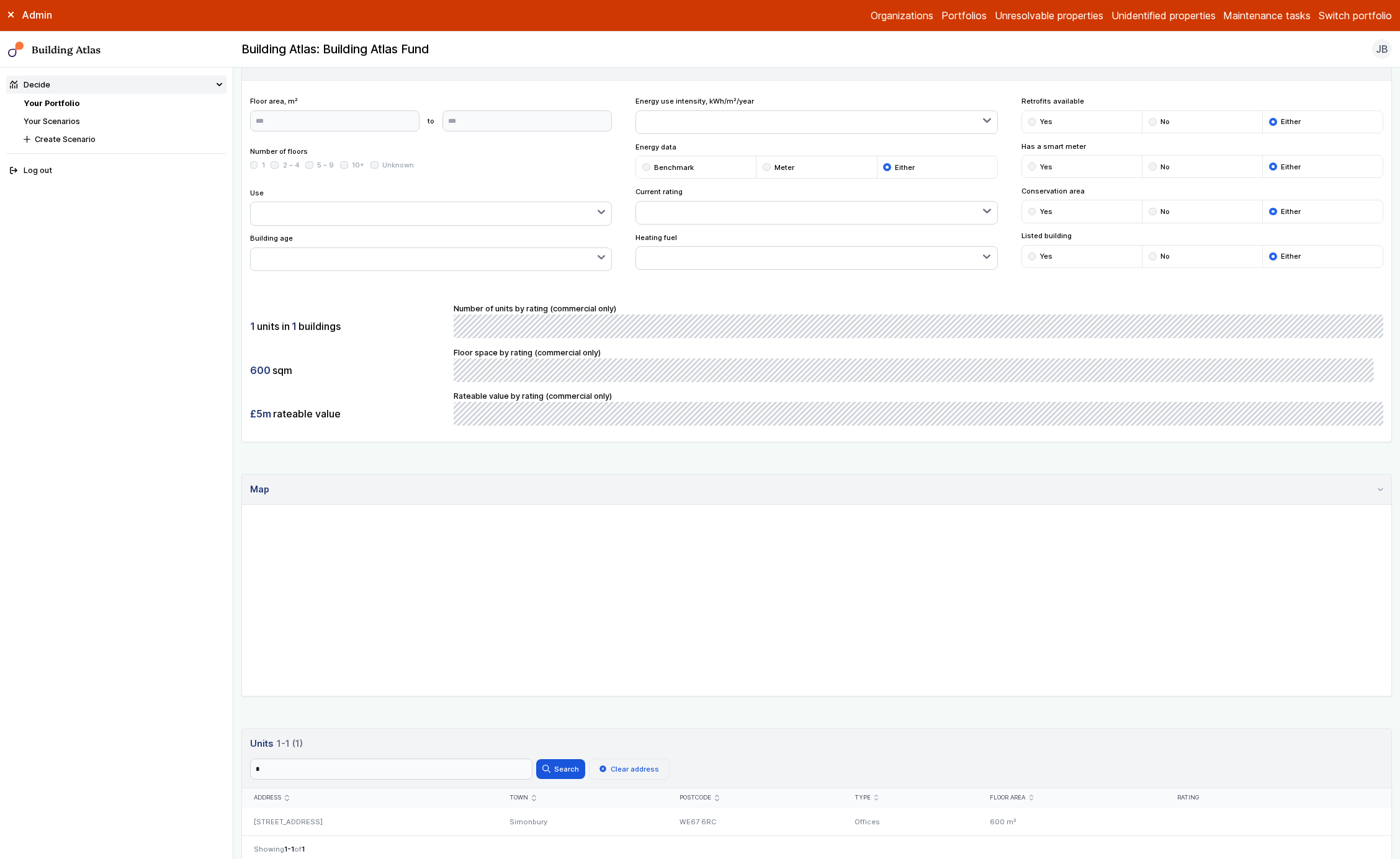
click at [623, 766] on button "Clear address" at bounding box center [629, 769] width 81 height 21
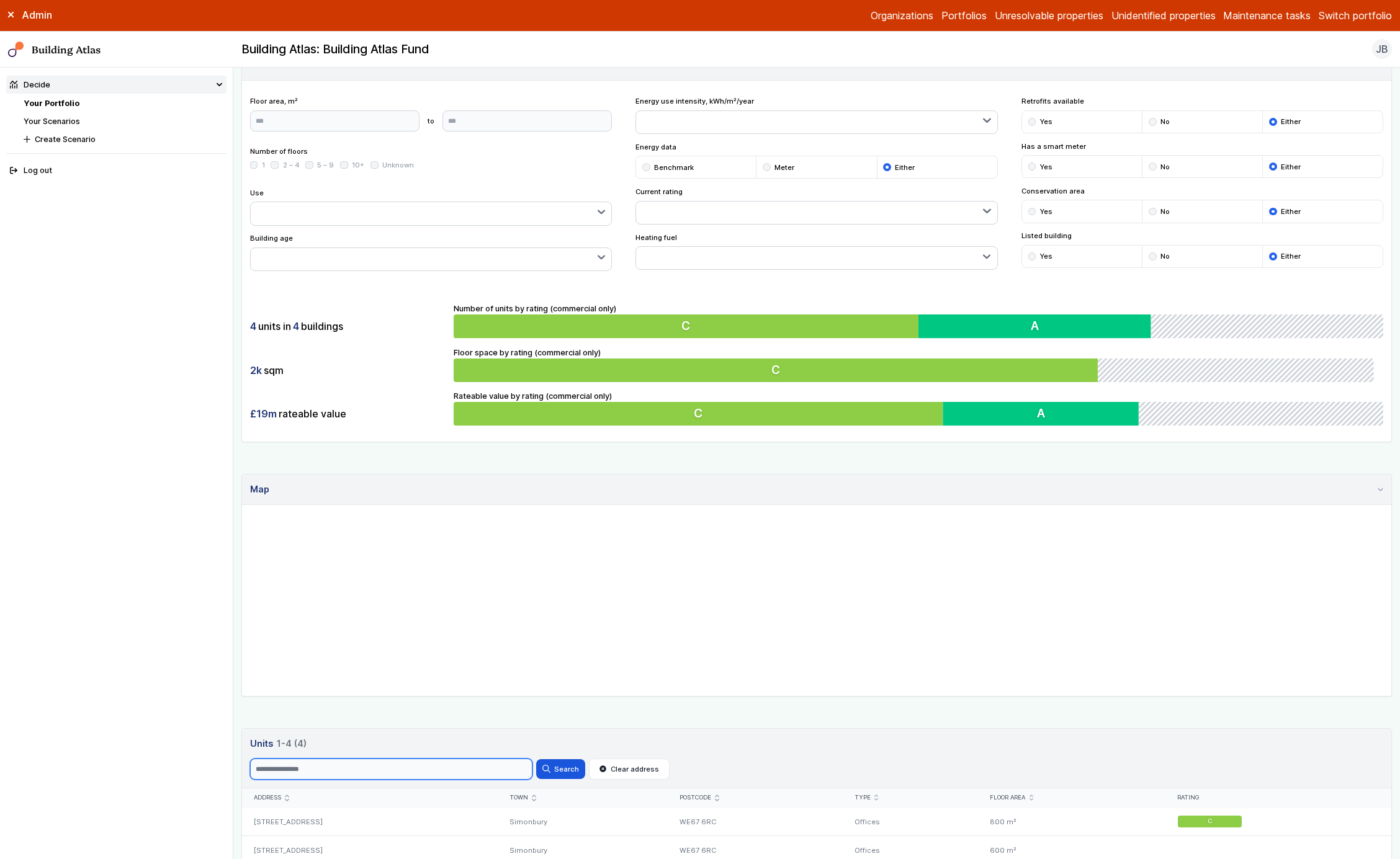
click at [448, 770] on input "Search" at bounding box center [392, 769] width 282 height 21
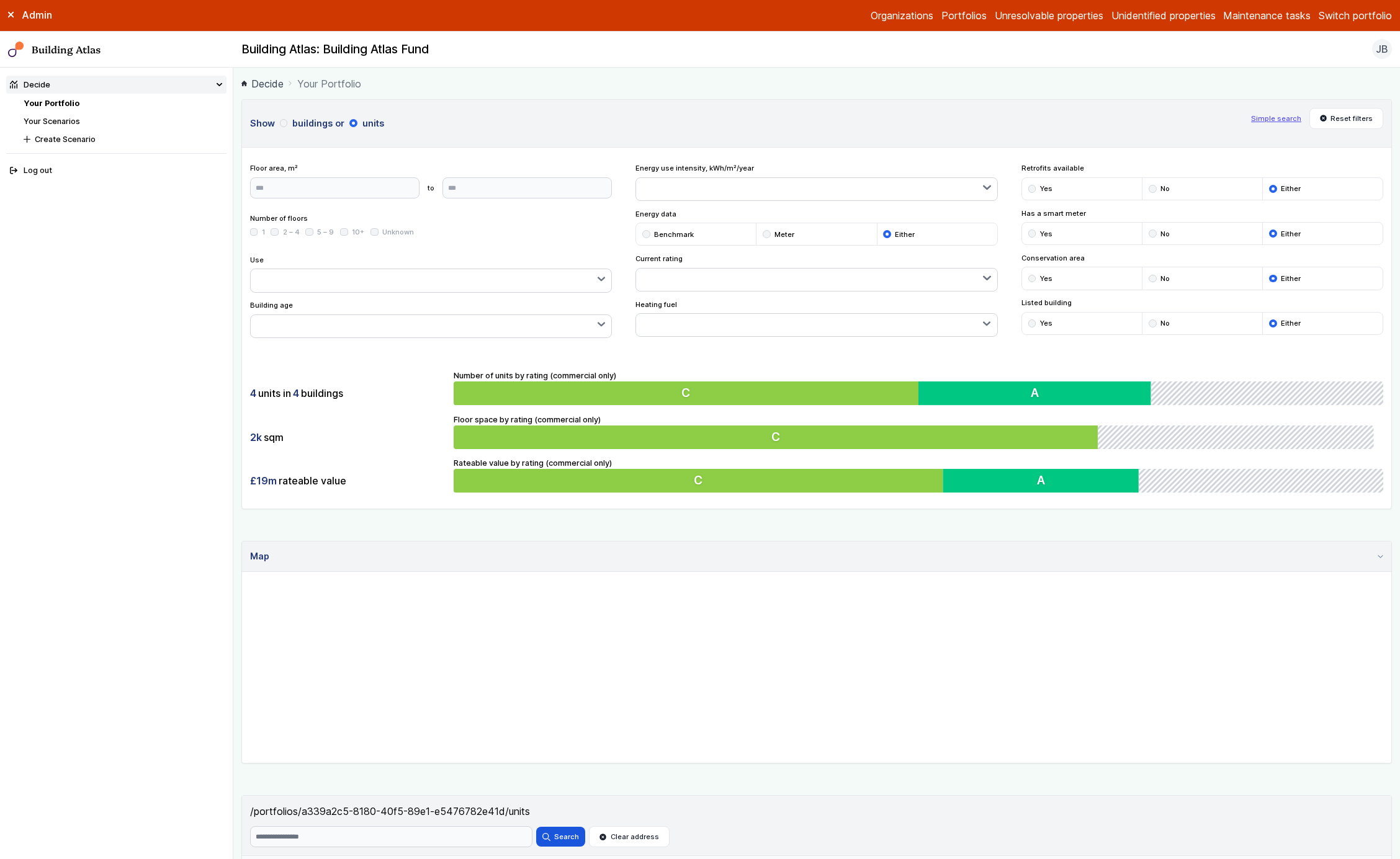
scroll to position [231, 0]
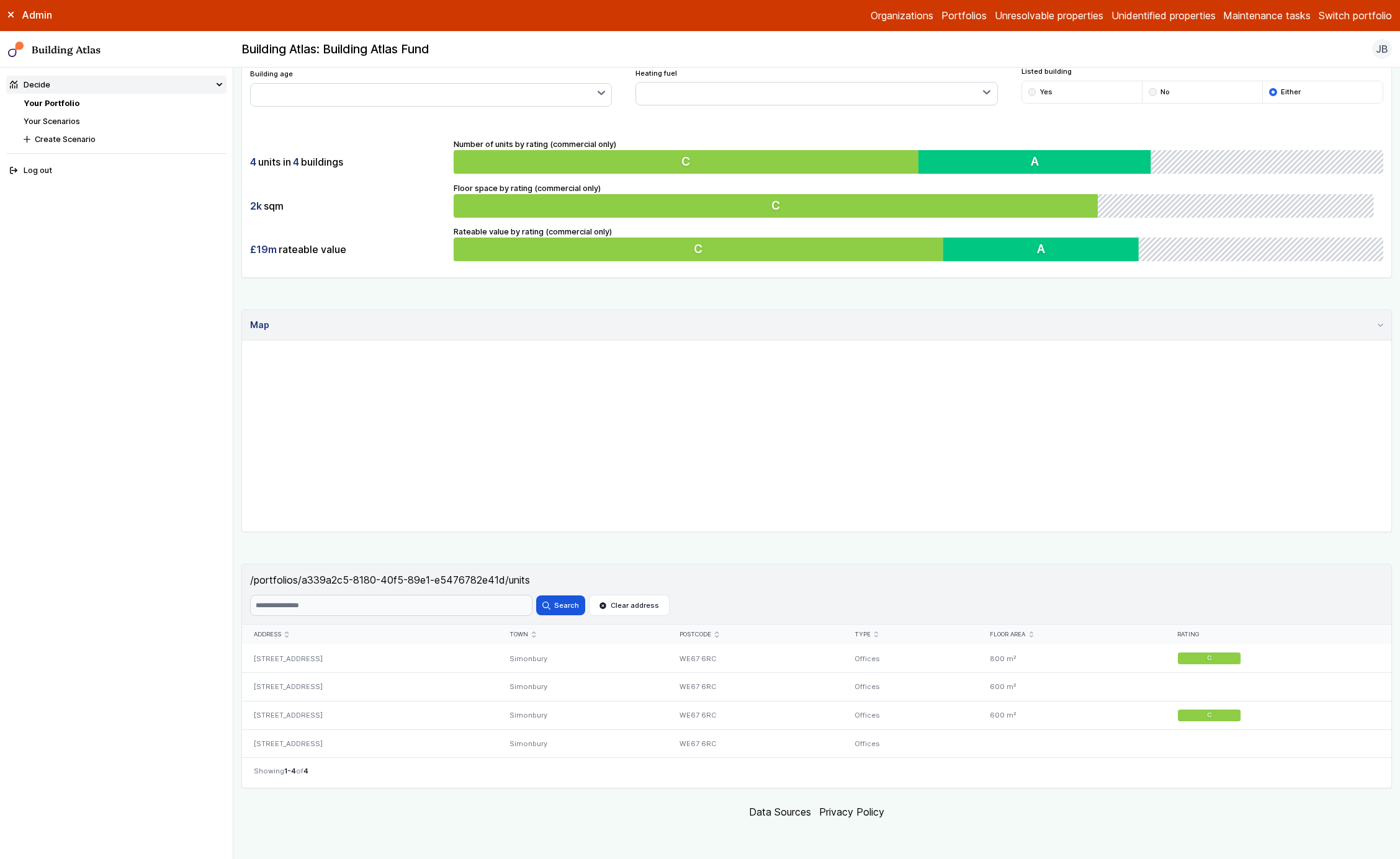
click at [391, 708] on div "/portfolios/a339a2c5-8180-40f5-89e1-e5476782e41d/units Search Search Clear addr…" at bounding box center [817, 677] width 1149 height 223
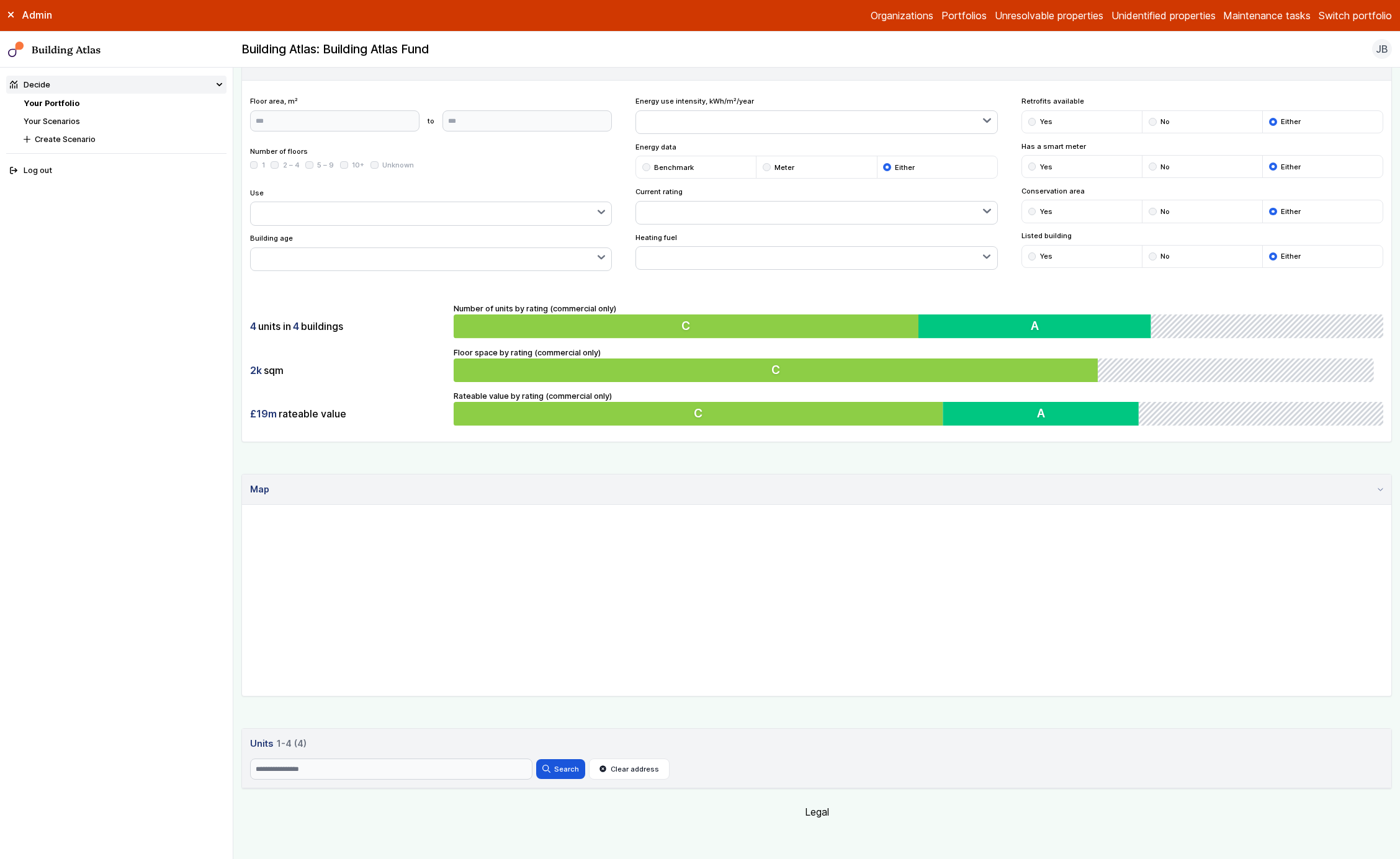
scroll to position [230, 0]
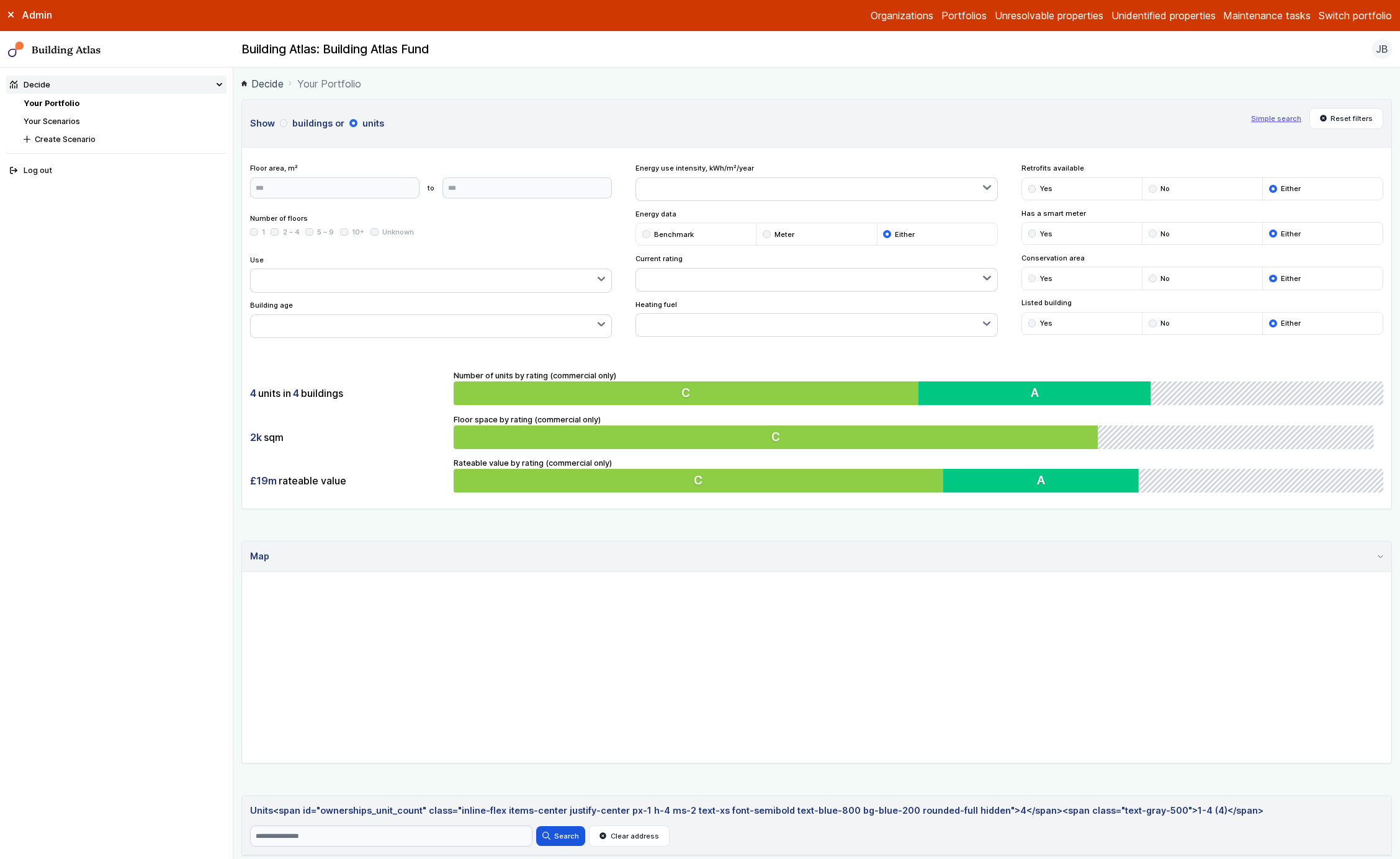
scroll to position [67, 0]
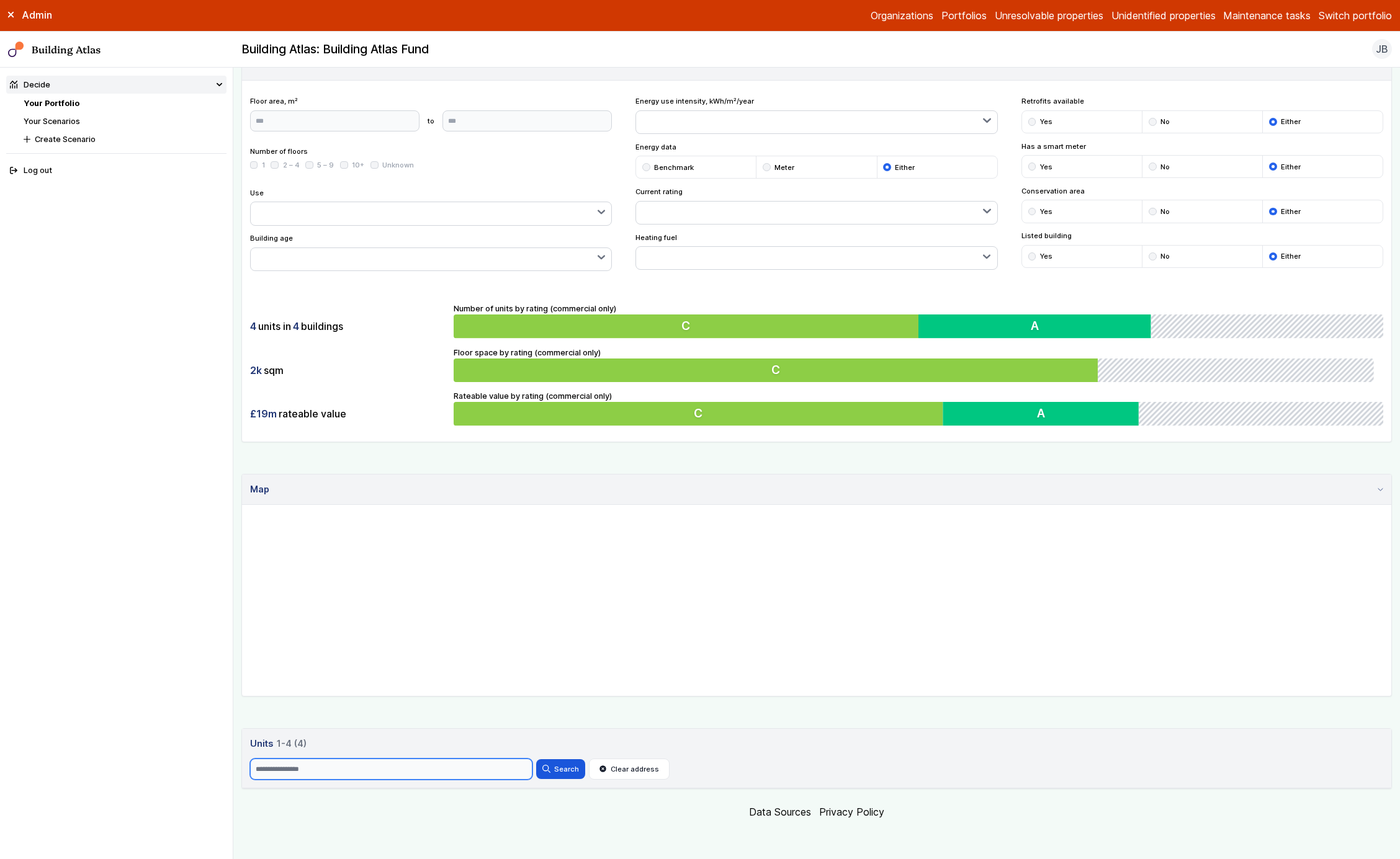
click at [450, 776] on input "Search" at bounding box center [392, 769] width 282 height 21
click at [481, 722] on div "Show buildings or units Simple search Reset filters Floor area, m² to Update Nu…" at bounding box center [817, 410] width 1151 height 757
click at [388, 743] on link "Units 4 1-4 (4)" at bounding box center [817, 743] width 1134 height 13
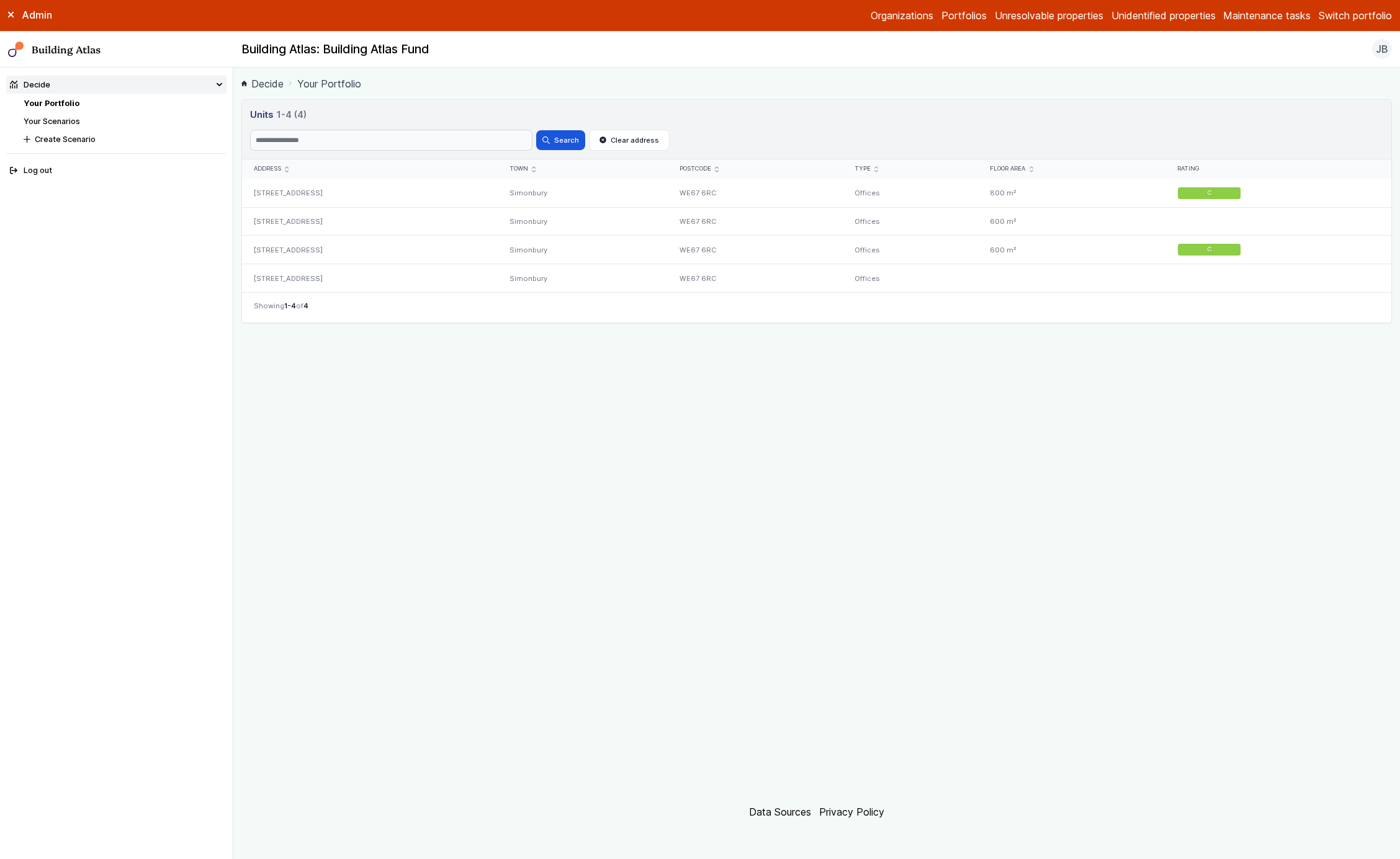
click at [270, 87] on link "Decide" at bounding box center [262, 83] width 42 height 15
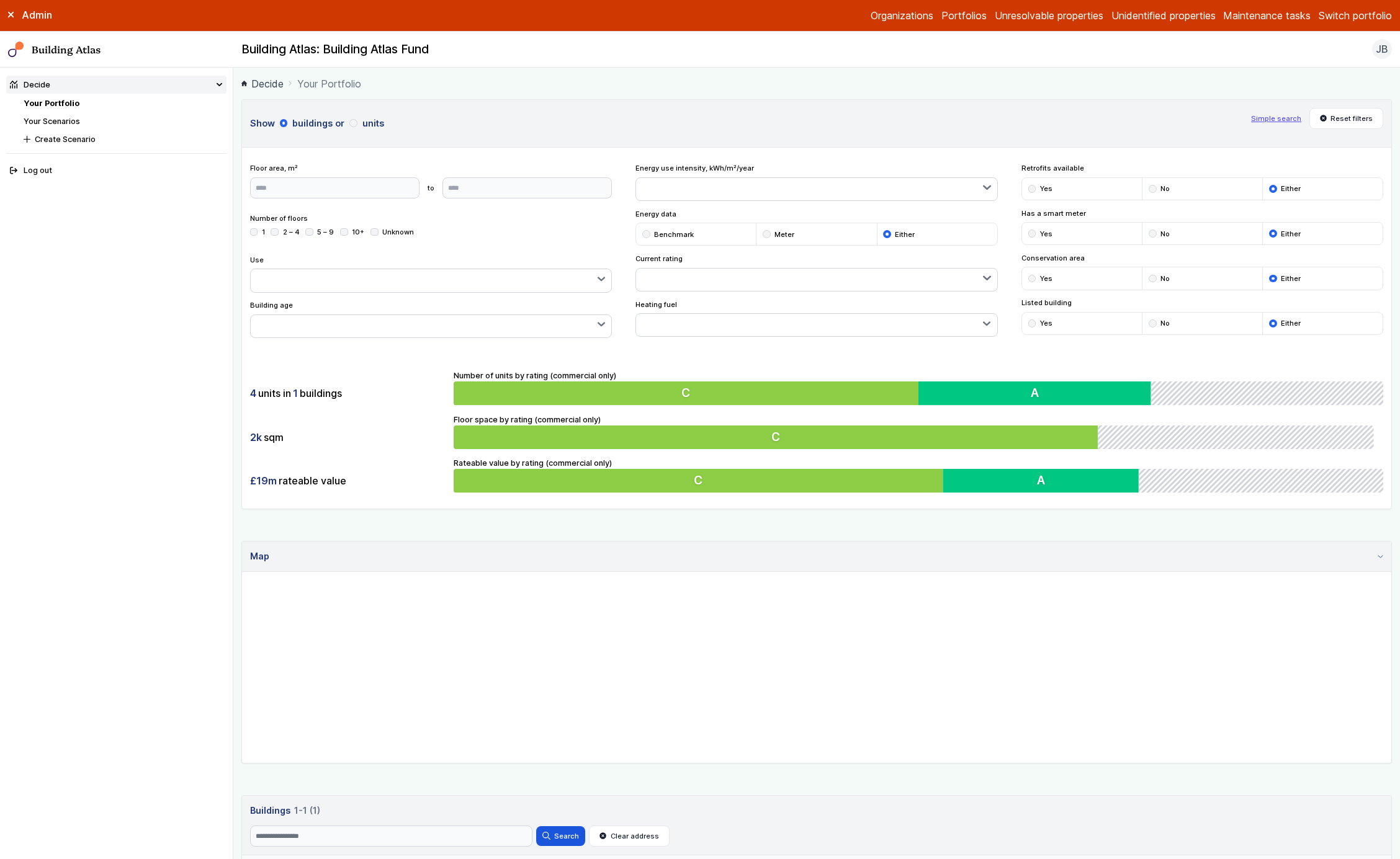
click at [0, 0] on button "units" at bounding box center [0, 0] width 0 height 0
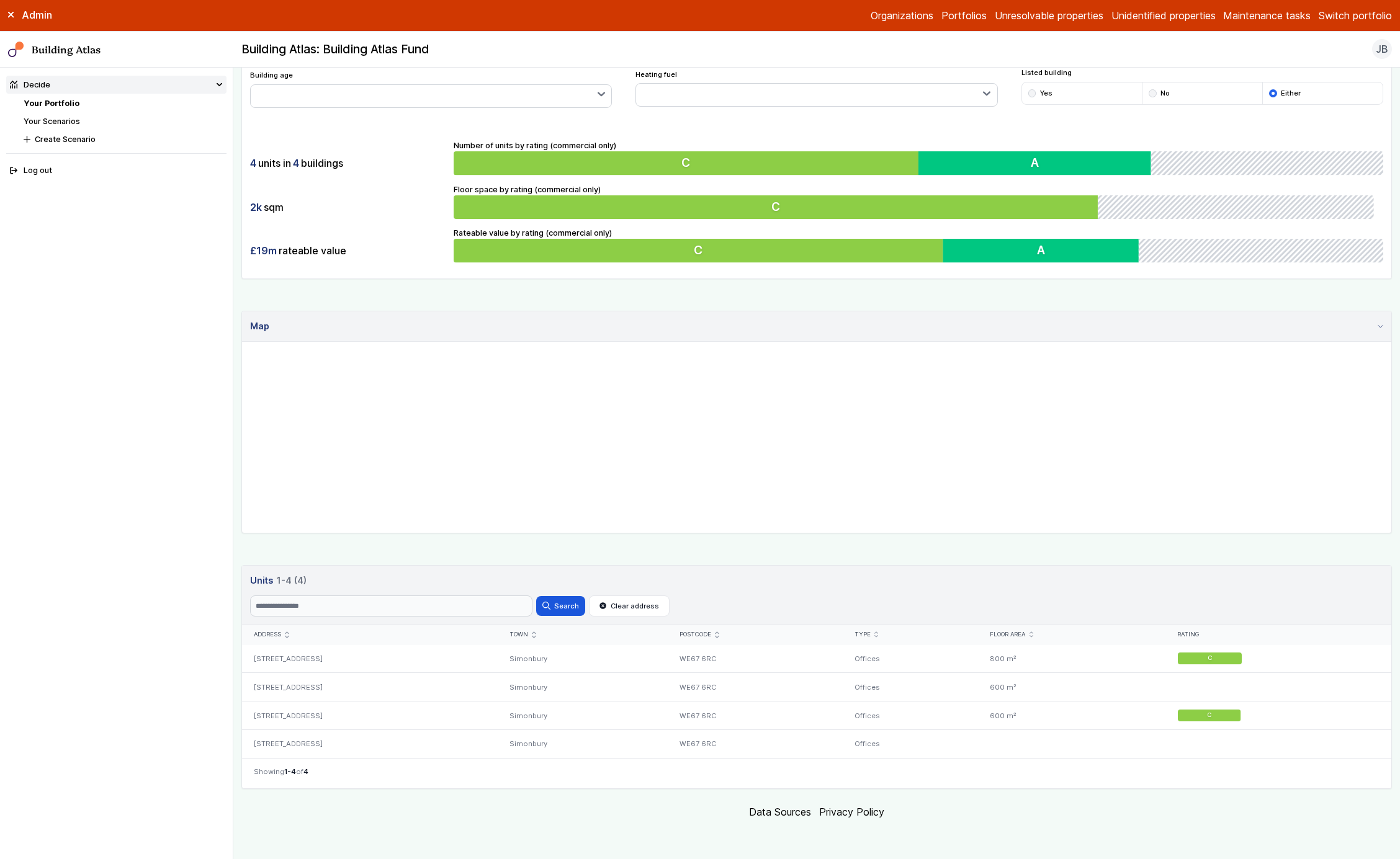
click at [719, 634] on icon "submit" at bounding box center [717, 635] width 4 height 6
click at [1034, 634] on icon "submit" at bounding box center [1031, 635] width 4 height 6
click at [1034, 634] on icon "submit" at bounding box center [1031, 634] width 4 height 2
click at [503, 611] on input "Search" at bounding box center [392, 606] width 282 height 21
type input "*"
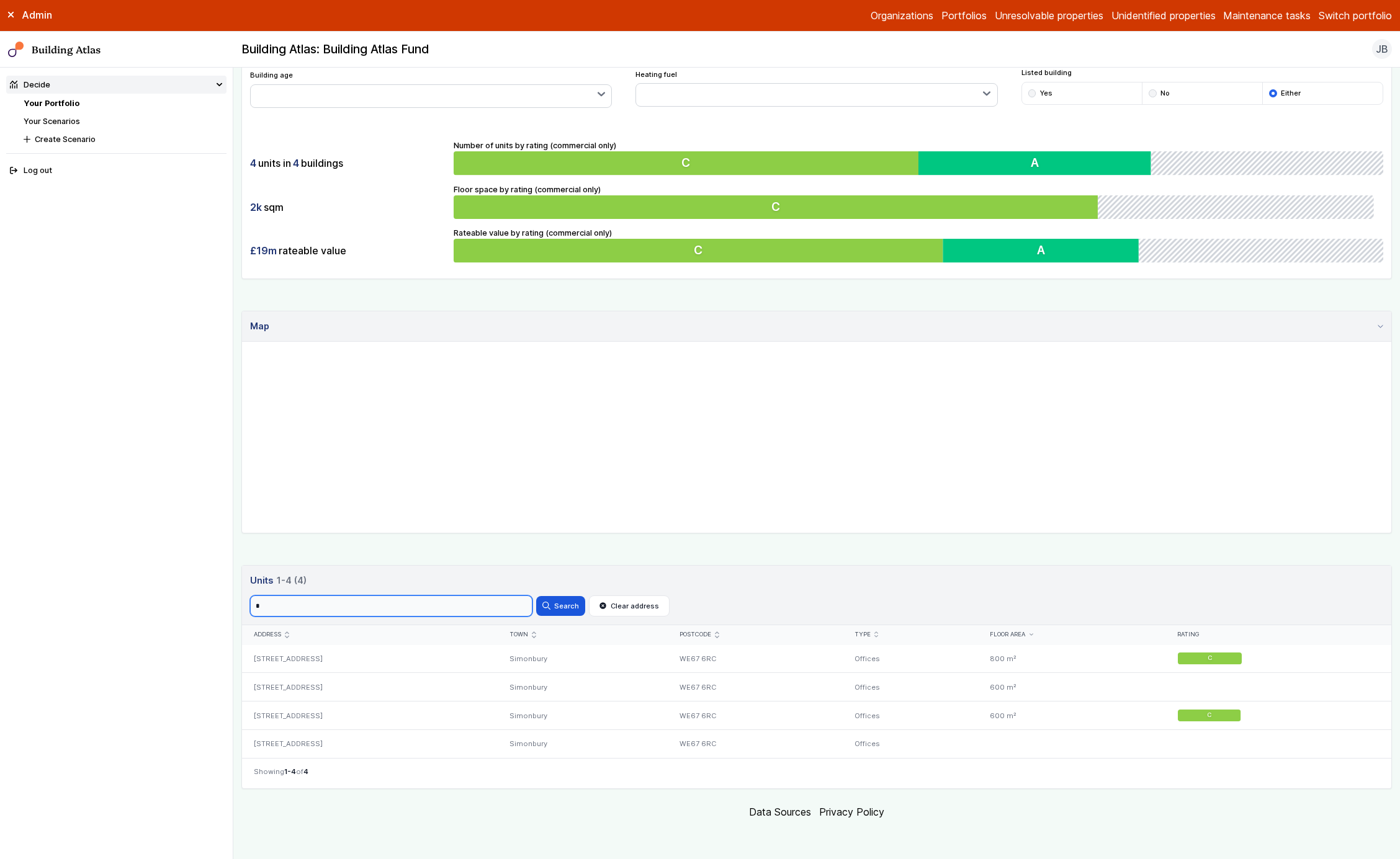
click at [537, 596] on button "Search" at bounding box center [560, 605] width 48 height 20
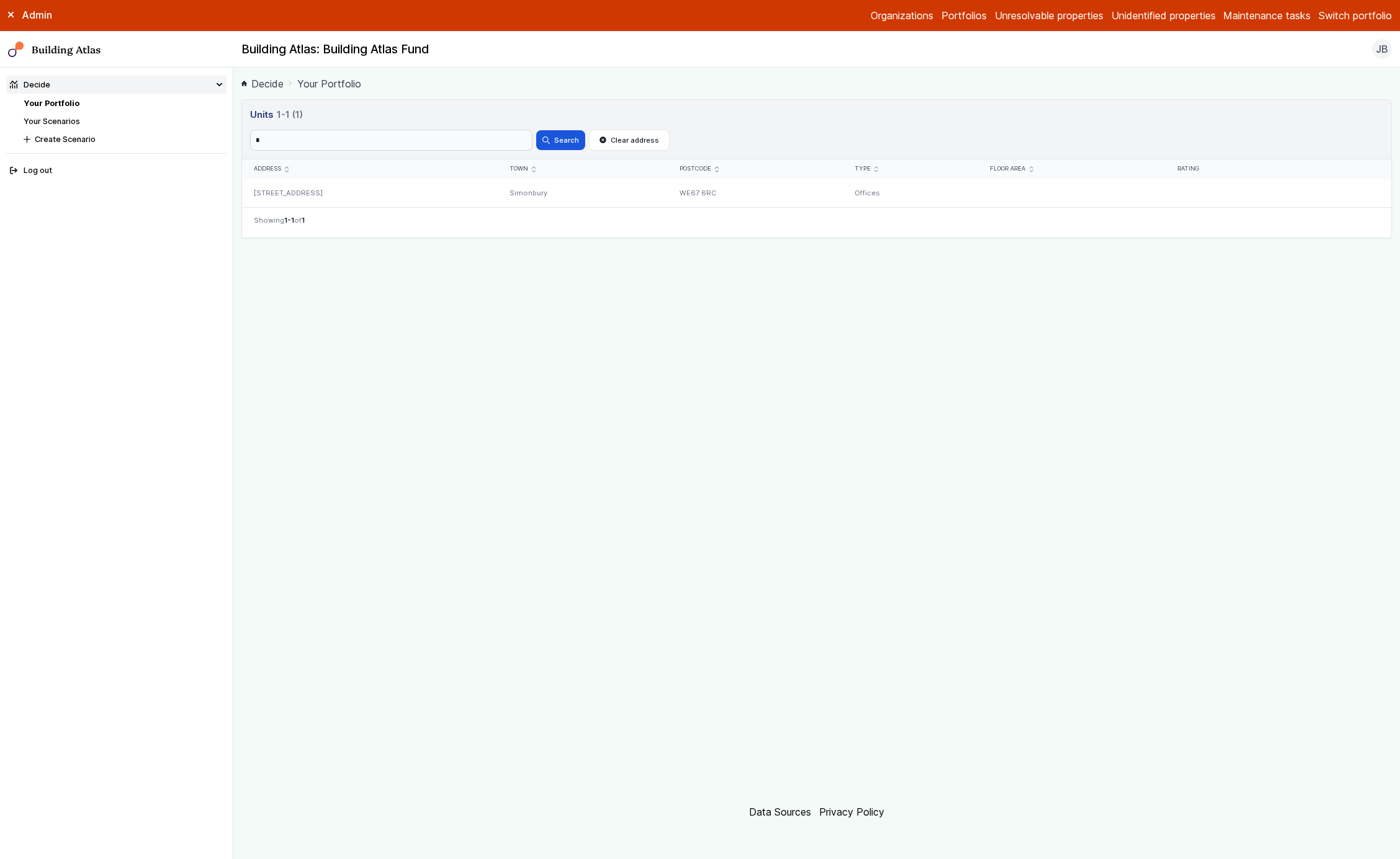
click at [266, 86] on link "Decide" at bounding box center [262, 83] width 42 height 15
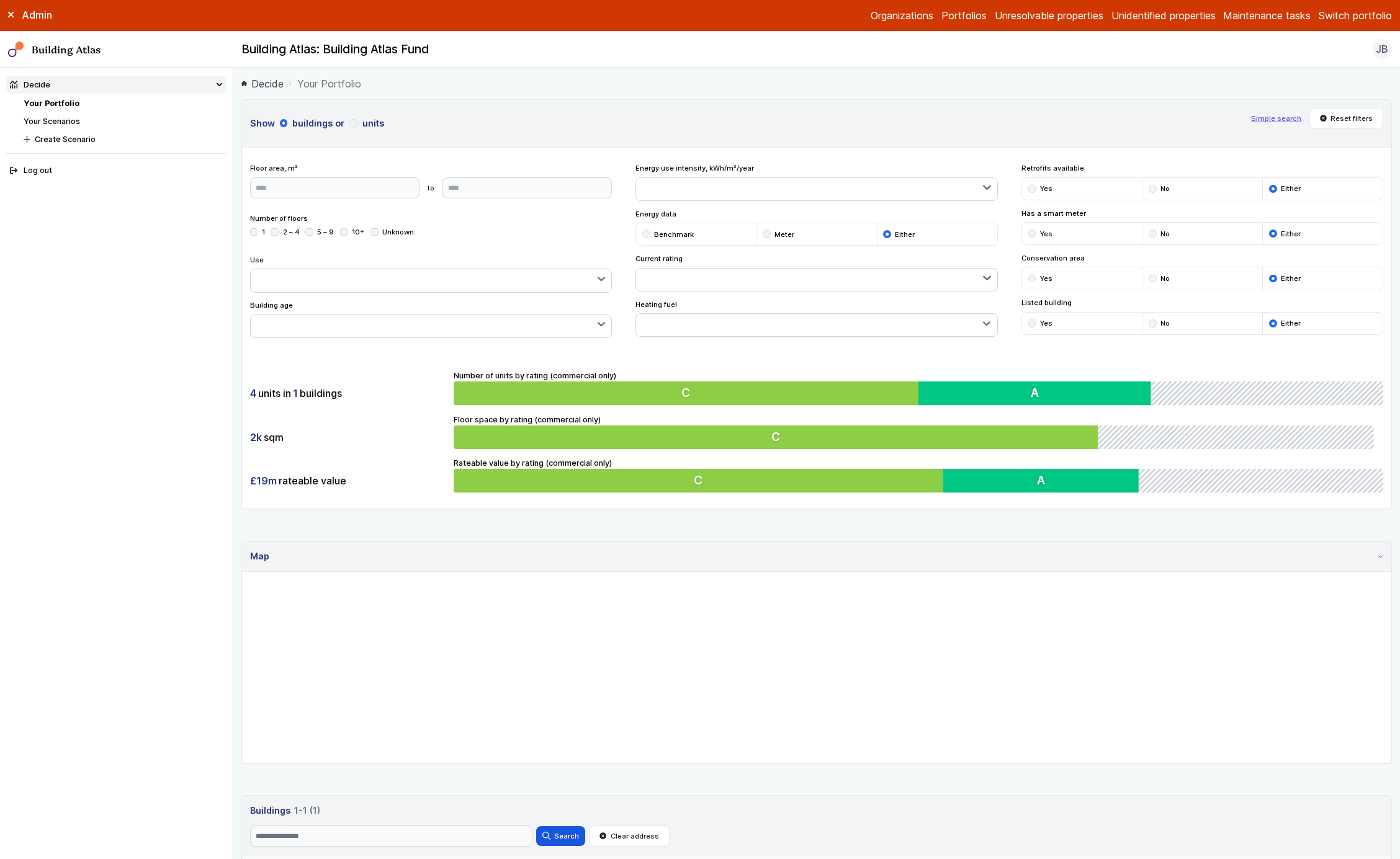
scroll to position [145, 0]
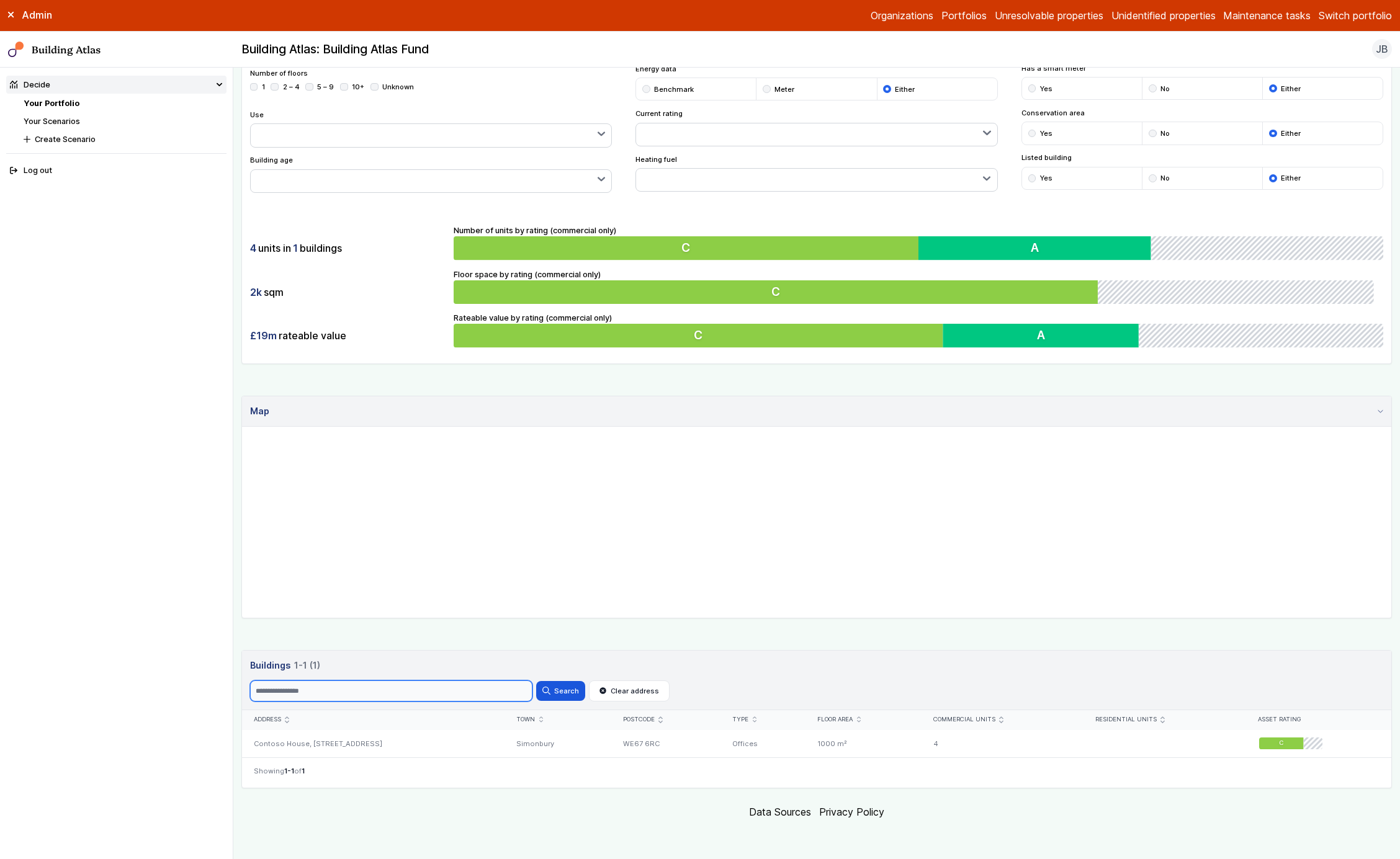
click at [382, 698] on input "Search" at bounding box center [392, 691] width 282 height 21
click at [386, 691] on input "Search" at bounding box center [392, 691] width 282 height 21
type input "*"
click at [537, 681] on button "Search" at bounding box center [560, 691] width 48 height 20
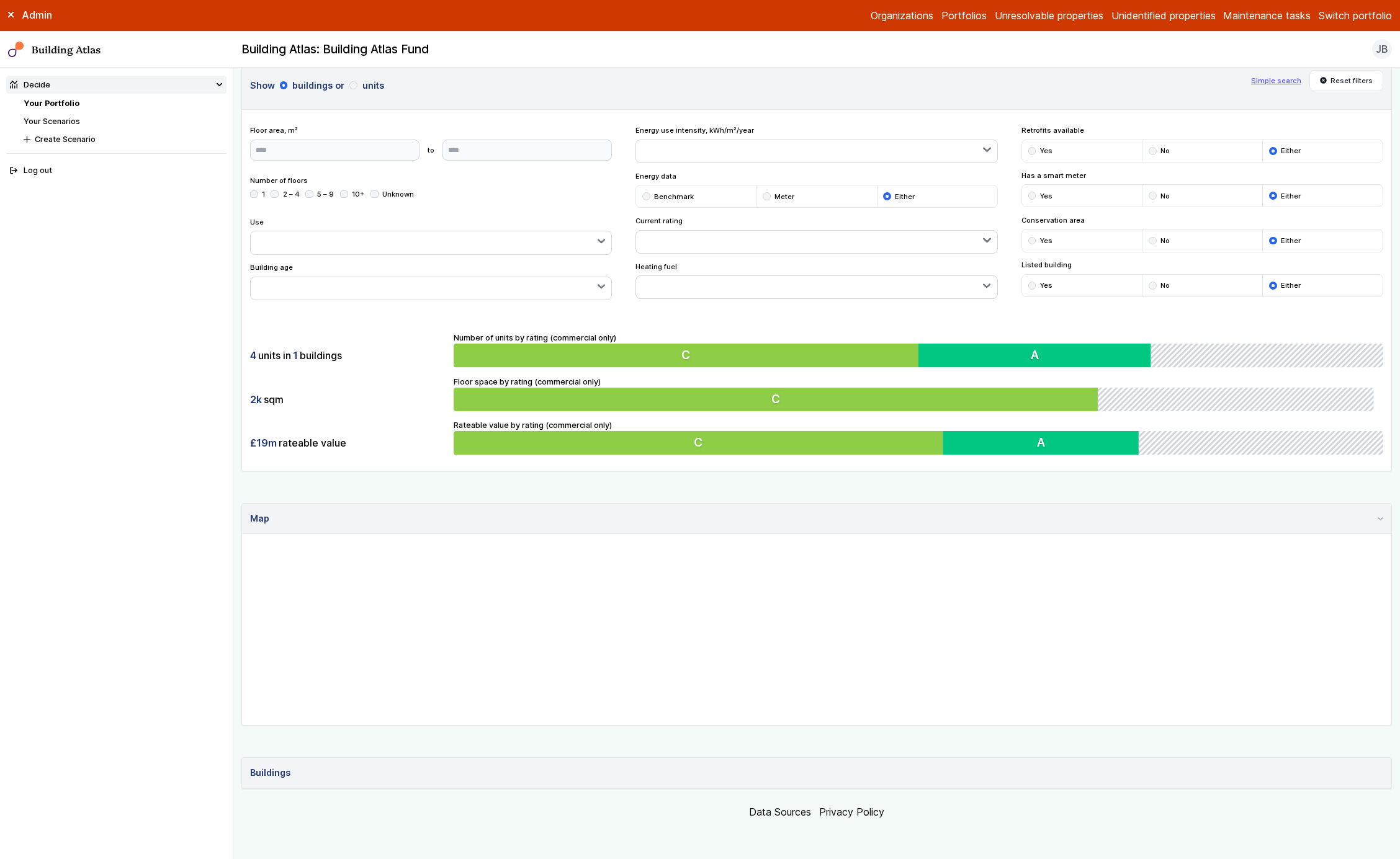
scroll to position [145, 0]
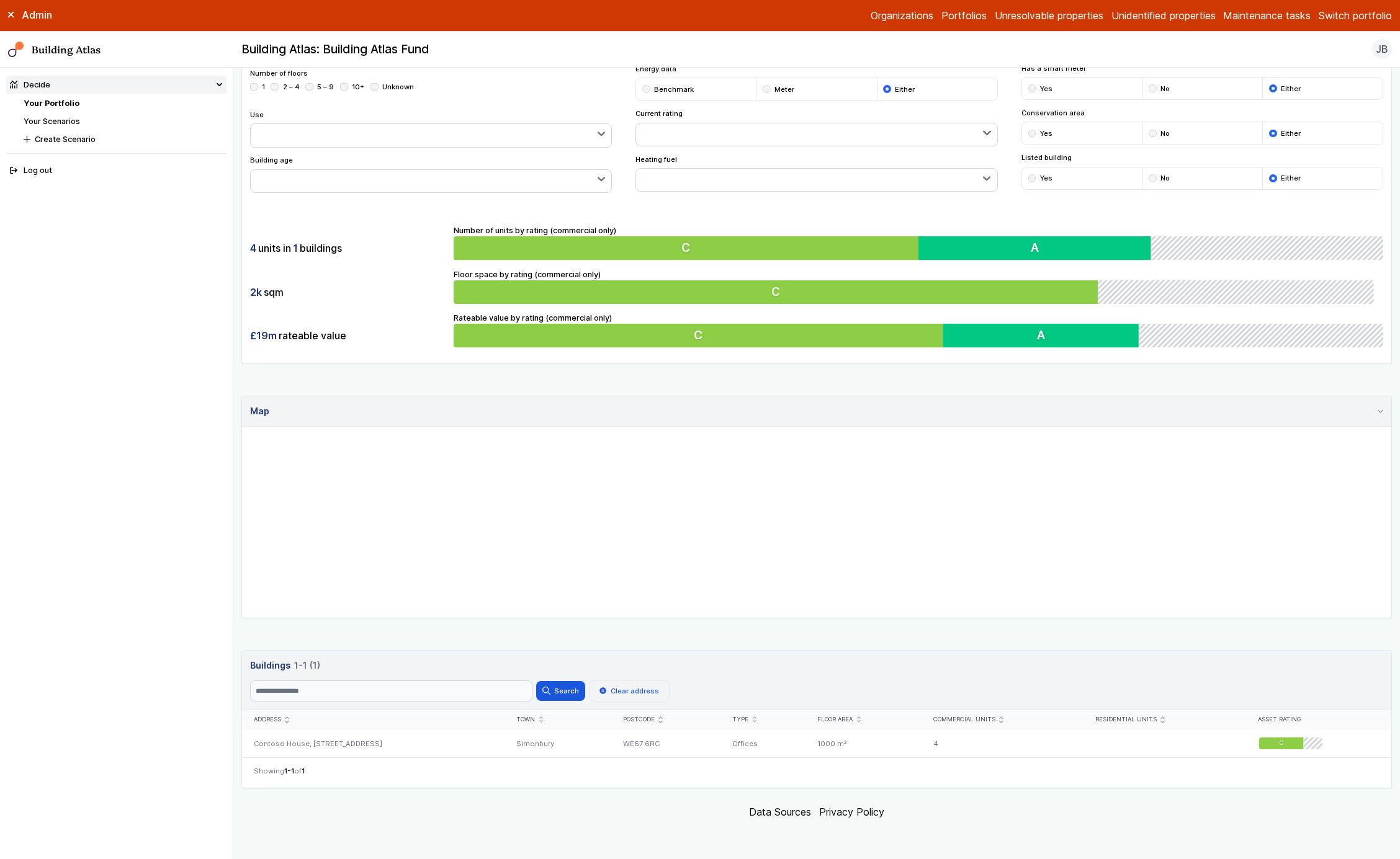
click at [640, 681] on button "Clear address" at bounding box center [629, 691] width 81 height 21
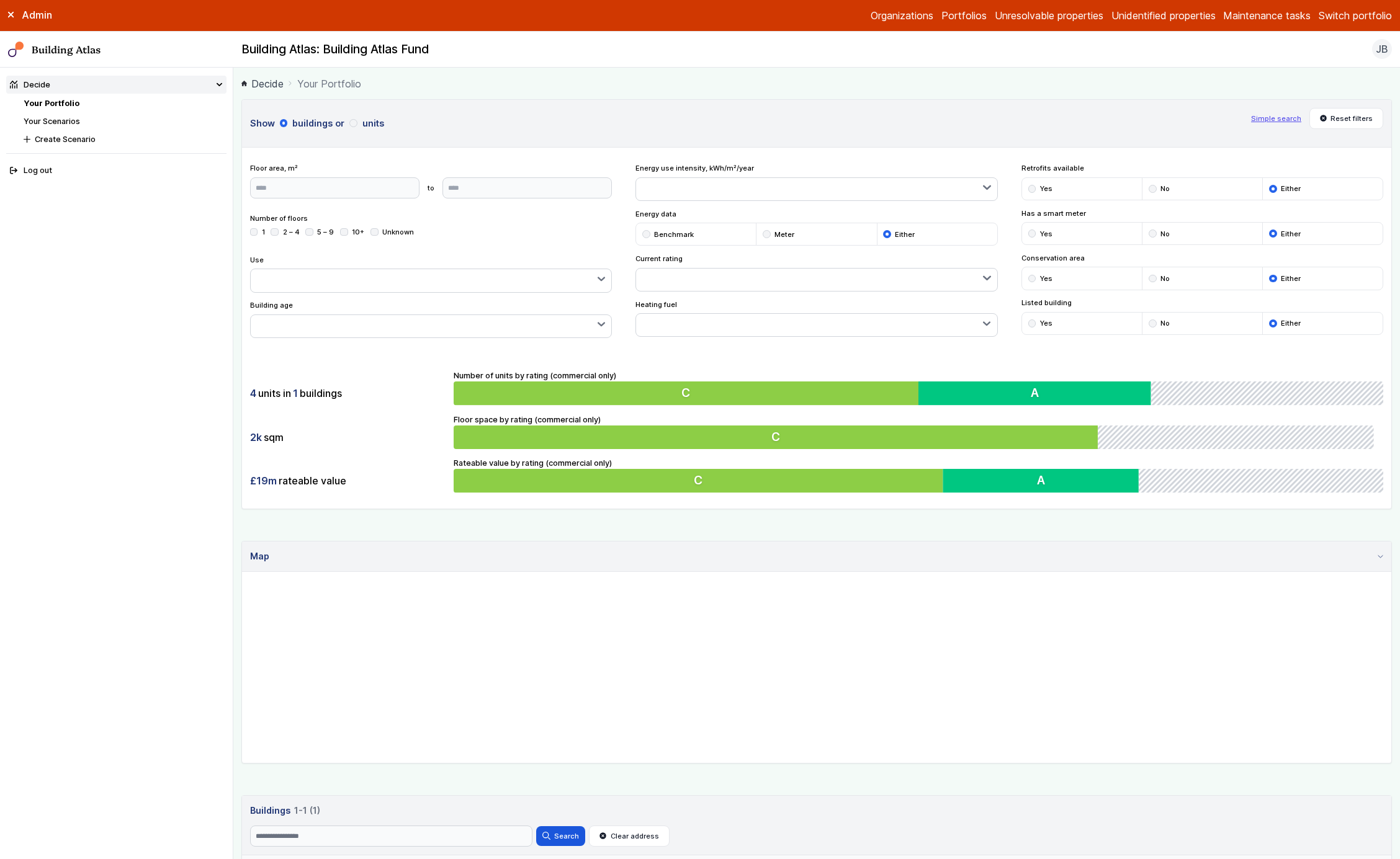
click at [0, 0] on button "units" at bounding box center [0, 0] width 0 height 0
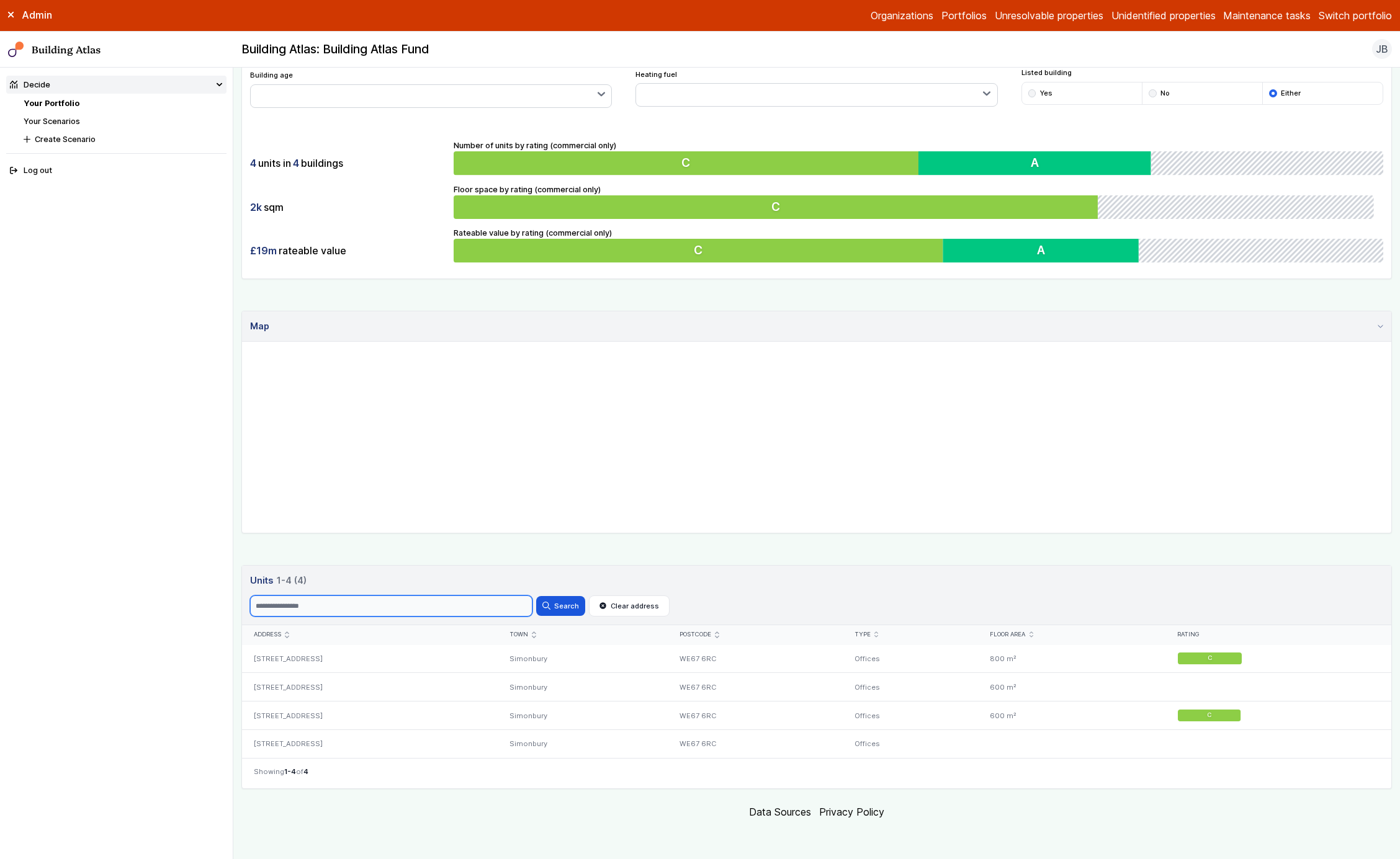
click at [445, 608] on input "Search" at bounding box center [392, 606] width 282 height 21
type input "*"
click at [537, 596] on button "Search" at bounding box center [560, 605] width 48 height 20
